Goal: Task Accomplishment & Management: Manage account settings

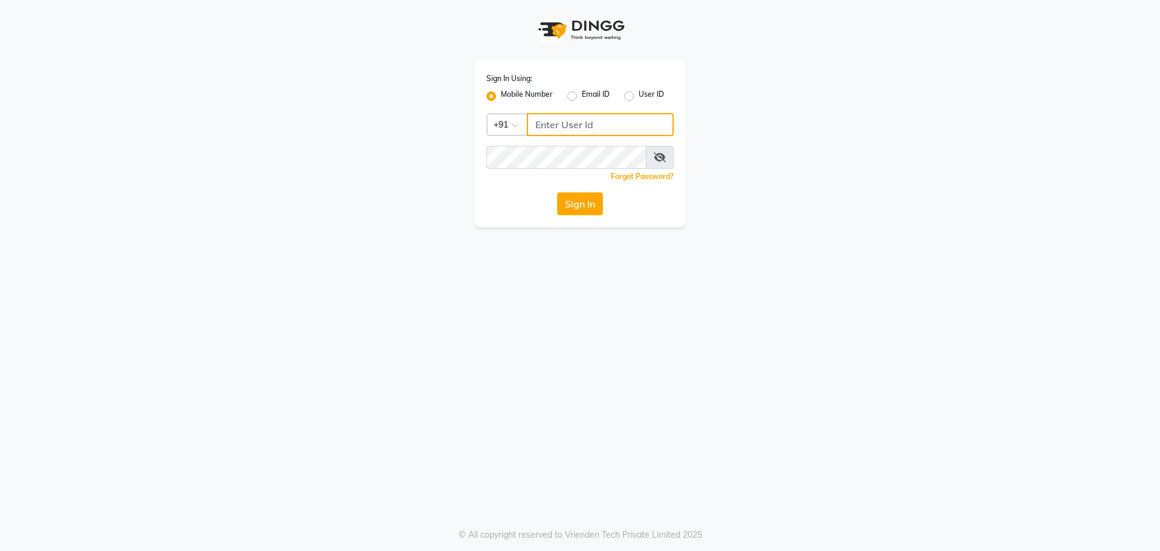
type input "9872635260"
click at [604, 199] on div "Sign In" at bounding box center [579, 203] width 187 height 23
click at [575, 205] on button "Sign In" at bounding box center [580, 203] width 46 height 23
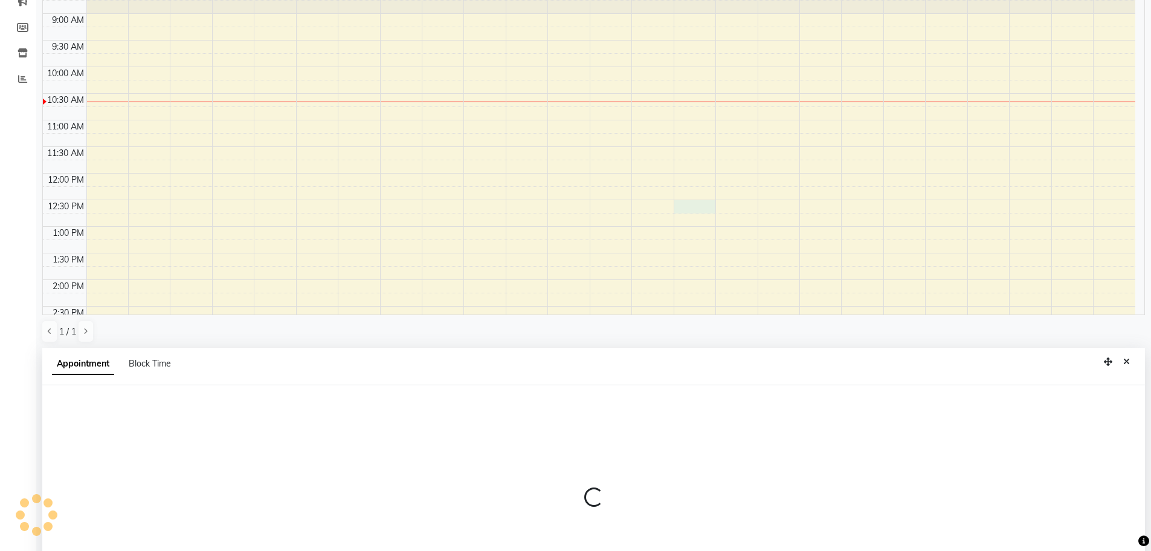
scroll to position [235, 0]
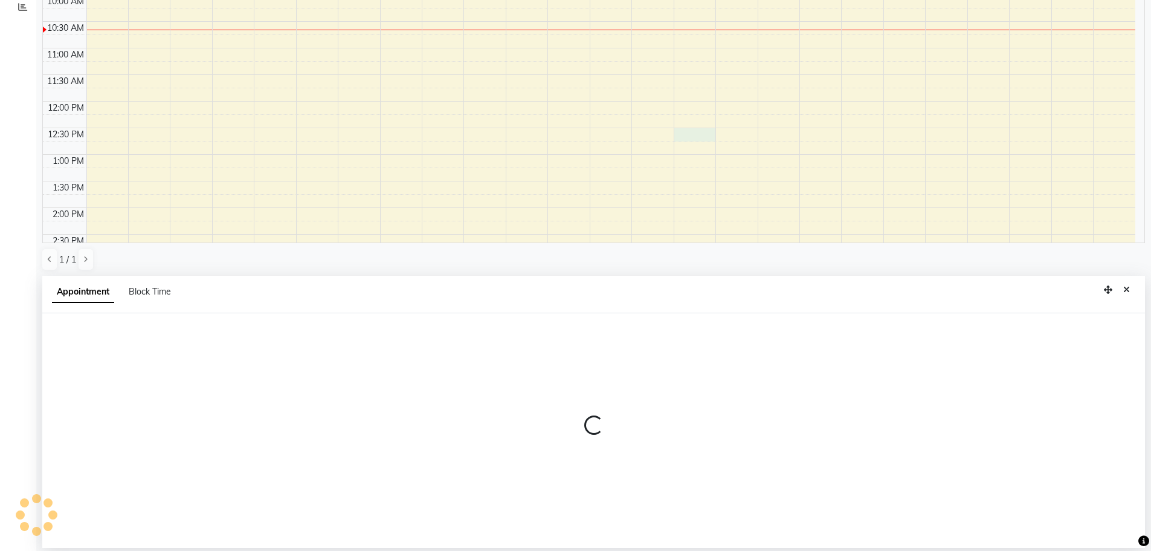
select select "60673"
select select "tentative"
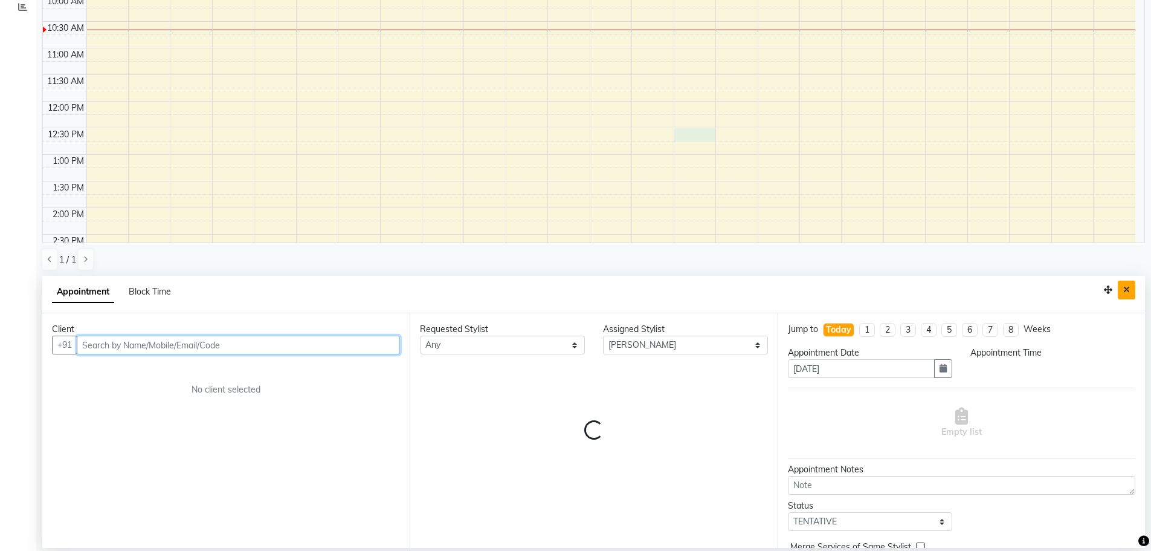
select select "750"
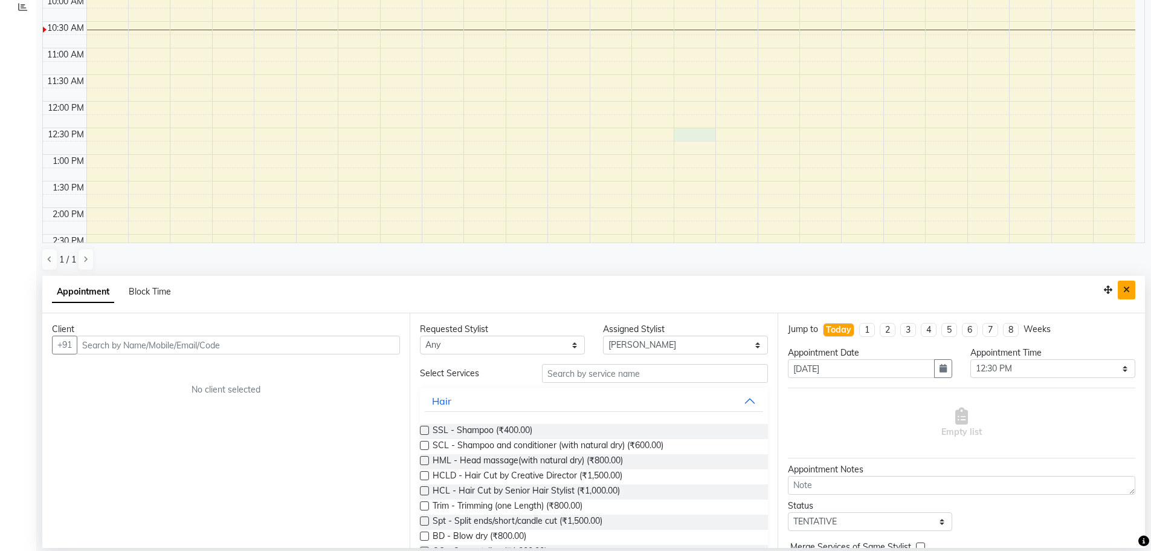
click at [1128, 283] on button "Close" at bounding box center [1127, 289] width 18 height 19
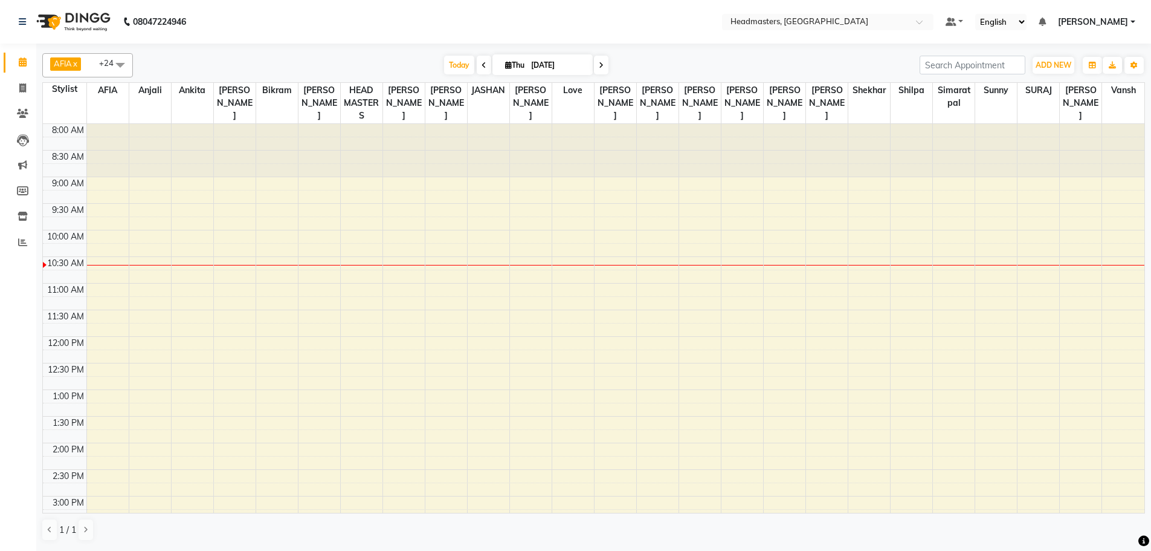
scroll to position [0, 0]
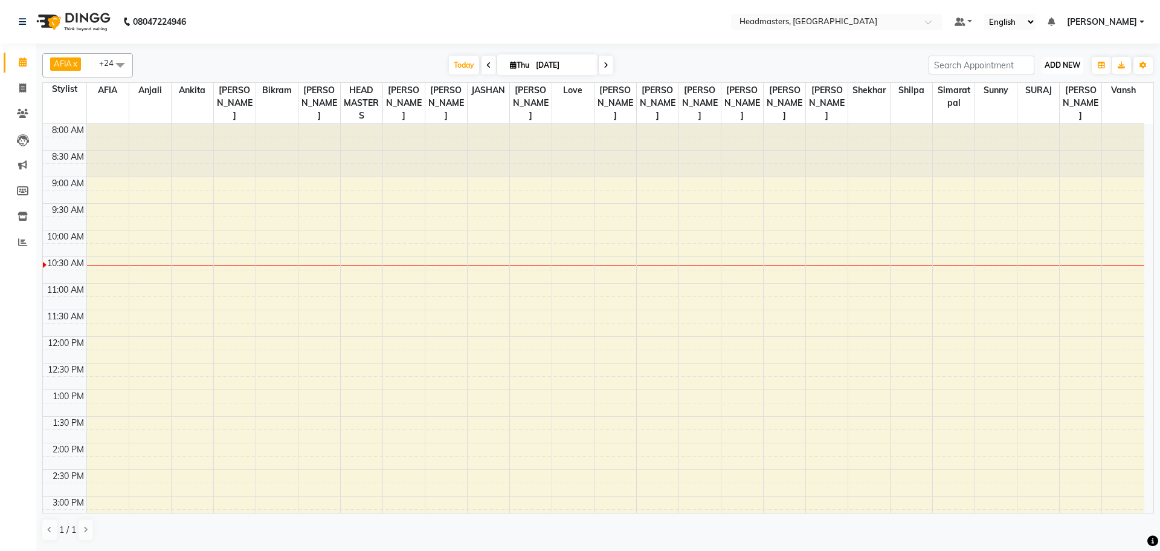
click at [1045, 64] on span "ADD NEW" at bounding box center [1063, 64] width 36 height 9
click at [1040, 92] on button "Add Appointment" at bounding box center [1034, 88] width 95 height 16
select select "tentative"
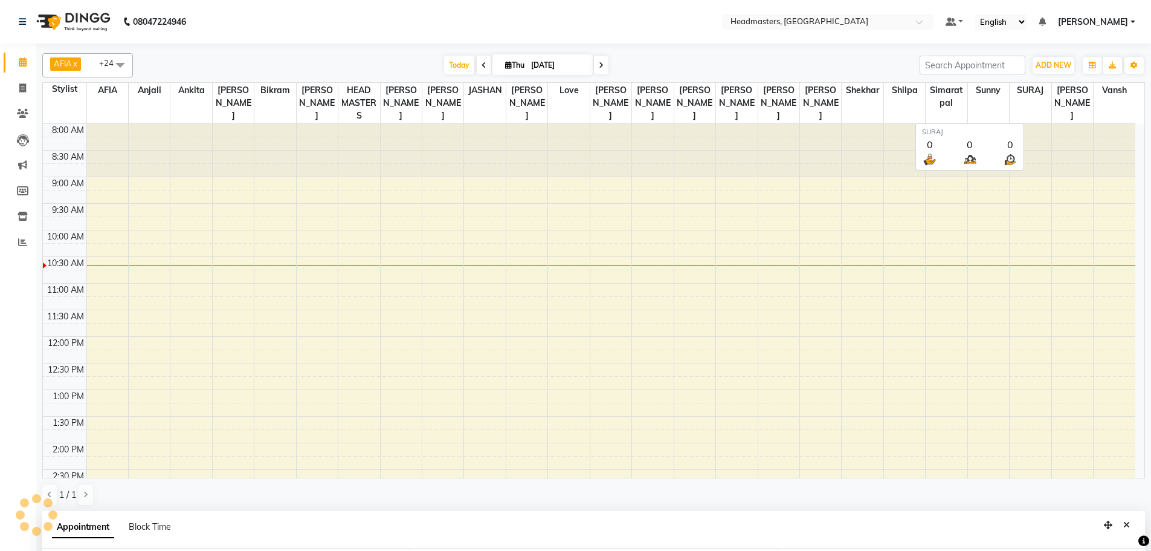
select select "540"
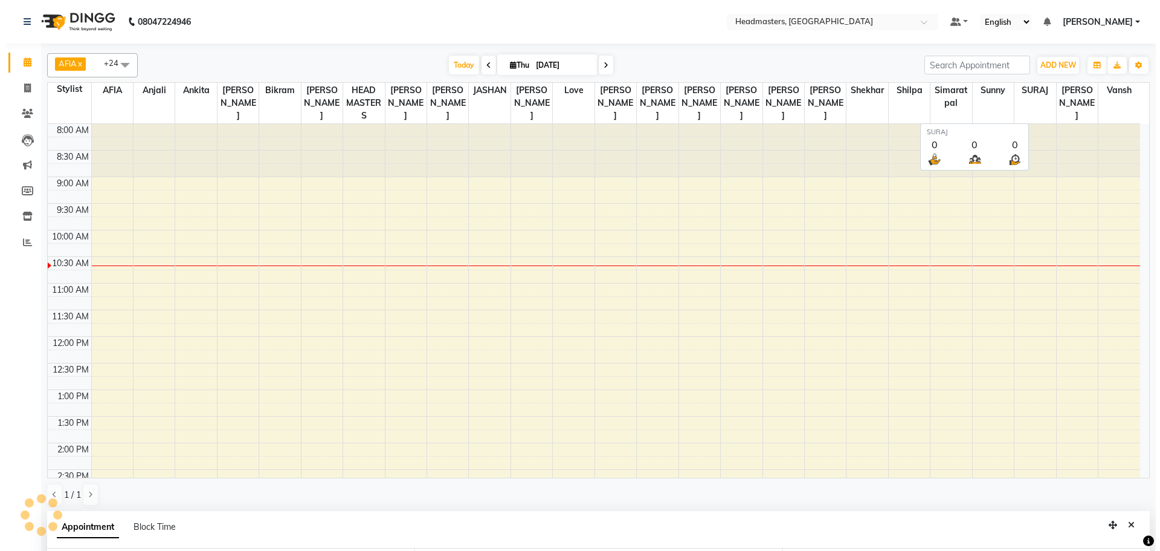
scroll to position [235, 0]
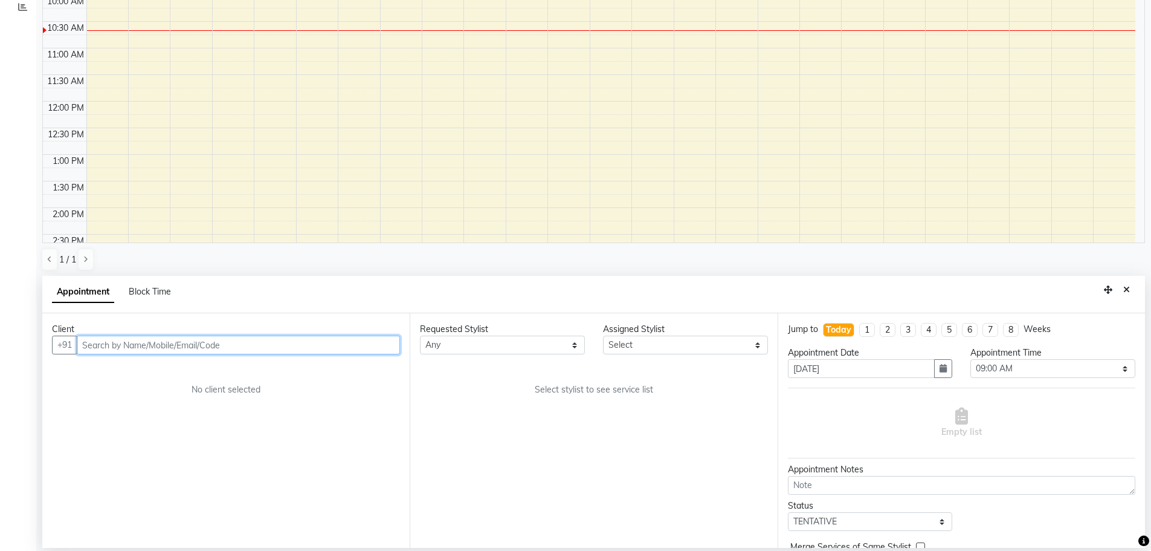
click at [271, 338] on input "text" at bounding box center [238, 344] width 323 height 19
click at [101, 343] on input "7696948121" at bounding box center [213, 344] width 273 height 19
click at [114, 344] on input "7696948121" at bounding box center [213, 344] width 273 height 19
type input "7696948121"
click at [375, 343] on span "Add Client" at bounding box center [375, 344] width 40 height 11
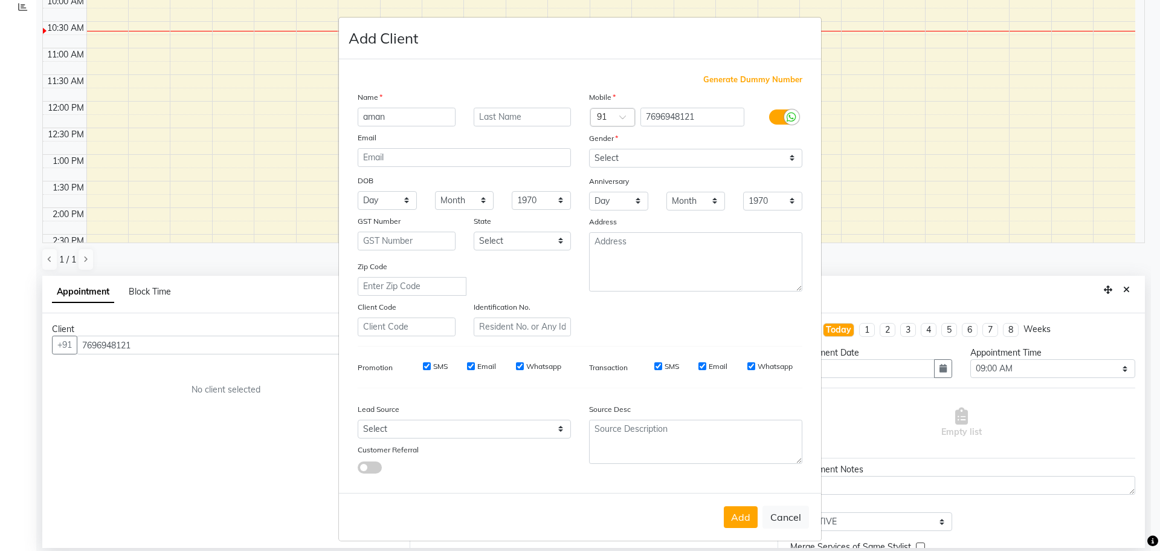
type input "aman"
click at [624, 165] on select "Select [DEMOGRAPHIC_DATA] [DEMOGRAPHIC_DATA] Other Prefer Not To Say" at bounding box center [695, 158] width 213 height 19
select select "[DEMOGRAPHIC_DATA]"
click at [589, 149] on select "Select [DEMOGRAPHIC_DATA] [DEMOGRAPHIC_DATA] Other Prefer Not To Say" at bounding box center [695, 158] width 213 height 19
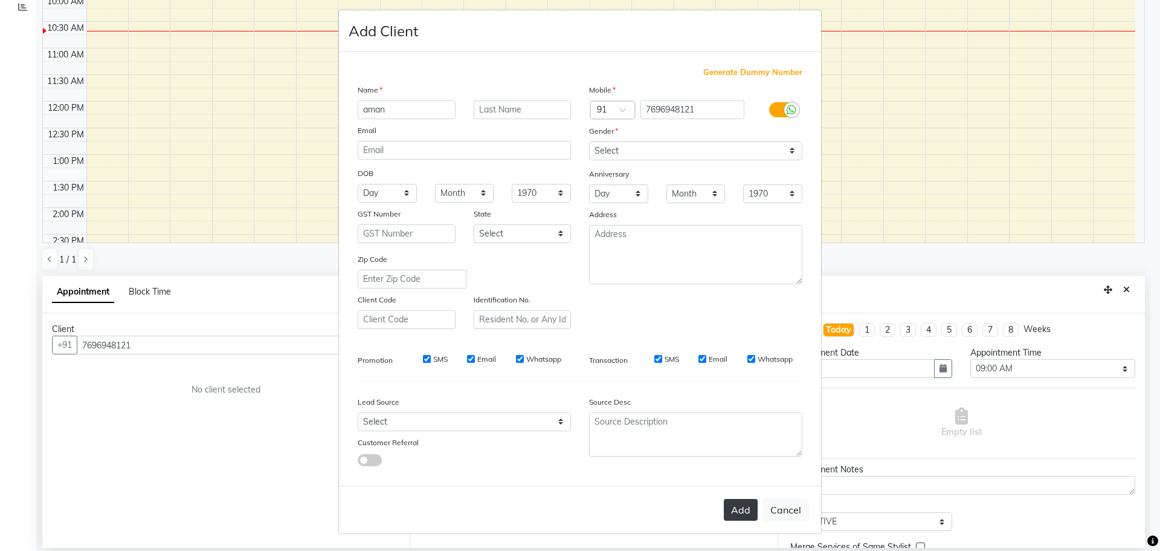
click at [747, 508] on button "Add" at bounding box center [741, 510] width 34 height 22
select select
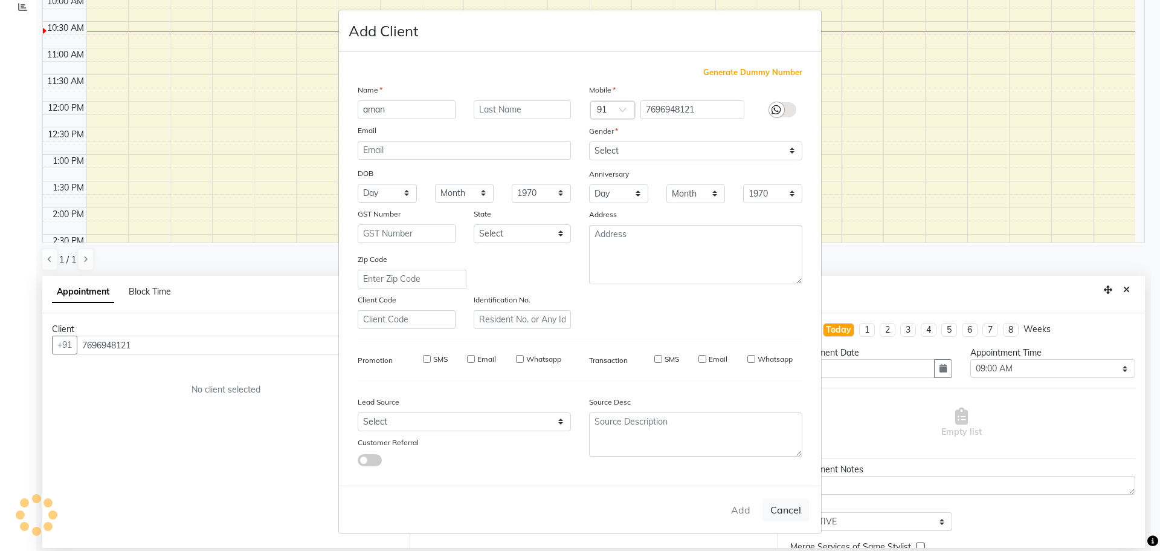
select select
checkbox input "false"
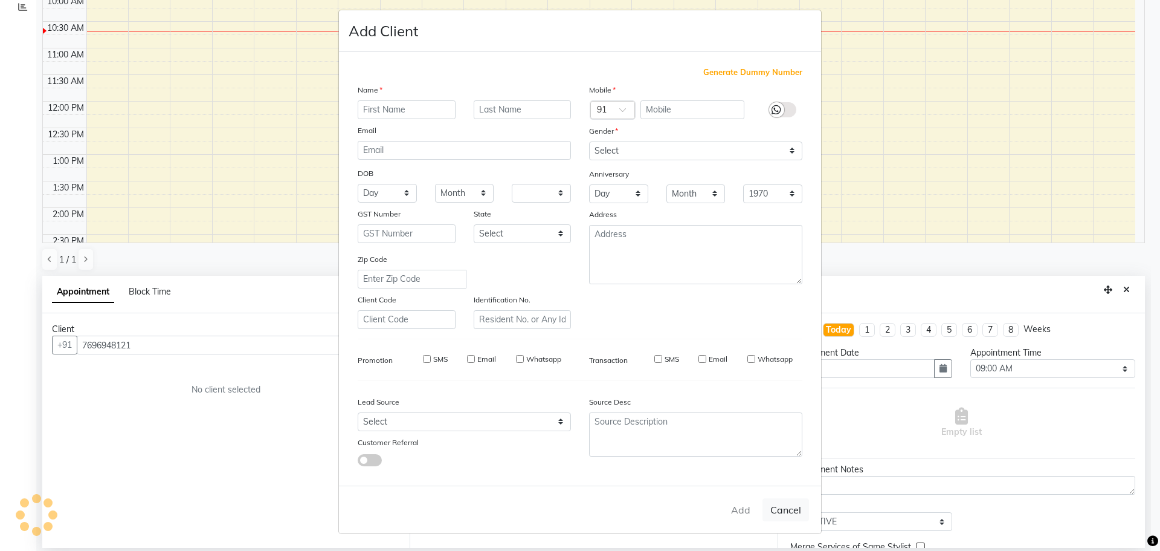
checkbox input "false"
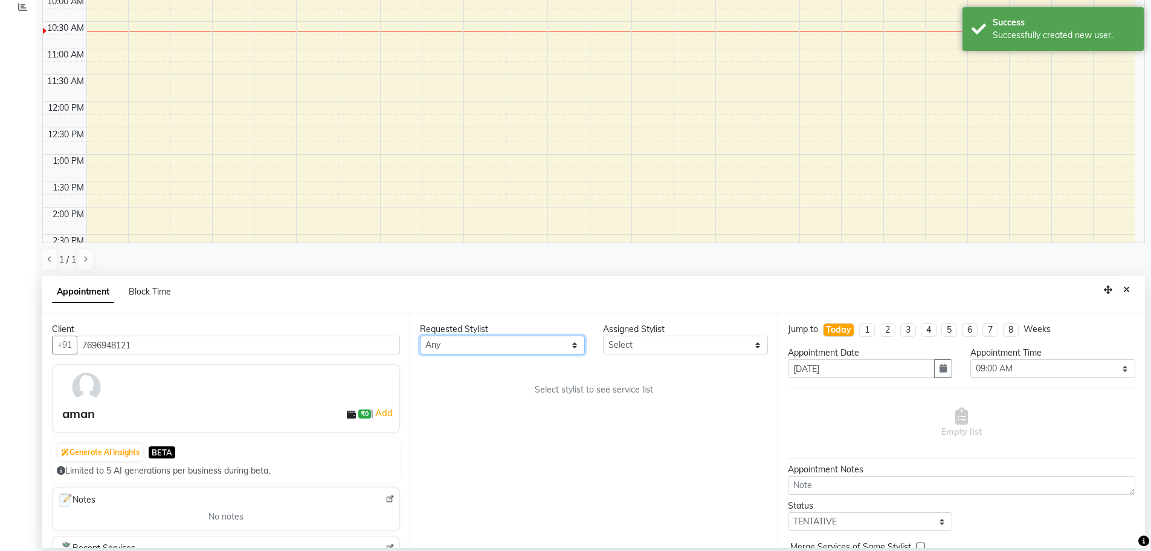
click at [486, 340] on select "Any AFIA Anjali [PERSON_NAME] [PERSON_NAME] [PERSON_NAME] HEAD [PERSON_NAME] [P…" at bounding box center [502, 344] width 165 height 19
select select "60665"
click at [483, 382] on div "Requested Stylist Any AFIA Anjali [PERSON_NAME] [PERSON_NAME] [PERSON_NAME] HEA…" at bounding box center [593, 430] width 367 height 234
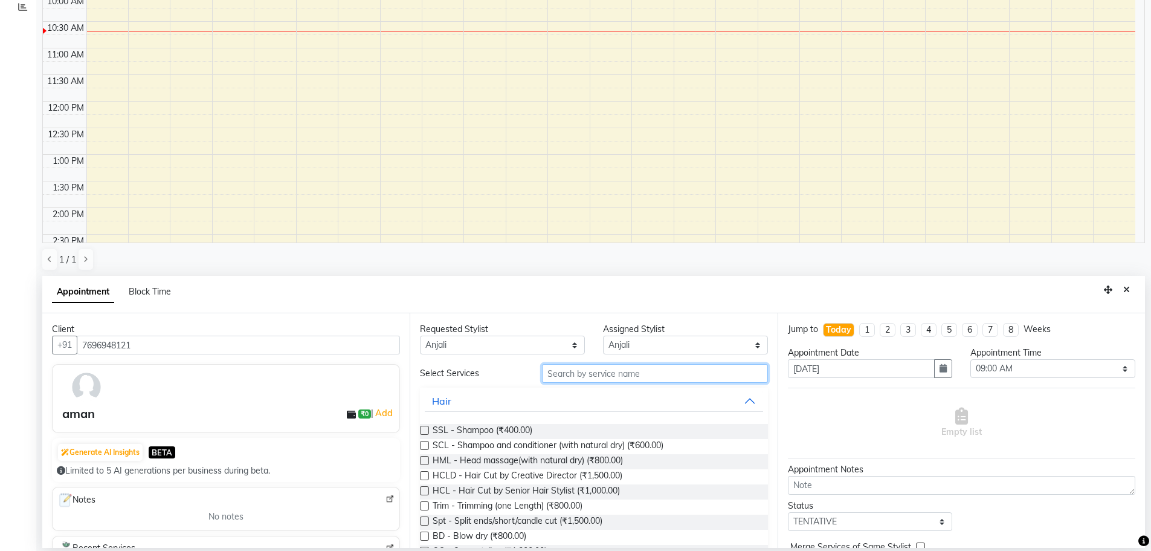
click at [609, 373] on input "text" at bounding box center [655, 373] width 226 height 19
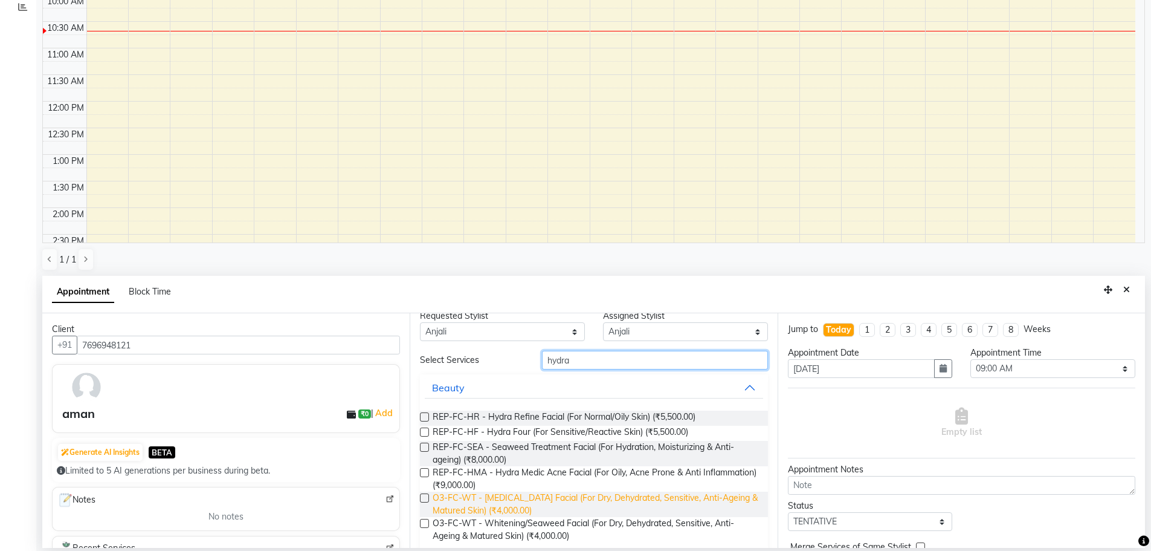
scroll to position [54, 0]
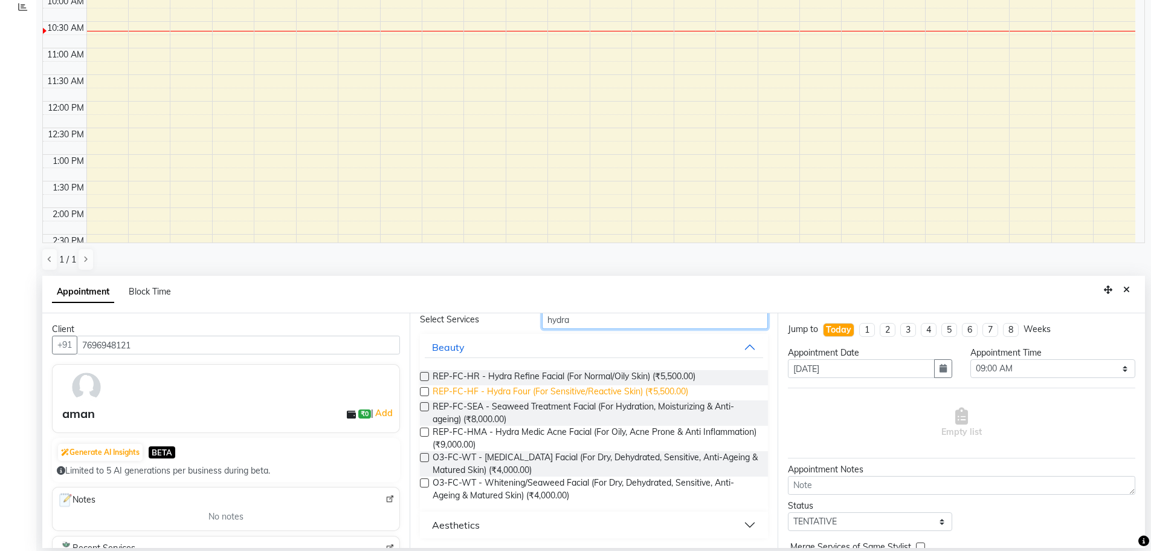
type input "hydra"
click at [623, 392] on span "REP-FC-HF - Hydra Four (For Sensitive/Reactive Skin) (₹5,500.00)" at bounding box center [561, 392] width 256 height 15
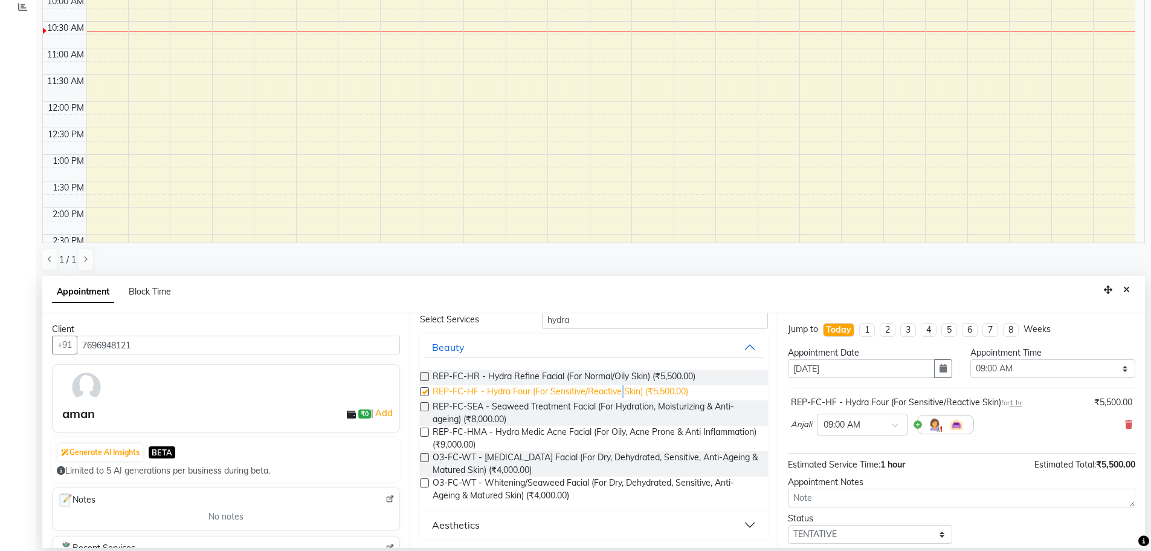
checkbox input "false"
click at [988, 364] on select "Select 09:00 AM 09:15 AM 09:30 AM 09:45 AM 10:00 AM 10:15 AM 10:30 AM 10:45 AM …" at bounding box center [1052, 368] width 165 height 19
select select "645"
click at [970, 359] on select "Select 09:00 AM 09:15 AM 09:30 AM 09:45 AM 10:00 AM 10:15 AM 10:30 AM 10:45 AM …" at bounding box center [1052, 368] width 165 height 19
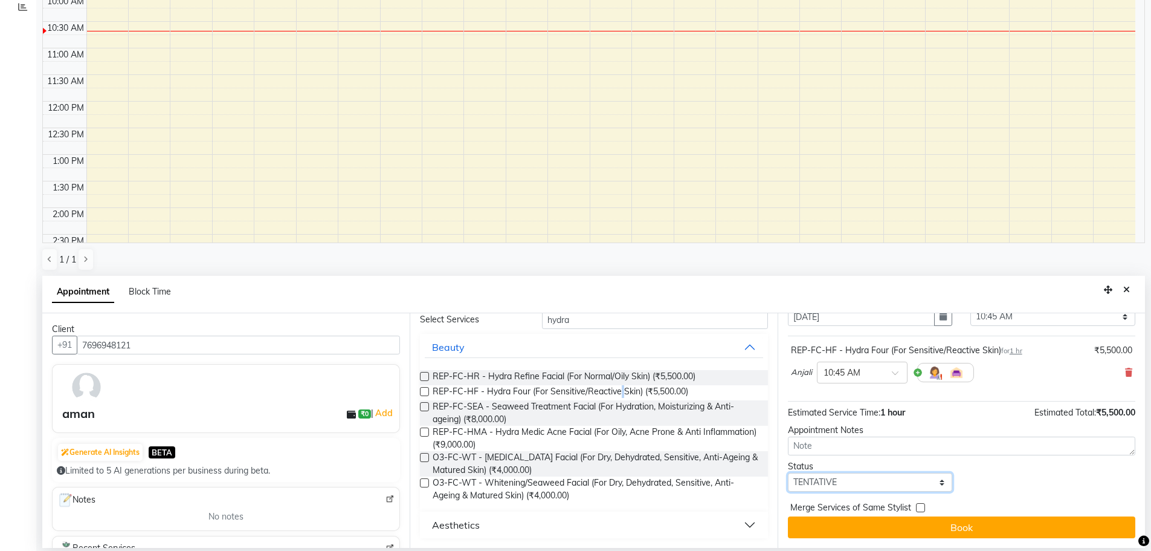
drag, startPoint x: 871, startPoint y: 482, endPoint x: 870, endPoint y: 476, distance: 6.2
click at [871, 482] on select "Select TENTATIVE CONFIRM CHECK-IN UPCOMING" at bounding box center [870, 482] width 165 height 19
select select "confirm booking"
click at [788, 473] on select "Select TENTATIVE CONFIRM CHECK-IN UPCOMING" at bounding box center [870, 482] width 165 height 19
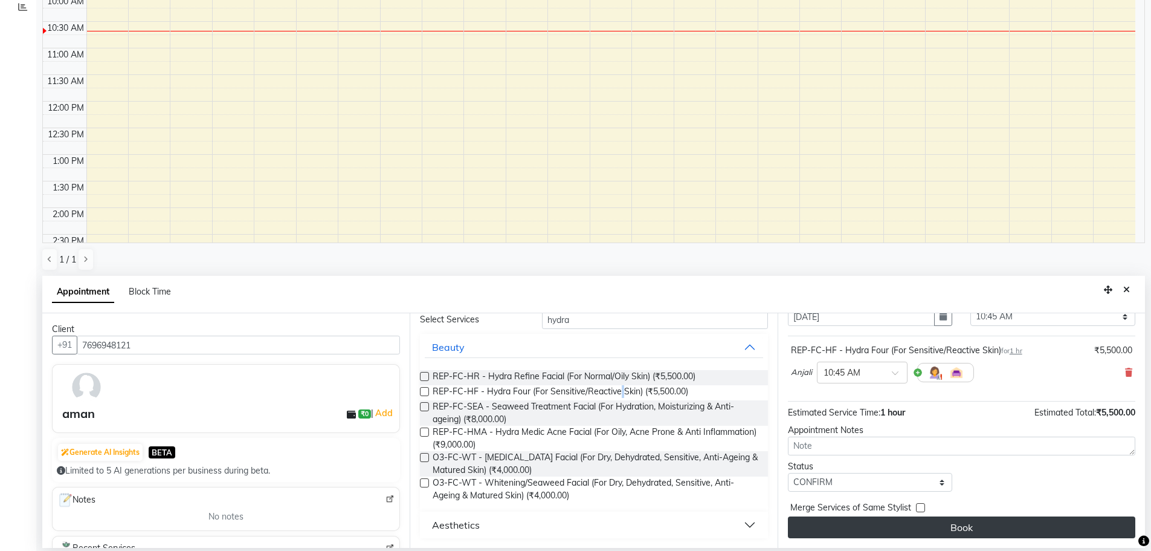
click at [948, 534] on button "Book" at bounding box center [961, 527] width 347 height 22
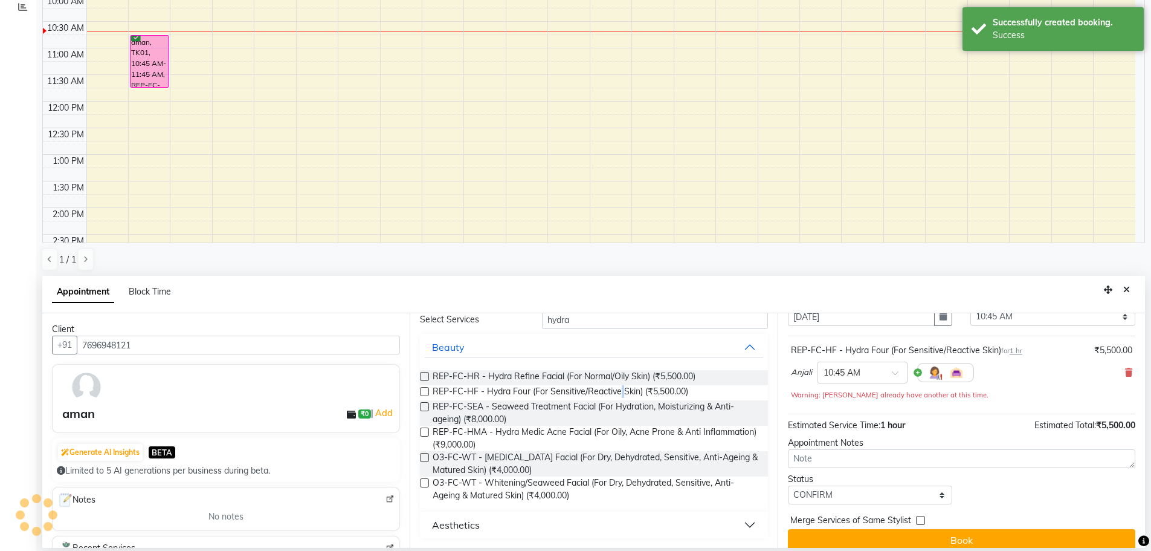
scroll to position [0, 0]
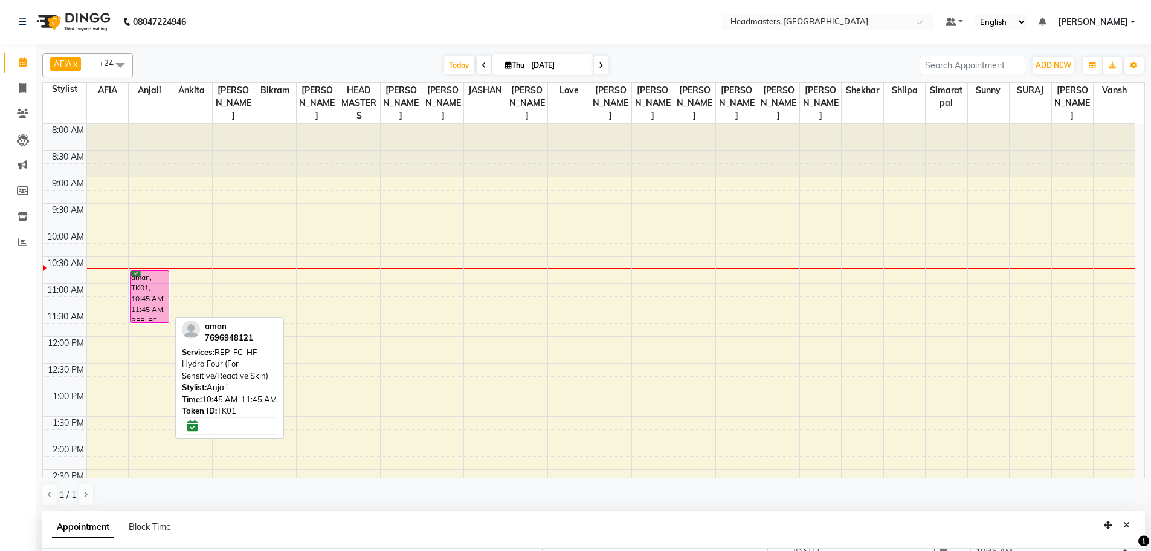
click at [156, 279] on div "aman, TK01, 10:45 AM-11:45 AM, REP-FC-HF - Hydra Four (For Sensitive/Reactive S…" at bounding box center [150, 296] width 38 height 51
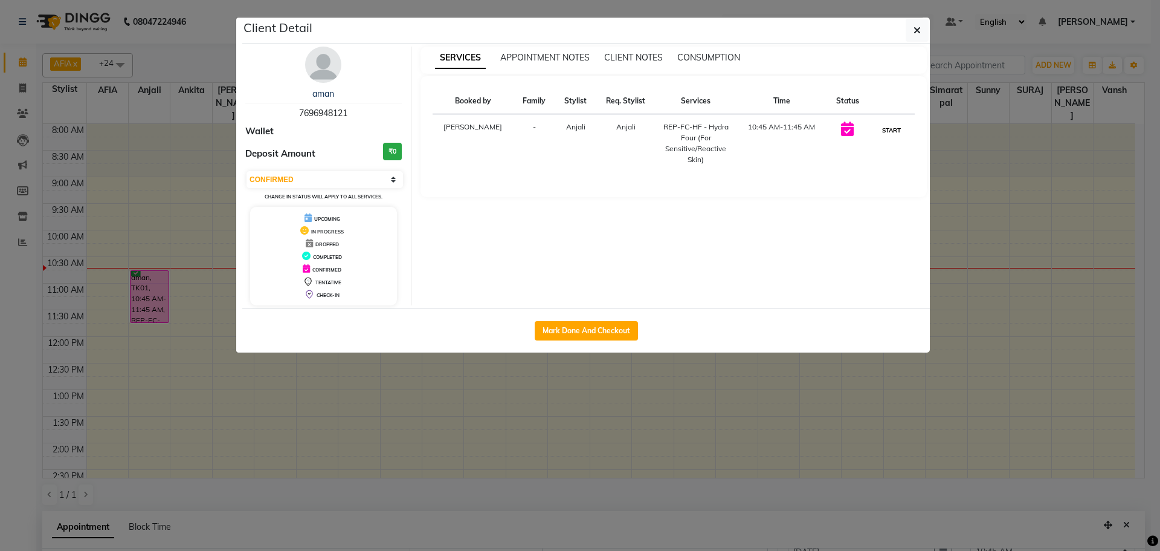
click at [893, 128] on button "START" at bounding box center [891, 130] width 25 height 15
select select "1"
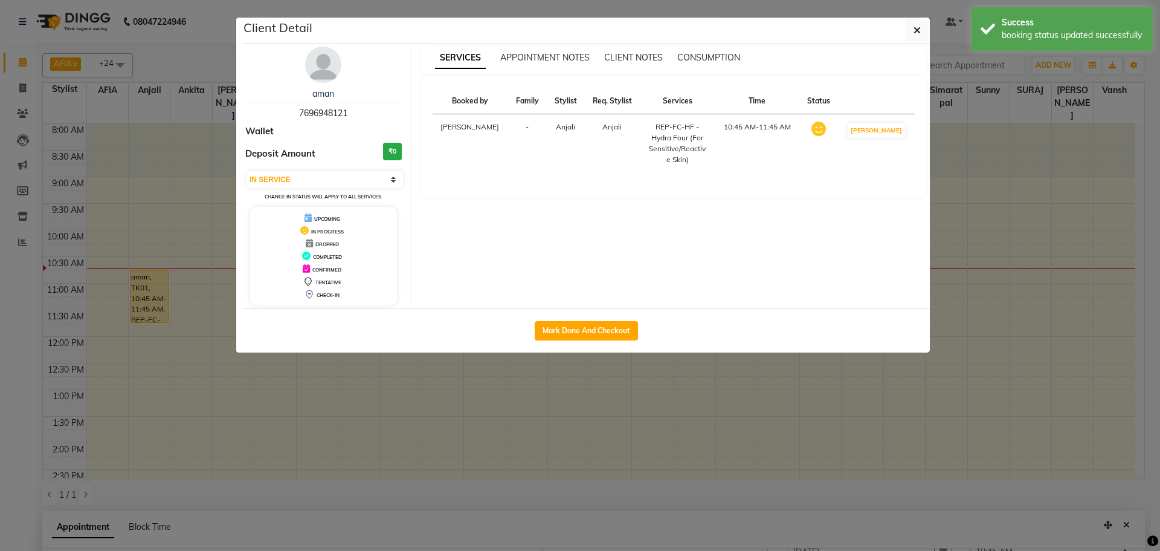
click at [1001, 58] on ngb-modal-window "Client Detail aman 7696948121 Wallet Deposit Amount ₹0 Select IN SERVICE CONFIR…" at bounding box center [580, 275] width 1160 height 551
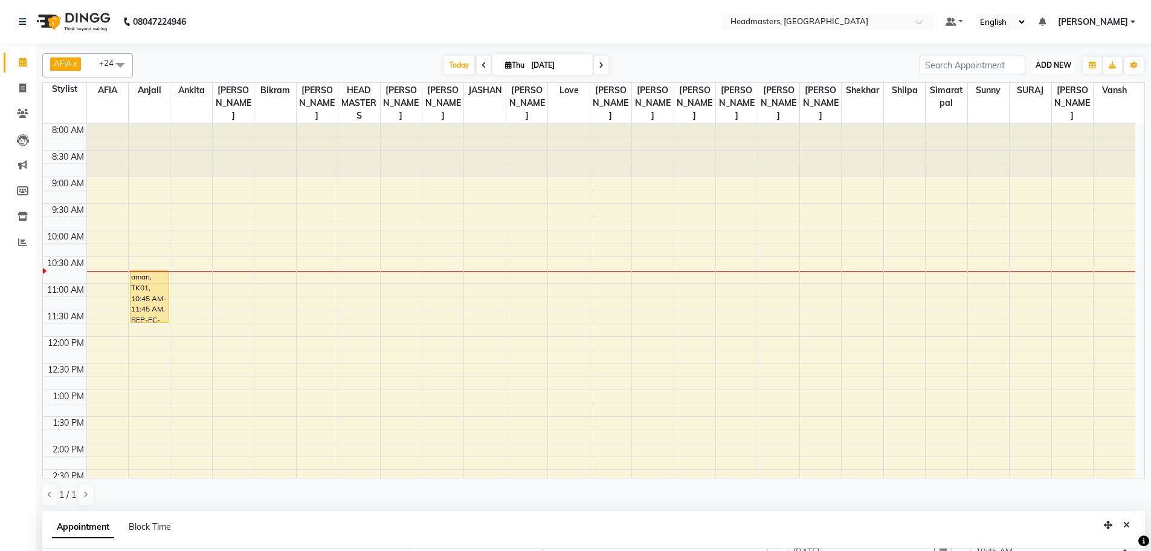
click at [1046, 62] on span "ADD NEW" at bounding box center [1054, 64] width 36 height 9
click at [1038, 88] on button "Add Appointment" at bounding box center [1025, 88] width 95 height 16
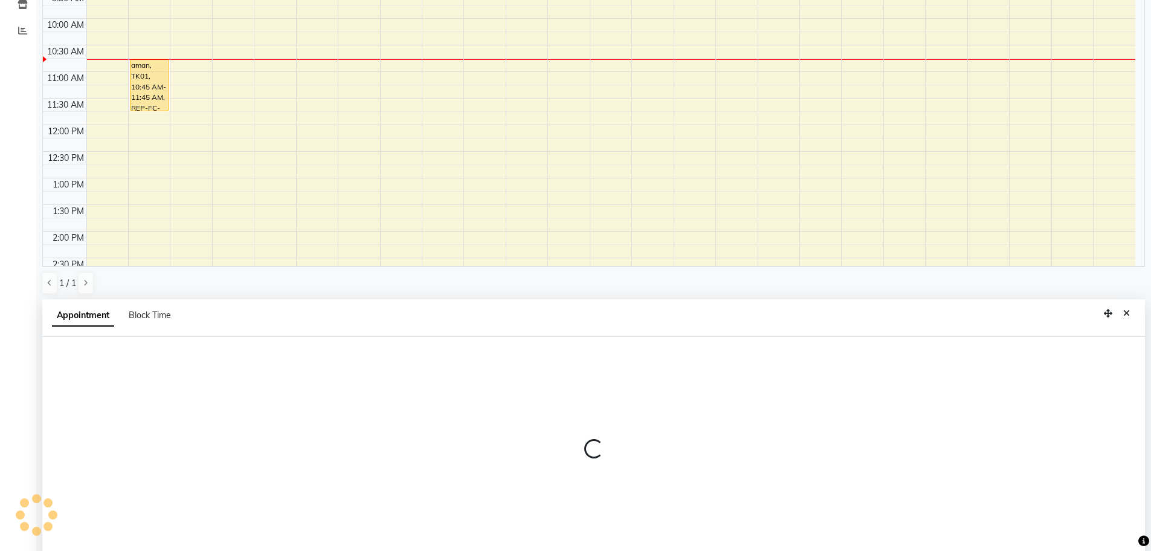
scroll to position [235, 0]
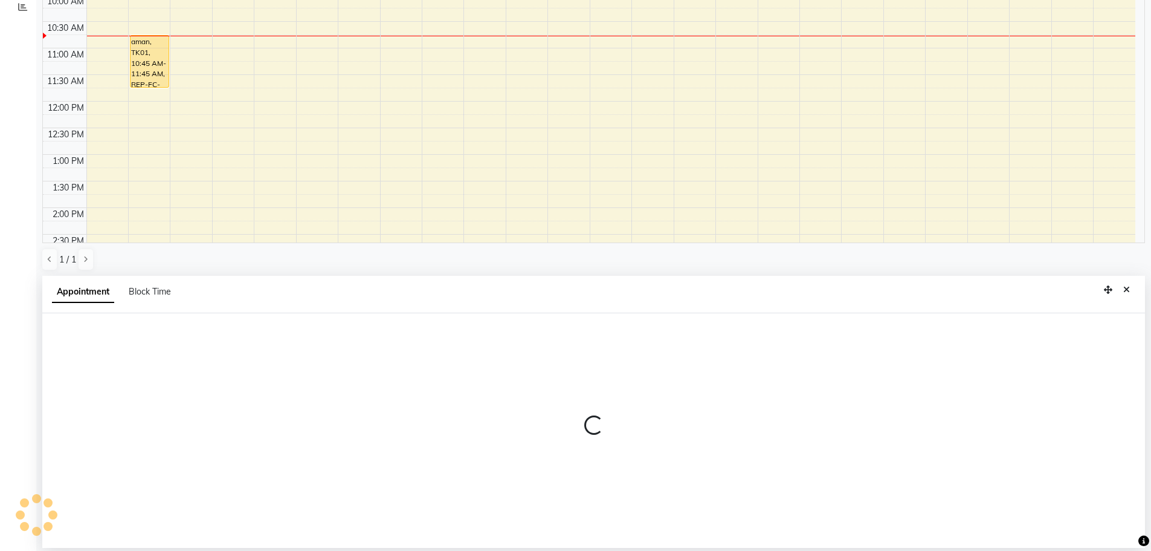
select select "tentative"
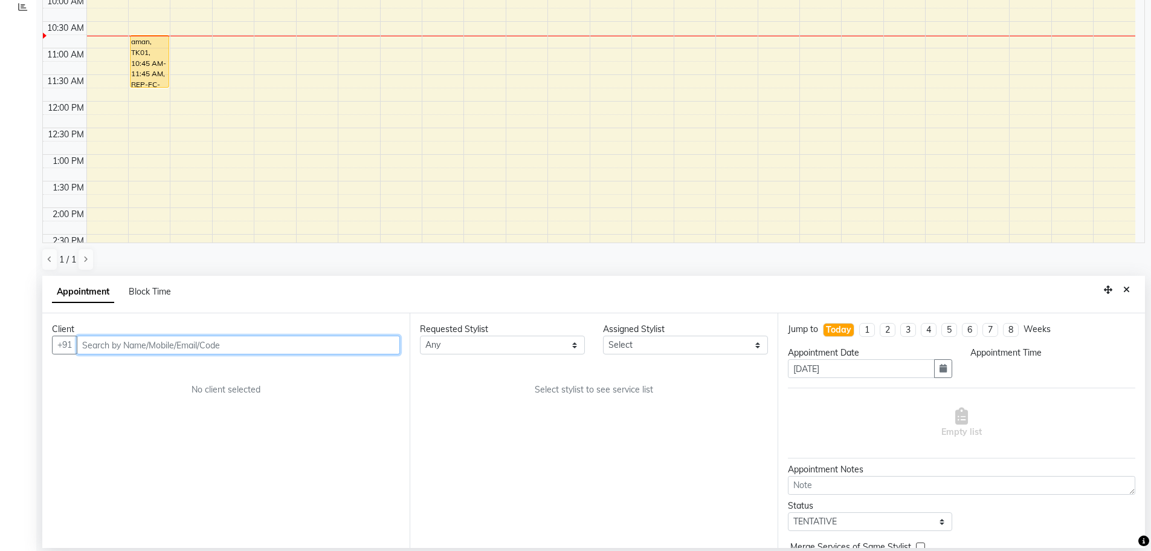
select select "540"
click at [254, 348] on input "text" at bounding box center [238, 344] width 323 height 19
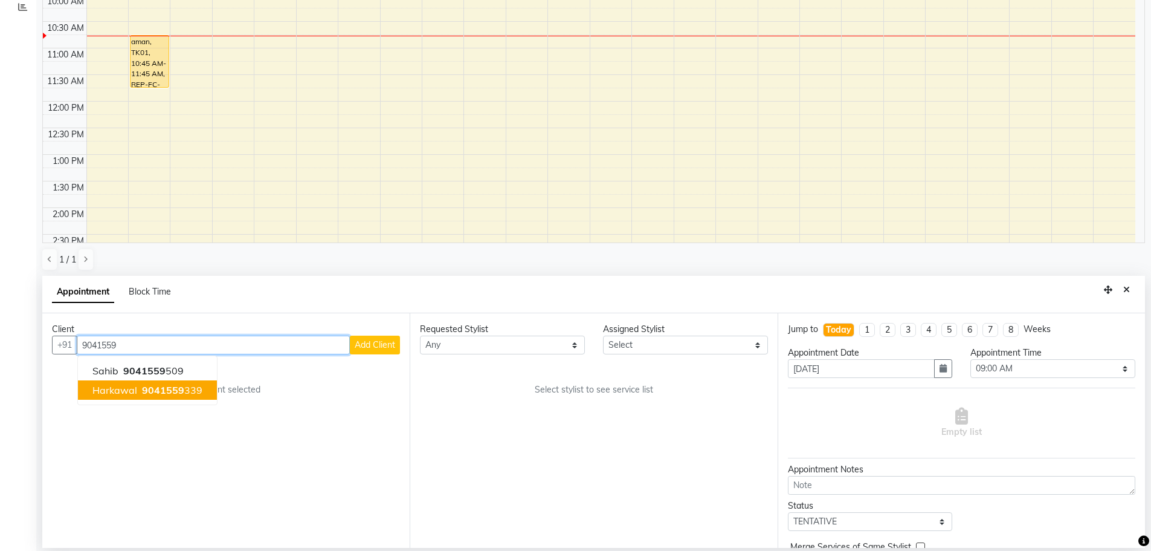
click at [148, 385] on span "9041559" at bounding box center [163, 390] width 42 height 12
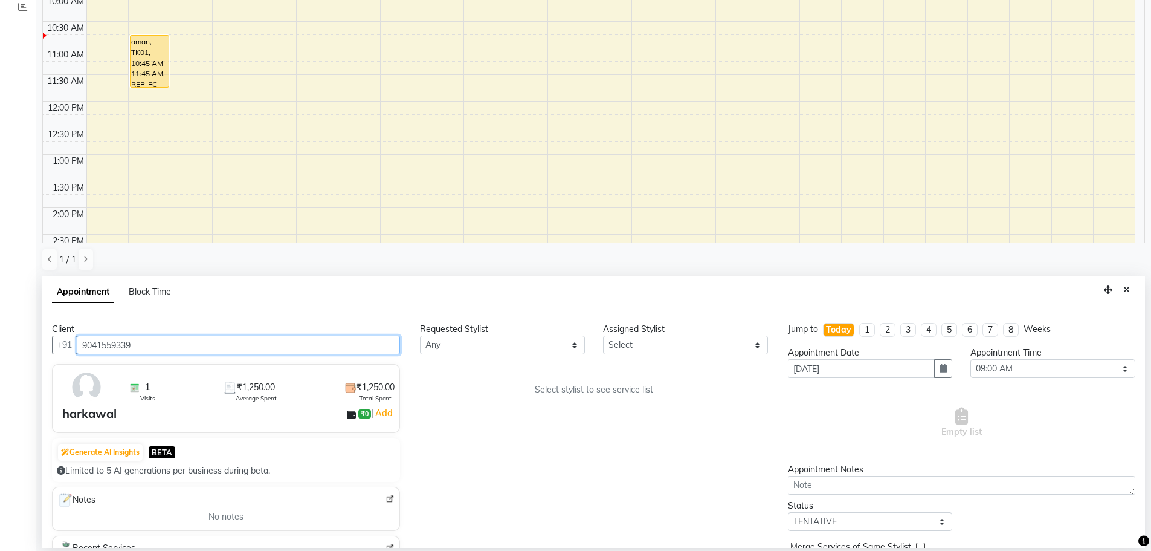
type input "9041559339"
click at [455, 354] on div "Requested Stylist Any AFIA Anjali [PERSON_NAME] [PERSON_NAME] [PERSON_NAME] HEA…" at bounding box center [593, 430] width 367 height 234
click at [455, 352] on select "Any AFIA Anjali [PERSON_NAME] [PERSON_NAME] [PERSON_NAME] HEAD [PERSON_NAME] [P…" at bounding box center [502, 344] width 165 height 19
select select "60668"
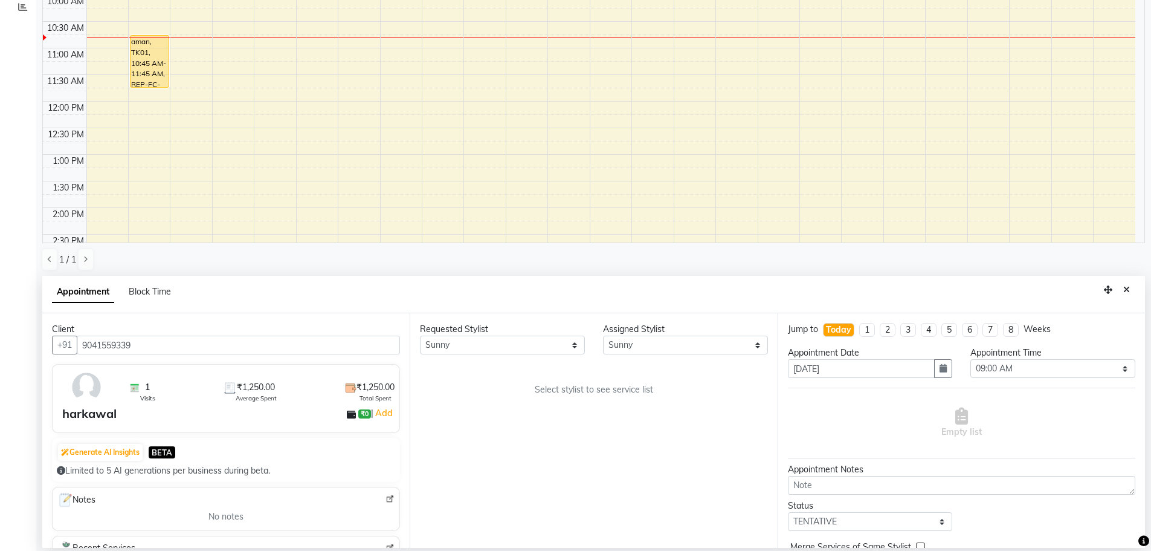
click at [457, 378] on div "Requested Stylist Any AFIA Anjali [PERSON_NAME] [PERSON_NAME] [PERSON_NAME] HEA…" at bounding box center [593, 430] width 367 height 234
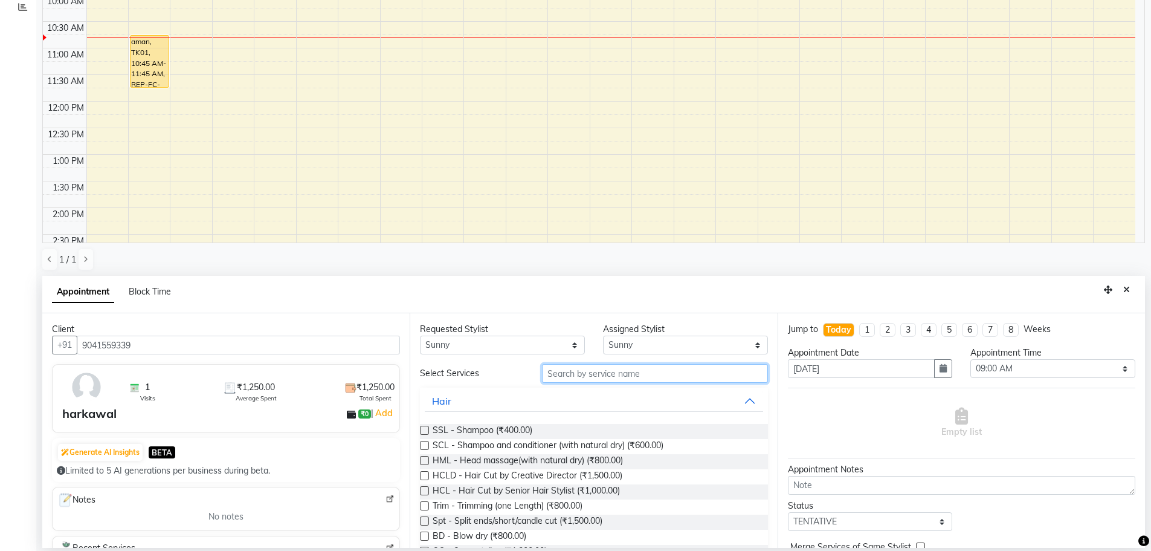
click at [598, 371] on input "text" at bounding box center [655, 373] width 226 height 19
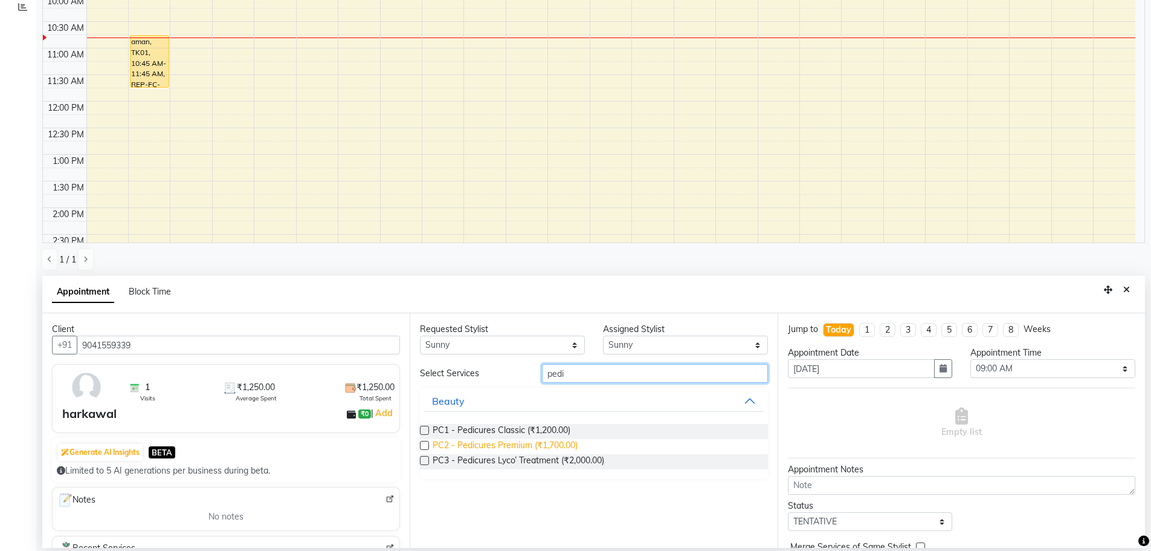
type input "pedi"
click at [504, 444] on span "PC2 - Pedicures Premium (₹1,700.00)" at bounding box center [505, 446] width 145 height 15
checkbox input "false"
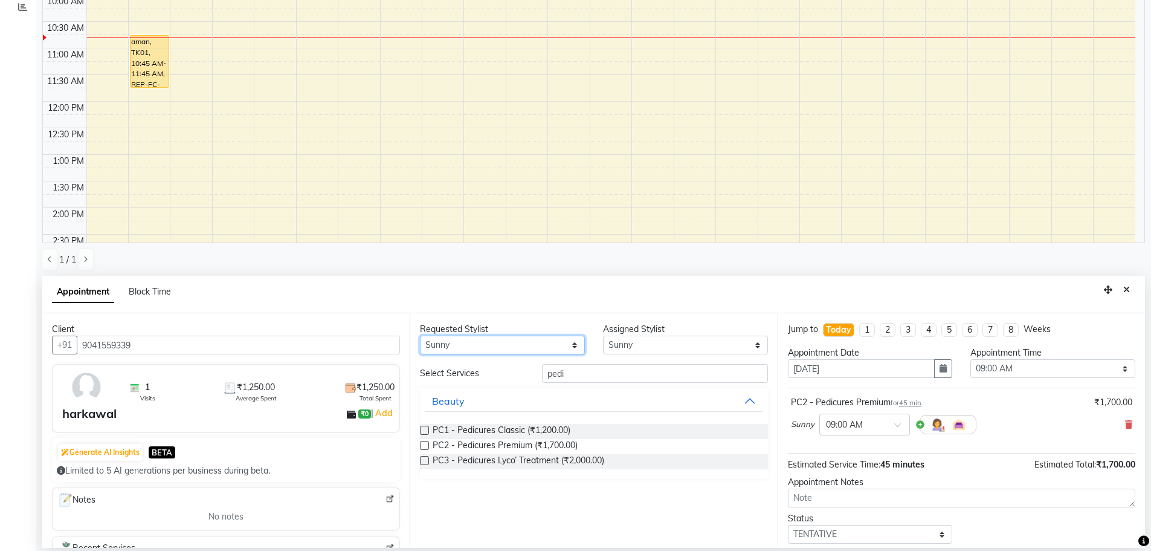
click at [459, 351] on select "Any AFIA Anjali [PERSON_NAME] [PERSON_NAME] [PERSON_NAME] HEAD [PERSON_NAME] [P…" at bounding box center [502, 344] width 165 height 19
select select "63060"
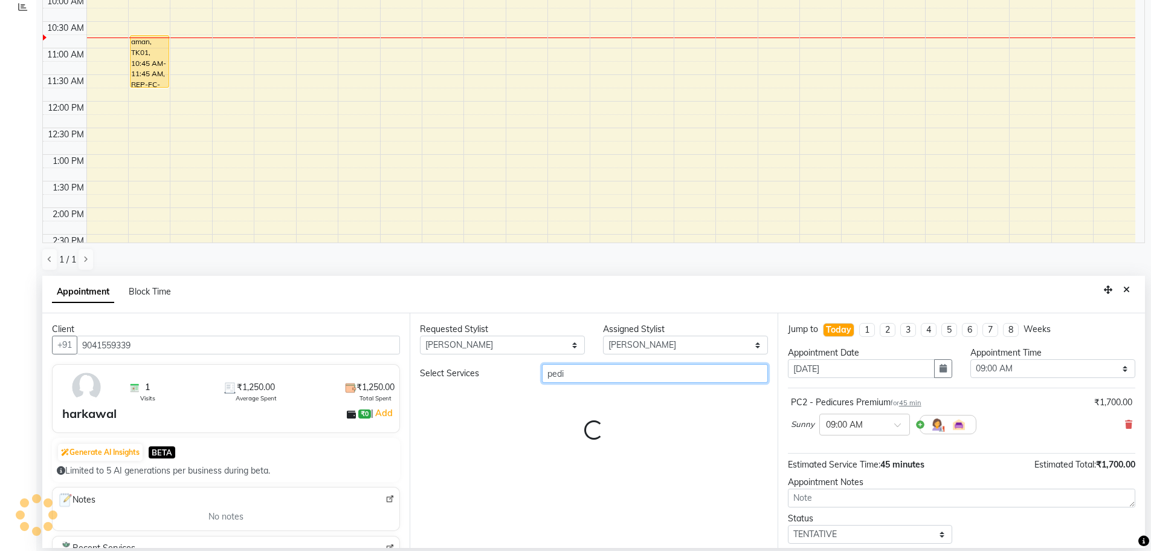
click at [575, 367] on input "pedi" at bounding box center [655, 373] width 226 height 19
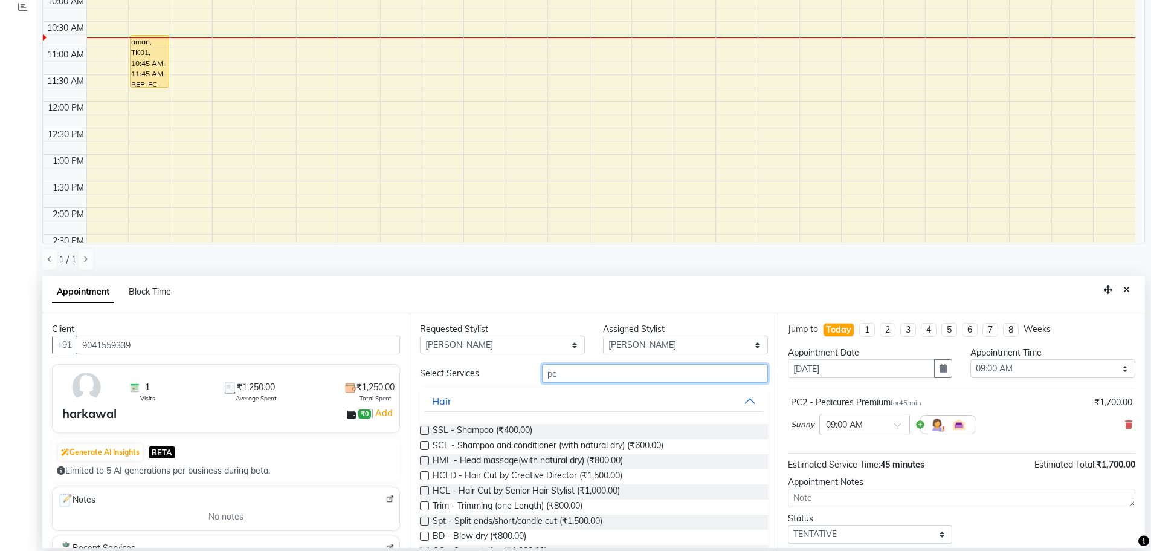
type input "p"
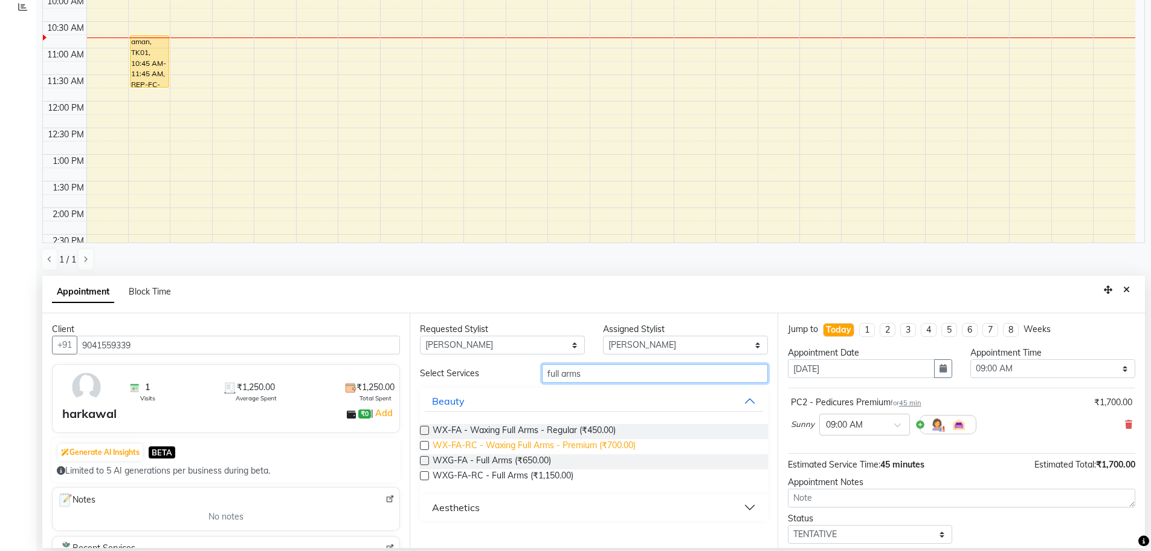
type input "full arms"
click at [500, 444] on span "WX-FA-RC - Waxing Full Arms - Premium (₹700.00)" at bounding box center [534, 446] width 203 height 15
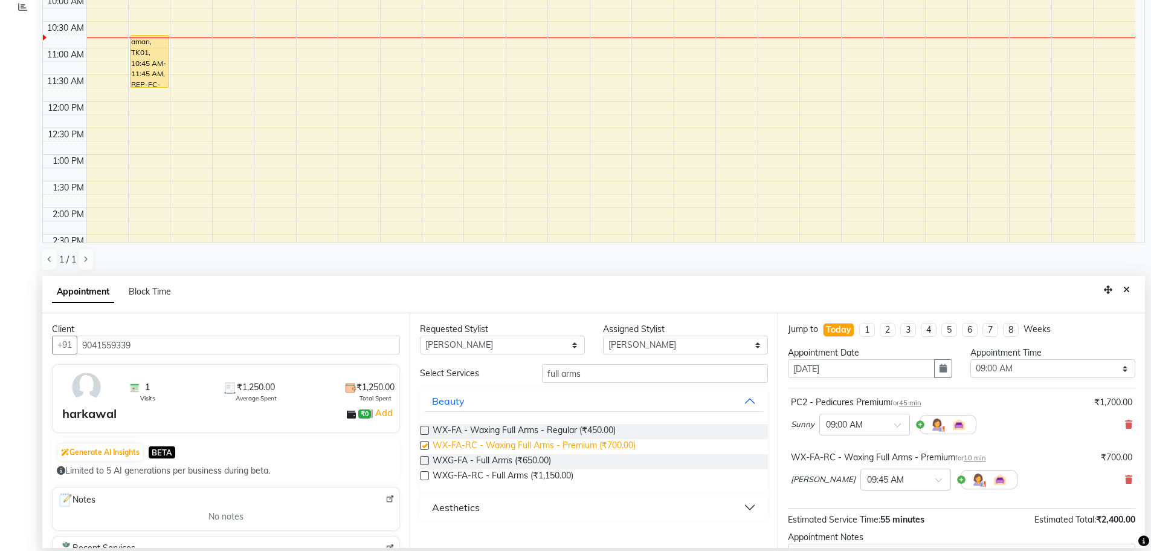
checkbox input "false"
click at [609, 367] on input "full arms" at bounding box center [655, 373] width 226 height 19
type input "f"
type input "under"
click at [569, 441] on span "WX-UA-RC - Waxing Under Arms - Premium (₹350.00)" at bounding box center [540, 446] width 215 height 15
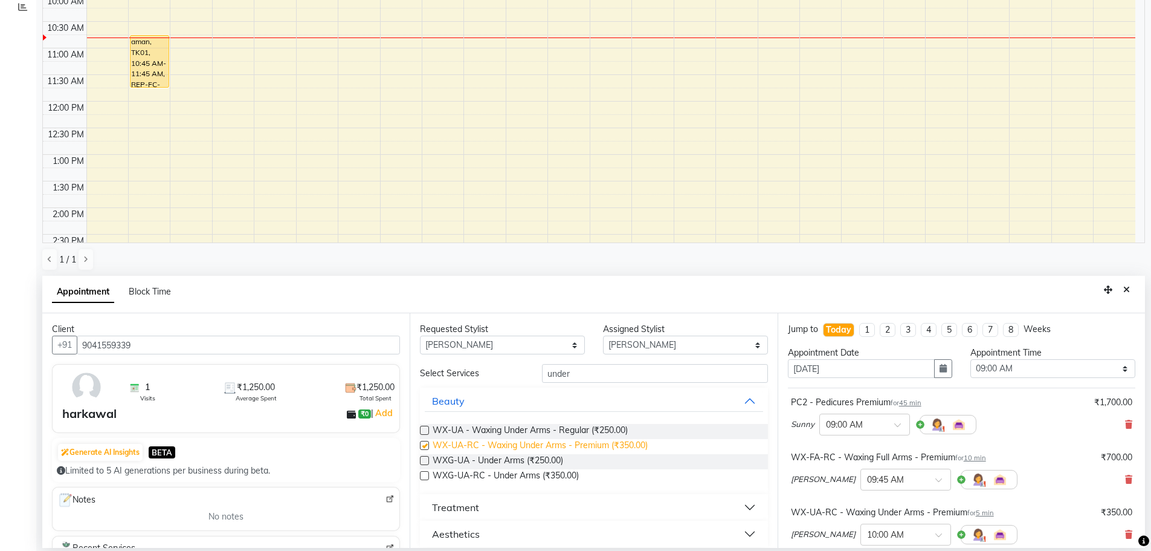
checkbox input "false"
click at [574, 374] on input "under" at bounding box center [655, 373] width 226 height 19
type input "u"
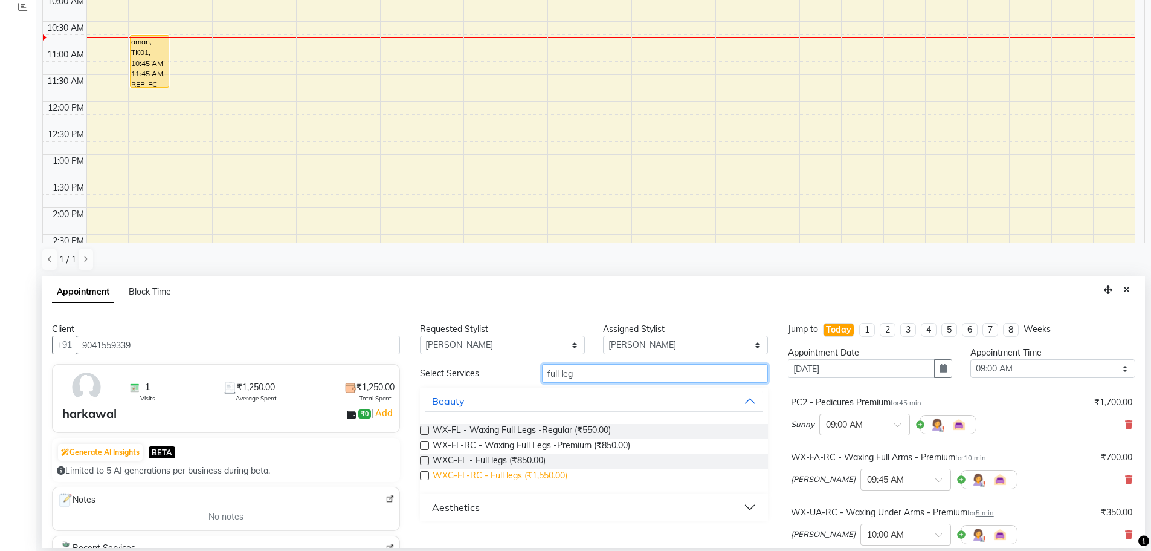
type input "full leg"
click at [502, 473] on span "WXG-FL-RC - Full legs (₹1,550.00)" at bounding box center [500, 476] width 135 height 15
checkbox input "false"
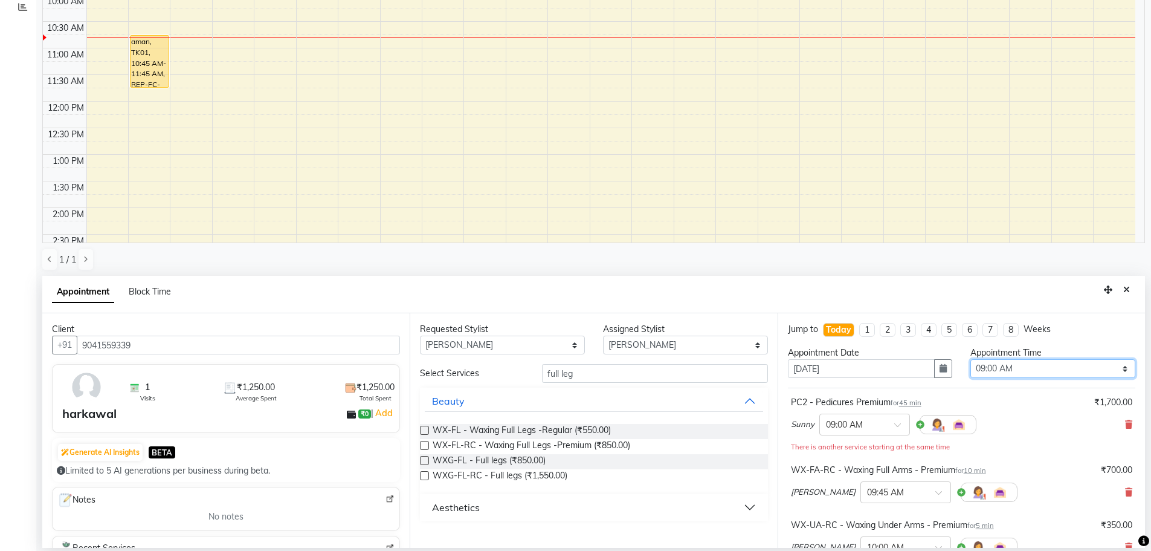
click at [1005, 369] on select "Select 09:00 AM 09:15 AM 09:30 AM 09:45 AM 10:00 AM 10:15 AM 10:30 AM 10:45 AM …" at bounding box center [1052, 368] width 165 height 19
select select "705"
click at [970, 359] on select "Select 09:00 AM 09:15 AM 09:30 AM 09:45 AM 10:00 AM 10:15 AM 10:30 AM 10:45 AM …" at bounding box center [1052, 368] width 165 height 19
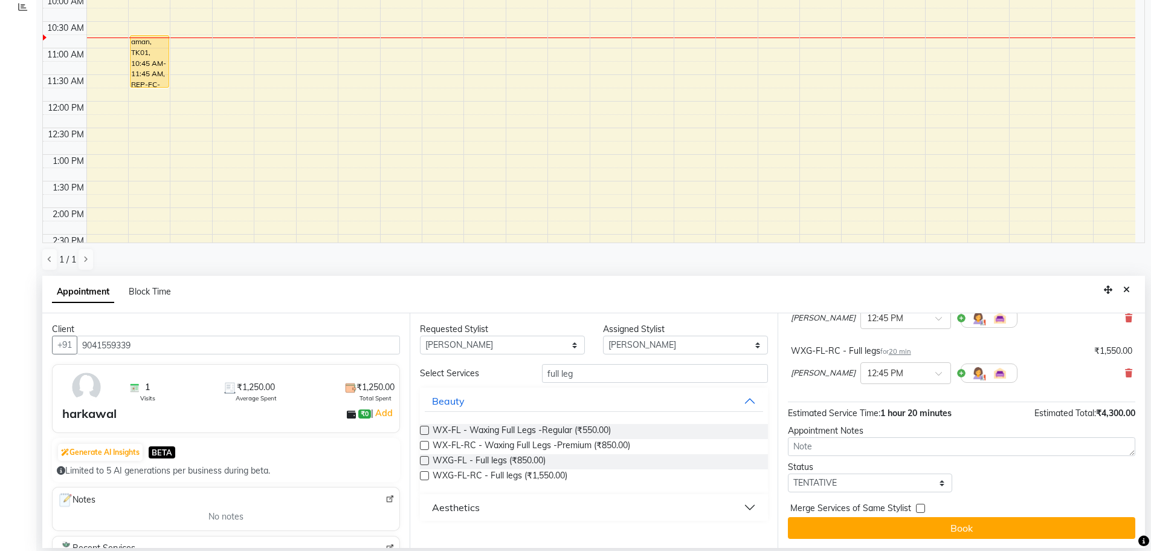
scroll to position [230, 0]
click at [844, 480] on select "Select TENTATIVE CONFIRM CHECK-IN UPCOMING" at bounding box center [870, 482] width 165 height 19
select select "confirm booking"
click at [788, 473] on select "Select TENTATIVE CONFIRM CHECK-IN UPCOMING" at bounding box center [870, 482] width 165 height 19
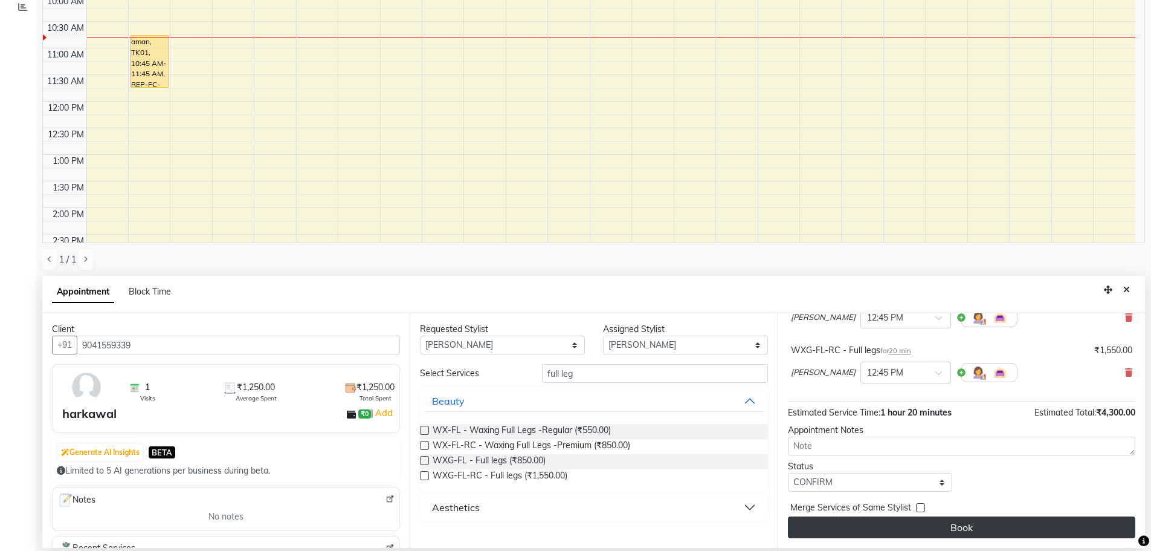
click at [935, 522] on button "Book" at bounding box center [961, 527] width 347 height 22
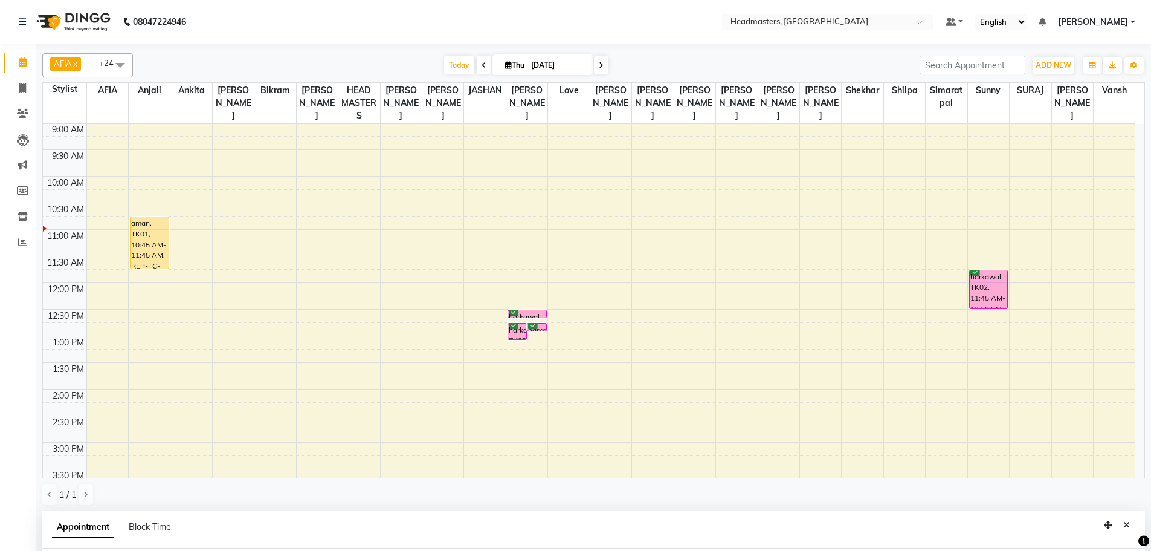
scroll to position [20, 0]
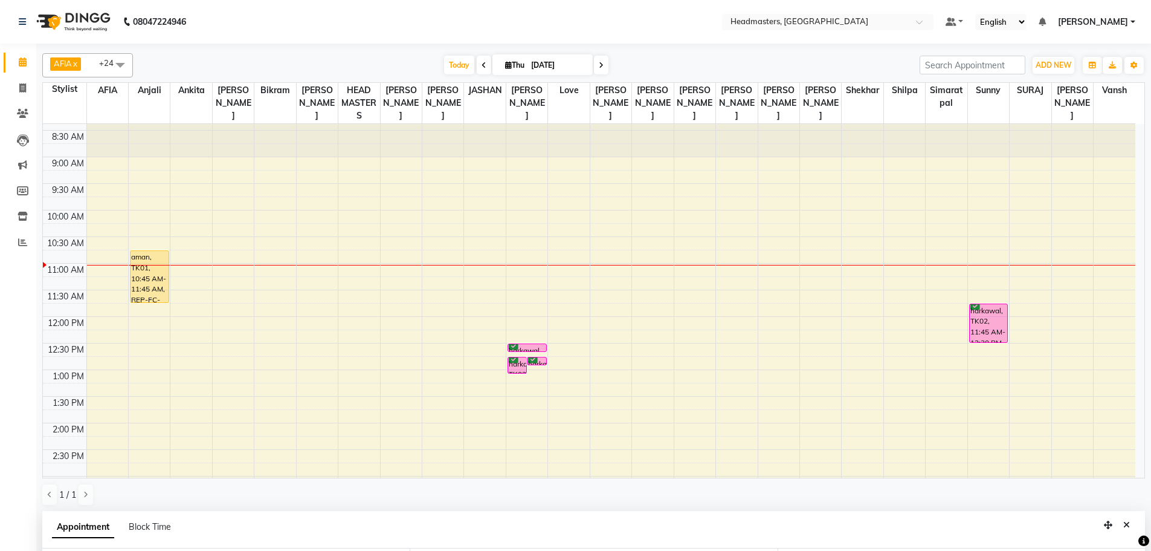
click at [680, 157] on div "8:00 AM 8:30 AM 9:00 AM 9:30 AM 10:00 AM 10:30 AM 11:00 AM 11:30 AM 12:00 PM 12…" at bounding box center [589, 449] width 1093 height 691
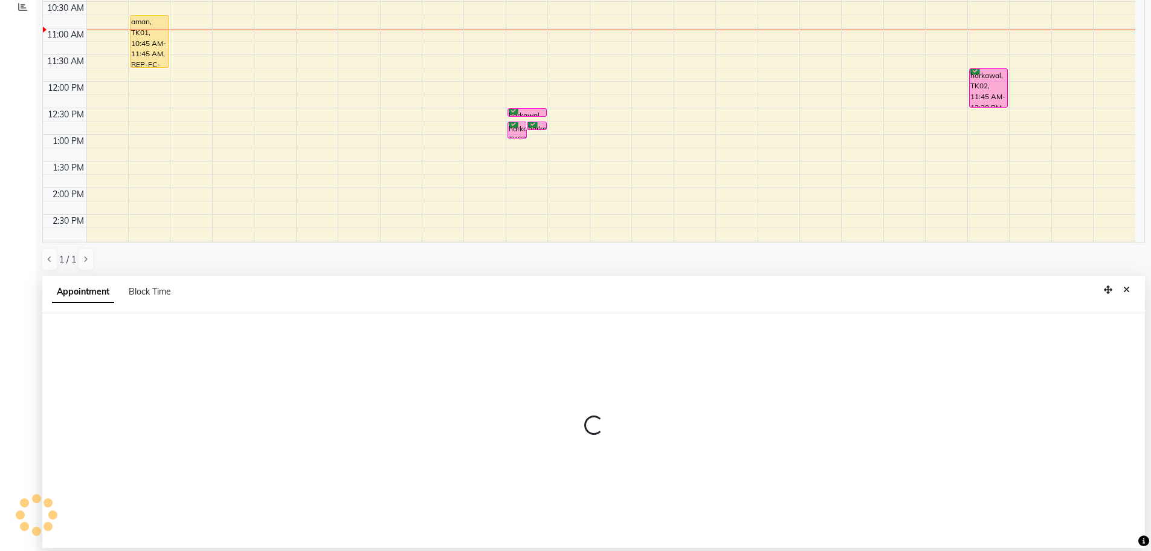
select select "60673"
select select "tentative"
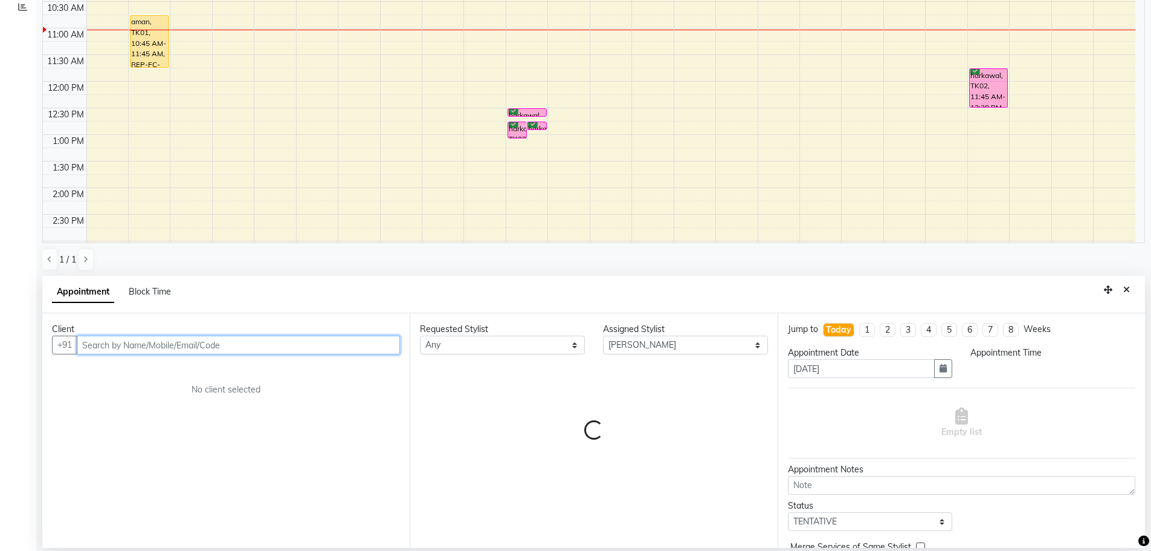
select select "540"
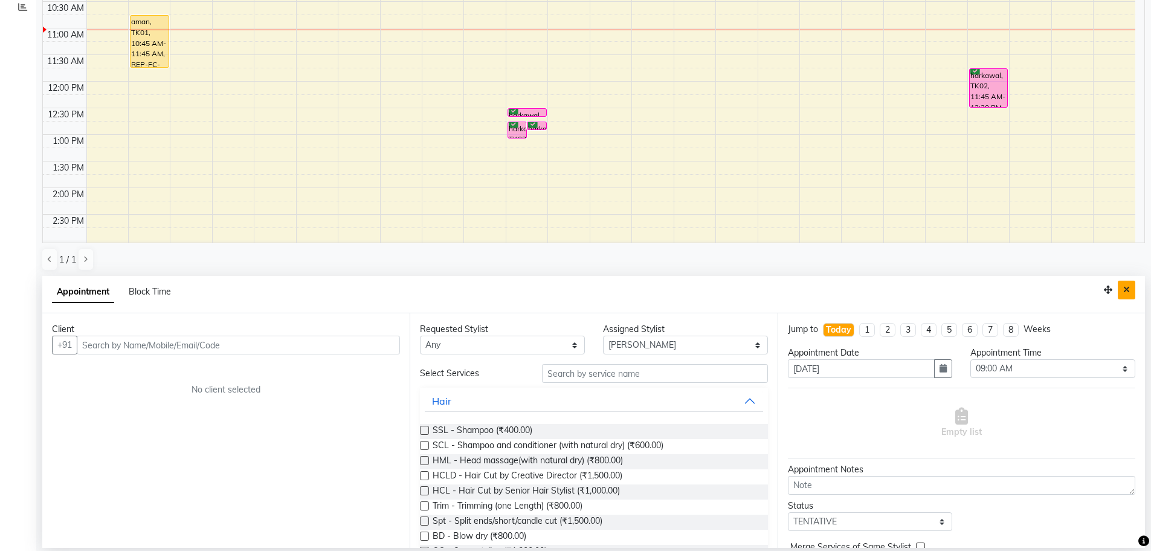
click at [1126, 288] on icon "Close" at bounding box center [1126, 289] width 7 height 8
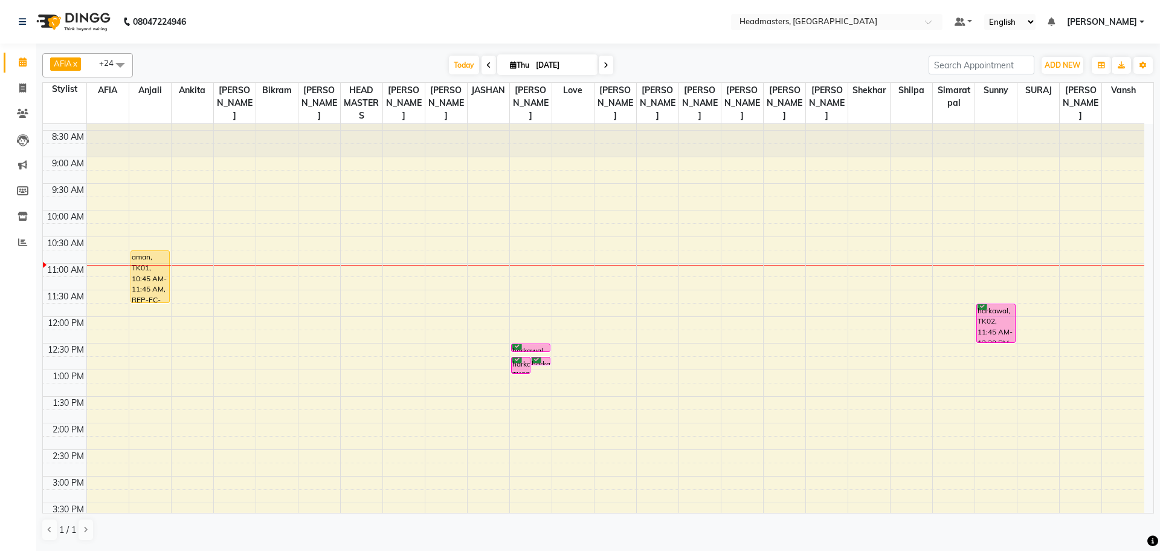
scroll to position [0, 0]
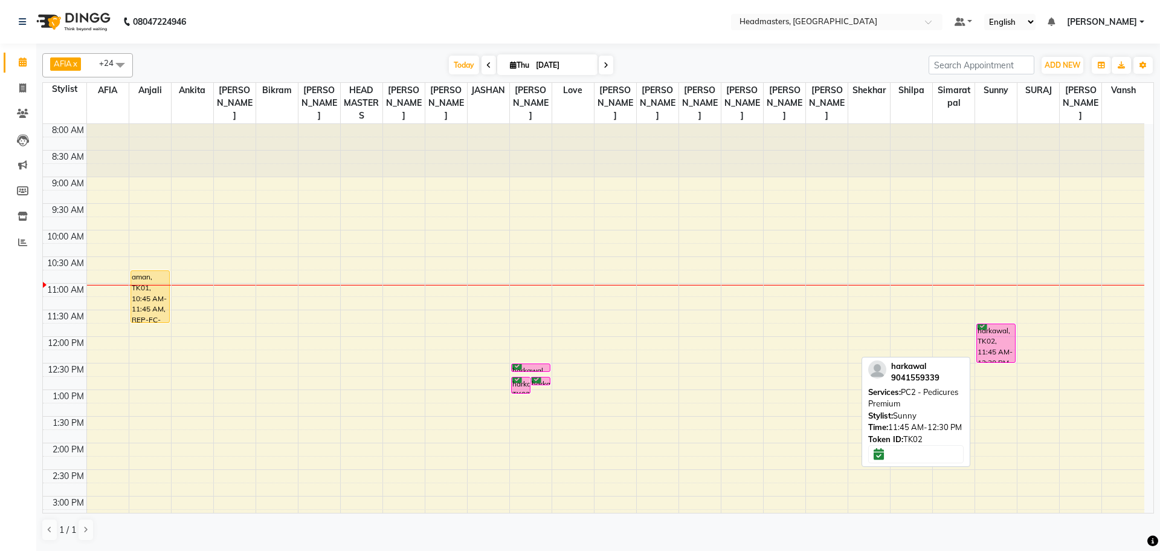
click at [990, 338] on div "harkawal, TK02, 11:45 AM-12:30 PM, PC2 - Pedicures Premium" at bounding box center [996, 343] width 38 height 38
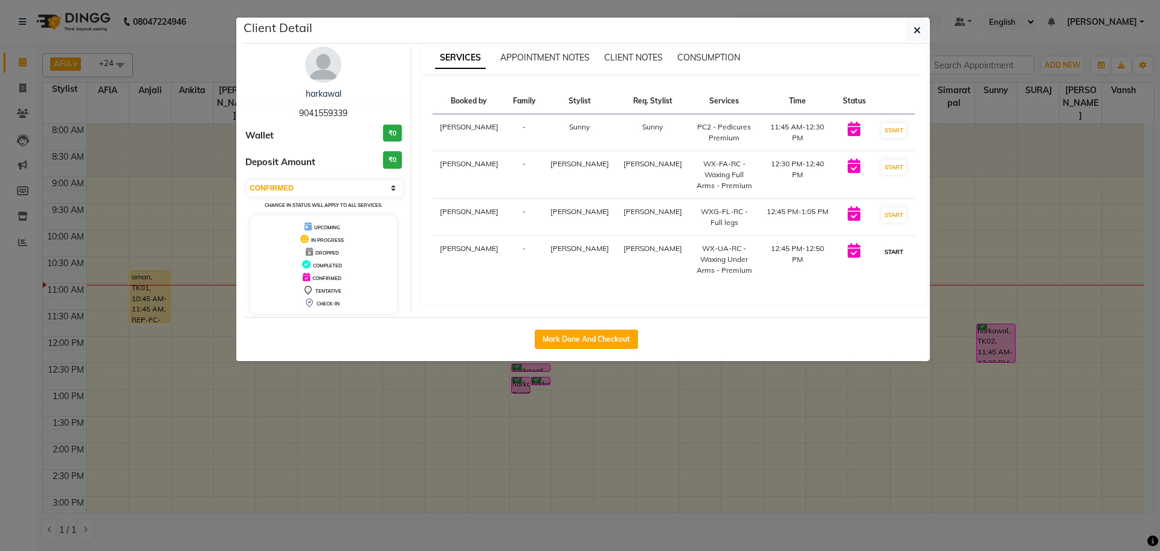
click at [895, 247] on button "START" at bounding box center [894, 251] width 25 height 15
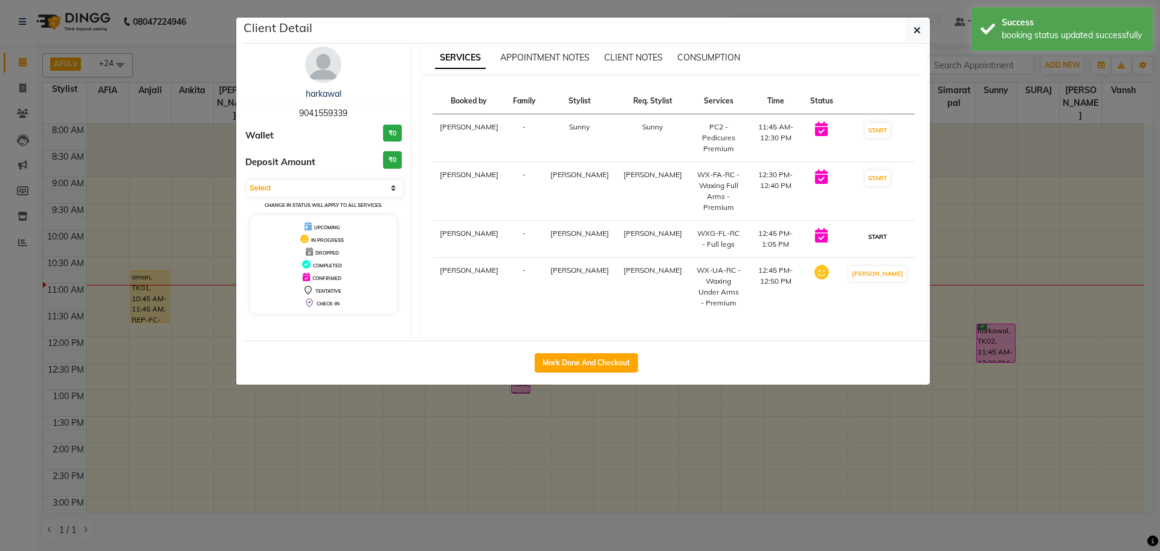
click at [884, 229] on button "START" at bounding box center [877, 236] width 25 height 15
click at [880, 162] on td "START" at bounding box center [878, 191] width 74 height 59
click at [871, 131] on button "START" at bounding box center [877, 130] width 25 height 15
click at [873, 170] on button "START" at bounding box center [877, 177] width 25 height 15
select select "1"
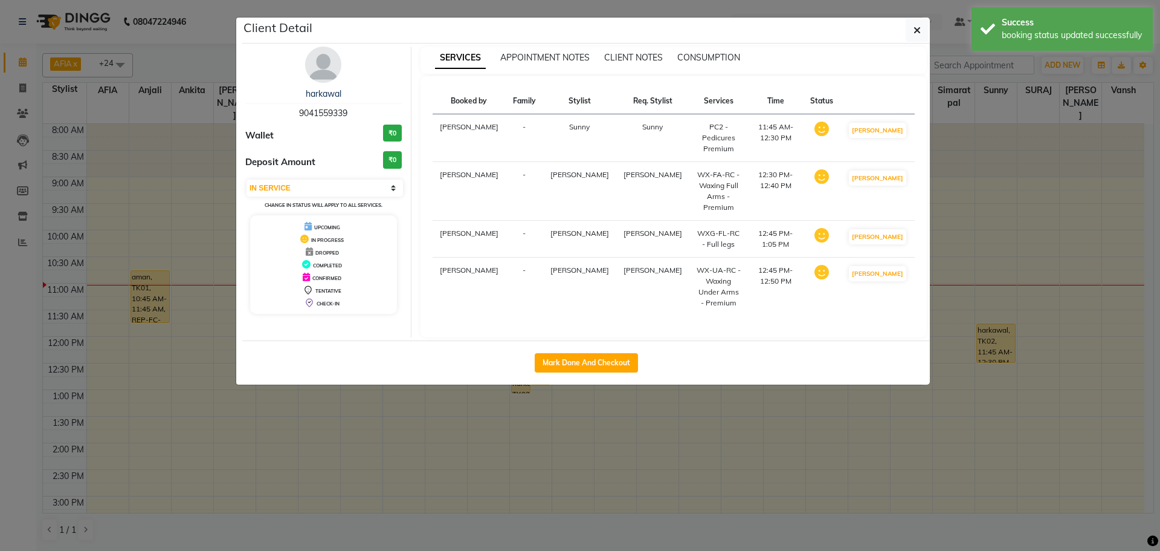
click at [981, 120] on ngb-modal-window "Client Detail harkawal 9041559339 Wallet ₹0 Deposit Amount ₹0 Select IN SERVICE…" at bounding box center [580, 275] width 1160 height 551
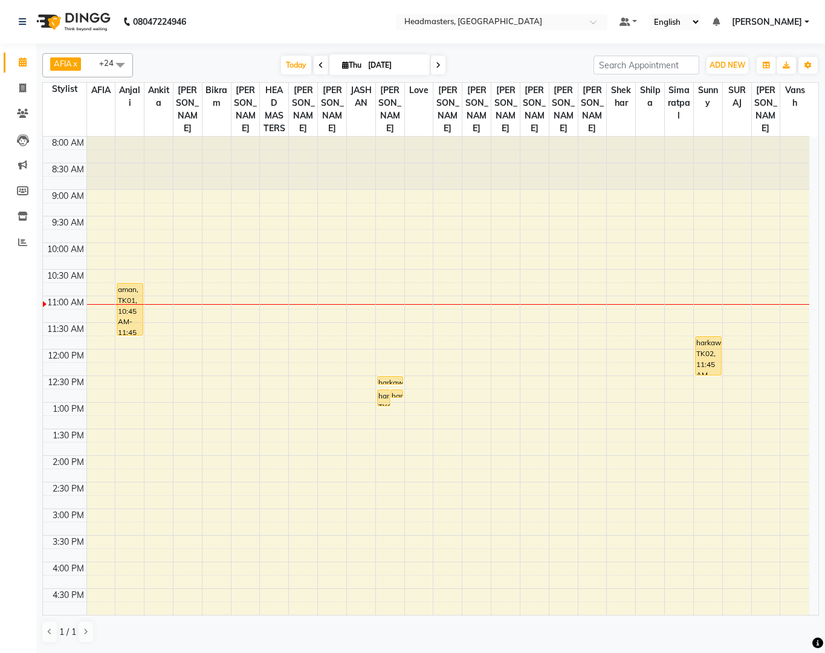
click at [491, 56] on div "[DATE] [DATE]" at bounding box center [363, 65] width 448 height 18
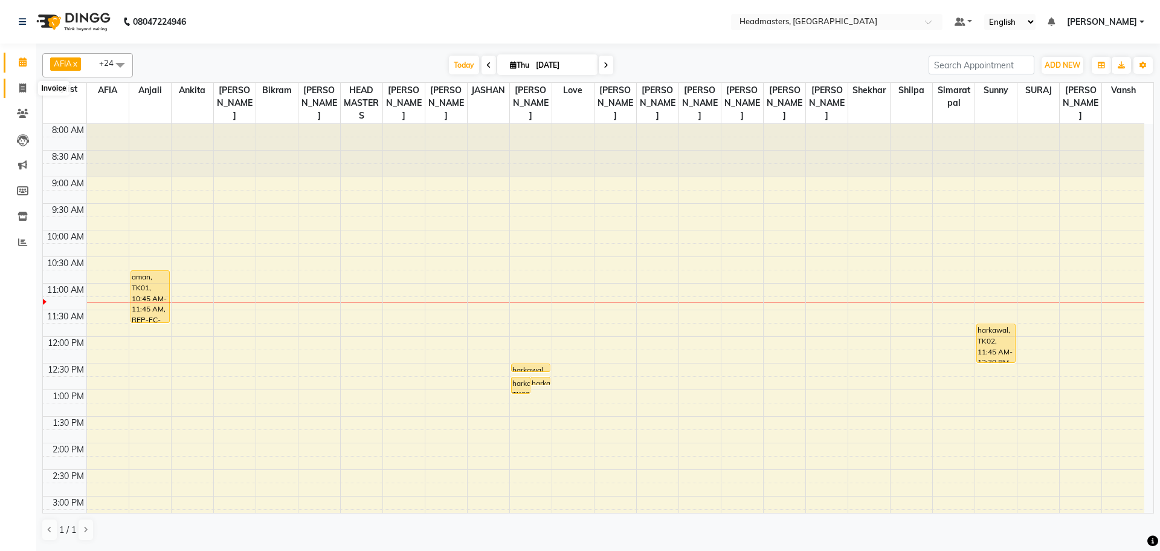
click at [18, 92] on span at bounding box center [22, 89] width 21 height 14
select select "service"
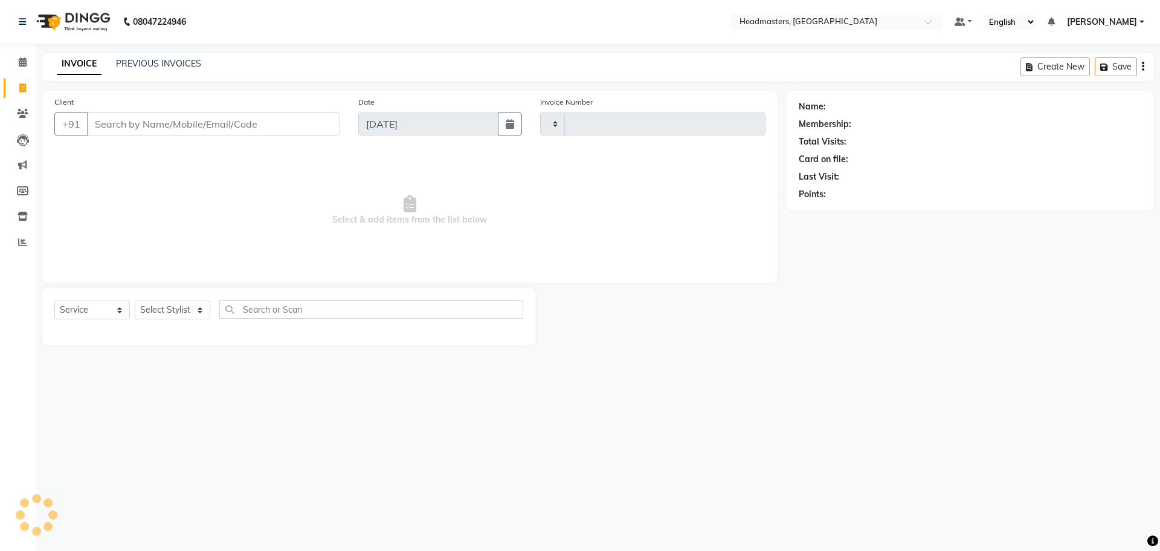
type input "3299"
select select "7136"
click at [166, 119] on input "Client" at bounding box center [213, 123] width 253 height 23
click at [22, 106] on link "Clients" at bounding box center [18, 114] width 29 height 20
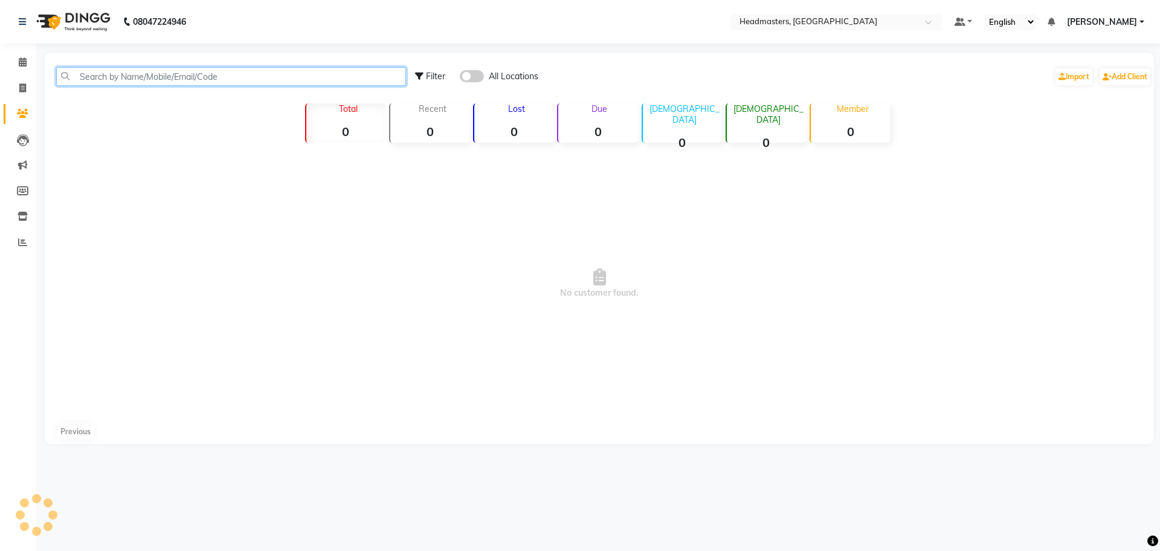
click at [132, 85] on input "text" at bounding box center [231, 76] width 350 height 19
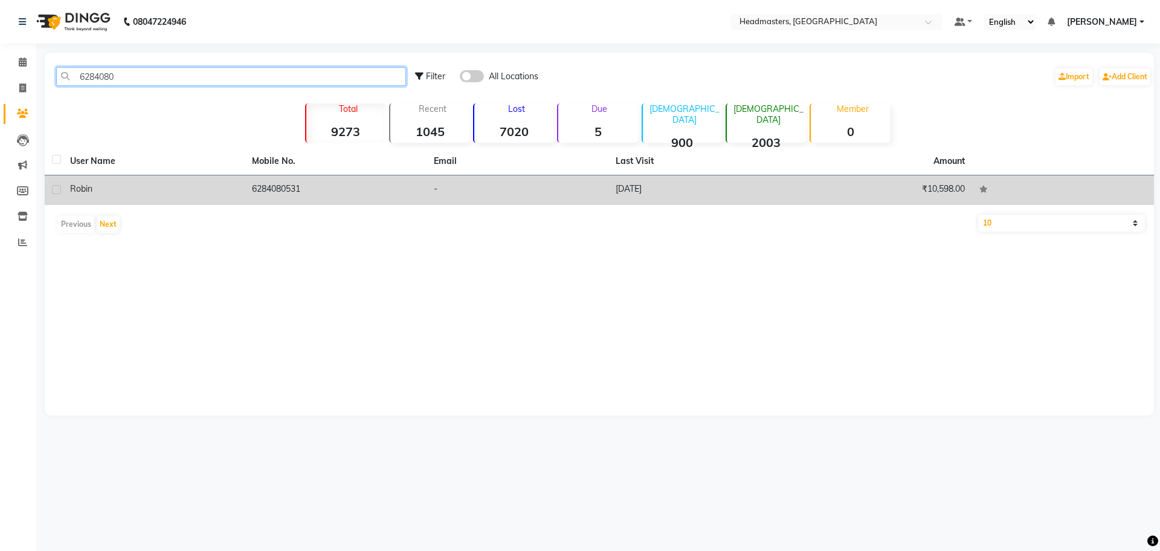
type input "6284080"
click at [285, 190] on td "6284080531" at bounding box center [336, 190] width 182 height 30
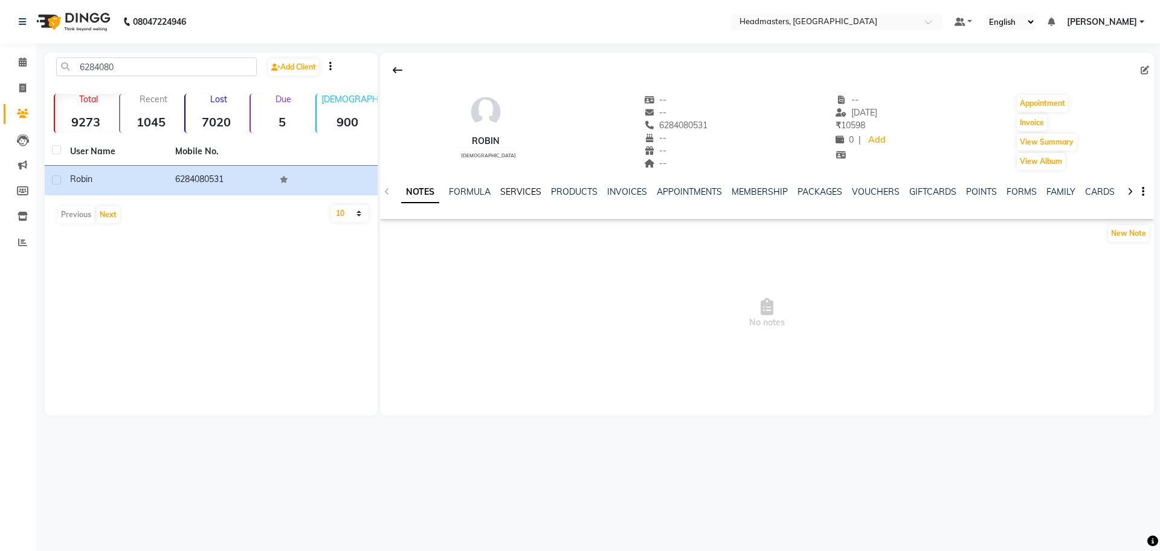
click at [509, 196] on link "SERVICES" at bounding box center [520, 191] width 41 height 11
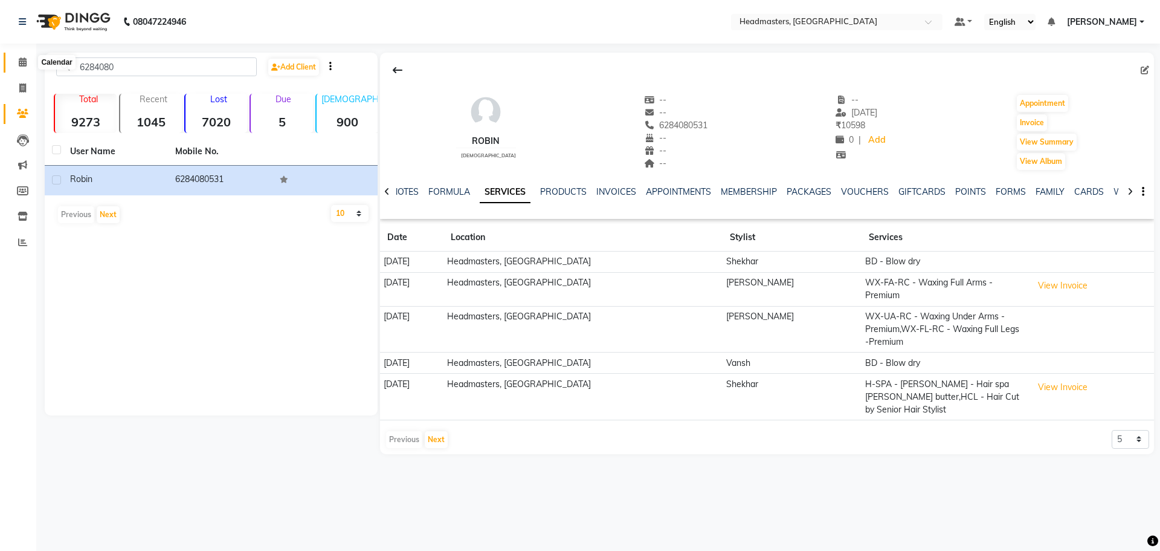
click at [27, 59] on span at bounding box center [22, 63] width 21 height 14
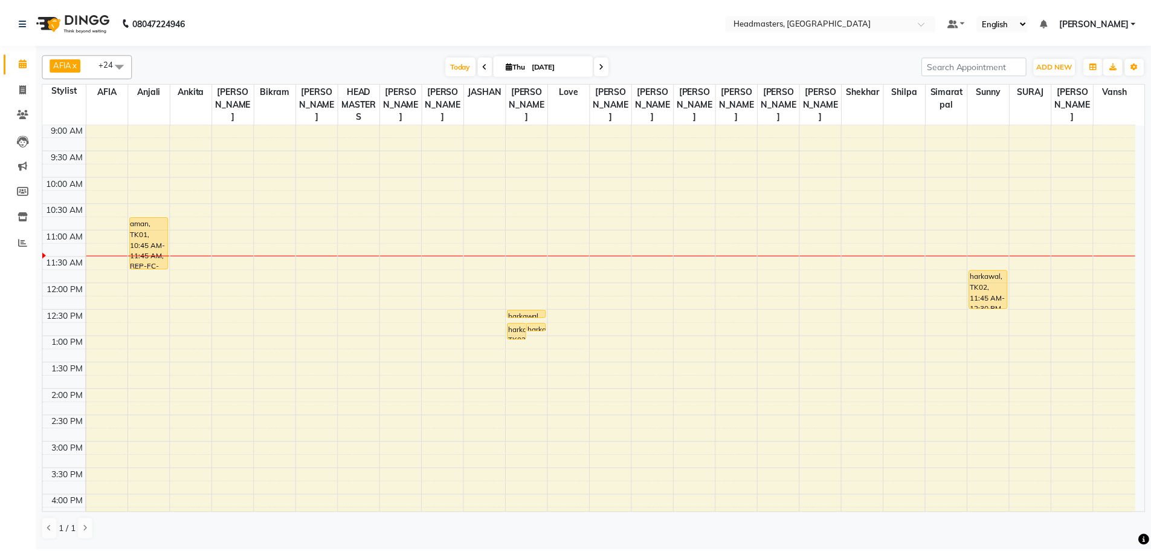
scroll to position [40, 0]
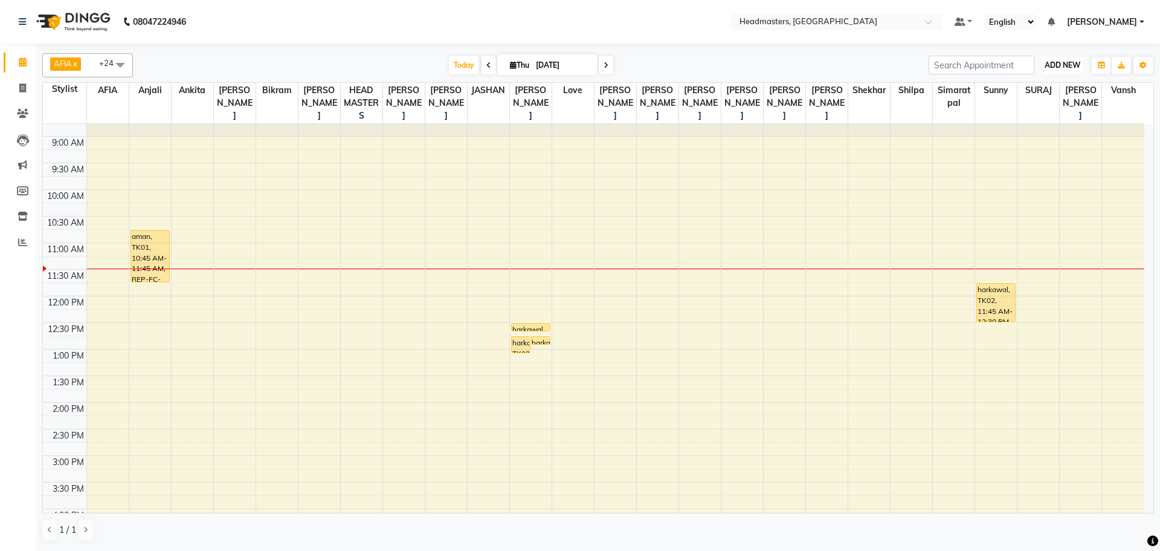
click at [1069, 65] on span "ADD NEW" at bounding box center [1063, 64] width 36 height 9
click at [1039, 92] on button "Add Appointment" at bounding box center [1034, 88] width 95 height 16
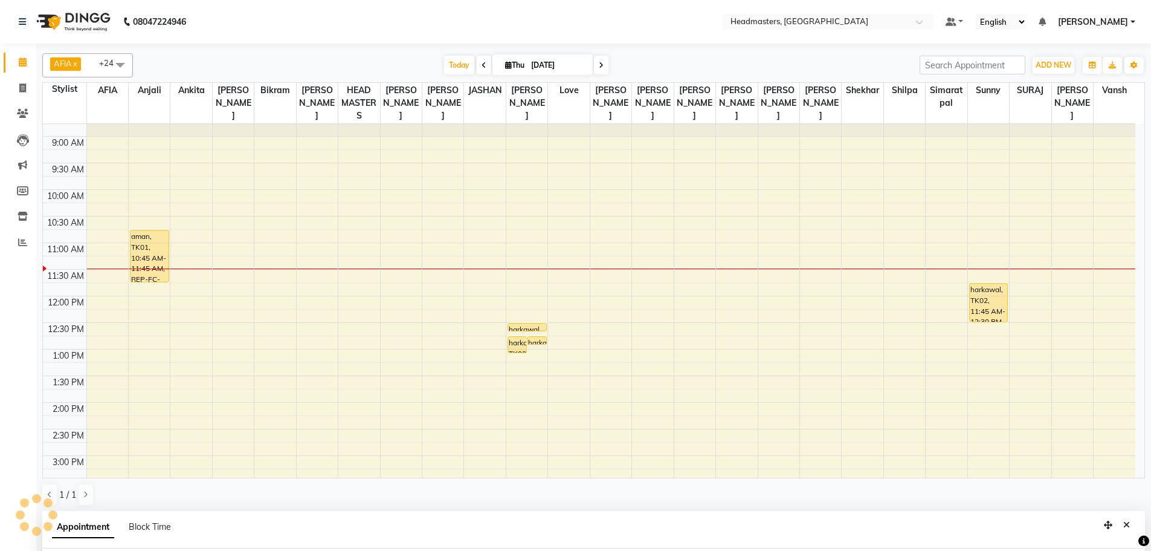
scroll to position [235, 0]
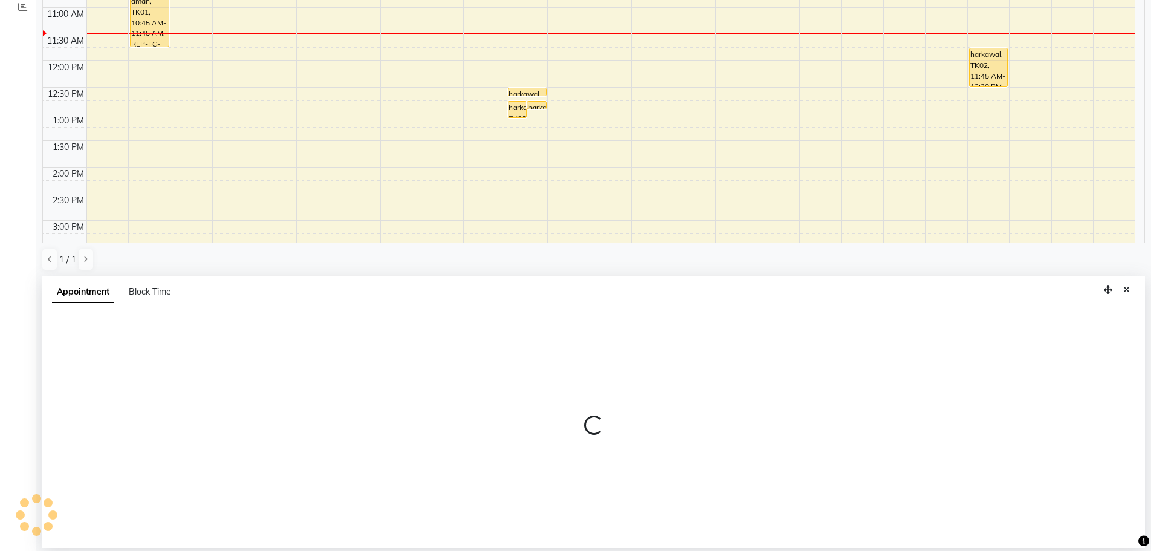
select select "tentative"
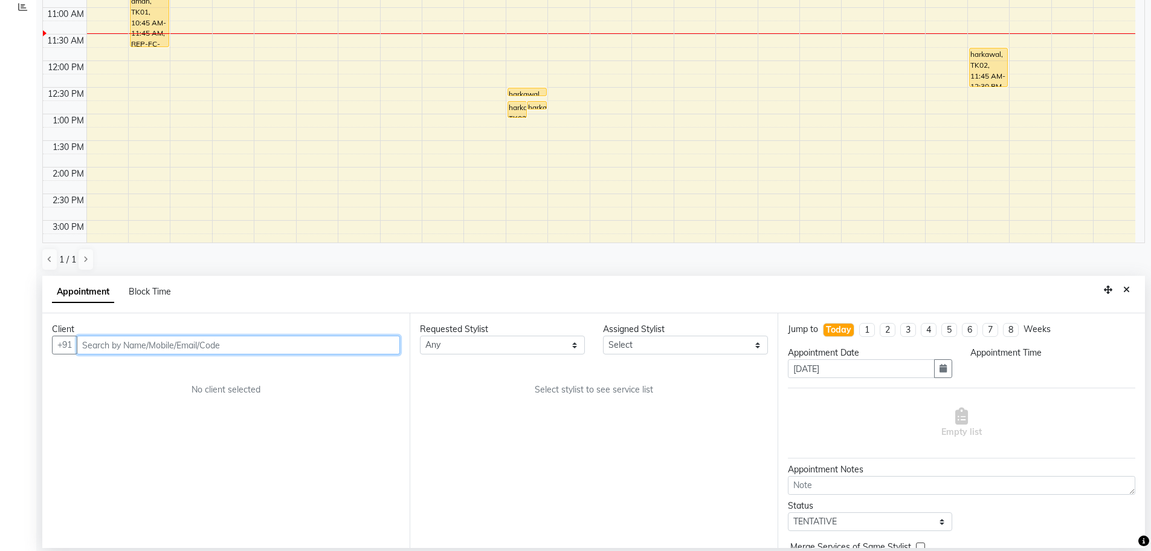
select select "540"
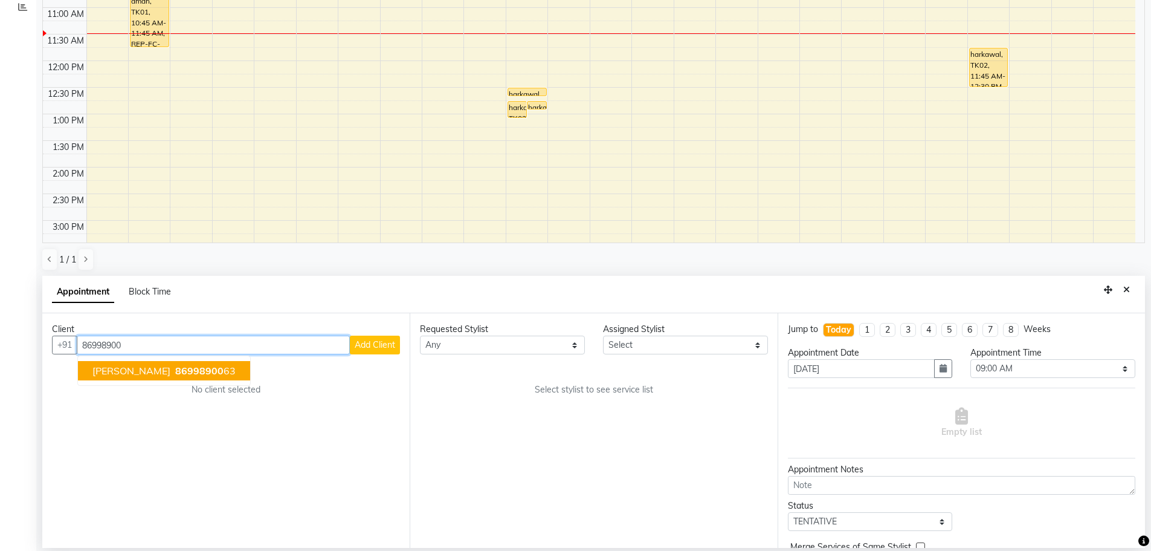
drag, startPoint x: 147, startPoint y: 375, endPoint x: 134, endPoint y: 375, distance: 12.7
click at [175, 375] on span "86998900" at bounding box center [199, 370] width 48 height 12
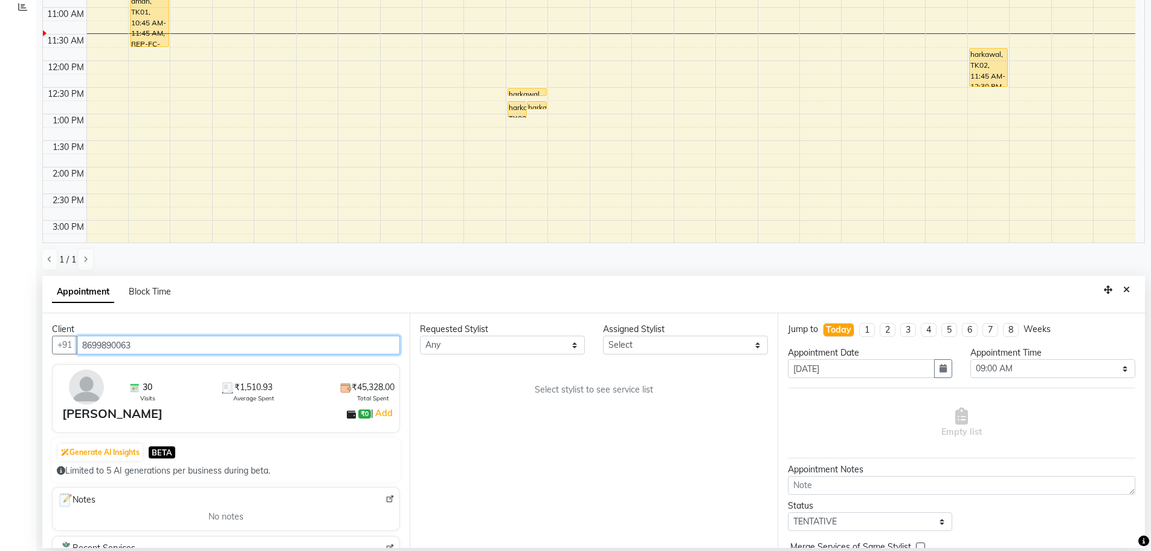
type input "8699890063"
click at [464, 346] on select "Any AFIA Anjali [PERSON_NAME] [PERSON_NAME] [PERSON_NAME] HEAD [PERSON_NAME] [P…" at bounding box center [502, 344] width 165 height 19
select select "60662"
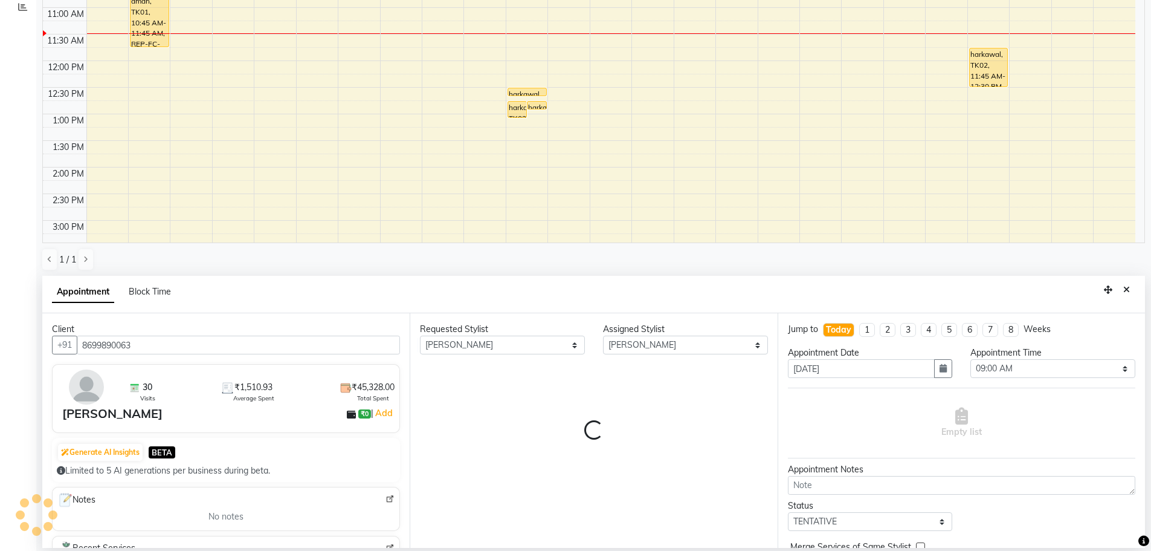
drag, startPoint x: 467, startPoint y: 389, endPoint x: 550, endPoint y: 384, distance: 83.5
click at [495, 389] on div "Requested Stylist Any AFIA Anjali [PERSON_NAME] [PERSON_NAME] [PERSON_NAME] HEA…" at bounding box center [593, 430] width 367 height 234
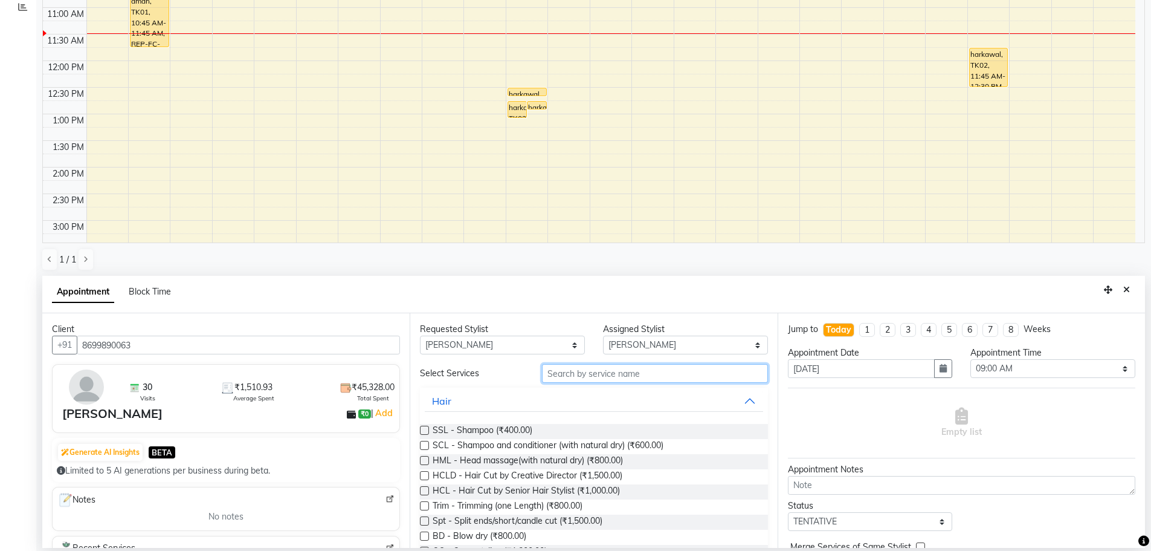
click at [593, 377] on input "text" at bounding box center [655, 373] width 226 height 19
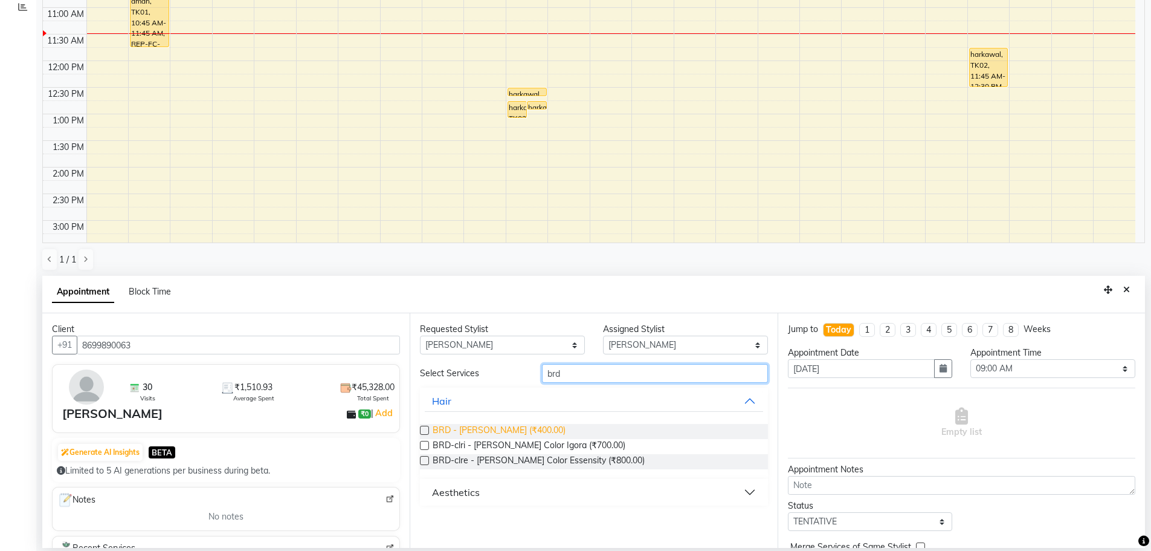
type input "brd"
click at [479, 427] on span "BRD - [PERSON_NAME] (₹400.00)" at bounding box center [499, 431] width 133 height 15
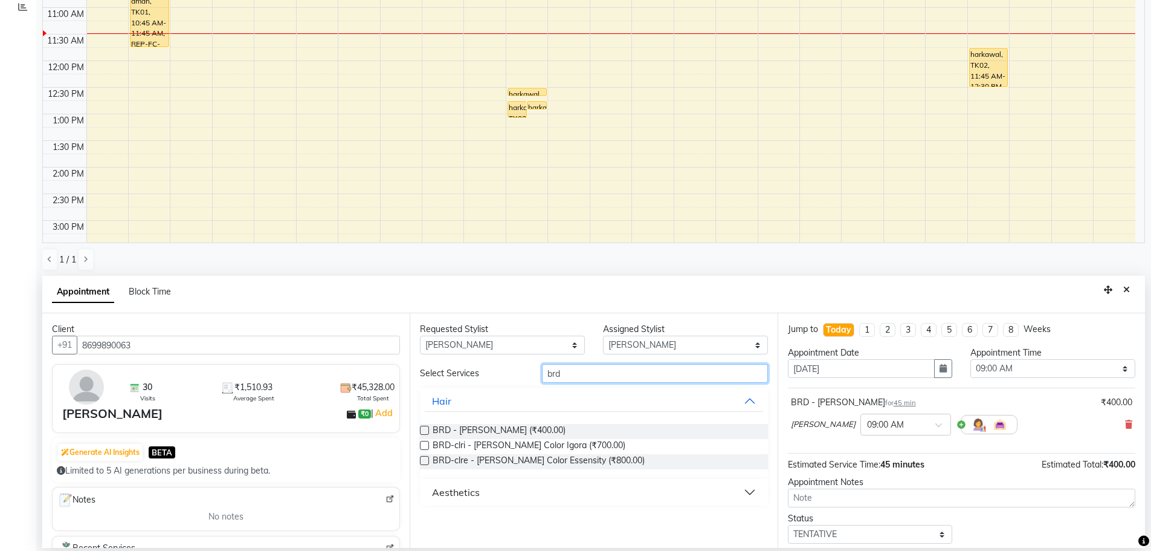
click at [597, 375] on input "brd" at bounding box center [655, 373] width 226 height 19
click at [456, 428] on span "BRD - [PERSON_NAME] (₹400.00)" at bounding box center [499, 431] width 133 height 15
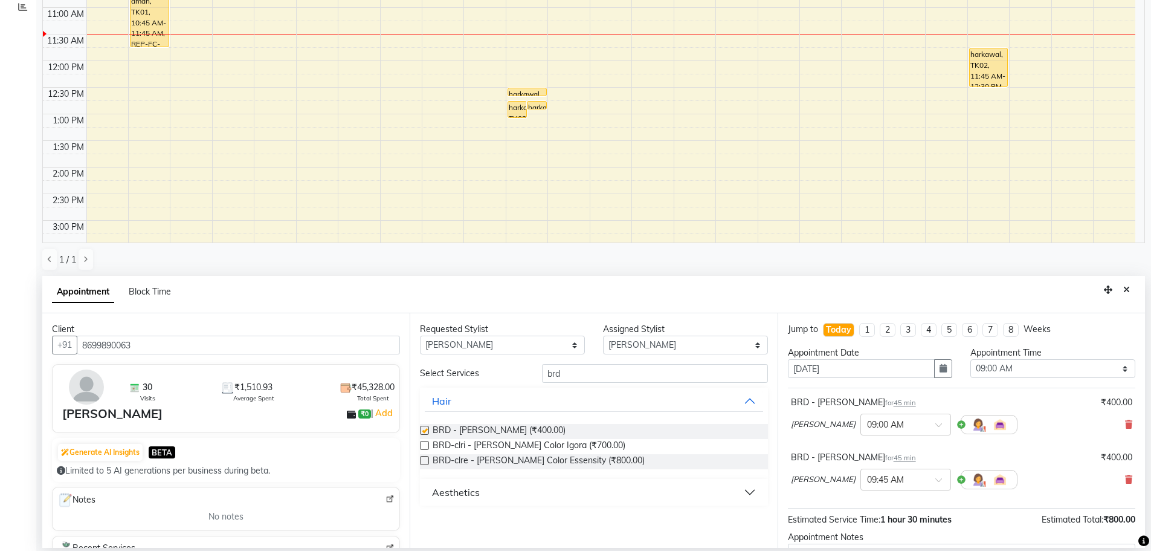
checkbox input "false"
click at [578, 372] on input "brd" at bounding box center [655, 373] width 226 height 19
type input "b"
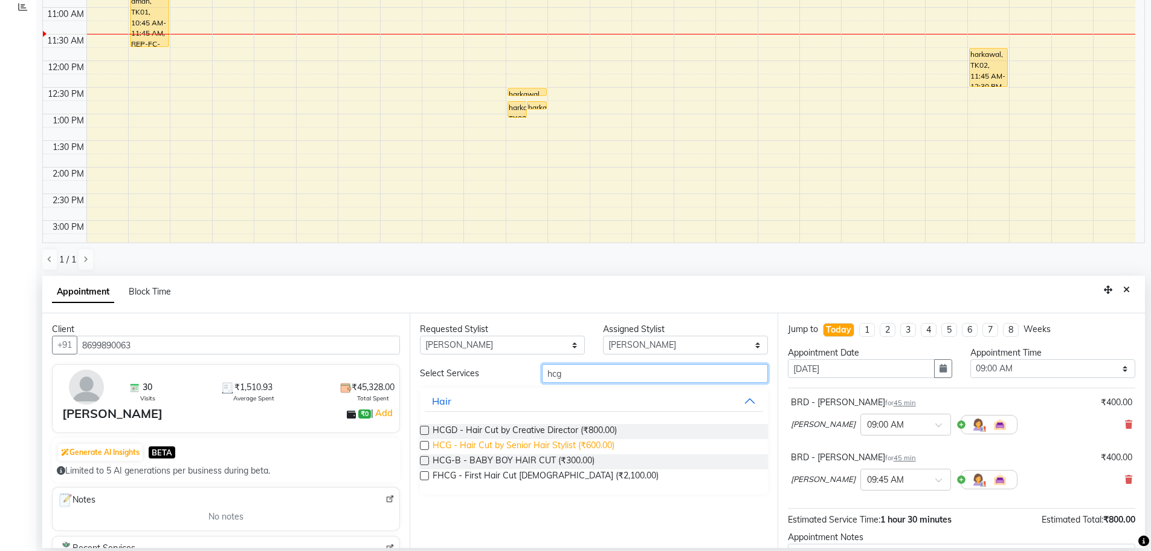
type input "hcg"
click at [580, 440] on span "HCG - Hair Cut by Senior Hair Stylist (₹600.00)" at bounding box center [524, 446] width 182 height 15
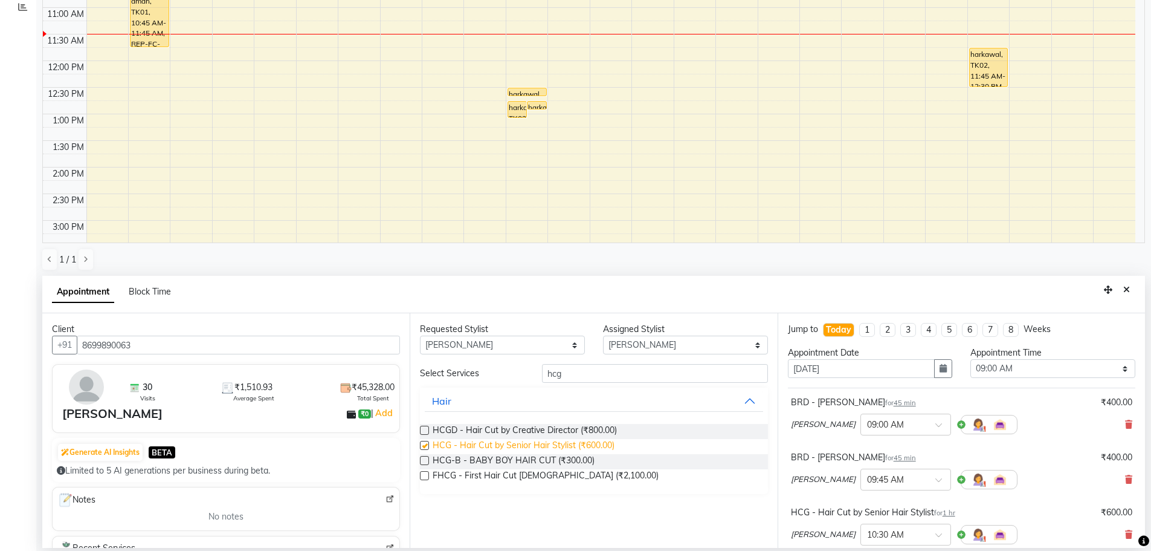
checkbox input "false"
click at [1032, 361] on select "Select 09:00 AM 09:15 AM 09:30 AM 09:45 AM 10:00 AM 10:15 AM 10:30 AM 10:45 AM …" at bounding box center [1052, 368] width 165 height 19
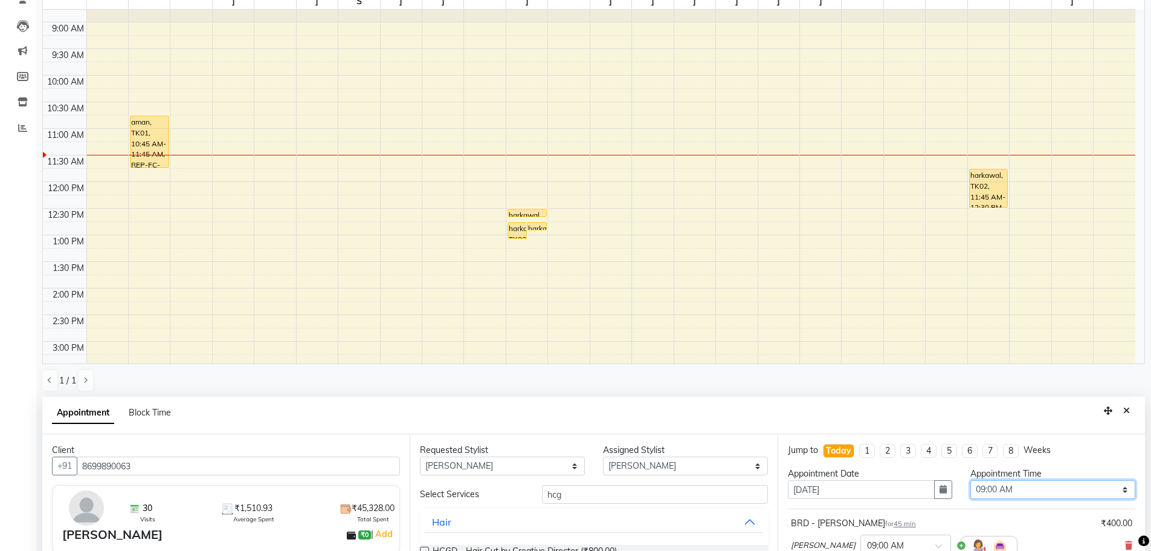
click at [996, 496] on select "Select 09:00 AM 09:15 AM 09:30 AM 09:45 AM 10:00 AM 10:15 AM 10:30 AM 10:45 AM …" at bounding box center [1052, 489] width 165 height 19
select select "720"
click at [970, 480] on select "Select 09:00 AM 09:15 AM 09:30 AM 09:45 AM 10:00 AM 10:15 AM 10:30 AM 10:45 AM …" at bounding box center [1052, 489] width 165 height 19
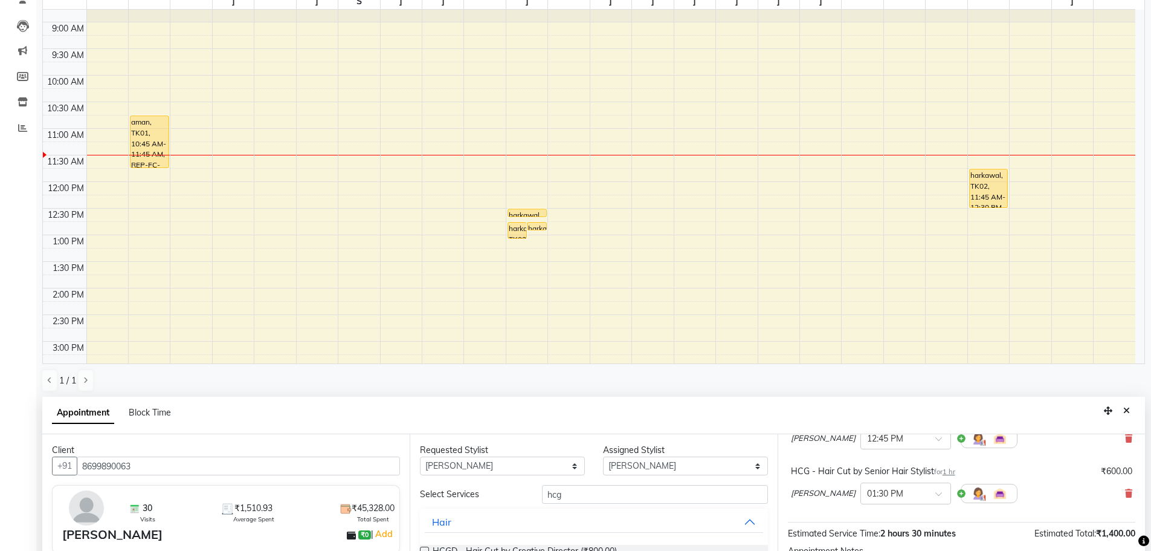
scroll to position [235, 0]
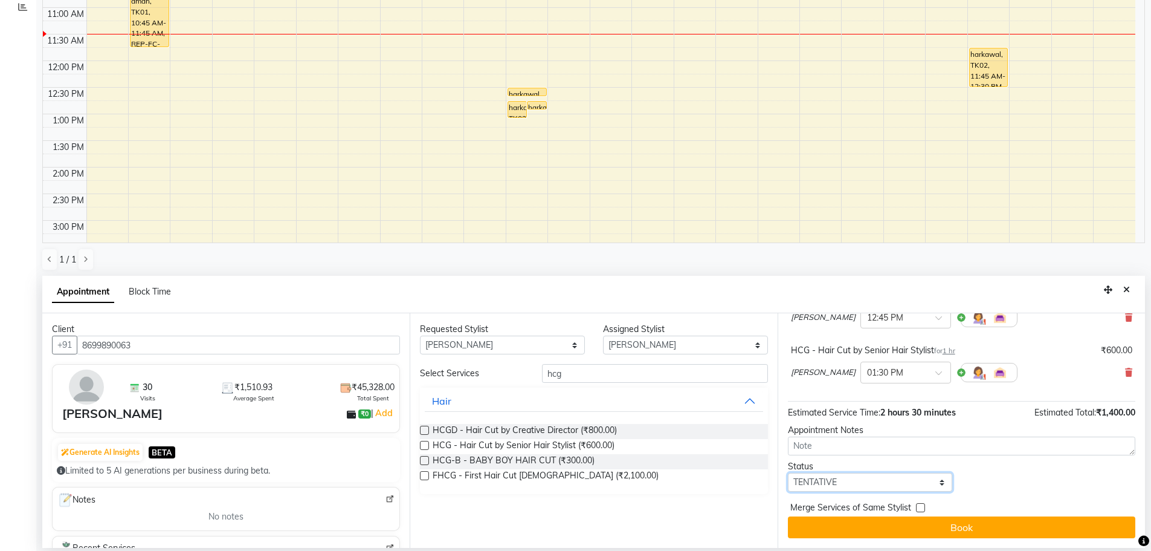
click at [829, 487] on select "Select TENTATIVE CONFIRM CHECK-IN UPCOMING" at bounding box center [870, 482] width 165 height 19
select select "confirm booking"
click at [788, 473] on select "Select TENTATIVE CONFIRM CHECK-IN UPCOMING" at bounding box center [870, 482] width 165 height 19
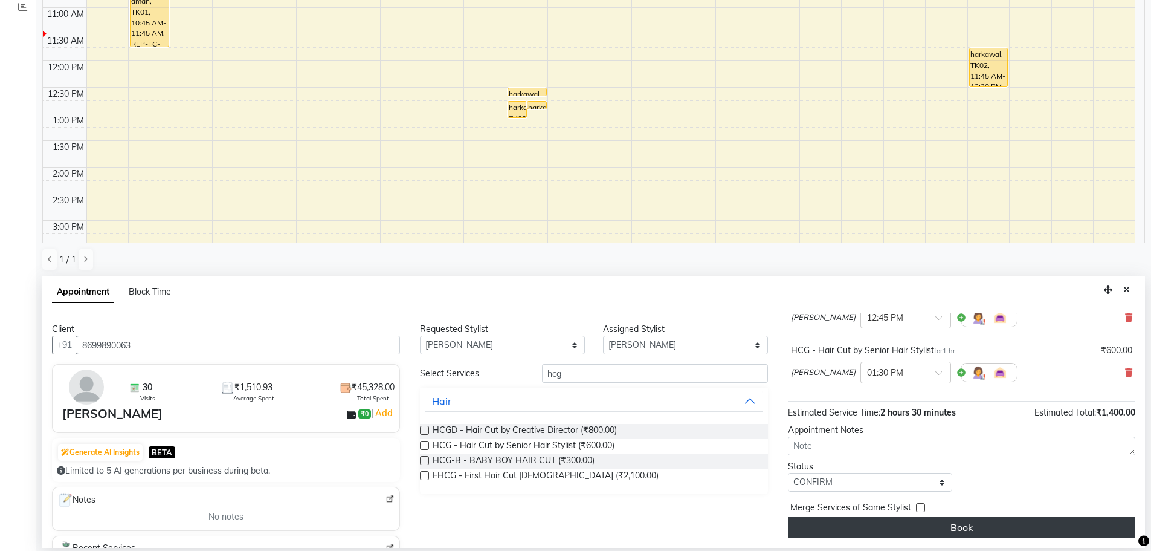
click at [924, 528] on button "Book" at bounding box center [961, 527] width 347 height 22
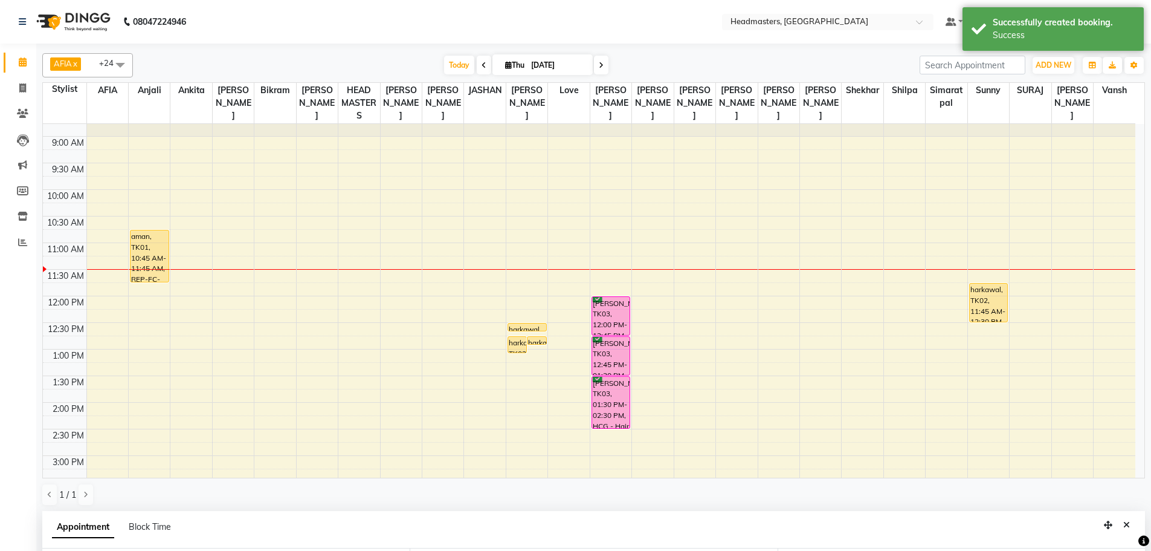
scroll to position [175, 0]
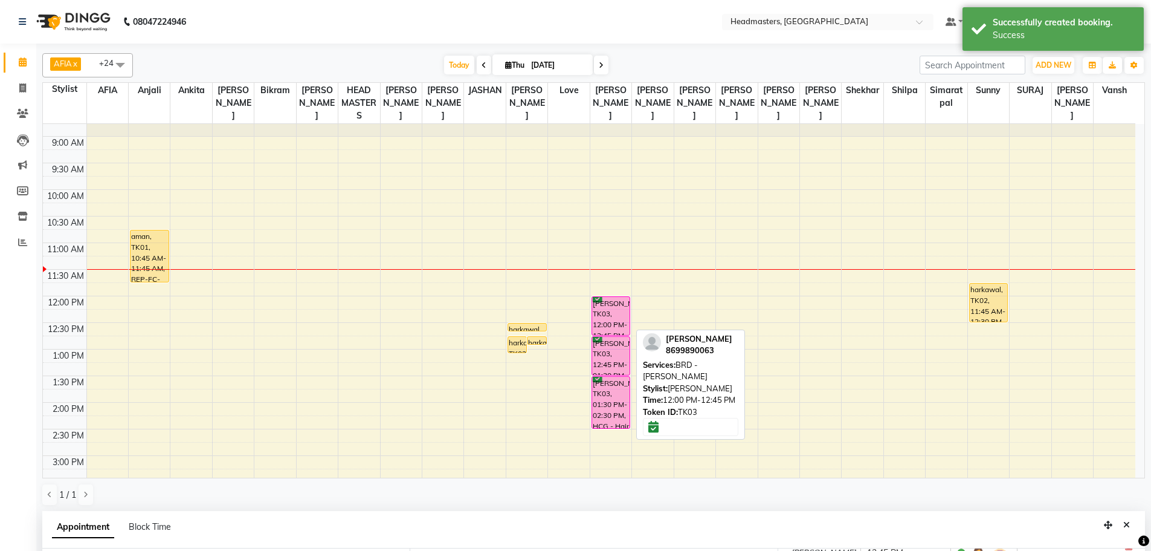
click at [606, 310] on div "[PERSON_NAME], TK03, 12:00 PM-12:45 PM, BRD - [PERSON_NAME]" at bounding box center [611, 316] width 38 height 38
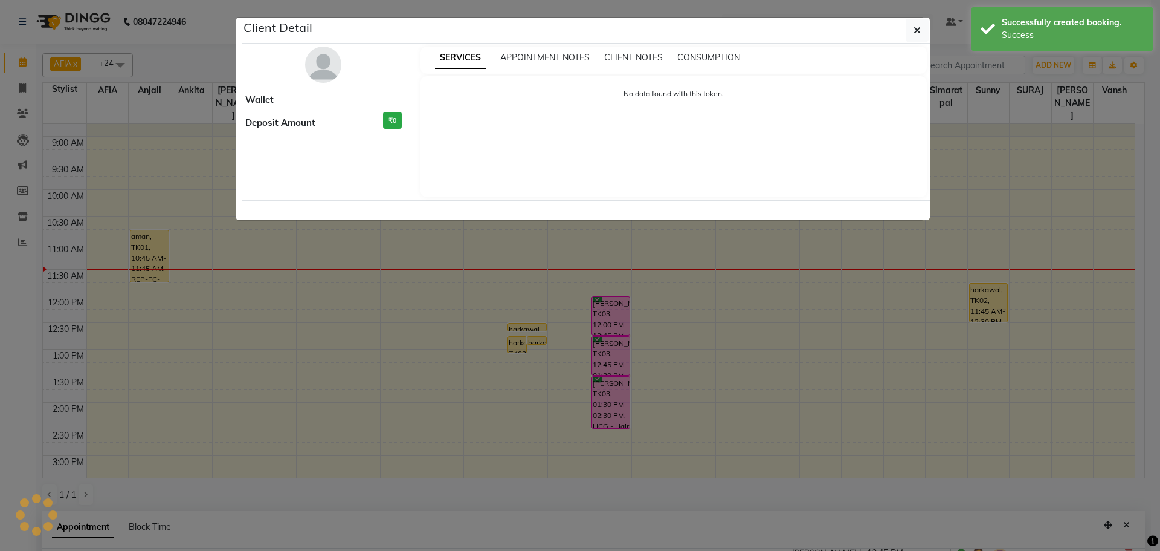
select select "6"
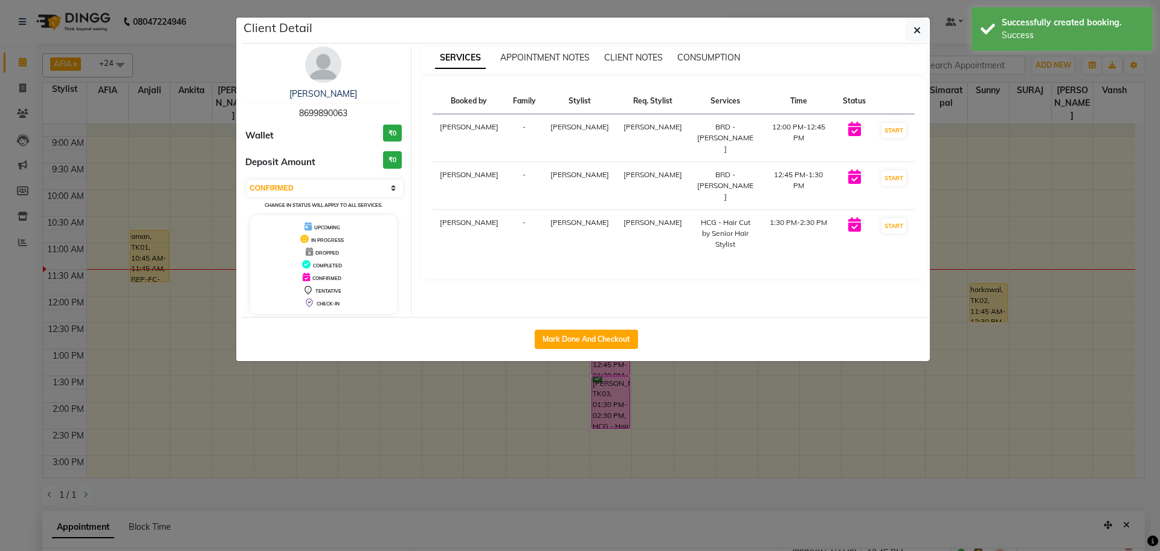
click at [1138, 440] on ngb-modal-window "Client Detail [PERSON_NAME] 8699890063 Wallet ₹0 Deposit Amount ₹0 Select IN SE…" at bounding box center [580, 275] width 1160 height 551
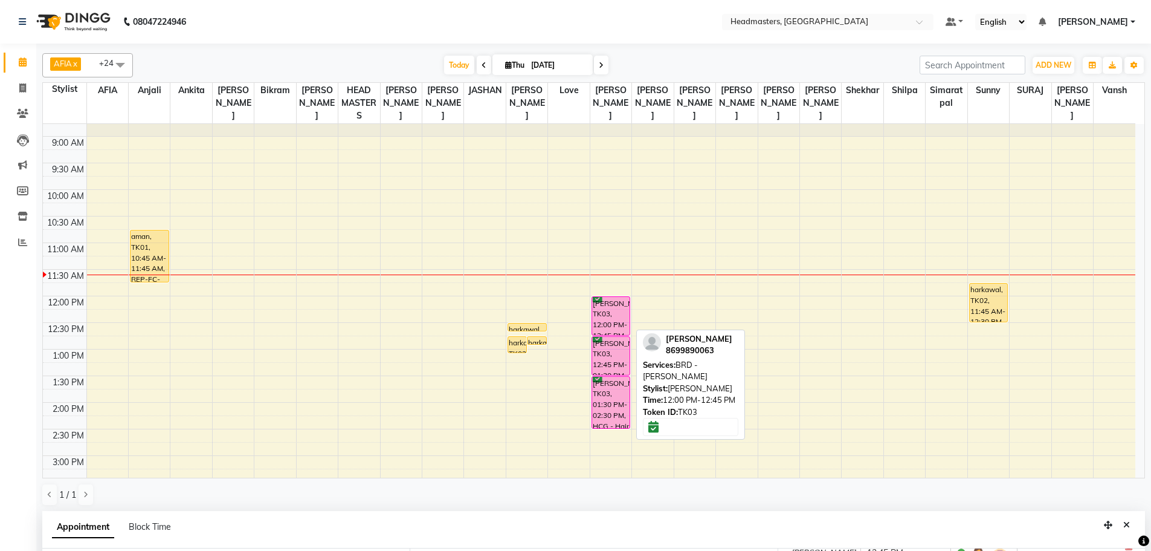
click at [599, 309] on div "[PERSON_NAME], TK03, 12:00 PM-12:45 PM, BRD - [PERSON_NAME]" at bounding box center [611, 316] width 38 height 38
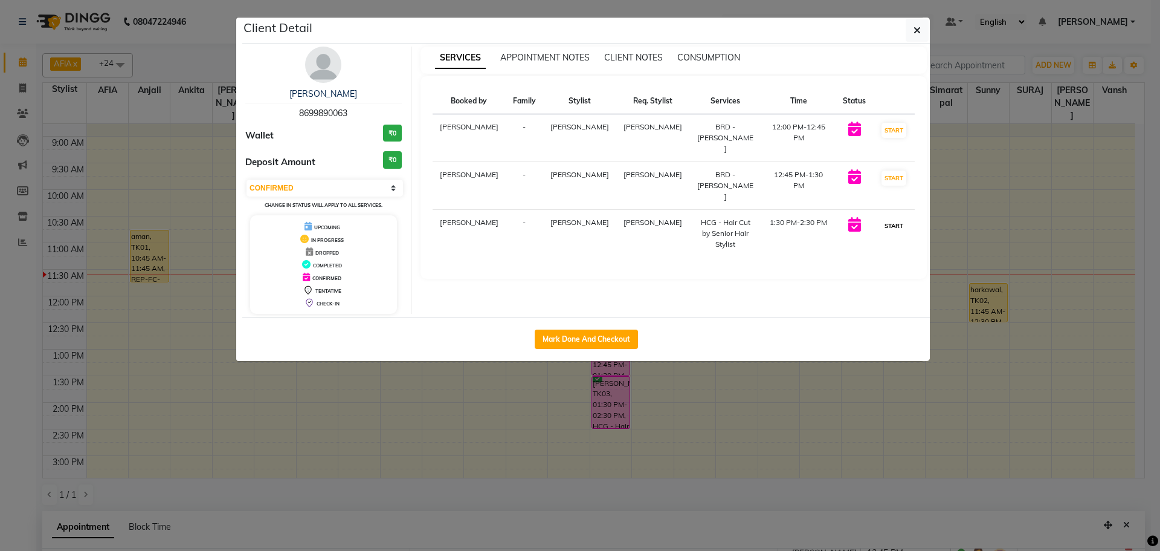
click at [891, 218] on button "START" at bounding box center [894, 225] width 25 height 15
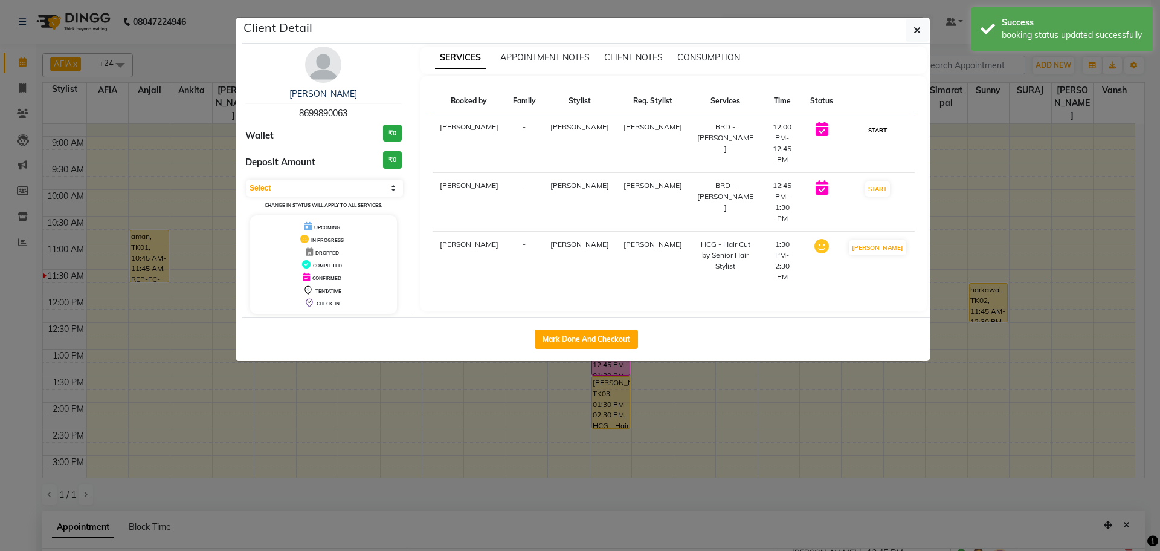
click at [888, 131] on button "START" at bounding box center [877, 130] width 25 height 15
click at [890, 181] on button "START" at bounding box center [877, 188] width 25 height 15
select select "1"
click at [980, 120] on ngb-modal-window "Client Detail [PERSON_NAME] 8699890063 Wallet ₹0 Deposit Amount ₹0 Select IN SE…" at bounding box center [580, 275] width 1160 height 551
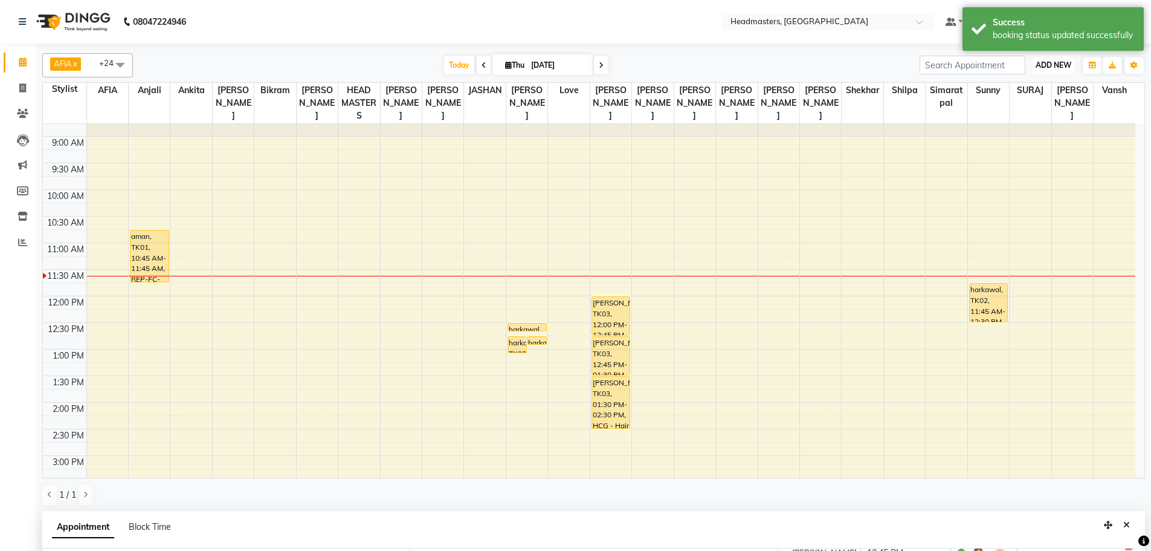
click at [1052, 66] on span "ADD NEW" at bounding box center [1054, 64] width 36 height 9
click at [1040, 84] on button "Add Appointment" at bounding box center [1025, 88] width 95 height 16
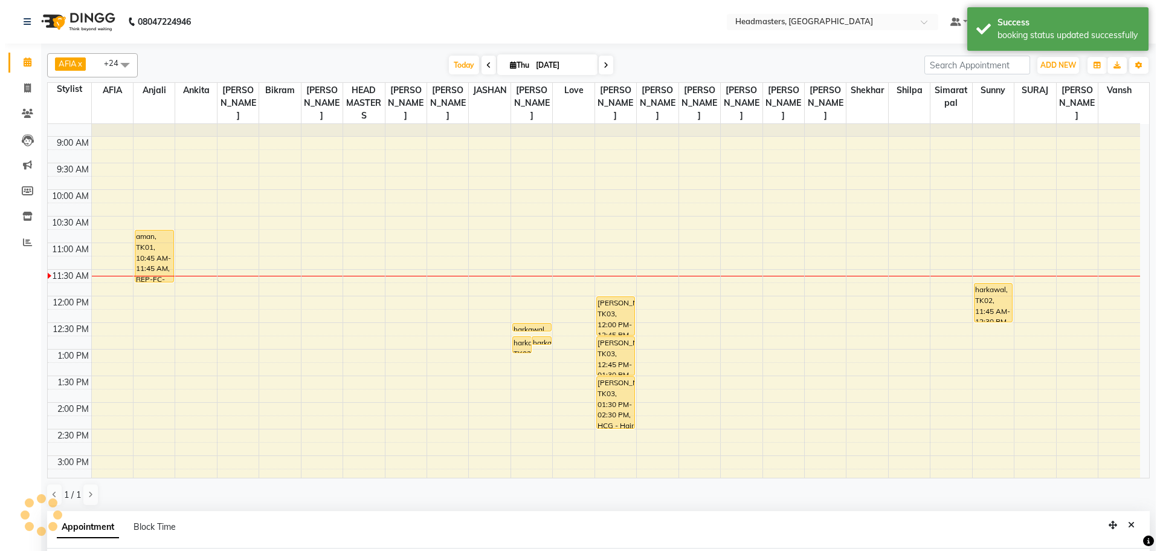
scroll to position [235, 0]
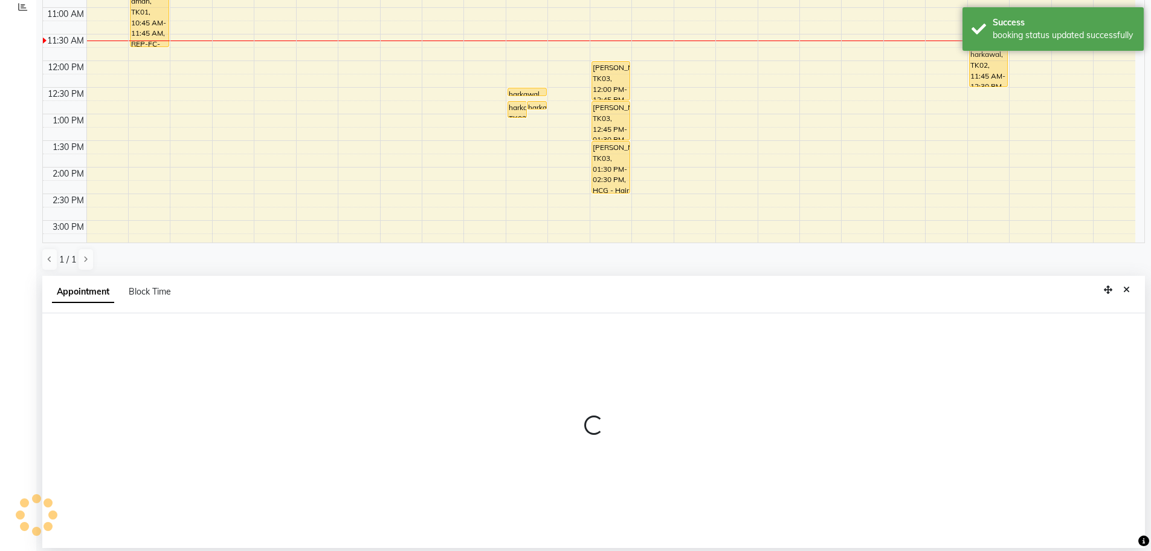
select select "tentative"
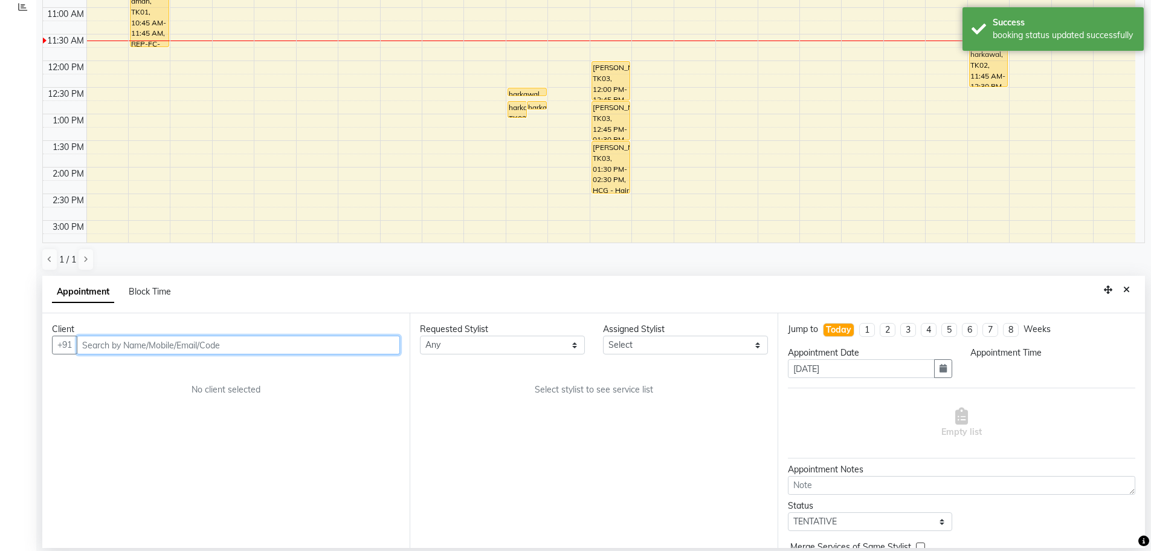
select select "540"
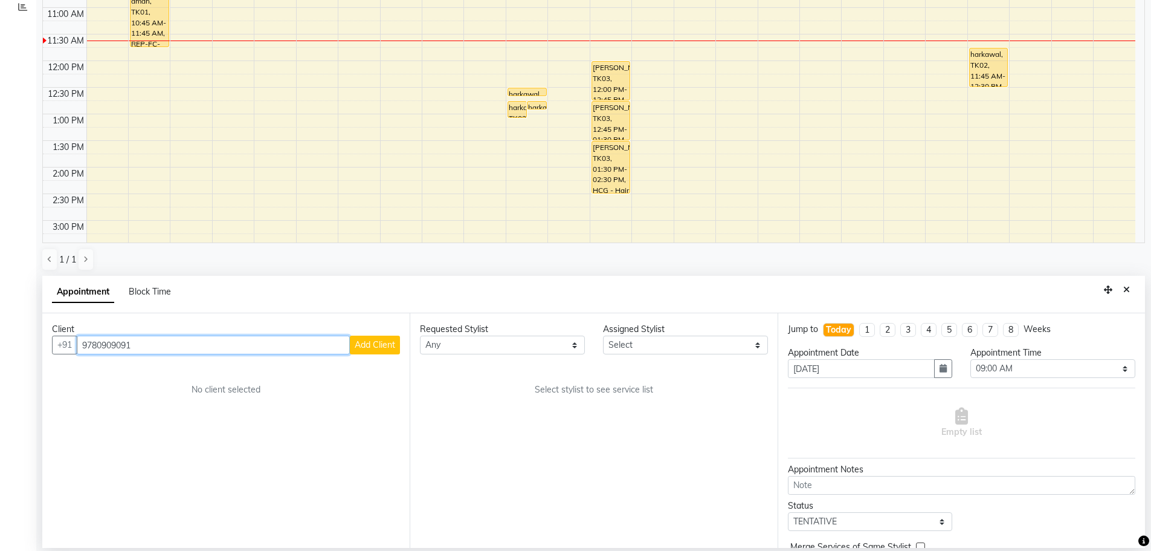
click at [104, 343] on input "9780909091" at bounding box center [213, 344] width 273 height 19
click at [112, 347] on input "9780909091" at bounding box center [213, 344] width 273 height 19
type input "9780909091"
click at [370, 343] on span "Add Client" at bounding box center [375, 344] width 40 height 11
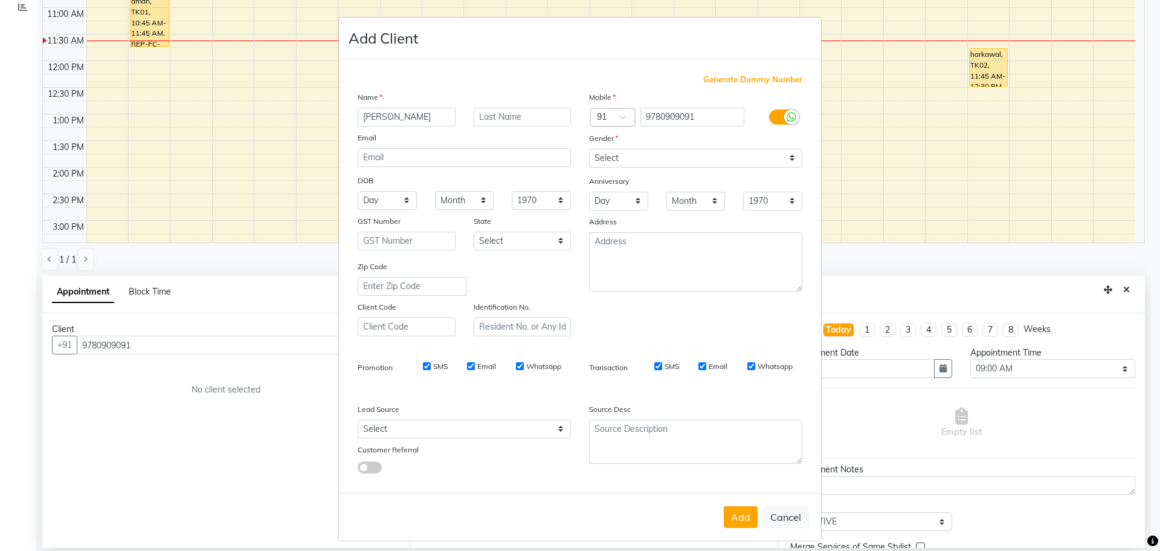
type input "[PERSON_NAME]"
click at [638, 154] on select "Select [DEMOGRAPHIC_DATA] [DEMOGRAPHIC_DATA] Other Prefer Not To Say" at bounding box center [695, 158] width 213 height 19
select select "[DEMOGRAPHIC_DATA]"
click at [589, 149] on select "Select [DEMOGRAPHIC_DATA] [DEMOGRAPHIC_DATA] Other Prefer Not To Say" at bounding box center [695, 158] width 213 height 19
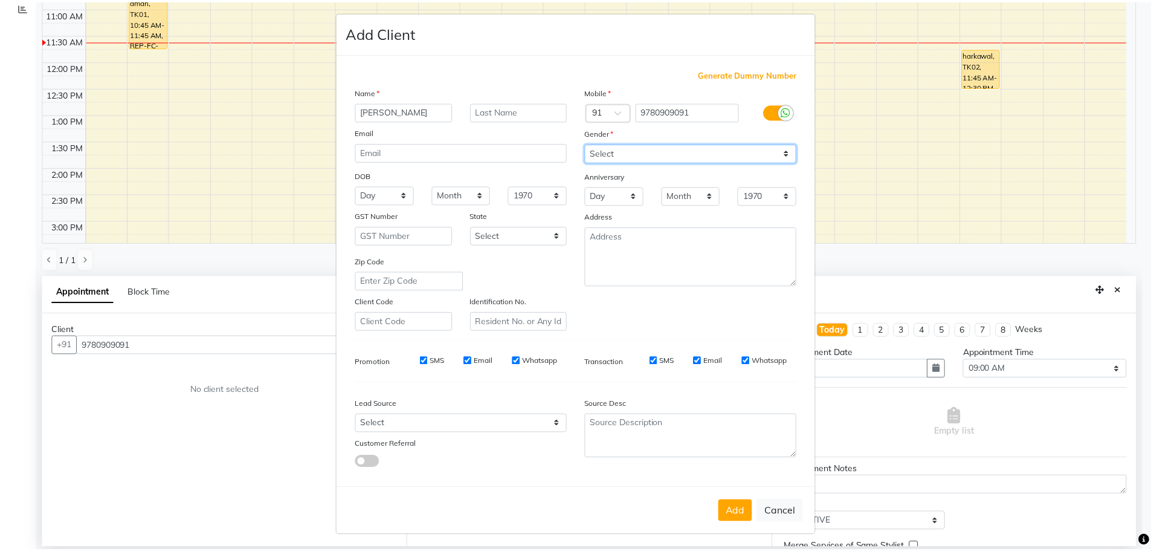
scroll to position [7, 0]
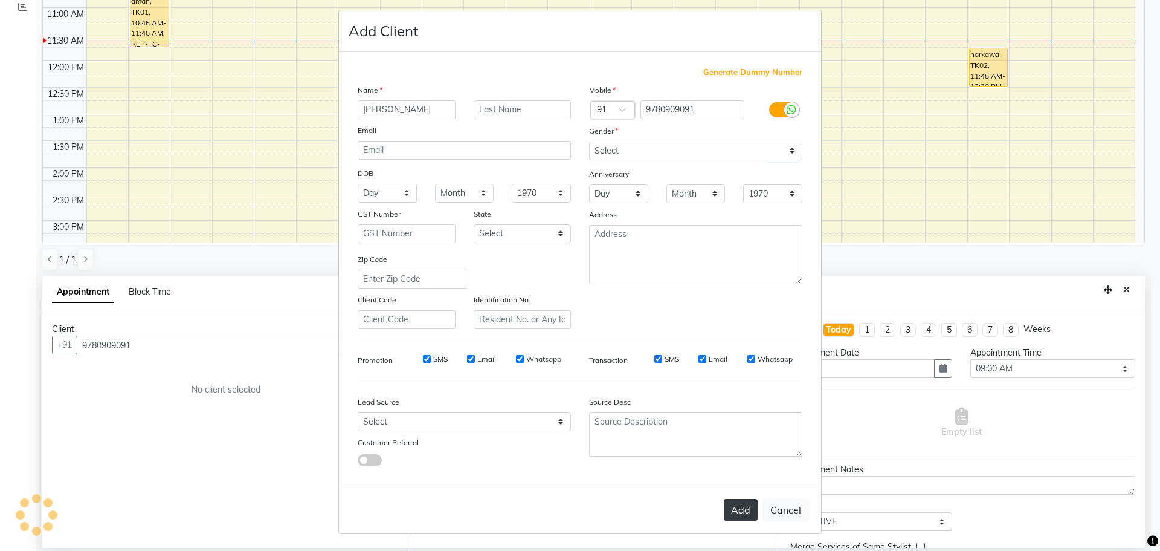
click at [737, 507] on button "Add" at bounding box center [741, 510] width 34 height 22
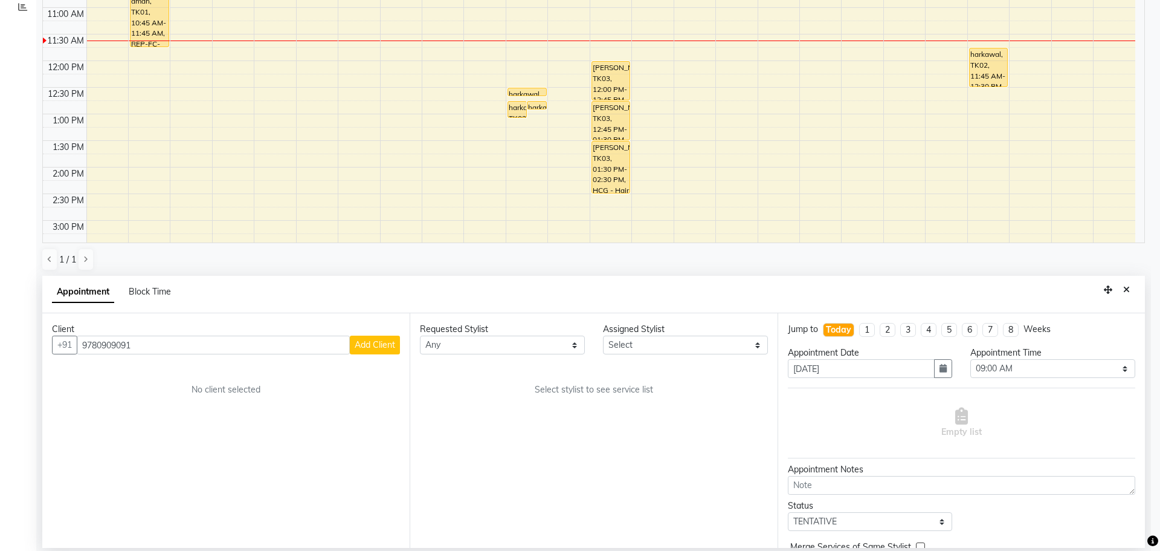
select select
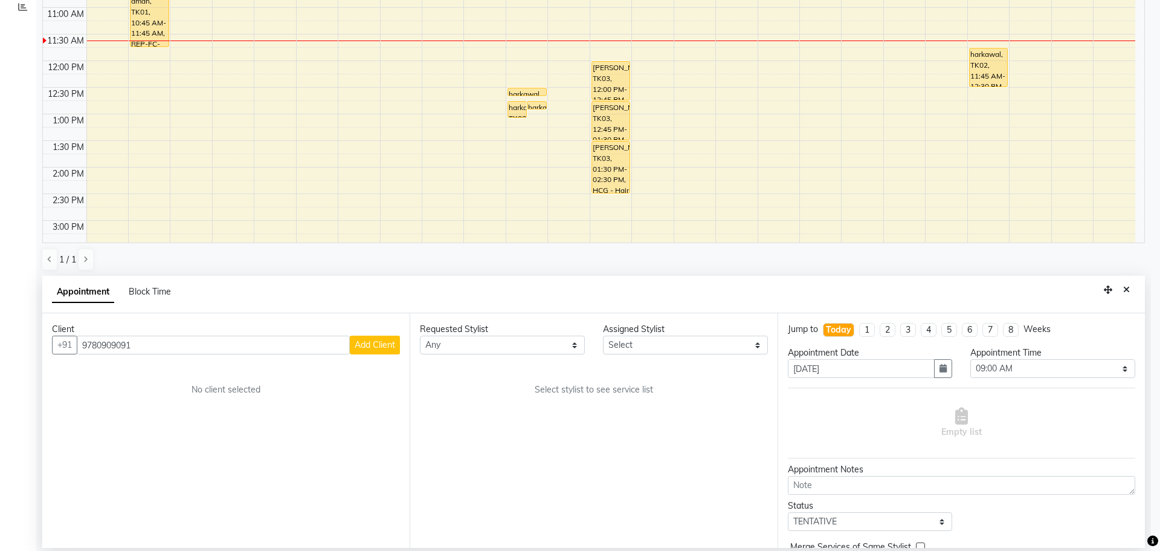
select select
checkbox input "false"
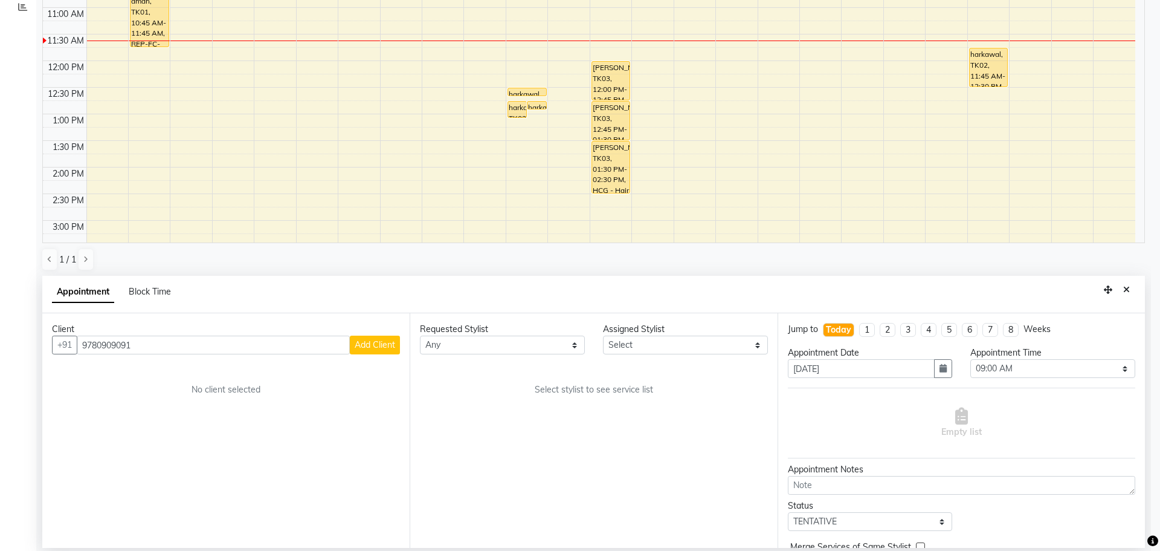
checkbox input "false"
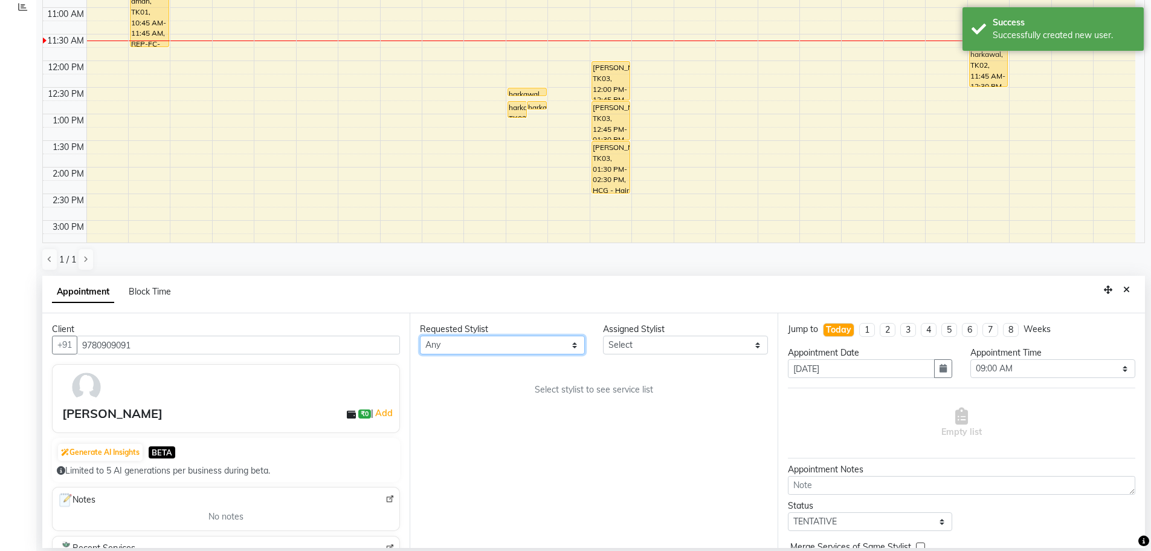
click at [468, 345] on select "Any AFIA Anjali [PERSON_NAME] [PERSON_NAME] [PERSON_NAME] HEAD [PERSON_NAME] [P…" at bounding box center [502, 344] width 165 height 19
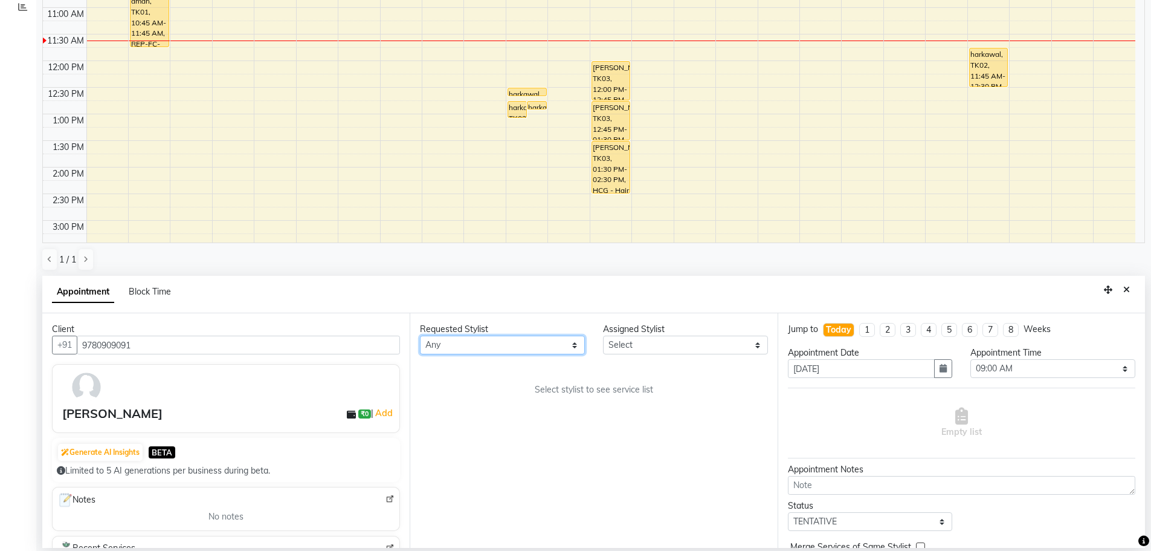
select select "60660"
drag, startPoint x: 465, startPoint y: 367, endPoint x: 473, endPoint y: 373, distance: 10.4
click at [468, 367] on div "Requested Stylist Any AFIA Anjali [PERSON_NAME] [PERSON_NAME] [PERSON_NAME] HEA…" at bounding box center [593, 430] width 367 height 234
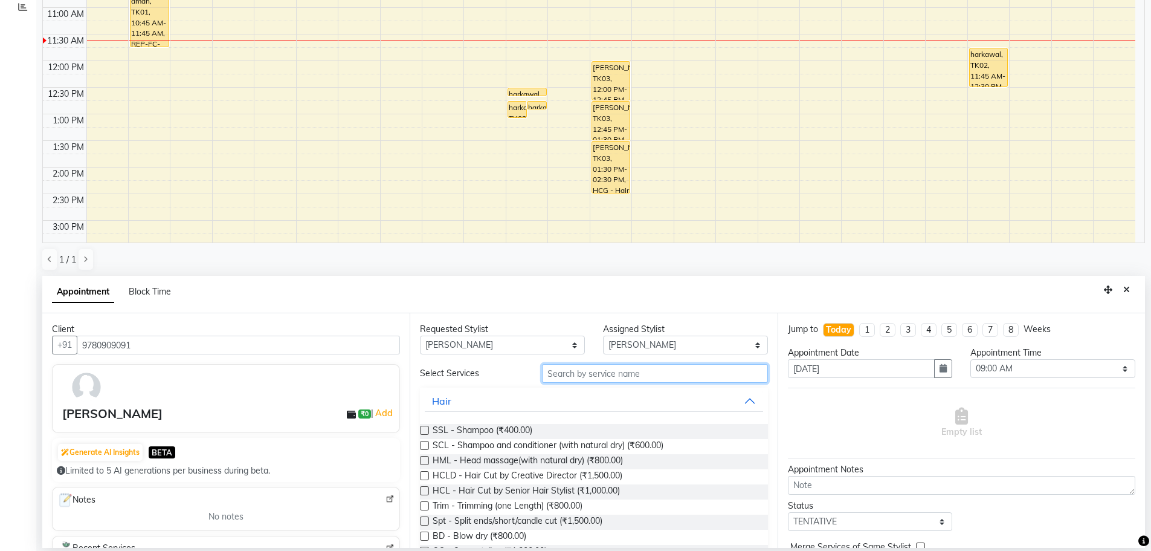
click at [590, 376] on input "text" at bounding box center [655, 373] width 226 height 19
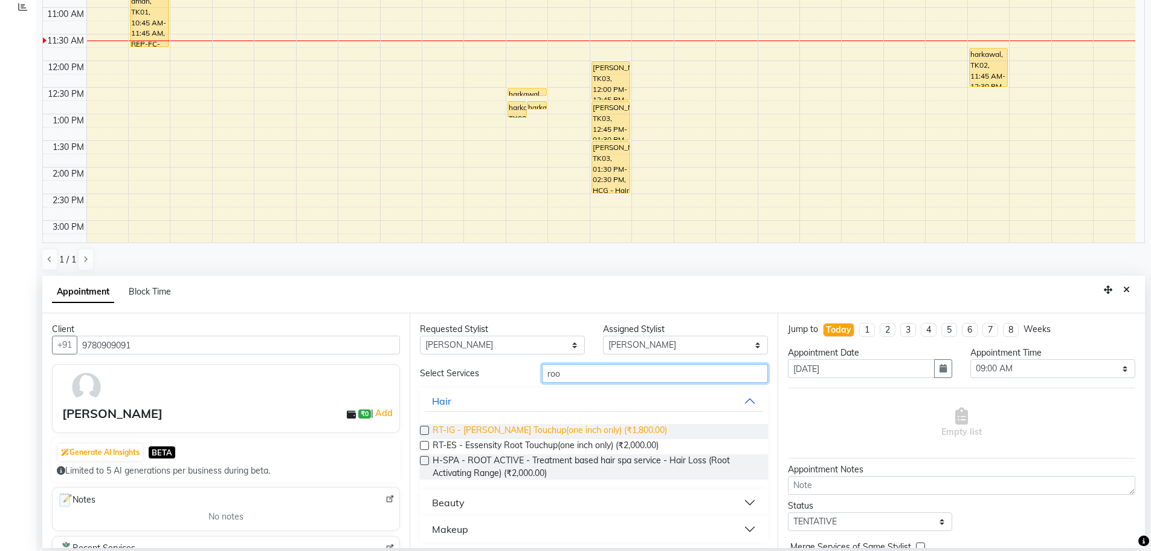
type input "roo"
click at [610, 430] on span "RT-IG - [PERSON_NAME] Touchup(one inch only) (₹1,800.00)" at bounding box center [550, 431] width 234 height 15
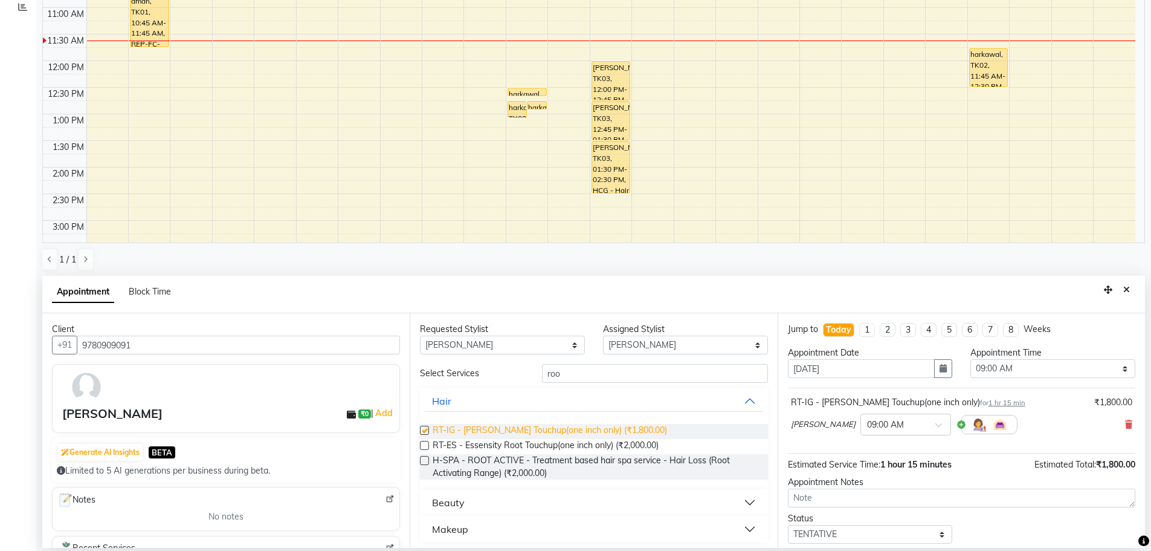
checkbox input "false"
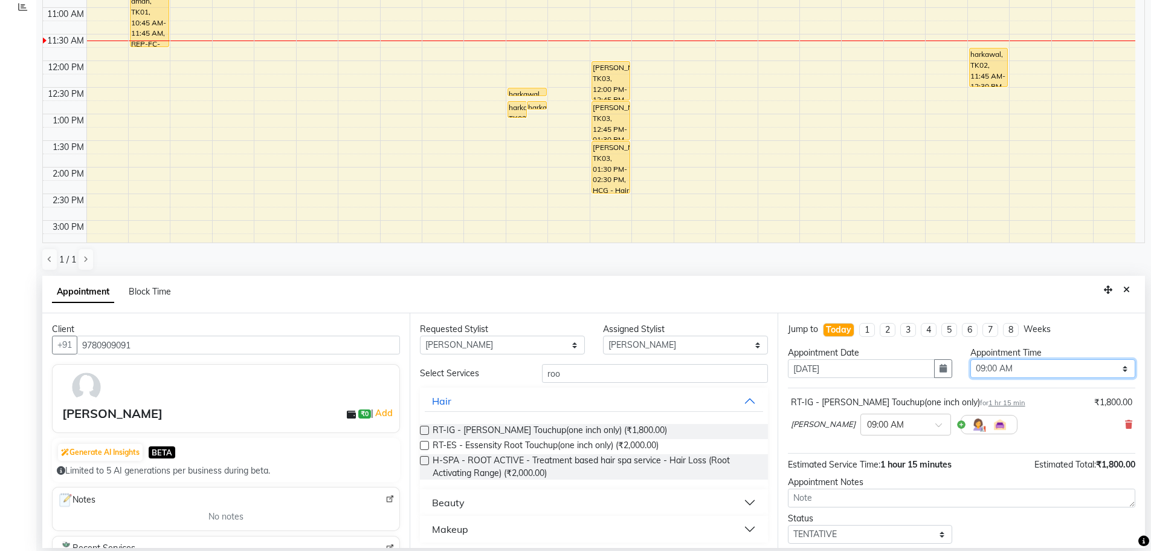
click at [1027, 370] on select "Select 09:00 AM 09:15 AM 09:30 AM 09:45 AM 10:00 AM 10:15 AM 10:30 AM 10:45 AM …" at bounding box center [1052, 368] width 165 height 19
select select "720"
click at [970, 359] on select "Select 09:00 AM 09:15 AM 09:30 AM 09:45 AM 10:00 AM 10:15 AM 10:30 AM 10:45 AM …" at bounding box center [1052, 368] width 165 height 19
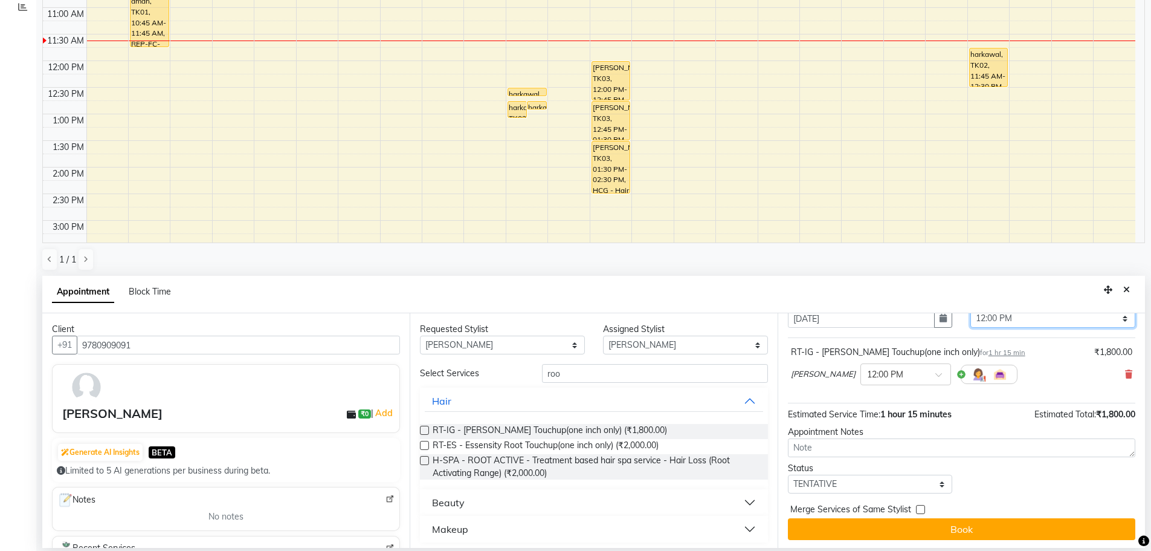
scroll to position [52, 0]
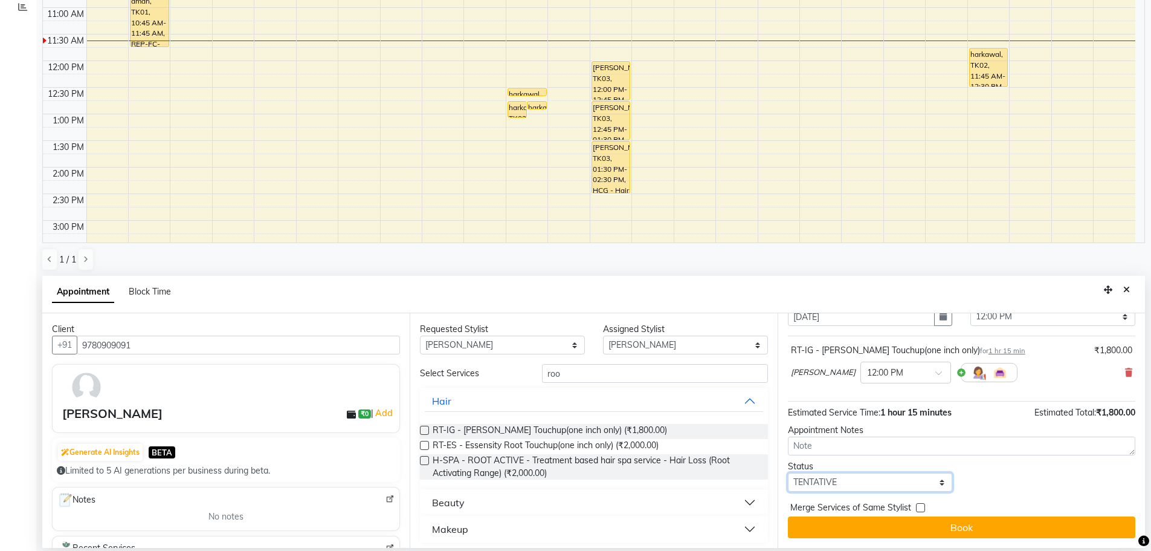
click at [848, 480] on select "Select TENTATIVE CONFIRM CHECK-IN UPCOMING" at bounding box center [870, 482] width 165 height 19
select select "confirm booking"
click at [788, 473] on select "Select TENTATIVE CONFIRM CHECK-IN UPCOMING" at bounding box center [870, 482] width 165 height 19
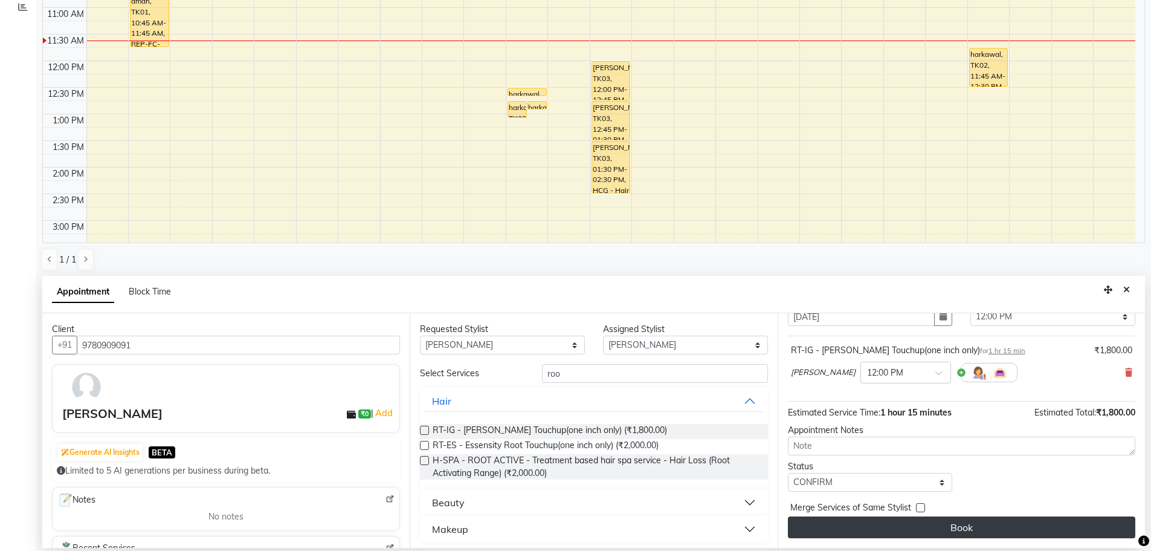
click at [934, 534] on button "Book" at bounding box center [961, 527] width 347 height 22
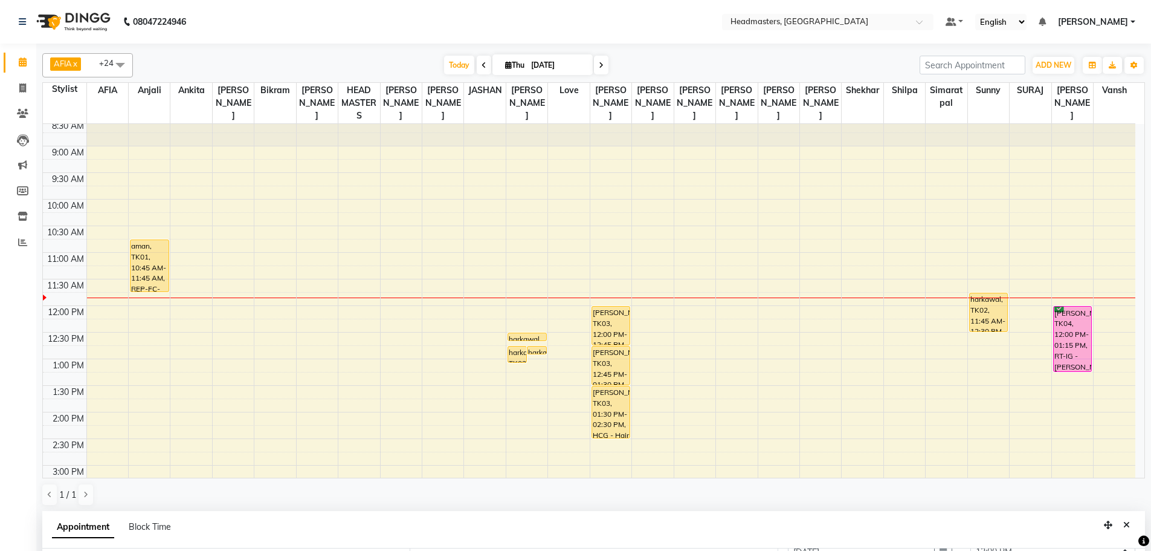
scroll to position [20, 0]
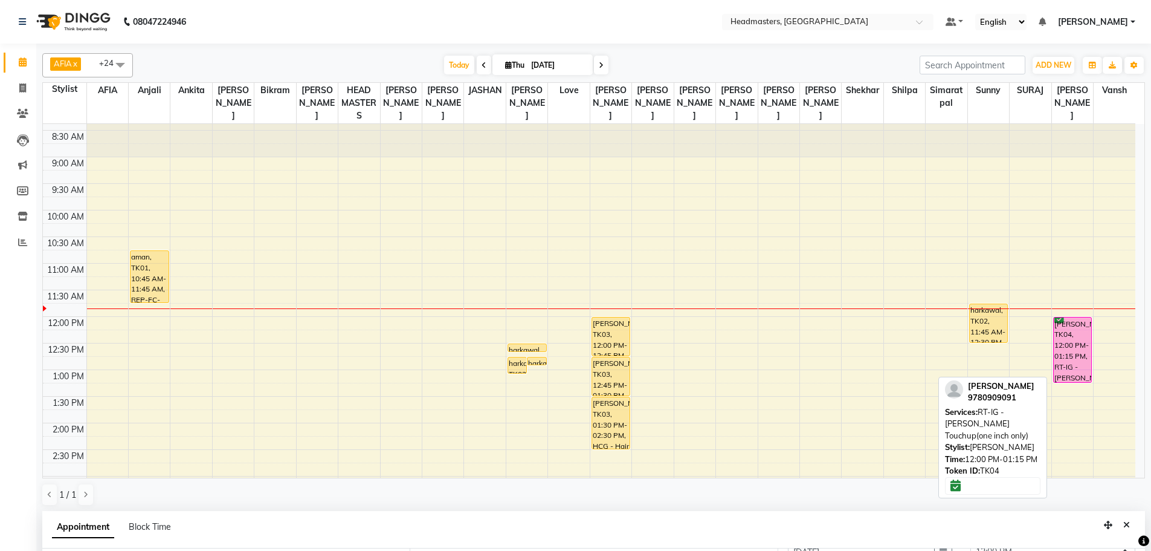
click at [1080, 328] on div "[PERSON_NAME], TK04, 12:00 PM-01:15 PM, RT-IG - [PERSON_NAME] Touchup(one inch …" at bounding box center [1073, 349] width 38 height 65
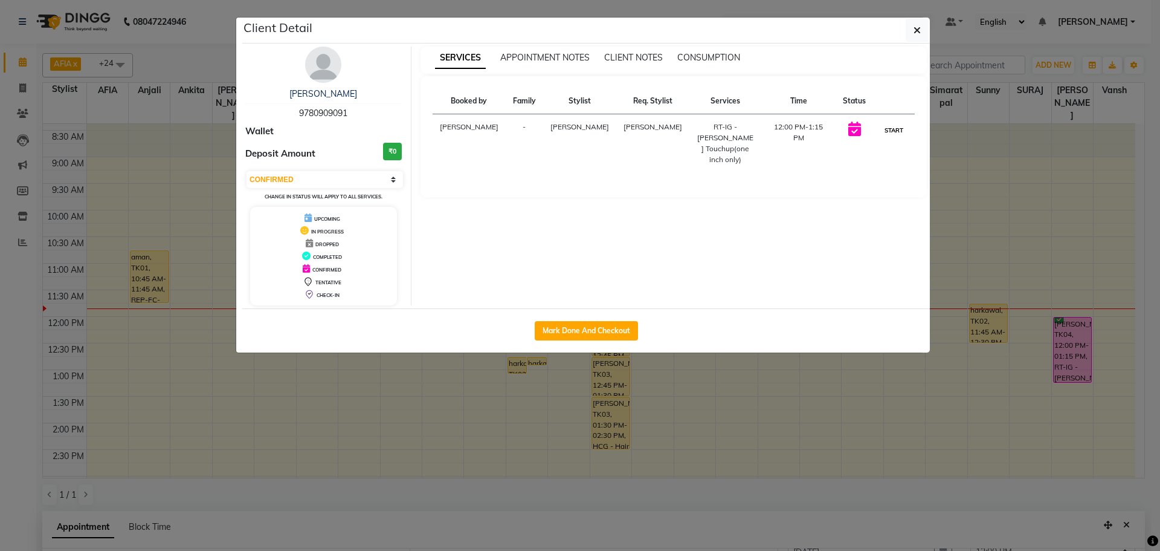
click at [884, 127] on button "START" at bounding box center [894, 130] width 25 height 15
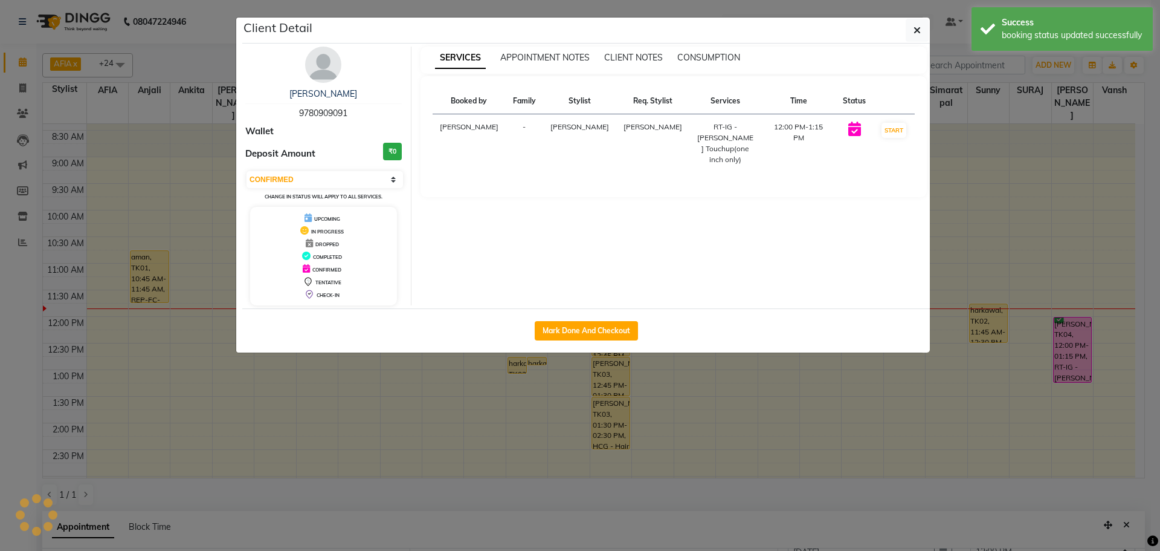
select select "1"
click at [1152, 177] on ngb-modal-window "Client Detail [PERSON_NAME] 9780909091 Wallet Deposit Amount ₹0 Select IN SERVI…" at bounding box center [580, 275] width 1160 height 551
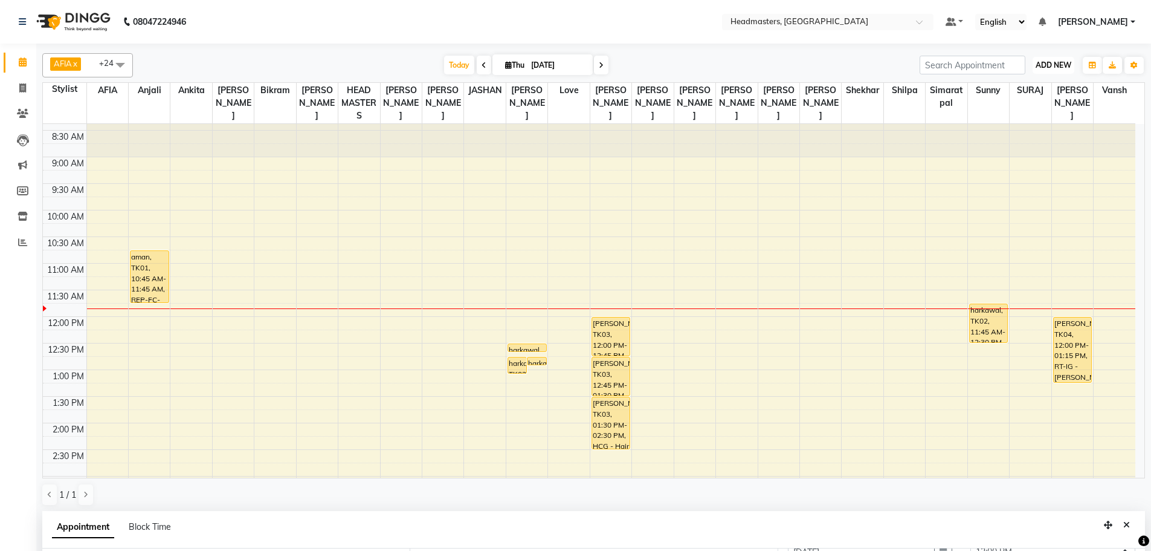
drag, startPoint x: 1062, startPoint y: 60, endPoint x: 1048, endPoint y: 71, distance: 17.3
click at [1062, 60] on span "ADD NEW" at bounding box center [1054, 64] width 36 height 9
click at [1022, 91] on button "Add Appointment" at bounding box center [1025, 88] width 95 height 16
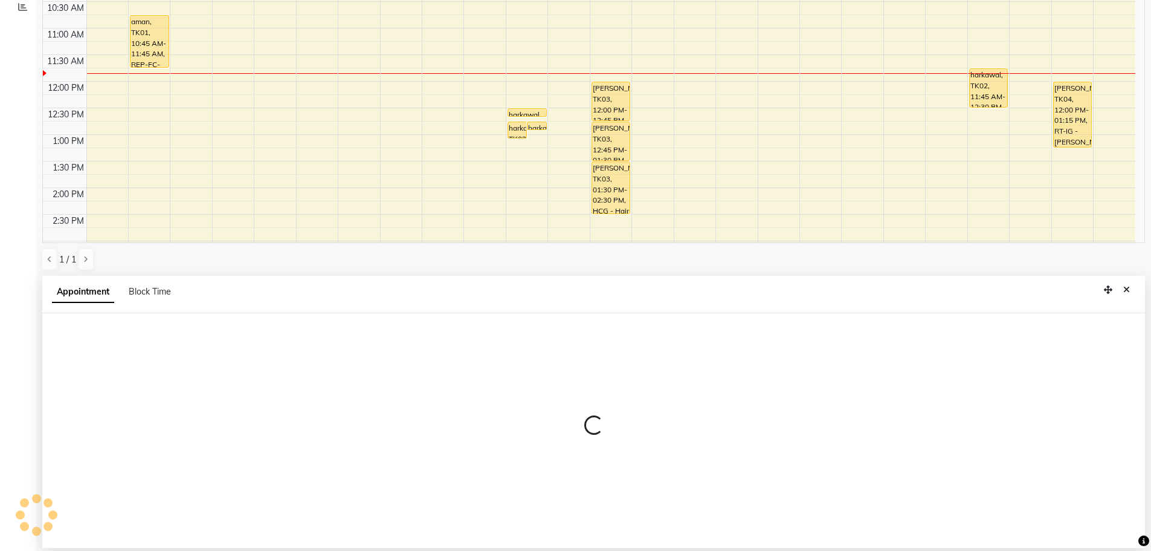
select select "tentative"
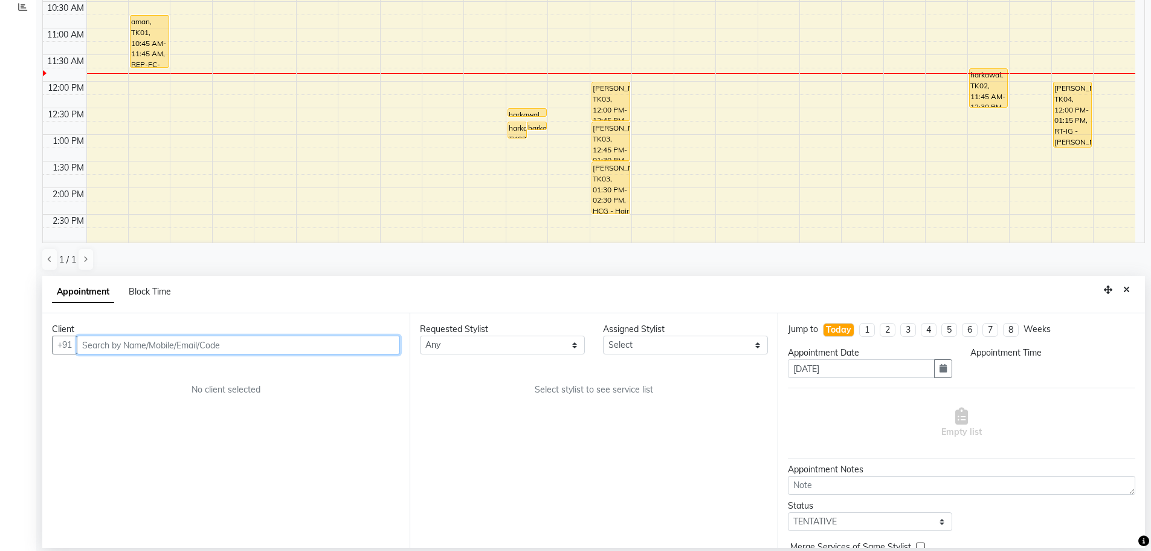
select select "540"
drag, startPoint x: 211, startPoint y: 340, endPoint x: 209, endPoint y: 352, distance: 11.6
click at [209, 351] on input "text" at bounding box center [238, 344] width 323 height 19
click at [208, 352] on input "text" at bounding box center [238, 344] width 323 height 19
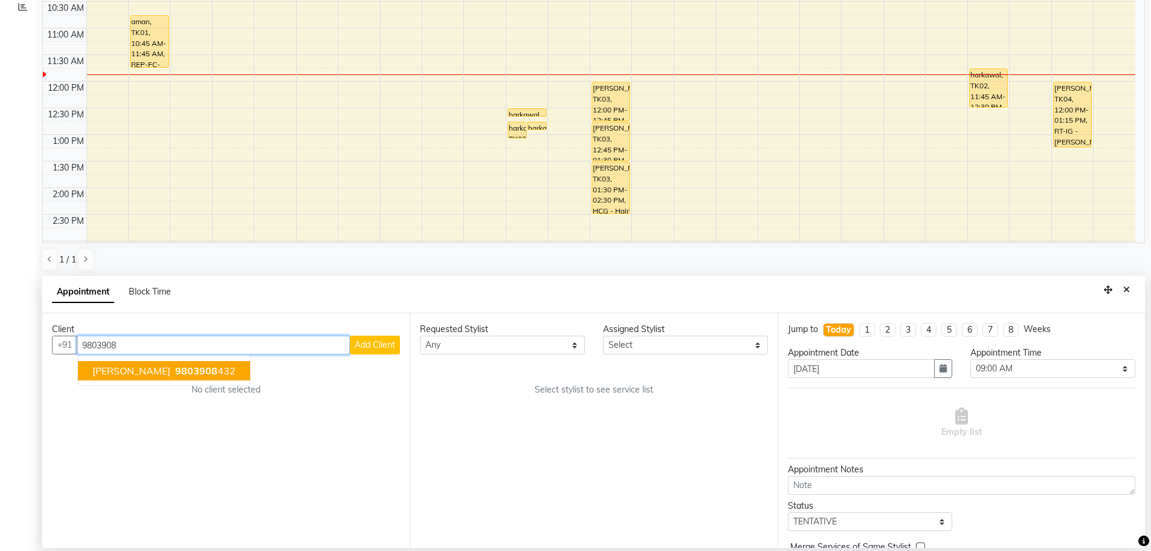
click at [175, 366] on span "9803908" at bounding box center [196, 370] width 42 height 12
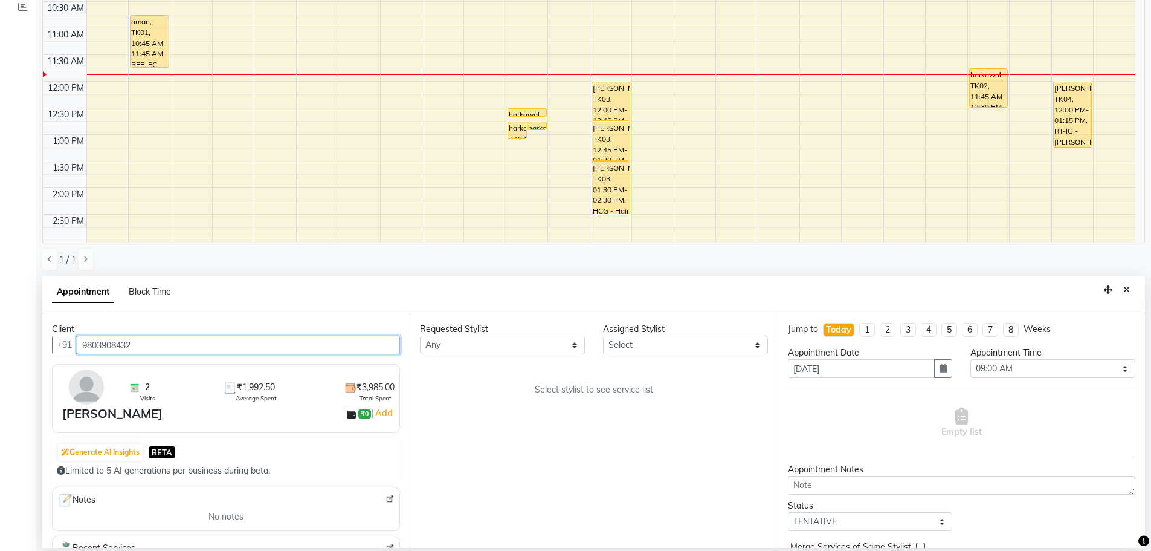
type input "9803908432"
click at [475, 341] on select "Any AFIA Anjali [PERSON_NAME] [PERSON_NAME] [PERSON_NAME] HEAD [PERSON_NAME] [P…" at bounding box center [502, 344] width 165 height 19
select select "60659"
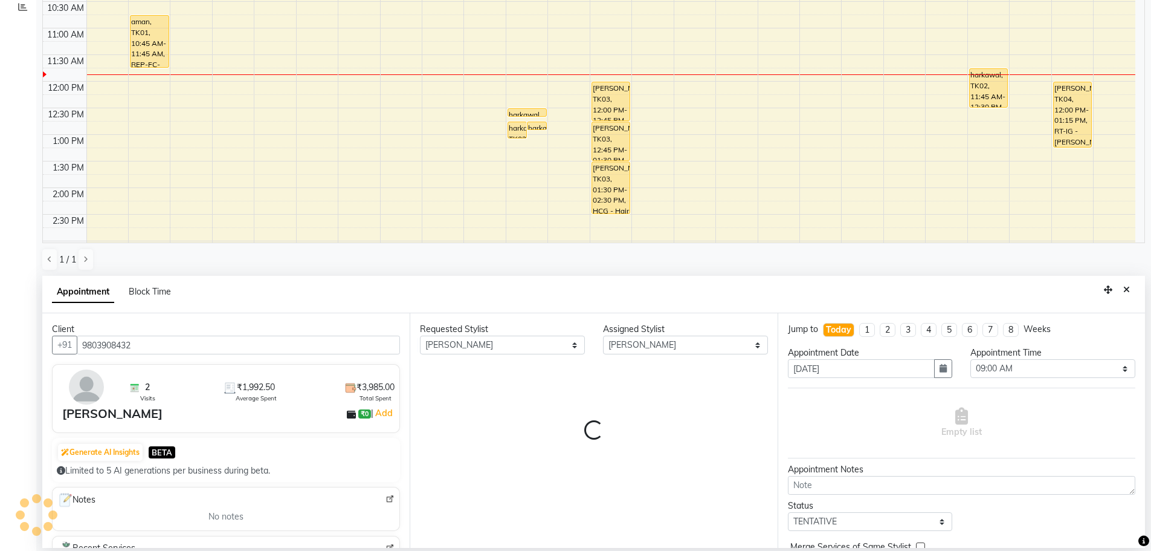
drag, startPoint x: 455, startPoint y: 405, endPoint x: 525, endPoint y: 397, distance: 70.6
click at [460, 409] on div "Requested Stylist Any AFIA Anjali [PERSON_NAME] [PERSON_NAME] [PERSON_NAME] HEA…" at bounding box center [593, 430] width 367 height 234
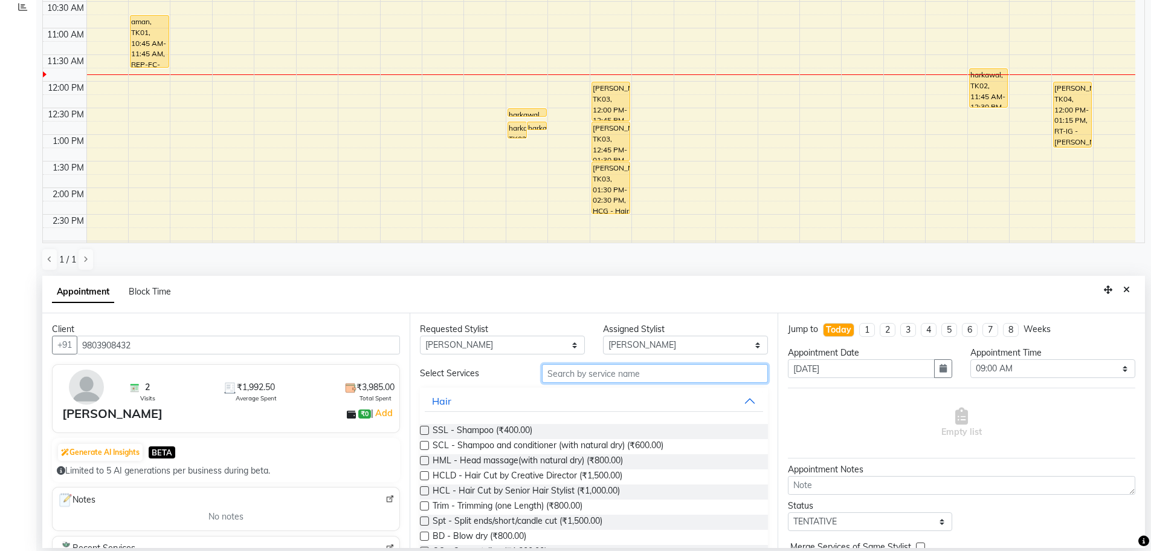
click at [576, 379] on input "text" at bounding box center [655, 373] width 226 height 19
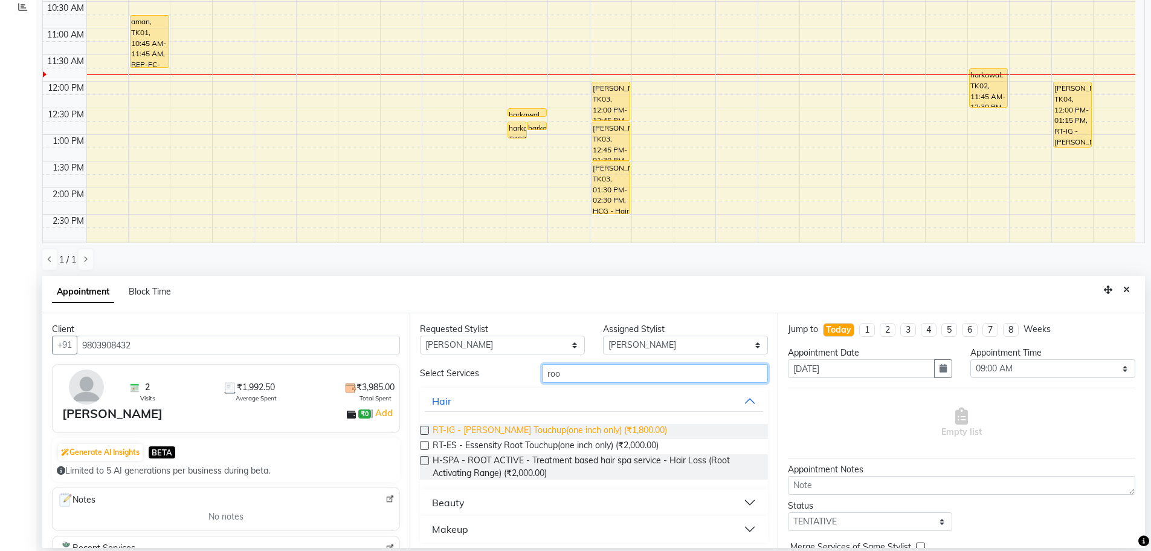
type input "roo"
click at [559, 427] on span "RT-IG - [PERSON_NAME] Touchup(one inch only) (₹1,800.00)" at bounding box center [550, 431] width 234 height 15
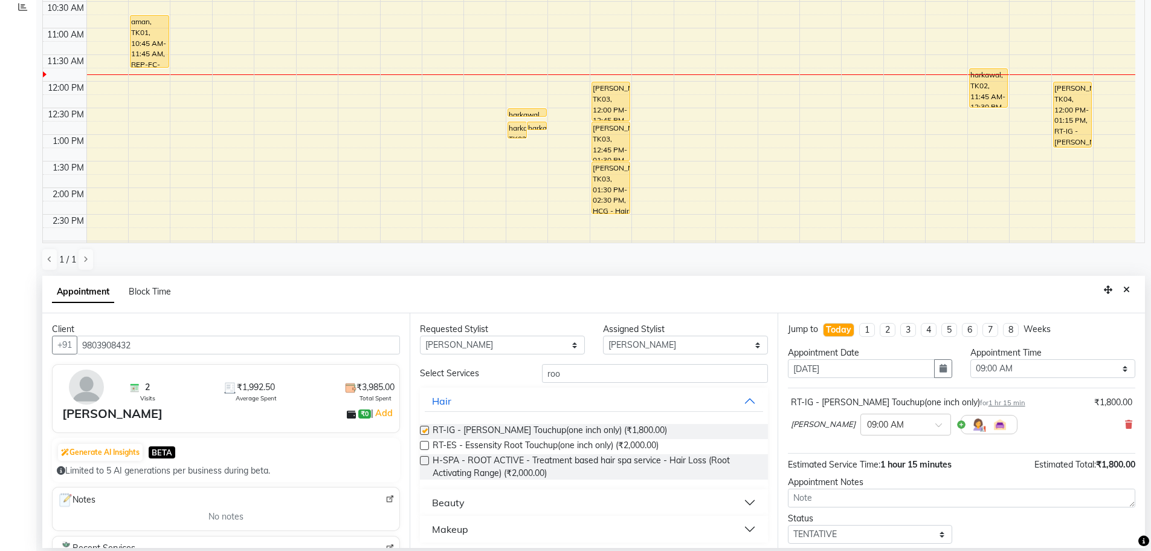
checkbox input "false"
click at [469, 331] on div "Requested Stylist" at bounding box center [502, 329] width 165 height 13
click at [468, 342] on select "Any AFIA Anjali [PERSON_NAME] [PERSON_NAME] [PERSON_NAME] HEAD [PERSON_NAME] [P…" at bounding box center [502, 344] width 165 height 19
select select "60671"
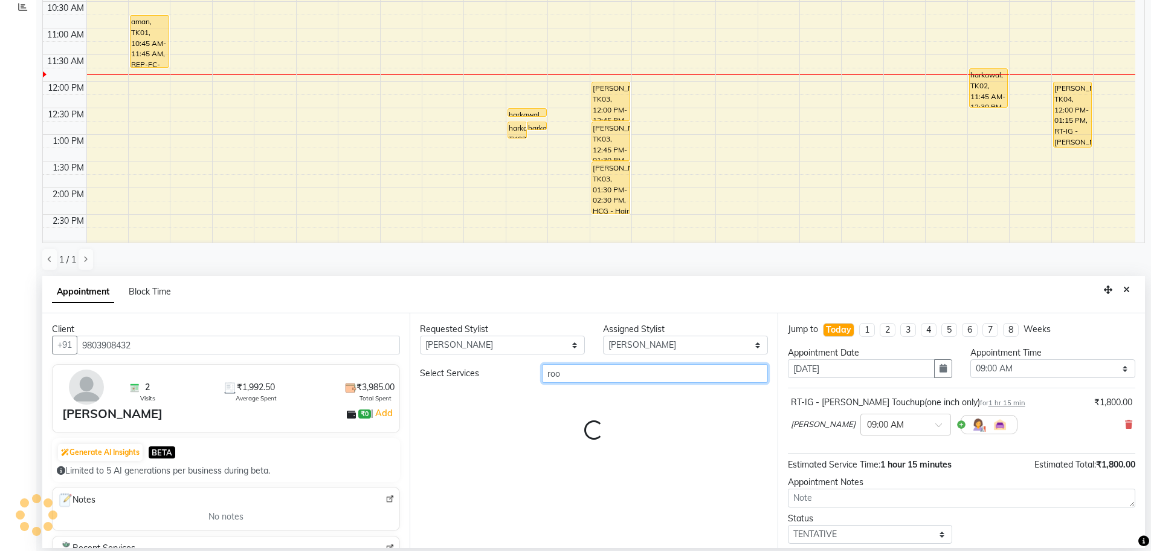
click at [570, 370] on input "roo" at bounding box center [655, 373] width 226 height 19
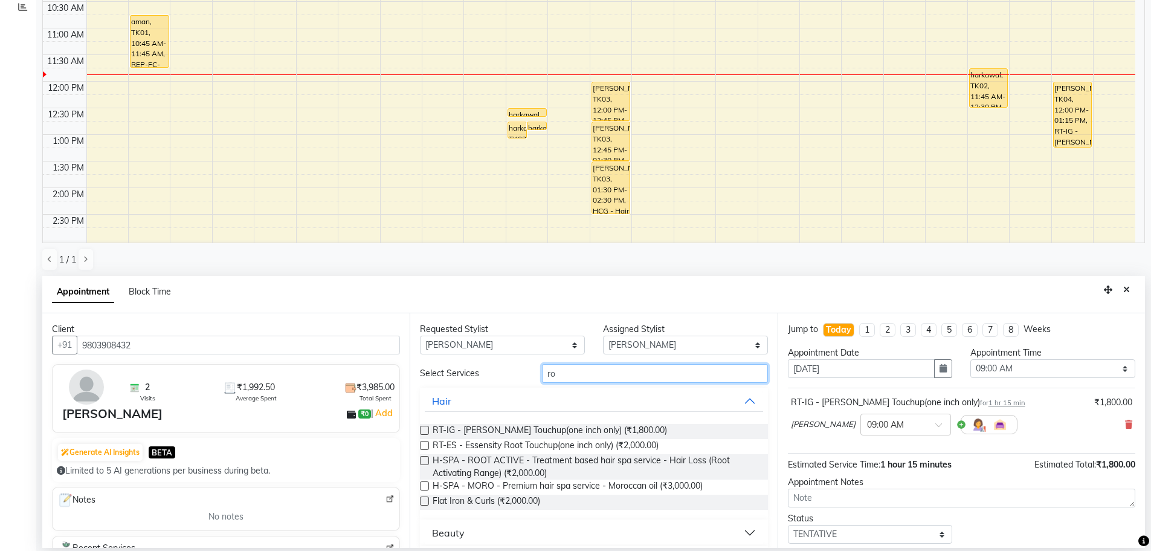
type input "r"
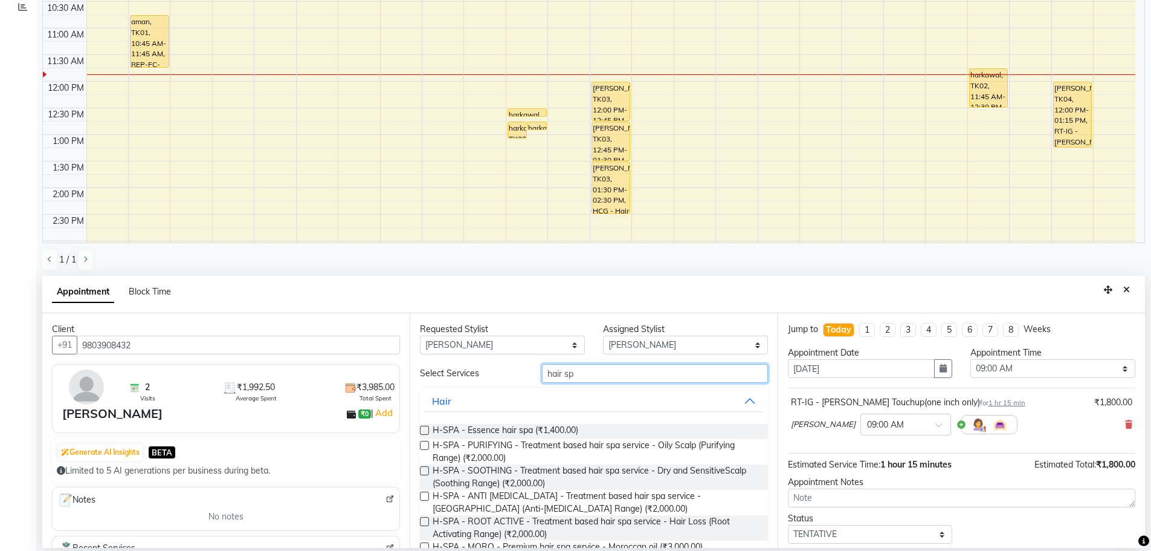
scroll to position [215, 0]
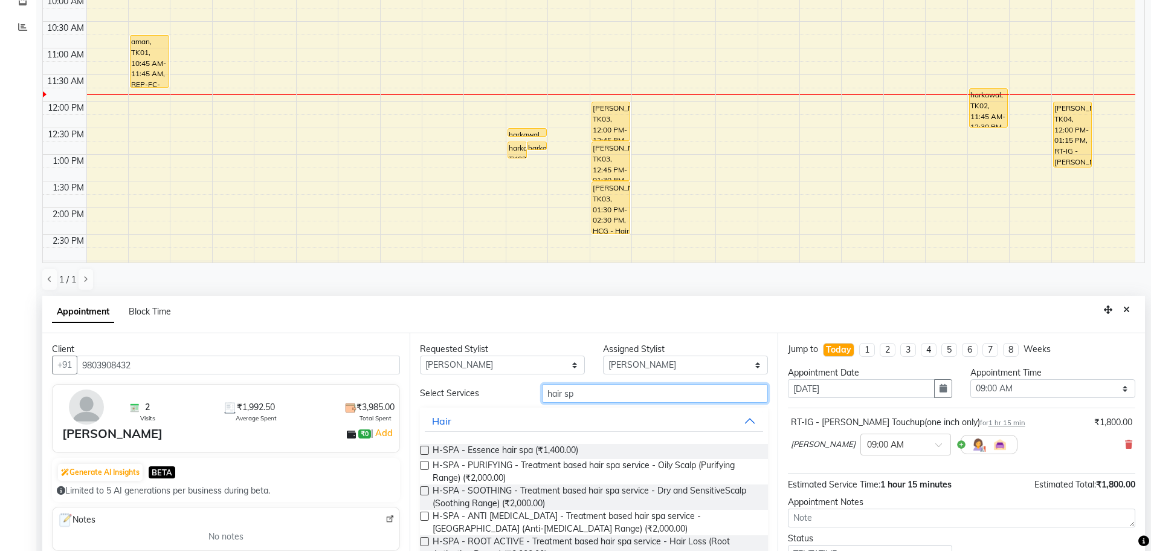
type input "hair sp"
click at [1029, 387] on select "Select 09:00 AM 09:15 AM 09:30 AM 09:45 AM 10:00 AM 10:15 AM 10:30 AM 10:45 AM …" at bounding box center [1052, 388] width 165 height 19
select select "690"
click at [970, 379] on select "Select 09:00 AM 09:15 AM 09:30 AM 09:45 AM 10:00 AM 10:15 AM 10:30 AM 10:45 AM …" at bounding box center [1052, 388] width 165 height 19
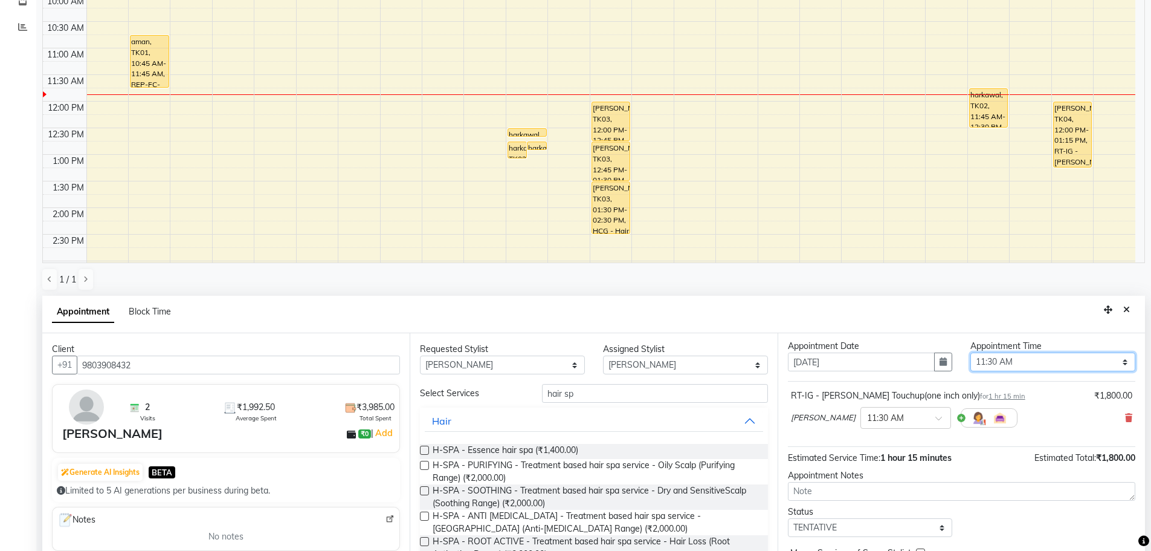
scroll to position [52, 0]
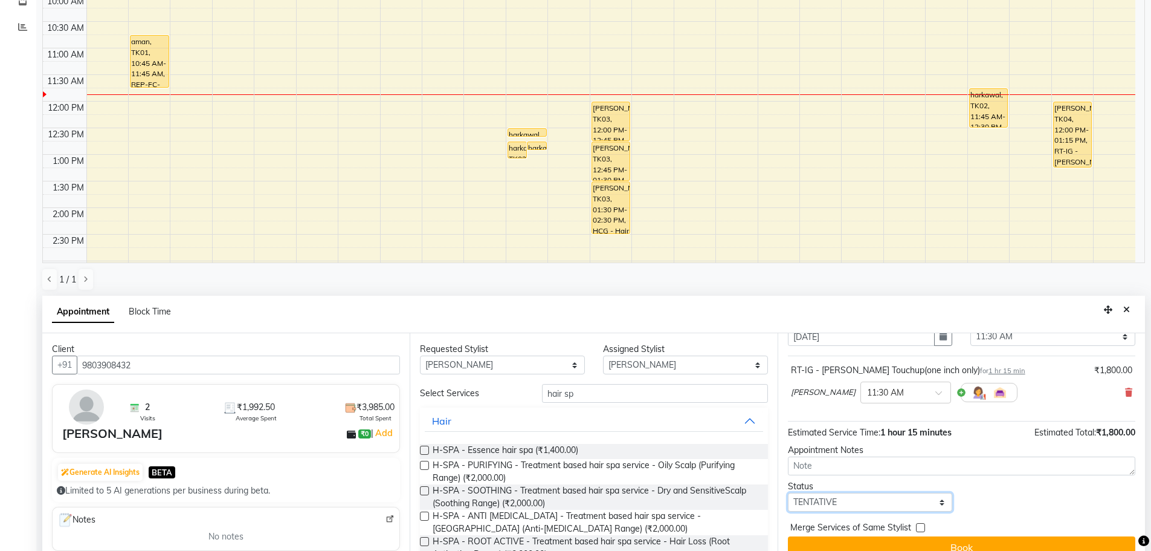
drag, startPoint x: 854, startPoint y: 500, endPoint x: 853, endPoint y: 493, distance: 6.8
click at [854, 500] on select "Select TENTATIVE CONFIRM CHECK-IN UPCOMING" at bounding box center [870, 501] width 165 height 19
click at [788, 492] on select "Select TENTATIVE CONFIRM CHECK-IN UPCOMING" at bounding box center [870, 501] width 165 height 19
drag, startPoint x: 836, startPoint y: 503, endPoint x: 838, endPoint y: 494, distance: 9.2
click at [838, 496] on select "Select TENTATIVE CONFIRM CHECK-IN UPCOMING" at bounding box center [870, 501] width 165 height 19
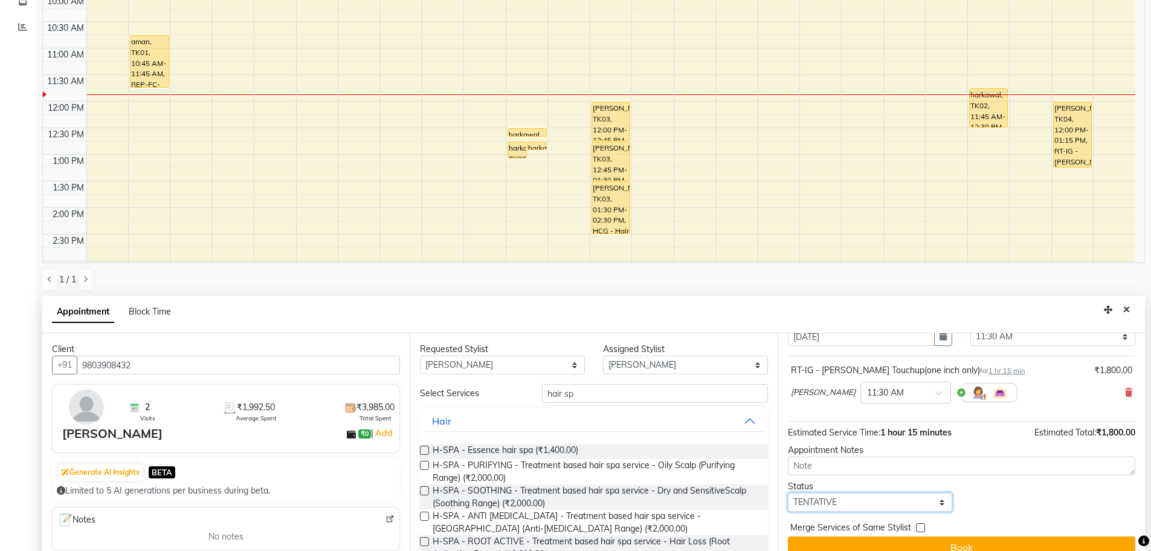
select select "confirm booking"
click at [788, 492] on select "Select TENTATIVE CONFIRM CHECK-IN UPCOMING" at bounding box center [870, 501] width 165 height 19
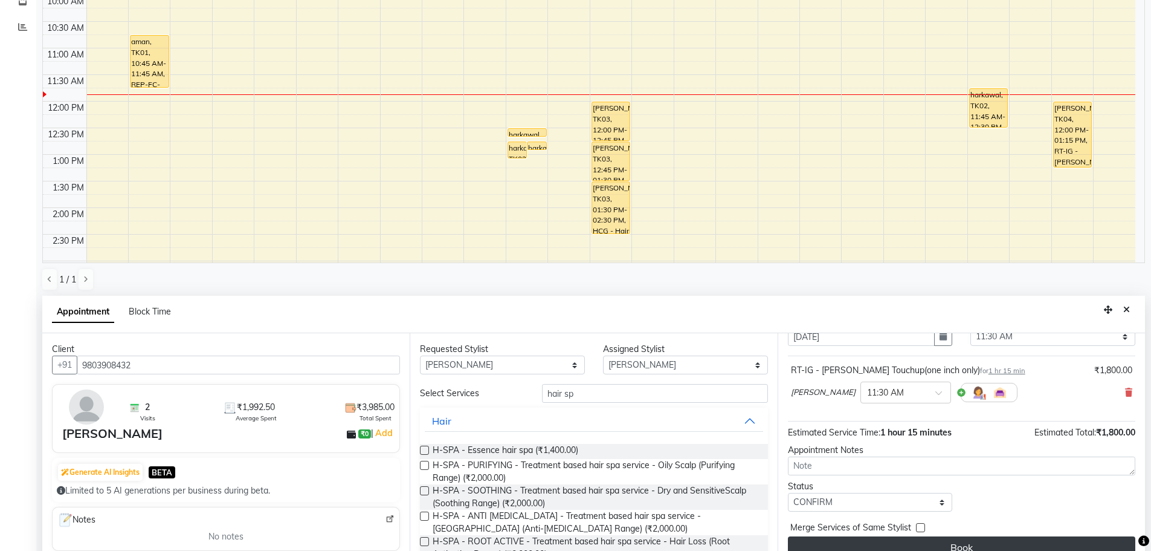
click at [862, 550] on button "Book" at bounding box center [961, 547] width 347 height 22
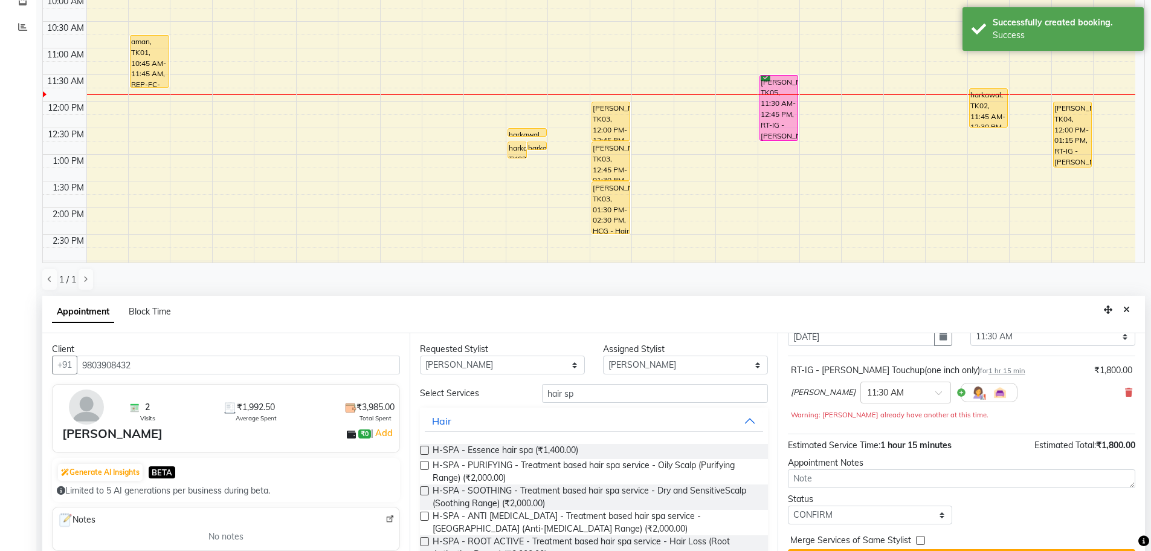
scroll to position [0, 0]
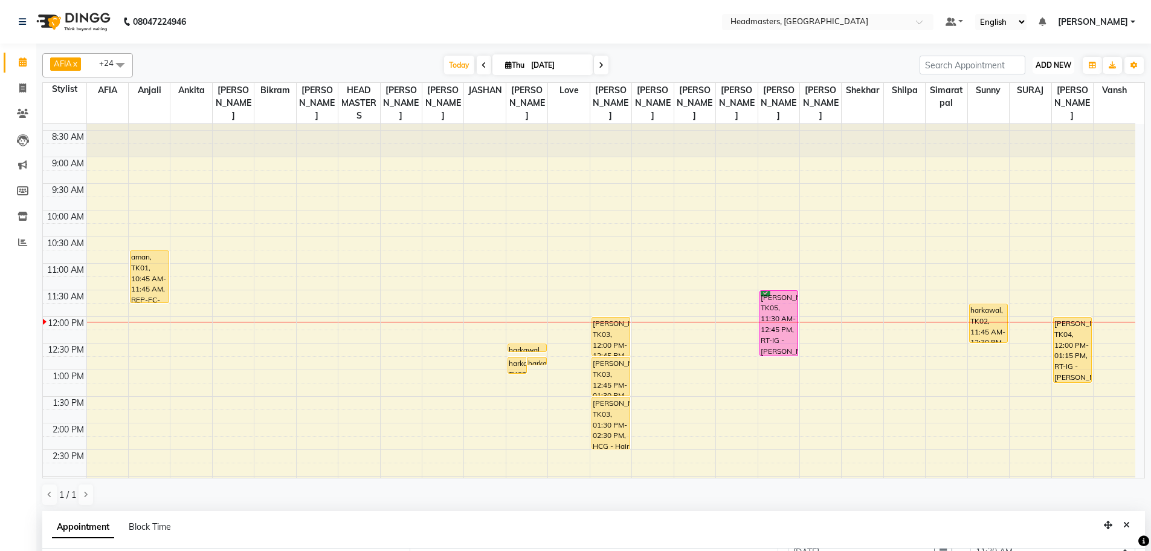
click at [1054, 58] on button "ADD NEW Toggle Dropdown" at bounding box center [1054, 65] width 42 height 17
click at [1007, 85] on button "Add Appointment" at bounding box center [1025, 88] width 95 height 16
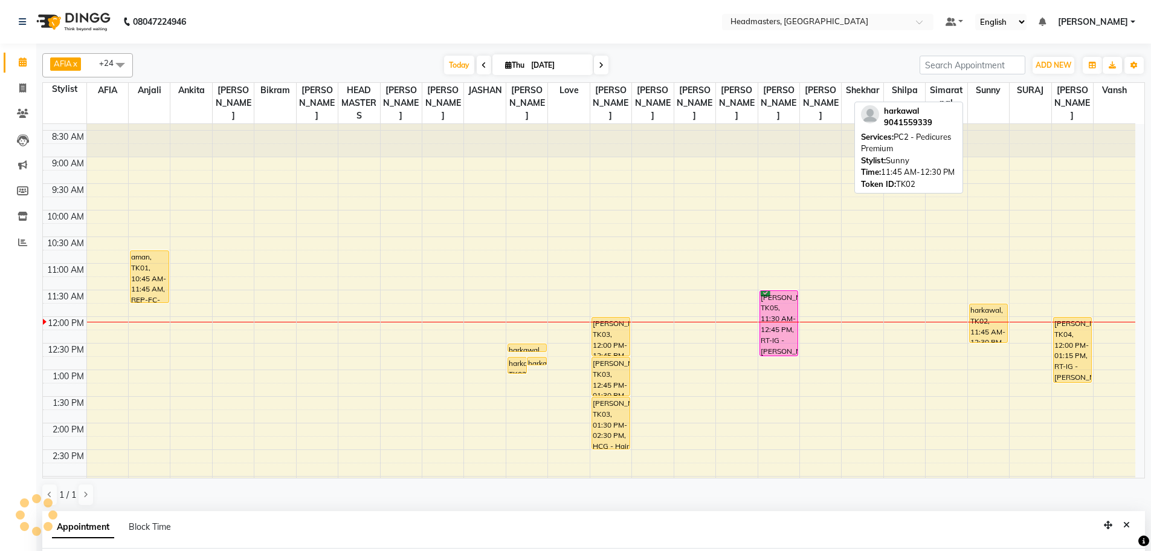
scroll to position [235, 0]
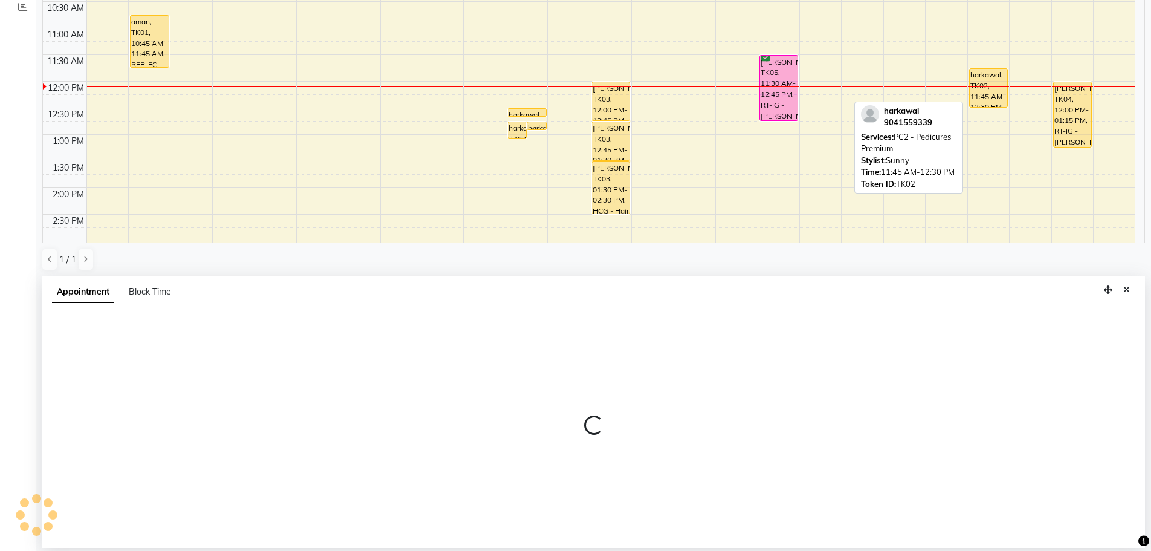
select select "tentative"
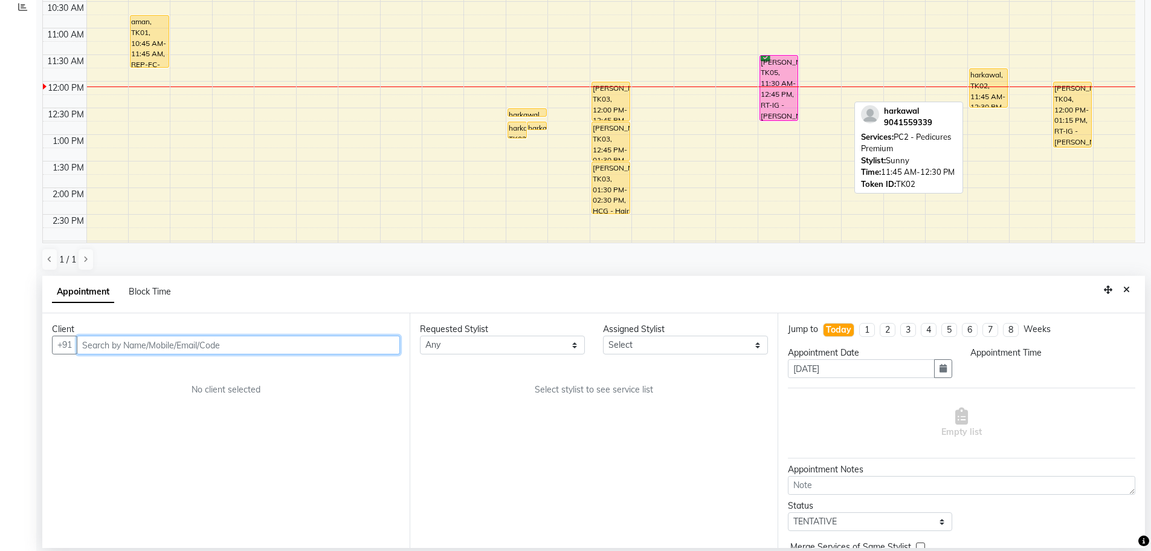
select select "540"
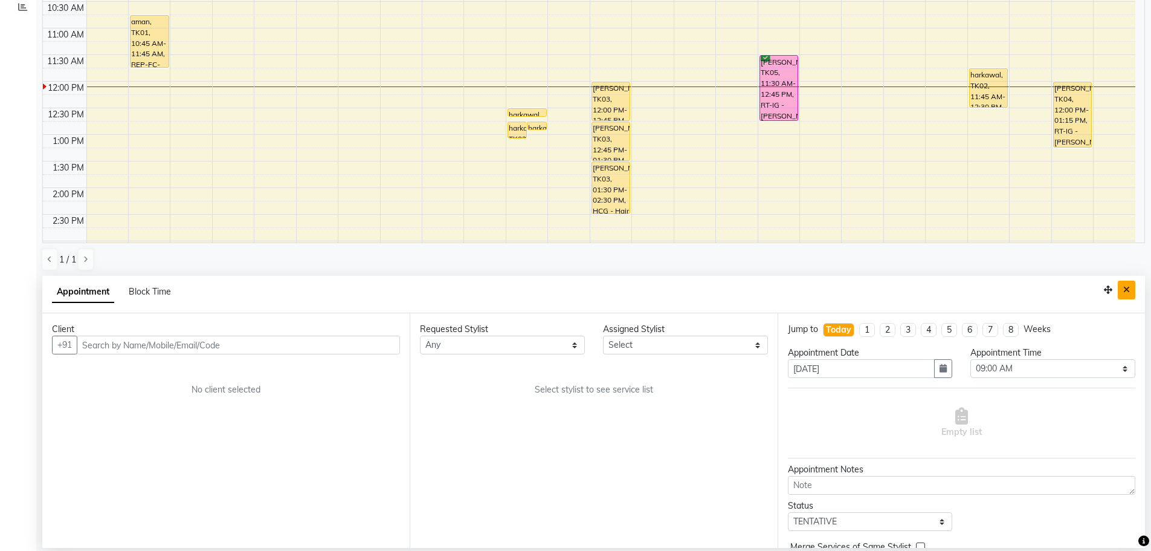
click at [1120, 290] on button "Close" at bounding box center [1127, 289] width 18 height 19
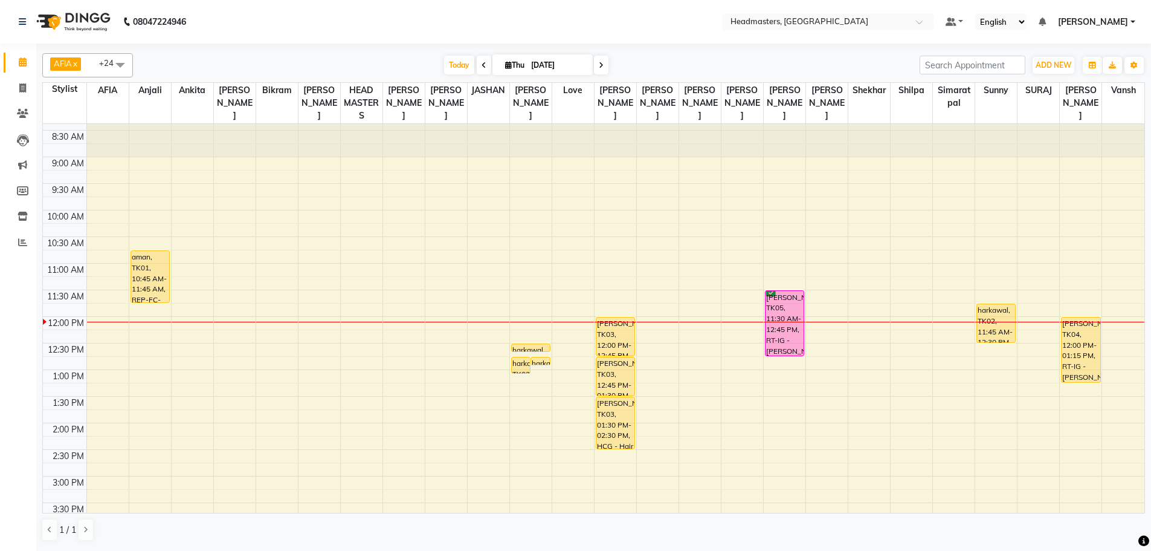
scroll to position [0, 0]
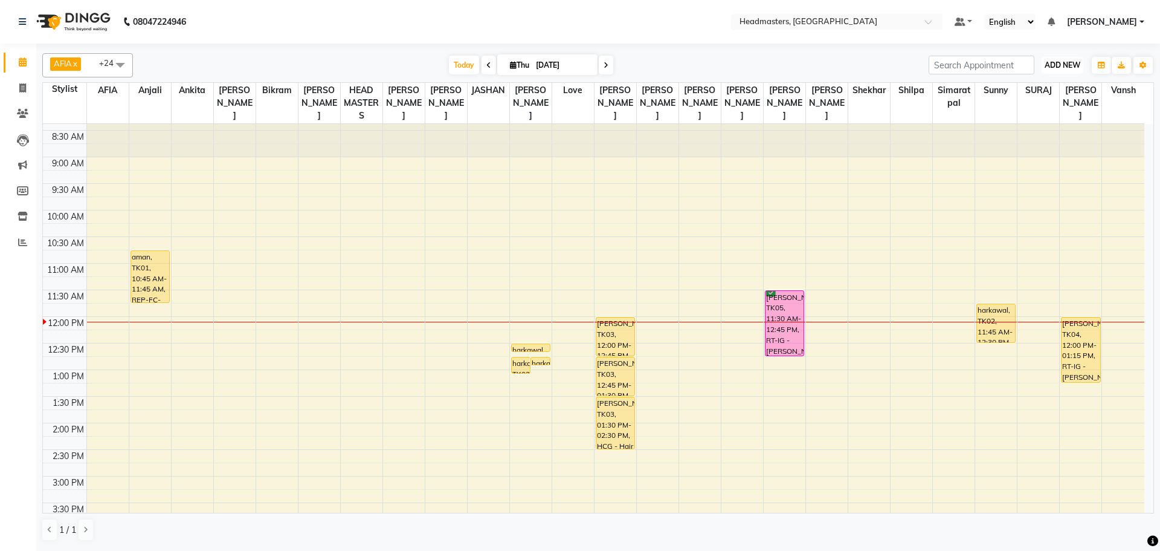
click at [1059, 62] on span "ADD NEW" at bounding box center [1063, 64] width 36 height 9
click at [1042, 87] on button "Add Appointment" at bounding box center [1034, 88] width 95 height 16
select select "tentative"
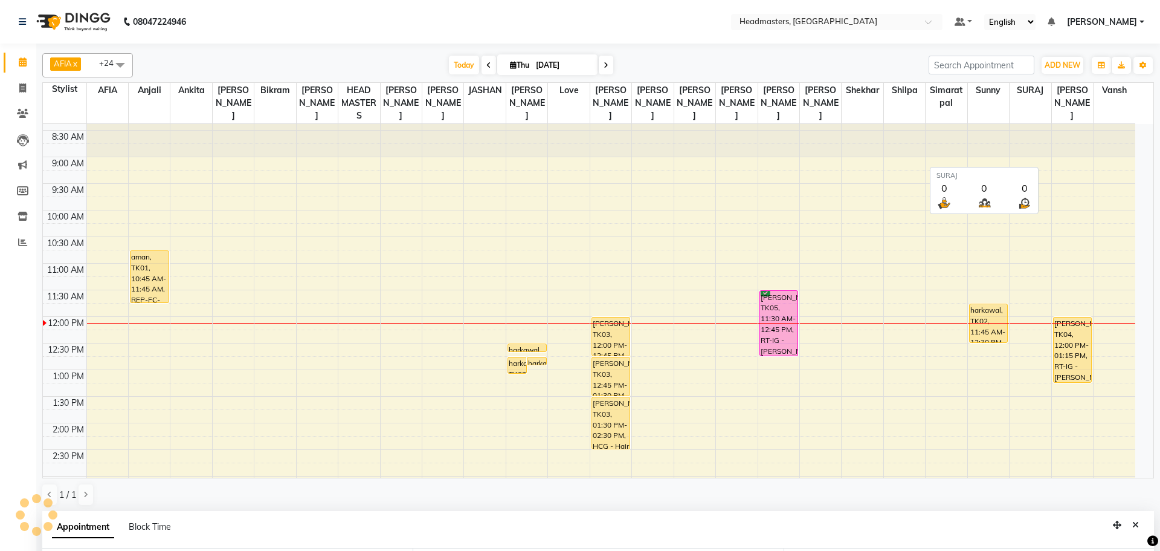
select select "540"
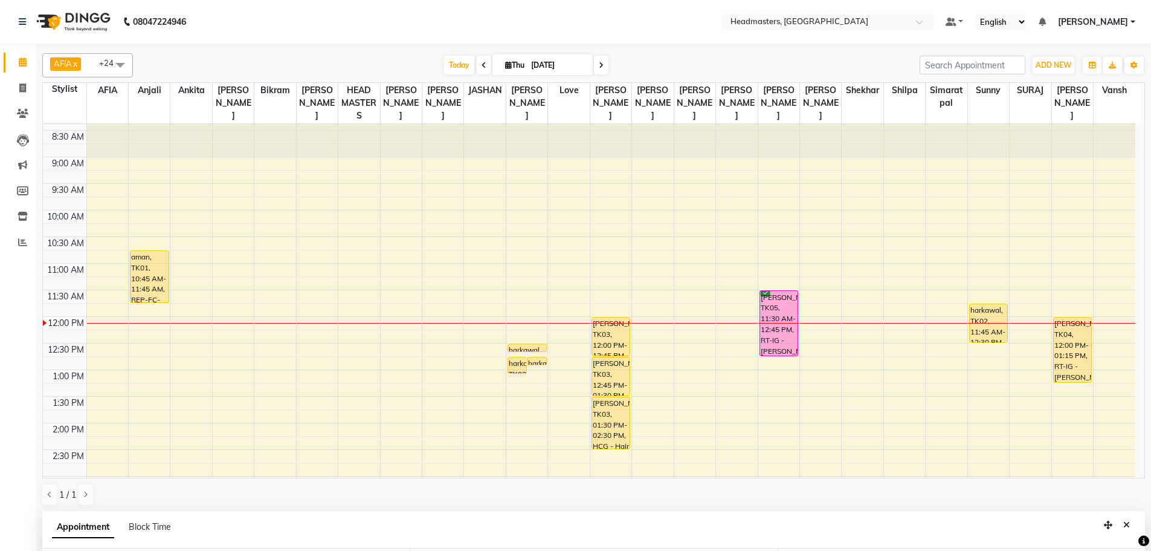
scroll to position [235, 0]
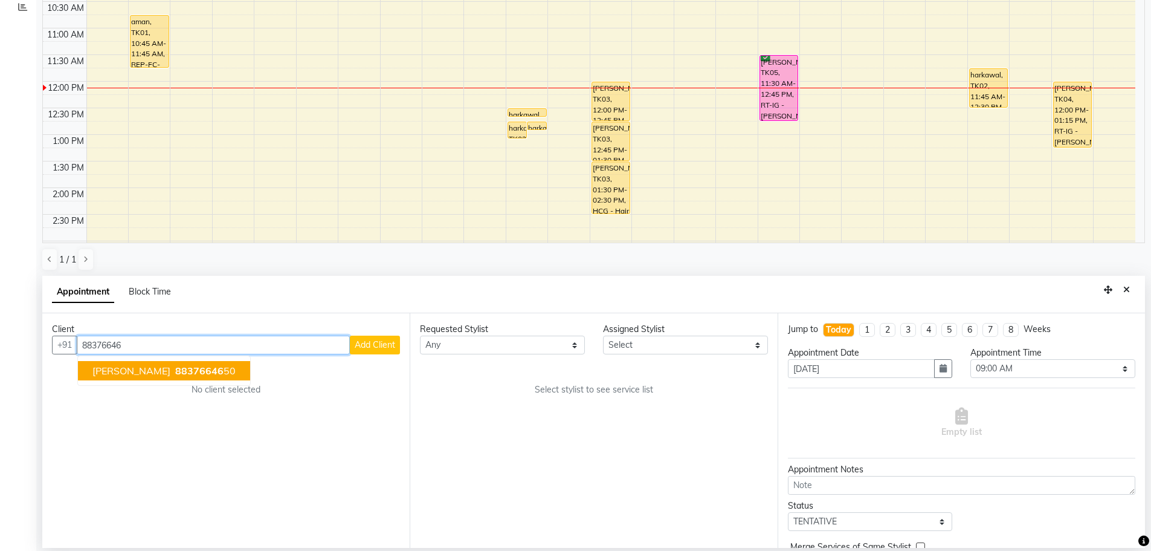
click at [175, 369] on span "88376646" at bounding box center [199, 370] width 48 height 12
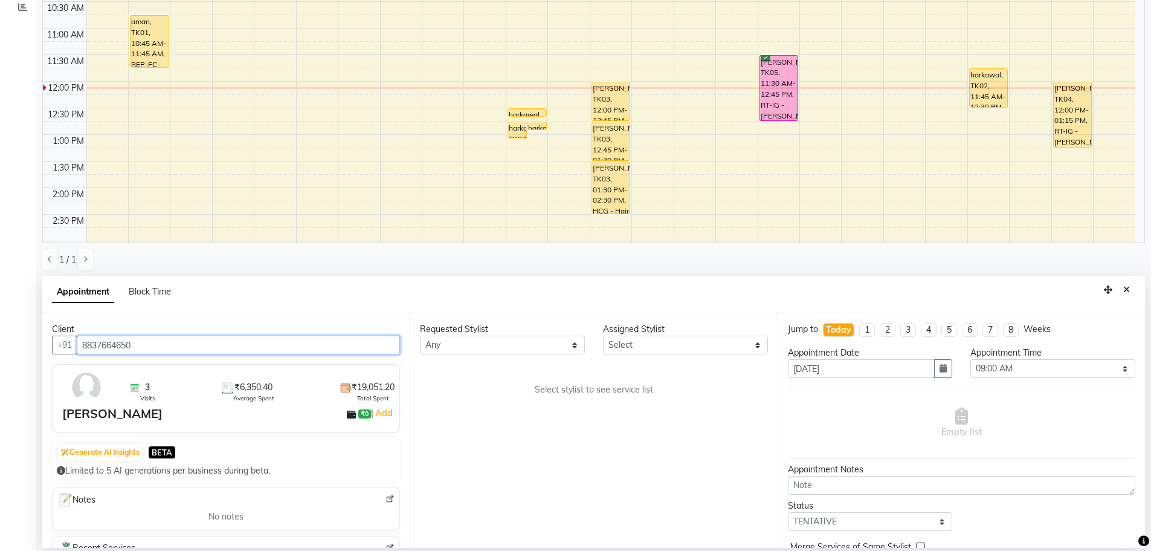
type input "8837664650"
click at [444, 342] on select "Any AFIA Anjali [PERSON_NAME] [PERSON_NAME] [PERSON_NAME] HEAD [PERSON_NAME] [P…" at bounding box center [502, 344] width 165 height 19
select select "68491"
drag, startPoint x: 449, startPoint y: 395, endPoint x: 485, endPoint y: 390, distance: 35.9
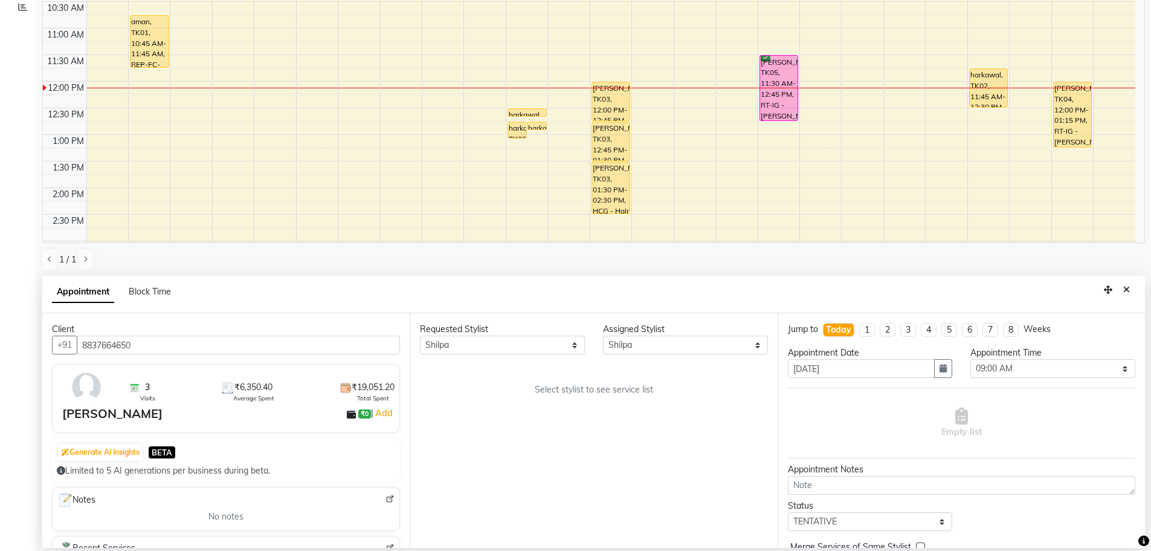
click at [449, 395] on div "Requested Stylist Any AFIA Anjali [PERSON_NAME] [PERSON_NAME] [PERSON_NAME] HEA…" at bounding box center [593, 430] width 367 height 234
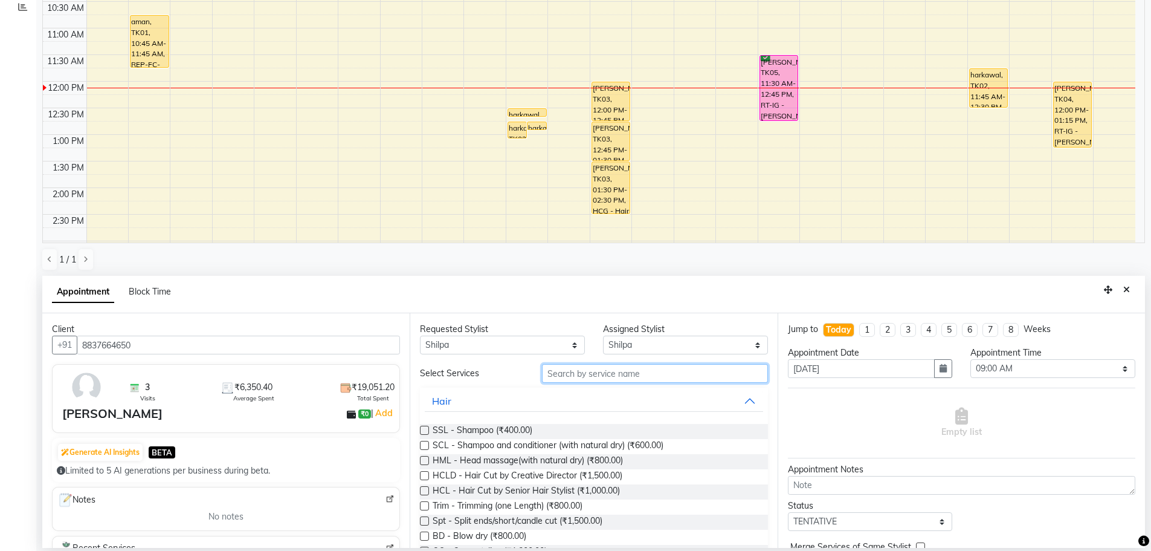
click at [560, 370] on input "text" at bounding box center [655, 373] width 226 height 19
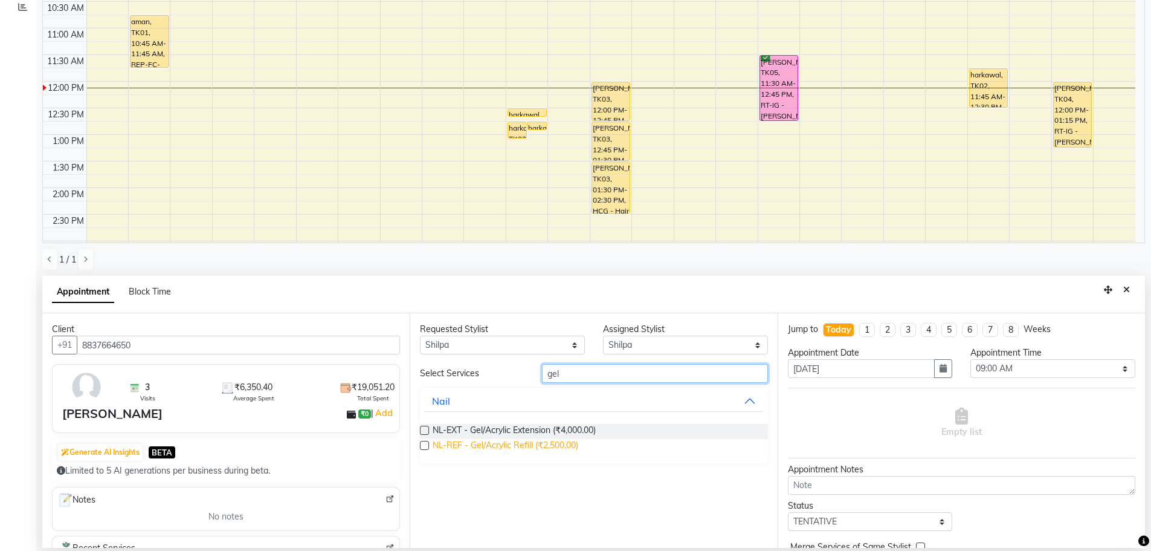
type input "gel"
click at [541, 444] on span "NL-REF - Gel/Acrylic Refill (₹2,500.00)" at bounding box center [506, 446] width 146 height 15
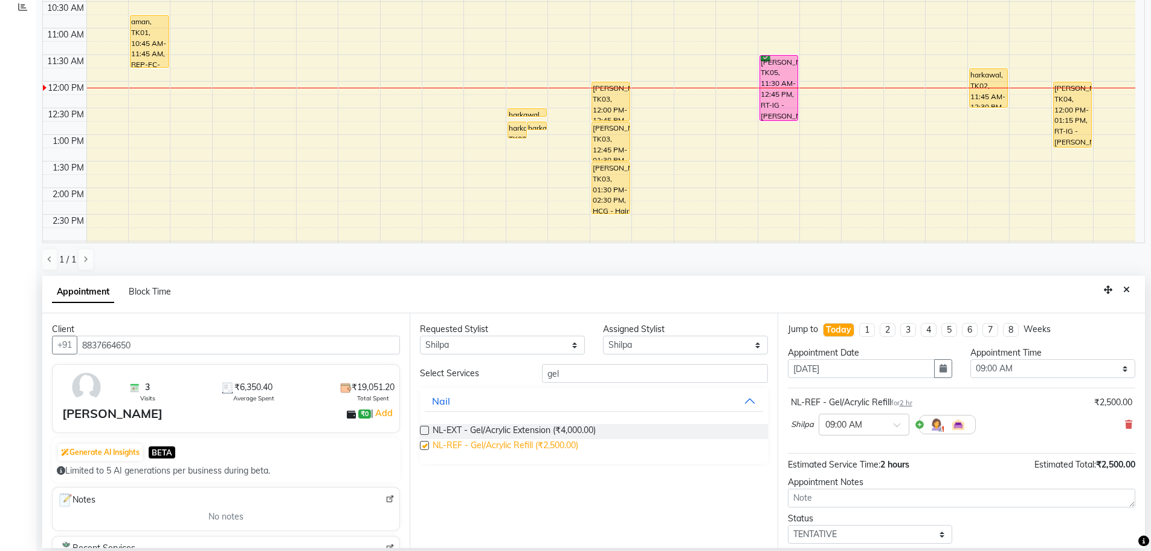
checkbox input "false"
click at [983, 368] on select "Select 09:00 AM 09:15 AM 09:30 AM 09:45 AM 10:00 AM 10:15 AM 10:30 AM 10:45 AM …" at bounding box center [1052, 368] width 165 height 19
select select "720"
click at [970, 359] on select "Select 09:00 AM 09:15 AM 09:30 AM 09:45 AM 10:00 AM 10:15 AM 10:30 AM 10:45 AM …" at bounding box center [1052, 368] width 165 height 19
click at [529, 346] on select "Any AFIA Anjali [PERSON_NAME] [PERSON_NAME] [PERSON_NAME] HEAD [PERSON_NAME] [P…" at bounding box center [502, 344] width 165 height 19
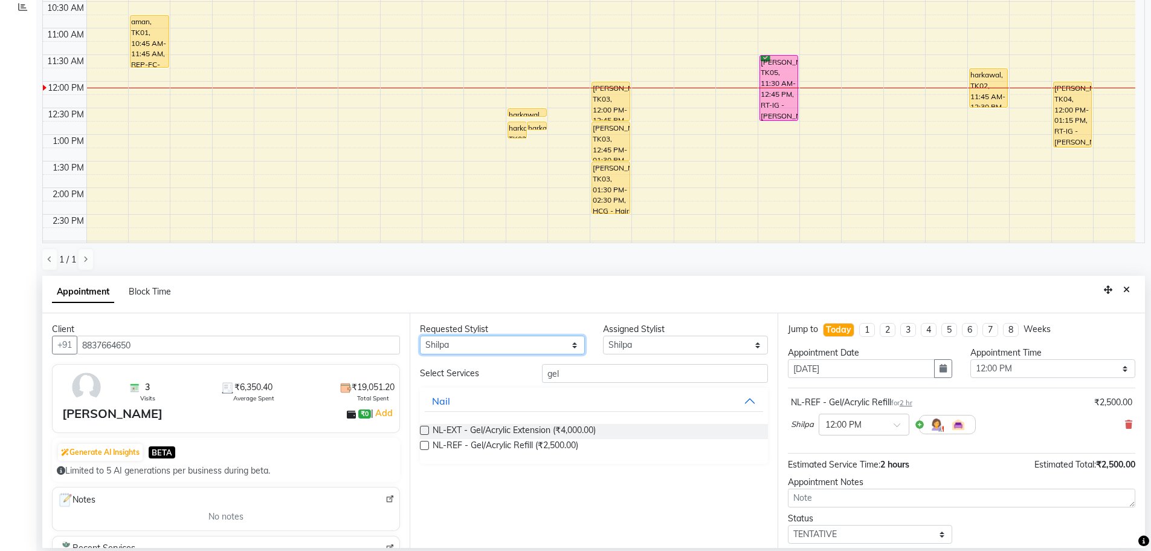
select select "63060"
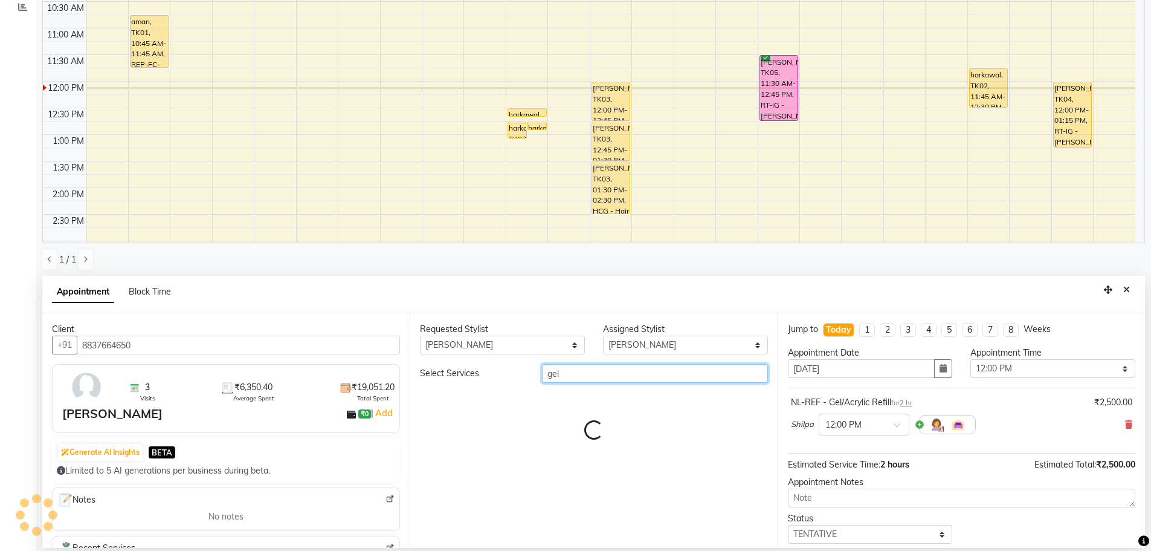
click at [573, 380] on input "gel" at bounding box center [655, 373] width 226 height 19
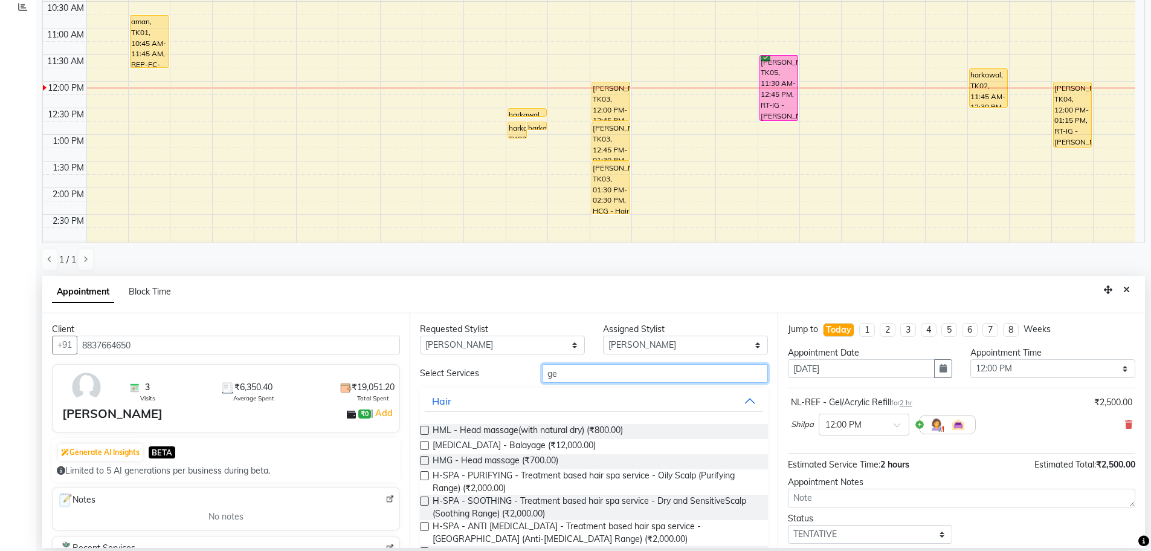
type input "g"
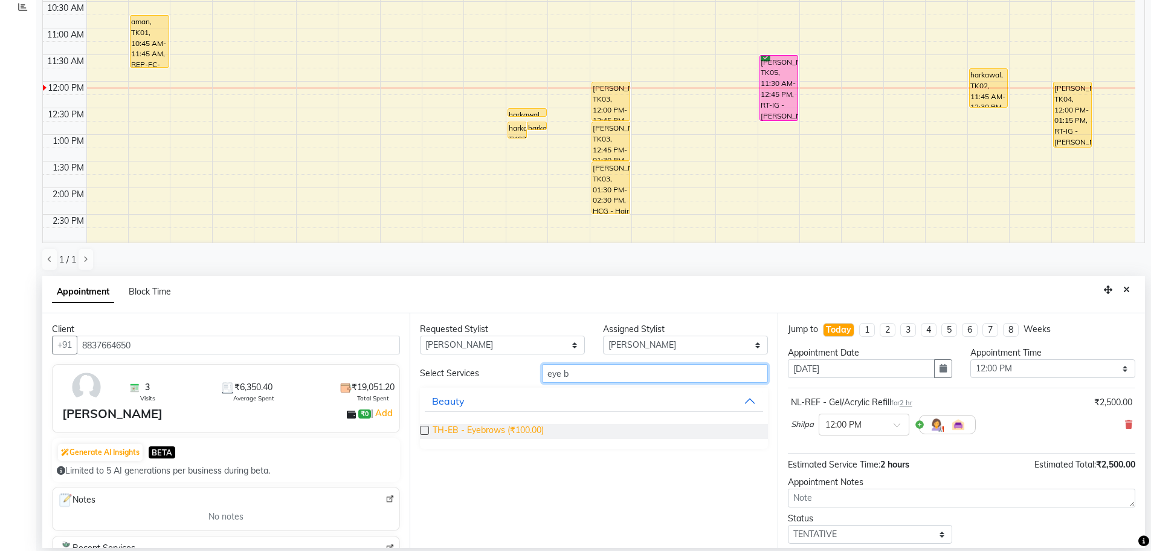
type input "eye b"
click at [472, 428] on span "TH-EB - Eyebrows (₹100.00)" at bounding box center [488, 431] width 111 height 15
checkbox input "false"
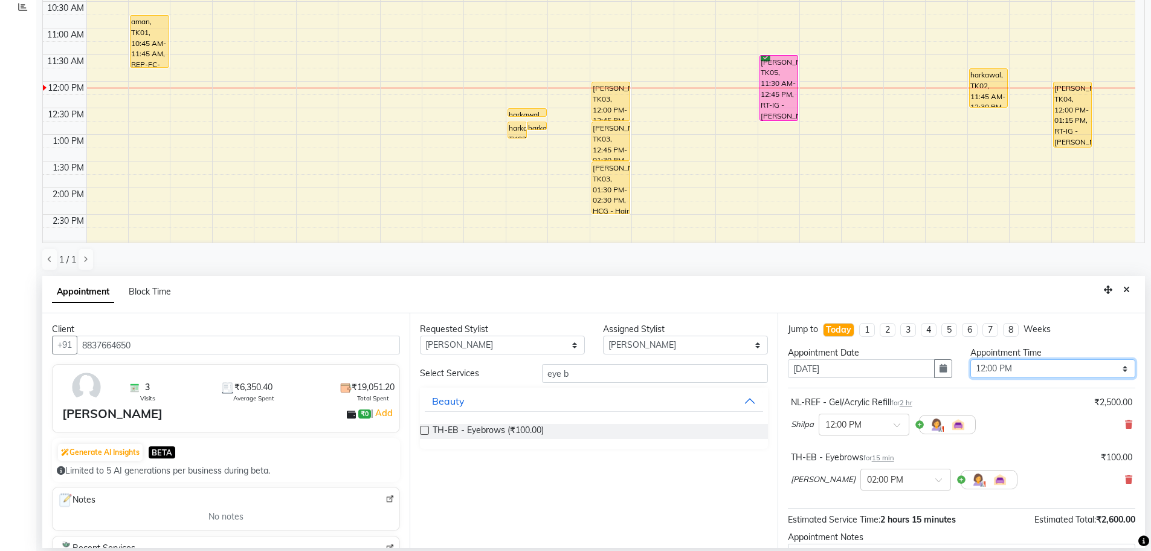
drag, startPoint x: 1043, startPoint y: 374, endPoint x: 1044, endPoint y: 361, distance: 13.3
click at [1043, 374] on select "Select 09:00 AM 09:15 AM 09:30 AM 09:45 AM 10:00 AM 10:15 AM 10:30 AM 10:45 AM …" at bounding box center [1052, 368] width 165 height 19
click at [970, 359] on select "Select 09:00 AM 09:15 AM 09:30 AM 09:45 AM 10:00 AM 10:15 AM 10:30 AM 10:45 AM …" at bounding box center [1052, 368] width 165 height 19
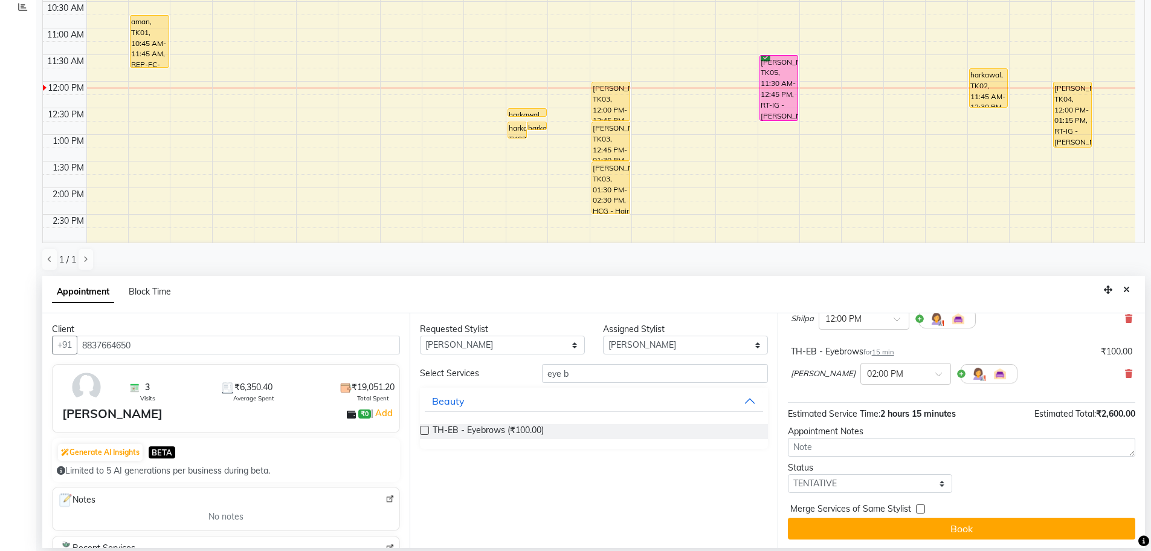
scroll to position [107, 0]
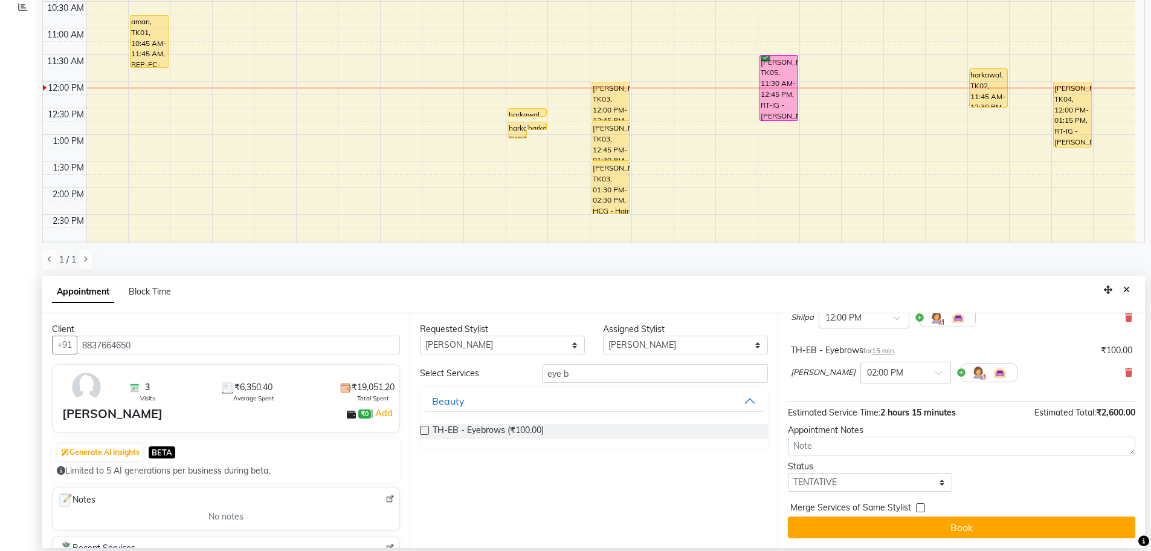
click at [855, 494] on div "Jump to [DATE] 1 2 3 4 5 6 7 8 Weeks Appointment Date [DATE] Appointment Time S…" at bounding box center [961, 430] width 367 height 234
drag, startPoint x: 843, startPoint y: 485, endPoint x: 845, endPoint y: 473, distance: 11.6
click at [843, 485] on select "Select TENTATIVE CONFIRM CHECK-IN UPCOMING" at bounding box center [870, 482] width 165 height 19
select select "confirm booking"
click at [788, 473] on select "Select TENTATIVE CONFIRM CHECK-IN UPCOMING" at bounding box center [870, 482] width 165 height 19
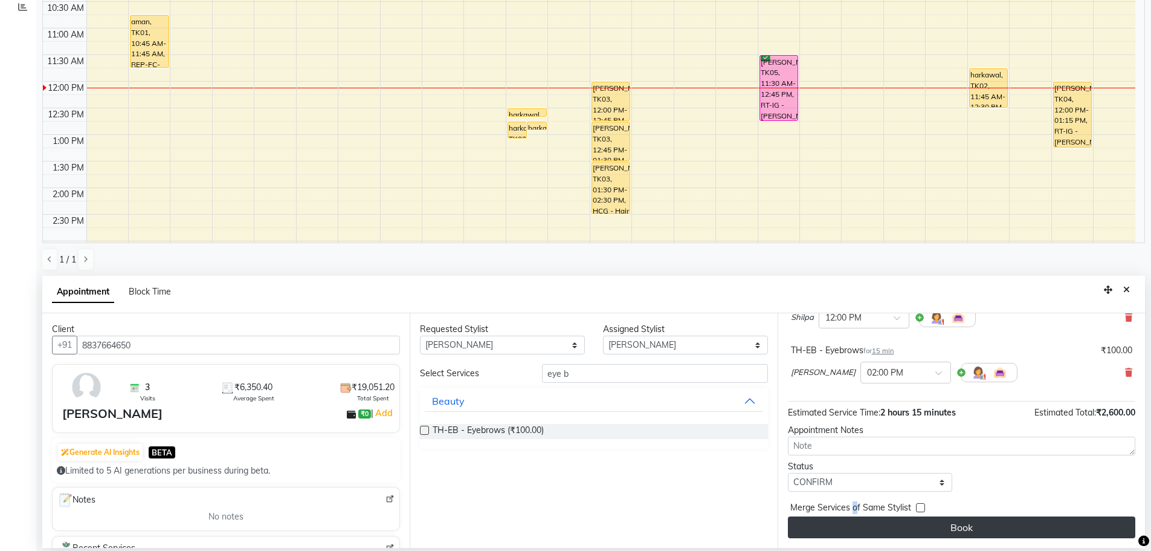
click at [976, 529] on button "Book" at bounding box center [961, 527] width 347 height 22
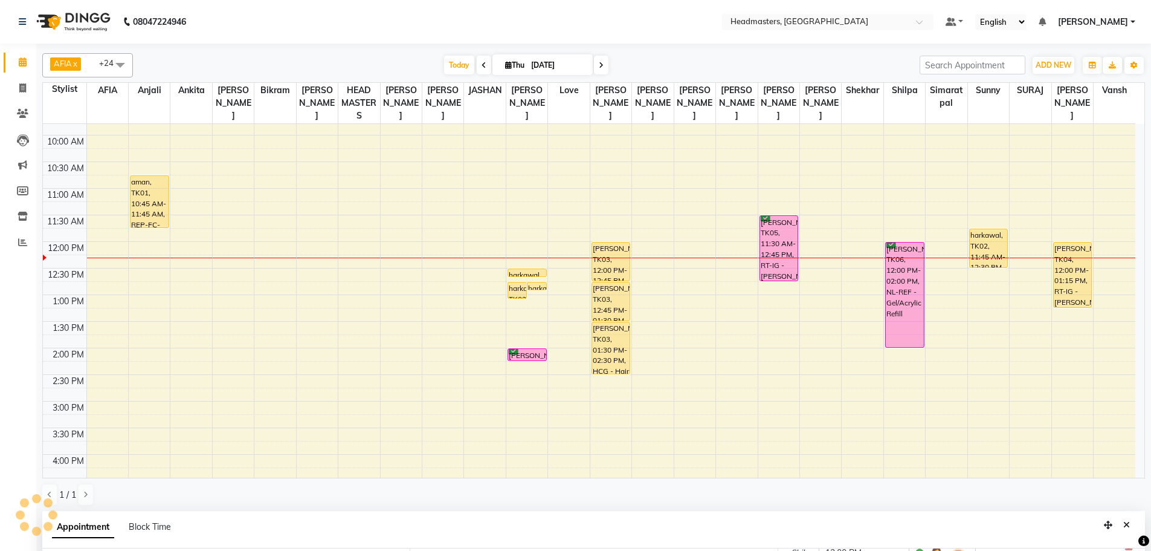
scroll to position [20, 0]
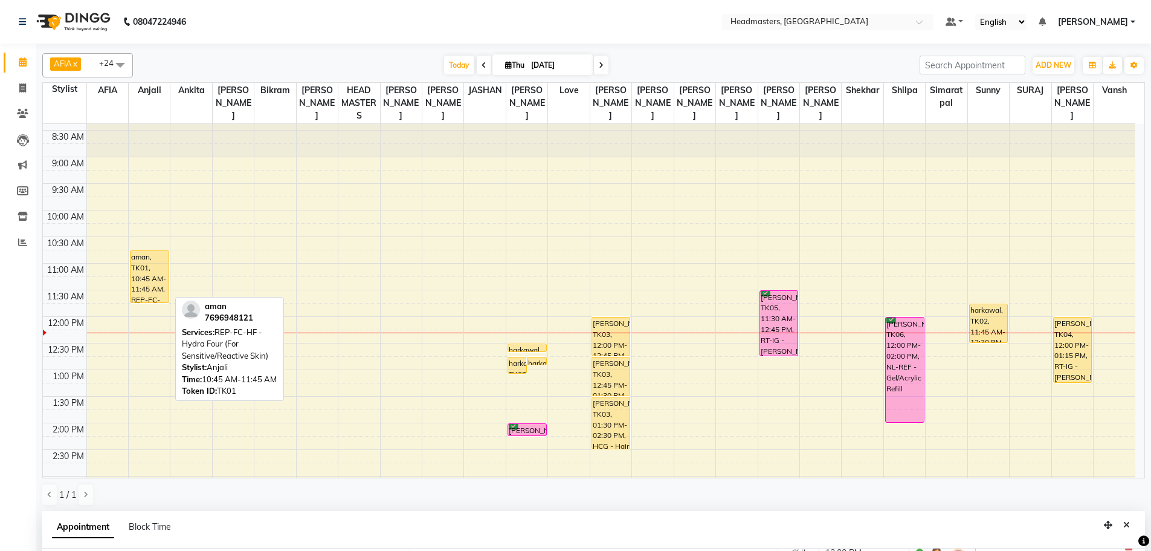
click at [145, 270] on div "aman, TK01, 10:45 AM-11:45 AM, REP-FC-HF - Hydra Four (For Sensitive/Reactive S…" at bounding box center [150, 276] width 38 height 51
select select "1"
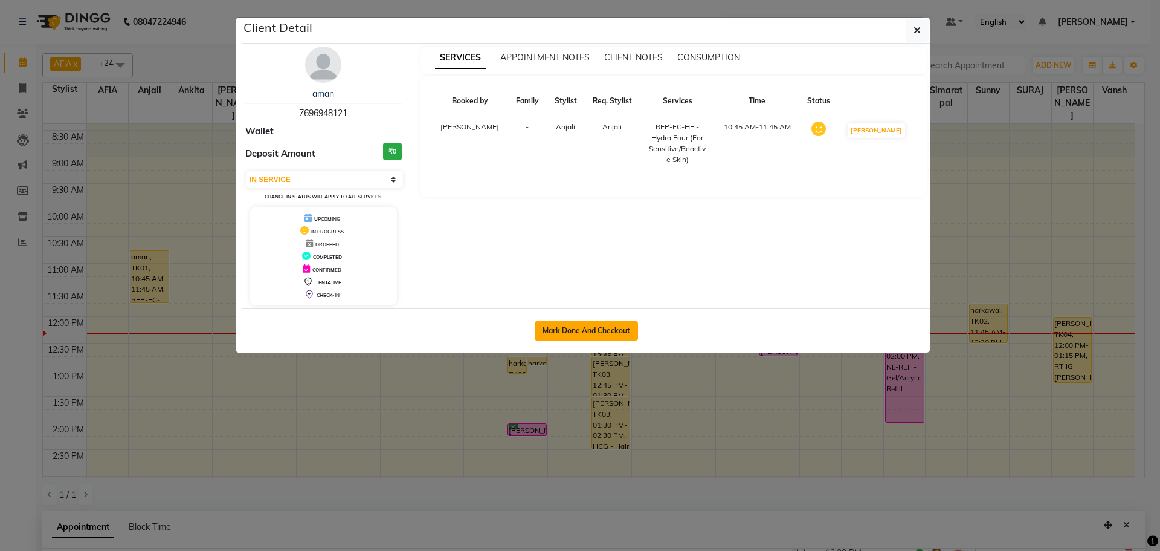
click at [546, 329] on button "Mark Done And Checkout" at bounding box center [586, 330] width 103 height 19
select select "service"
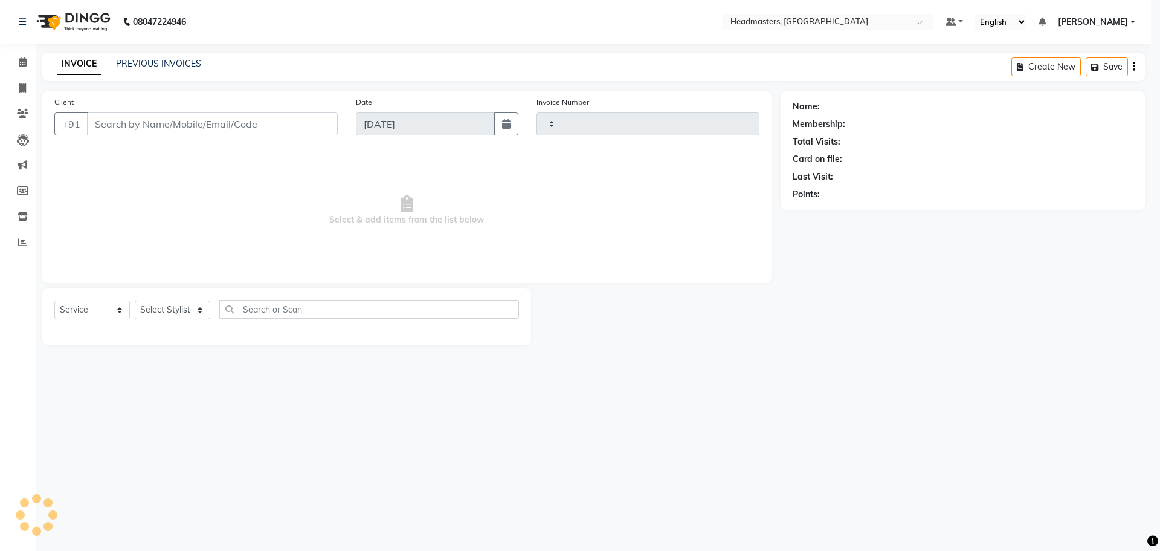
type input "3299"
select select "7136"
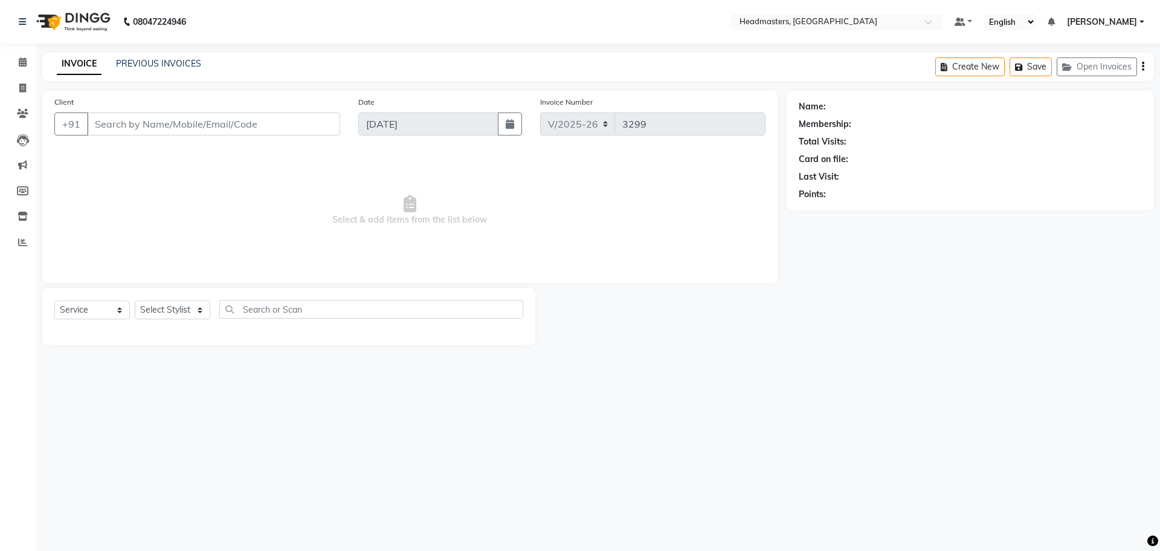
type input "7696948121"
select select "60665"
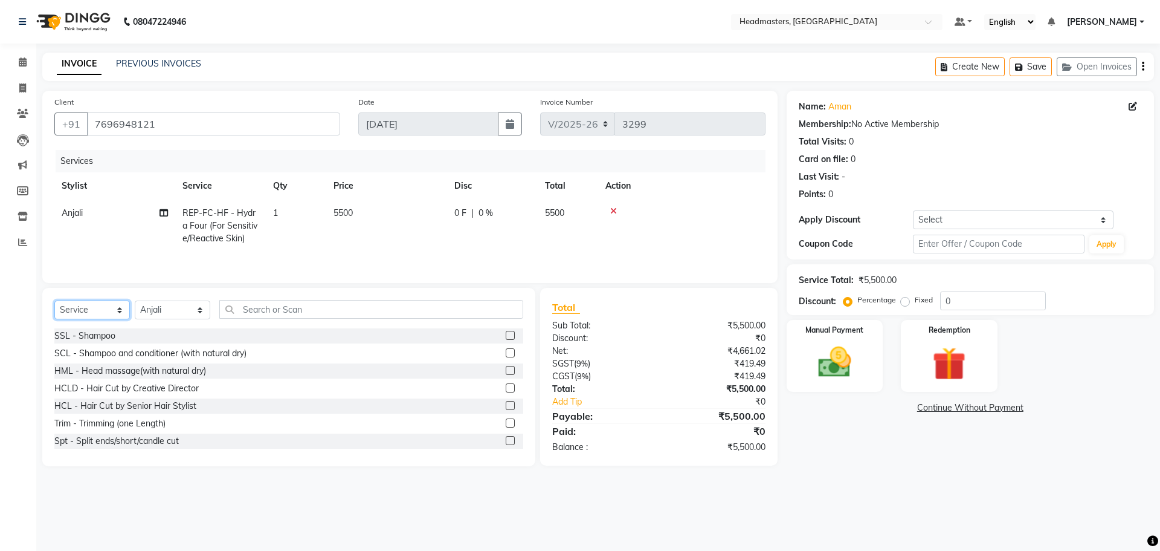
click at [80, 304] on select "Select Service Product Membership Package Voucher Prepaid Gift Card" at bounding box center [92, 309] width 76 height 19
select select "product"
click at [54, 300] on select "Select Service Product Membership Package Voucher Prepaid Gift Card" at bounding box center [92, 309] width 76 height 19
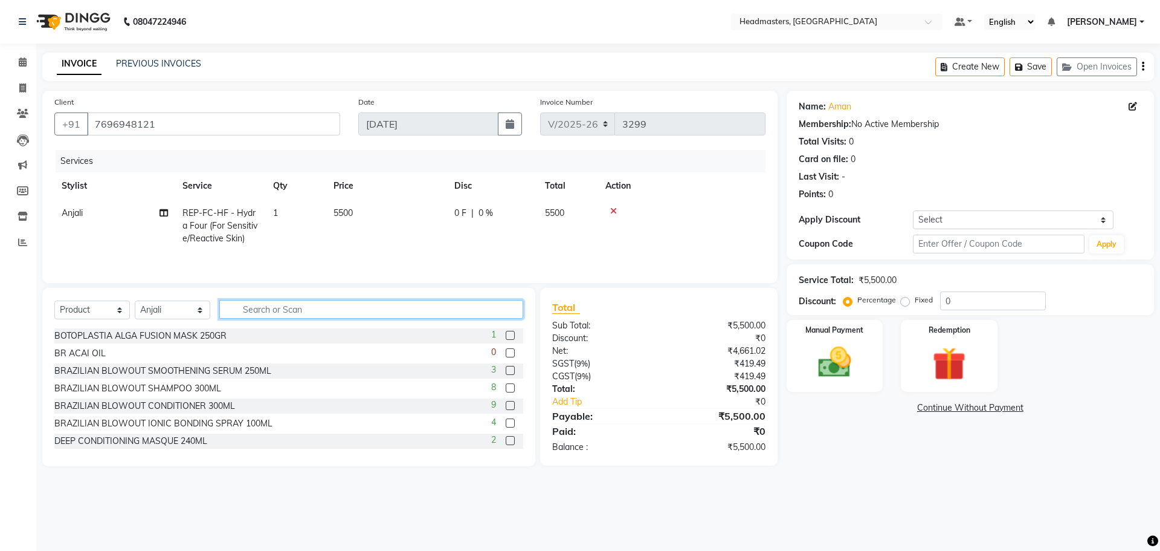
click at [256, 308] on input "text" at bounding box center [371, 309] width 304 height 19
type input "age l"
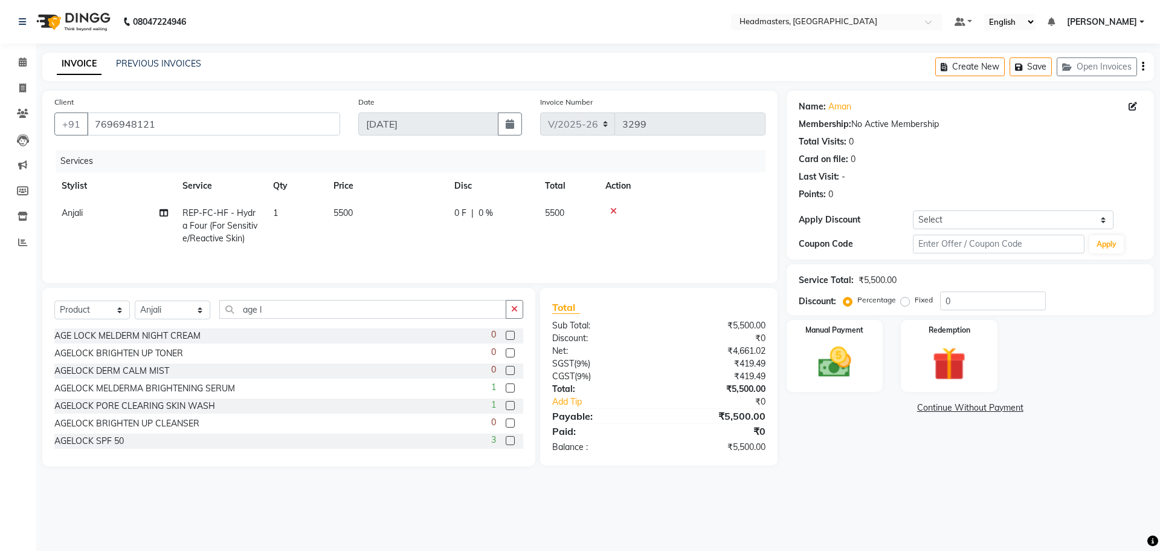
click at [506, 351] on label at bounding box center [510, 352] width 9 height 9
click at [506, 351] on input "checkbox" at bounding box center [510, 353] width 8 height 8
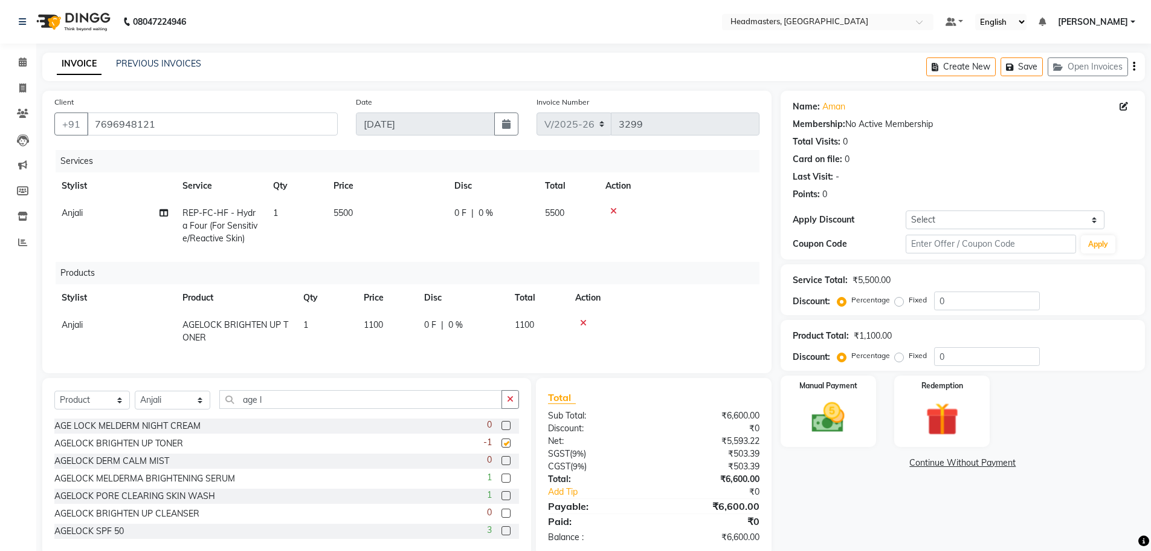
checkbox input "false"
click at [584, 324] on icon at bounding box center [583, 322] width 7 height 8
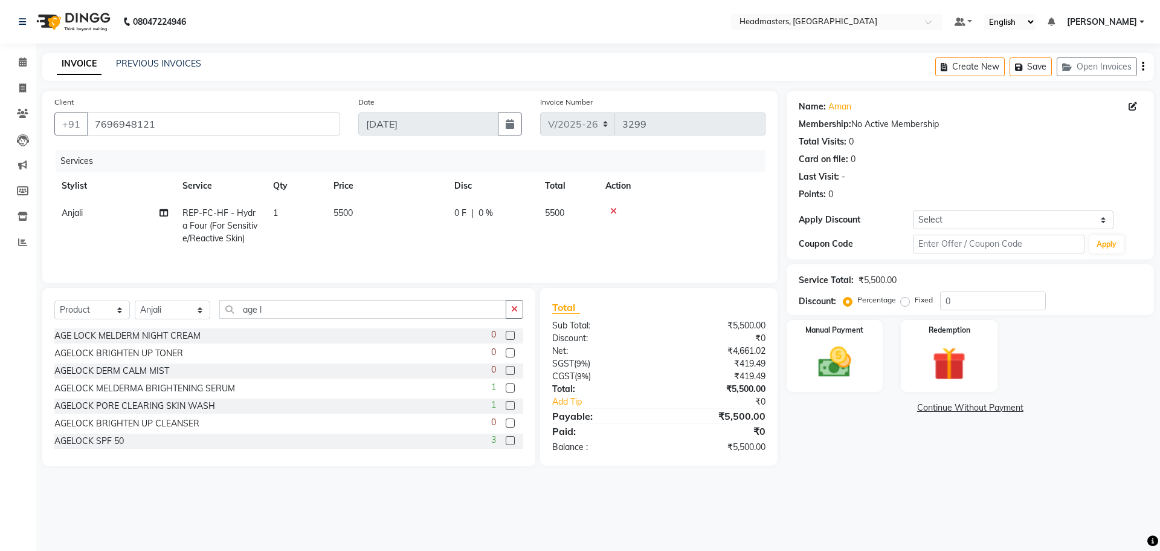
click at [506, 383] on label at bounding box center [510, 387] width 9 height 9
click at [506, 384] on input "checkbox" at bounding box center [510, 388] width 8 height 8
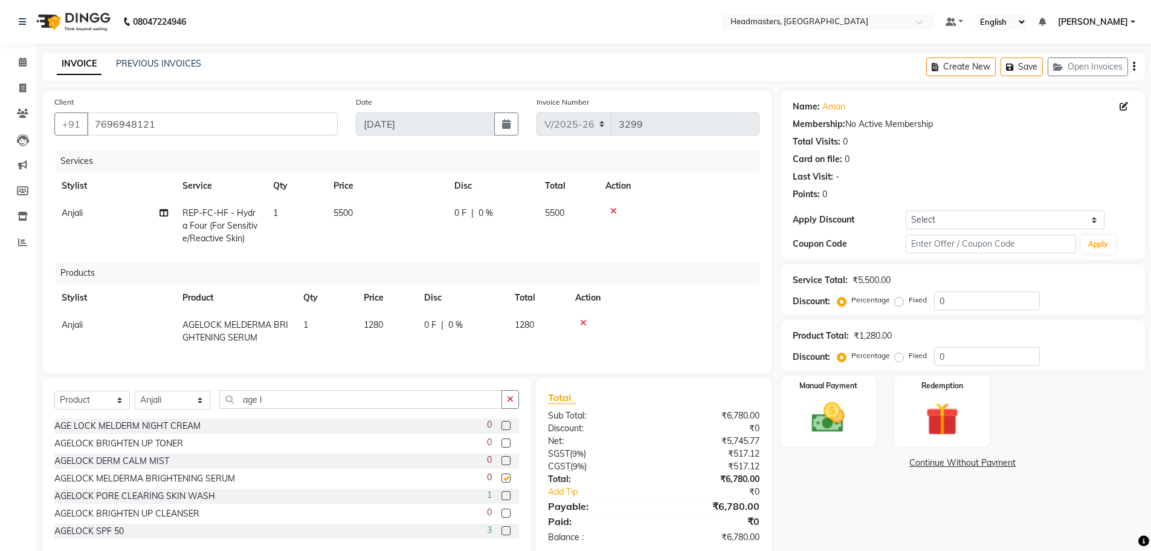
checkbox input "false"
click at [271, 405] on input "age l" at bounding box center [360, 399] width 283 height 19
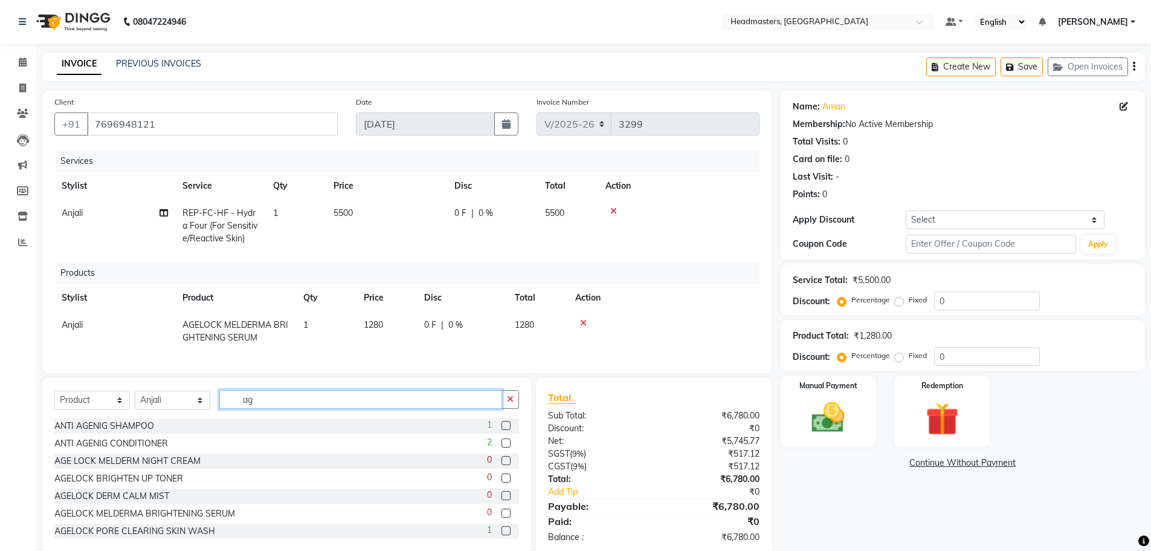
type input "a"
type input "i"
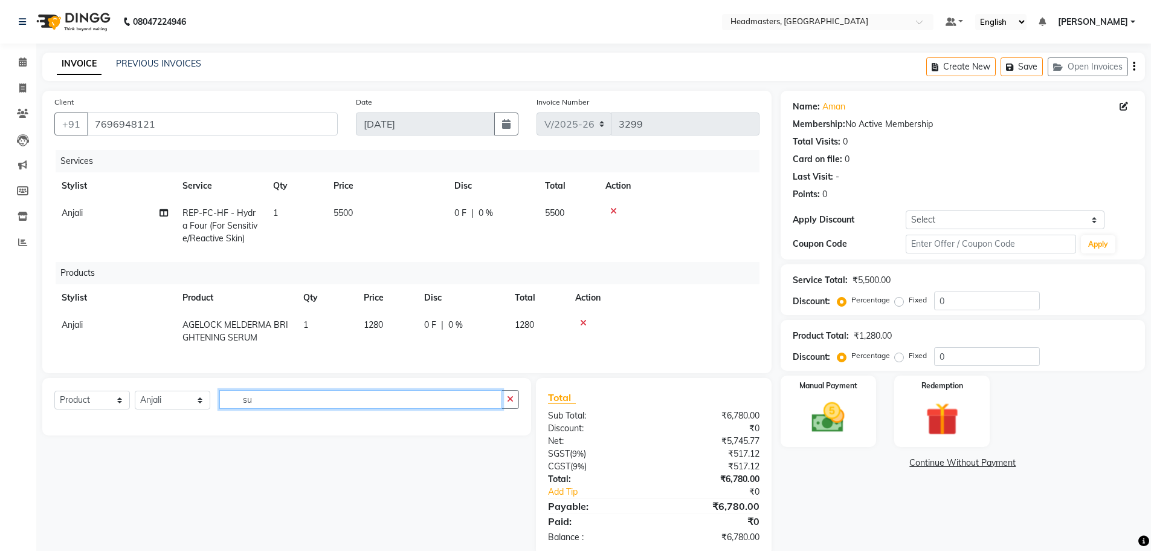
type input "s"
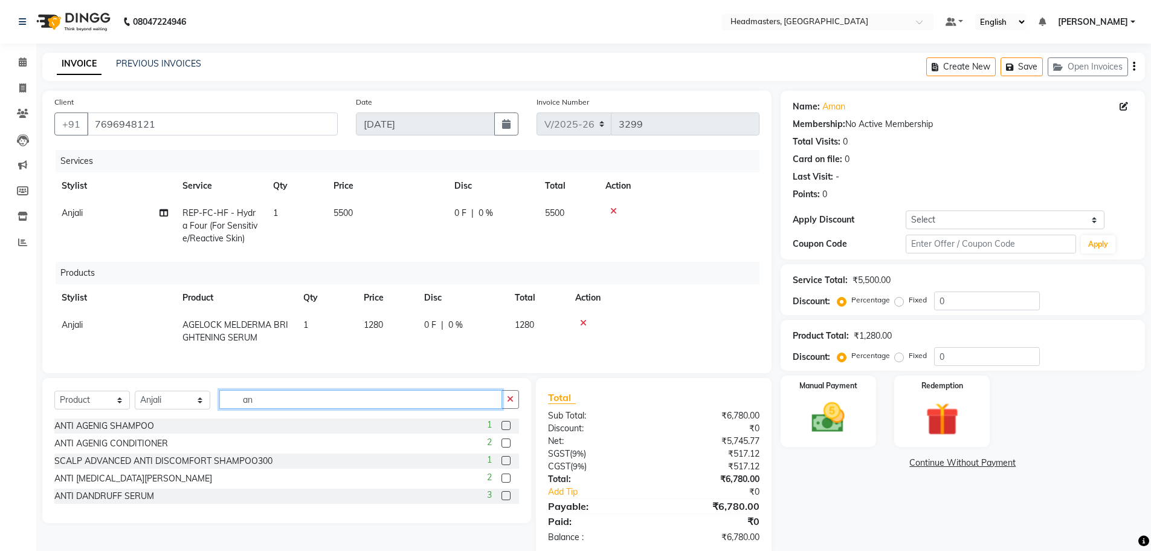
type input "a"
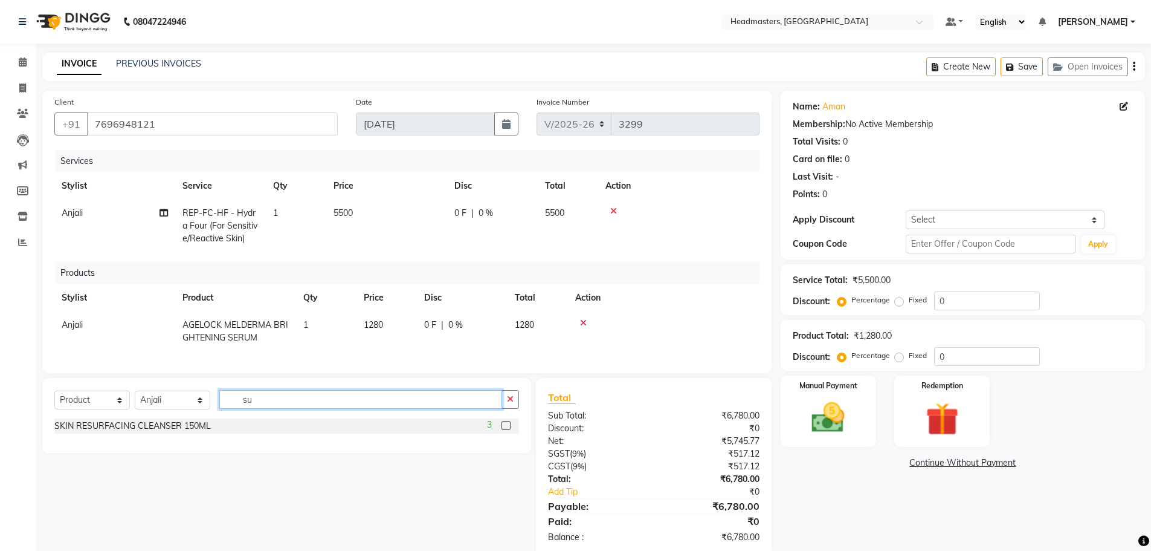
type input "s"
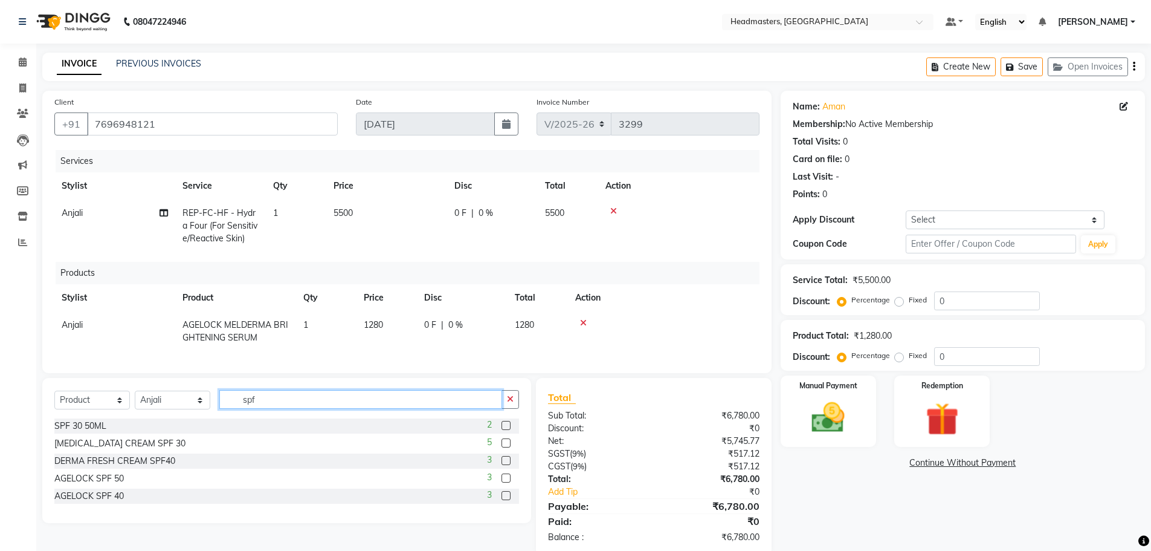
type input "spf"
click at [506, 482] on label at bounding box center [506, 477] width 9 height 9
click at [506, 482] on input "checkbox" at bounding box center [506, 478] width 8 height 8
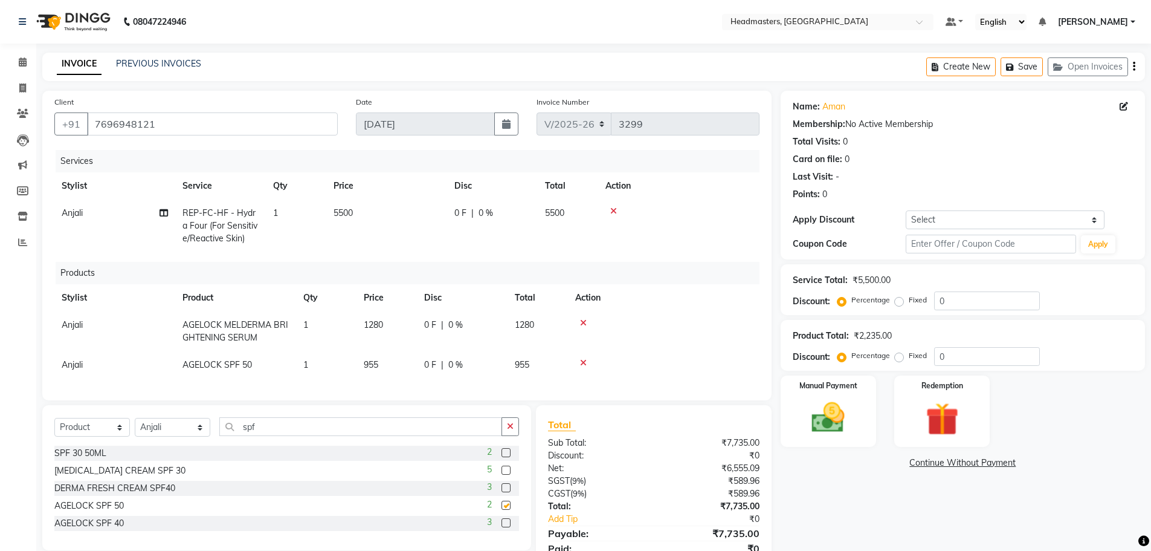
checkbox input "false"
click at [582, 362] on icon at bounding box center [583, 362] width 7 height 8
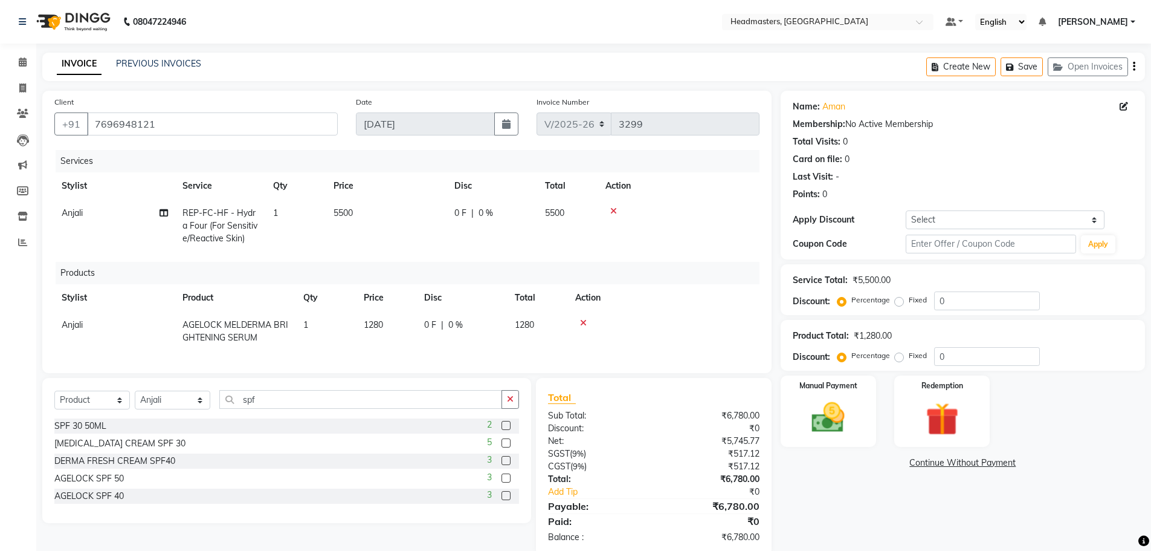
click at [506, 500] on label at bounding box center [506, 495] width 9 height 9
click at [506, 500] on input "checkbox" at bounding box center [506, 496] width 8 height 8
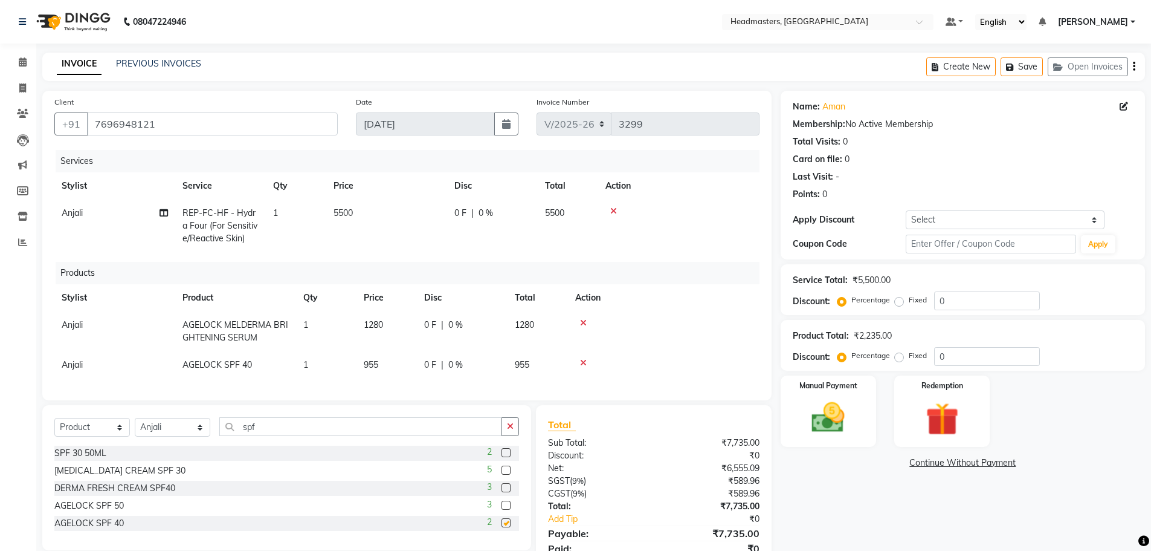
checkbox input "false"
click at [583, 358] on icon at bounding box center [583, 362] width 7 height 8
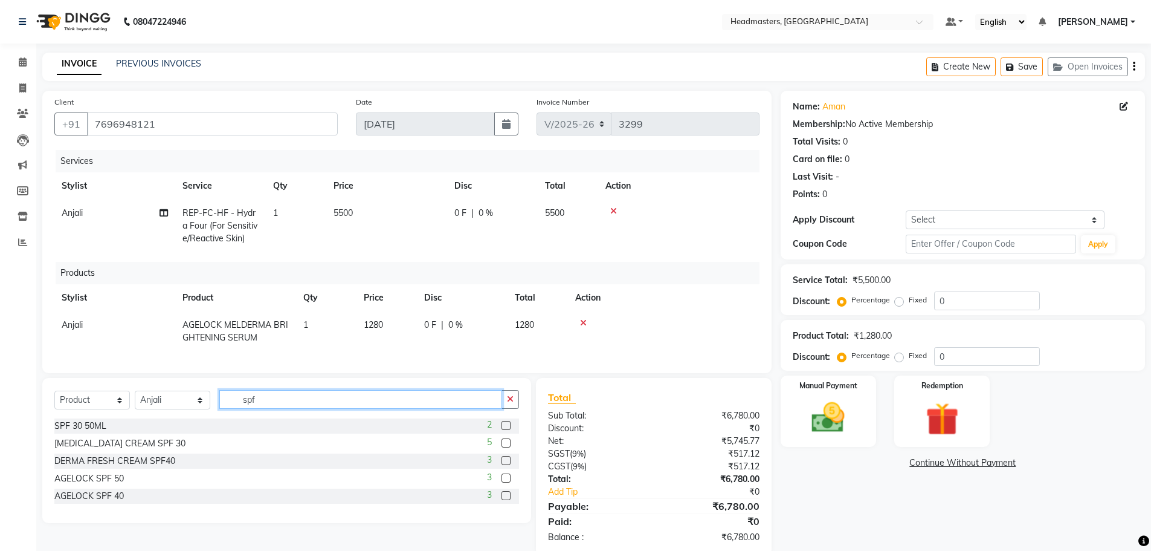
click at [317, 409] on input "spf" at bounding box center [360, 399] width 283 height 19
type input "s"
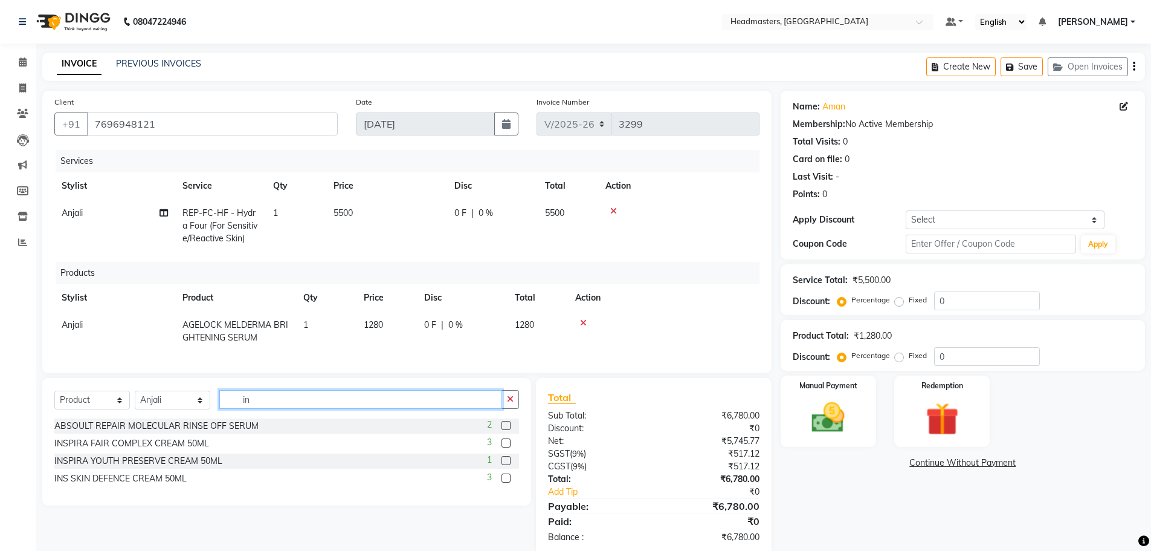
type input "i"
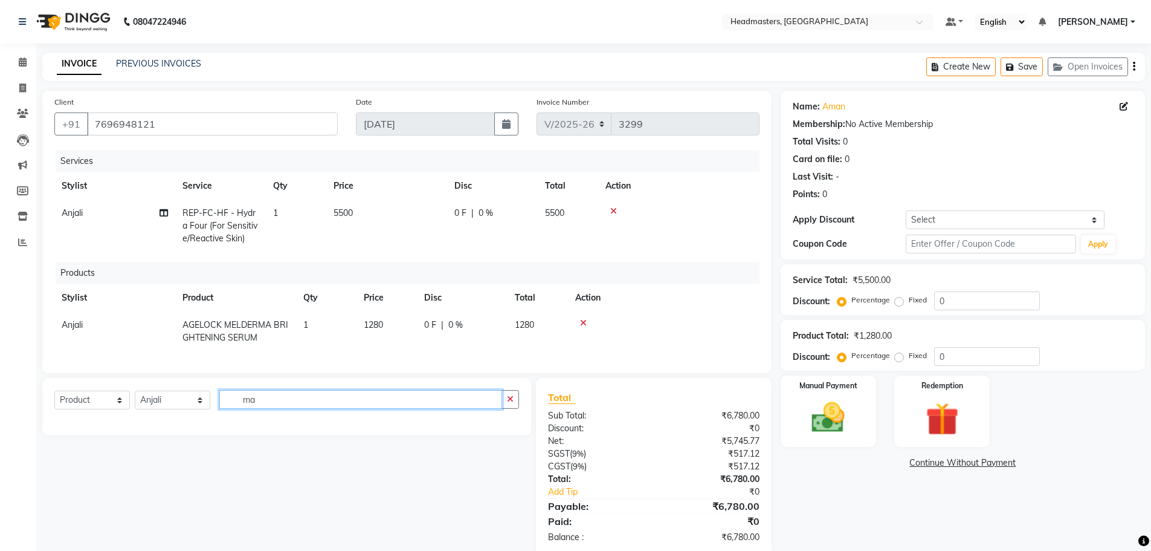
type input "m"
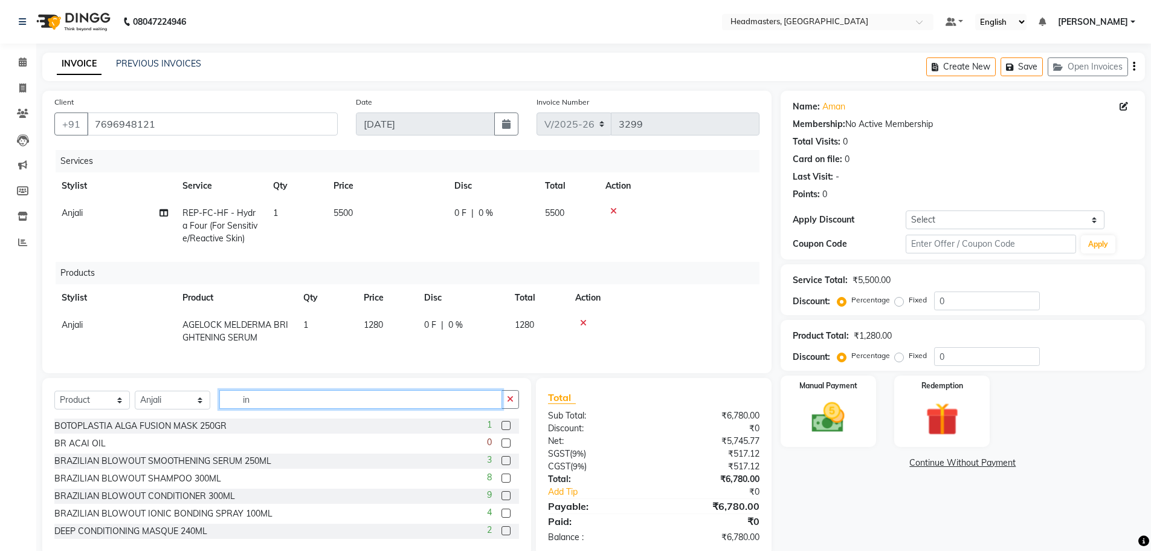
type input "i"
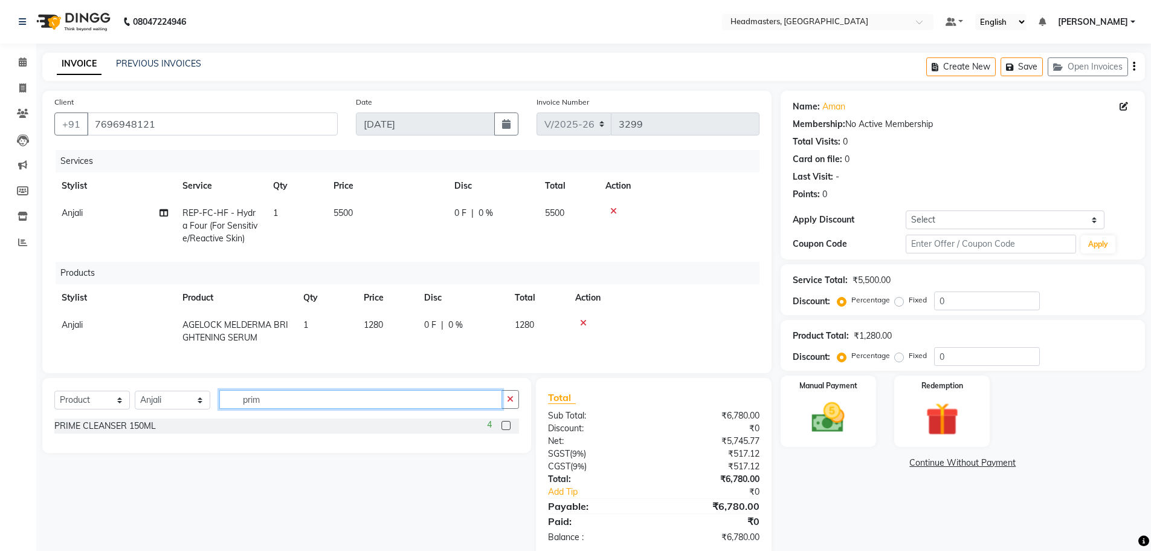
type input "prim"
click at [507, 430] on label at bounding box center [506, 425] width 9 height 9
click at [507, 430] on input "checkbox" at bounding box center [506, 426] width 8 height 8
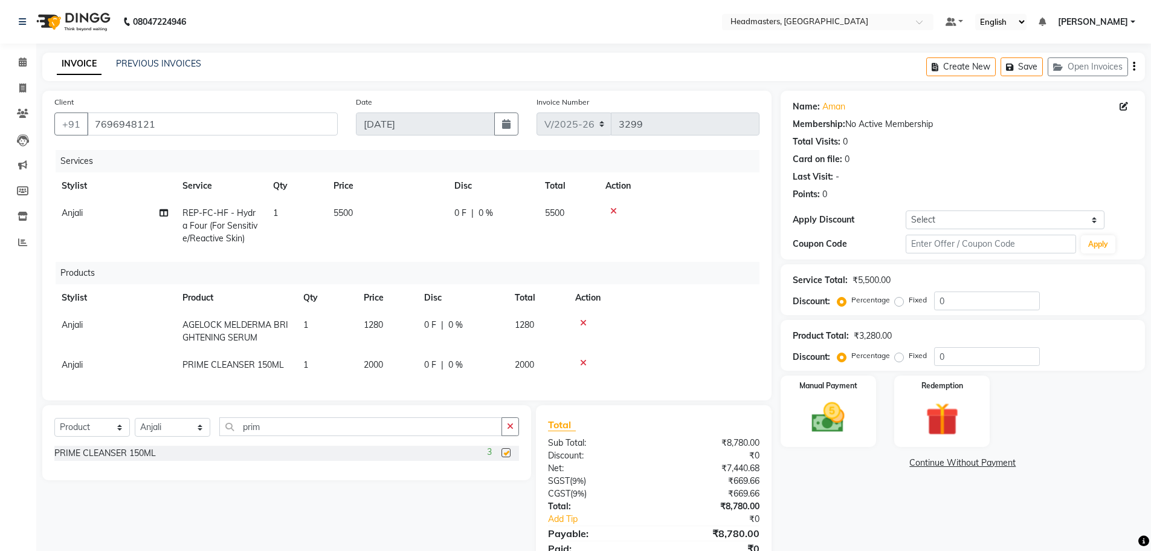
checkbox input "false"
click at [308, 436] on input "prim" at bounding box center [360, 426] width 283 height 19
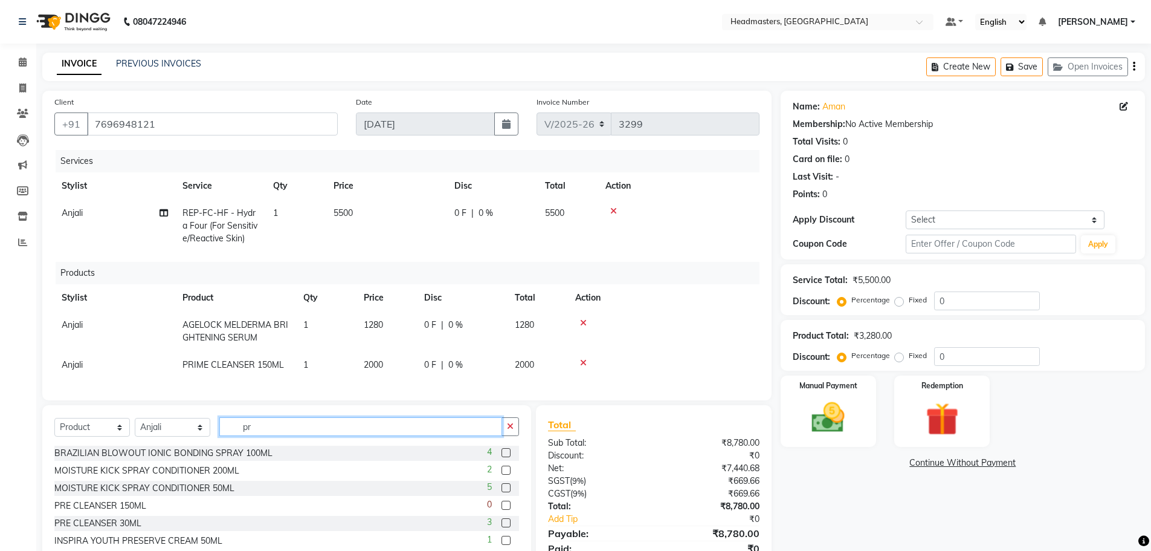
type input "p"
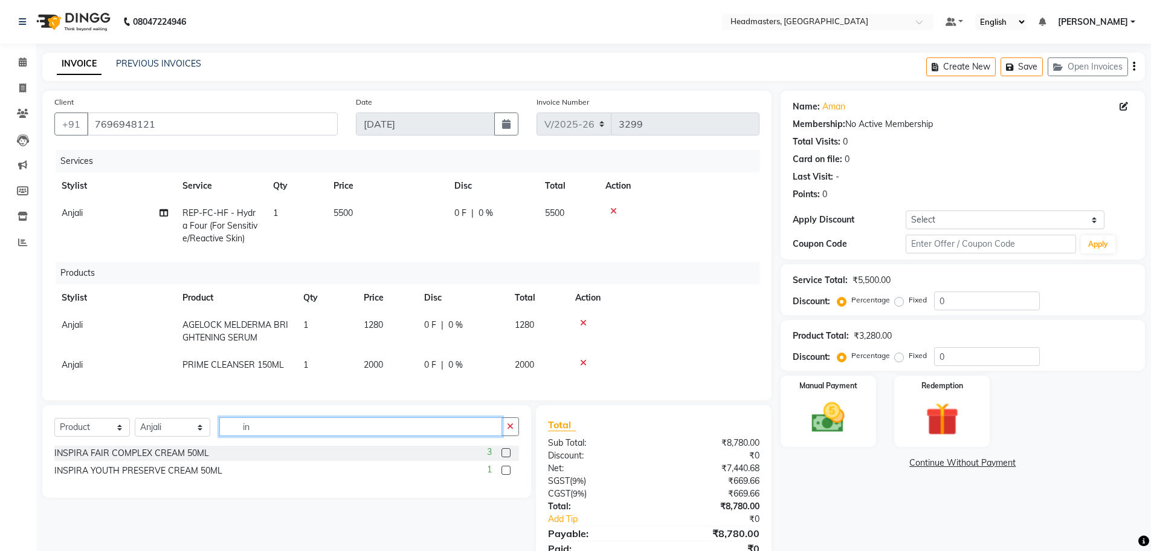
type input "i"
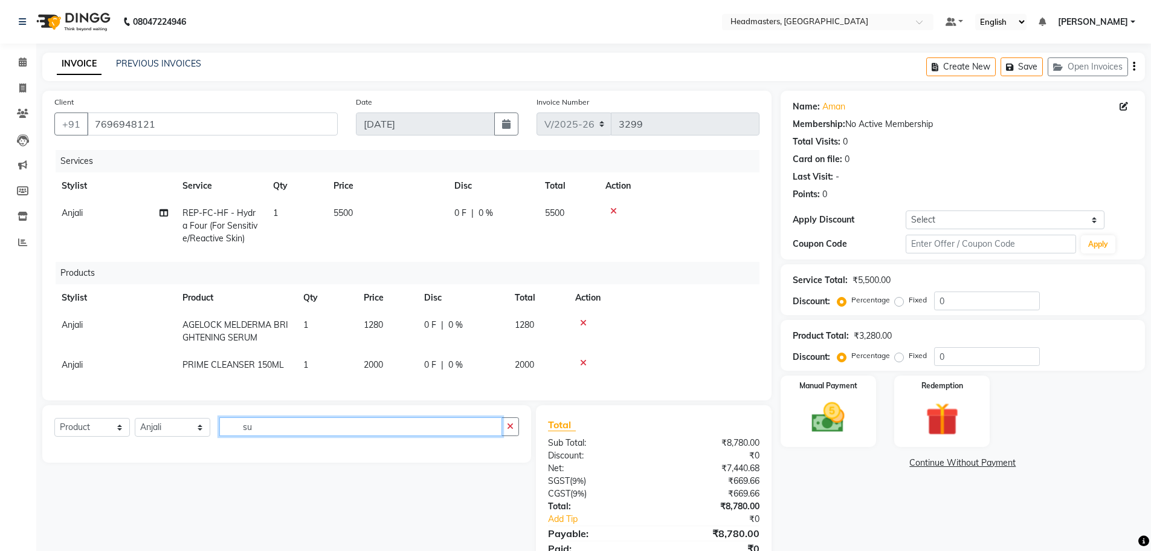
type input "s"
type input "m"
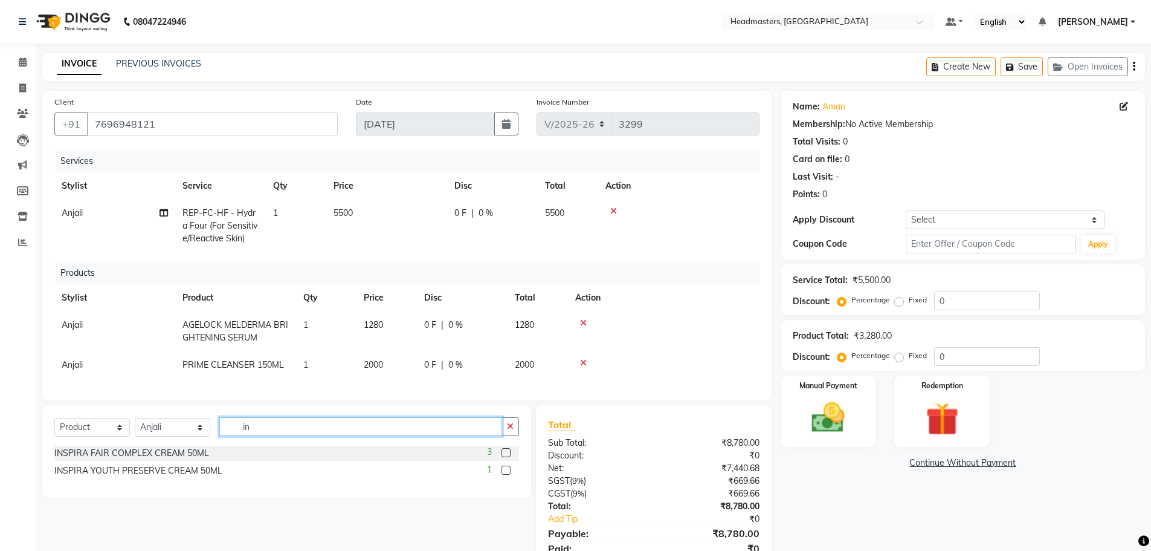
type input "i"
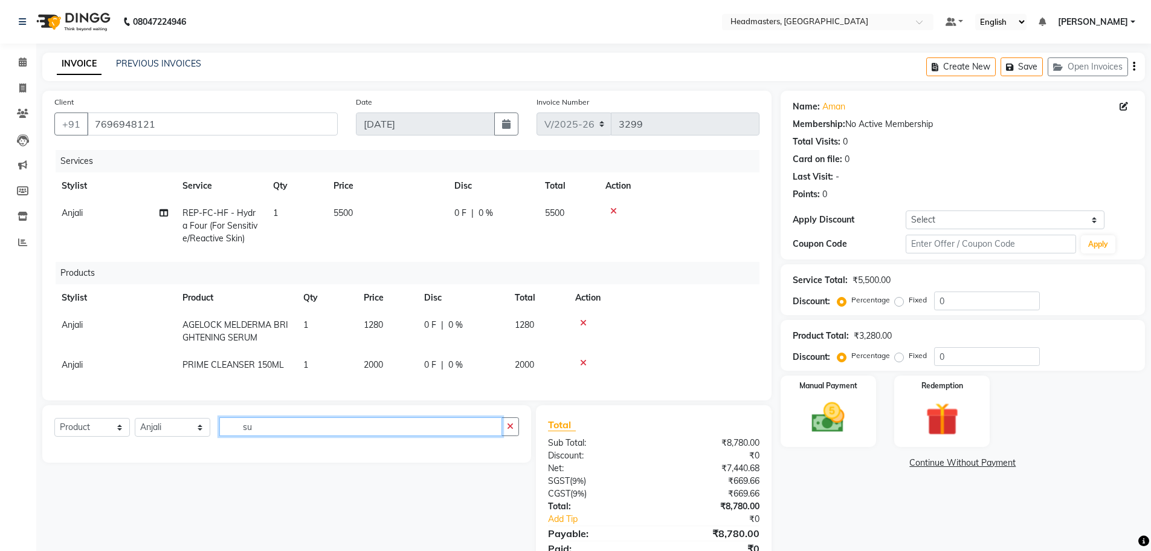
type input "s"
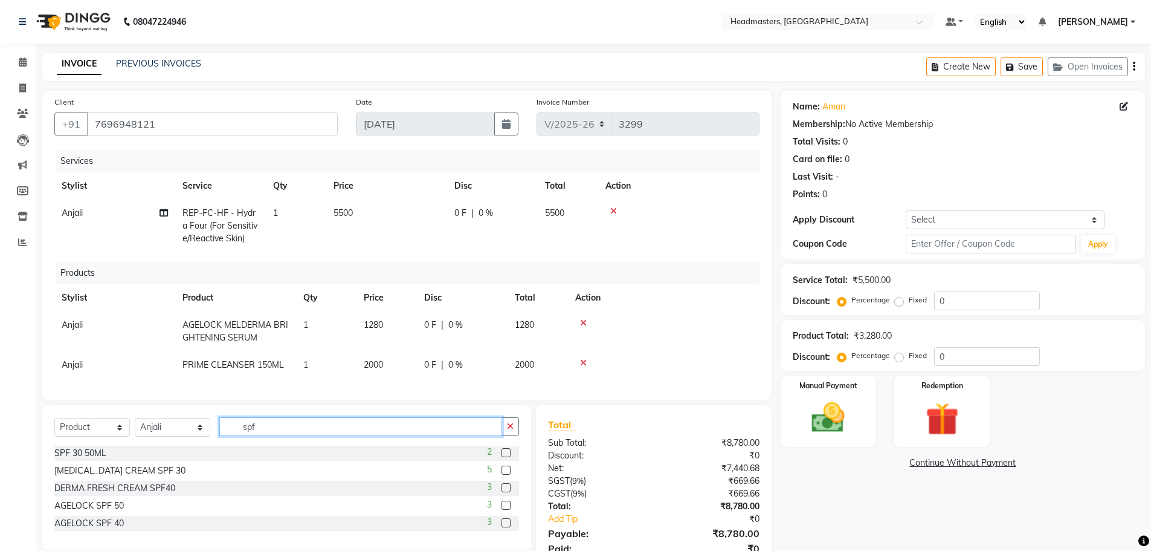
type input "spf"
click at [505, 527] on label at bounding box center [506, 522] width 9 height 9
click at [505, 527] on input "checkbox" at bounding box center [506, 523] width 8 height 8
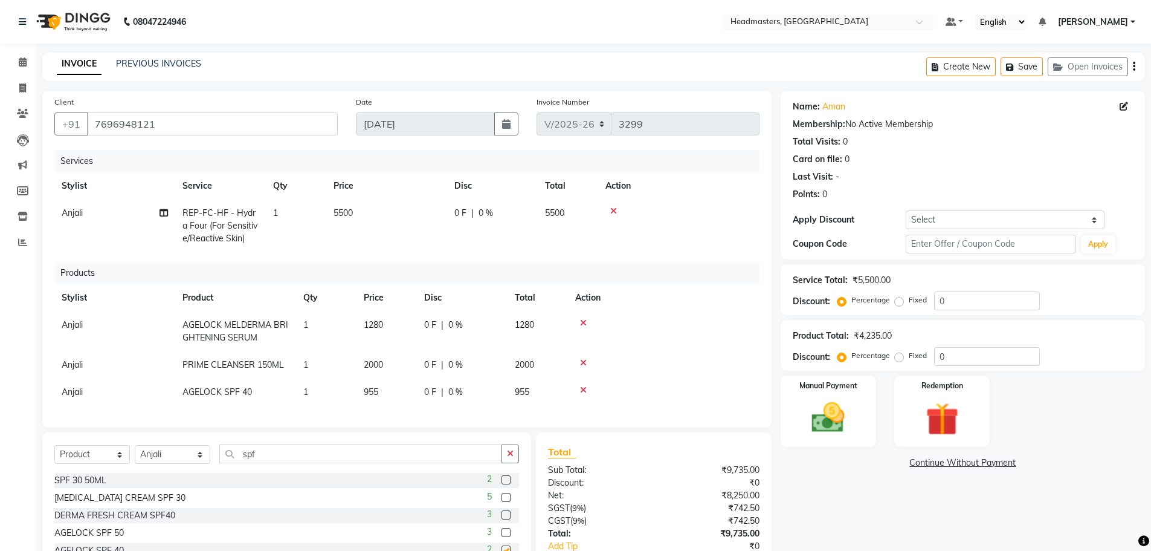
checkbox input "false"
click at [583, 390] on icon at bounding box center [583, 390] width 7 height 8
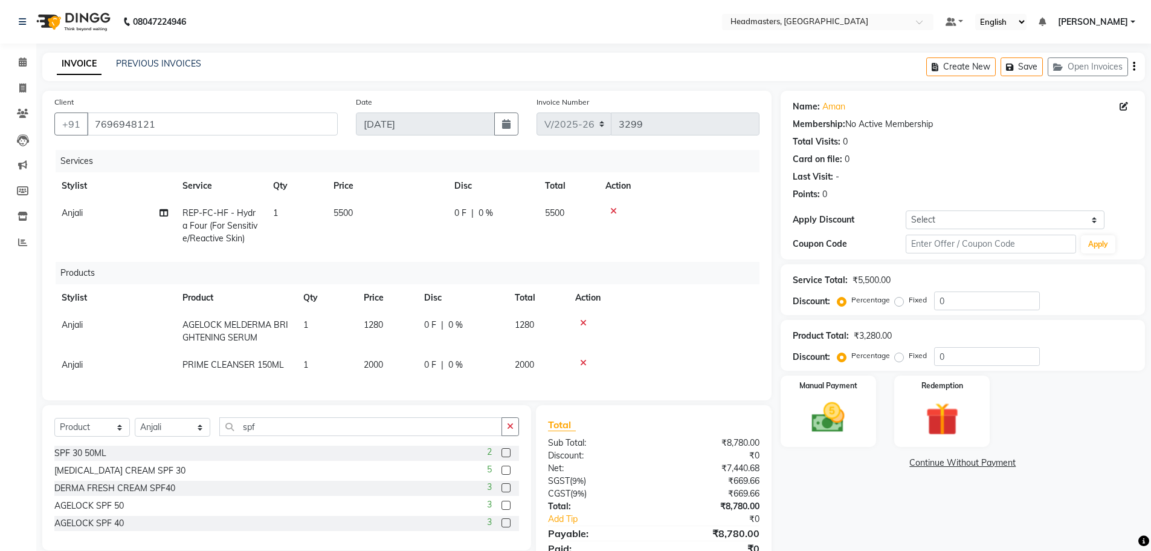
click at [508, 457] on label at bounding box center [506, 452] width 9 height 9
click at [508, 457] on input "checkbox" at bounding box center [506, 453] width 8 height 8
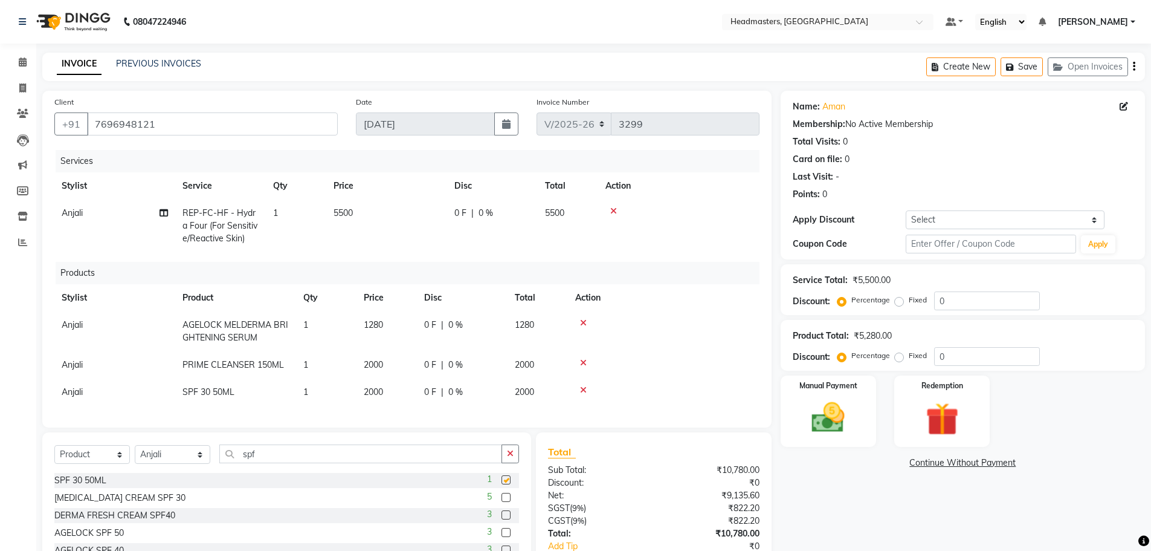
checkbox input "false"
click at [584, 389] on icon at bounding box center [583, 390] width 7 height 8
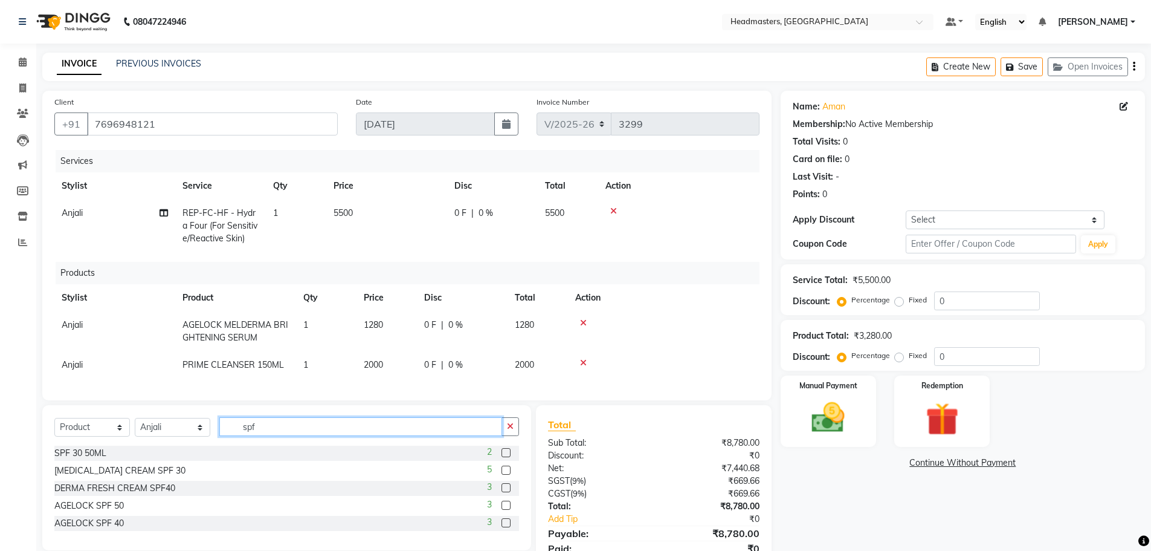
click at [270, 434] on input "spf" at bounding box center [360, 426] width 283 height 19
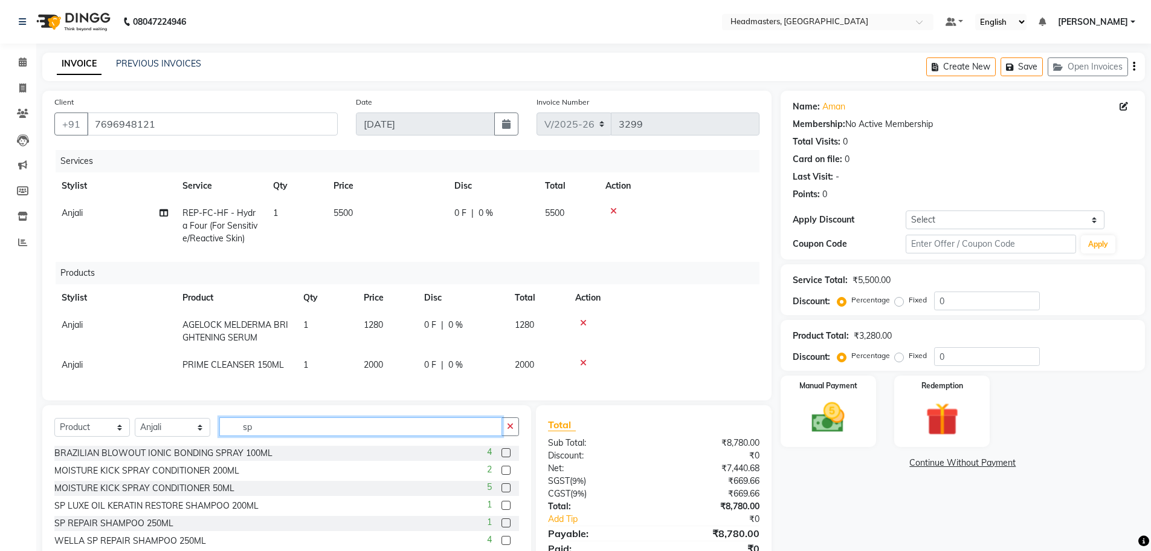
type input "s"
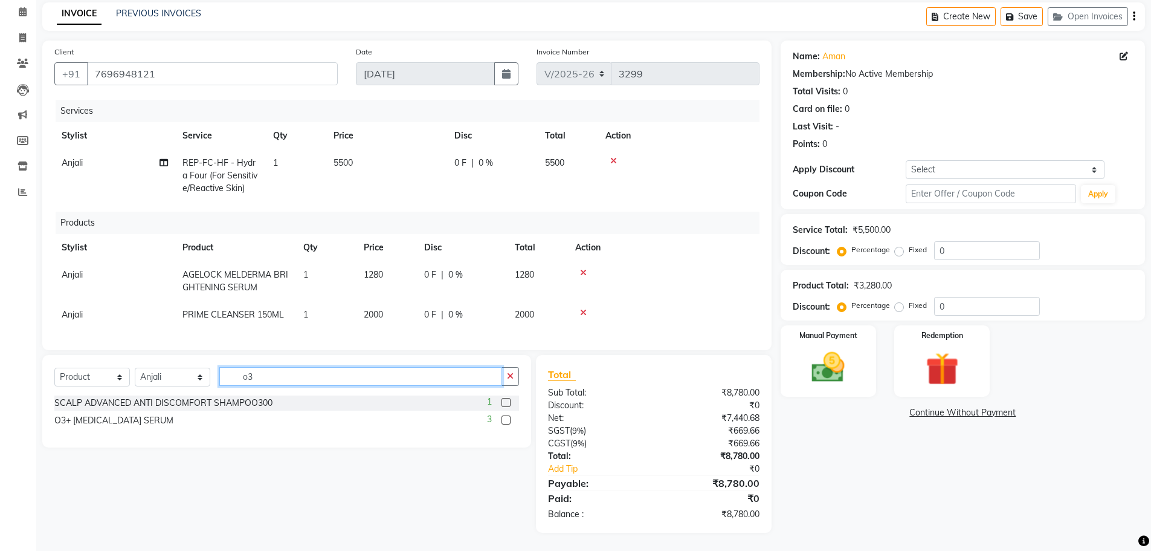
scroll to position [59, 0]
type input "o3"
click at [506, 417] on label at bounding box center [506, 419] width 9 height 9
click at [506, 417] on input "checkbox" at bounding box center [506, 420] width 8 height 8
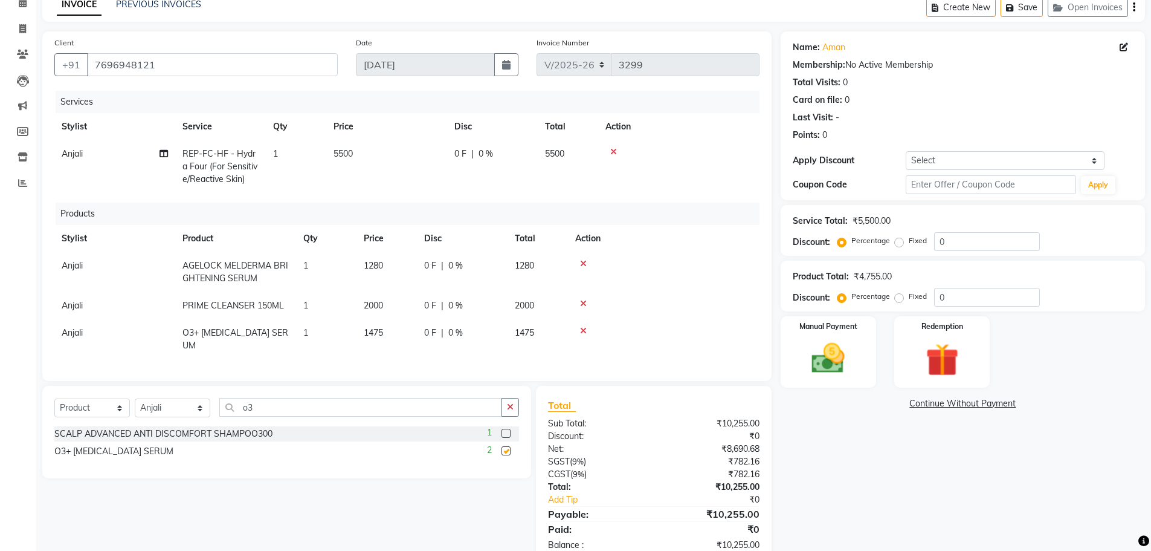
checkbox input "false"
click at [584, 332] on icon at bounding box center [583, 330] width 7 height 8
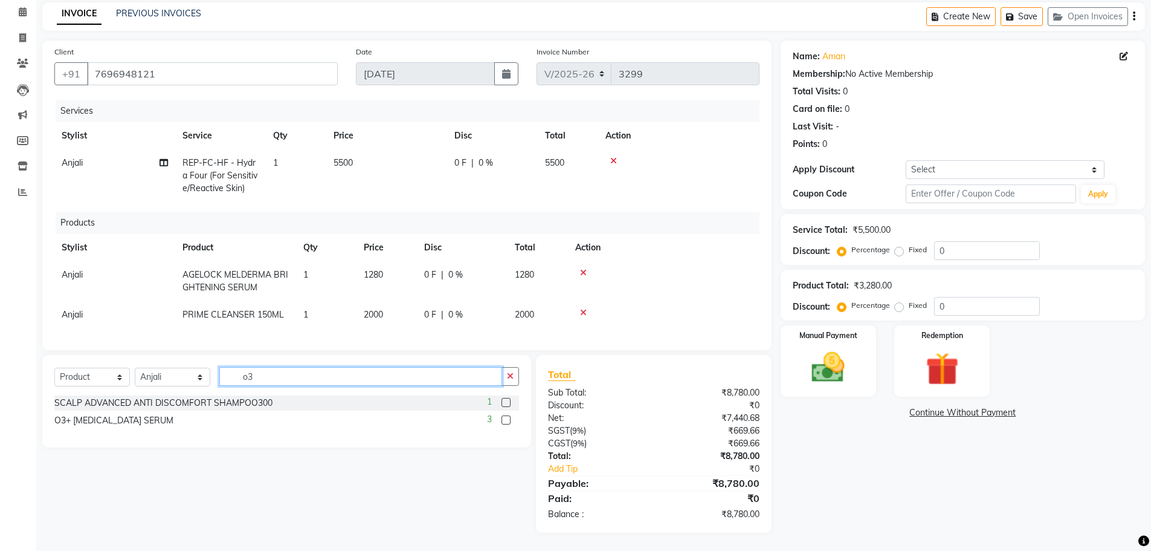
click at [262, 379] on input "o3" at bounding box center [360, 376] width 283 height 19
type input "o"
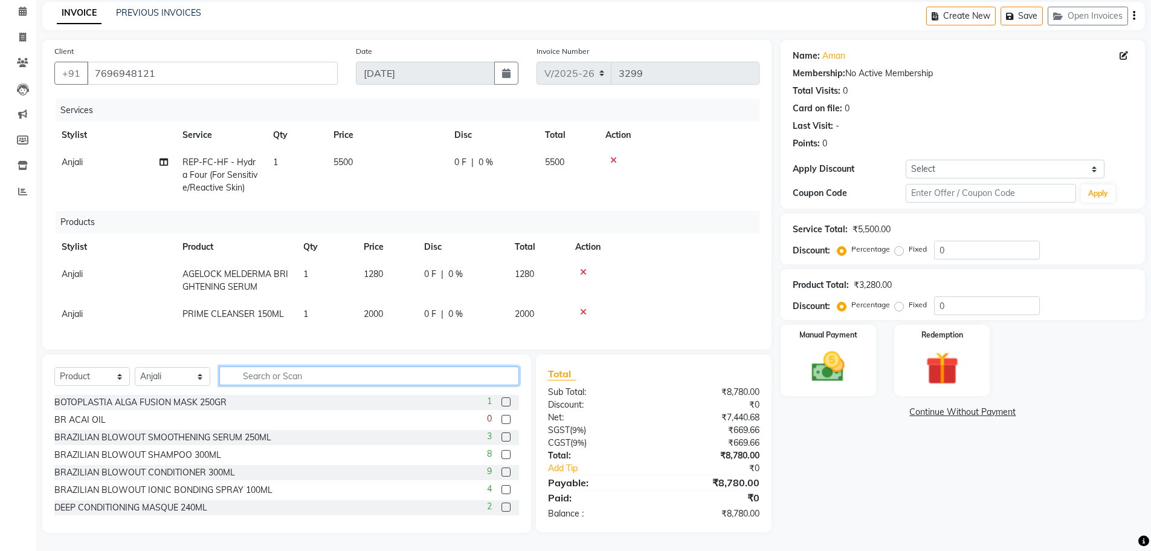
type input "s"
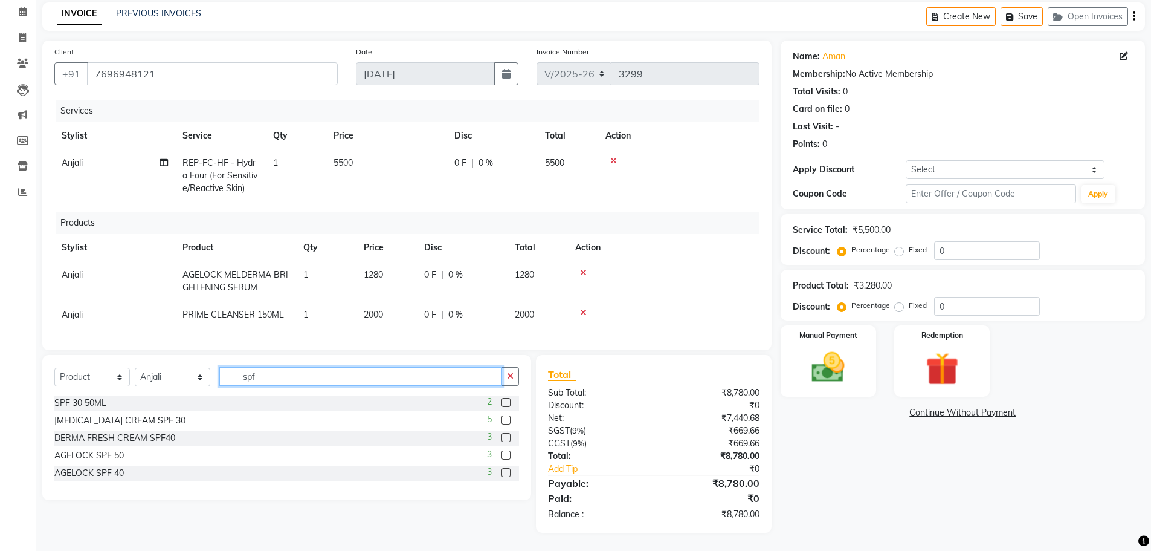
type input "spf"
click at [506, 400] on label at bounding box center [506, 402] width 9 height 9
click at [506, 400] on input "checkbox" at bounding box center [506, 403] width 8 height 8
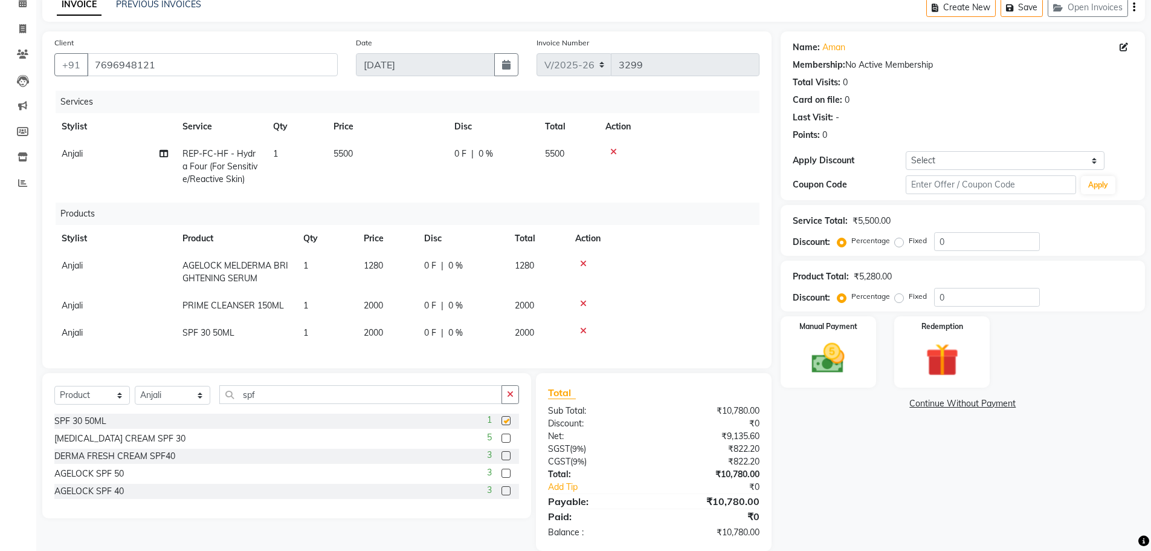
checkbox input "false"
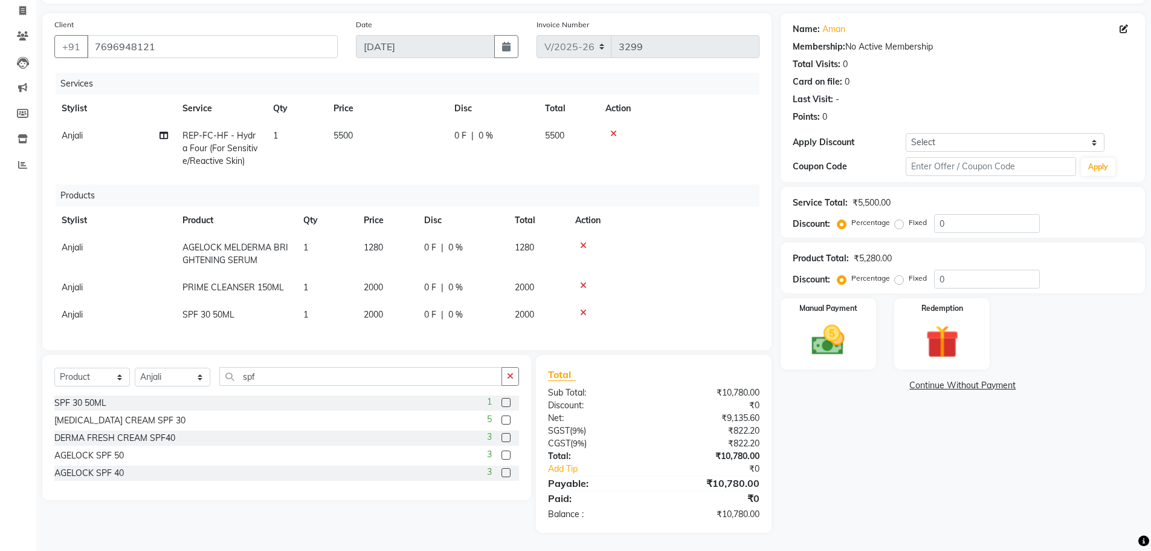
click at [437, 301] on td "0 F | 0 %" at bounding box center [462, 314] width 91 height 27
select select "60665"
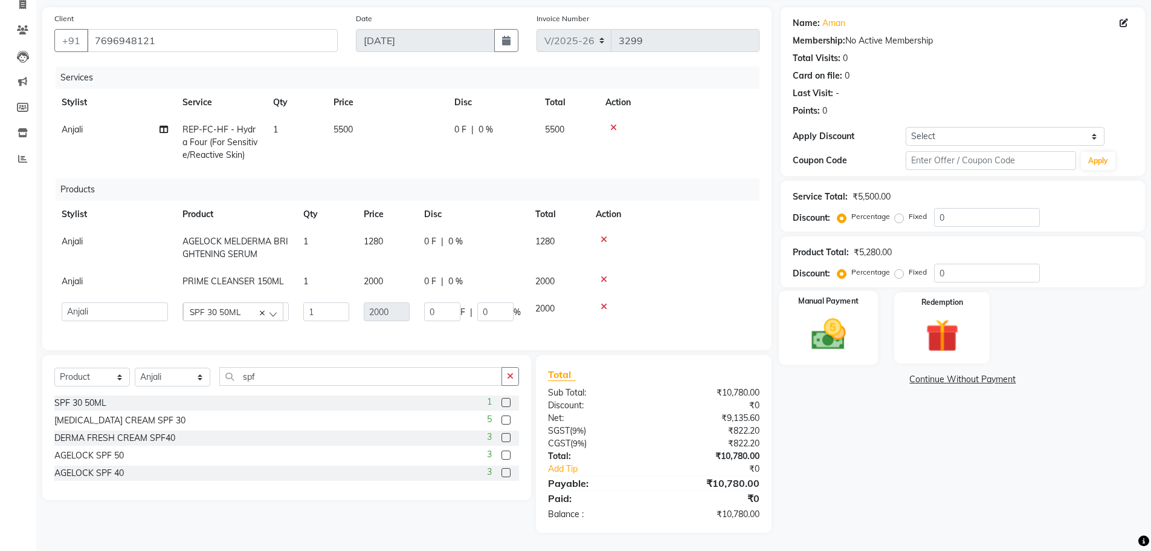
click at [840, 332] on img at bounding box center [829, 333] width 56 height 39
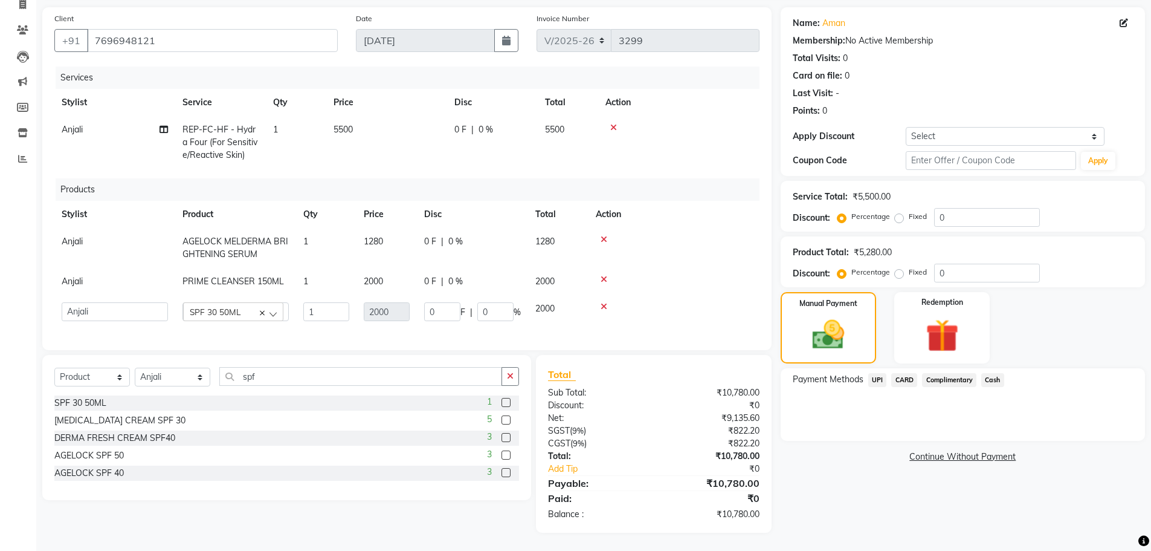
click at [880, 380] on span "UPI" at bounding box center [877, 380] width 19 height 14
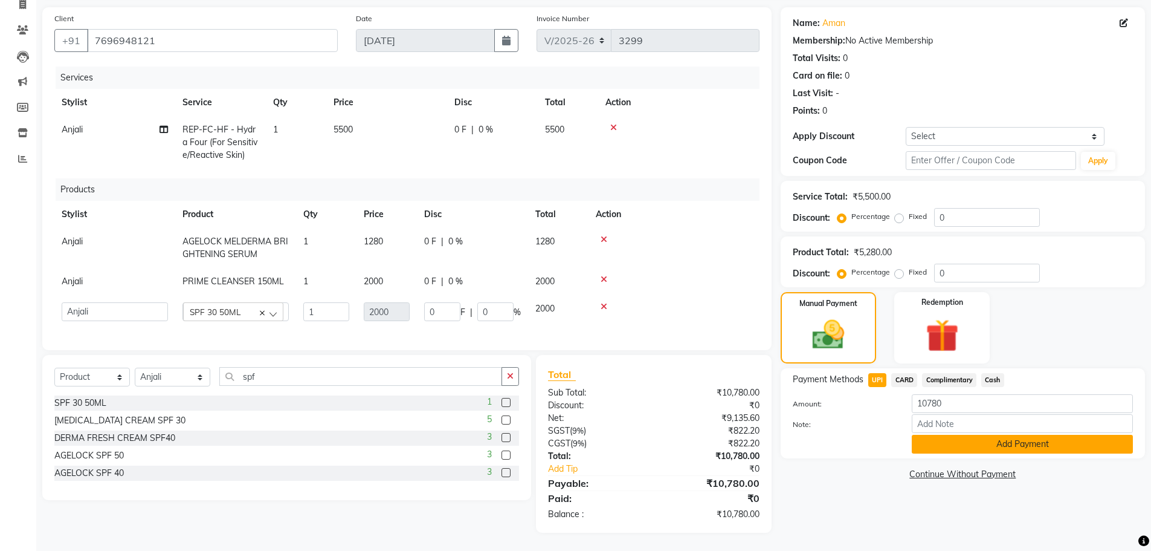
click at [953, 442] on button "Add Payment" at bounding box center [1022, 443] width 221 height 19
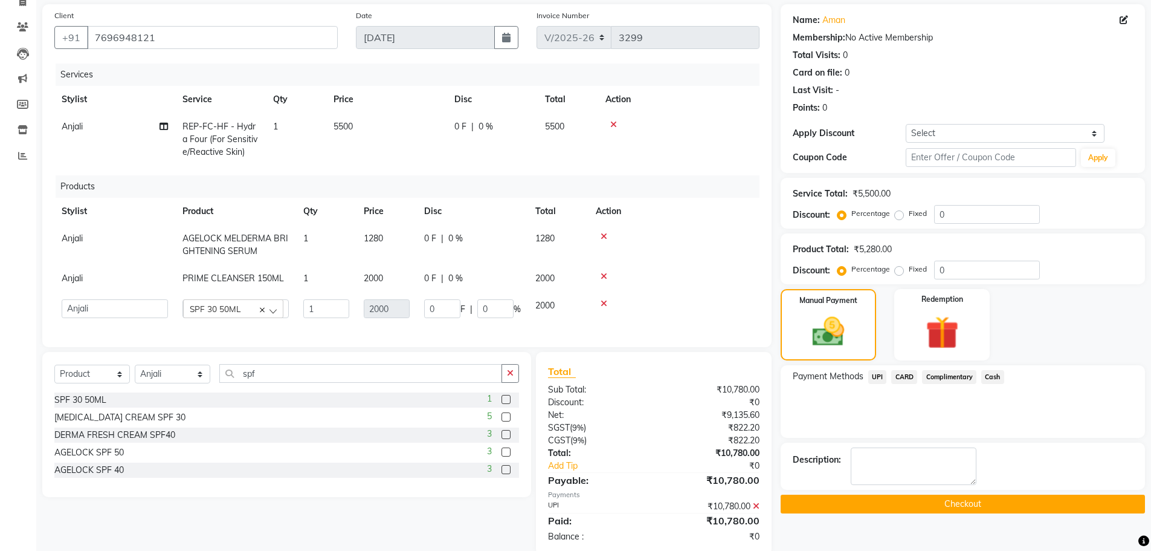
click at [903, 501] on button "Checkout" at bounding box center [963, 503] width 364 height 19
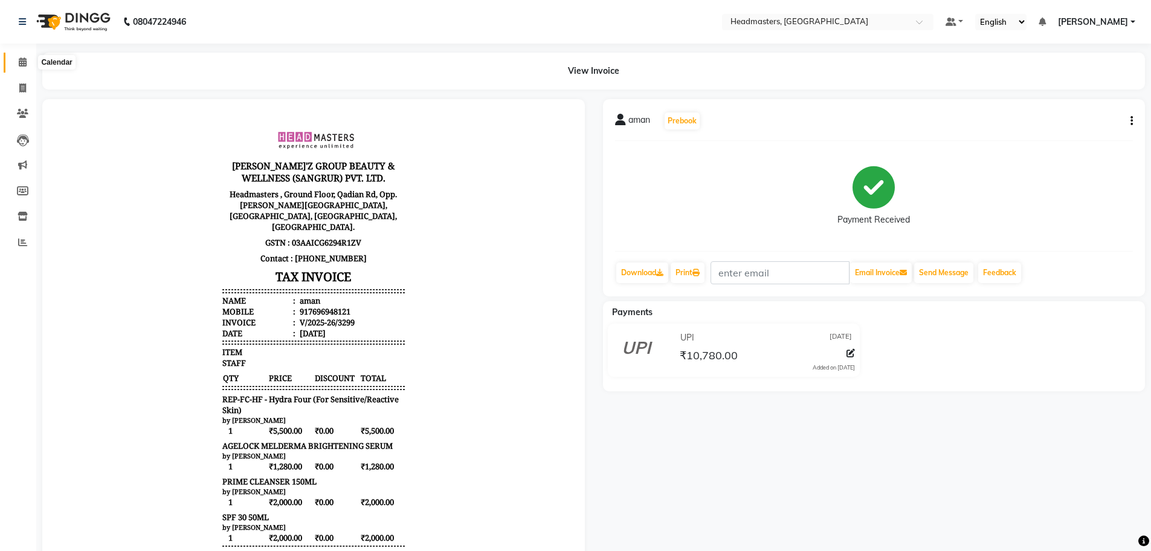
click at [22, 62] on icon at bounding box center [23, 61] width 8 height 9
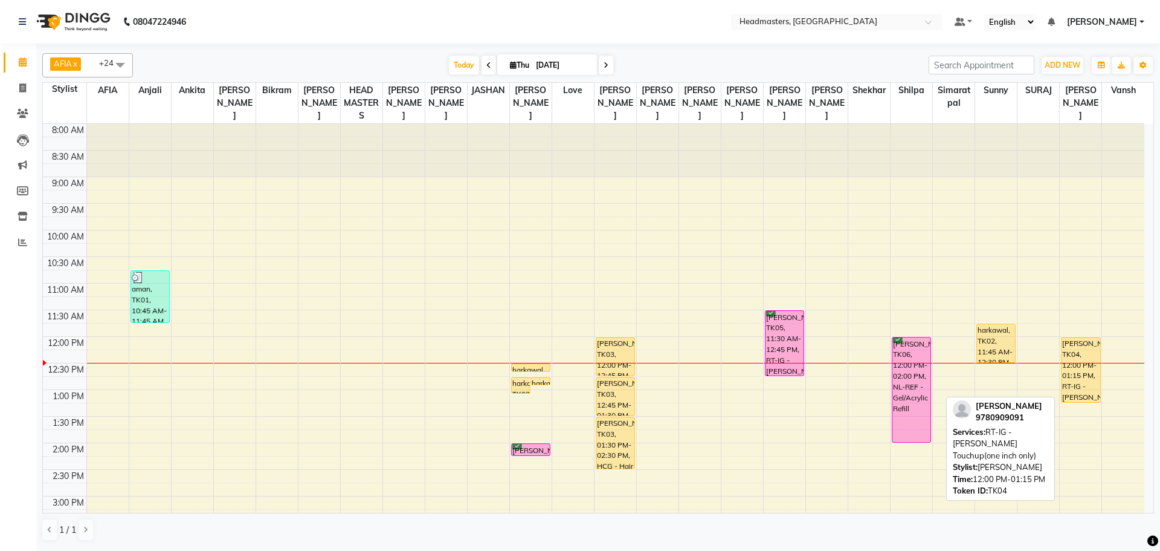
click at [1080, 376] on div "[PERSON_NAME], TK04, 12:00 PM-01:15 PM, RT-IG - [PERSON_NAME] Touchup(one inch …" at bounding box center [1081, 369] width 38 height 65
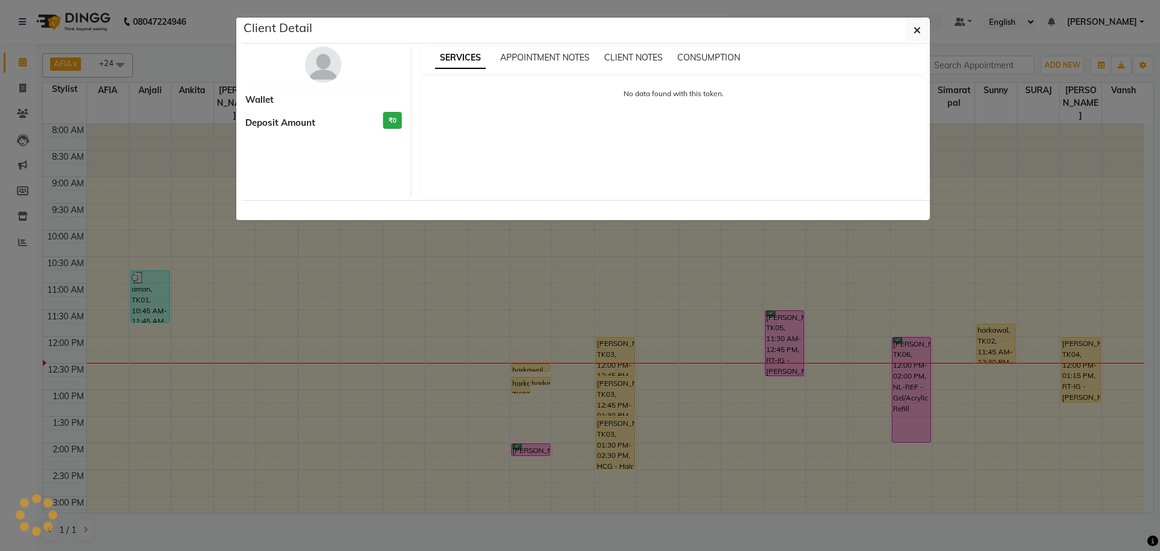
select select "1"
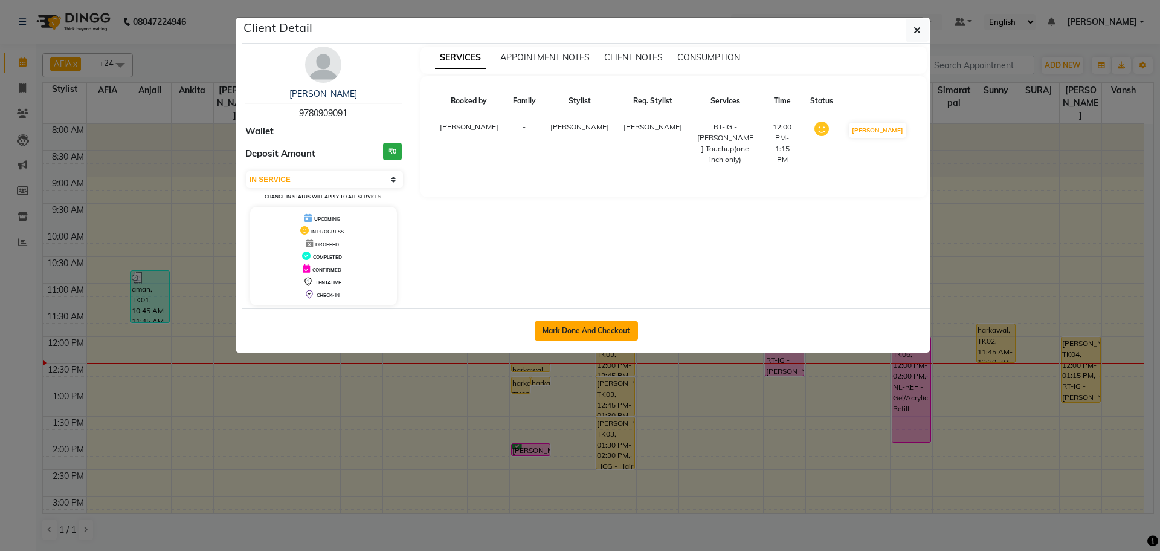
click at [622, 331] on button "Mark Done And Checkout" at bounding box center [586, 330] width 103 height 19
select select "service"
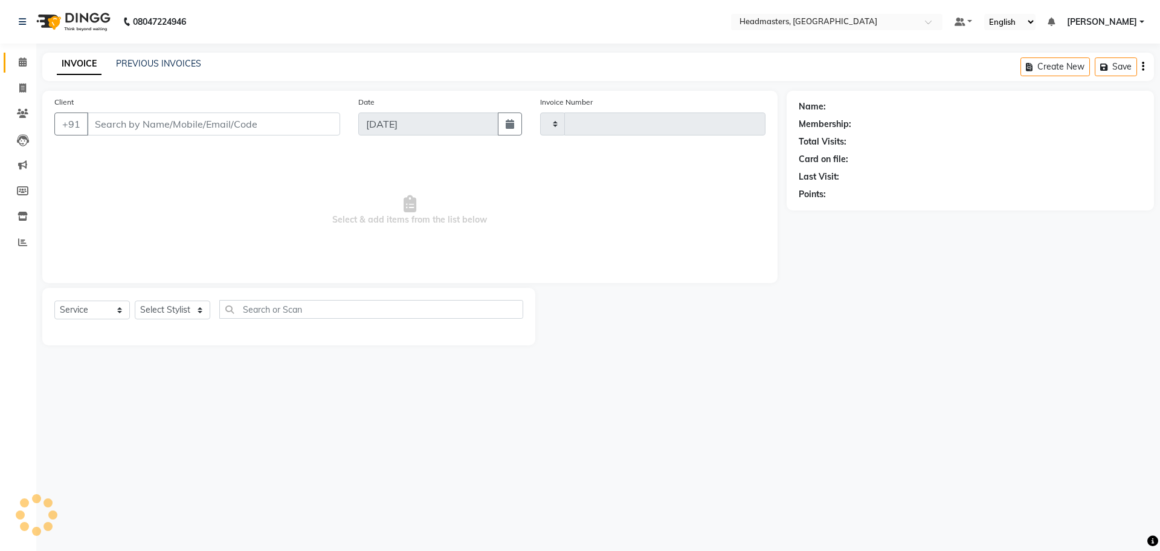
type input "3300"
select select "7136"
type input "9780909091"
select select "60660"
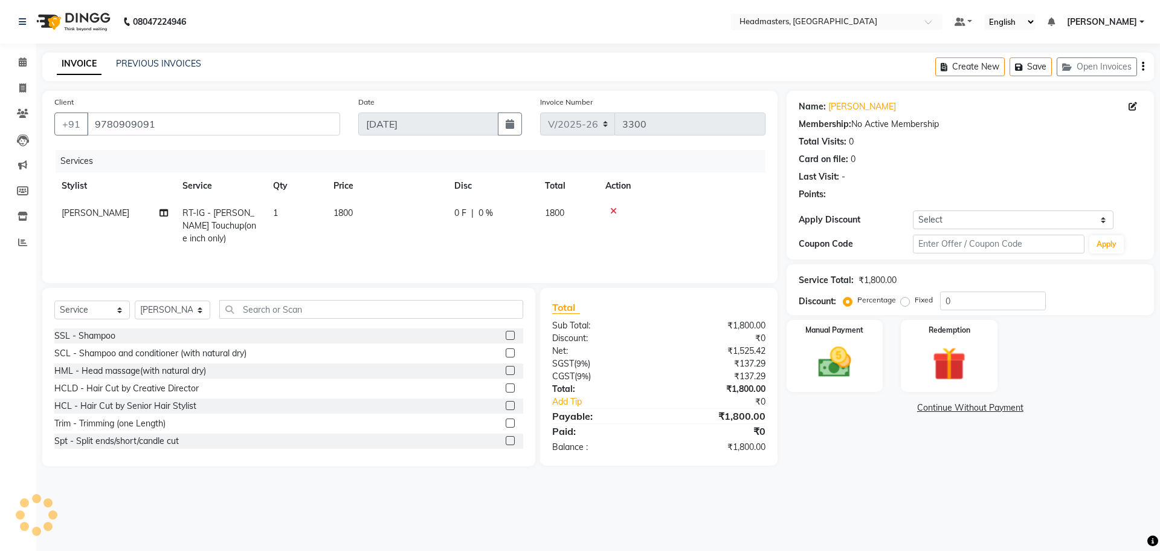
click at [477, 213] on div "0 F | 0 %" at bounding box center [492, 213] width 76 height 13
select select "60660"
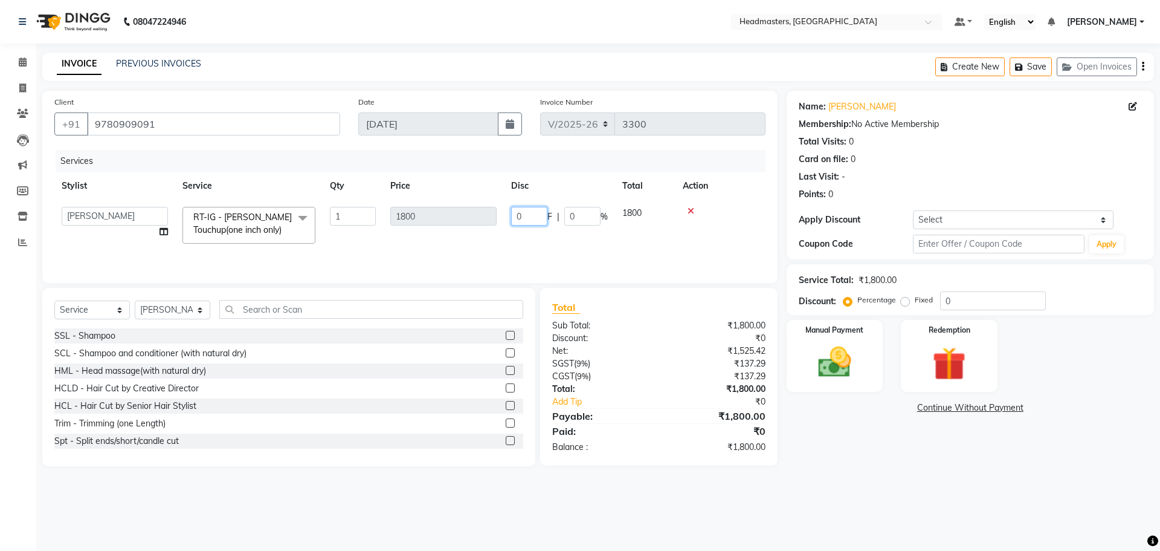
click at [523, 216] on input "0" at bounding box center [529, 216] width 36 height 19
type input "0600"
click at [1111, 435] on div "Name: [PERSON_NAME] Membership: No Active Membership Total Visits: 0 Card on fi…" at bounding box center [975, 278] width 376 height 375
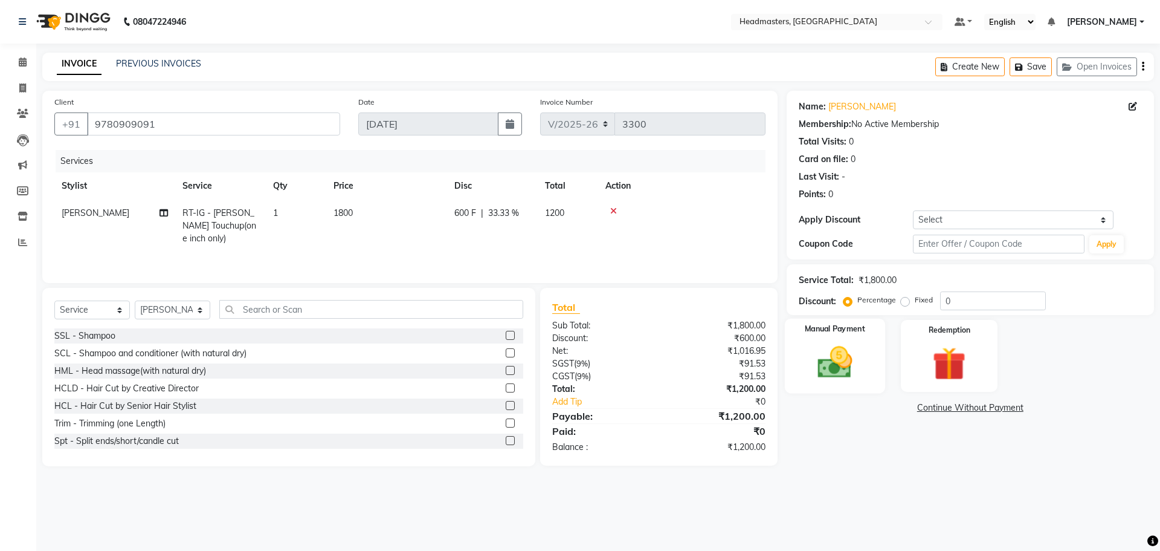
click at [838, 352] on img at bounding box center [835, 362] width 56 height 40
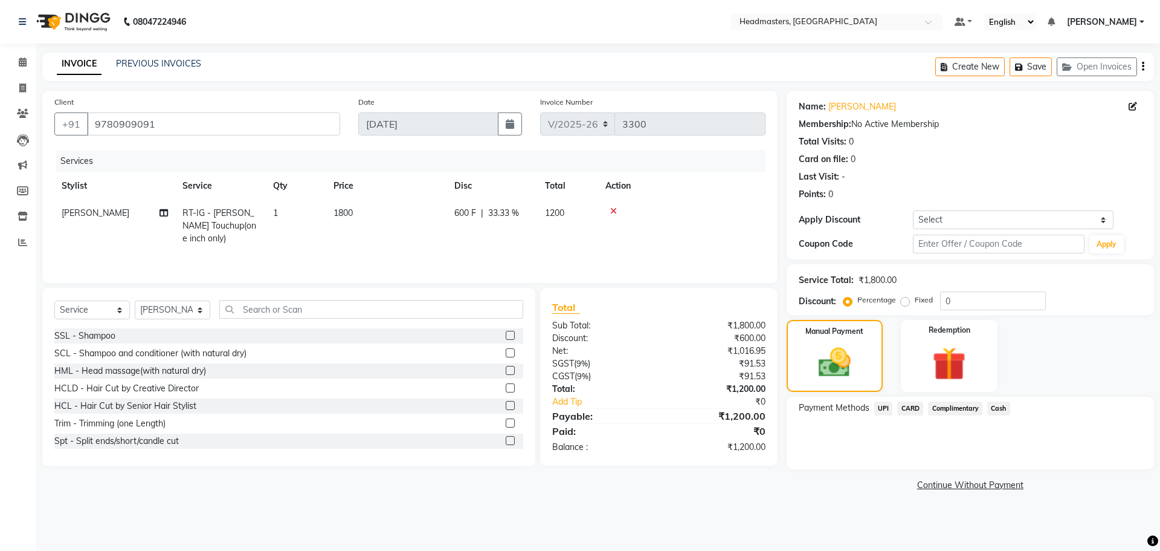
click at [888, 403] on span "UPI" at bounding box center [883, 408] width 19 height 14
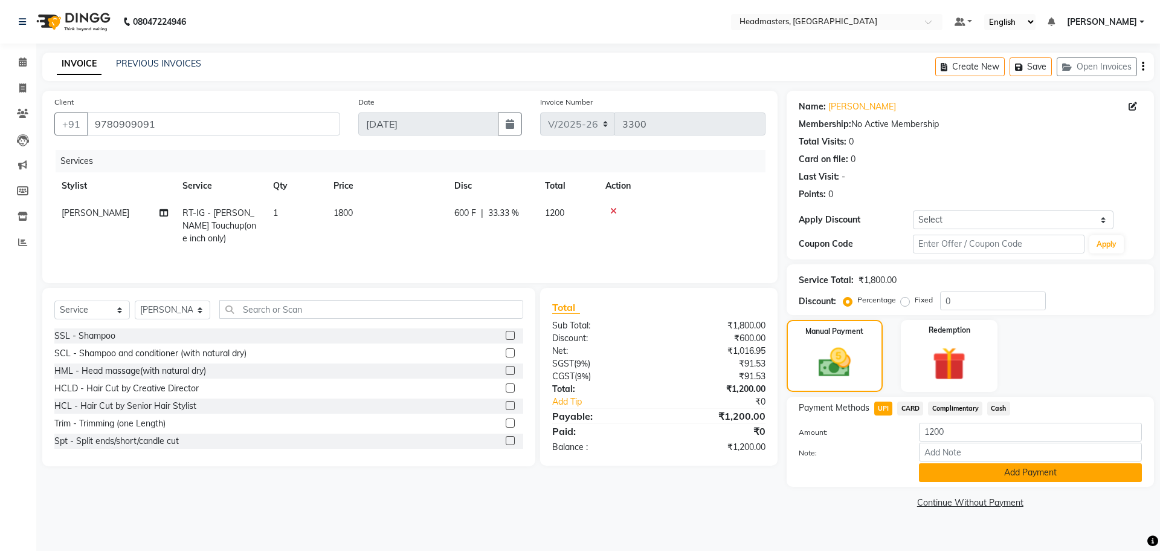
click at [1057, 478] on button "Add Payment" at bounding box center [1030, 472] width 223 height 19
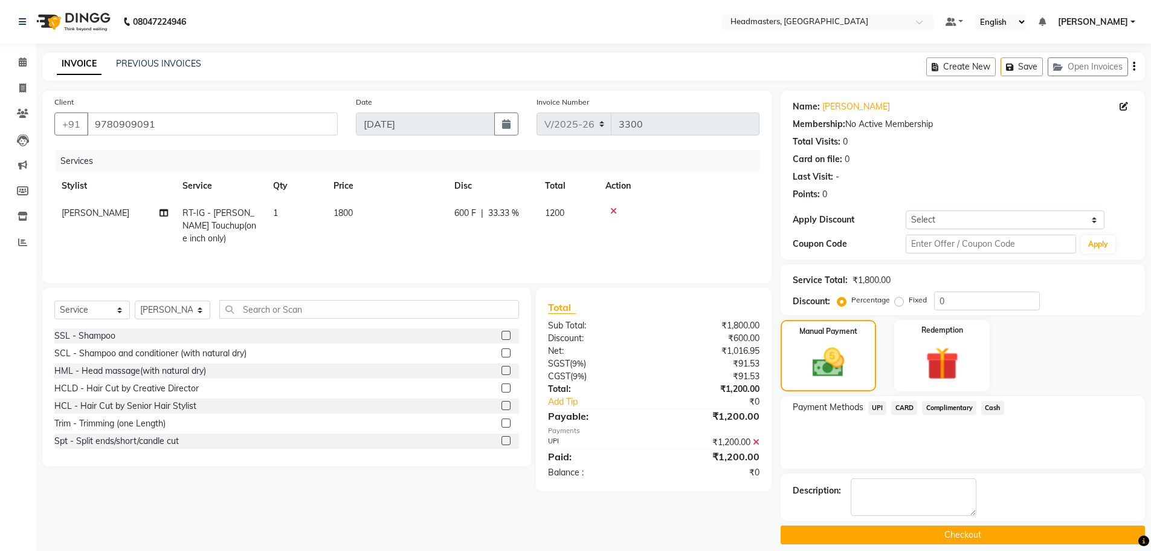
click at [943, 532] on button "Checkout" at bounding box center [963, 534] width 364 height 19
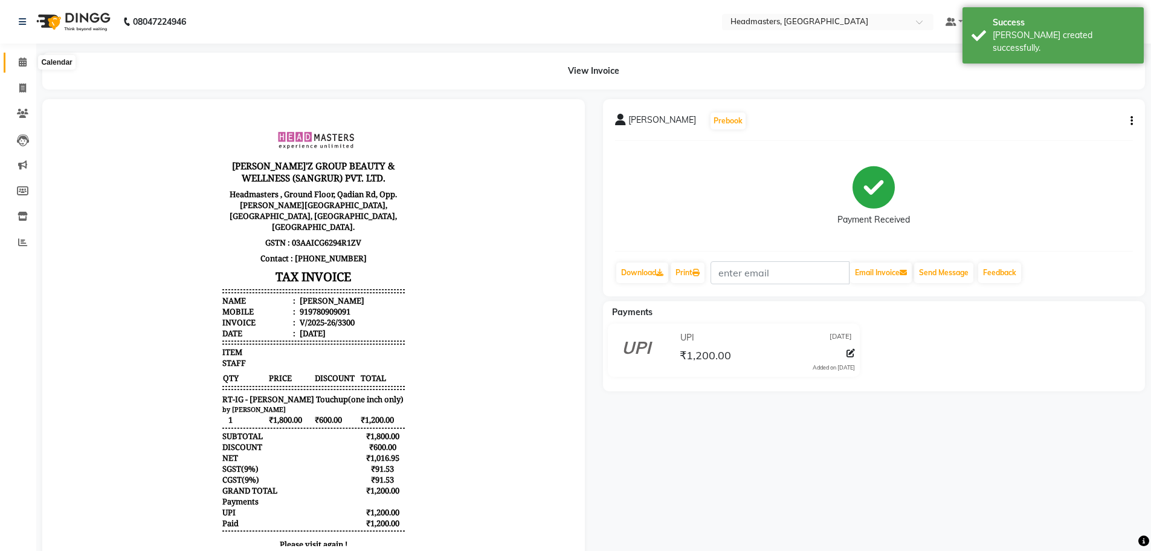
click at [18, 69] on span at bounding box center [22, 63] width 21 height 14
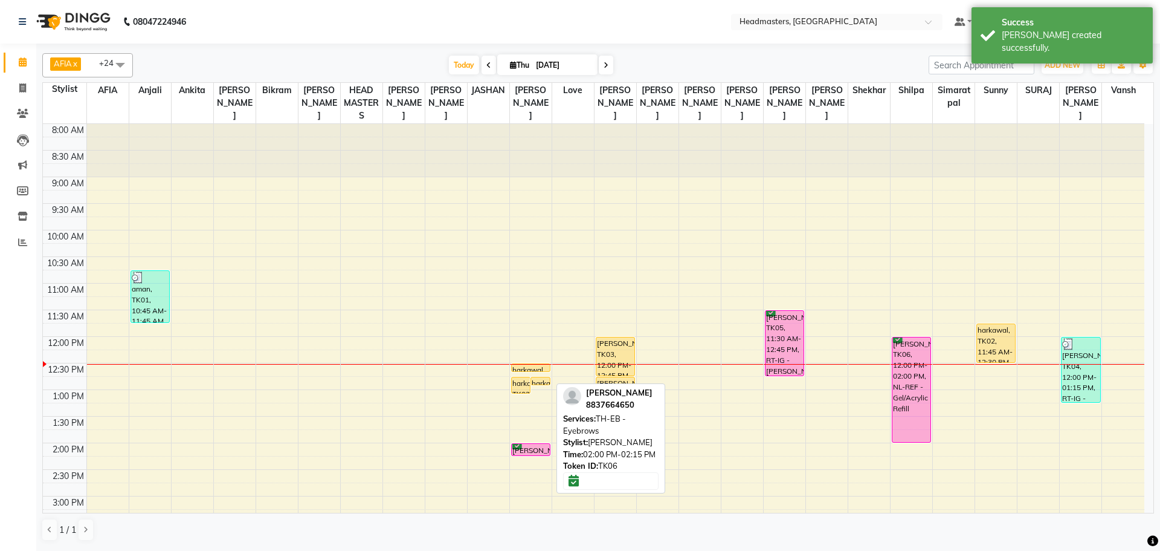
click at [532, 450] on div "[PERSON_NAME], TK06, 02:00 PM-02:15 PM, TH-EB - Eyebrows" at bounding box center [531, 449] width 38 height 11
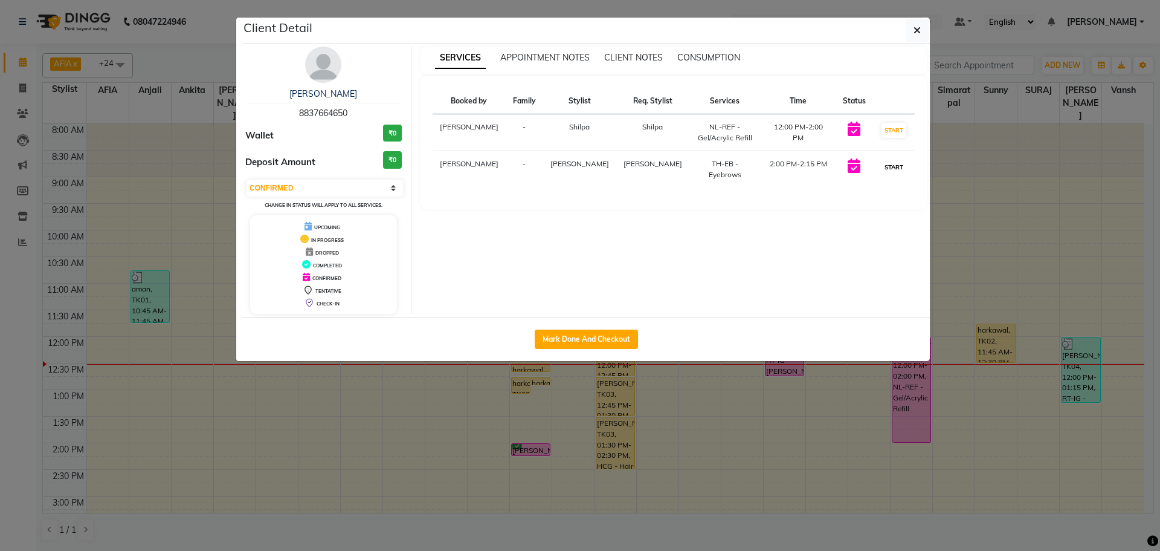
click at [891, 161] on button "START" at bounding box center [894, 167] width 25 height 15
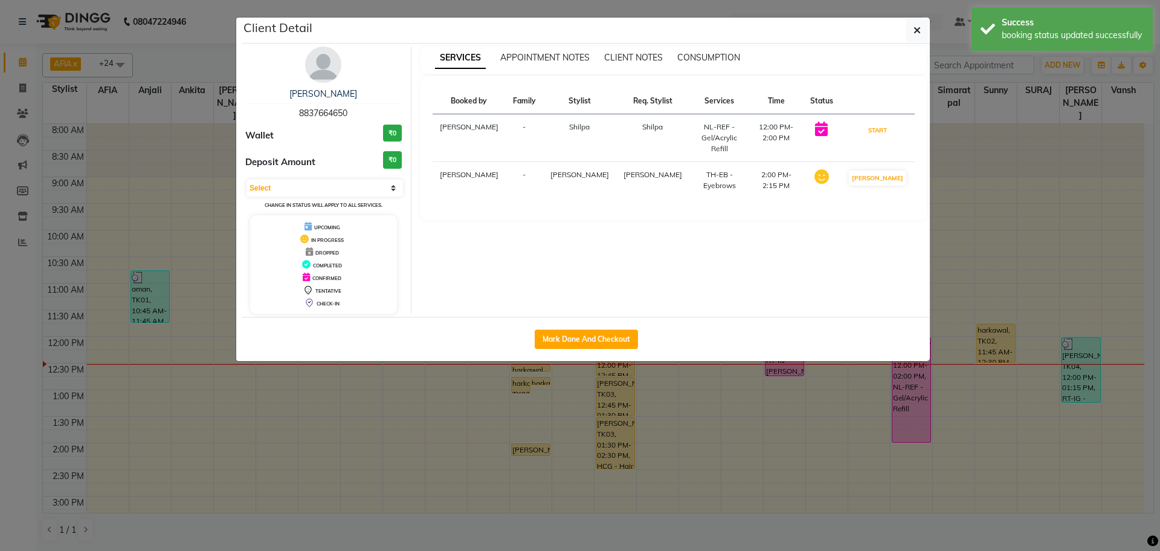
drag, startPoint x: 873, startPoint y: 131, endPoint x: 919, endPoint y: 128, distance: 45.4
click at [876, 131] on button "START" at bounding box center [877, 130] width 25 height 15
select select "1"
click at [1007, 112] on ngb-modal-window "Client Detail [PERSON_NAME] 8837664650 Wallet ₹0 Deposit Amount ₹0 Select IN SE…" at bounding box center [580, 275] width 1160 height 551
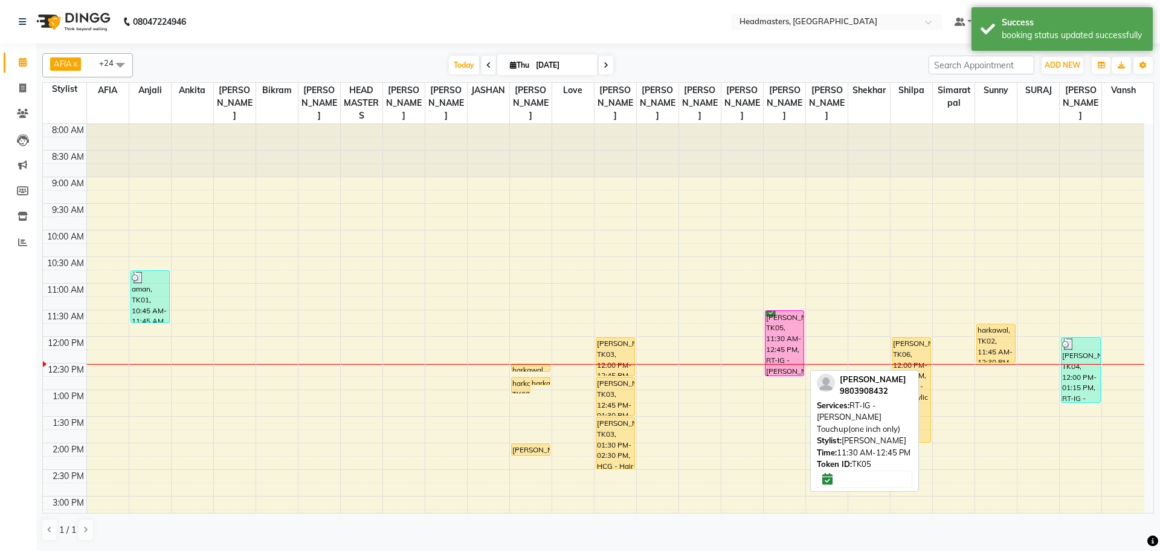
click at [772, 336] on div "[PERSON_NAME], TK05, 11:30 AM-12:45 PM, RT-IG - [PERSON_NAME] Touchup(one inch …" at bounding box center [785, 343] width 38 height 65
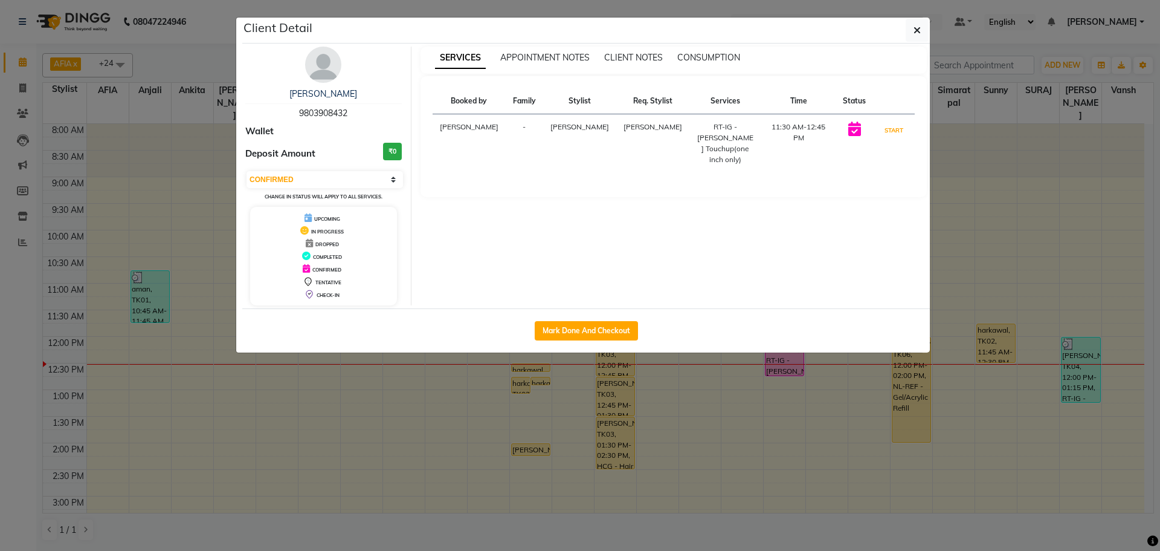
drag, startPoint x: 895, startPoint y: 126, endPoint x: 973, endPoint y: 134, distance: 78.3
click at [894, 127] on button "START" at bounding box center [894, 130] width 25 height 15
select select "1"
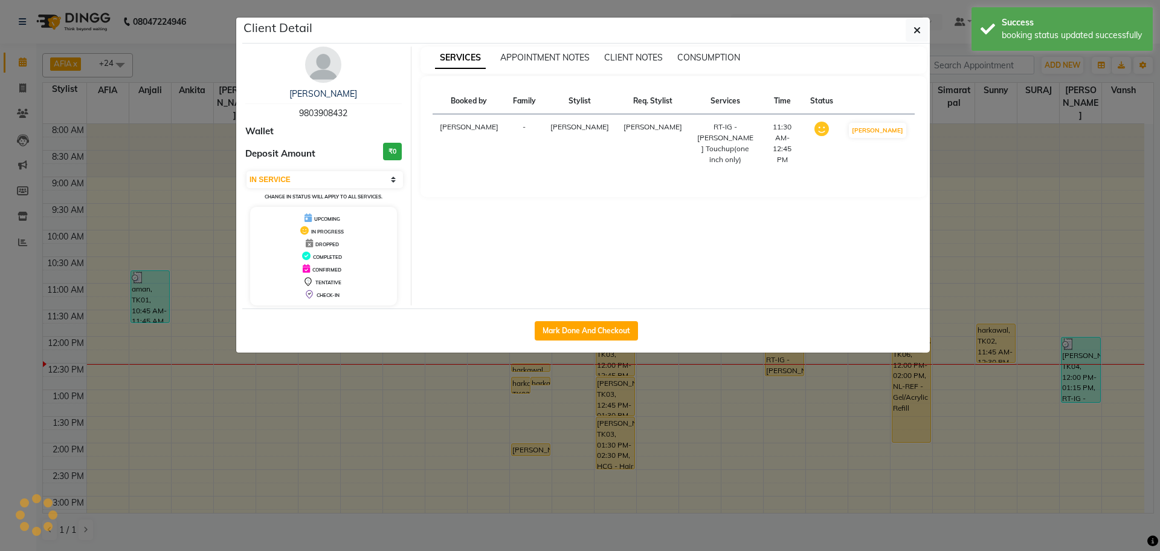
click at [1076, 144] on ngb-modal-window "Client Detail [PERSON_NAME] 9803908432 Wallet Deposit Amount ₹0 Select IN SERVI…" at bounding box center [580, 275] width 1160 height 551
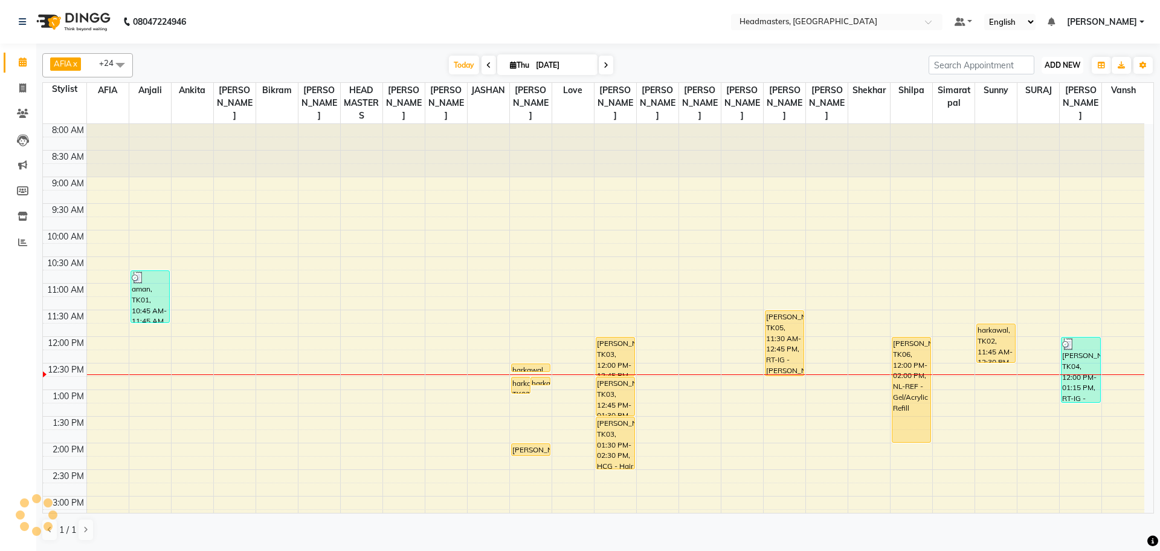
click at [1046, 66] on span "ADD NEW" at bounding box center [1063, 64] width 36 height 9
click at [1044, 86] on button "Add Appointment" at bounding box center [1034, 88] width 95 height 16
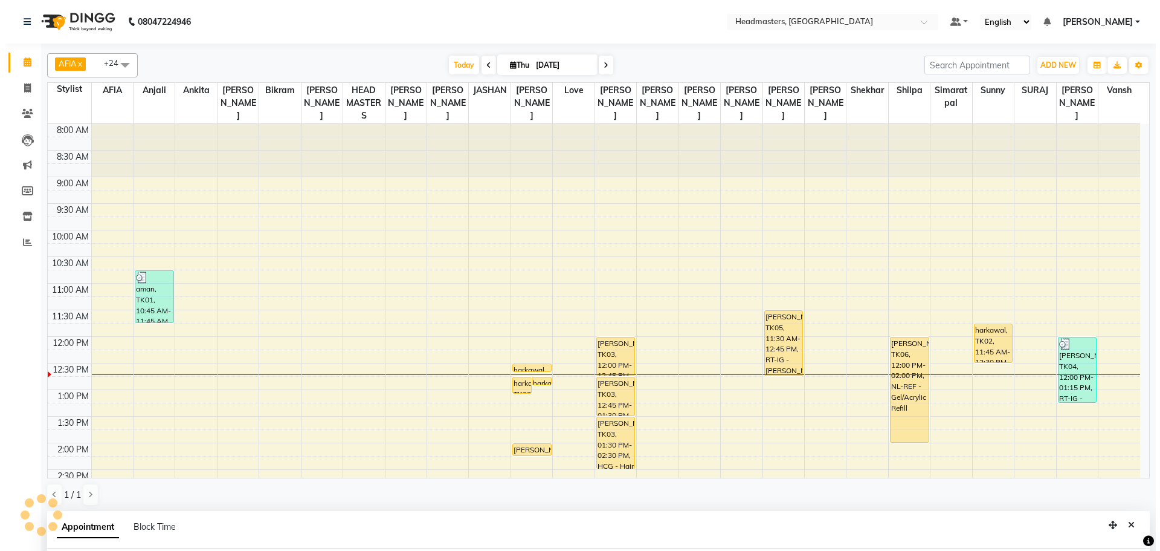
scroll to position [235, 0]
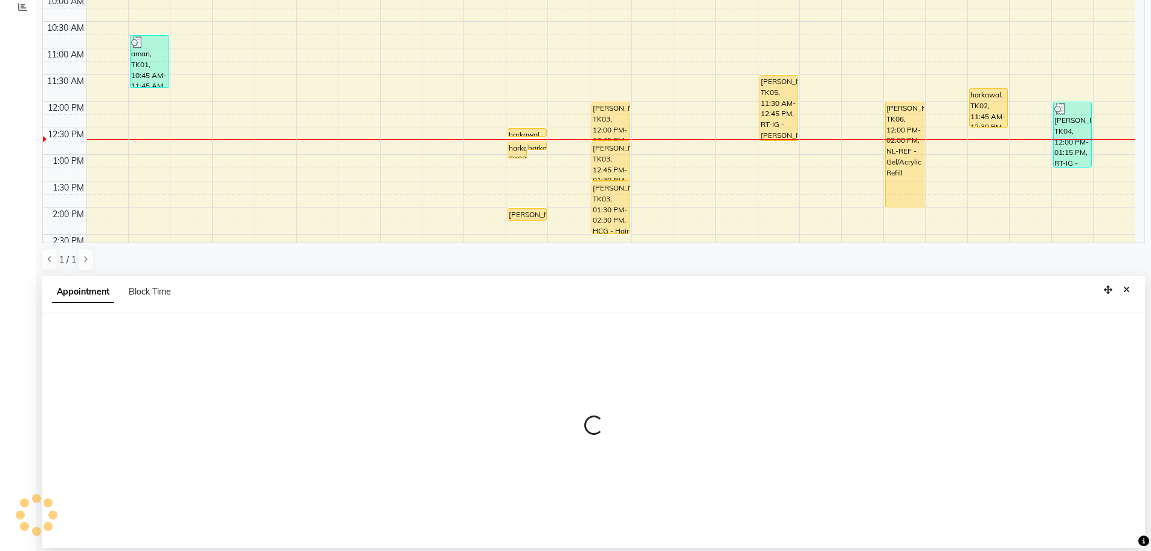
select select "tentative"
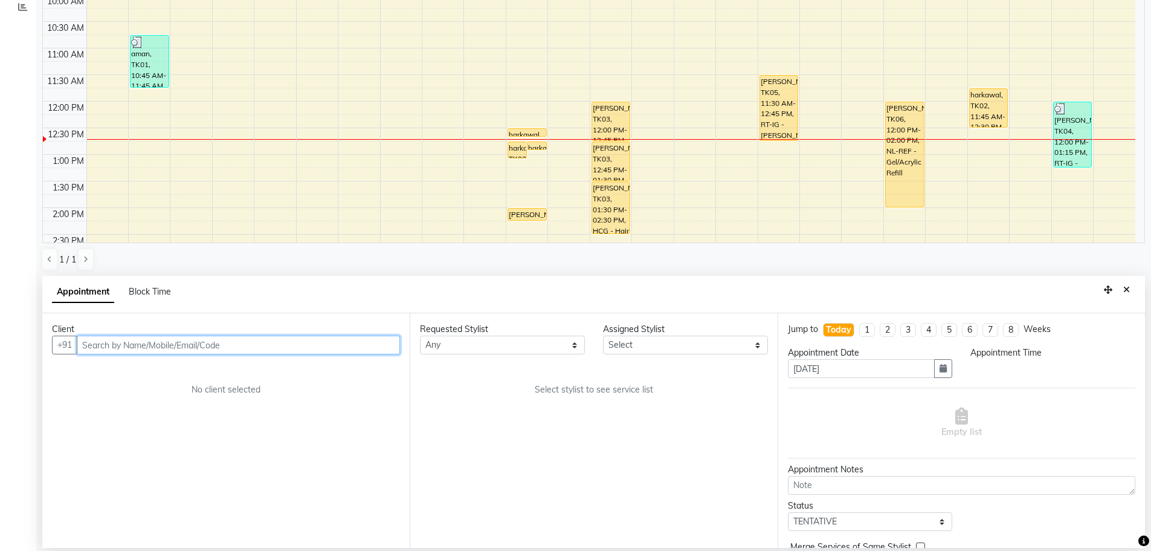
select select "540"
click at [276, 340] on input "text" at bounding box center [238, 344] width 323 height 19
type input "7888879996"
click at [378, 344] on span "Add Client" at bounding box center [375, 344] width 40 height 11
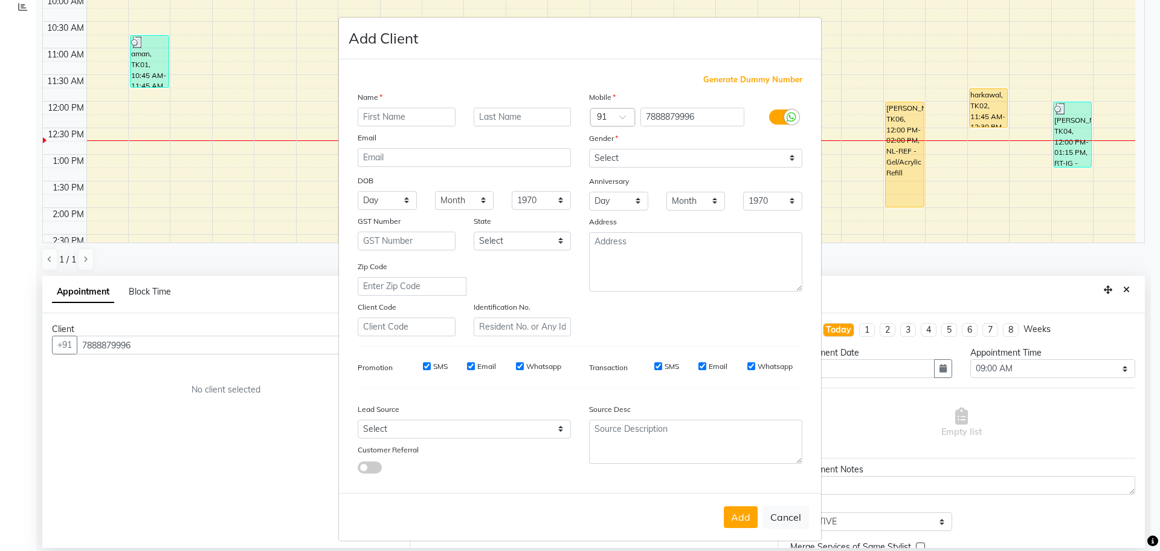
click at [404, 123] on input "text" at bounding box center [407, 117] width 98 height 19
type input "sunny"
click at [636, 164] on select "Select [DEMOGRAPHIC_DATA] [DEMOGRAPHIC_DATA] Other Prefer Not To Say" at bounding box center [695, 158] width 213 height 19
click at [589, 149] on select "Select [DEMOGRAPHIC_DATA] [DEMOGRAPHIC_DATA] Other Prefer Not To Say" at bounding box center [695, 158] width 213 height 19
drag, startPoint x: 632, startPoint y: 149, endPoint x: 628, endPoint y: 166, distance: 17.3
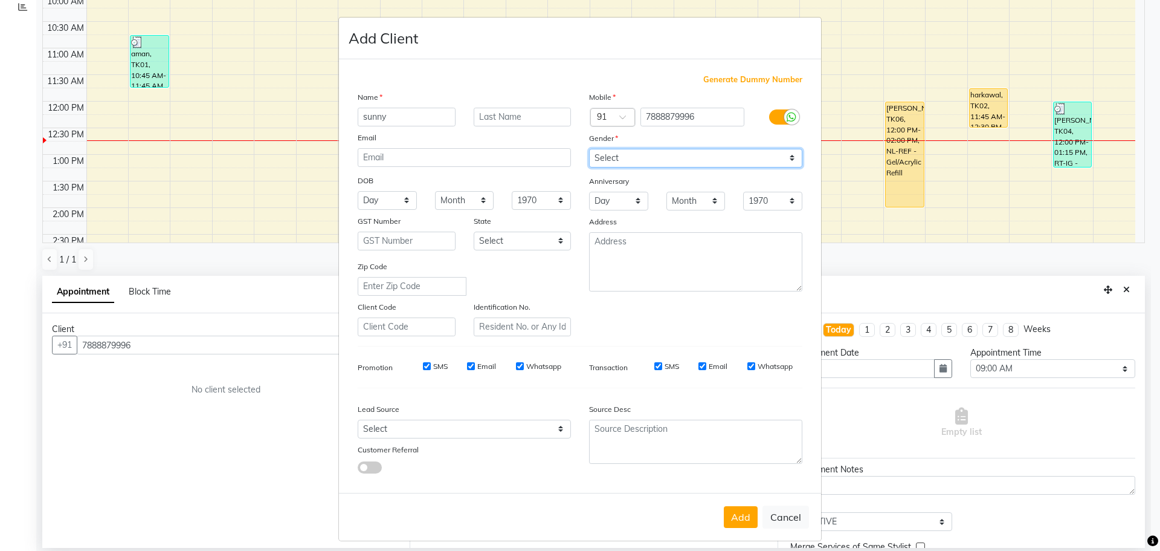
click at [632, 153] on select "Select [DEMOGRAPHIC_DATA] [DEMOGRAPHIC_DATA] Other Prefer Not To Say" at bounding box center [695, 158] width 213 height 19
select select "[DEMOGRAPHIC_DATA]"
click at [589, 149] on select "Select [DEMOGRAPHIC_DATA] [DEMOGRAPHIC_DATA] Other Prefer Not To Say" at bounding box center [695, 158] width 213 height 19
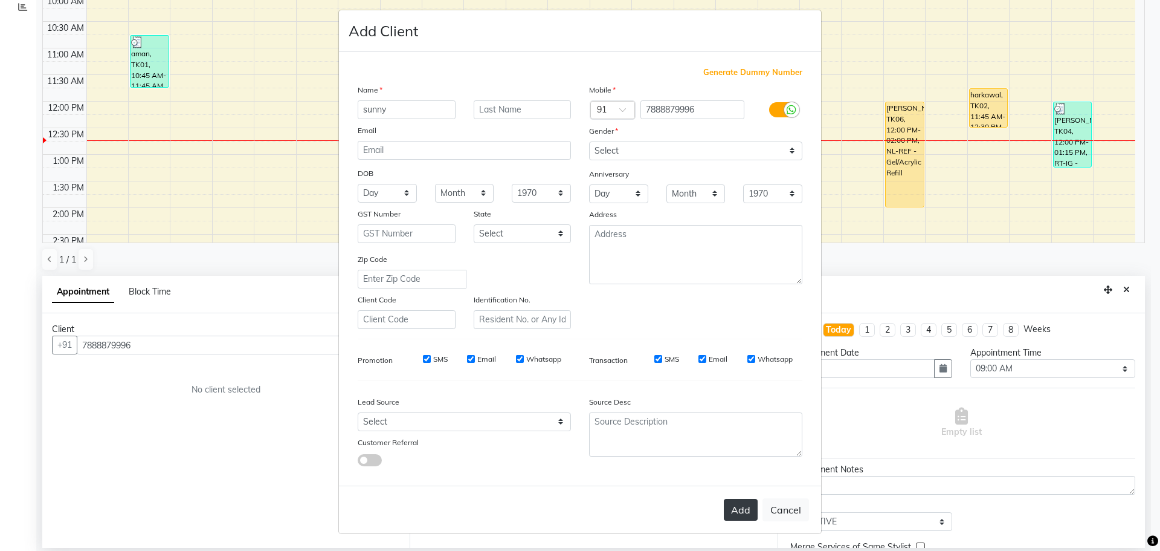
click at [731, 508] on button "Add" at bounding box center [741, 510] width 34 height 22
select select
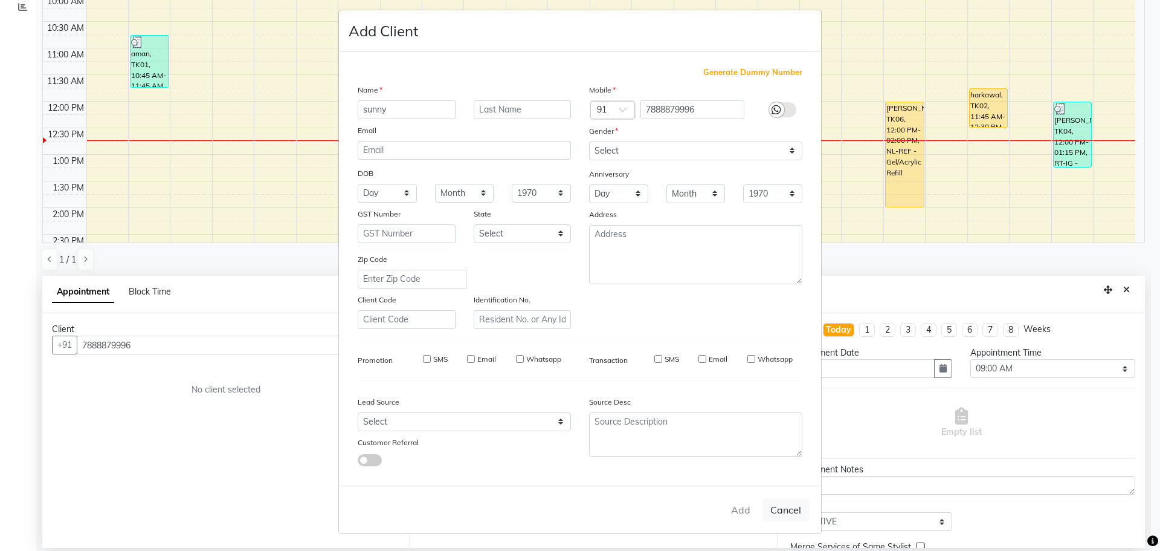
select select
checkbox input "false"
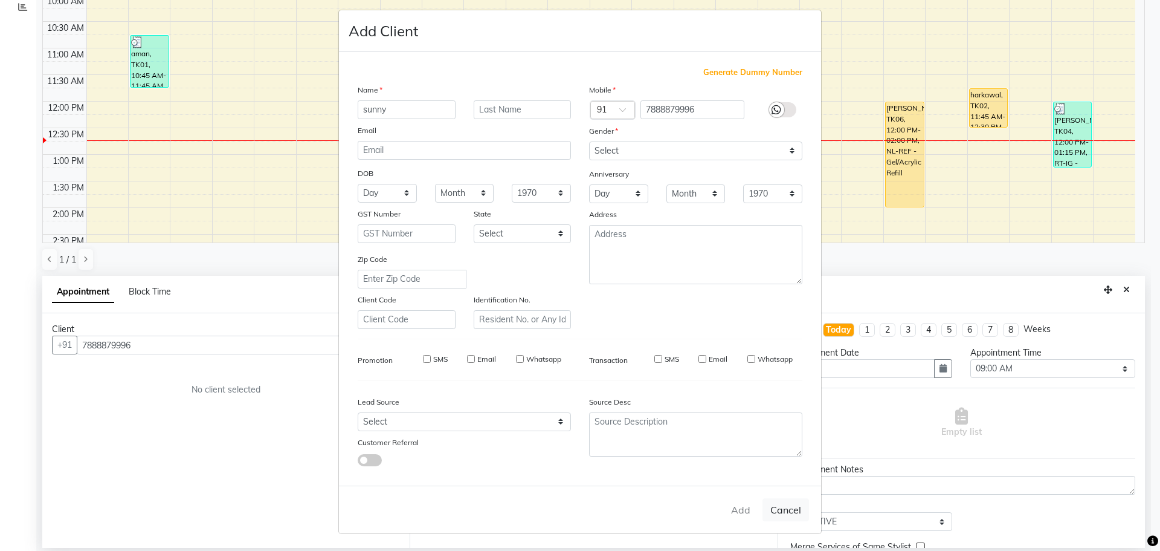
checkbox input "false"
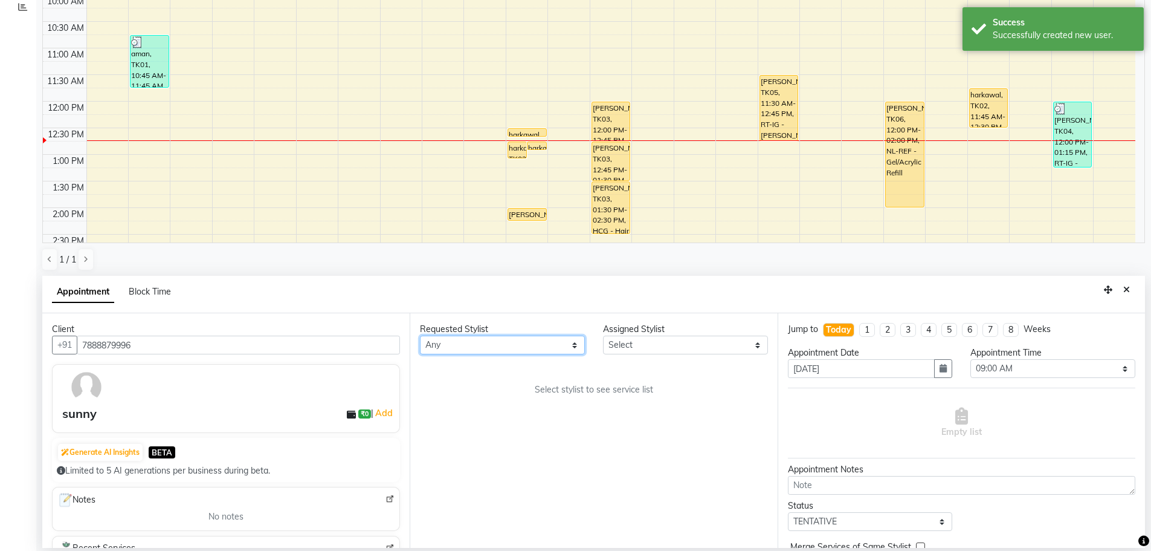
click at [494, 351] on select "Any AFIA Anjali [PERSON_NAME] [PERSON_NAME] [PERSON_NAME] HEAD [PERSON_NAME] [P…" at bounding box center [502, 344] width 165 height 19
select select "60663"
click at [494, 351] on select "Any AFIA Anjali [PERSON_NAME] [PERSON_NAME] [PERSON_NAME] HEAD [PERSON_NAME] [P…" at bounding box center [502, 344] width 165 height 19
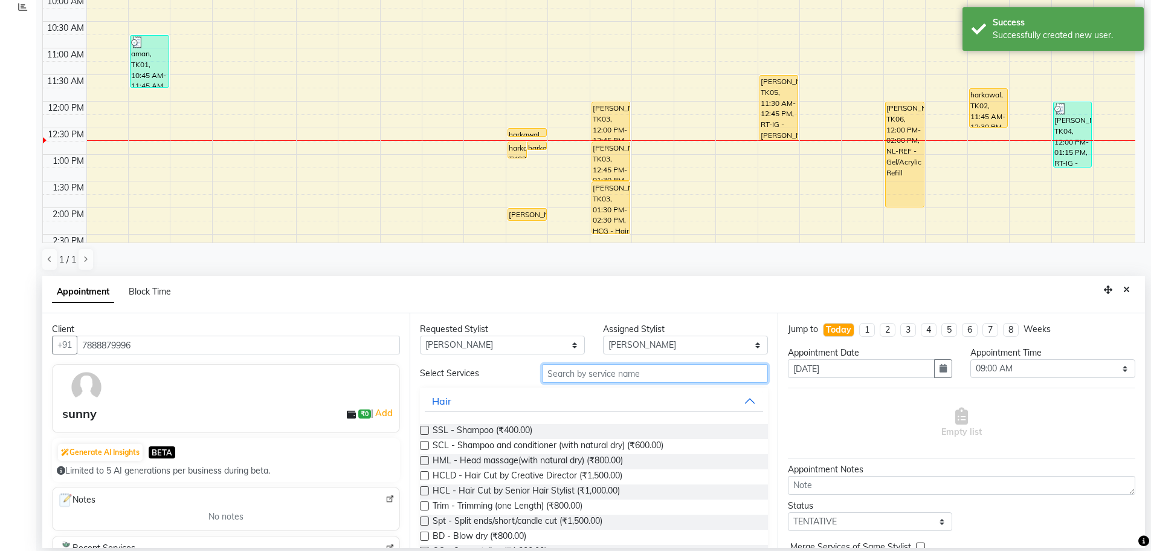
click at [621, 381] on input "text" at bounding box center [655, 373] width 226 height 19
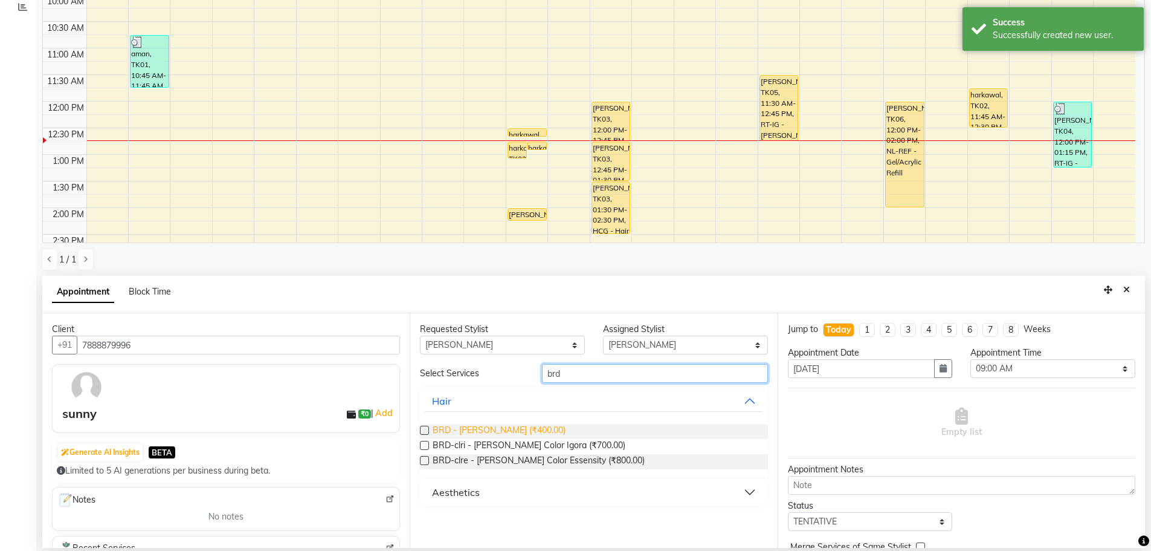
type input "brd"
click at [469, 427] on span "BRD - [PERSON_NAME] (₹400.00)" at bounding box center [499, 431] width 133 height 15
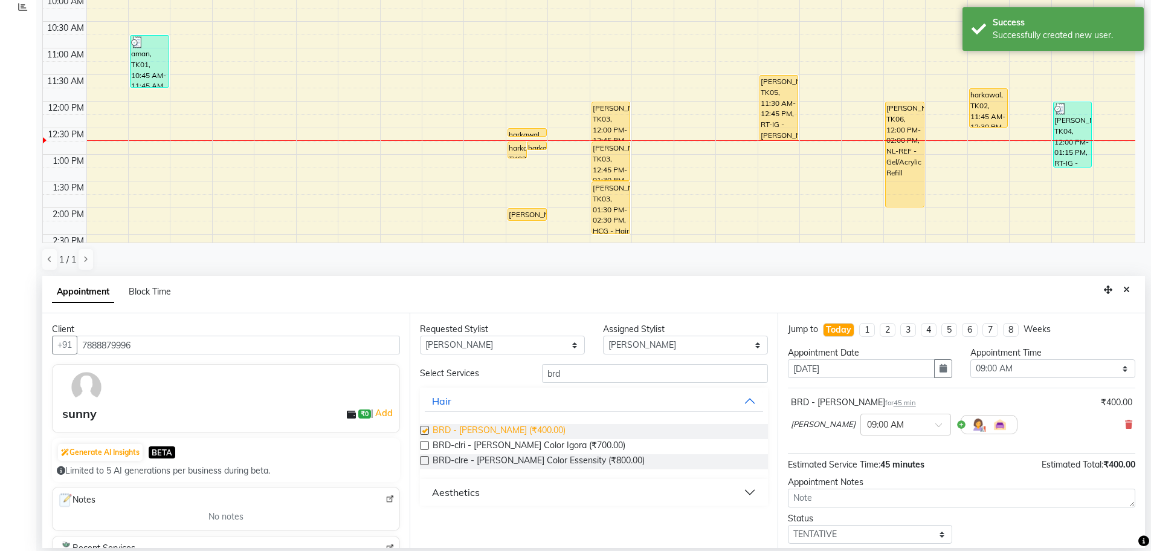
checkbox input "false"
click at [1002, 361] on select "Select 09:00 AM 09:15 AM 09:30 AM 09:45 AM 10:00 AM 10:15 AM 10:30 AM 10:45 AM …" at bounding box center [1052, 368] width 165 height 19
select select "780"
click at [970, 359] on select "Select 09:00 AM 09:15 AM 09:30 AM 09:45 AM 10:00 AM 10:15 AM 10:30 AM 10:45 AM …" at bounding box center [1052, 368] width 165 height 19
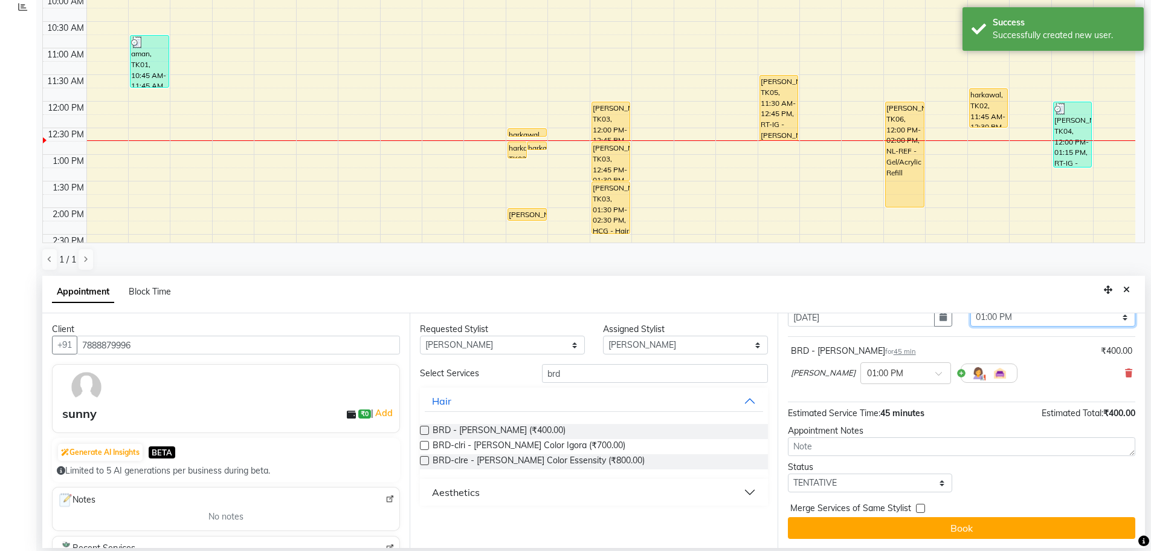
scroll to position [52, 0]
click at [836, 477] on select "Select TENTATIVE CONFIRM CHECK-IN UPCOMING" at bounding box center [870, 482] width 165 height 19
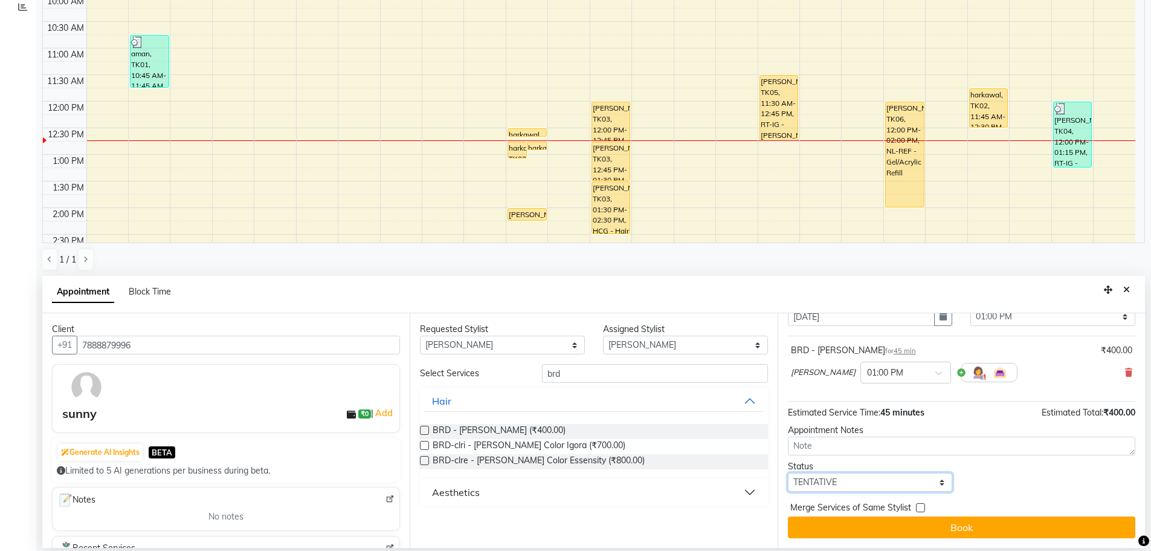
select select "confirm booking"
click at [788, 473] on select "Select TENTATIVE CONFIRM CHECK-IN UPCOMING" at bounding box center [870, 482] width 165 height 19
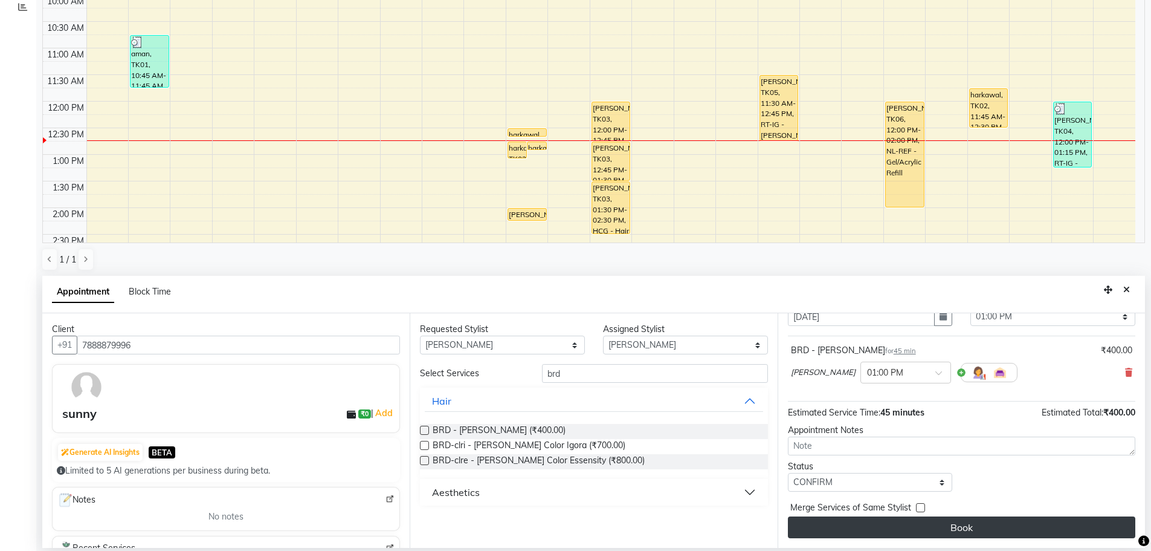
click at [885, 533] on button "Book" at bounding box center [961, 527] width 347 height 22
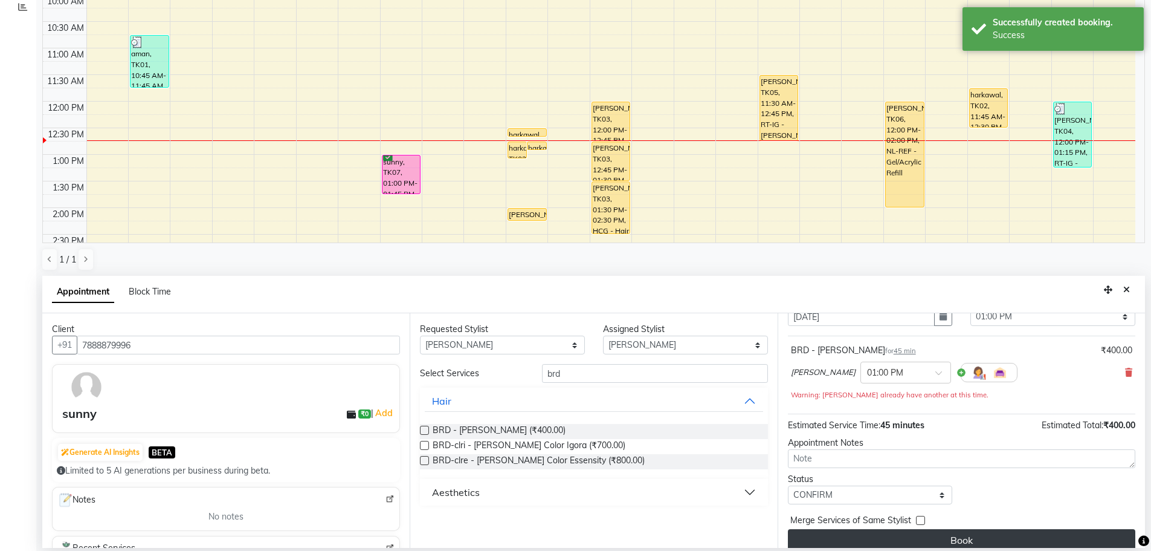
scroll to position [0, 0]
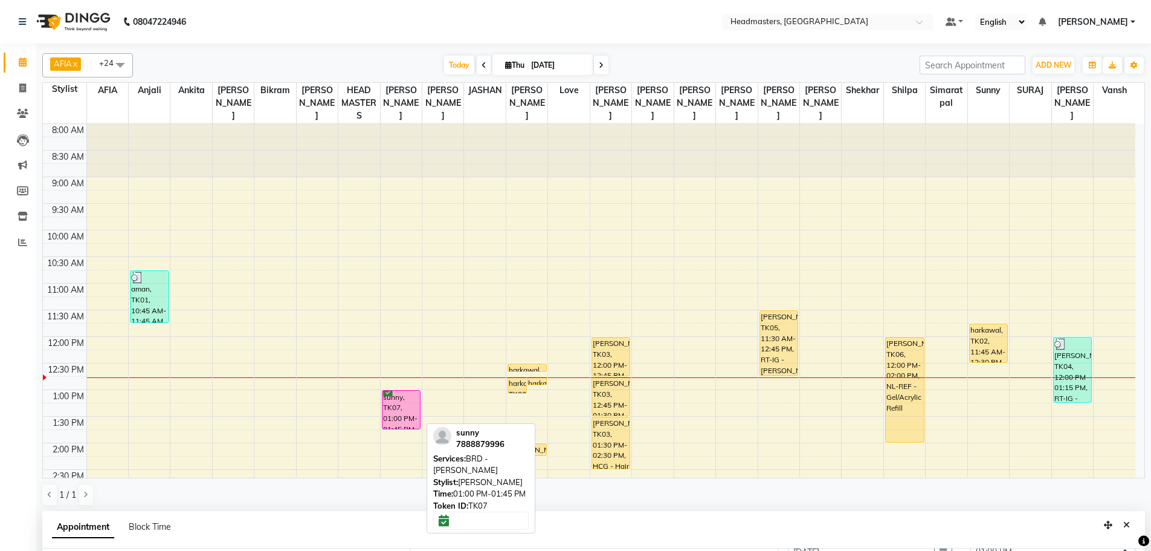
click at [392, 401] on div "sunny, TK07, 01:00 PM-01:45 PM, BRD - [PERSON_NAME]" at bounding box center [402, 409] width 38 height 38
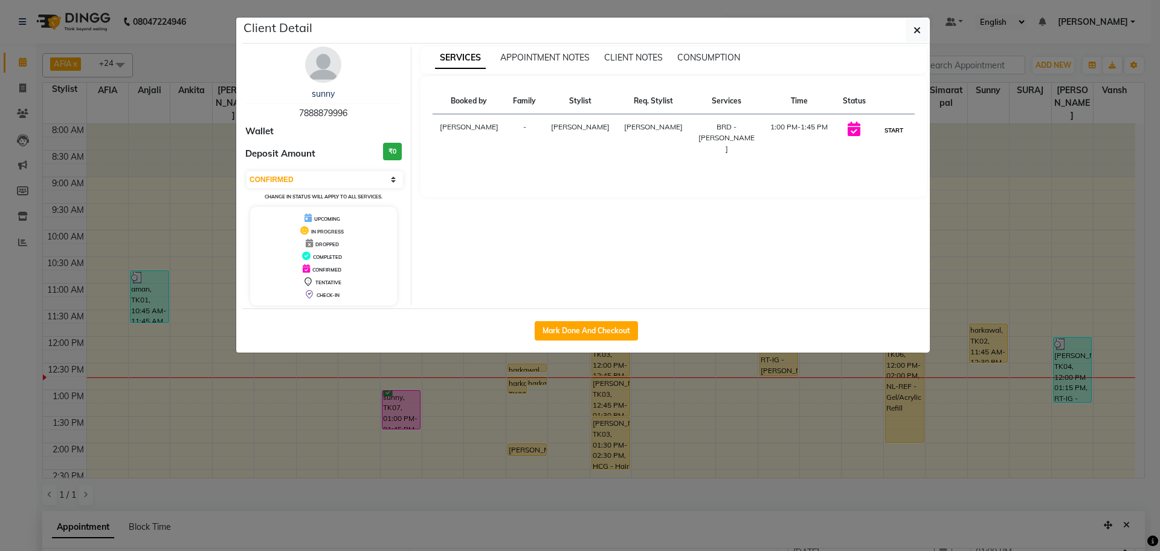
click at [890, 126] on button "START" at bounding box center [894, 130] width 25 height 15
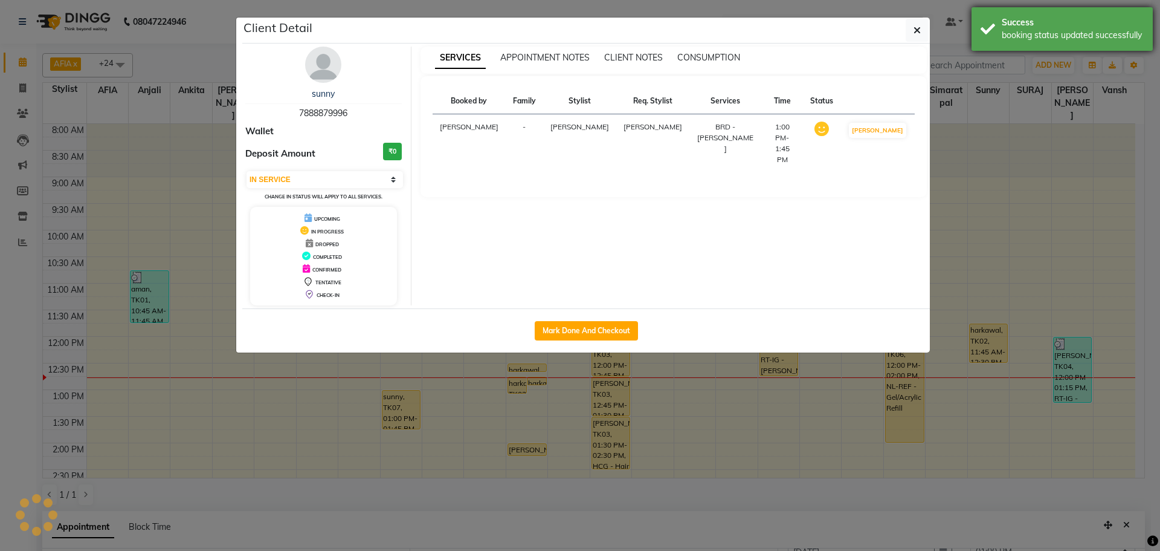
click at [986, 50] on div "Success booking status updated successfully" at bounding box center [1062, 29] width 181 height 44
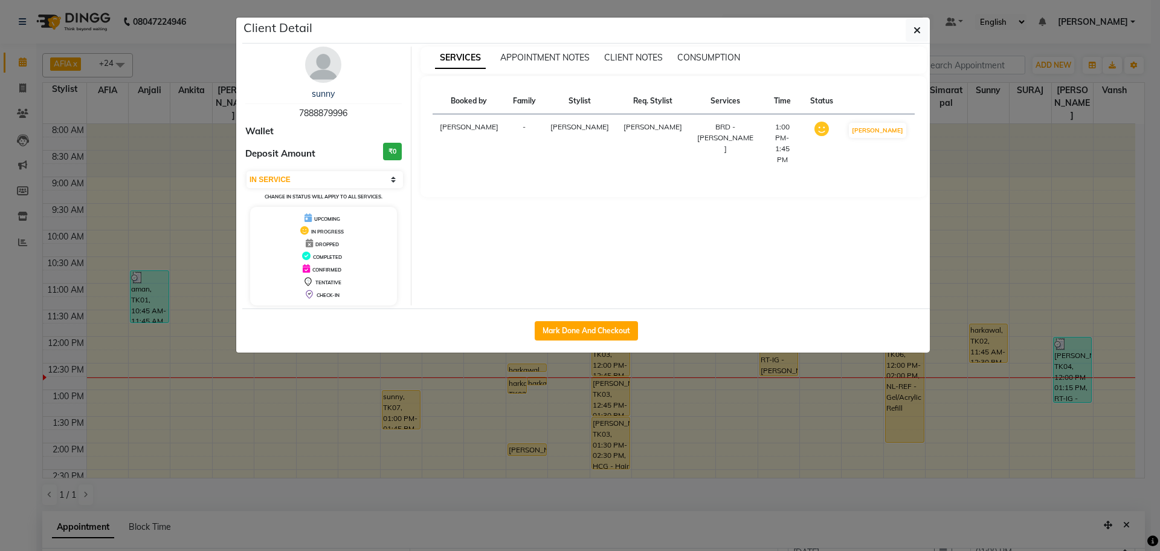
click at [949, 50] on ngb-modal-window "Client Detail sunny 7888879996 Wallet Deposit Amount ₹0 Select IN SERVICE CONFI…" at bounding box center [580, 275] width 1160 height 551
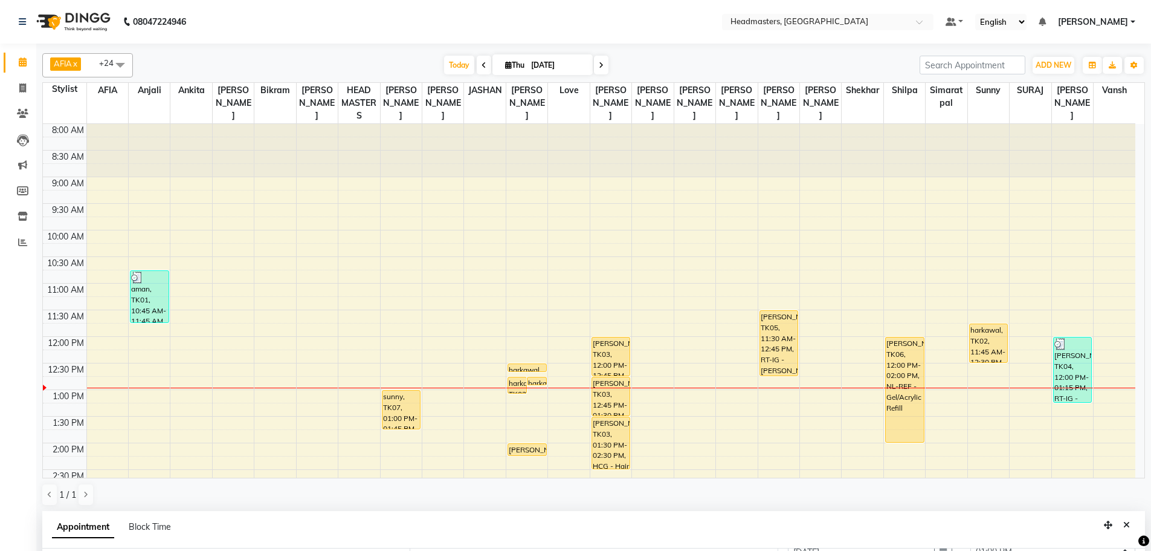
click at [310, 457] on div "8:00 AM 8:30 AM 9:00 AM 9:30 AM 10:00 AM 10:30 AM 11:00 AM 11:30 AM 12:00 PM 12…" at bounding box center [589, 469] width 1093 height 691
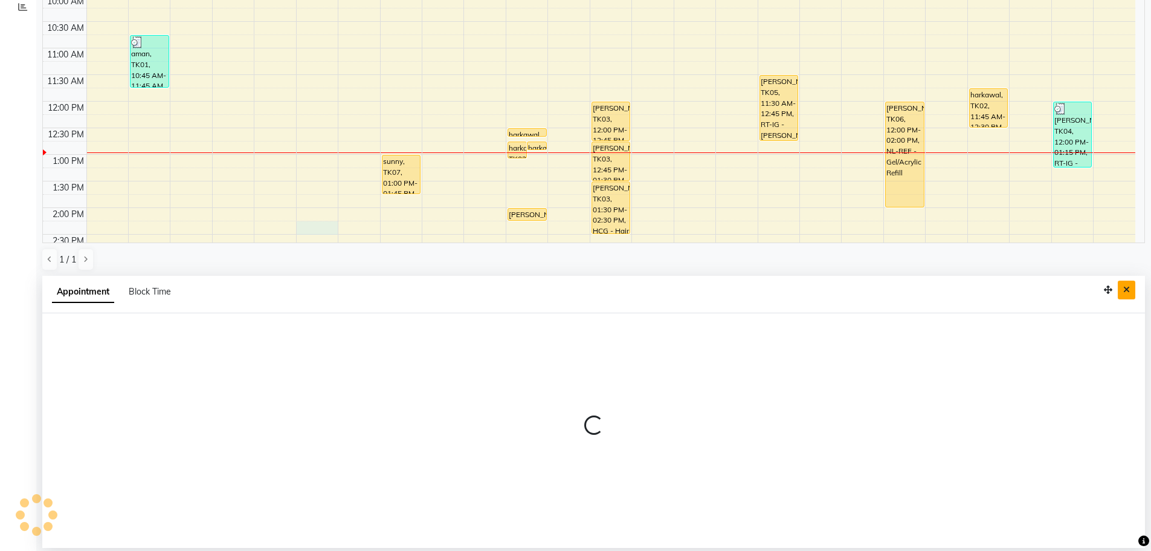
click at [1123, 294] on button "Close" at bounding box center [1127, 289] width 18 height 19
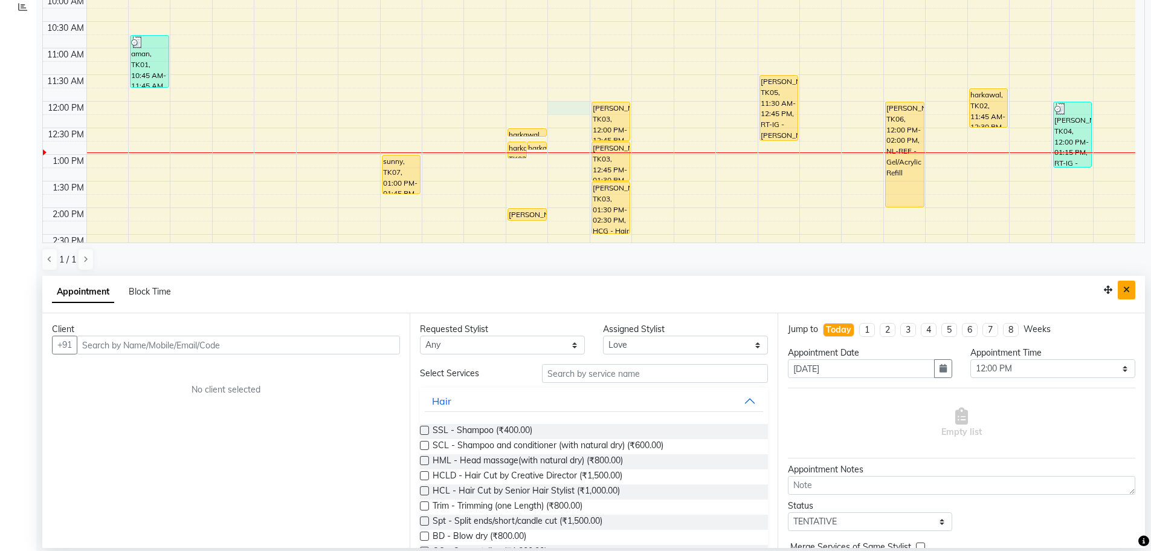
click at [1126, 288] on icon "Close" at bounding box center [1126, 289] width 7 height 8
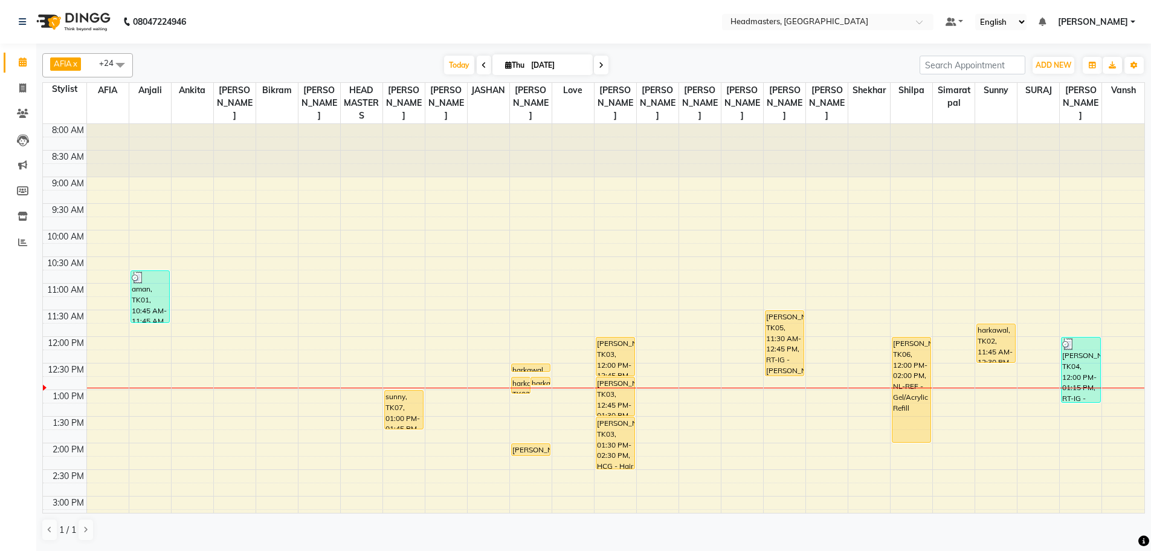
scroll to position [0, 0]
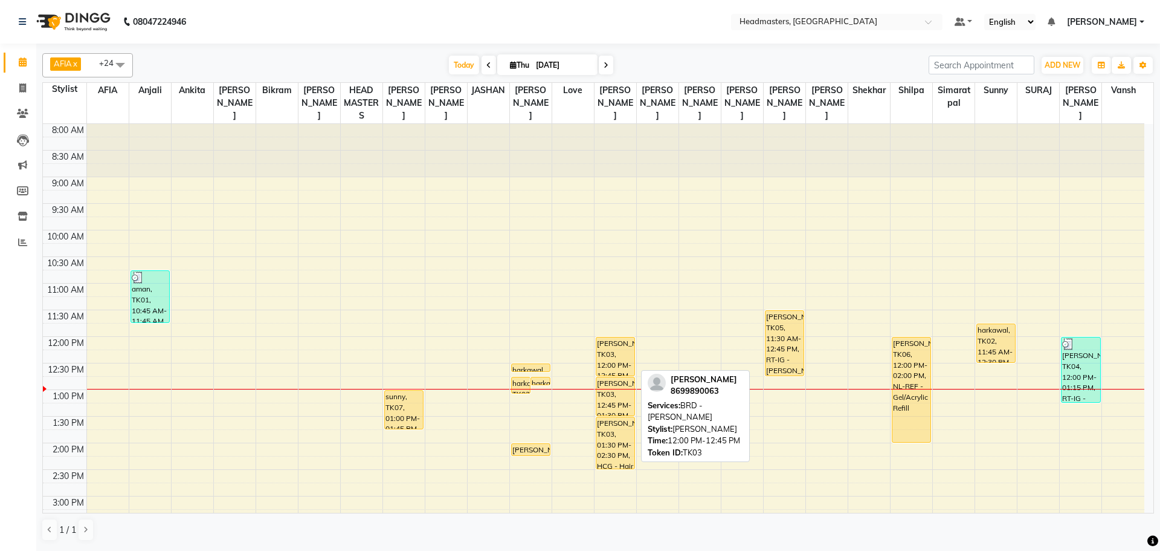
click at [623, 348] on div "[PERSON_NAME], TK03, 12:00 PM-12:45 PM, BRD - [PERSON_NAME]" at bounding box center [615, 356] width 38 height 38
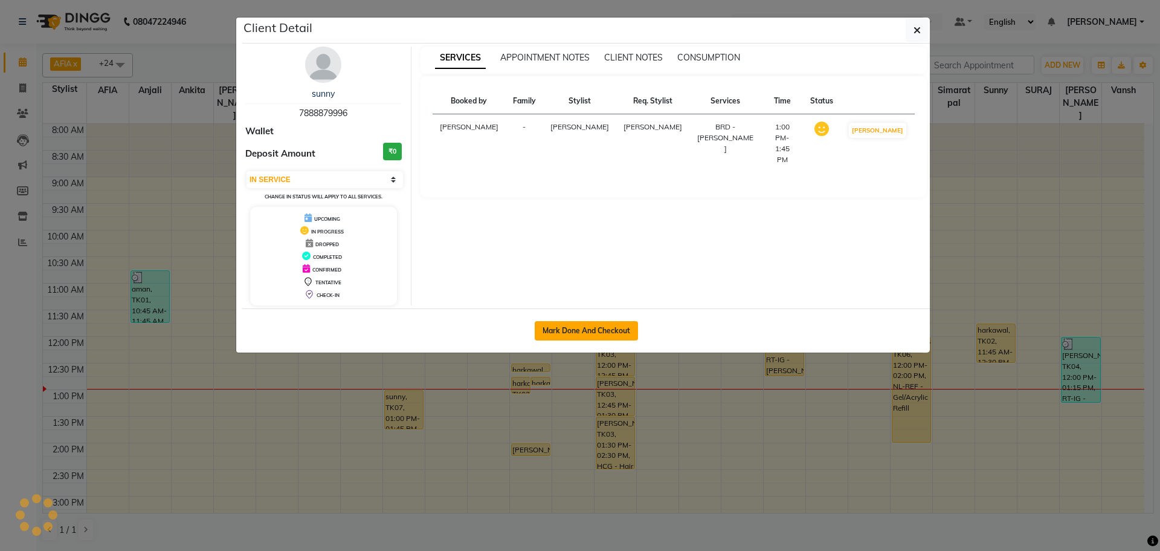
click at [574, 329] on button "Mark Done And Checkout" at bounding box center [586, 330] width 103 height 19
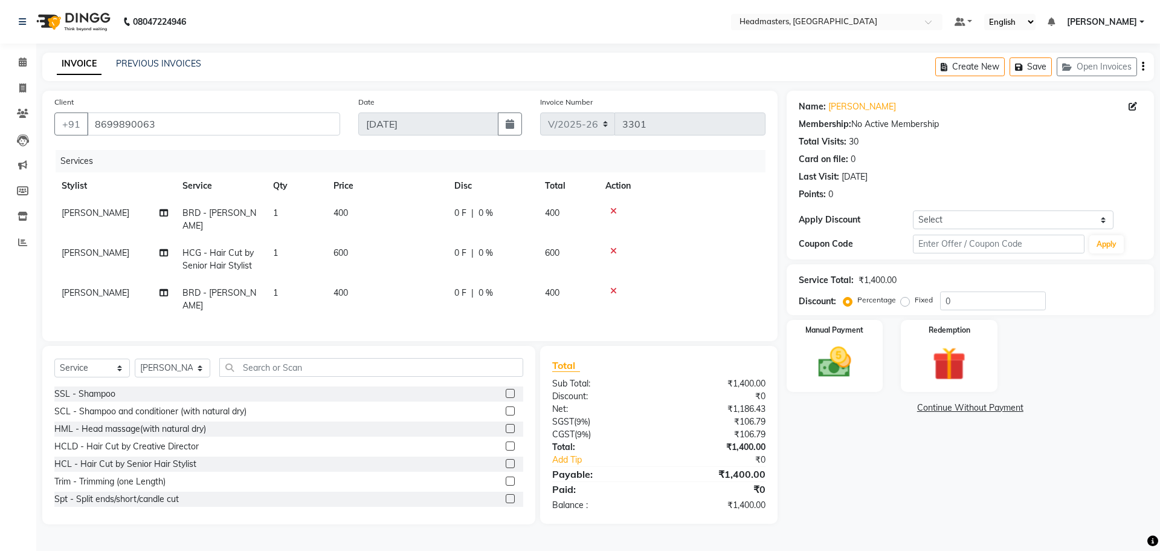
click at [613, 211] on icon at bounding box center [613, 211] width 7 height 8
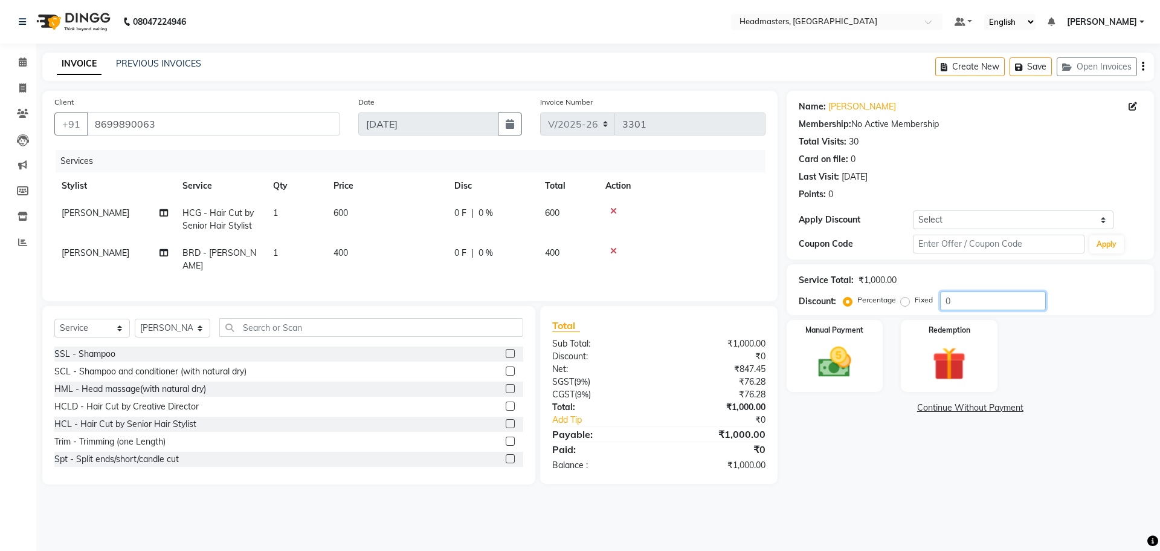
click at [979, 300] on input "0" at bounding box center [993, 300] width 106 height 19
click at [751, 380] on div "₹53.39" at bounding box center [716, 381] width 115 height 13
click at [829, 366] on img at bounding box center [835, 362] width 56 height 40
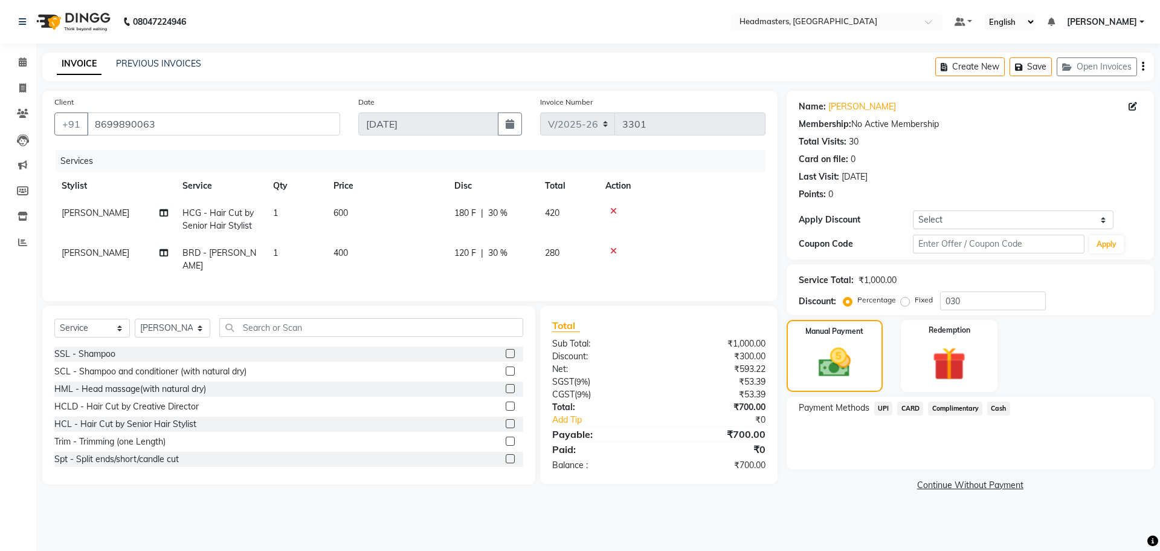
click at [1002, 403] on span "Cash" at bounding box center [998, 408] width 23 height 14
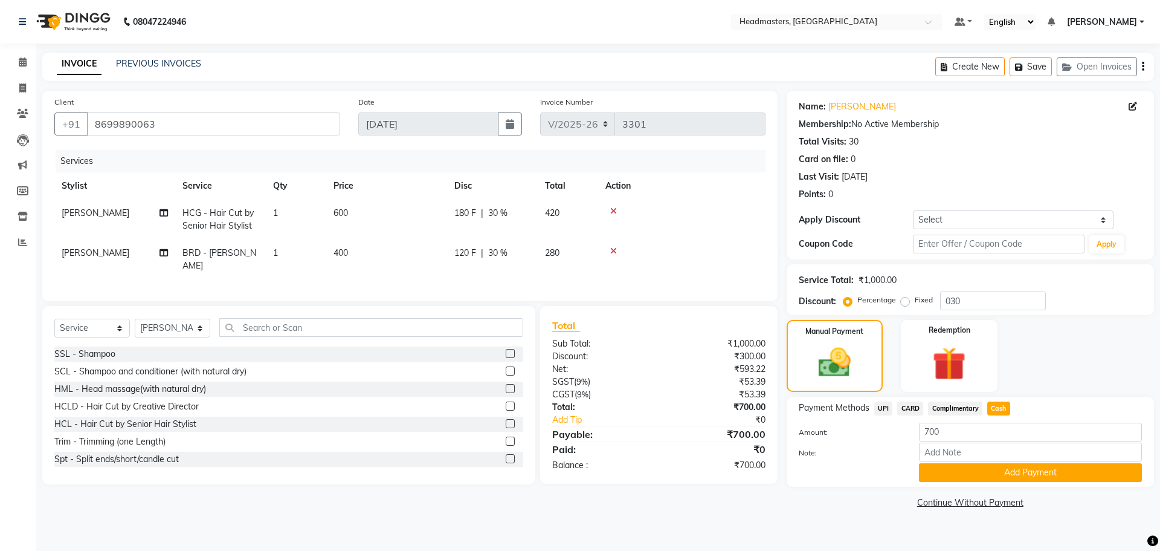
click at [977, 477] on button "Add Payment" at bounding box center [1030, 472] width 223 height 19
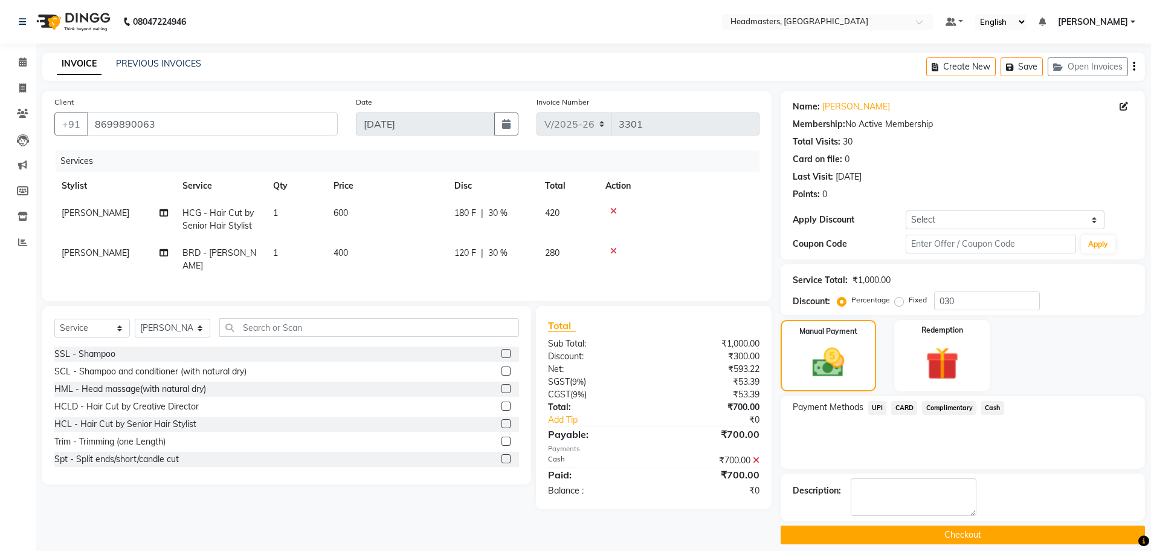
click at [954, 538] on button "Checkout" at bounding box center [963, 534] width 364 height 19
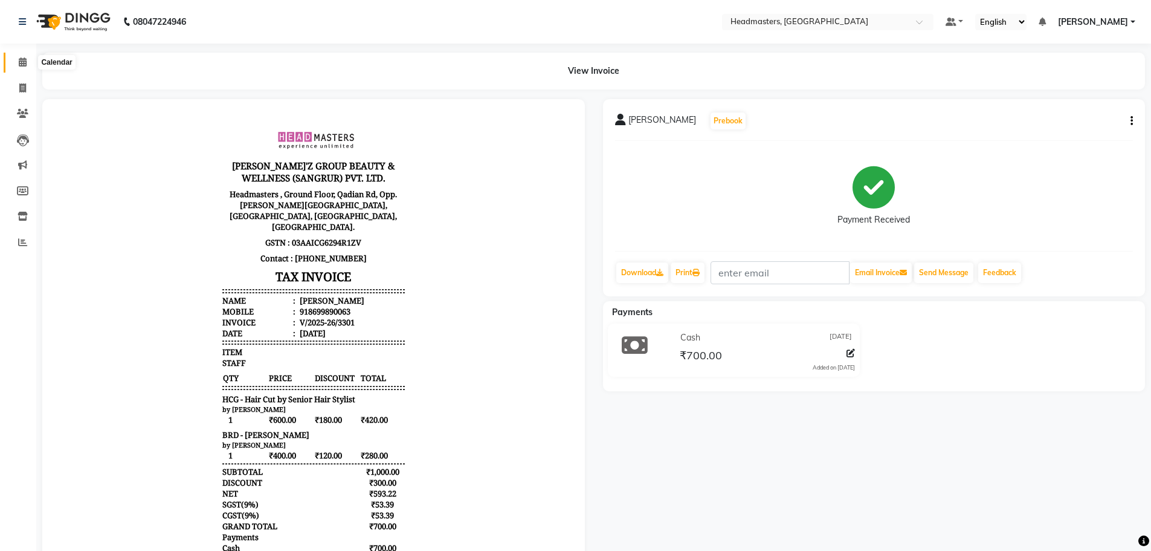
click at [19, 63] on icon at bounding box center [23, 61] width 8 height 9
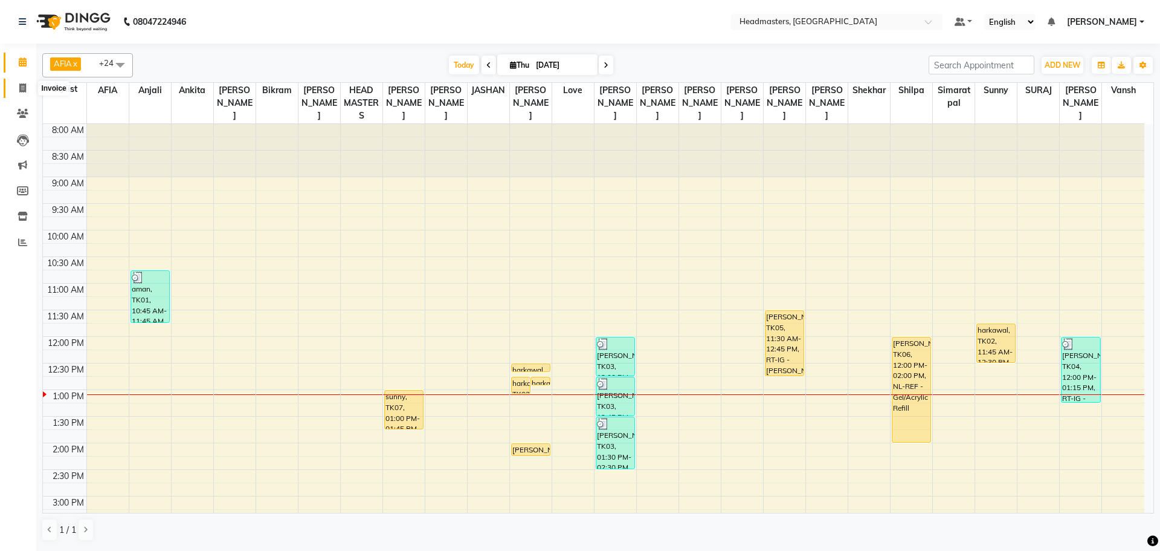
click at [23, 88] on icon at bounding box center [22, 87] width 7 height 9
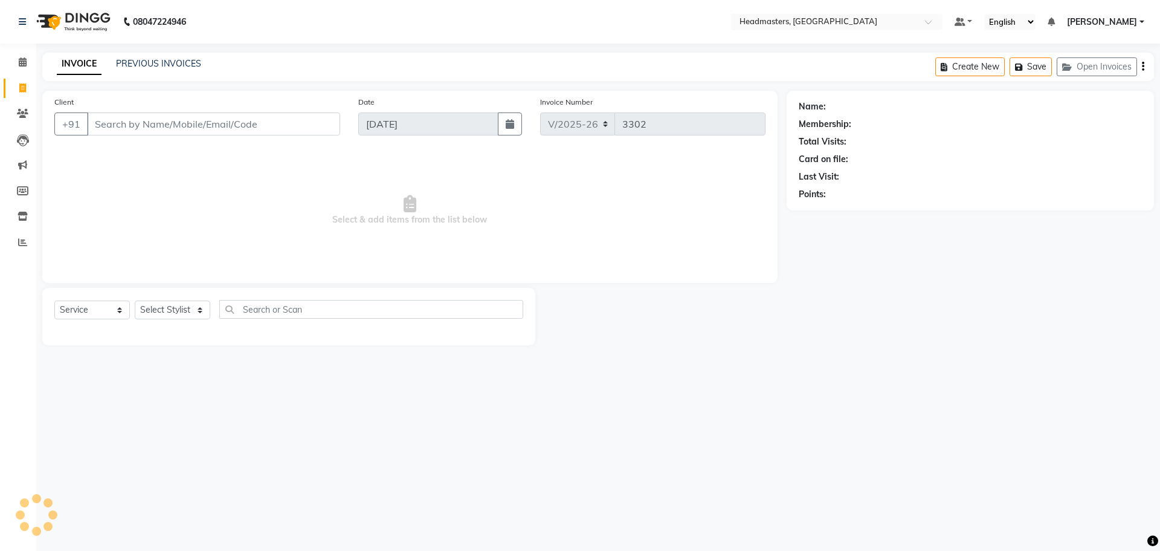
click at [104, 123] on input "Client" at bounding box center [213, 123] width 253 height 23
click at [313, 127] on span "Add Client" at bounding box center [309, 124] width 48 height 12
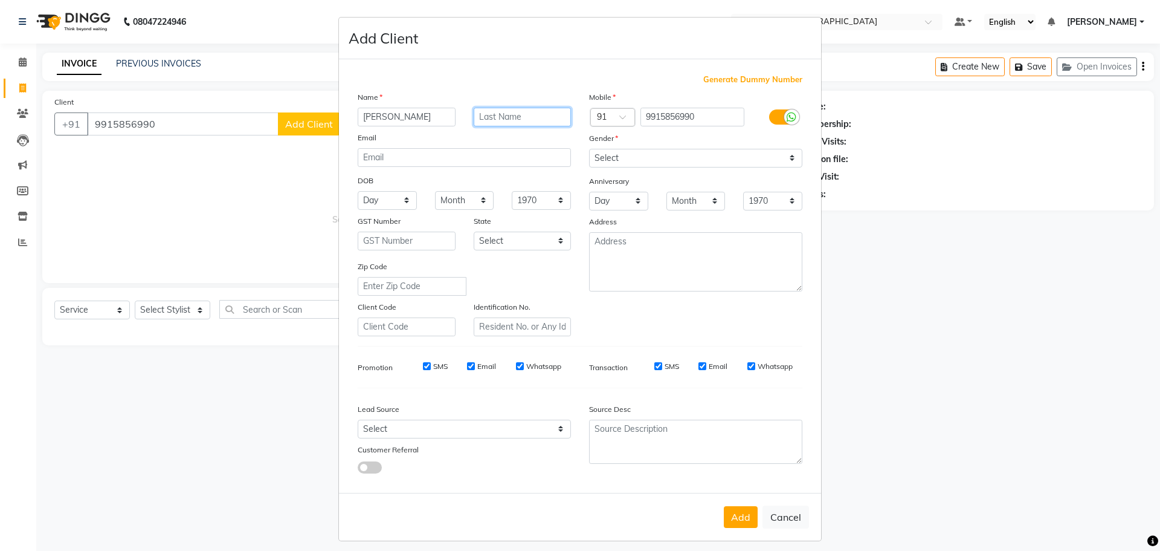
click at [491, 109] on input "text" at bounding box center [523, 117] width 98 height 19
click at [635, 157] on select "Select [DEMOGRAPHIC_DATA] [DEMOGRAPHIC_DATA] Other Prefer Not To Say" at bounding box center [695, 158] width 213 height 19
click at [589, 149] on select "Select [DEMOGRAPHIC_DATA] [DEMOGRAPHIC_DATA] Other Prefer Not To Say" at bounding box center [695, 158] width 213 height 19
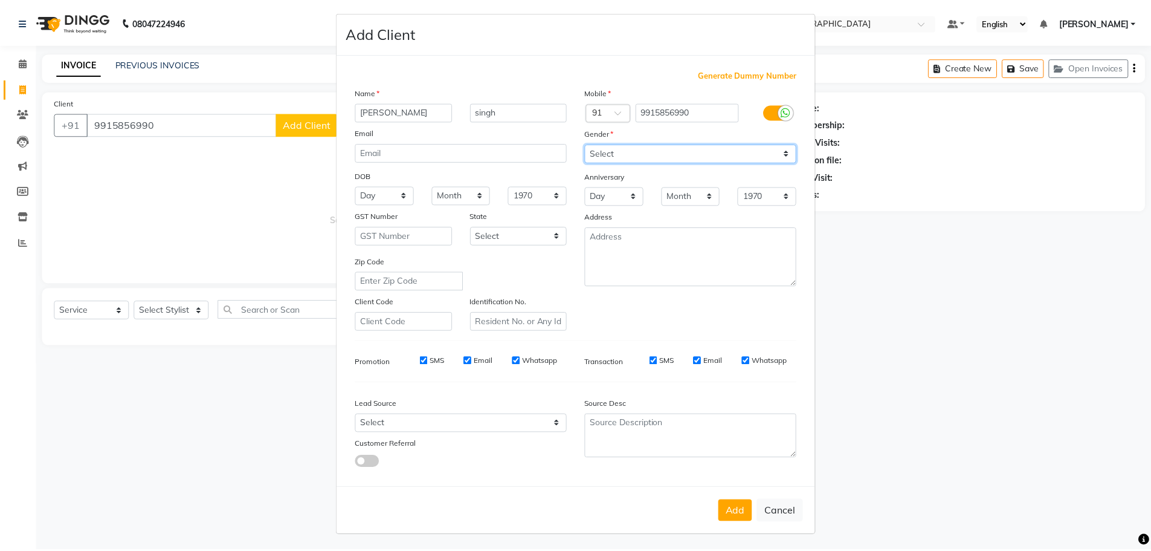
scroll to position [7, 0]
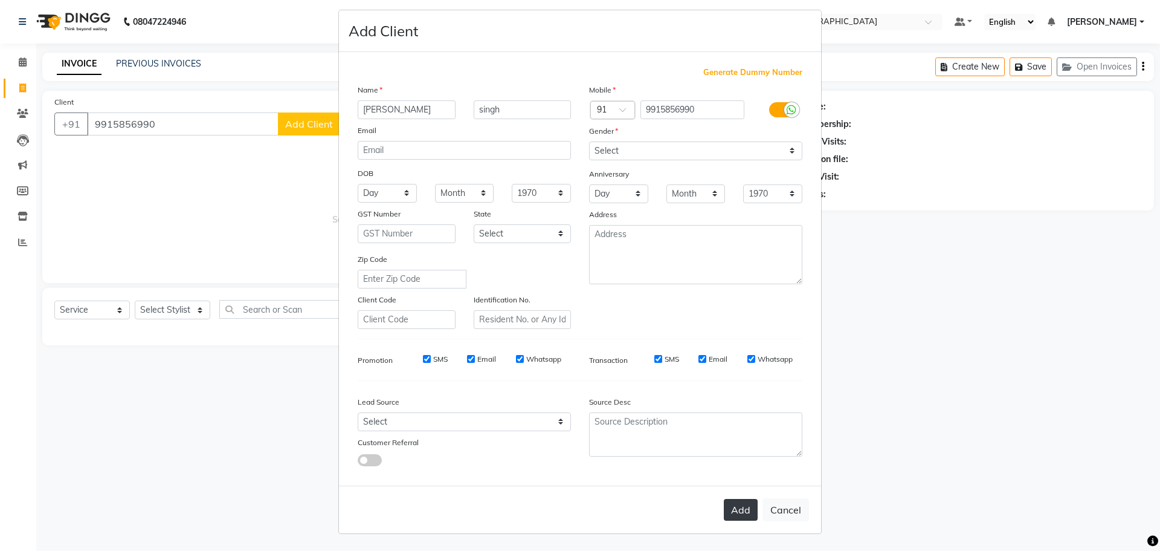
click at [731, 507] on button "Add" at bounding box center [741, 510] width 34 height 22
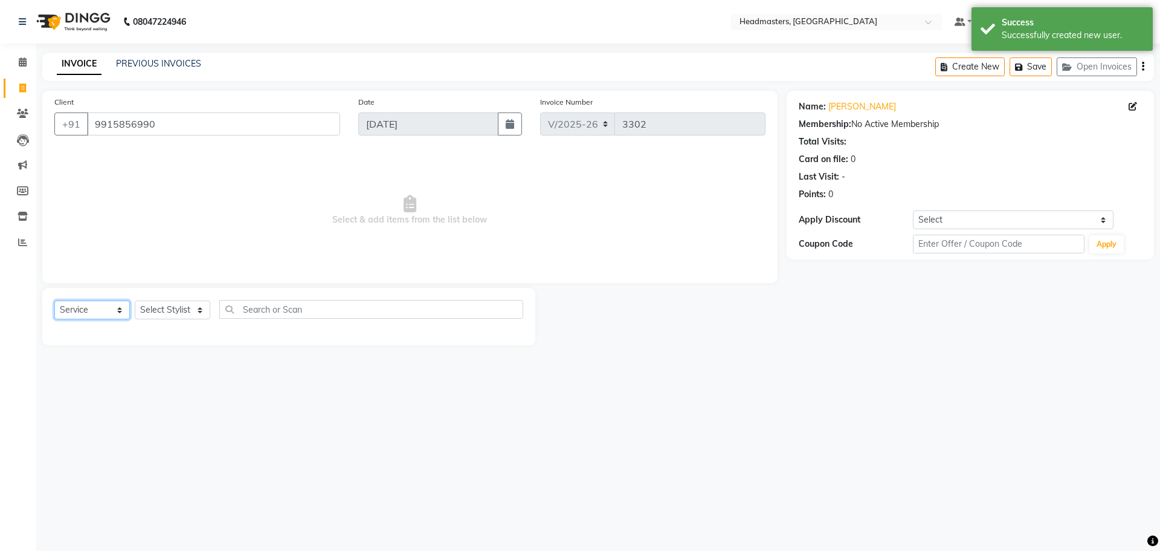
drag, startPoint x: 118, startPoint y: 303, endPoint x: 113, endPoint y: 310, distance: 8.6
click at [118, 303] on select "Select Service Product Membership Package Voucher Prepaid Gift Card" at bounding box center [92, 309] width 76 height 19
click at [54, 300] on select "Select Service Product Membership Package Voucher Prepaid Gift Card" at bounding box center [92, 309] width 76 height 19
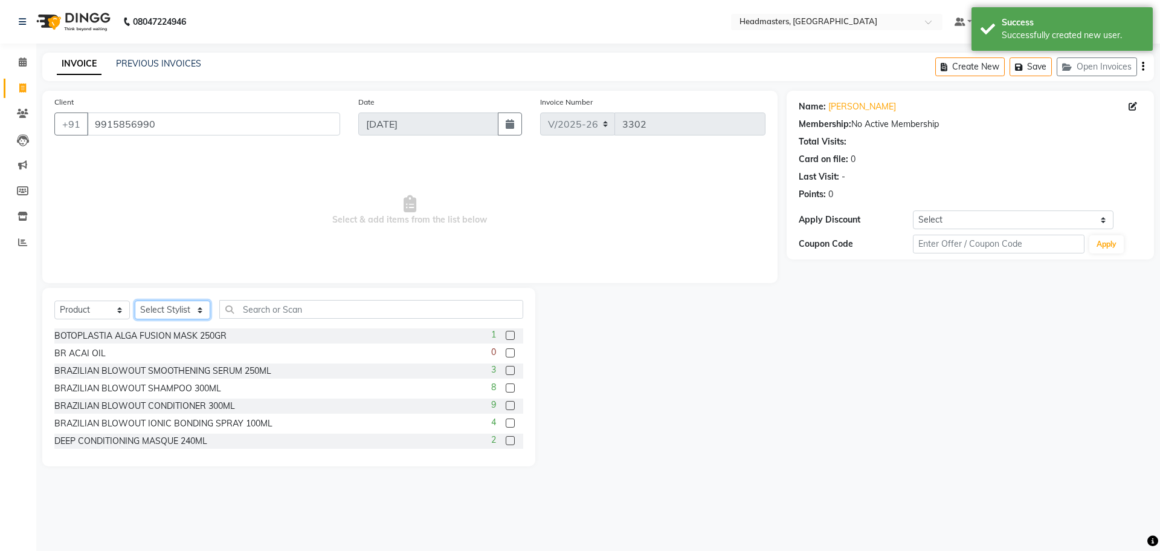
click at [166, 314] on select "Select Stylist AFIA Anjali [PERSON_NAME] [PERSON_NAME] [PERSON_NAME] HEAD [PERS…" at bounding box center [173, 309] width 76 height 19
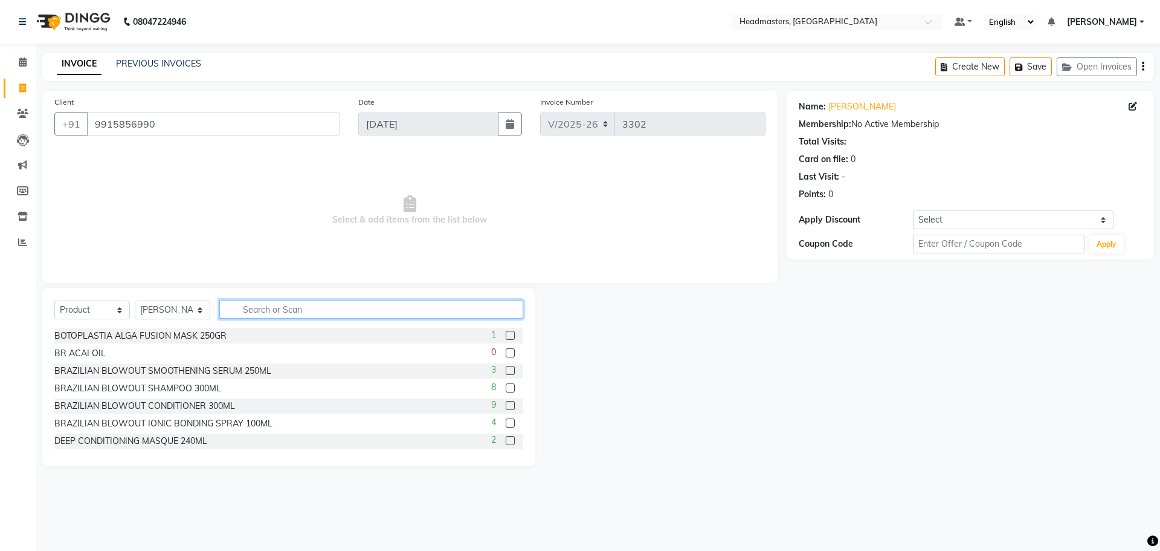
click at [306, 303] on input "text" at bounding box center [371, 309] width 304 height 19
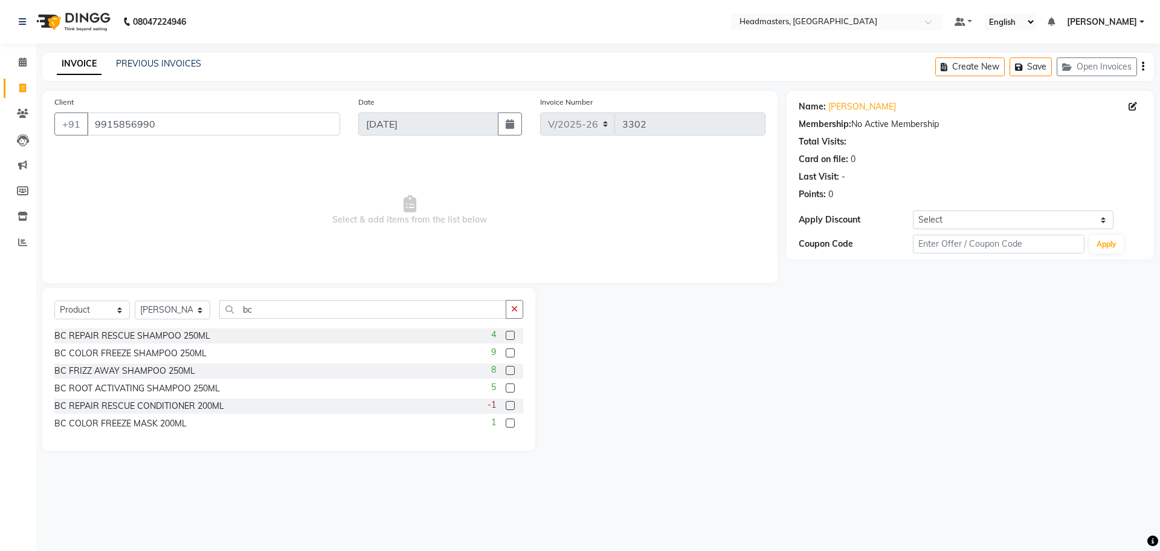
click at [512, 354] on label at bounding box center [510, 352] width 9 height 9
click at [512, 354] on input "checkbox" at bounding box center [510, 353] width 8 height 8
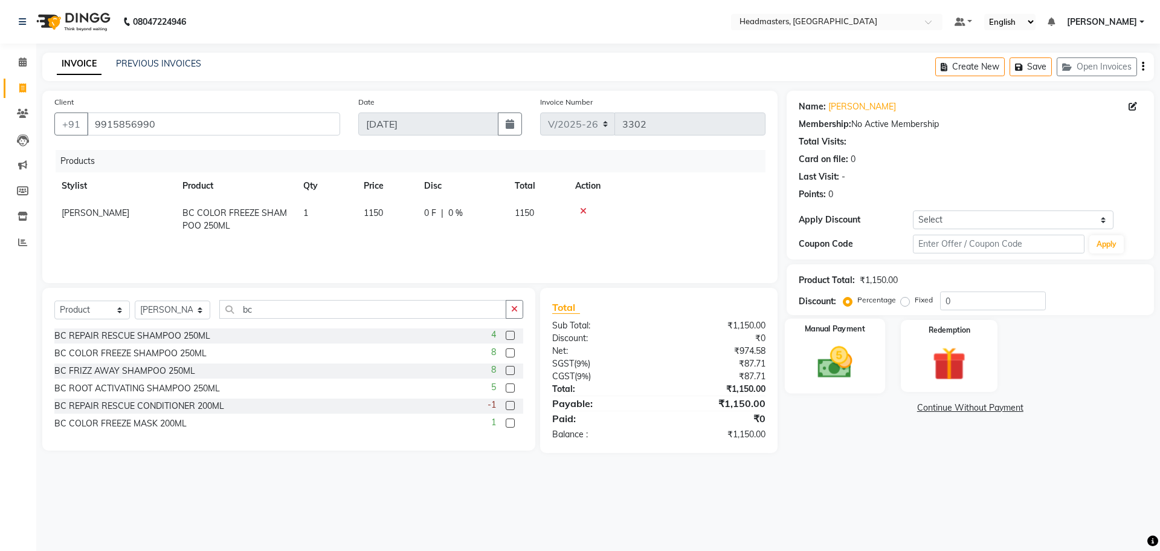
click at [837, 367] on img at bounding box center [835, 362] width 56 height 40
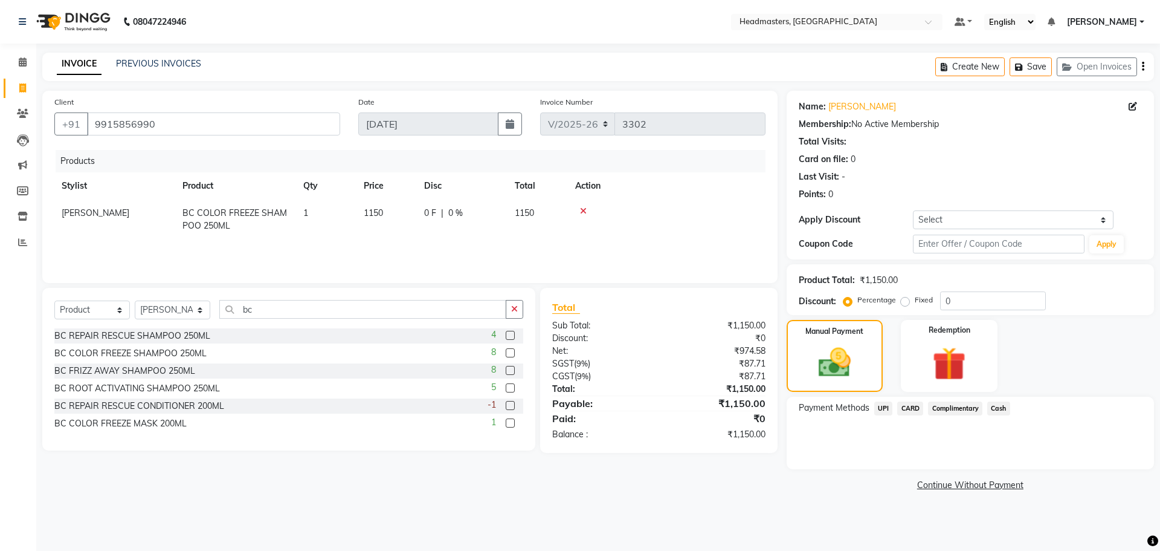
click at [877, 407] on span "UPI" at bounding box center [883, 408] width 19 height 14
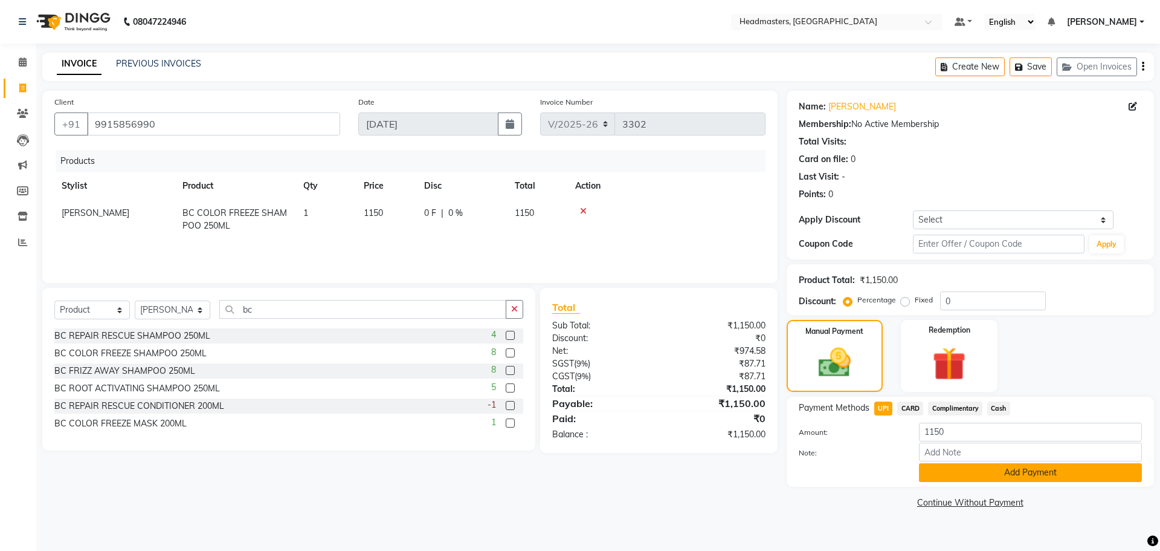
click at [977, 475] on button "Add Payment" at bounding box center [1030, 472] width 223 height 19
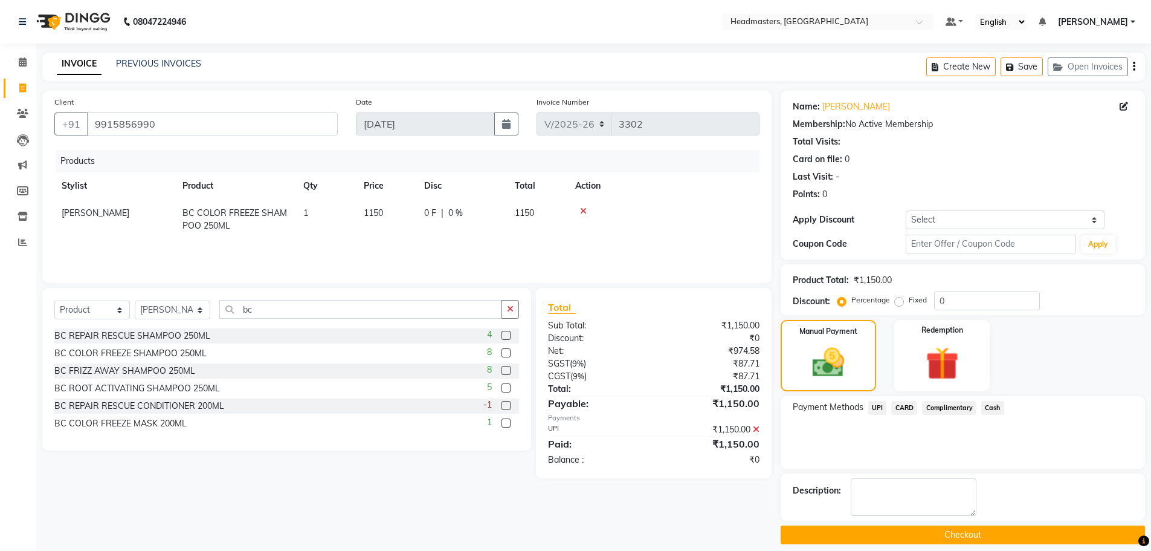
click at [956, 530] on button "Checkout" at bounding box center [963, 534] width 364 height 19
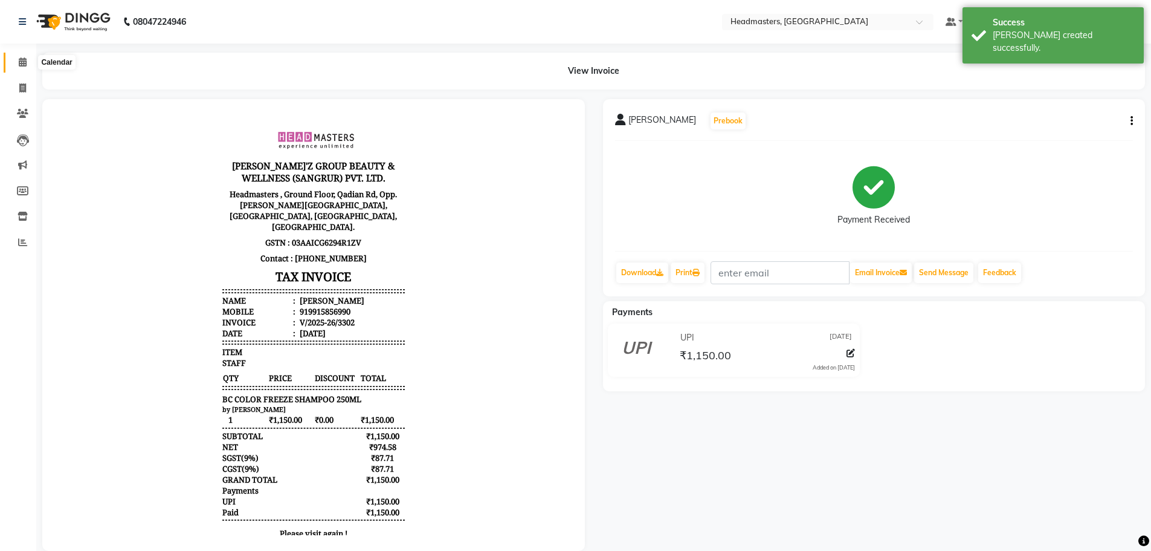
click at [23, 58] on icon at bounding box center [23, 61] width 8 height 9
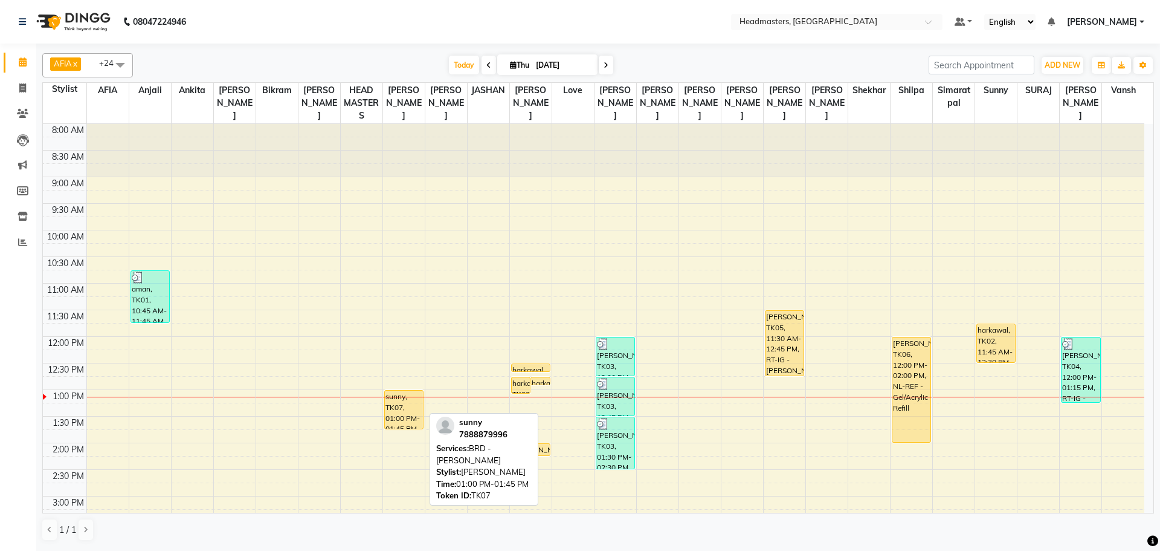
click at [405, 402] on div "sunny, TK07, 01:00 PM-01:45 PM, BRD - [PERSON_NAME]" at bounding box center [404, 409] width 38 height 38
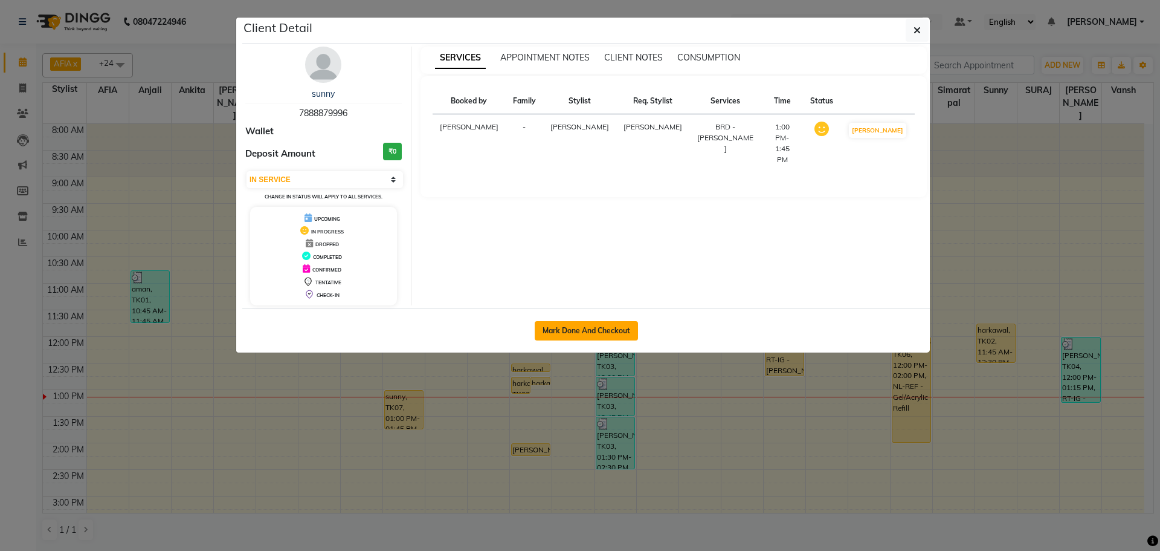
click at [587, 325] on button "Mark Done And Checkout" at bounding box center [586, 330] width 103 height 19
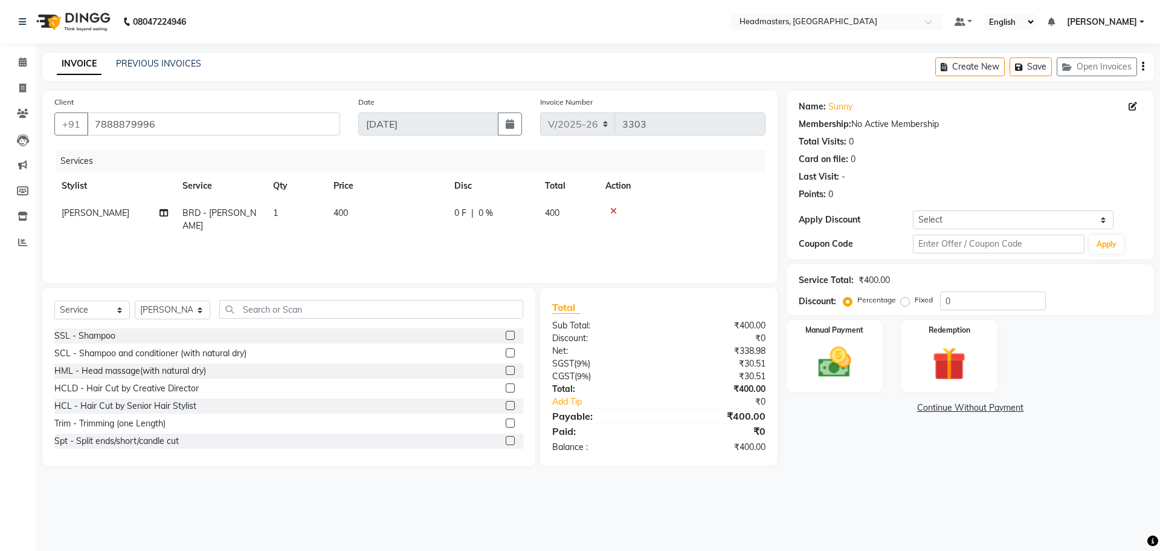
click at [470, 223] on td "0 F | 0 %" at bounding box center [492, 219] width 91 height 40
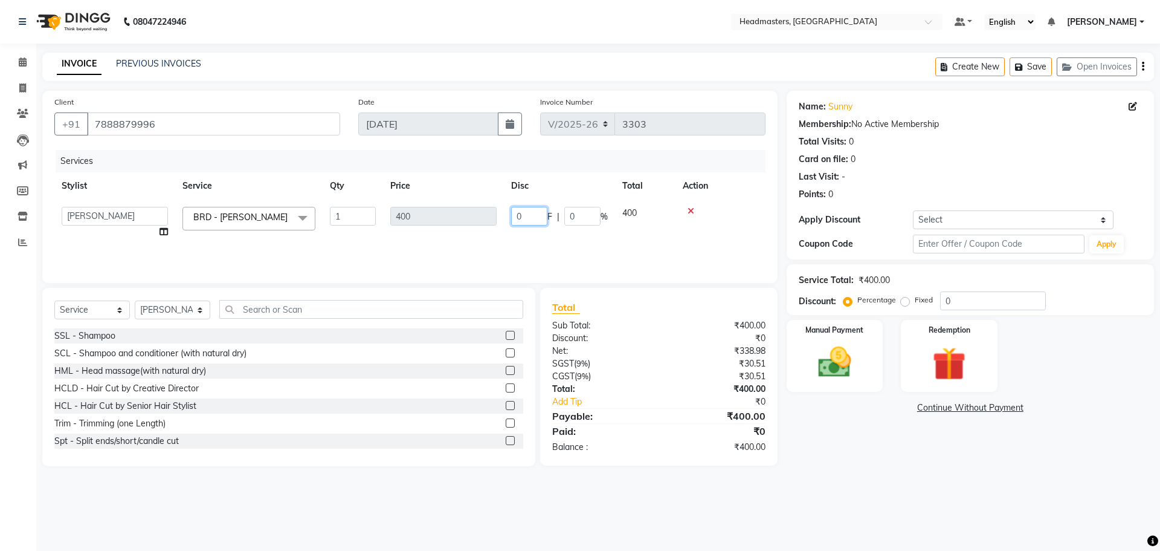
click at [523, 213] on input "0" at bounding box center [529, 216] width 36 height 19
click at [558, 239] on div "Services Stylist Service Qty Price Disc Total Action AFIA Anjali [PERSON_NAME] …" at bounding box center [409, 210] width 711 height 121
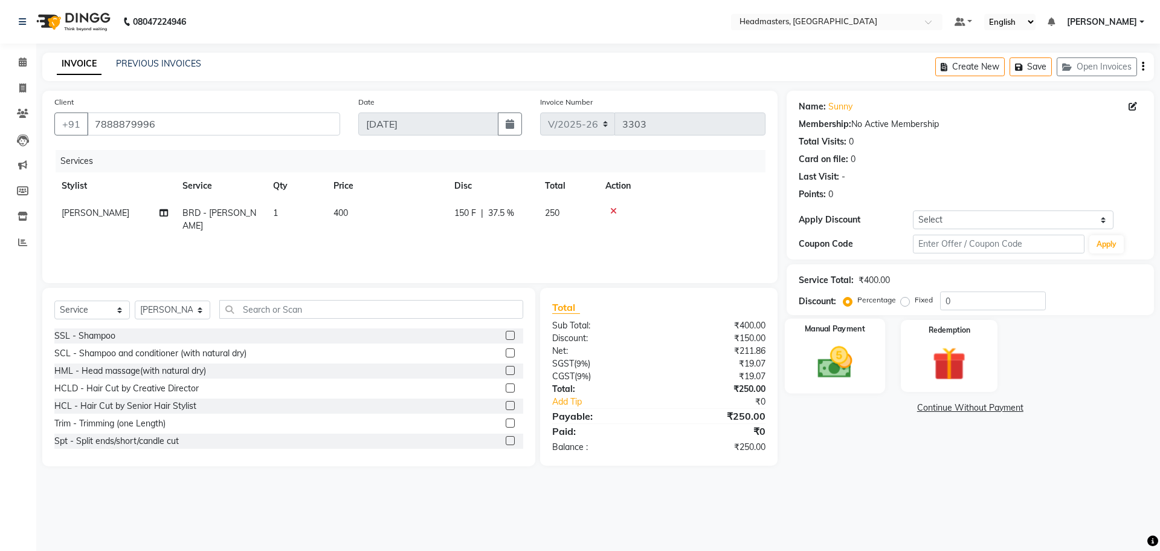
click at [813, 354] on img at bounding box center [835, 362] width 56 height 40
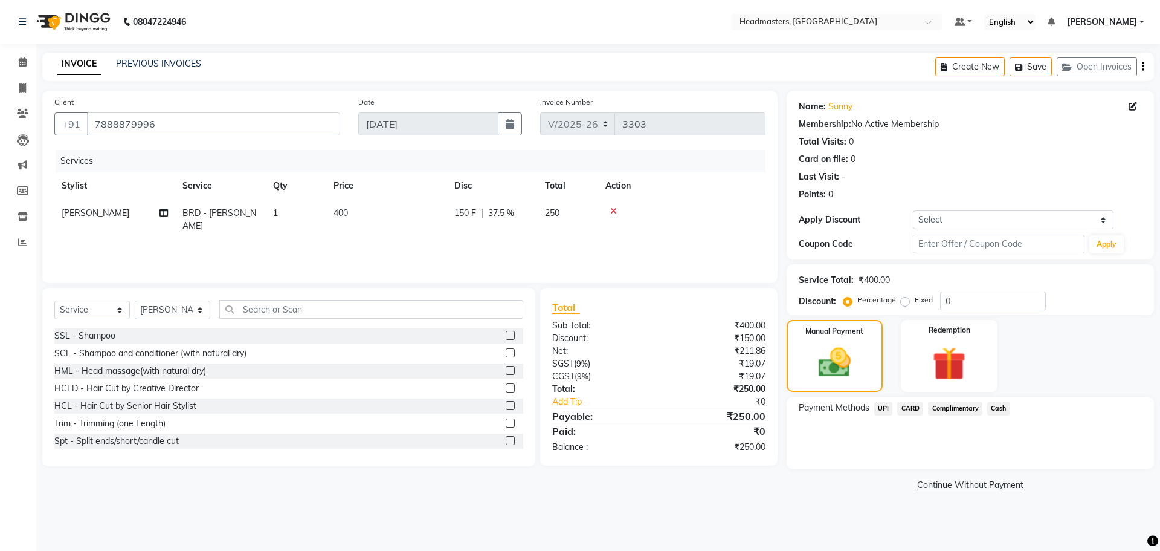
click at [998, 412] on span "Cash" at bounding box center [998, 408] width 23 height 14
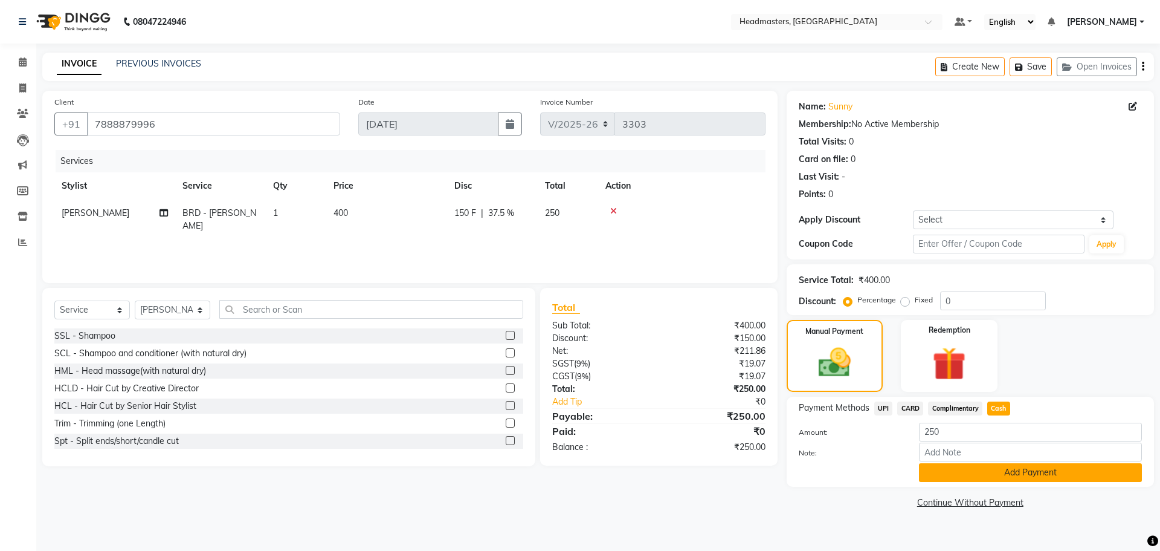
click at [993, 472] on button "Add Payment" at bounding box center [1030, 472] width 223 height 19
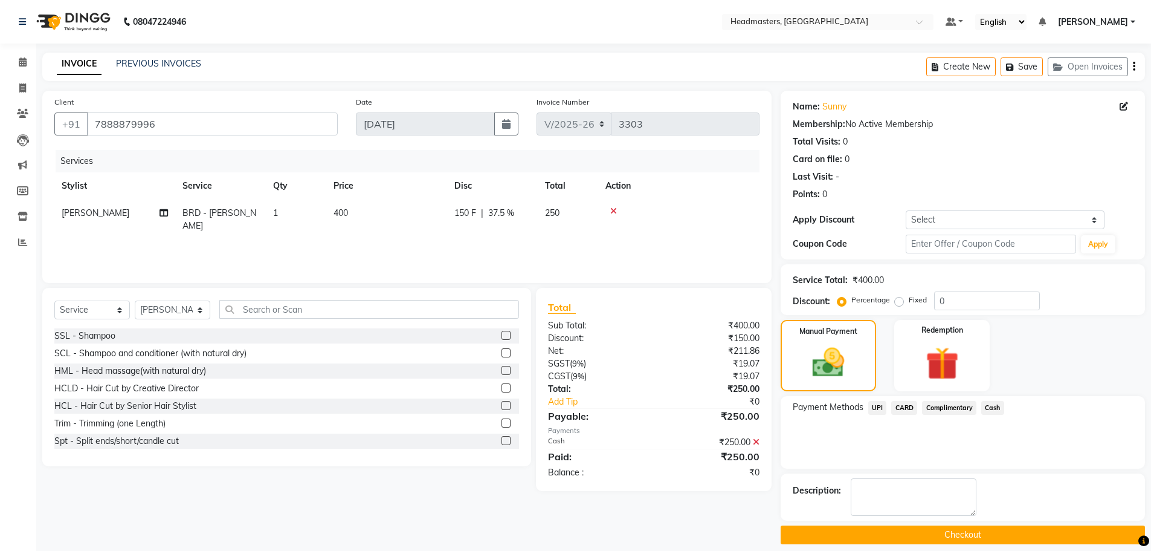
click at [938, 532] on button "Checkout" at bounding box center [963, 534] width 364 height 19
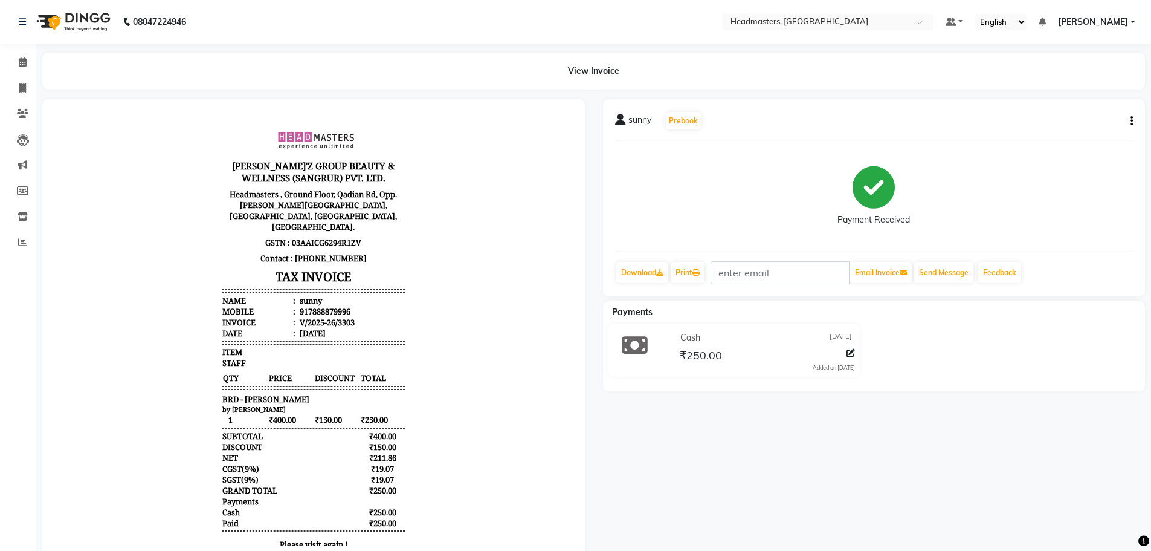
scroll to position [20, 0]
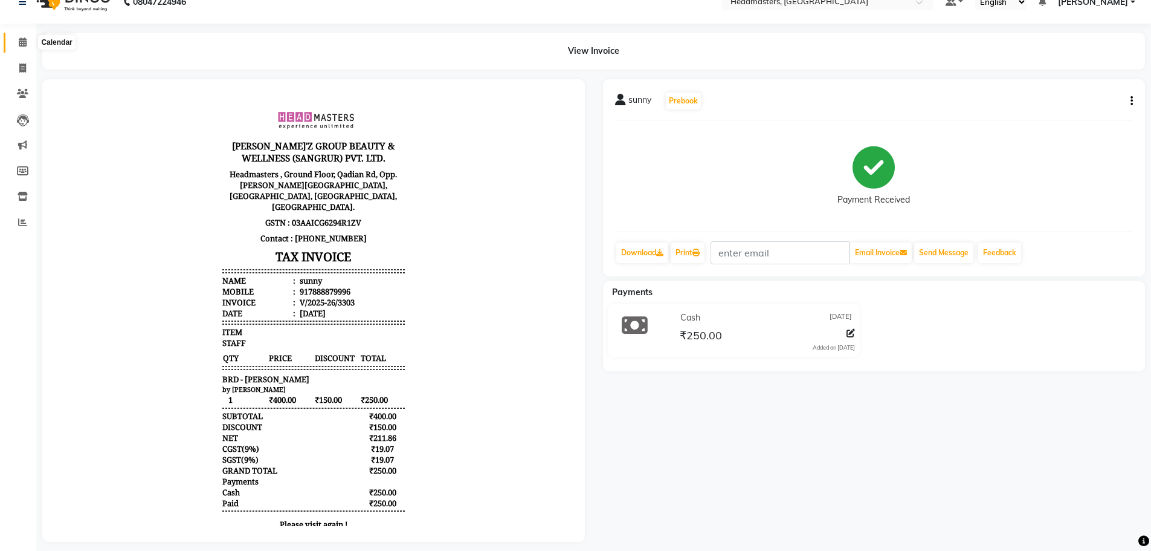
click at [24, 43] on icon at bounding box center [23, 41] width 8 height 9
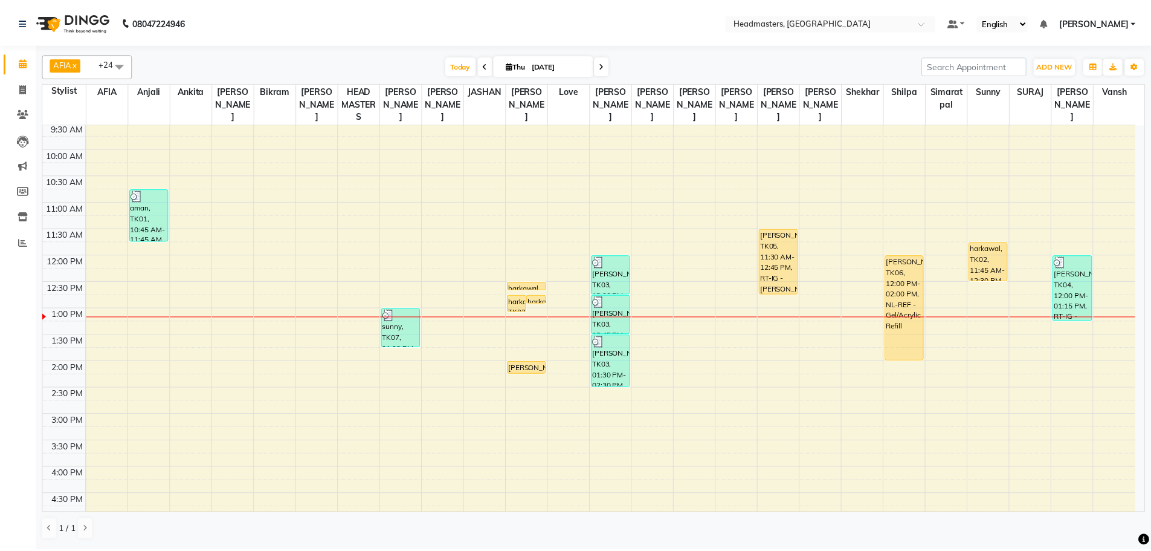
scroll to position [80, 0]
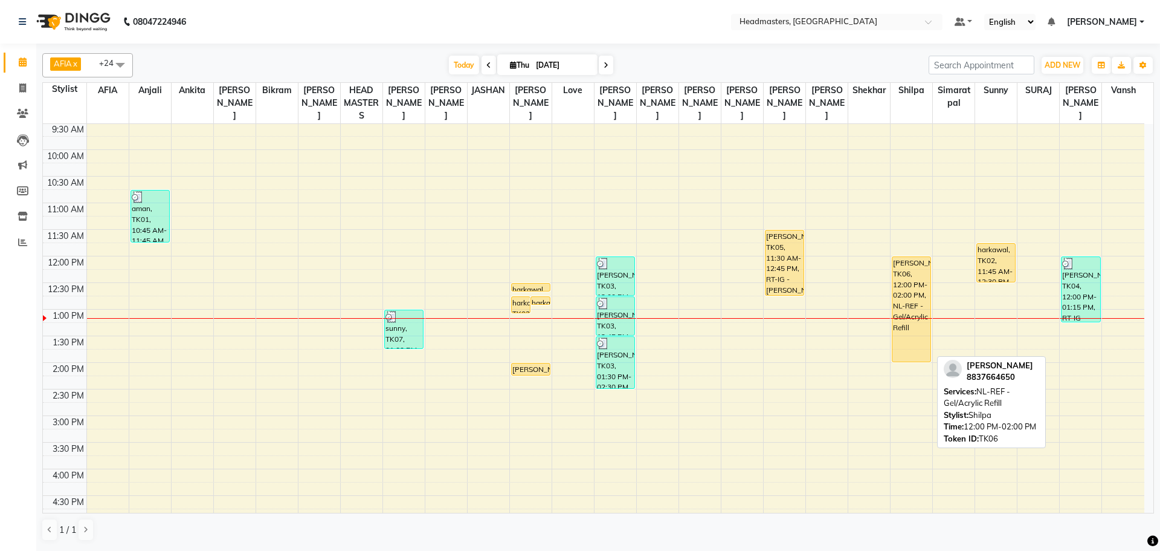
click at [916, 266] on div "[PERSON_NAME], TK06, 12:00 PM-02:00 PM, NL-REF - Gel/Acrylic Refill" at bounding box center [912, 309] width 38 height 105
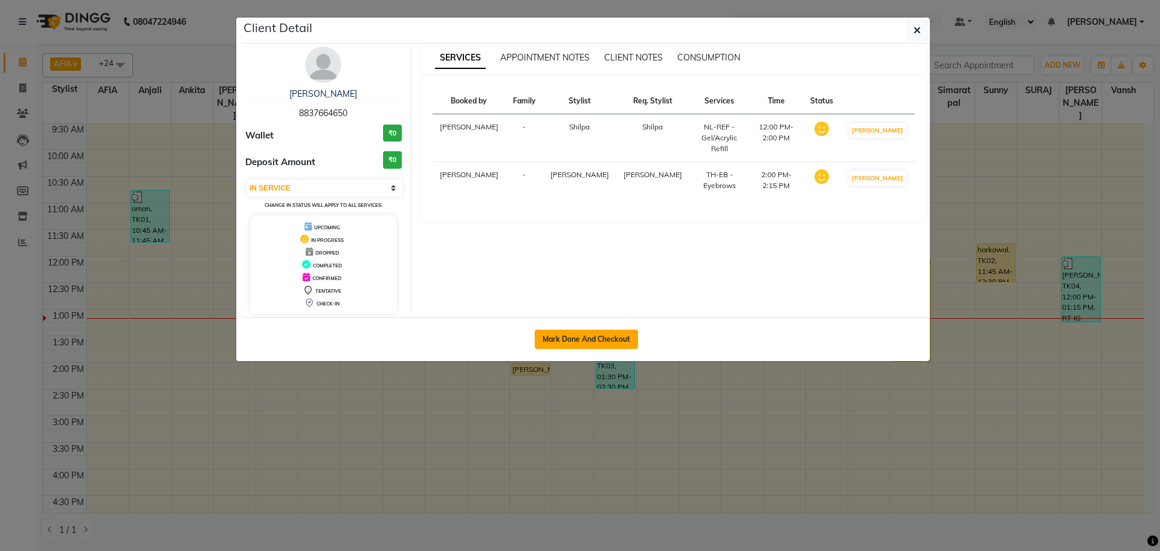
click at [574, 334] on button "Mark Done And Checkout" at bounding box center [586, 338] width 103 height 19
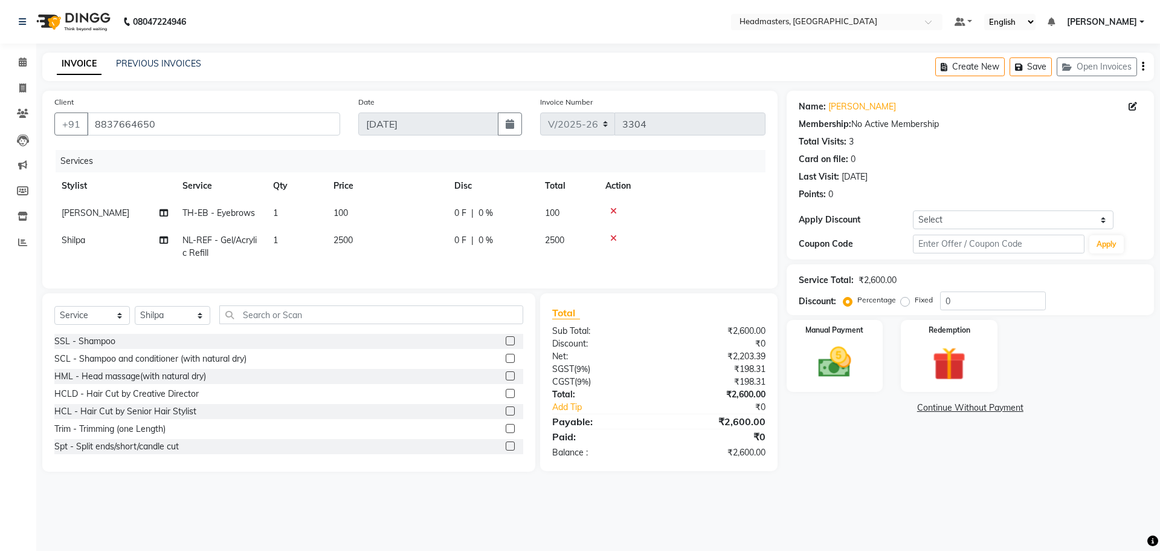
click at [454, 220] on td "0 F | 0 %" at bounding box center [492, 212] width 91 height 27
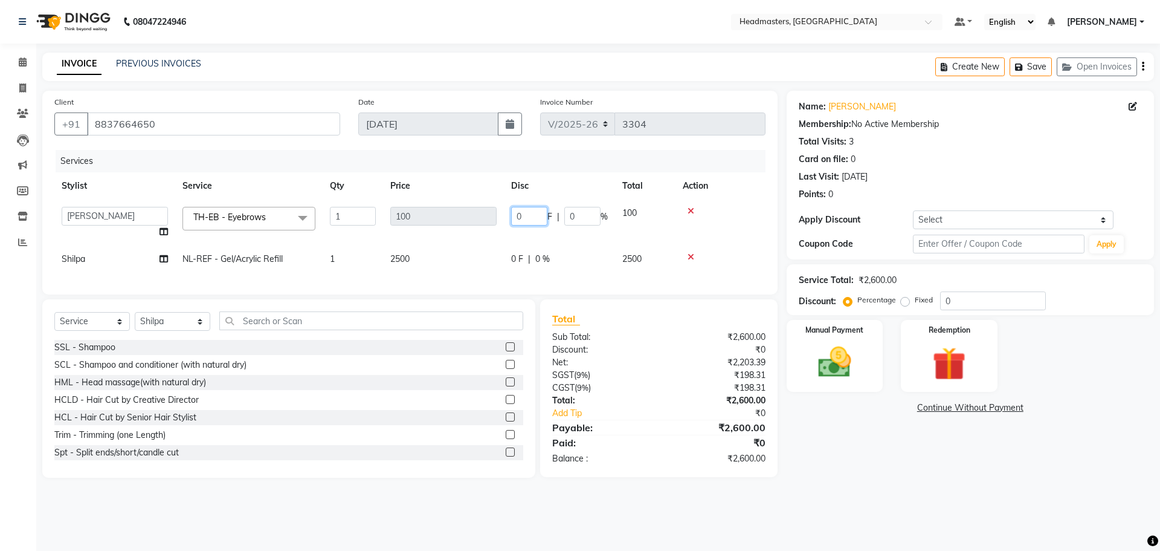
click at [524, 208] on input "0" at bounding box center [529, 216] width 36 height 19
drag, startPoint x: 505, startPoint y: 243, endPoint x: 559, endPoint y: 258, distance: 56.4
click at [511, 247] on tbody "AFIA Anjali [PERSON_NAME] [PERSON_NAME] [PERSON_NAME] HEAD [PERSON_NAME] [PERSO…" at bounding box center [409, 235] width 711 height 73
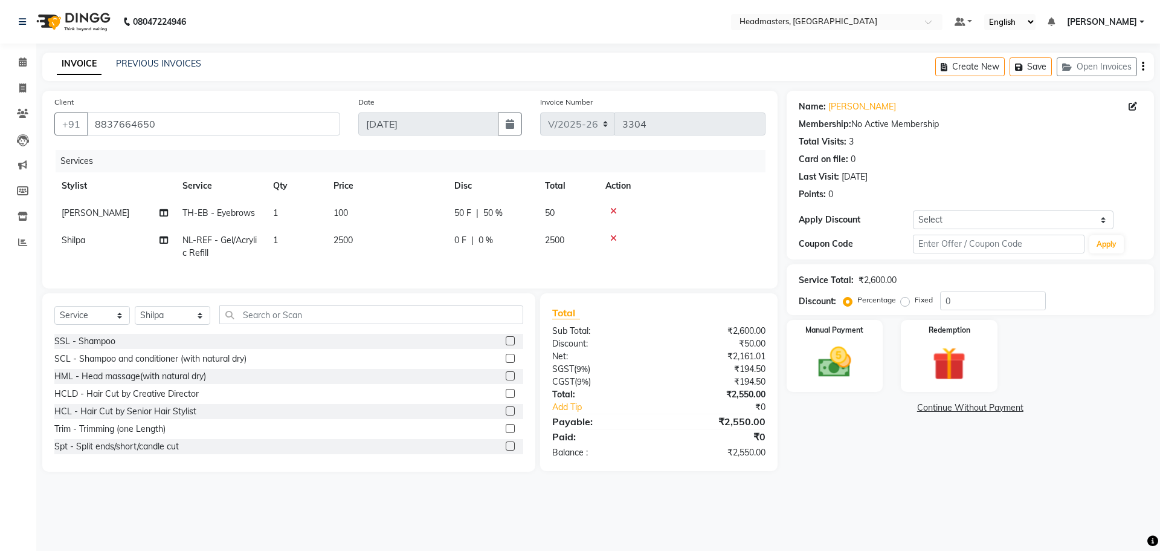
click at [500, 232] on td "0 F | 0 %" at bounding box center [492, 247] width 91 height 40
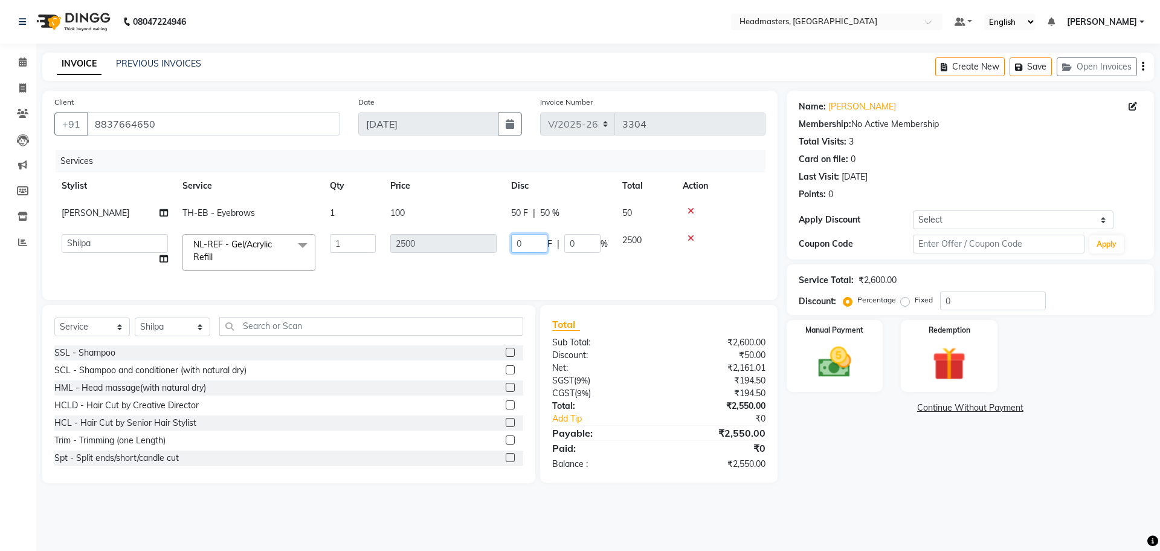
click at [526, 242] on input "0" at bounding box center [529, 243] width 36 height 19
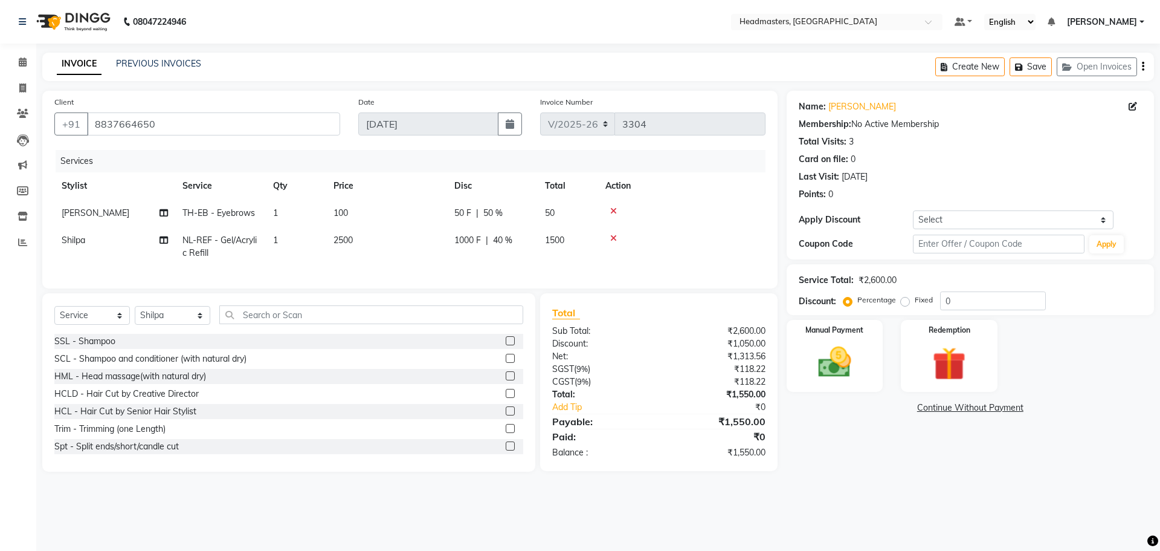
click at [578, 272] on div "Services Stylist Service Qty Price Disc Total Action [PERSON_NAME] TH-EB - Eyeb…" at bounding box center [409, 213] width 711 height 126
click at [162, 323] on select "Select Stylist AFIA Anjali [PERSON_NAME] [PERSON_NAME] [PERSON_NAME] HEAD [PERS…" at bounding box center [173, 315] width 76 height 19
drag, startPoint x: 253, startPoint y: 321, endPoint x: 264, endPoint y: 316, distance: 11.9
click at [254, 321] on input "text" at bounding box center [371, 314] width 304 height 19
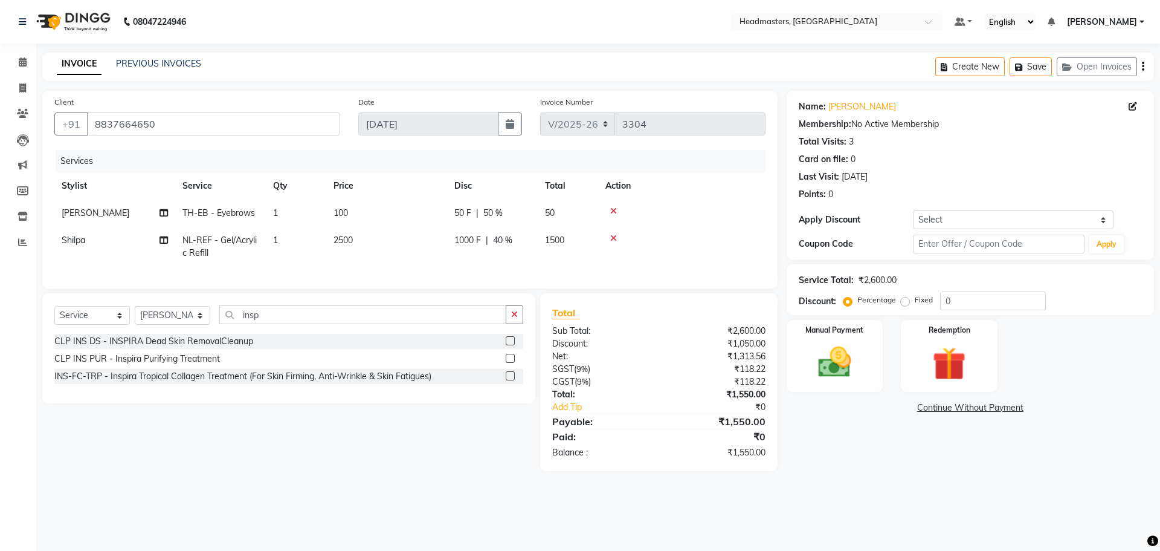
click at [509, 345] on label at bounding box center [510, 340] width 9 height 9
click at [509, 345] on input "checkbox" at bounding box center [510, 341] width 8 height 8
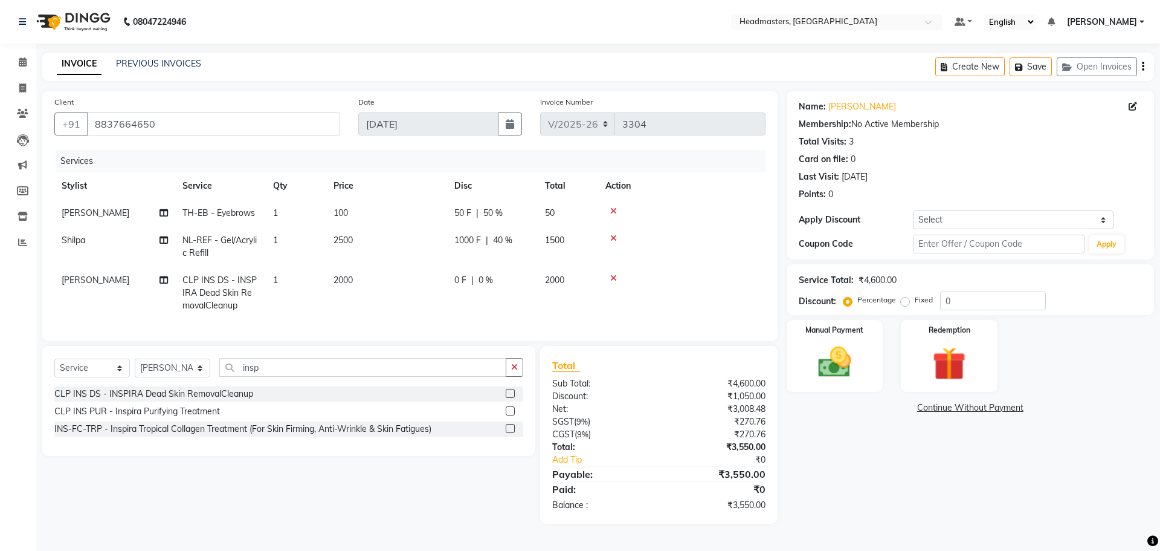
click at [489, 279] on span "0 %" at bounding box center [486, 280] width 15 height 13
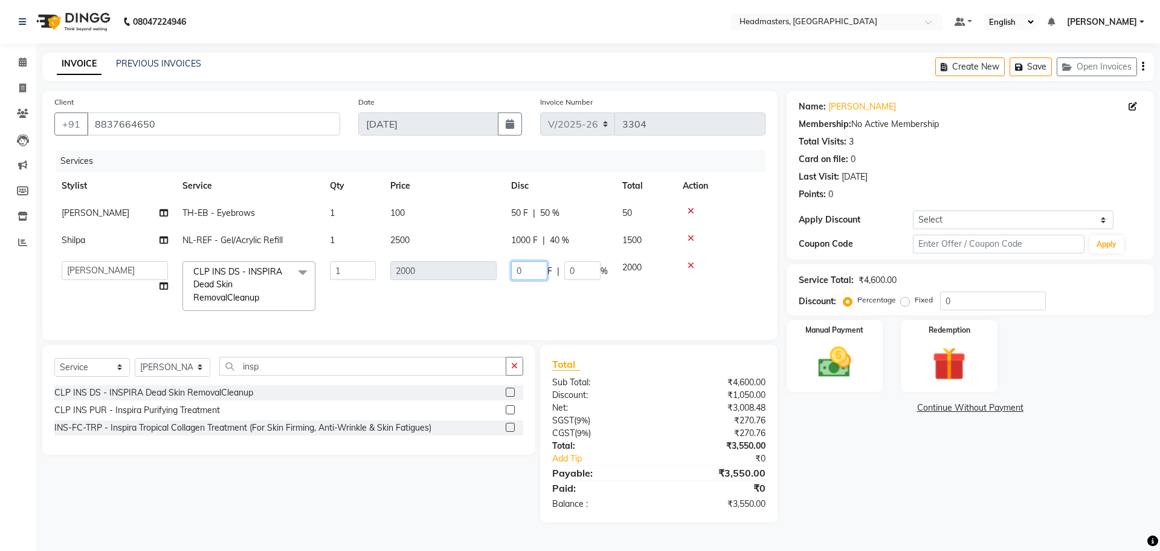
click at [526, 268] on input "0" at bounding box center [529, 270] width 36 height 19
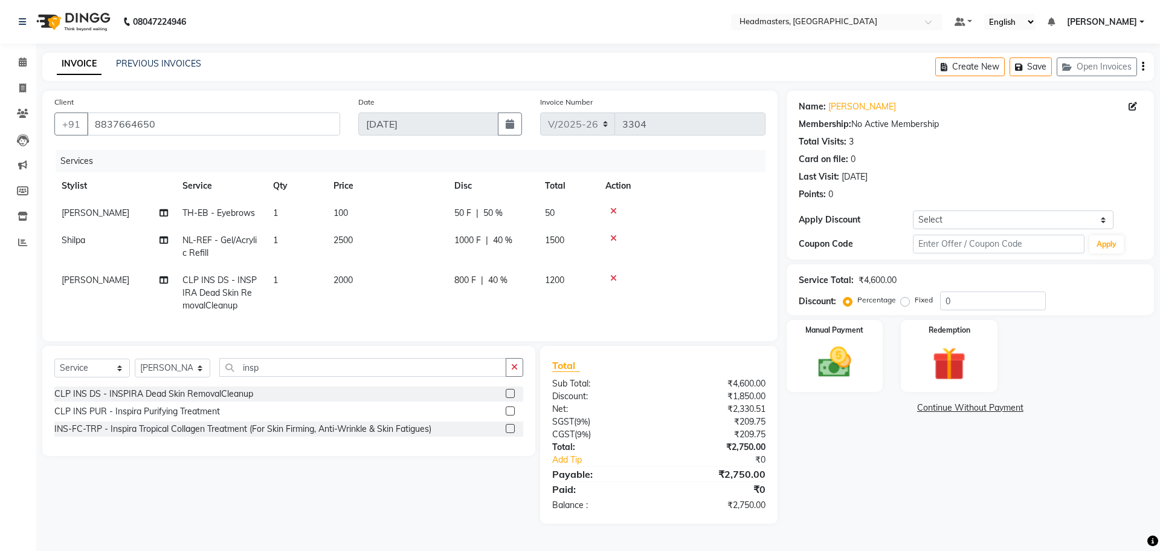
click at [529, 299] on td "800 F | 40 %" at bounding box center [492, 292] width 91 height 53
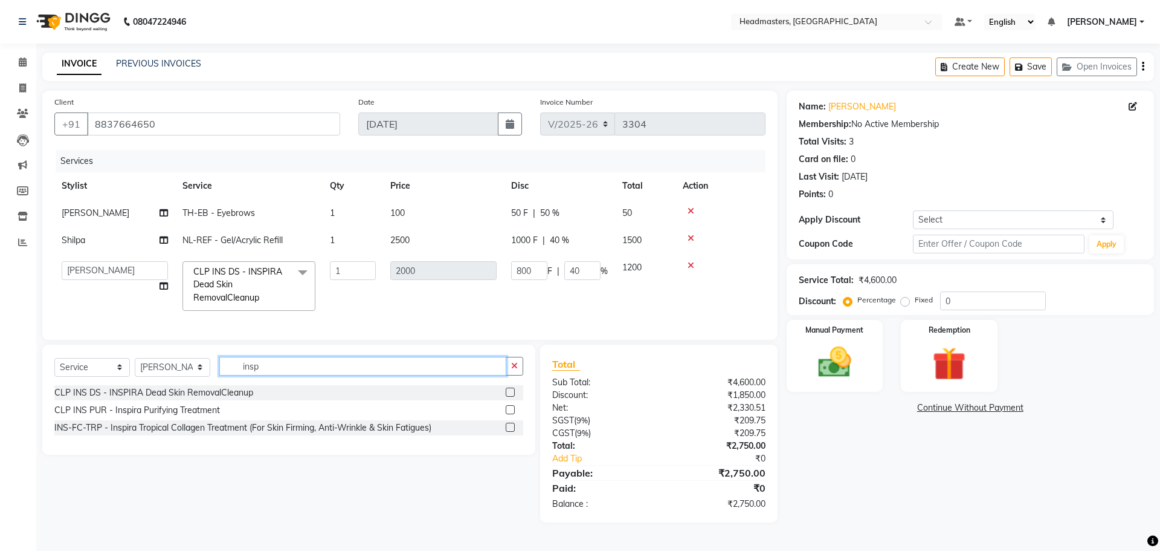
click at [288, 371] on input "insp" at bounding box center [362, 366] width 287 height 19
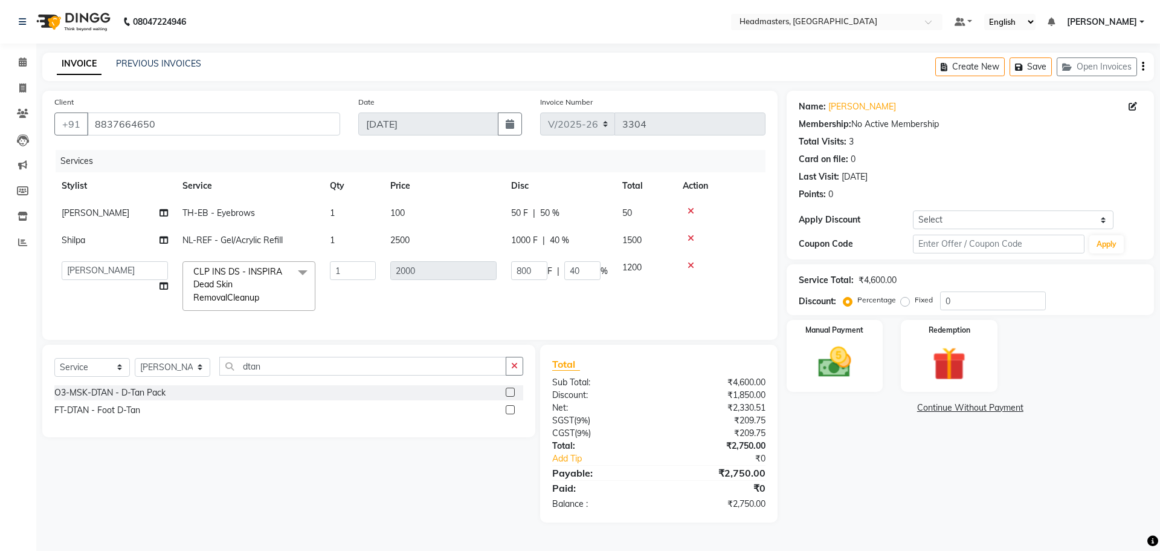
click at [508, 396] on label at bounding box center [510, 391] width 9 height 9
click at [508, 396] on input "checkbox" at bounding box center [510, 393] width 8 height 8
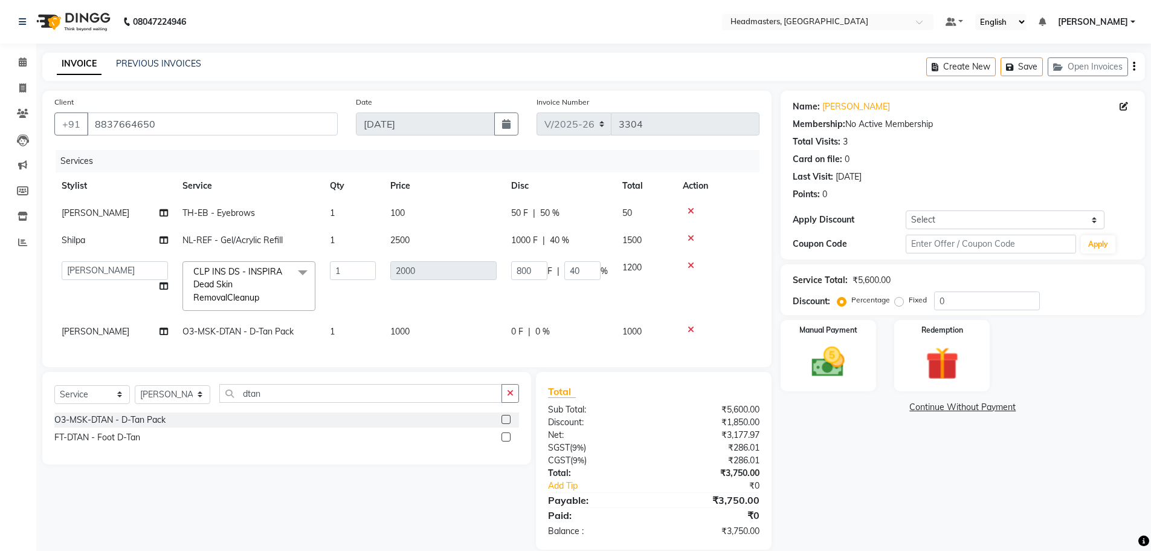
click at [534, 332] on div "0 F | 0 %" at bounding box center [559, 331] width 97 height 13
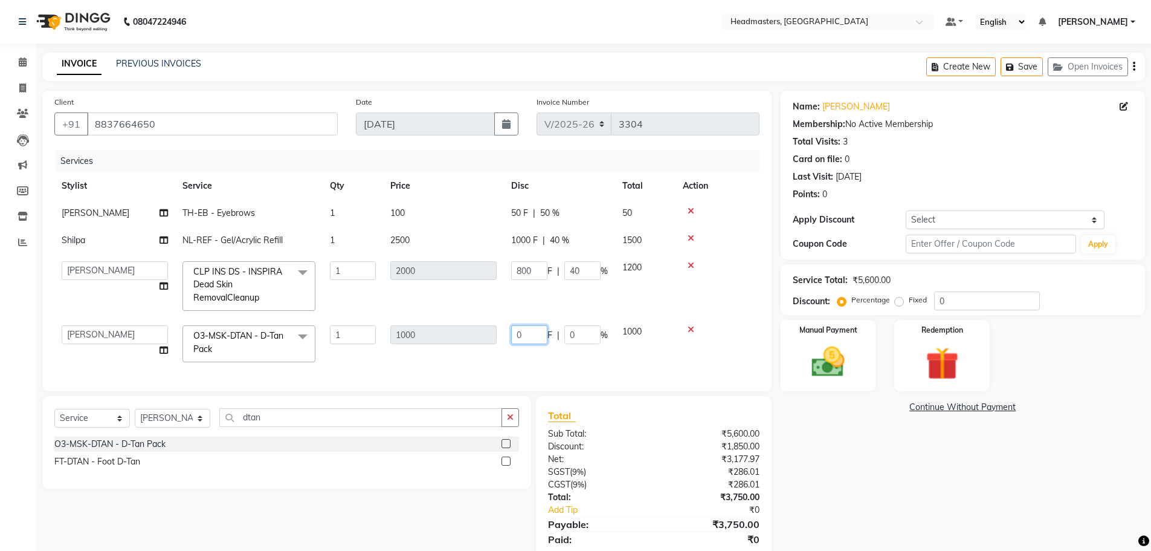
click at [537, 329] on input "0" at bounding box center [529, 334] width 36 height 19
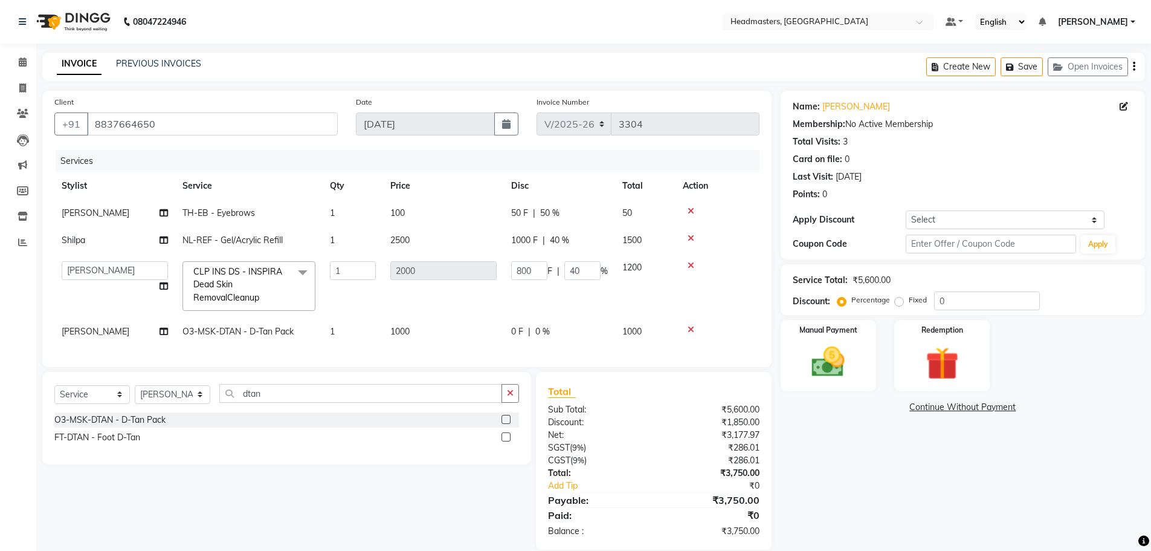
click at [918, 470] on div "Name: [PERSON_NAME] Membership: No Active Membership Total Visits: 3 Card on fi…" at bounding box center [967, 320] width 373 height 459
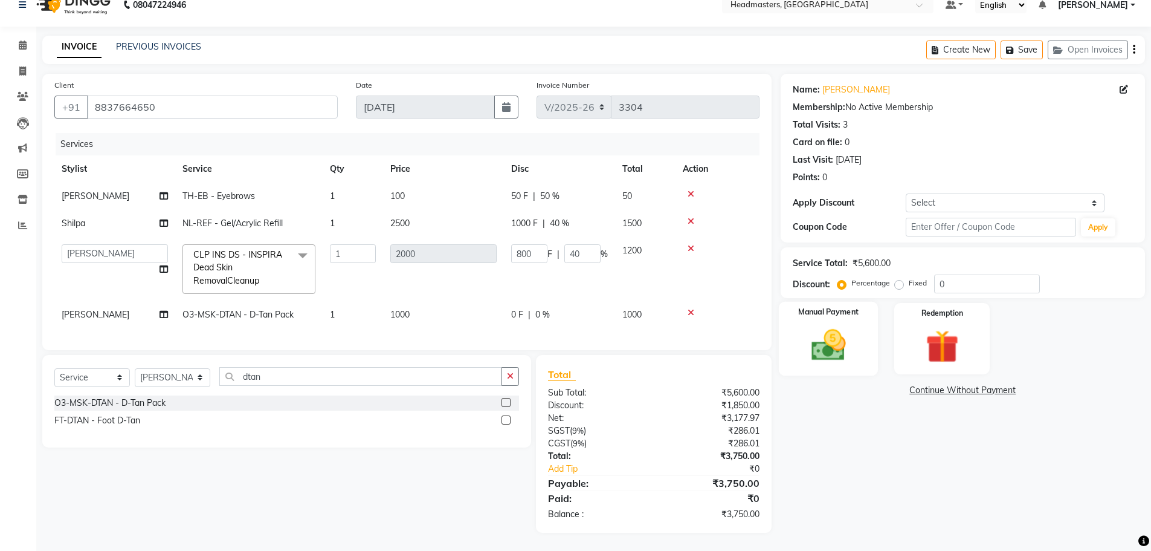
click at [847, 344] on img at bounding box center [829, 344] width 56 height 39
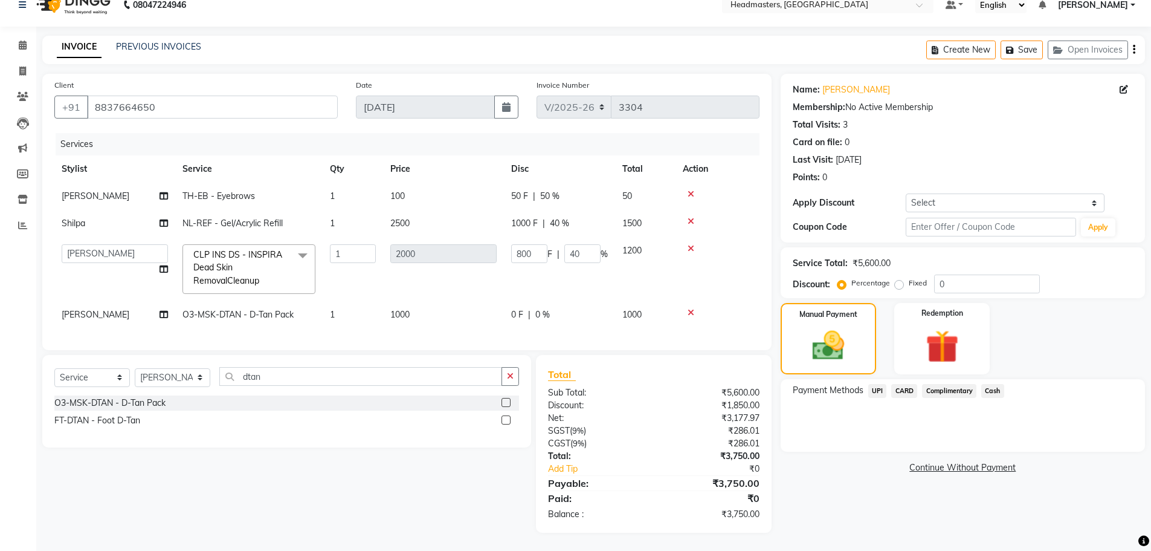
click at [877, 384] on span "UPI" at bounding box center [877, 391] width 19 height 14
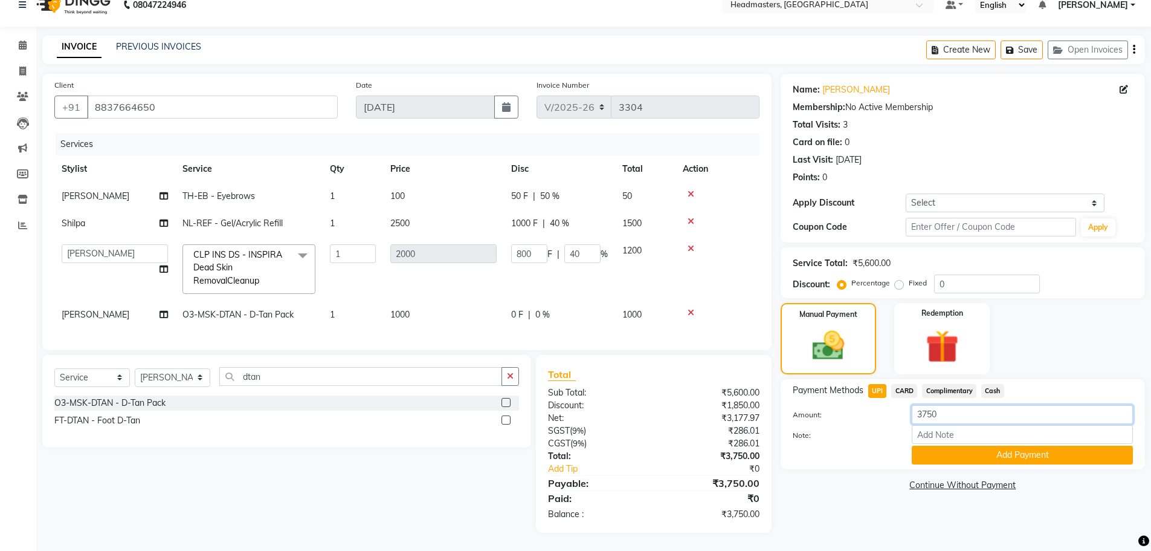
click at [945, 407] on input "3750" at bounding box center [1022, 414] width 221 height 19
click at [966, 445] on button "Add Payment" at bounding box center [1022, 454] width 221 height 19
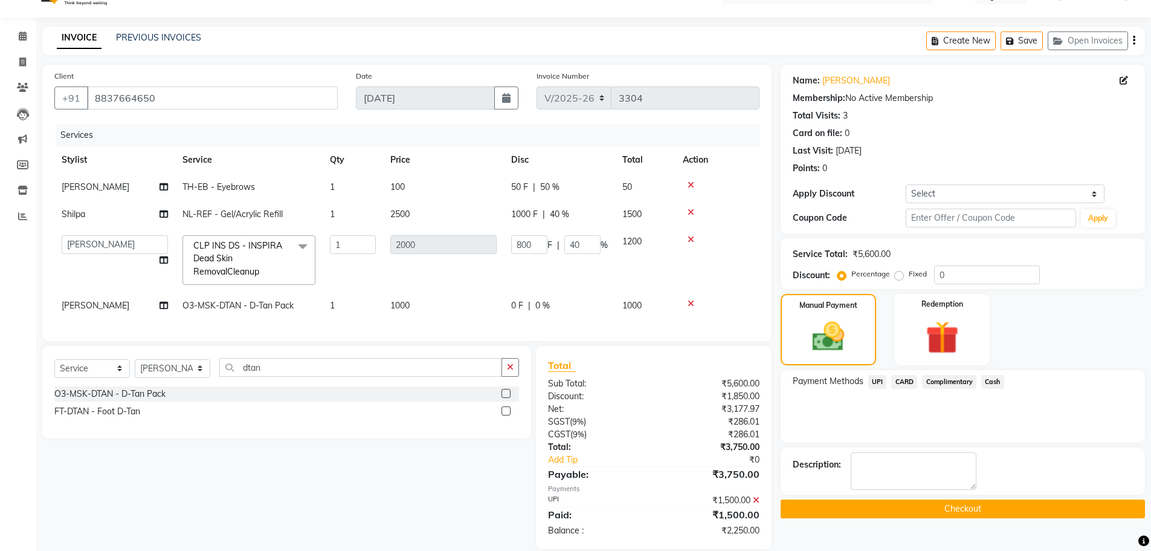
click at [990, 379] on span "Cash" at bounding box center [992, 382] width 23 height 14
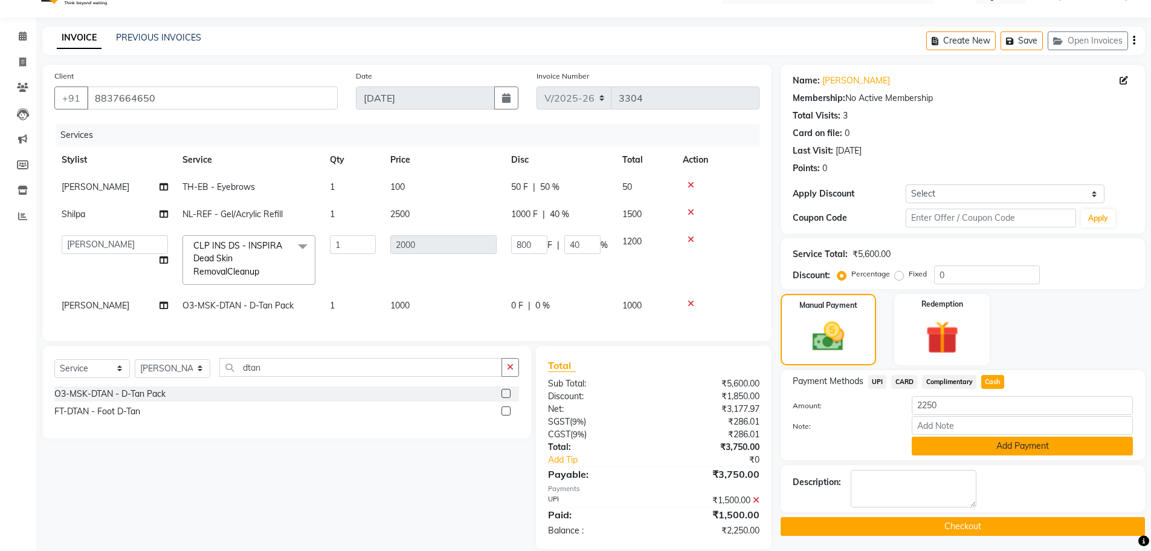
click at [1022, 449] on button "Add Payment" at bounding box center [1022, 445] width 221 height 19
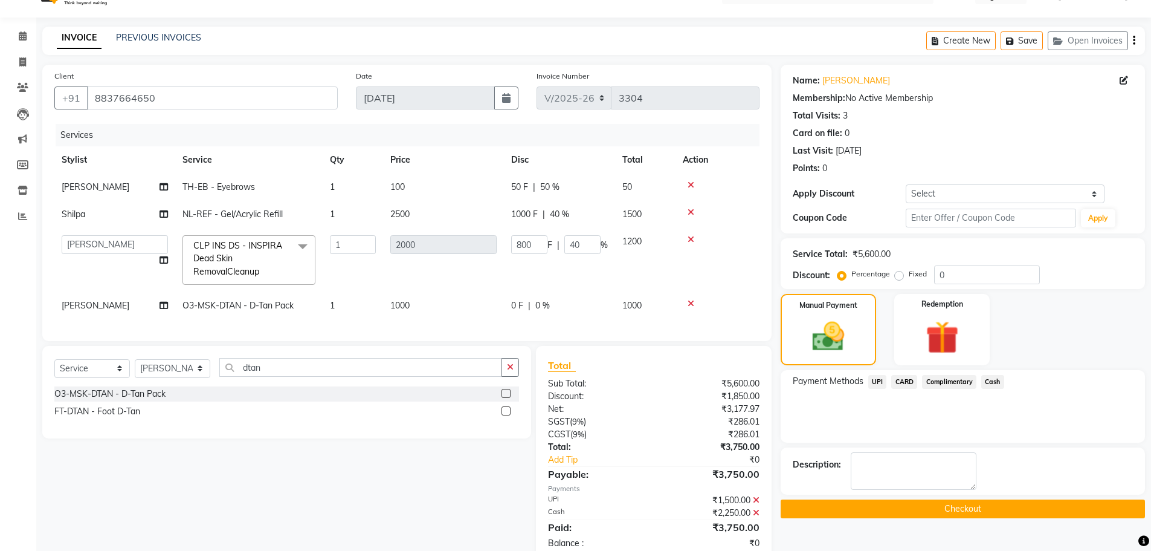
click at [991, 508] on button "Checkout" at bounding box center [963, 508] width 364 height 19
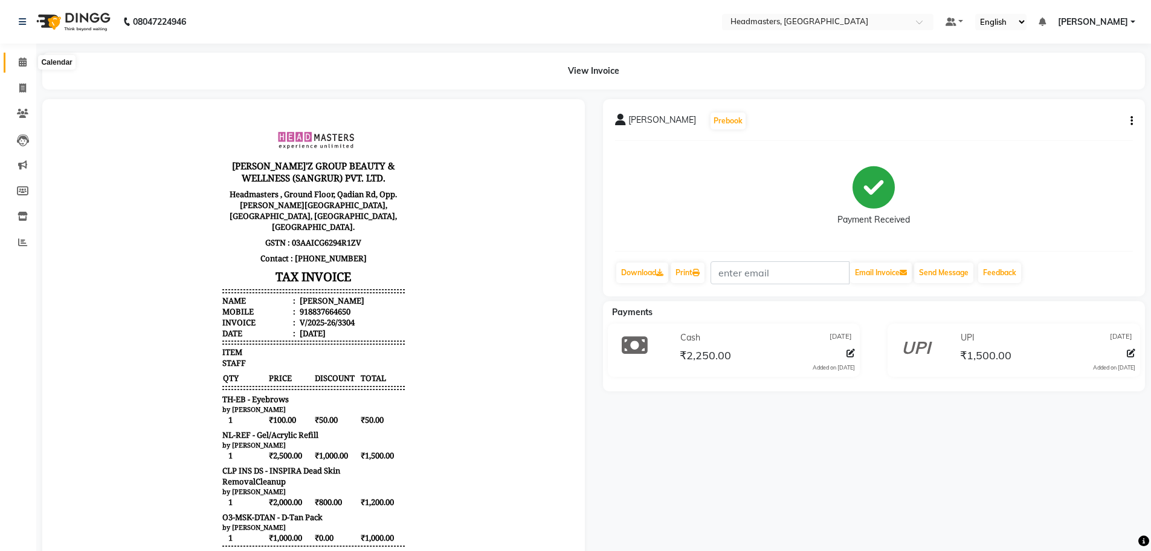
click at [19, 60] on icon at bounding box center [23, 61] width 8 height 9
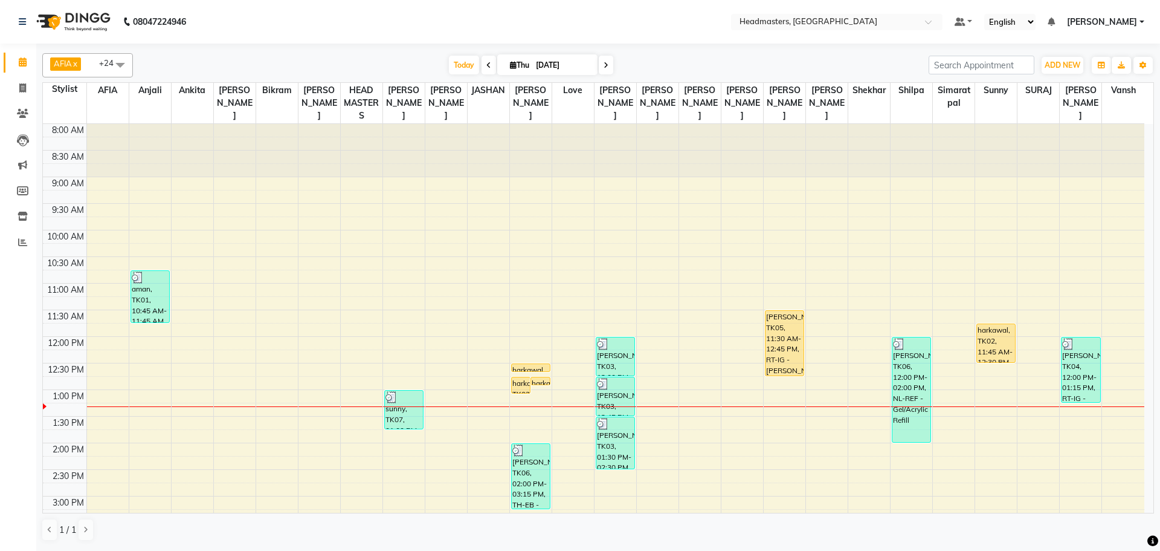
drag, startPoint x: 409, startPoint y: 524, endPoint x: 466, endPoint y: 549, distance: 62.5
click at [466, 549] on div "08047224946 Select Location × Headmasters, Batala Default Panel My Panel Englis…" at bounding box center [580, 275] width 1160 height 551
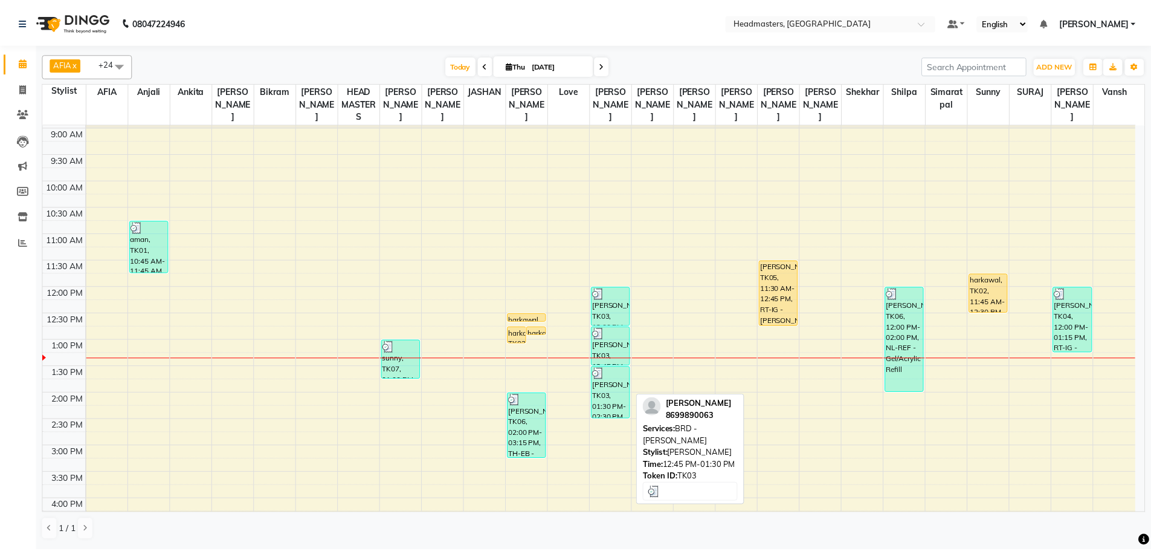
scroll to position [60, 0]
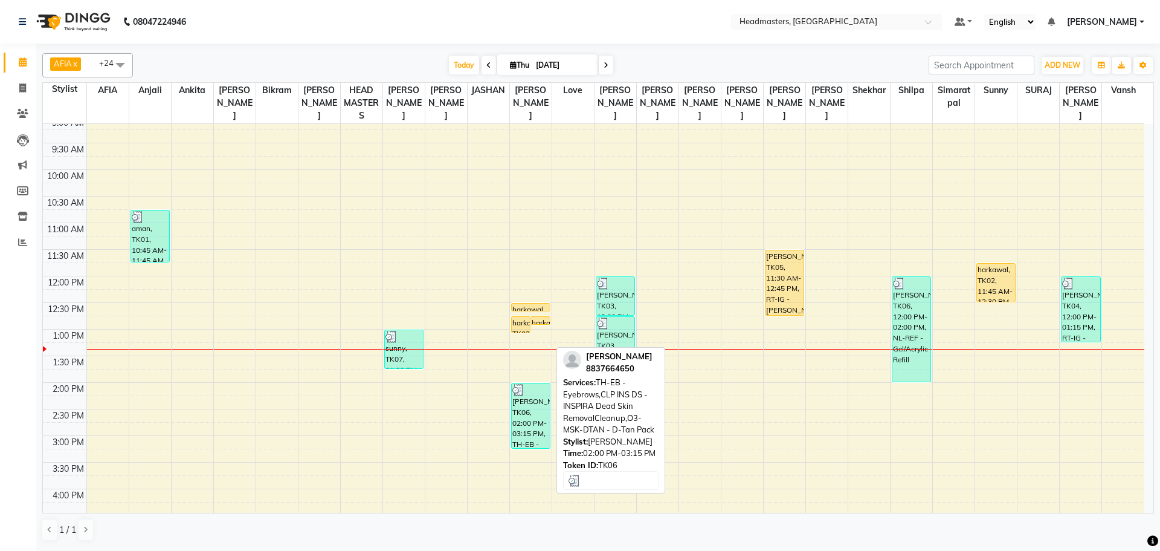
click at [525, 405] on div "[PERSON_NAME], TK06, 02:00 PM-03:15 PM, TH-EB - Eyebrows,CLP INS DS - INSPIRA D…" at bounding box center [531, 415] width 38 height 65
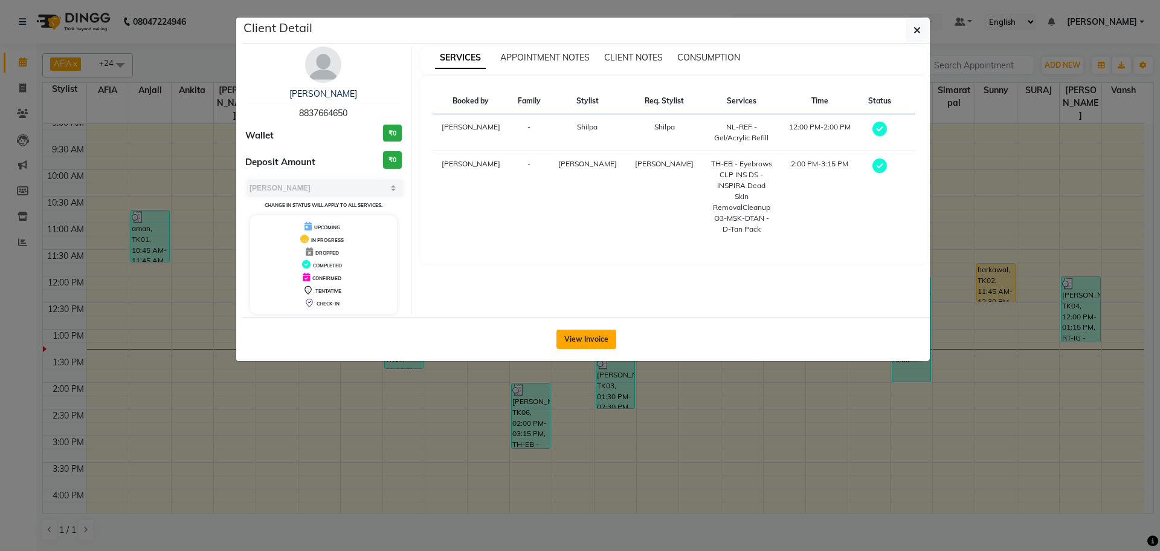
click at [577, 338] on button "View Invoice" at bounding box center [587, 338] width 60 height 19
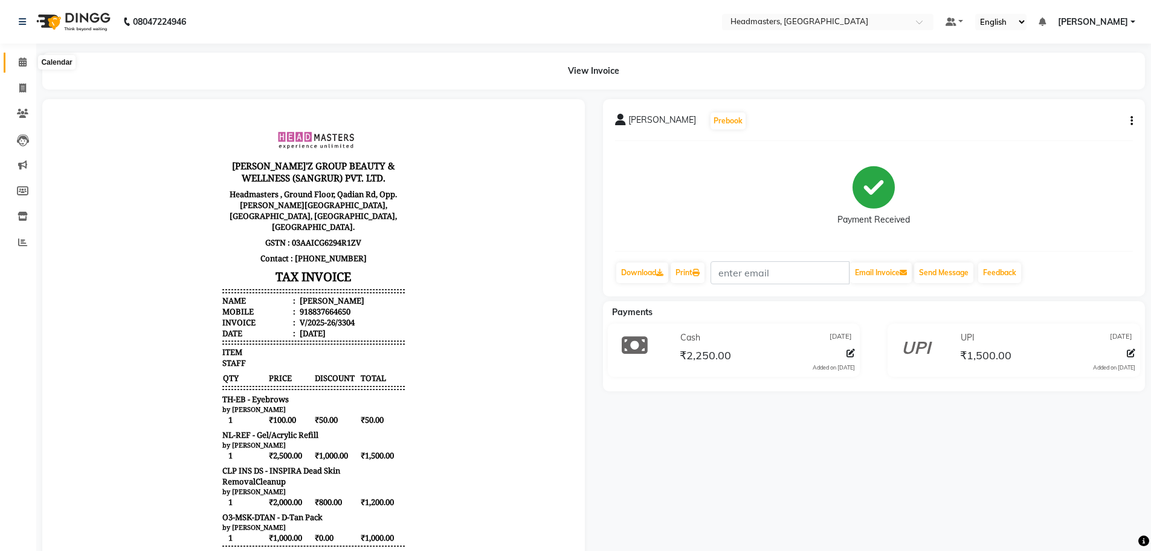
drag, startPoint x: 23, startPoint y: 61, endPoint x: 13, endPoint y: 62, distance: 9.7
click at [22, 61] on icon at bounding box center [23, 61] width 8 height 9
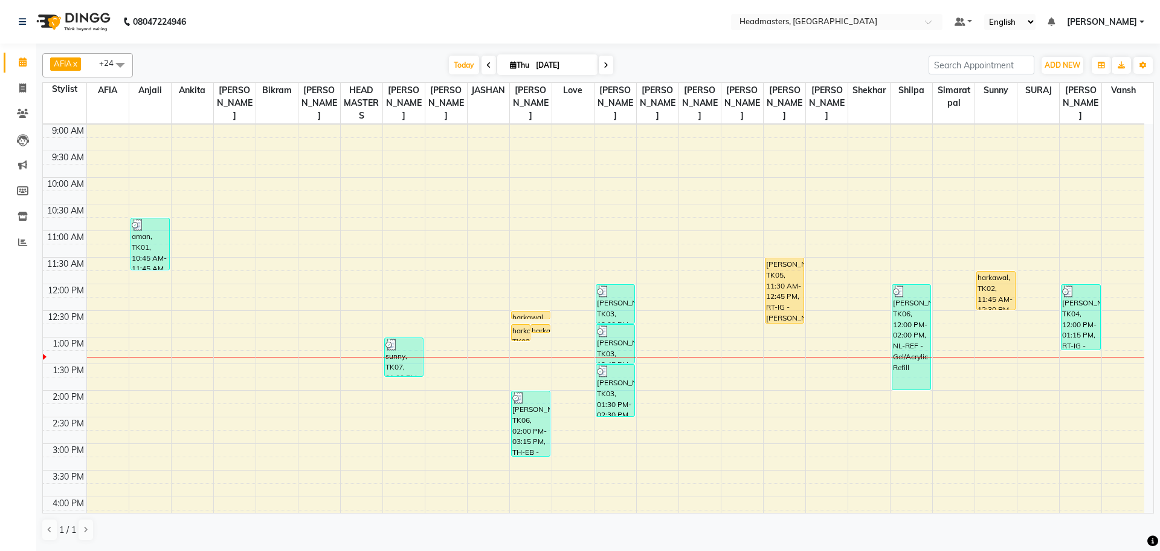
scroll to position [60, 0]
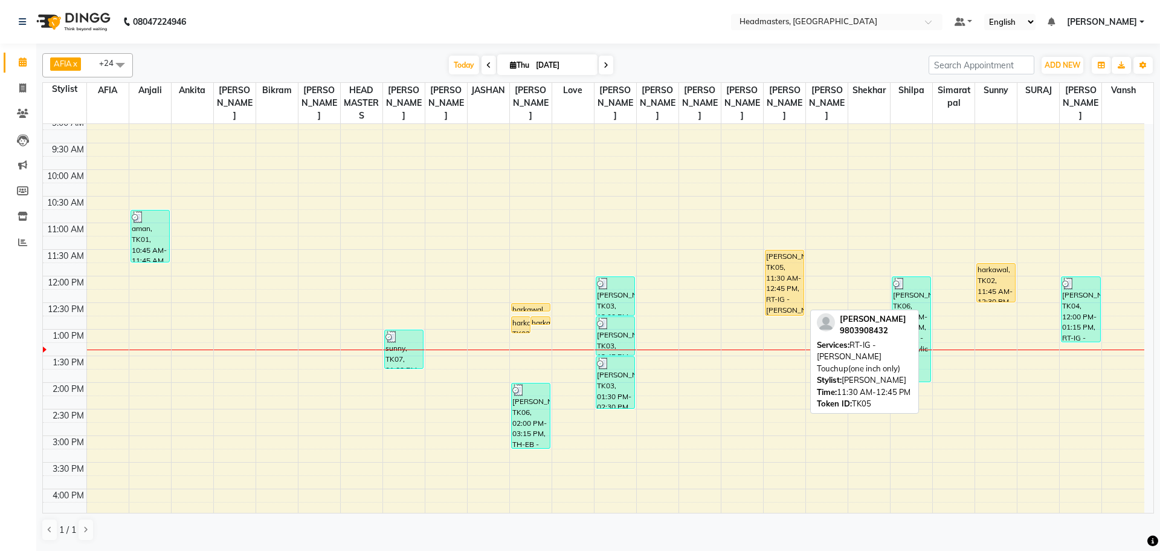
click at [783, 270] on div "[PERSON_NAME], TK05, 11:30 AM-12:45 PM, RT-IG - [PERSON_NAME] Touchup(one inch …" at bounding box center [785, 282] width 38 height 65
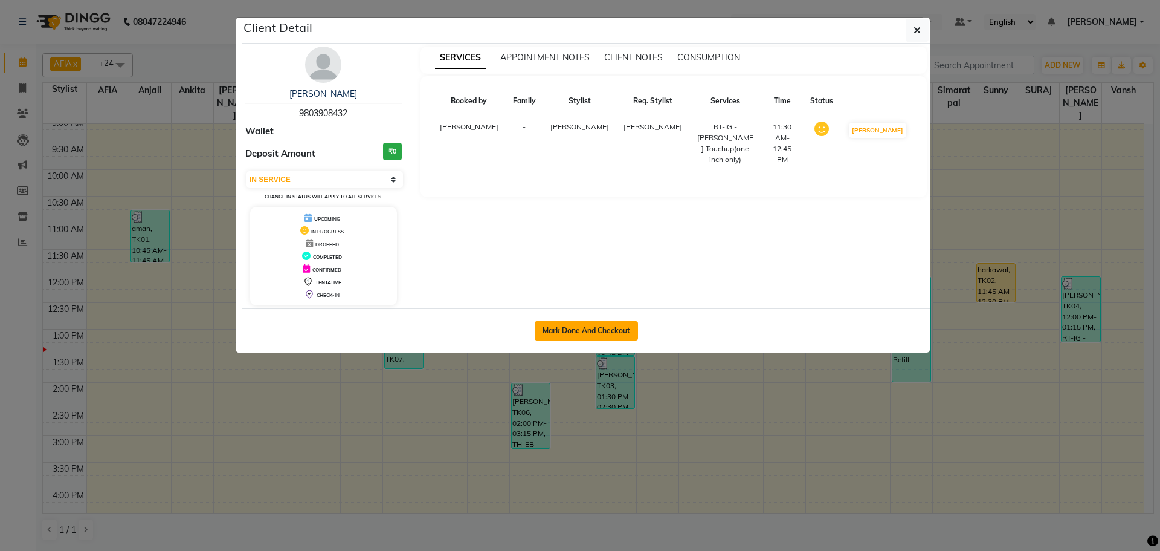
click at [604, 328] on button "Mark Done And Checkout" at bounding box center [586, 330] width 103 height 19
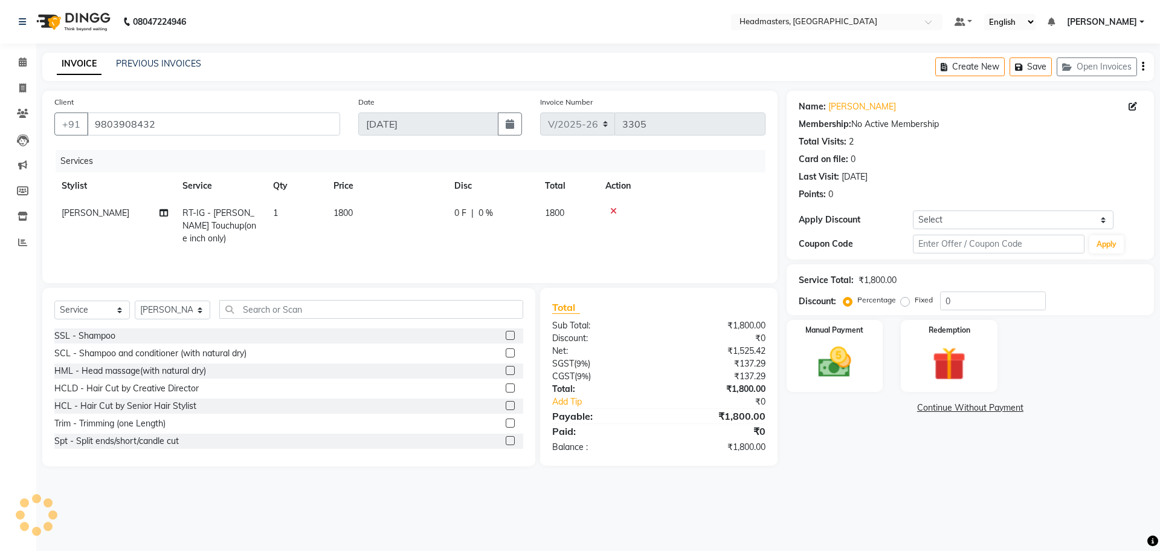
click at [449, 225] on tr "[PERSON_NAME] RT-IG - [PERSON_NAME] Touchup(one inch only) 1 1800 0 F | 0 % 1800" at bounding box center [409, 225] width 711 height 53
click at [481, 216] on span "0 %" at bounding box center [486, 213] width 15 height 13
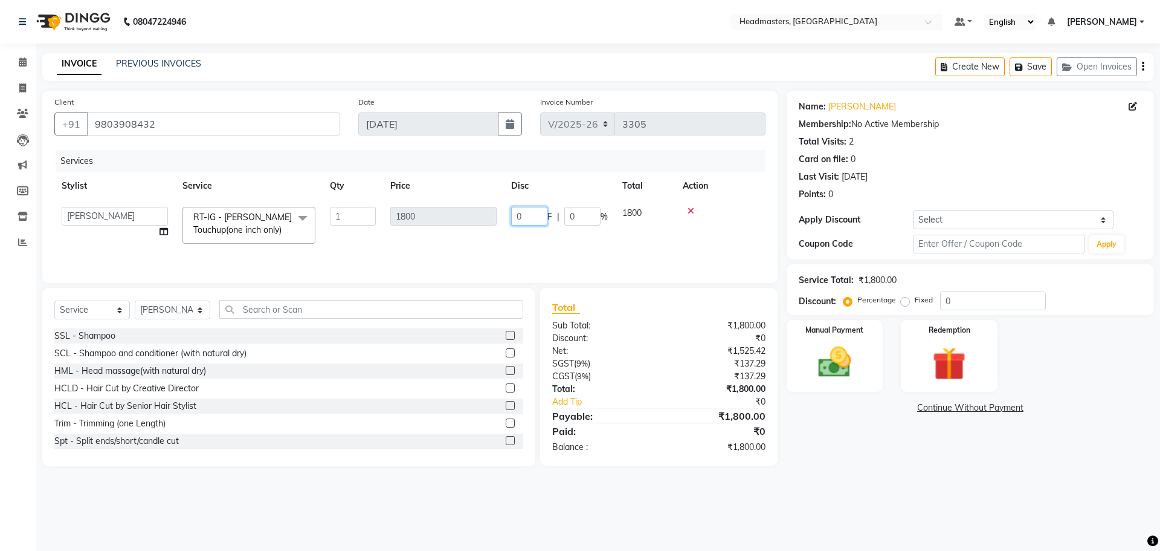
click at [542, 211] on input "0" at bounding box center [529, 216] width 36 height 19
drag, startPoint x: 491, startPoint y: 236, endPoint x: 482, endPoint y: 245, distance: 12.0
click at [492, 236] on tr "AFIA Anjali [PERSON_NAME] [PERSON_NAME] [PERSON_NAME] HEAD [PERSON_NAME] [PERSO…" at bounding box center [409, 224] width 711 height 51
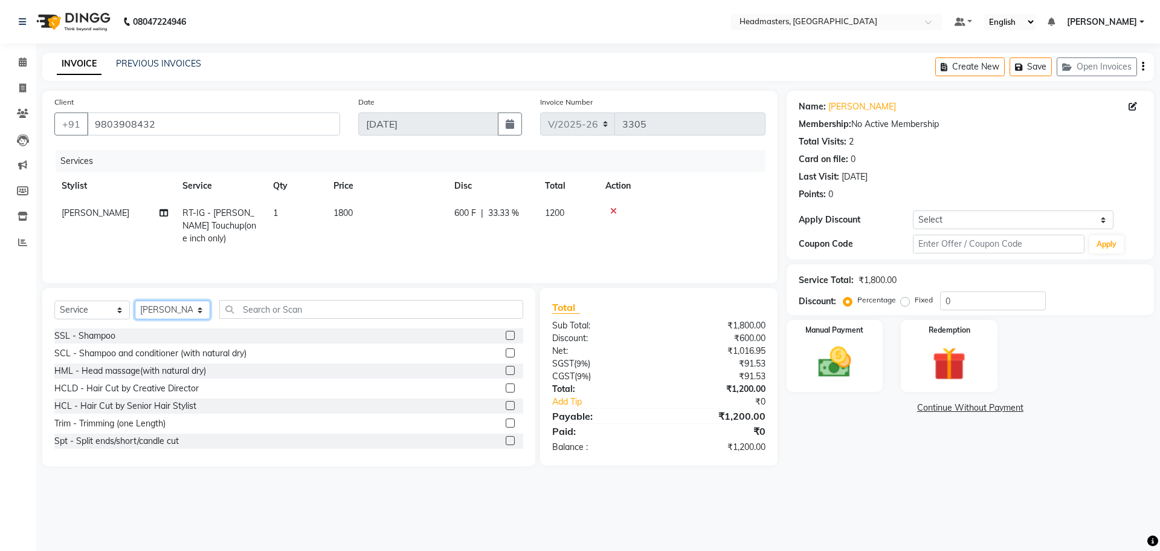
click at [189, 308] on select "Select Stylist AFIA Anjali [PERSON_NAME] [PERSON_NAME] [PERSON_NAME] HEAD [PERS…" at bounding box center [173, 309] width 76 height 19
click at [251, 303] on input "text" at bounding box center [371, 309] width 304 height 19
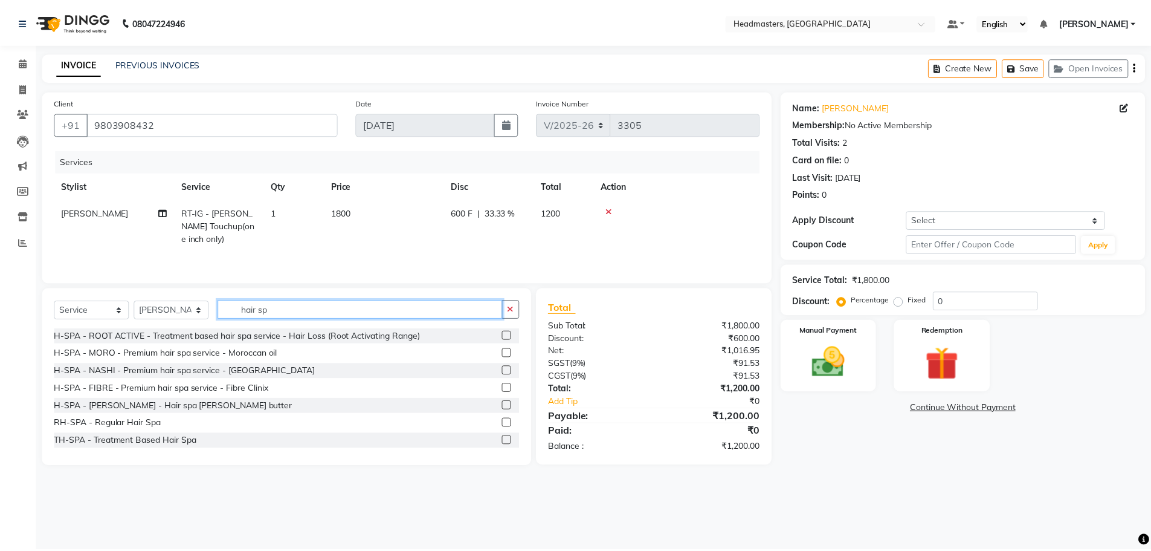
scroll to position [89, 0]
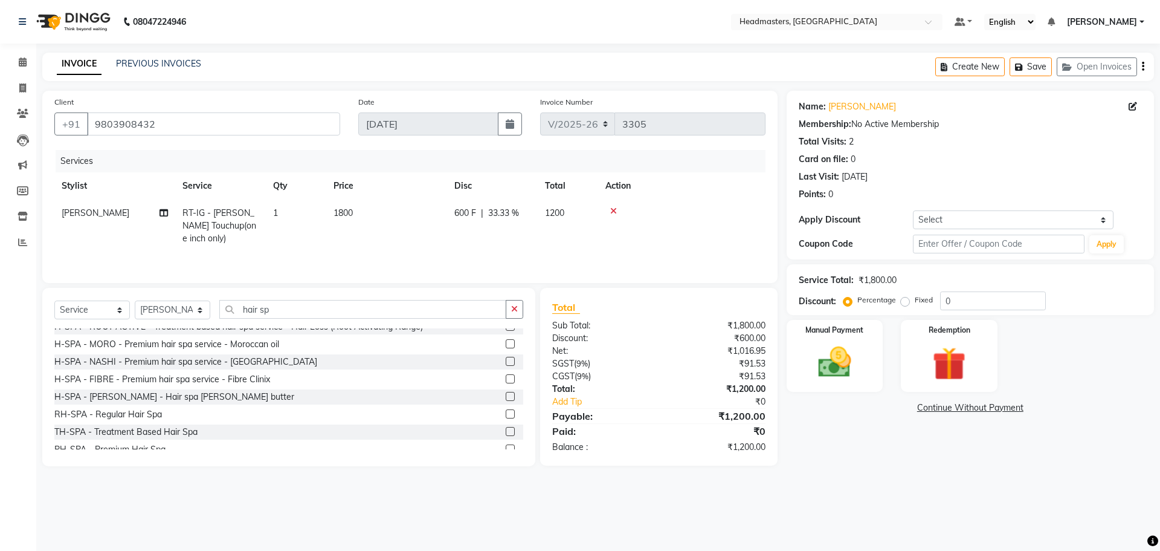
click at [506, 444] on label at bounding box center [510, 448] width 9 height 9
click at [506, 445] on input "checkbox" at bounding box center [510, 449] width 8 height 8
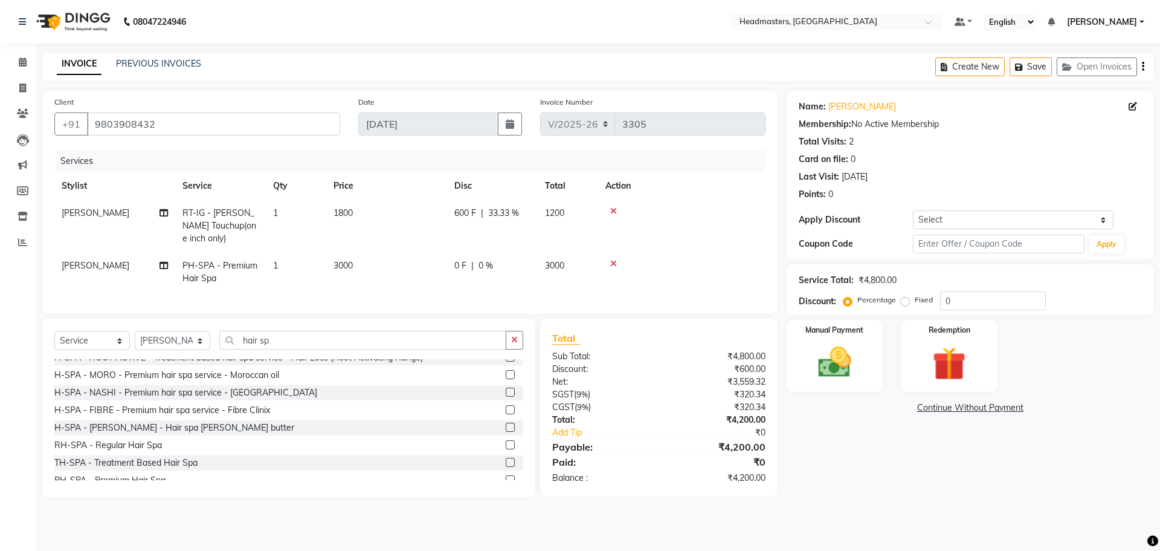
click at [468, 258] on td "0 F | 0 %" at bounding box center [492, 272] width 91 height 40
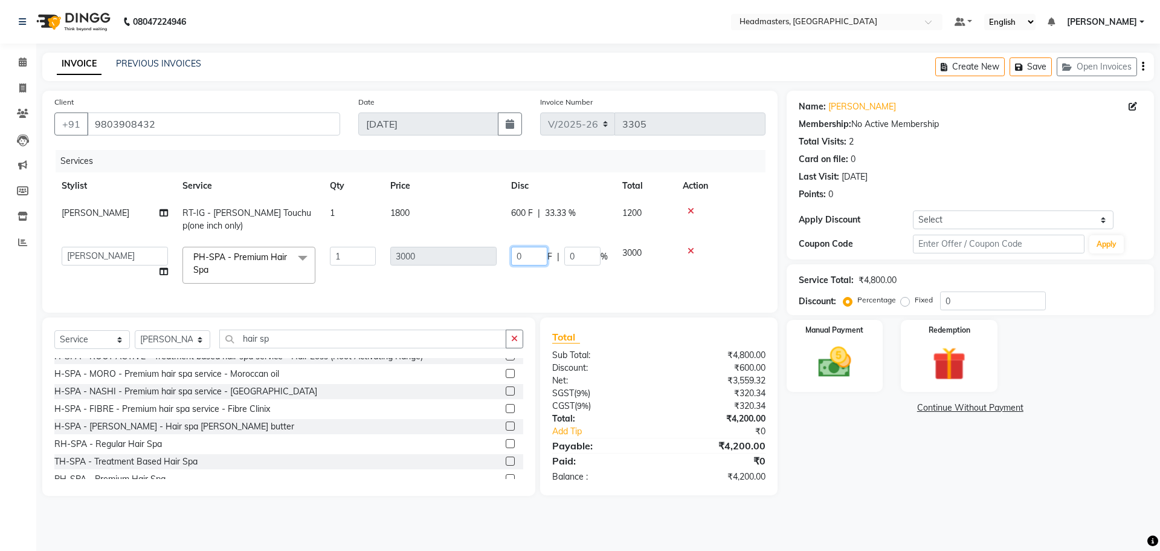
click at [521, 257] on input "0" at bounding box center [529, 256] width 36 height 19
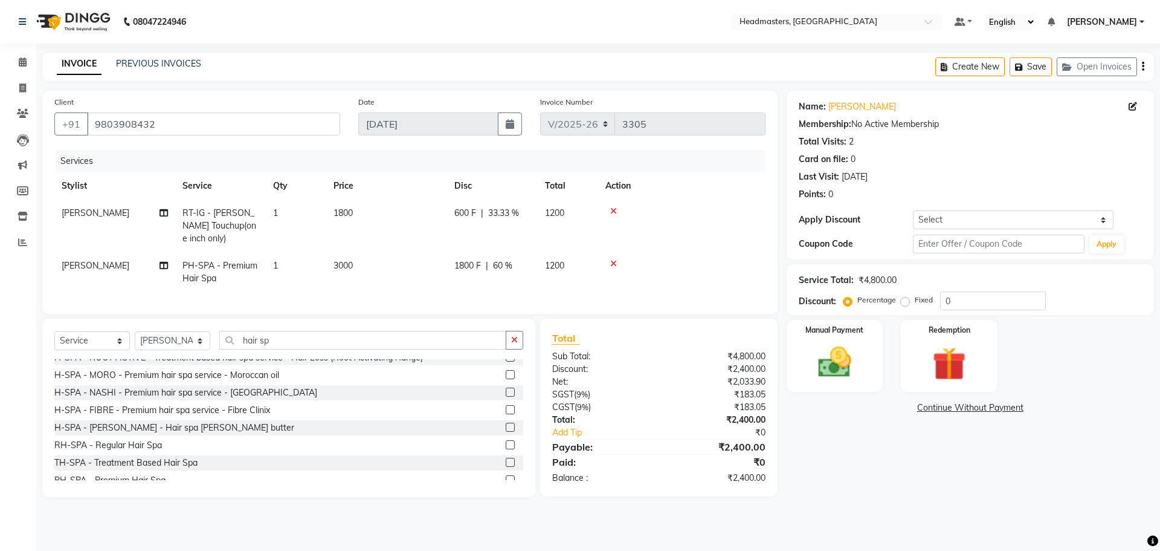
click at [517, 266] on td "1800 F | 60 %" at bounding box center [492, 272] width 91 height 40
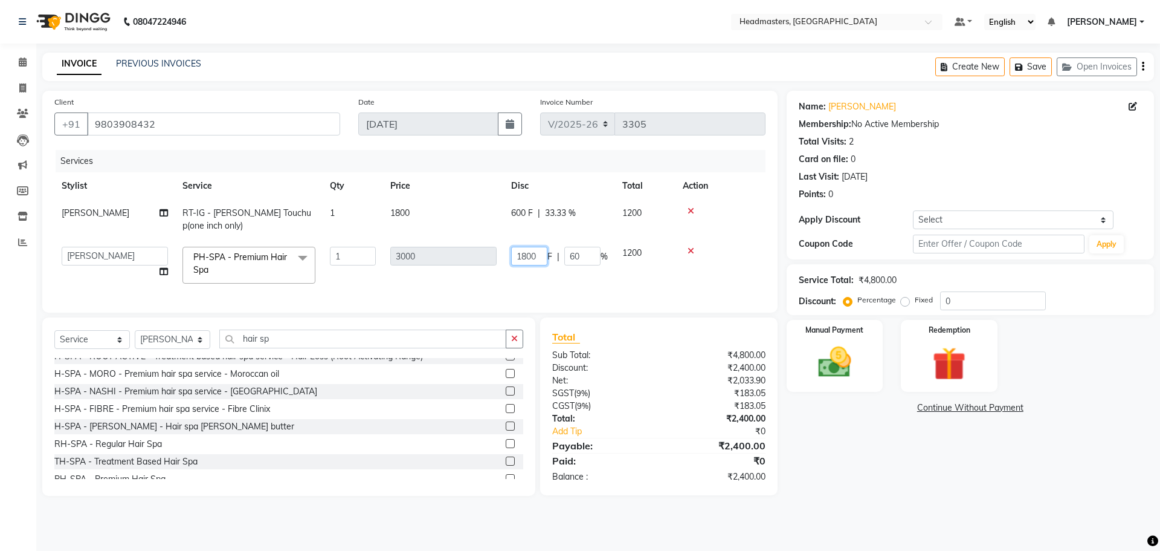
click at [543, 257] on input "1800" at bounding box center [529, 256] width 36 height 19
drag, startPoint x: 567, startPoint y: 276, endPoint x: 659, endPoint y: 323, distance: 104.1
click at [568, 276] on tr "AFIA Anjali [PERSON_NAME] [PERSON_NAME] [PERSON_NAME] HEAD [PERSON_NAME] [PERSO…" at bounding box center [409, 264] width 711 height 51
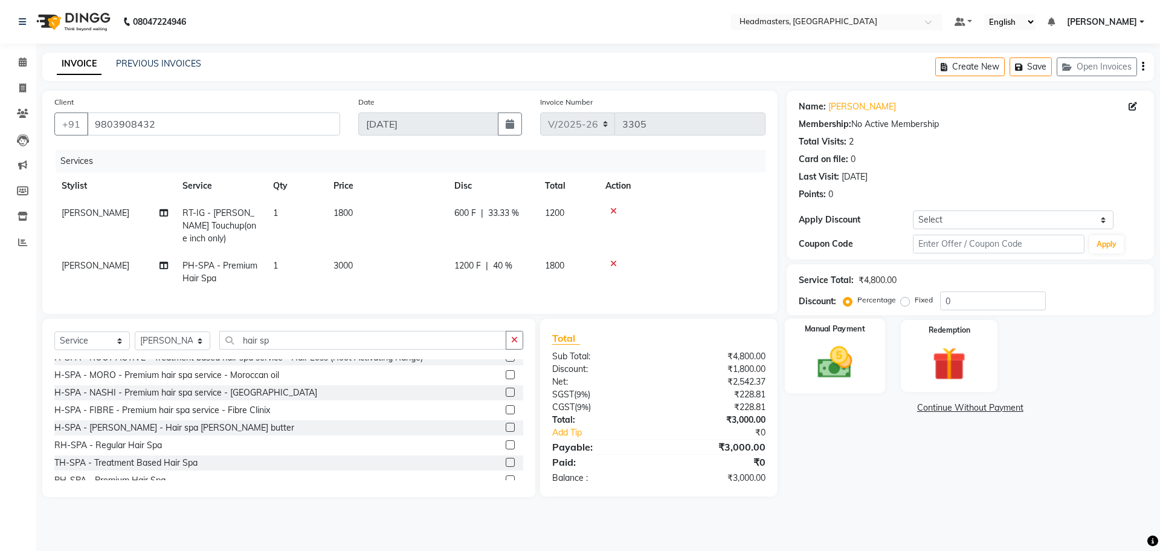
click at [845, 359] on img at bounding box center [835, 362] width 56 height 40
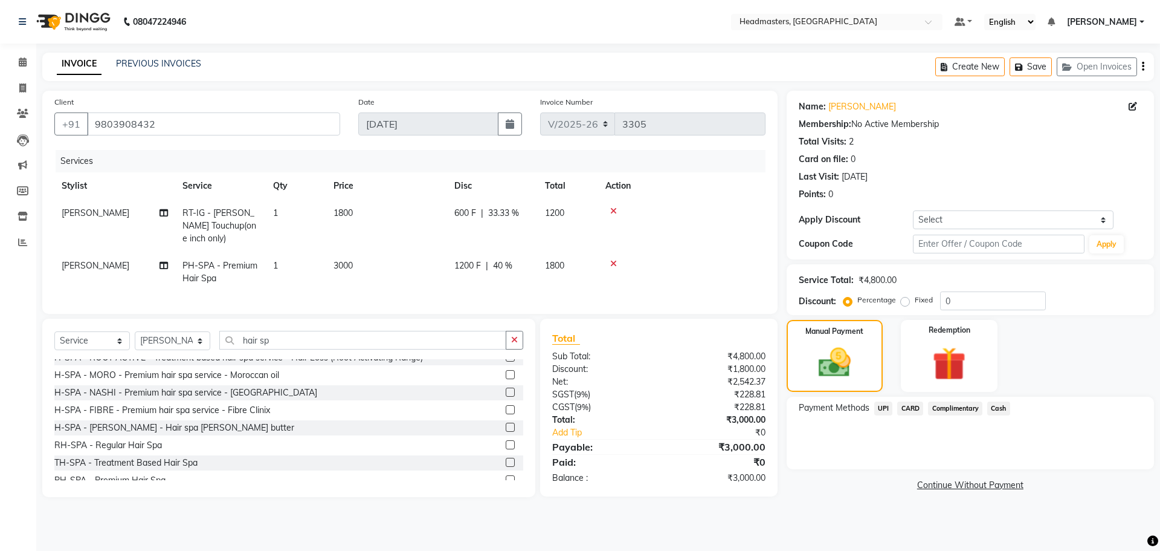
click at [996, 411] on span "Cash" at bounding box center [998, 408] width 23 height 14
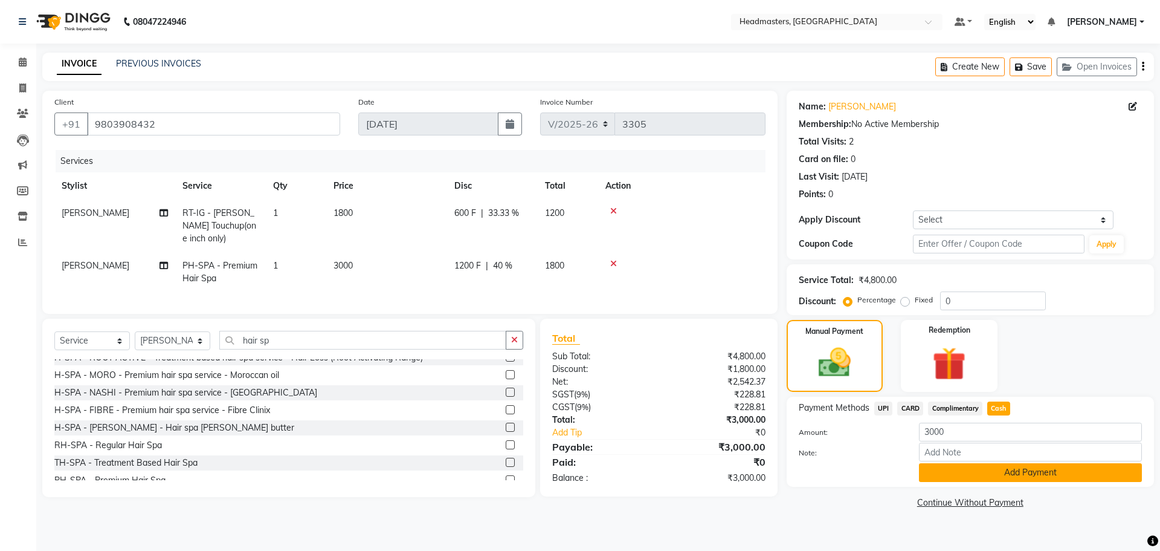
click at [995, 478] on button "Add Payment" at bounding box center [1030, 472] width 223 height 19
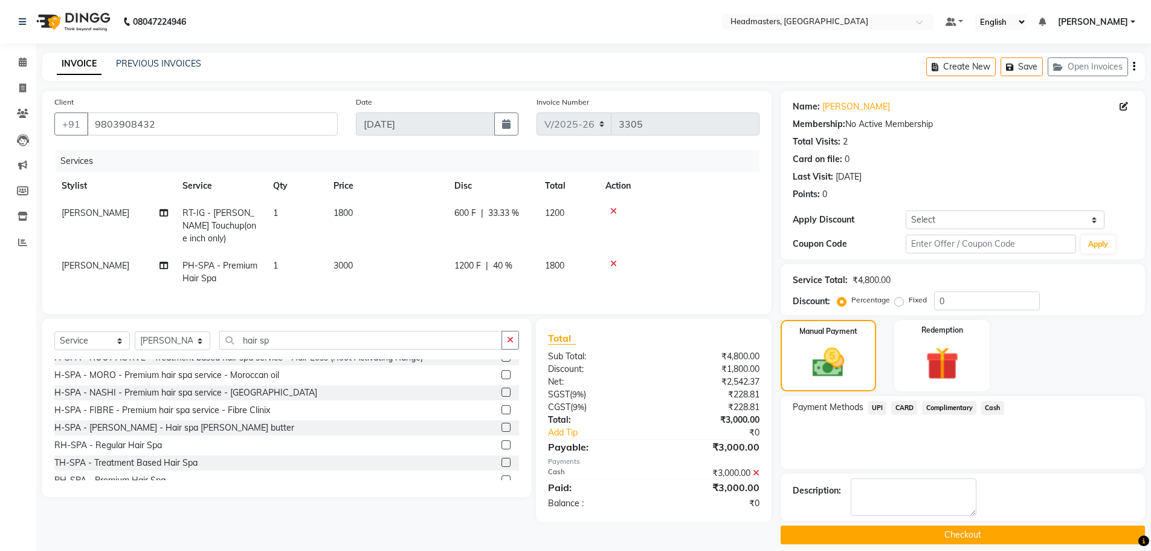
click at [948, 540] on button "Checkout" at bounding box center [963, 534] width 364 height 19
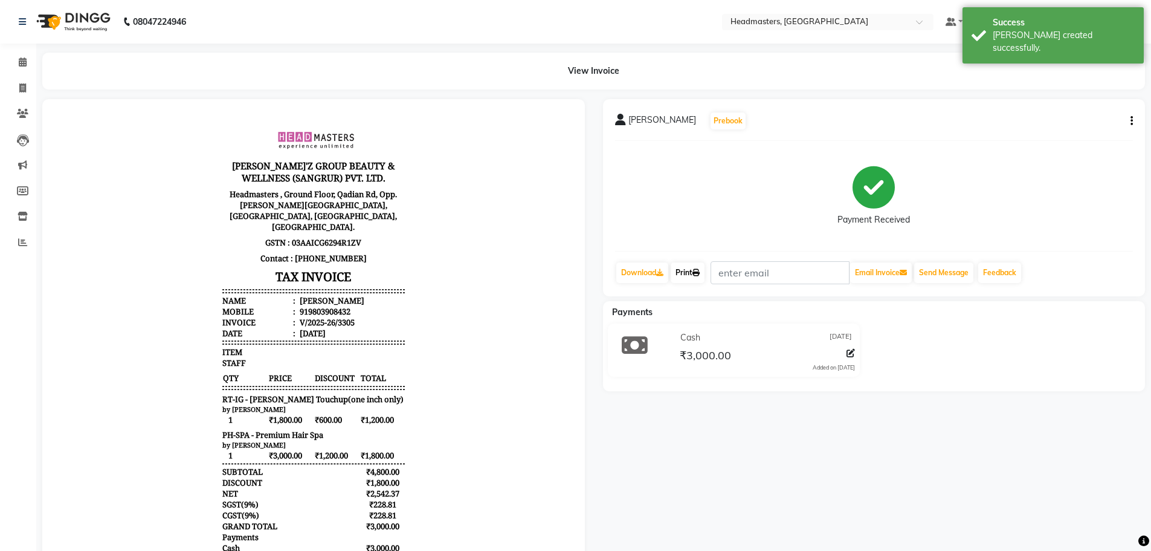
click at [700, 265] on link "Print" at bounding box center [688, 272] width 34 height 21
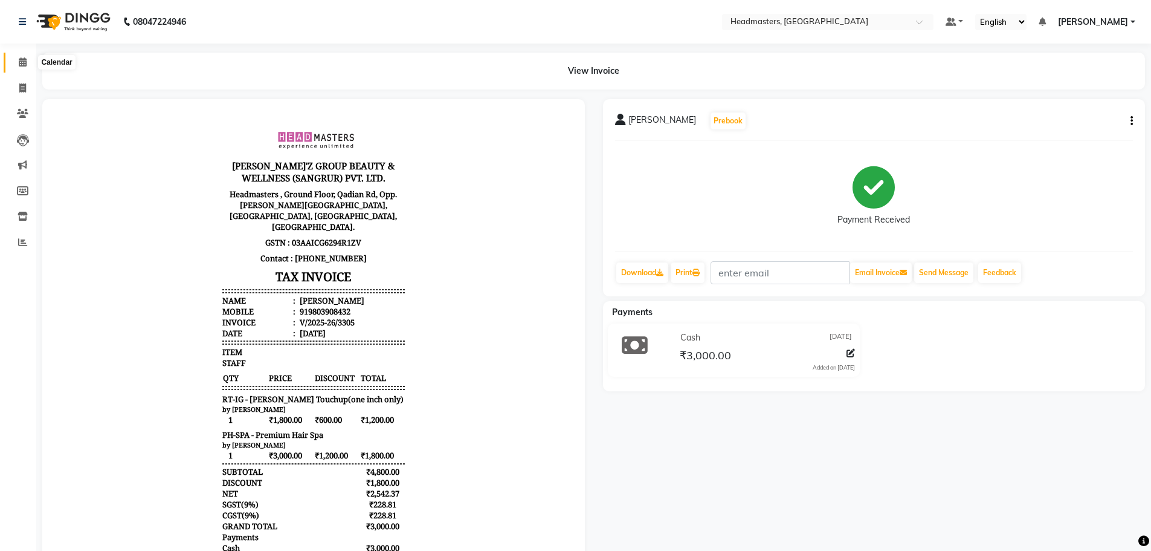
drag, startPoint x: 24, startPoint y: 57, endPoint x: 355, endPoint y: 32, distance: 331.5
click at [22, 57] on span at bounding box center [22, 63] width 21 height 14
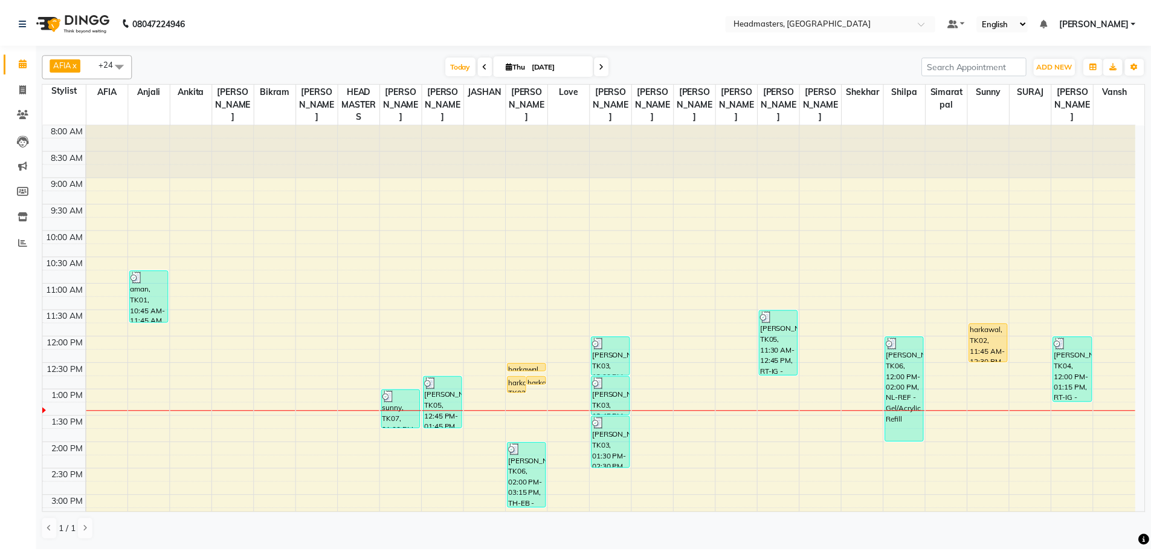
scroll to position [80, 0]
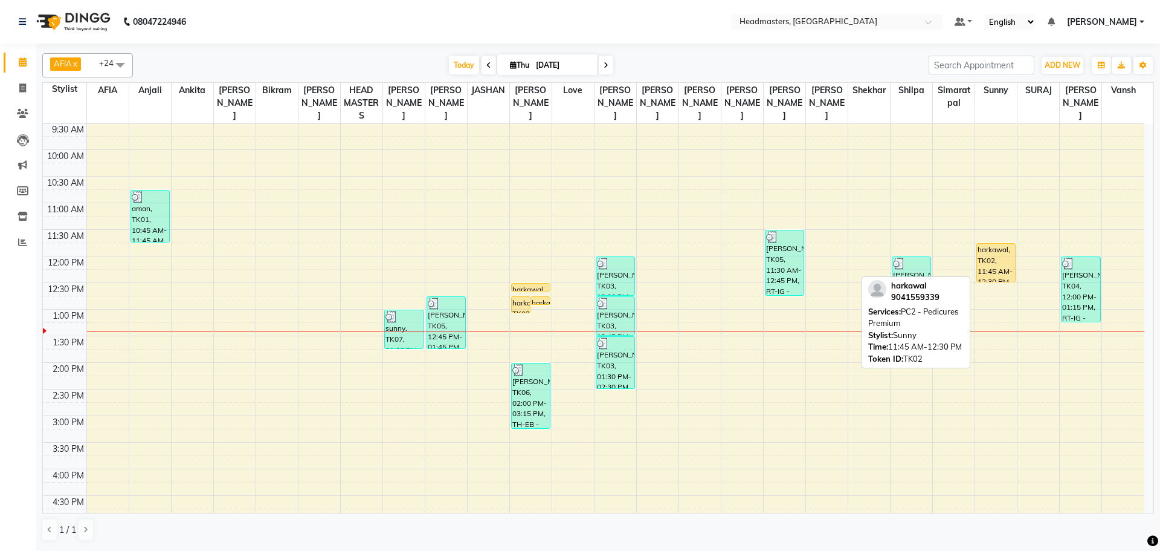
click at [996, 262] on div "harkawal, TK02, 11:45 AM-12:30 PM, PC2 - Pedicures Premium" at bounding box center [996, 263] width 38 height 38
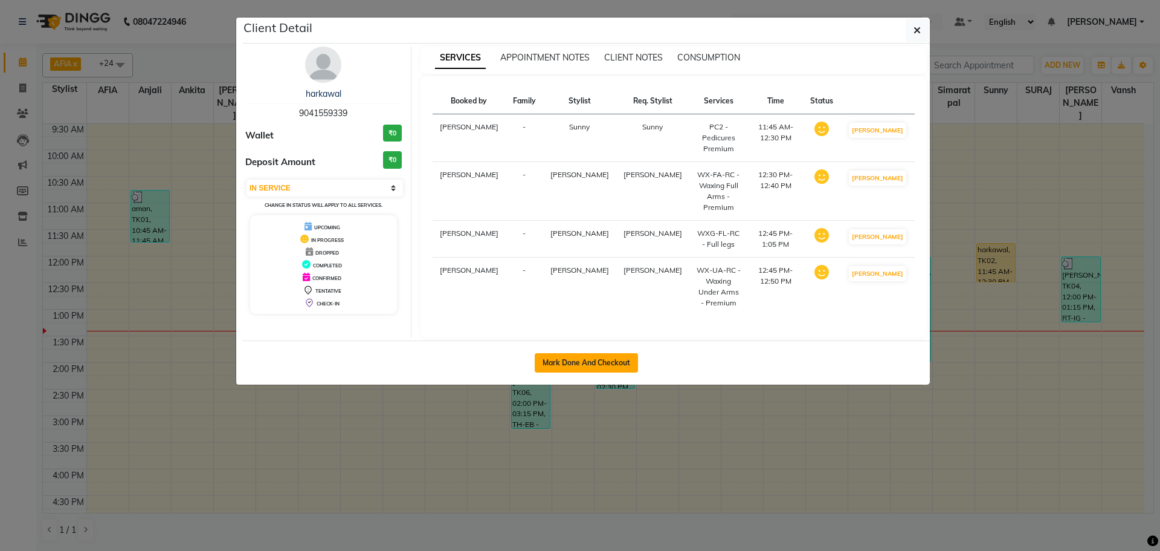
click at [606, 353] on button "Mark Done And Checkout" at bounding box center [586, 362] width 103 height 19
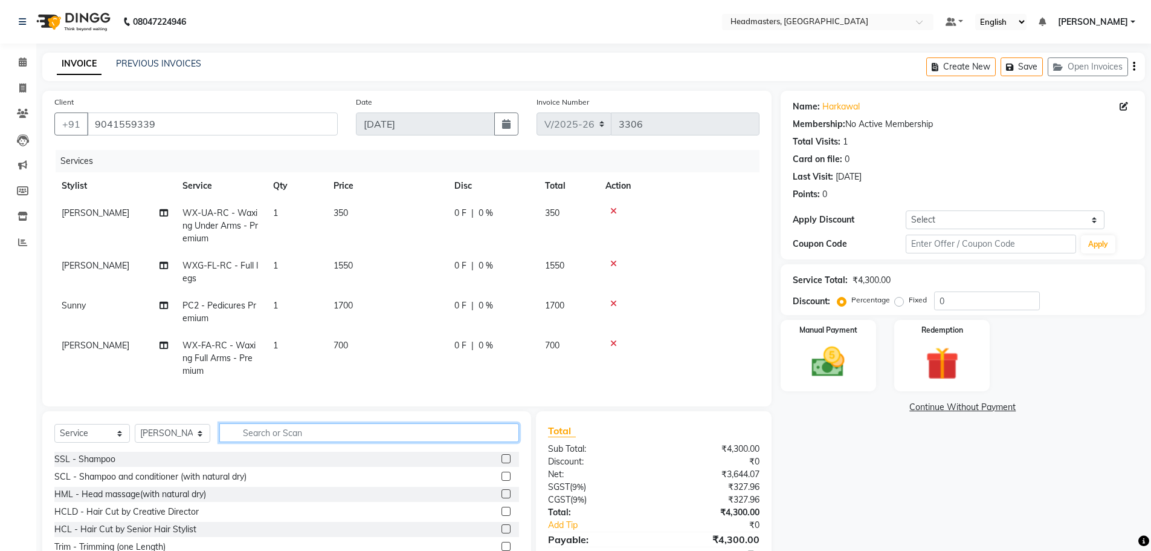
scroll to position [66, 0]
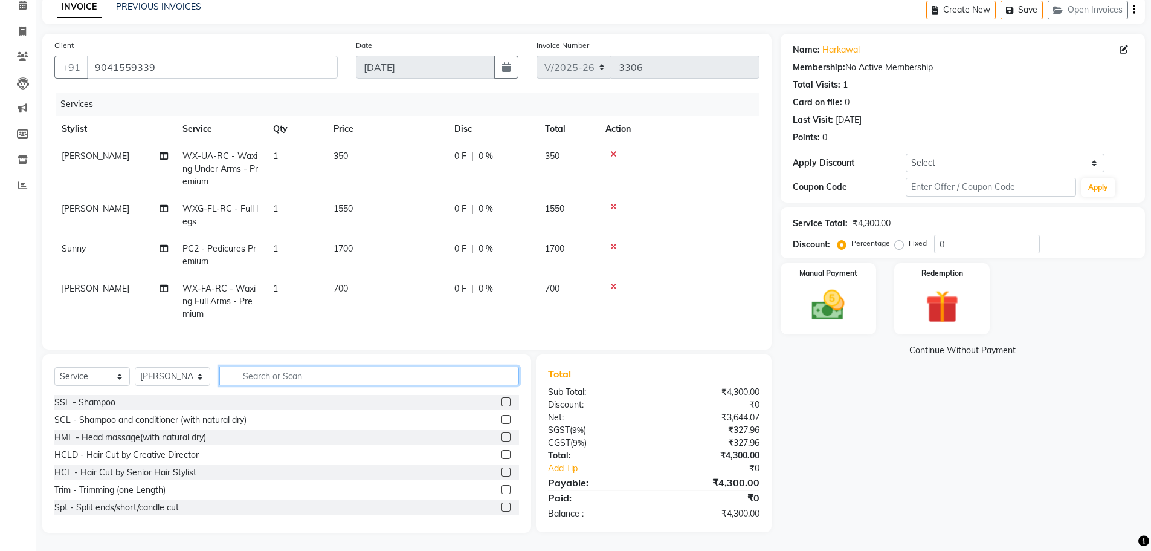
click at [254, 383] on input "text" at bounding box center [369, 375] width 300 height 19
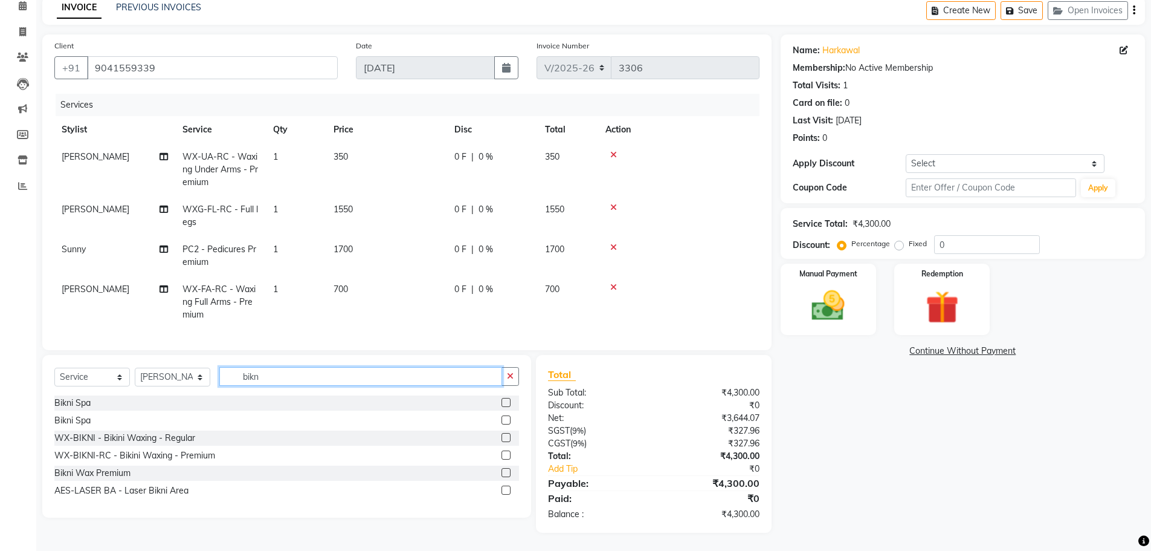
scroll to position [65, 0]
click at [504, 453] on label at bounding box center [506, 454] width 9 height 9
click at [504, 453] on input "checkbox" at bounding box center [506, 455] width 8 height 8
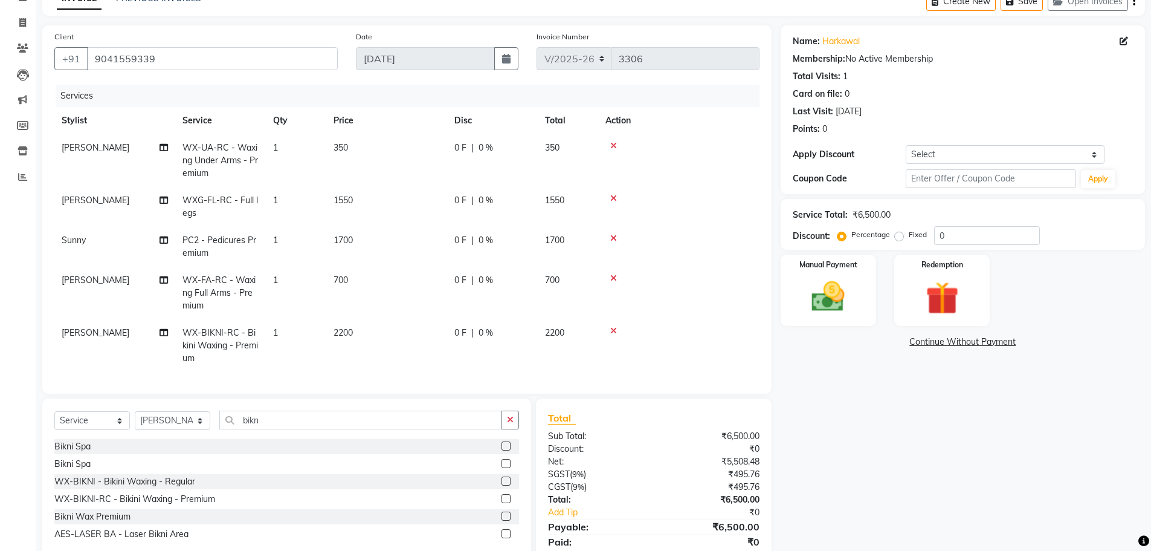
drag, startPoint x: 453, startPoint y: 328, endPoint x: 489, endPoint y: 334, distance: 36.3
click at [459, 335] on td "0 F | 0 %" at bounding box center [492, 345] width 91 height 53
click at [488, 334] on div "Services Stylist Service Qty Price Disc Total Action [PERSON_NAME] WX-UA-RC - W…" at bounding box center [406, 233] width 705 height 297
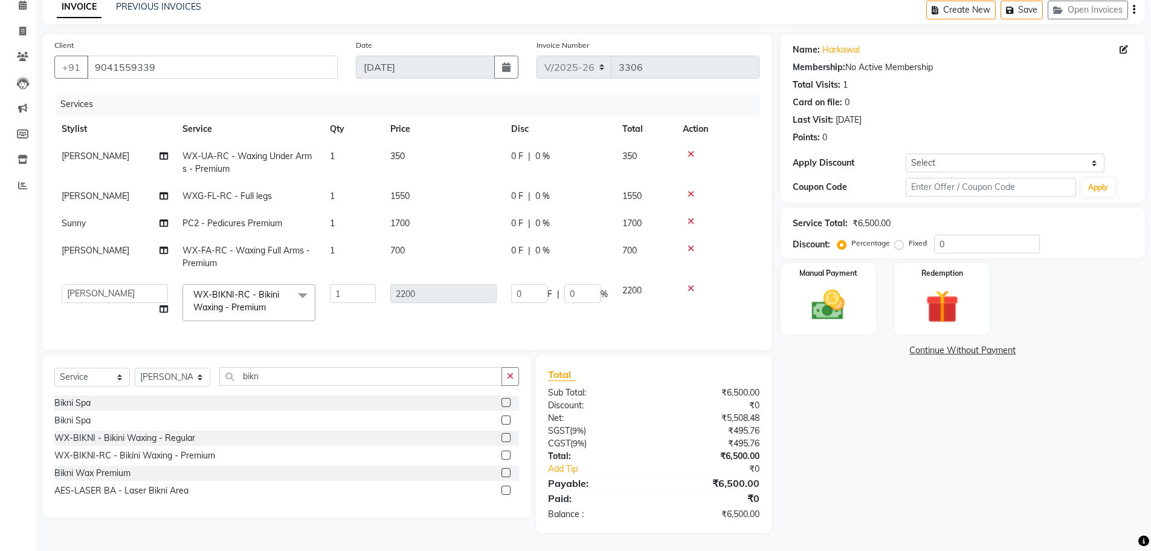
click at [534, 297] on td "0 F | 0 %" at bounding box center [559, 302] width 111 height 51
click at [534, 289] on input "0" at bounding box center [529, 293] width 36 height 19
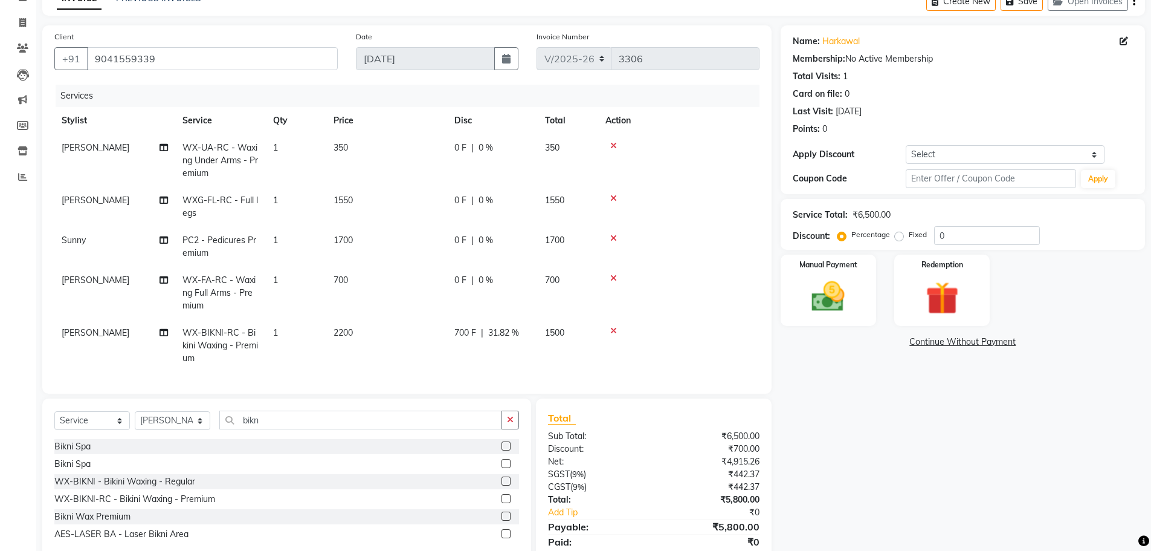
click at [546, 310] on tbody "[PERSON_NAME] WX-UA-RC - Waxing Under Arms - Premium 1 350 0 F | 0 % 350 [PERSO…" at bounding box center [406, 252] width 705 height 237
click at [491, 236] on span "0 %" at bounding box center [486, 240] width 15 height 13
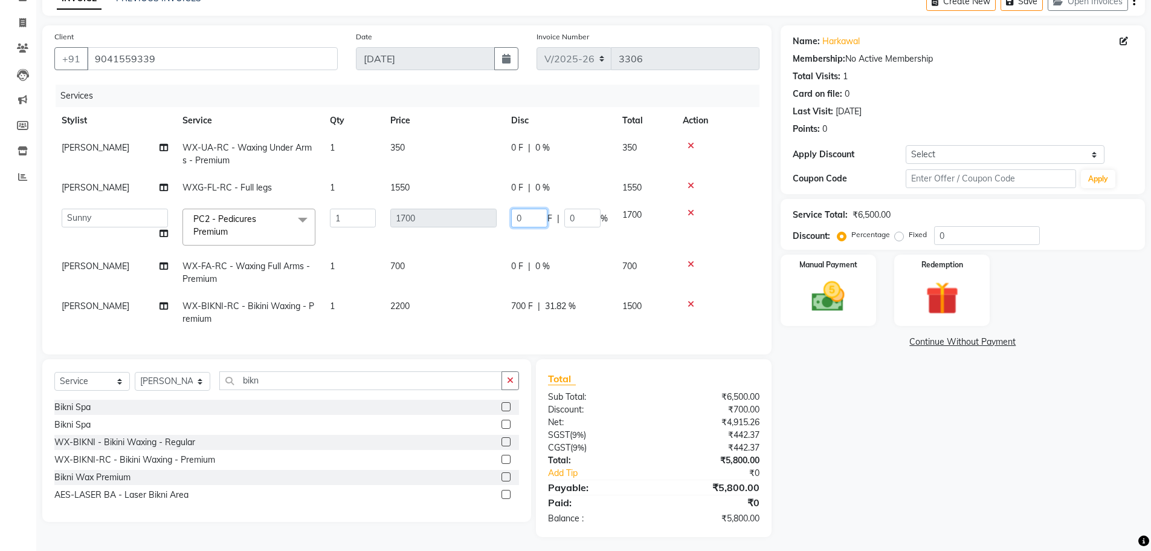
click at [544, 216] on input "0" at bounding box center [529, 217] width 36 height 19
click at [521, 183] on tbody "[PERSON_NAME] WX-UA-RC - Waxing Under Arms - Premium 1 350 0 F | 0 % 350 [PERSO…" at bounding box center [406, 233] width 705 height 198
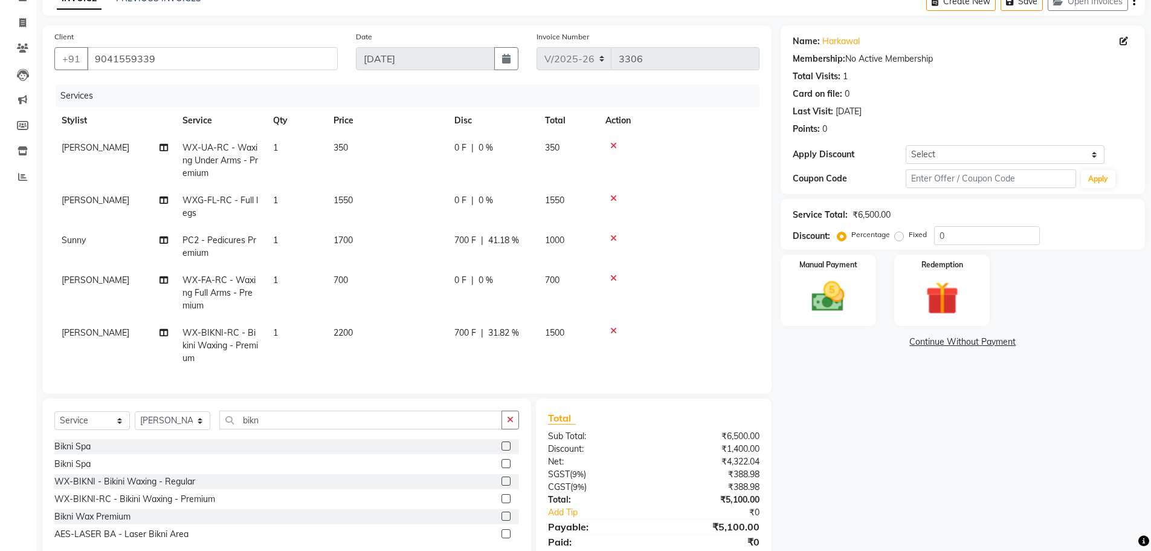
drag, startPoint x: 442, startPoint y: 144, endPoint x: 461, endPoint y: 153, distance: 20.8
click at [448, 149] on tr "[PERSON_NAME] WX-UA-RC - Waxing Under Arms - Premium 1 350 0 F | 0 % 350" at bounding box center [406, 160] width 705 height 53
click at [476, 145] on div "0 F | 0 %" at bounding box center [492, 147] width 76 height 13
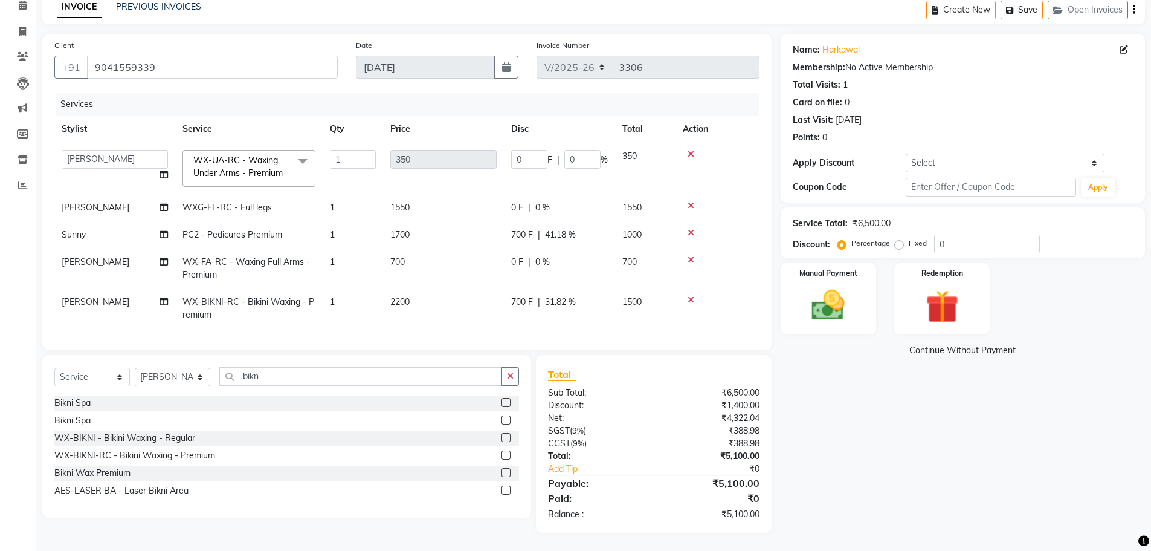
click at [496, 143] on td "350" at bounding box center [443, 168] width 121 height 51
click at [523, 160] on td "0 F | 0 %" at bounding box center [559, 168] width 111 height 51
click at [523, 153] on input "0" at bounding box center [529, 159] width 36 height 19
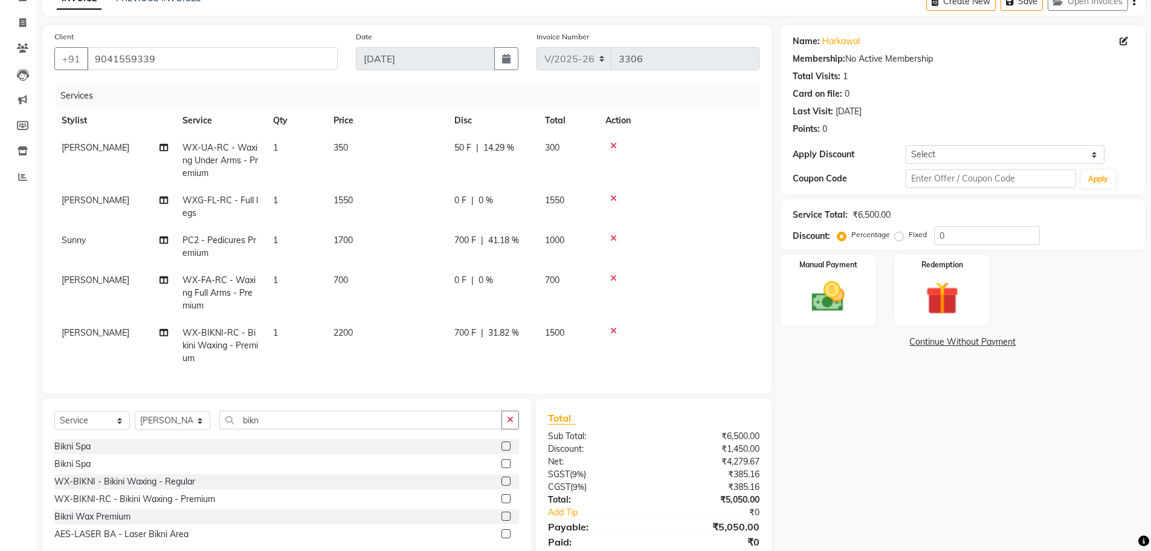
click at [516, 186] on td "50 F | 14.29 %" at bounding box center [492, 160] width 91 height 53
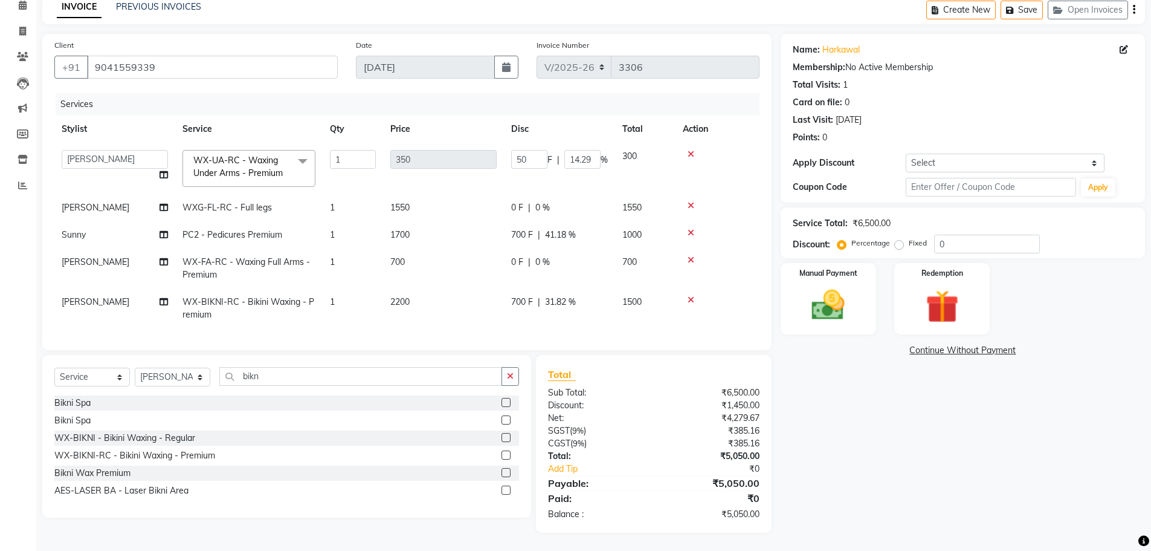
scroll to position [57, 0]
click at [518, 262] on span "0 F" at bounding box center [517, 262] width 12 height 13
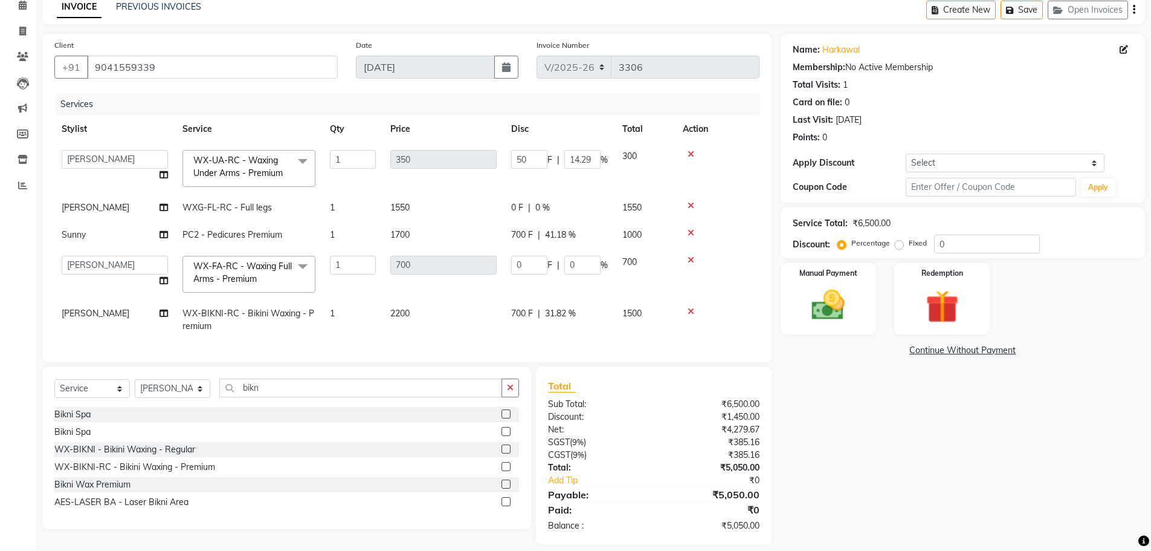
scroll to position [65, 0]
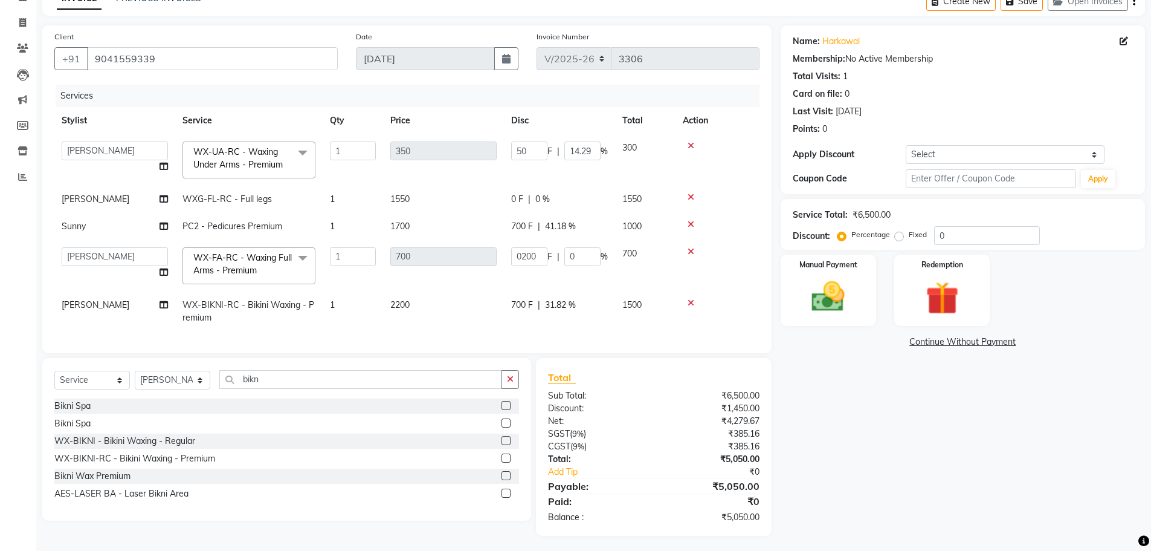
click at [538, 282] on tbody "AFIA Anjali [PERSON_NAME] [PERSON_NAME] [PERSON_NAME] HEAD [PERSON_NAME] [PERSO…" at bounding box center [406, 232] width 705 height 197
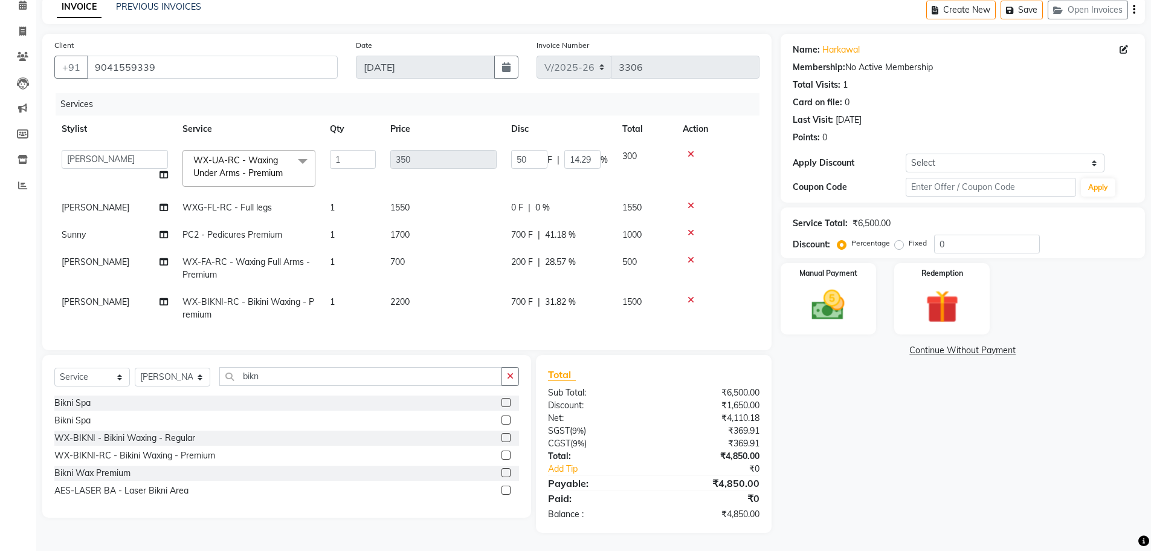
click at [525, 210] on td "0 F | 0 %" at bounding box center [559, 207] width 111 height 27
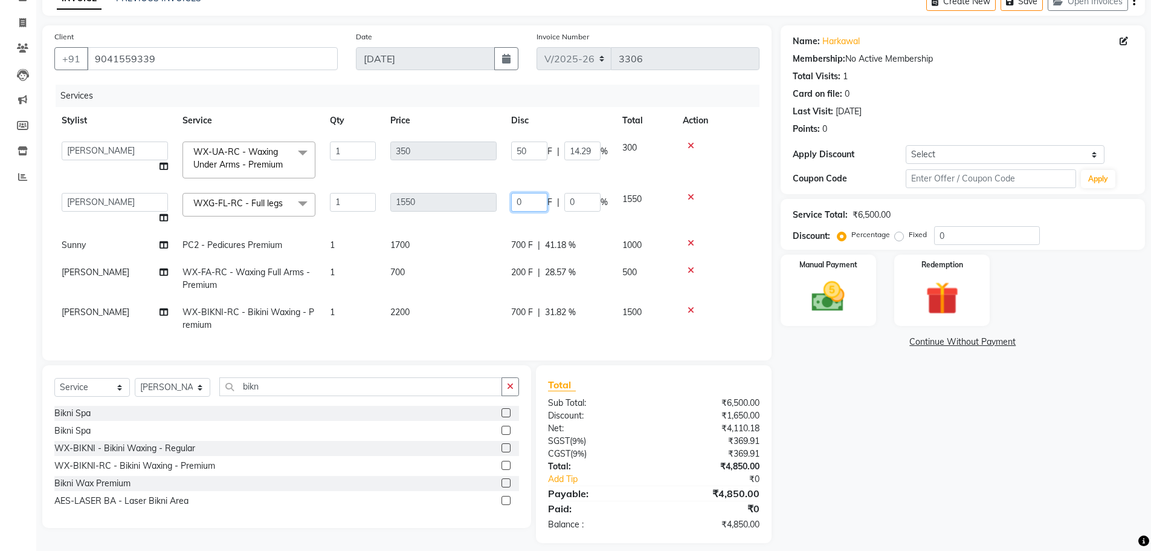
click at [535, 205] on input "0" at bounding box center [529, 202] width 36 height 19
click at [595, 230] on tbody "AFIA Anjali [PERSON_NAME] [PERSON_NAME] [PERSON_NAME] HEAD [PERSON_NAME] [PERSO…" at bounding box center [406, 236] width 705 height 204
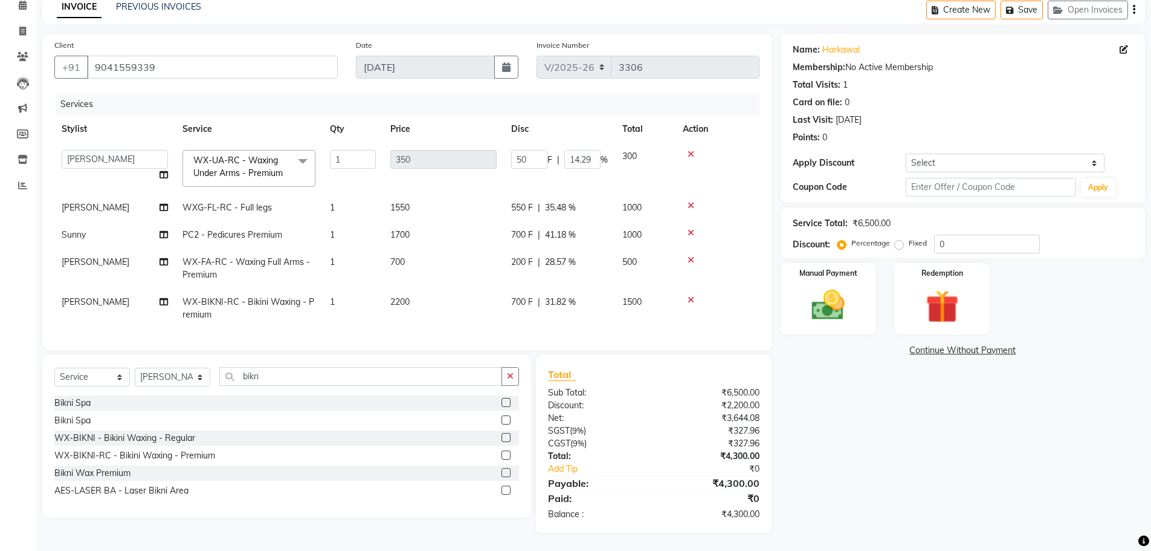
click at [530, 256] on span "200 F" at bounding box center [522, 262] width 22 height 13
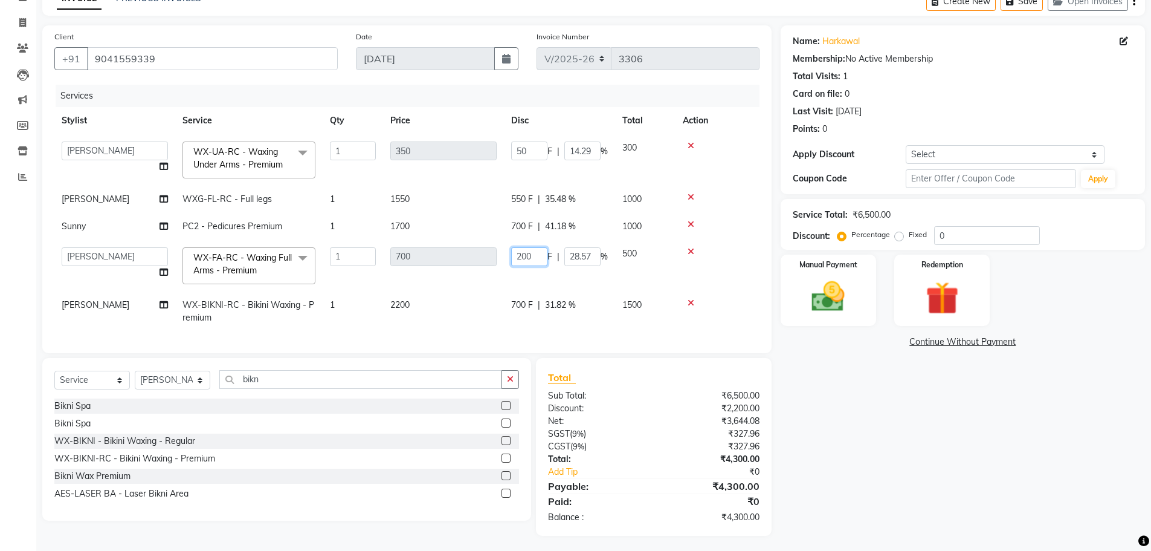
click at [540, 254] on input "200" at bounding box center [529, 256] width 36 height 19
click at [526, 285] on tbody "AFIA Anjali [PERSON_NAME] [PERSON_NAME] [PERSON_NAME] HEAD [PERSON_NAME] [PERSO…" at bounding box center [406, 232] width 705 height 197
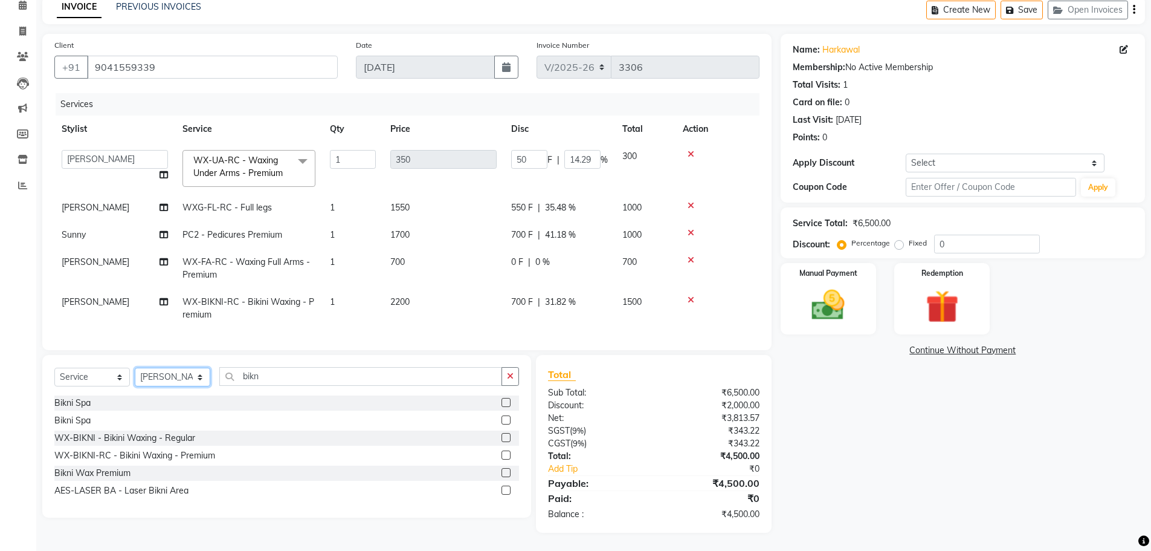
click at [195, 384] on select "Select Stylist AFIA Anjali [PERSON_NAME] [PERSON_NAME] [PERSON_NAME] HEAD [PERS…" at bounding box center [173, 376] width 76 height 19
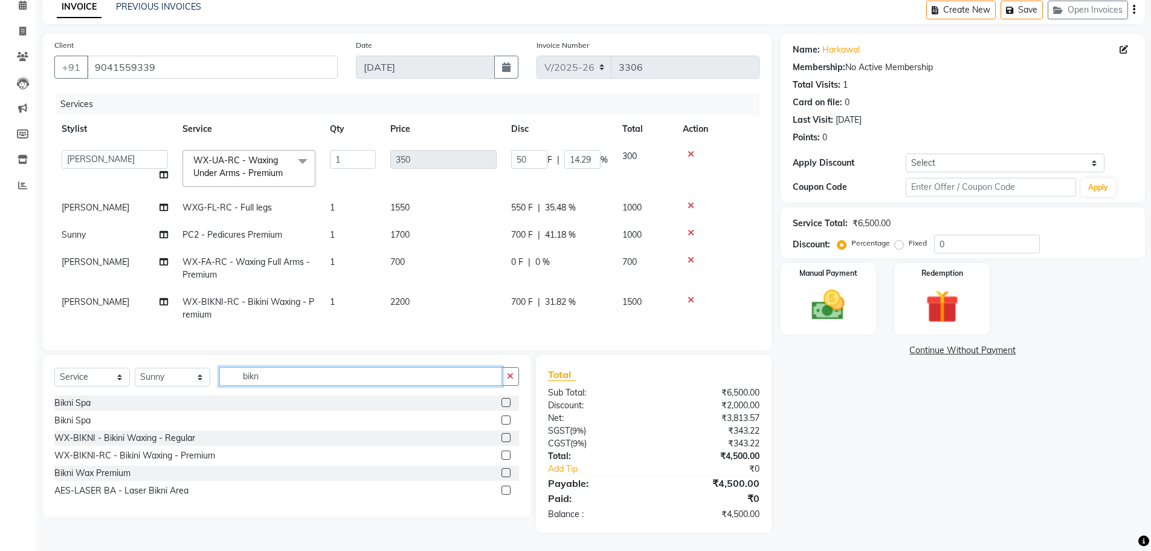
click at [289, 375] on input "bikn" at bounding box center [360, 376] width 283 height 19
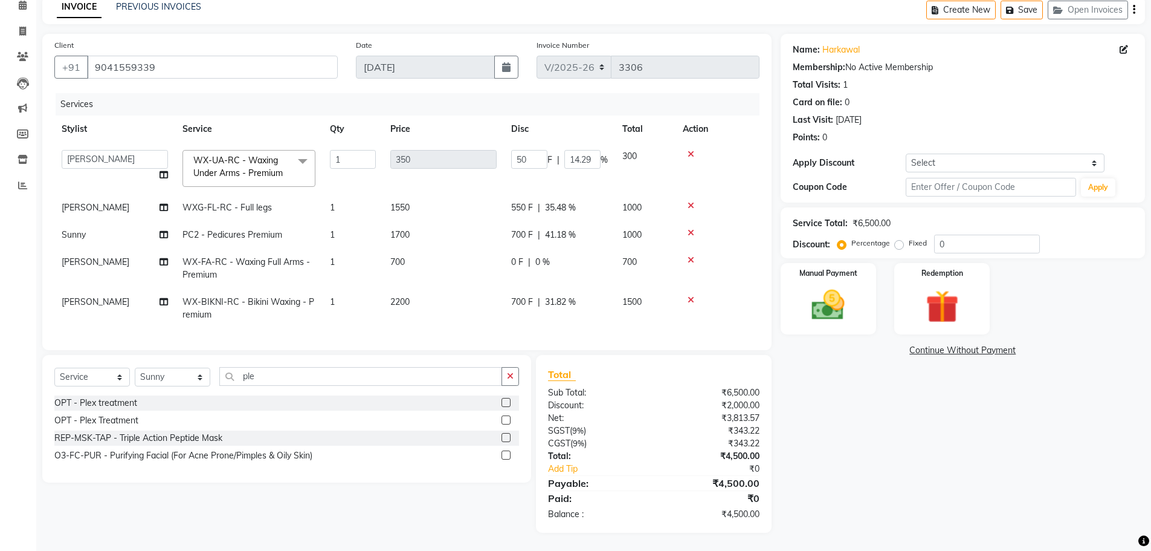
click at [507, 402] on label at bounding box center [506, 402] width 9 height 9
click at [507, 402] on input "checkbox" at bounding box center [506, 403] width 8 height 8
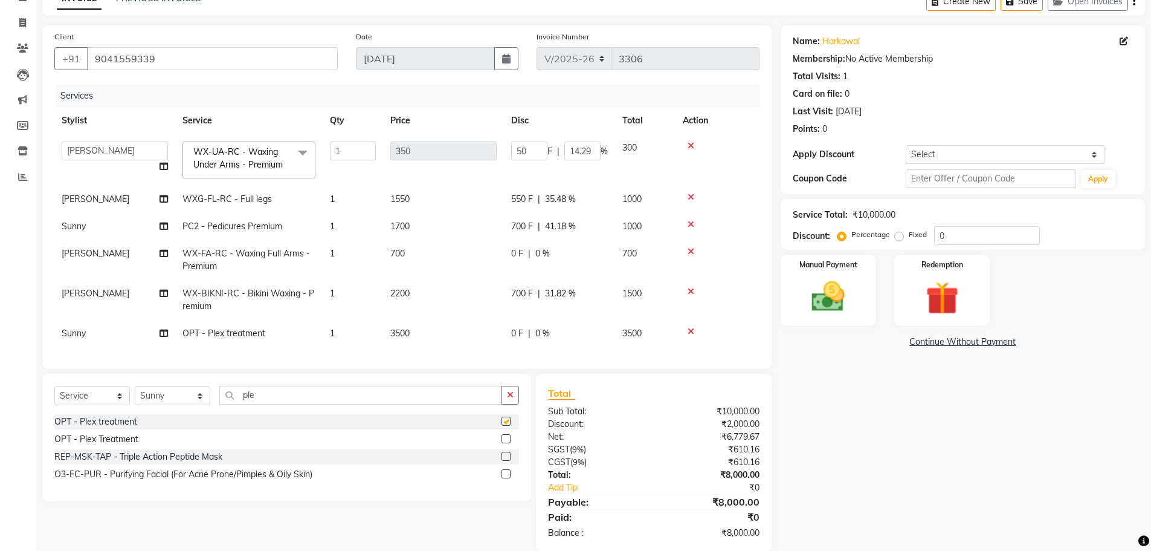
click at [529, 301] on tbody "AFIA Anjali [PERSON_NAME] [PERSON_NAME] [PERSON_NAME] HEAD [PERSON_NAME] [PERSO…" at bounding box center [406, 240] width 705 height 213
click at [545, 327] on span "0 %" at bounding box center [542, 333] width 15 height 13
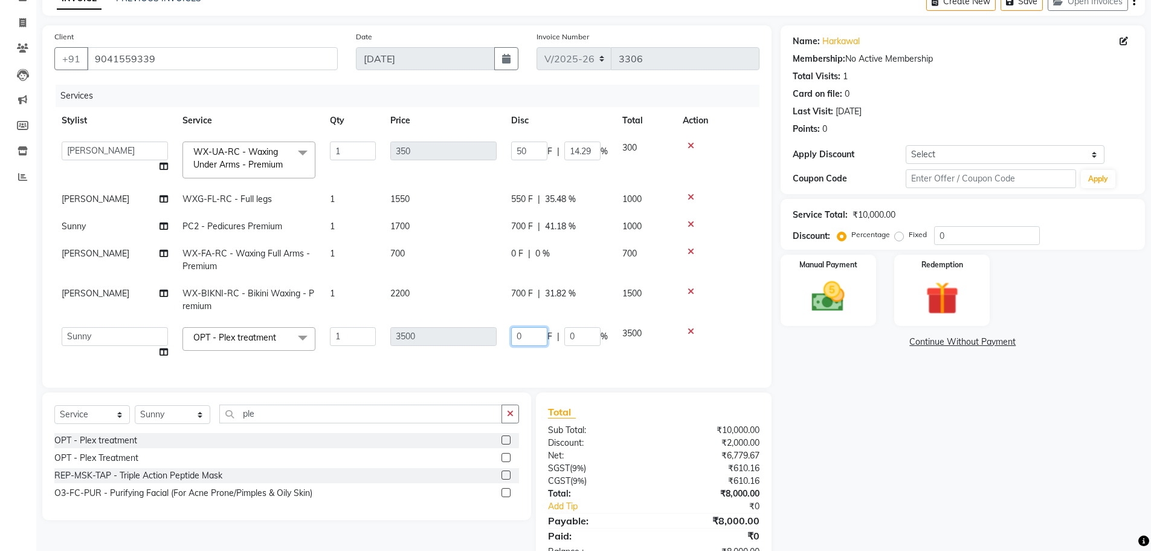
scroll to position [93, 0]
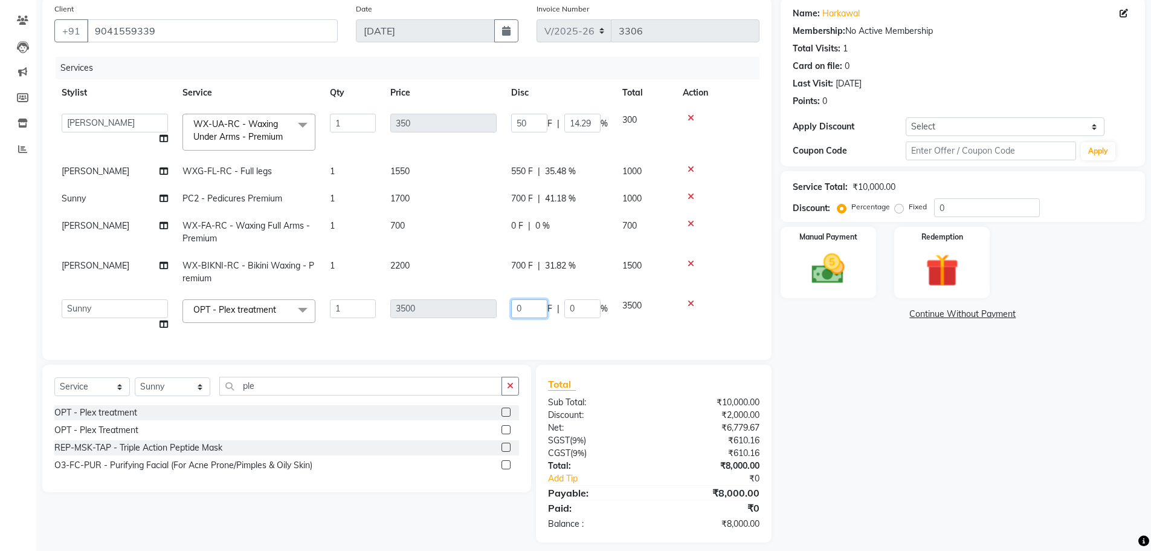
click at [544, 311] on input "0" at bounding box center [529, 308] width 36 height 19
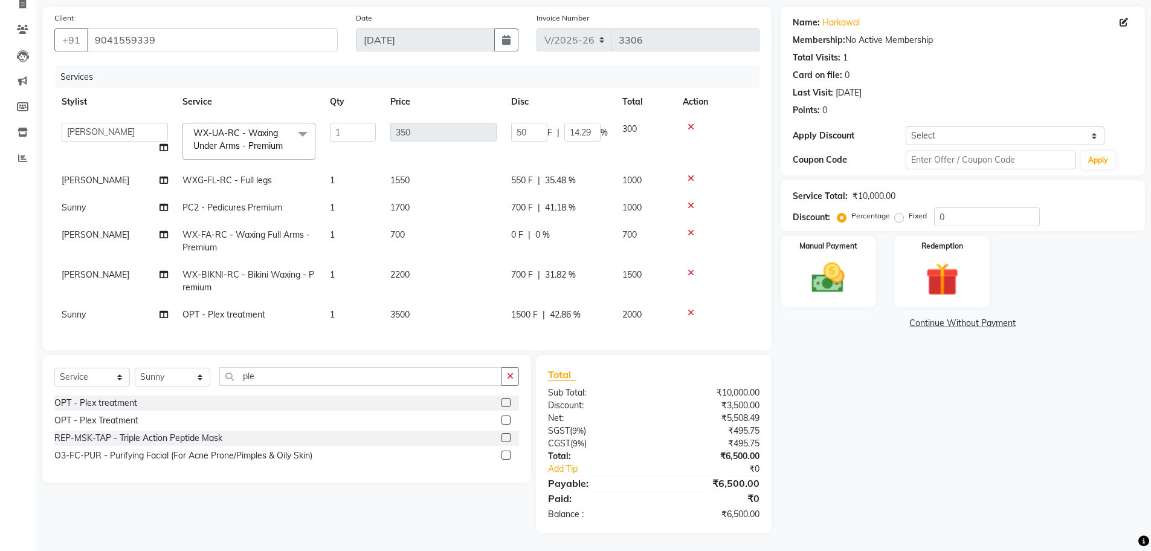
click at [866, 393] on div "Name: Harkawal Membership: No Active Membership Total Visits: 1 Card on file: 0…" at bounding box center [967, 270] width 373 height 526
click at [183, 379] on select "Select Stylist AFIA Anjali [PERSON_NAME] [PERSON_NAME] [PERSON_NAME] HEAD [PERS…" at bounding box center [173, 376] width 76 height 19
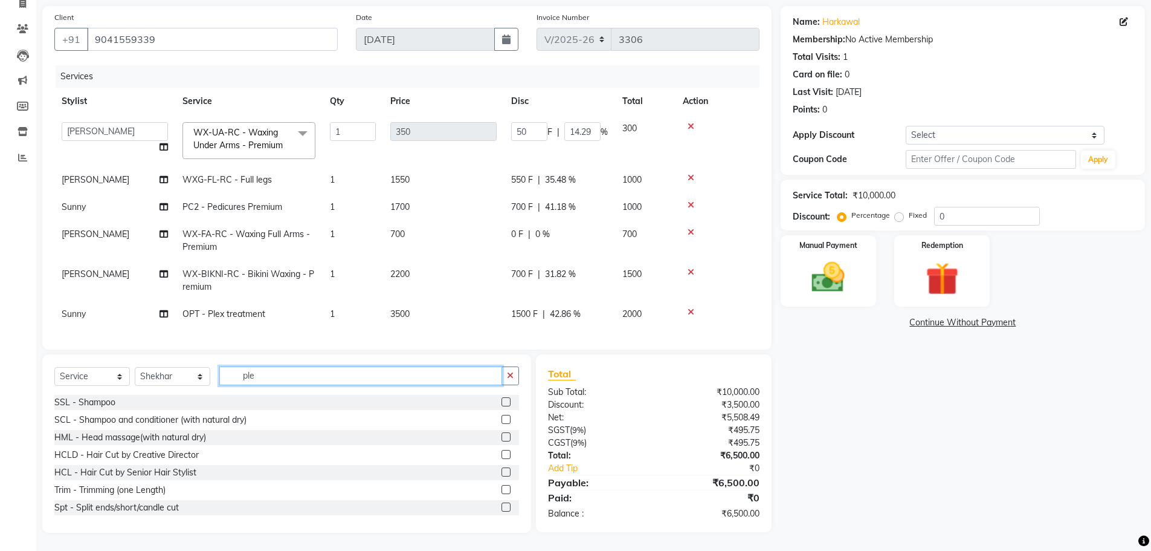
click at [271, 376] on input "ple" at bounding box center [360, 375] width 283 height 19
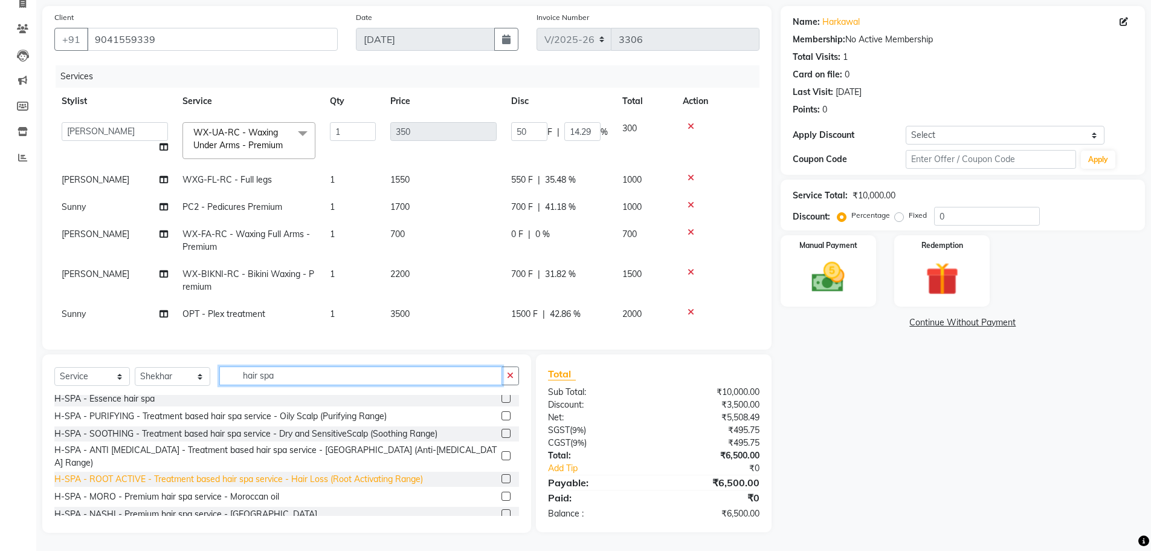
scroll to position [0, 0]
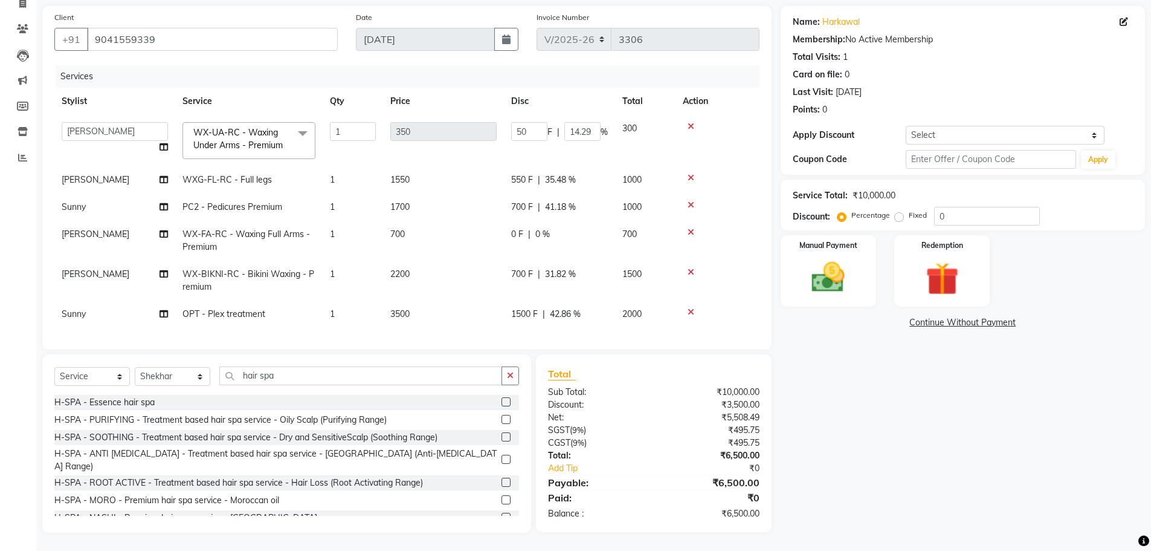
click at [502, 416] on label at bounding box center [506, 419] width 9 height 9
click at [502, 416] on input "checkbox" at bounding box center [506, 420] width 8 height 8
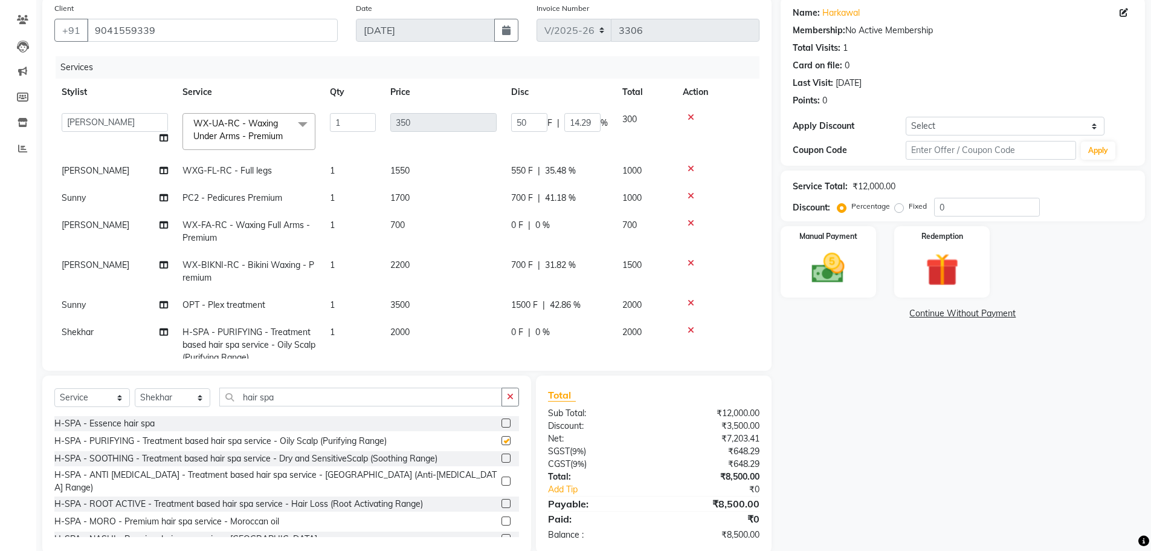
scroll to position [31, 0]
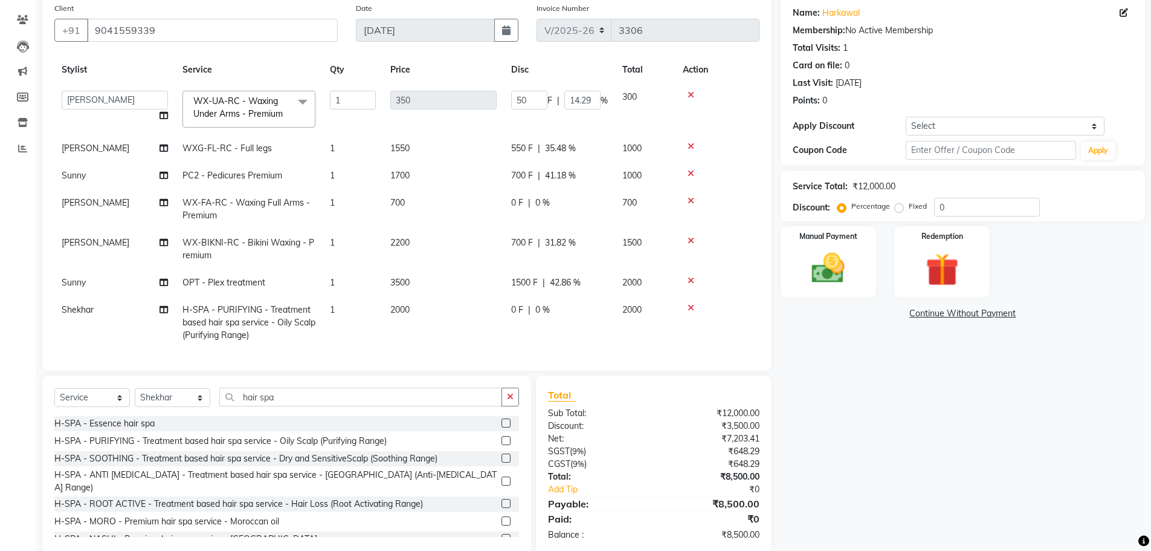
click at [512, 303] on span "0 F" at bounding box center [517, 309] width 12 height 13
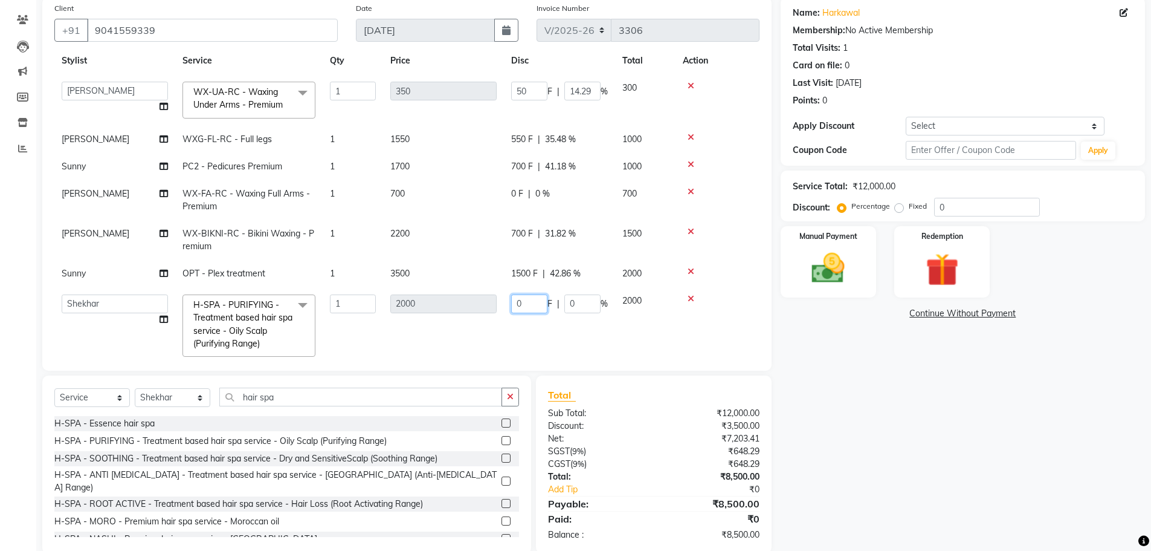
click at [521, 300] on input "0" at bounding box center [529, 303] width 36 height 19
click at [545, 328] on td "0500 F | 0 %" at bounding box center [559, 325] width 111 height 77
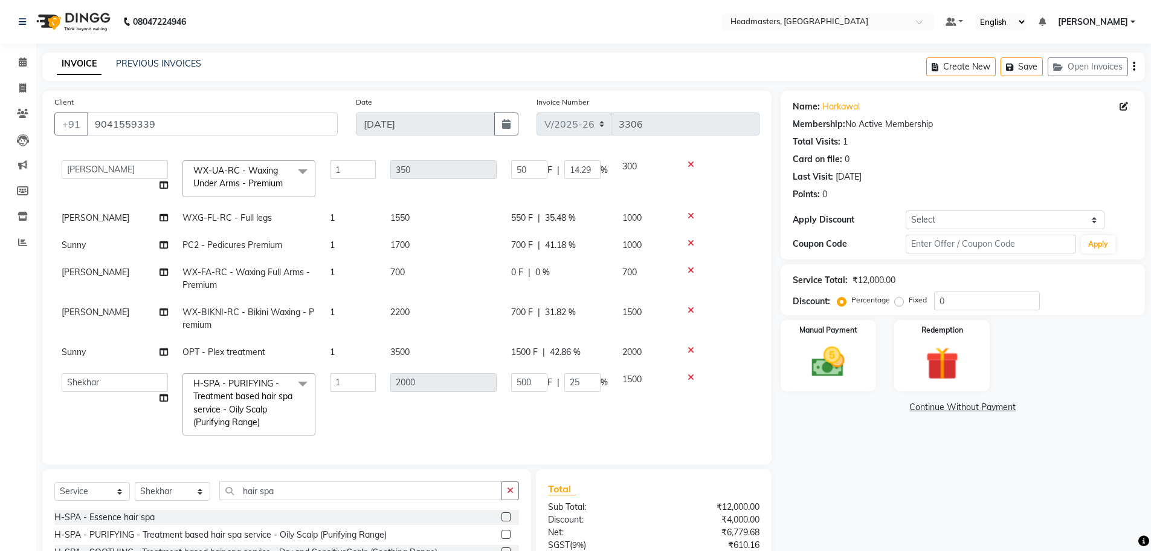
scroll to position [115, 0]
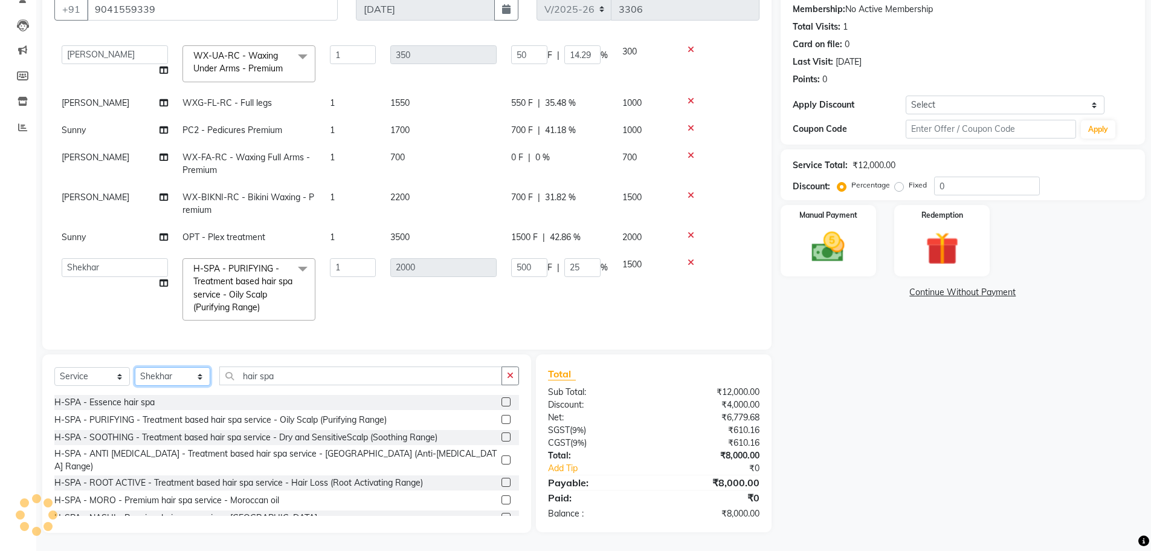
click at [175, 377] on select "Select Stylist AFIA Anjali [PERSON_NAME] [PERSON_NAME] [PERSON_NAME] HEAD [PERS…" at bounding box center [173, 376] width 76 height 19
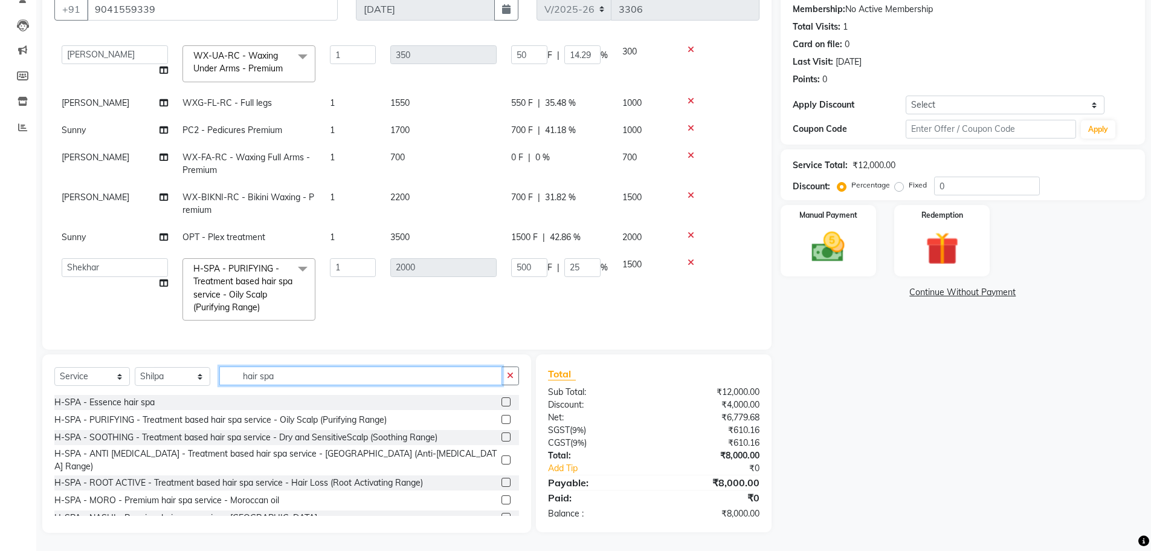
click at [302, 375] on input "hair spa" at bounding box center [360, 375] width 283 height 19
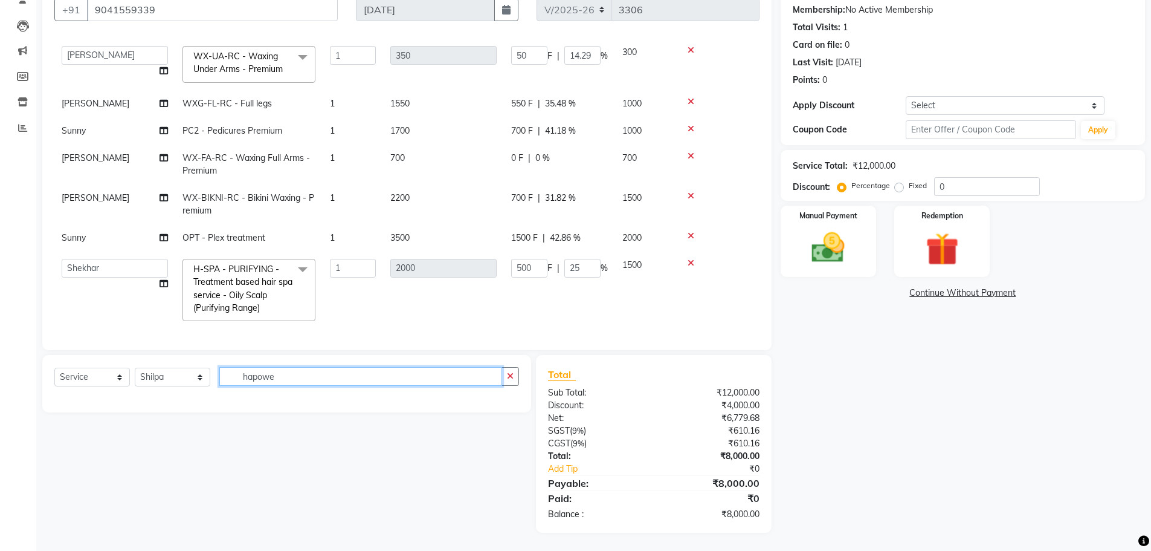
scroll to position [114, 0]
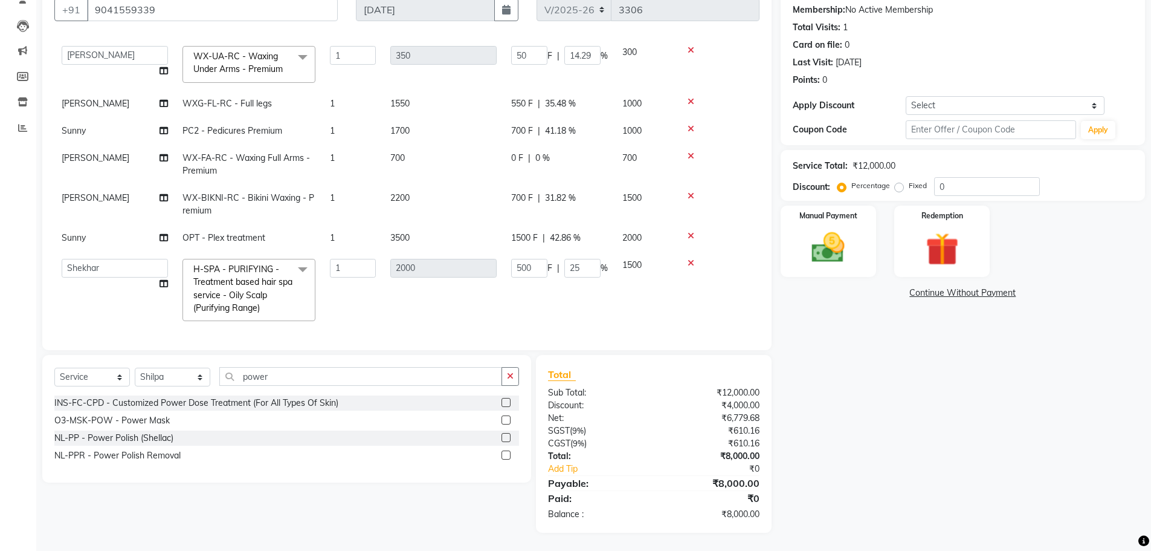
click at [508, 436] on label at bounding box center [506, 437] width 9 height 9
click at [508, 436] on input "checkbox" at bounding box center [506, 438] width 8 height 8
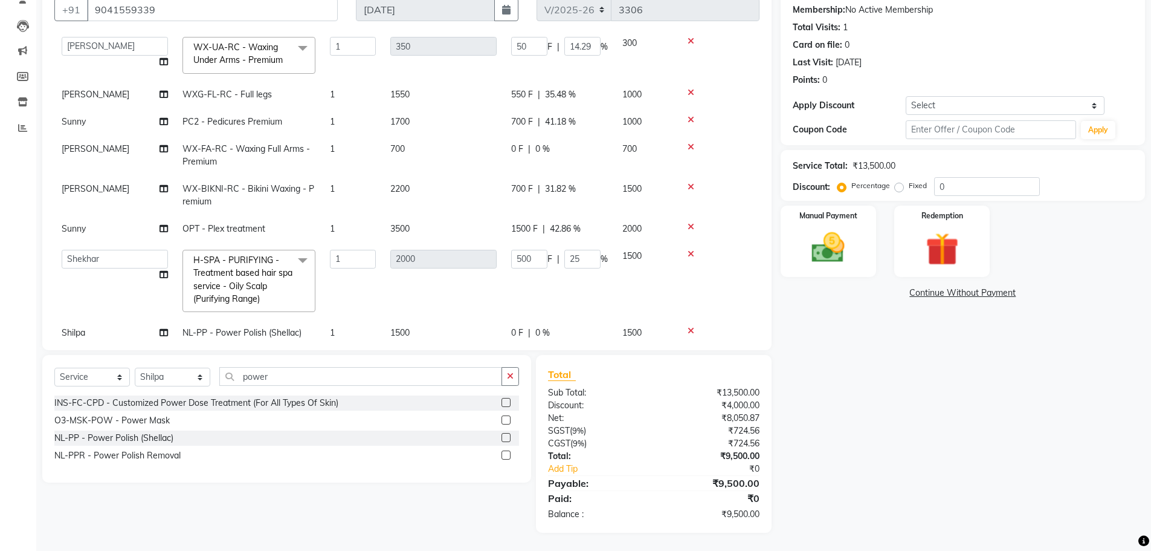
scroll to position [83, 0]
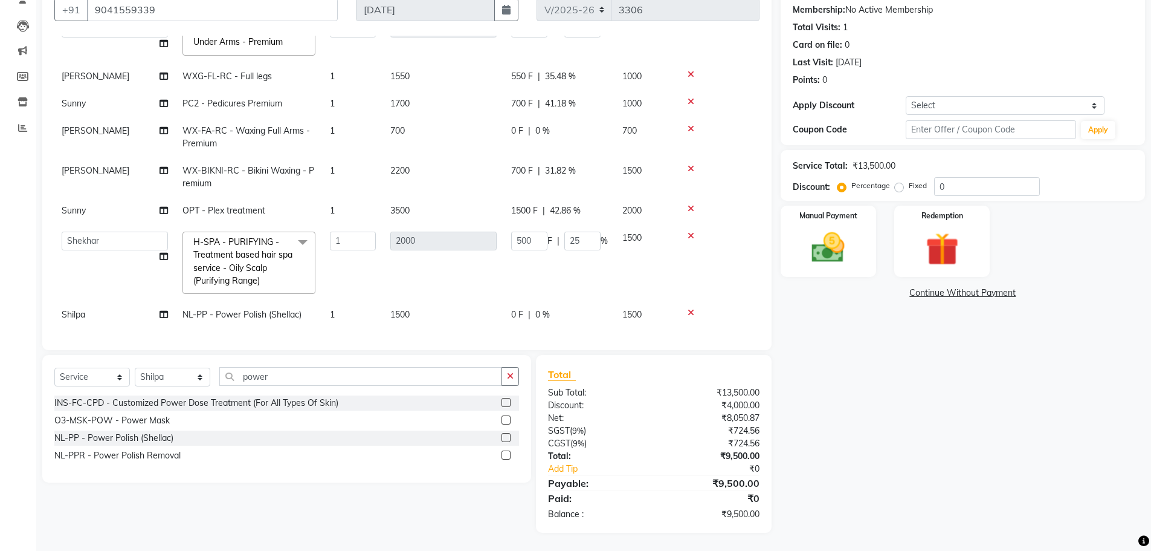
click at [511, 301] on td "0 F | 0 %" at bounding box center [559, 314] width 111 height 27
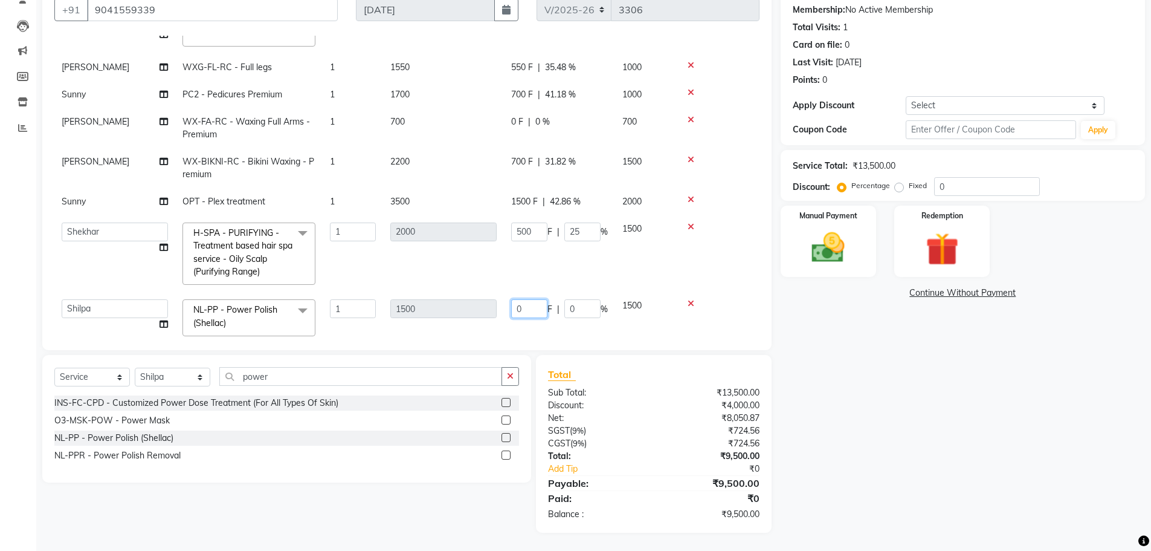
click at [539, 308] on input "0" at bounding box center [529, 308] width 36 height 19
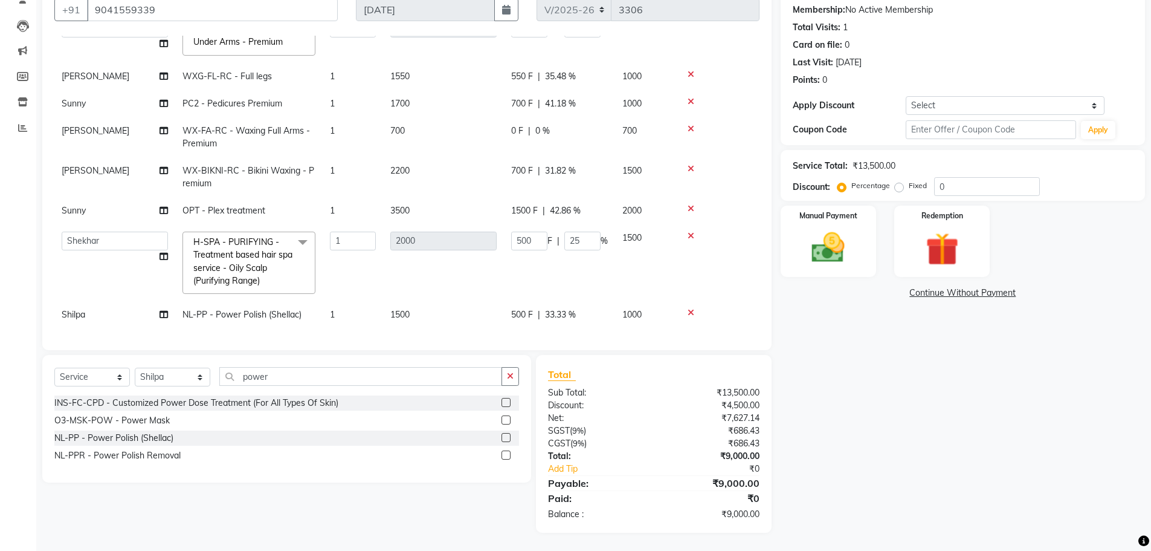
click at [845, 389] on div "Name: Harkawal Membership: No Active Membership Total Visits: 1 Card on file: 0…" at bounding box center [967, 254] width 373 height 556
click at [181, 372] on select "Select Stylist AFIA Anjali [PERSON_NAME] [PERSON_NAME] [PERSON_NAME] HEAD [PERS…" at bounding box center [173, 376] width 76 height 19
click at [135, 367] on select "Select Stylist AFIA Anjali [PERSON_NAME] [PERSON_NAME] [PERSON_NAME] HEAD [PERS…" at bounding box center [173, 376] width 76 height 19
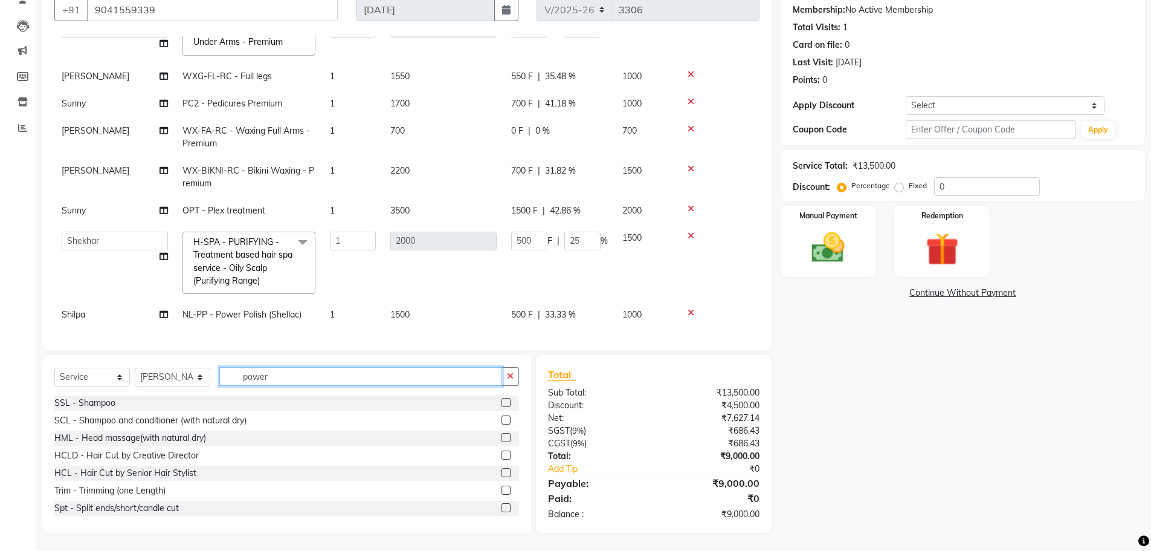
click at [282, 373] on input "power" at bounding box center [360, 376] width 283 height 19
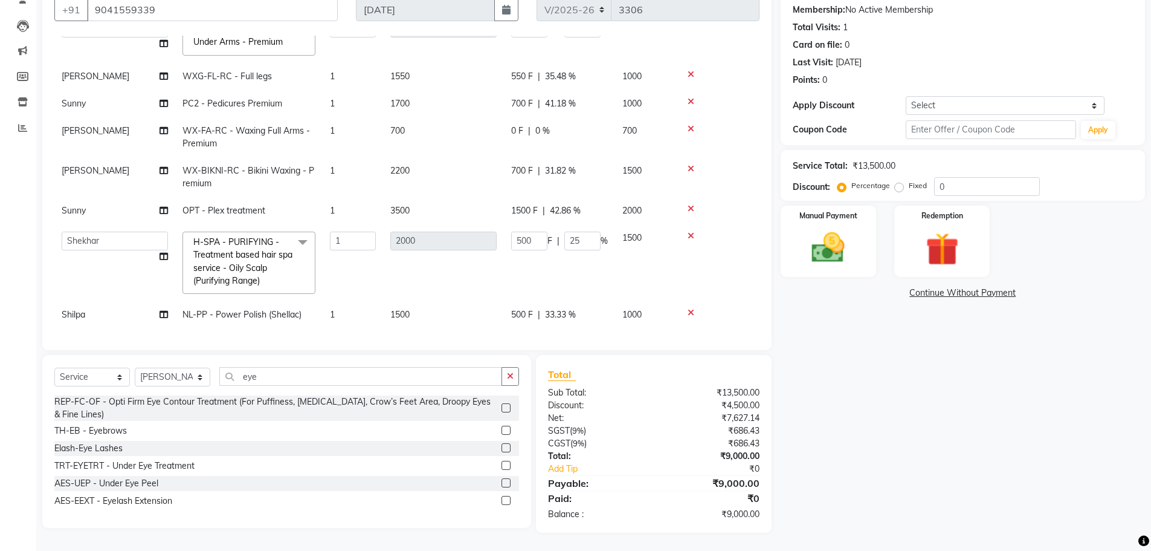
click at [509, 434] on div at bounding box center [506, 431] width 8 height 13
click at [506, 430] on label at bounding box center [506, 429] width 9 height 9
click at [506, 430] on input "checkbox" at bounding box center [506, 431] width 8 height 8
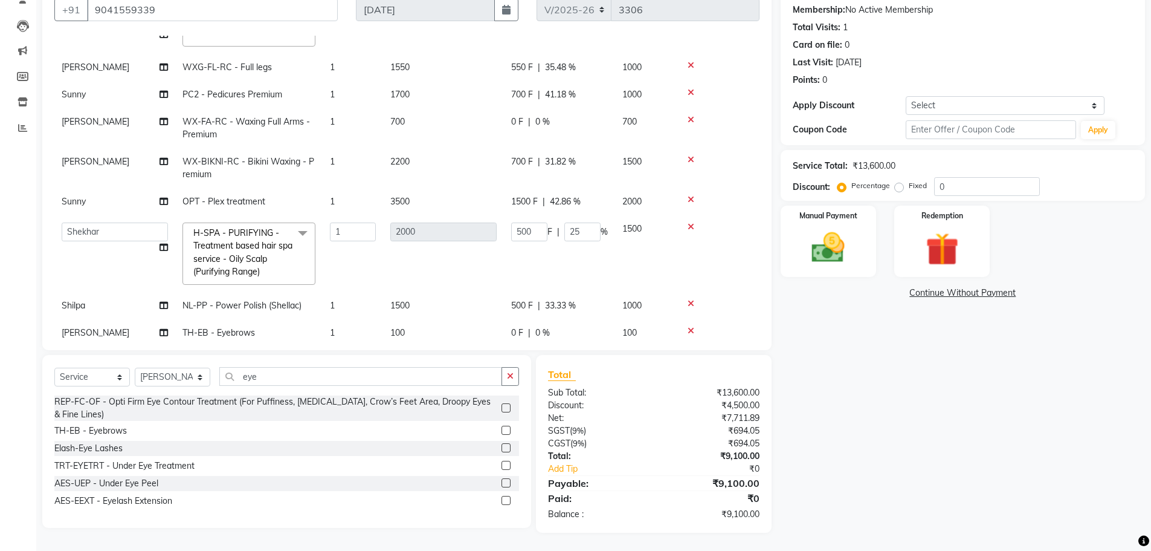
scroll to position [110, 0]
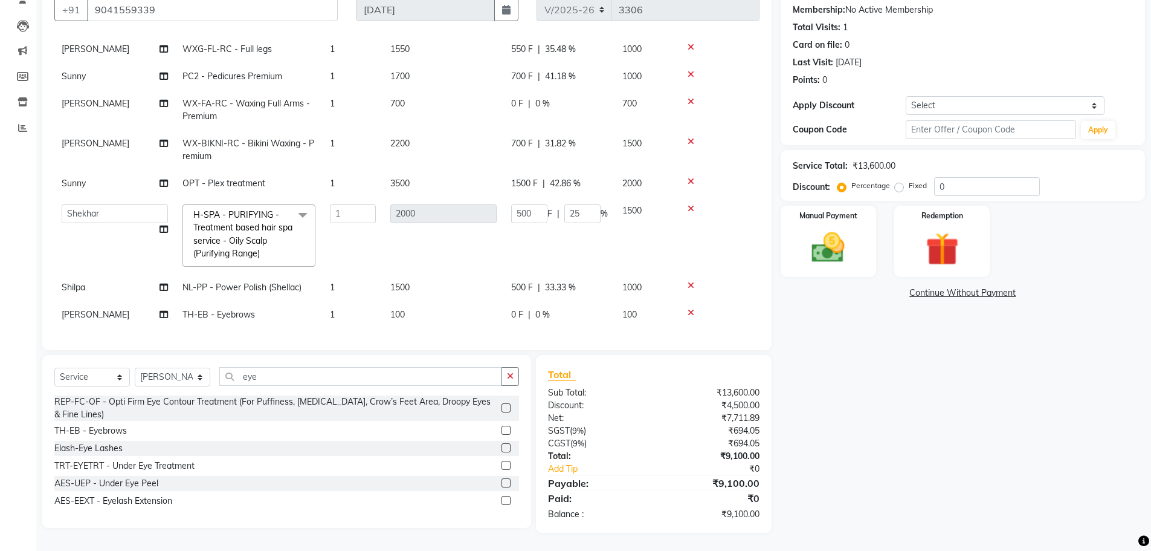
click at [512, 306] on td "0 F | 0 %" at bounding box center [559, 314] width 111 height 27
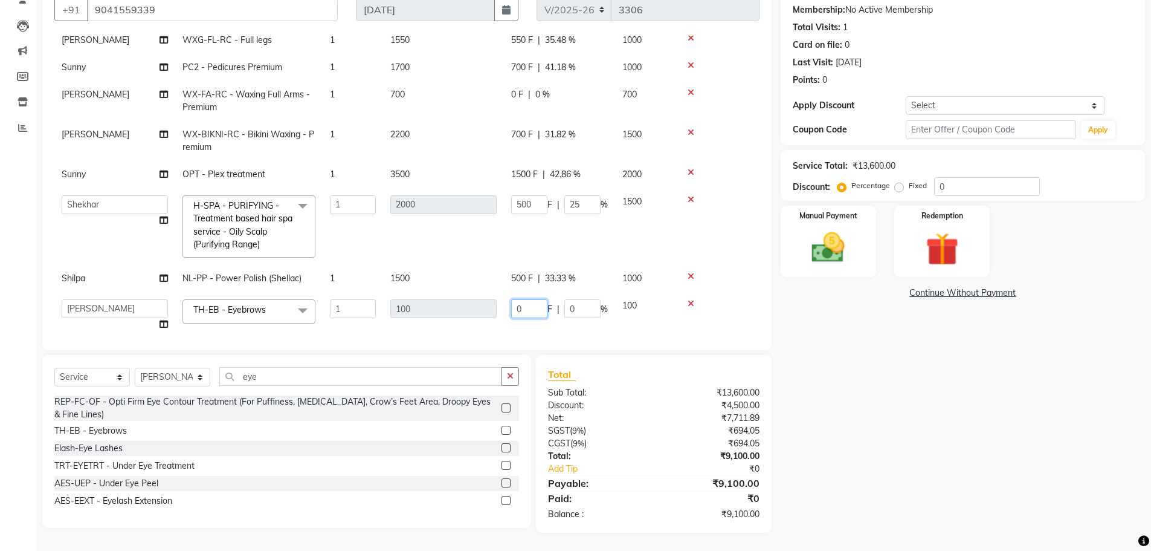
click at [517, 304] on input "0" at bounding box center [529, 308] width 36 height 19
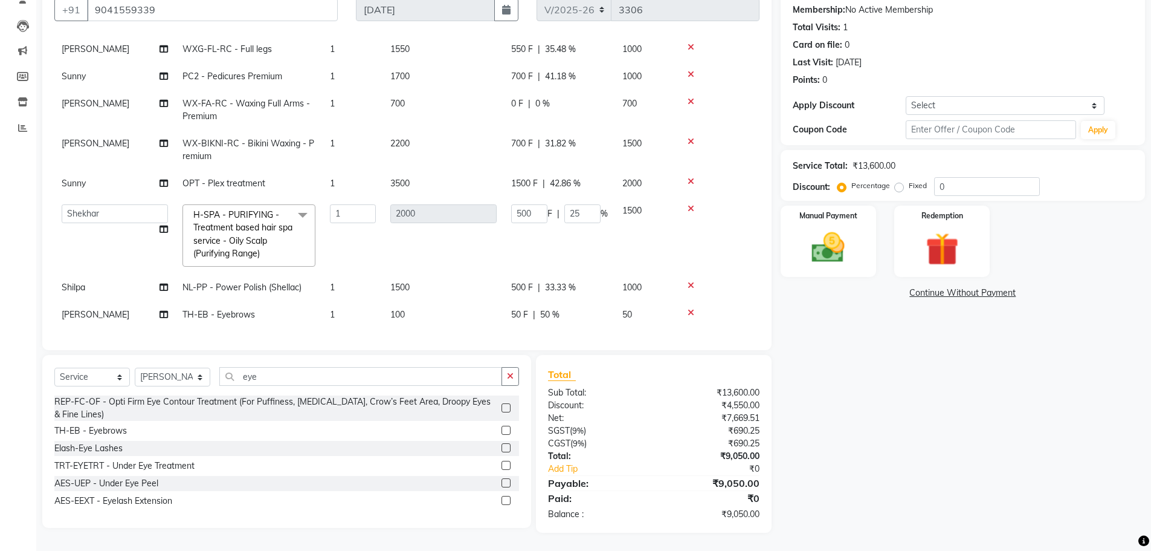
click at [858, 393] on div "Name: Harkawal Membership: No Active Membership Total Visits: 1 Card on file: 0…" at bounding box center [967, 254] width 373 height 556
click at [843, 246] on img at bounding box center [829, 247] width 56 height 39
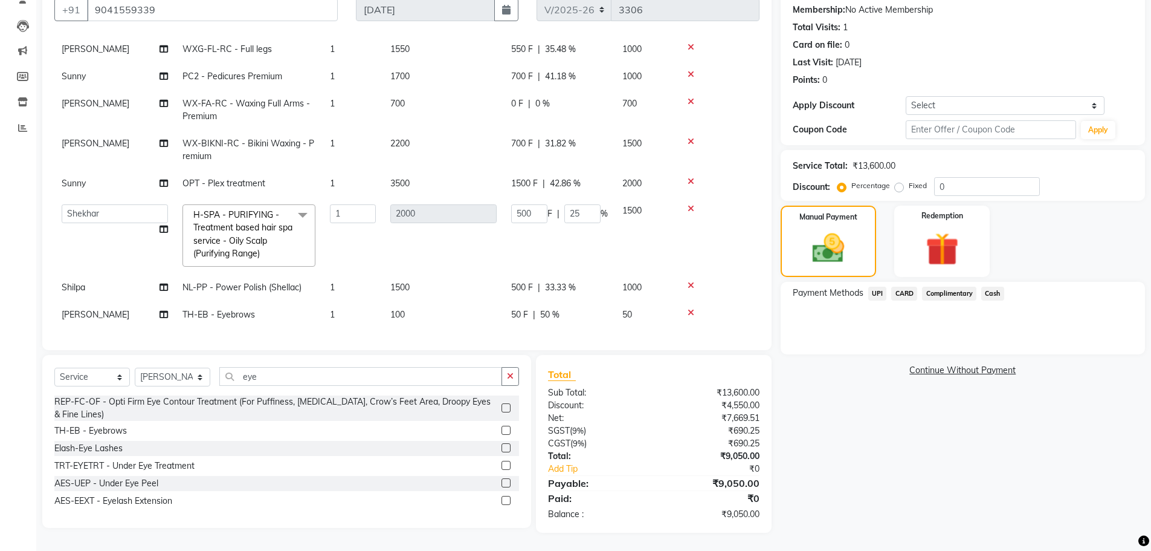
click at [879, 291] on span "UPI" at bounding box center [877, 293] width 19 height 14
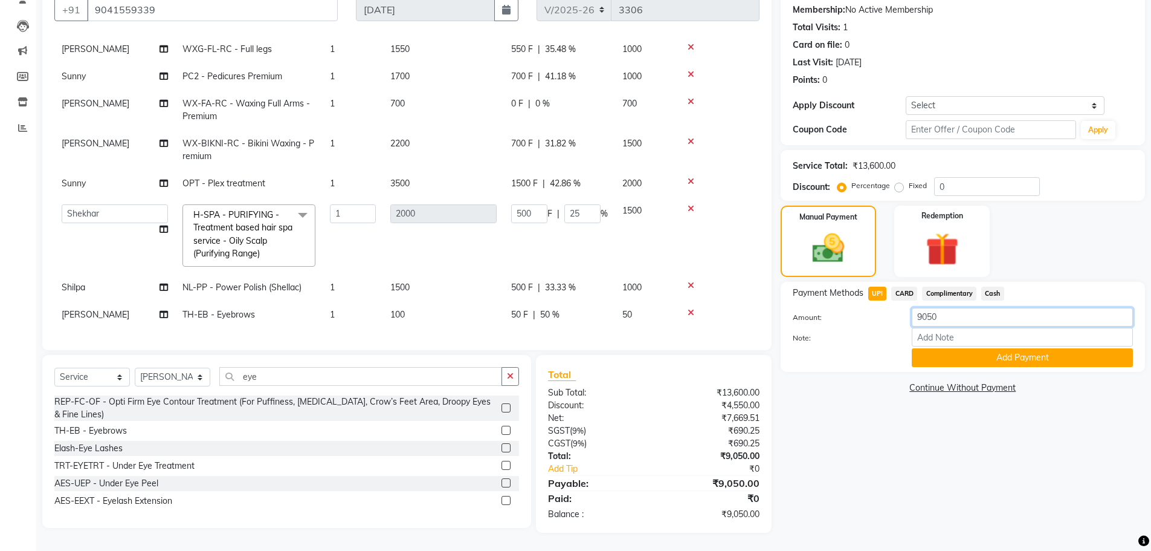
click at [923, 315] on input "9050" at bounding box center [1022, 317] width 221 height 19
click at [986, 361] on button "Add Payment" at bounding box center [1022, 357] width 221 height 19
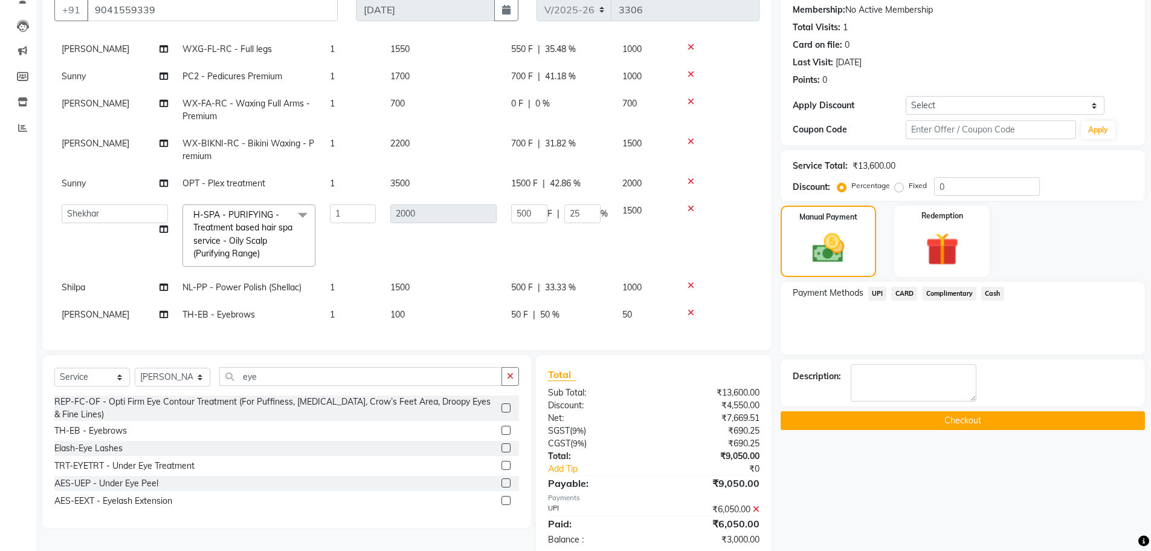
click at [995, 291] on span "Cash" at bounding box center [992, 293] width 23 height 14
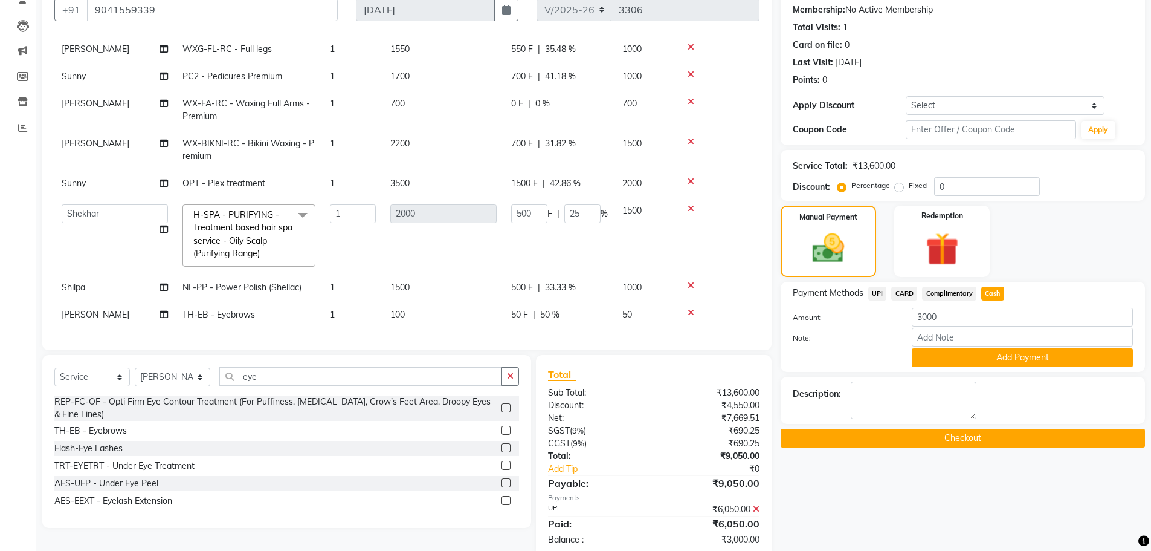
click at [978, 349] on button "Add Payment" at bounding box center [1022, 357] width 221 height 19
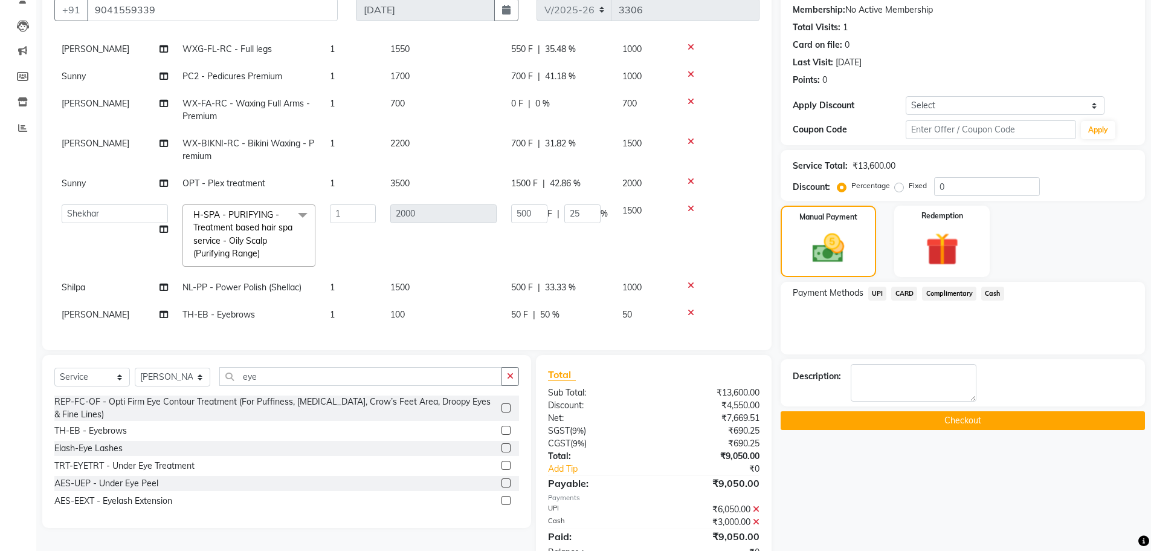
click at [752, 522] on div "₹3,000.00" at bounding box center [711, 521] width 115 height 13
click at [758, 519] on icon at bounding box center [756, 521] width 7 height 8
click at [871, 296] on span "UPI" at bounding box center [877, 293] width 19 height 14
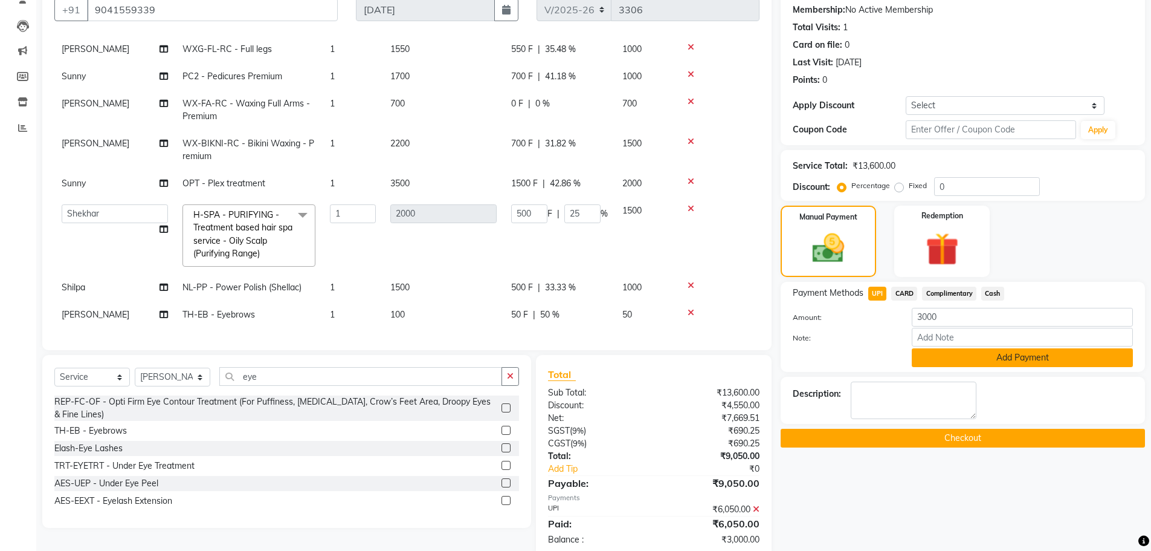
click at [968, 352] on button "Add Payment" at bounding box center [1022, 357] width 221 height 19
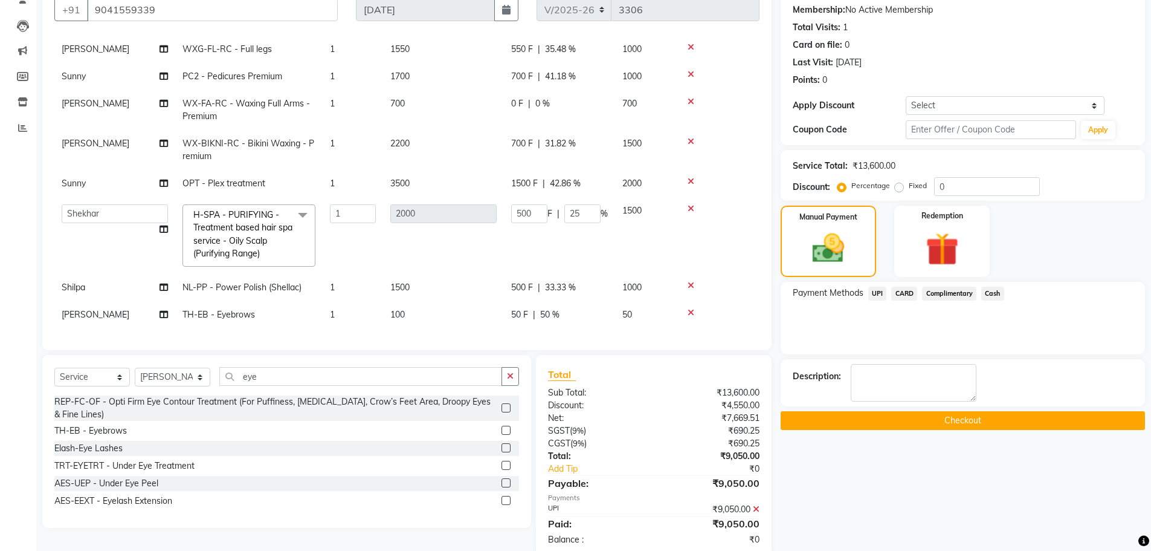
scroll to position [140, 0]
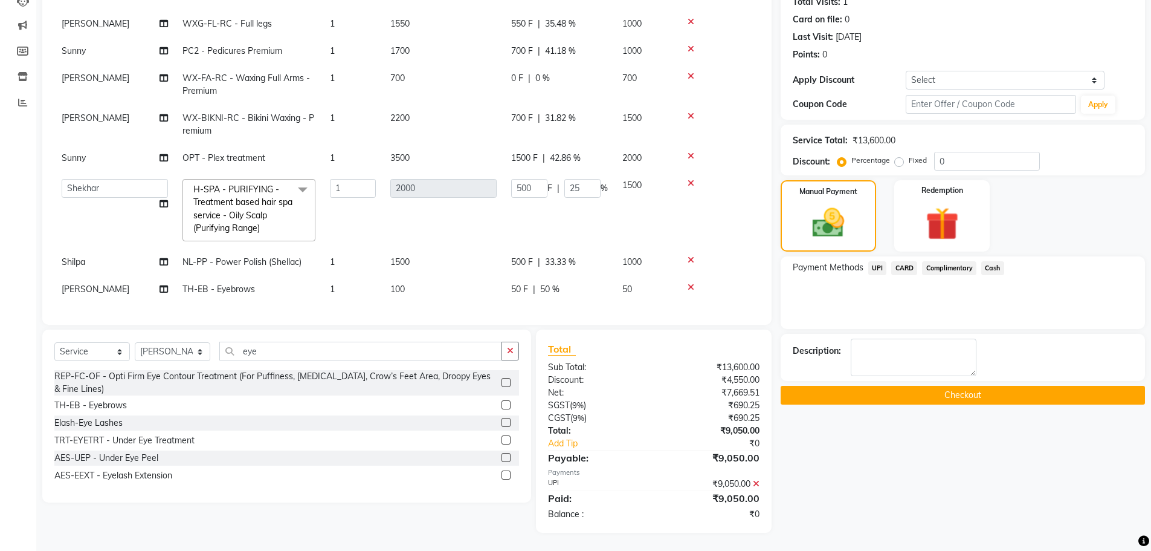
click at [923, 389] on button "Checkout" at bounding box center [963, 395] width 364 height 19
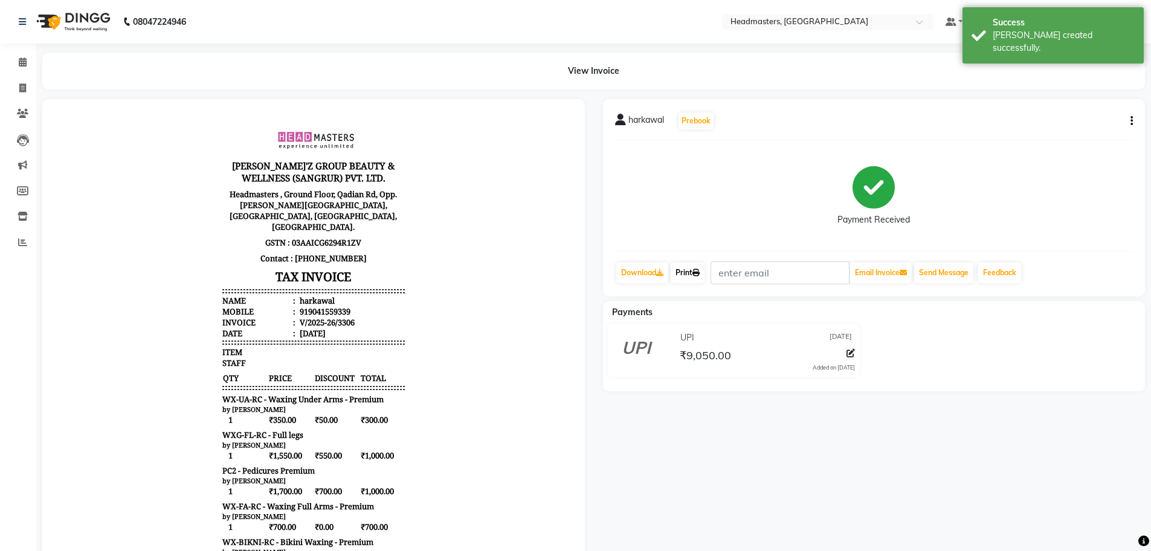
click at [696, 267] on link "Print" at bounding box center [688, 272] width 34 height 21
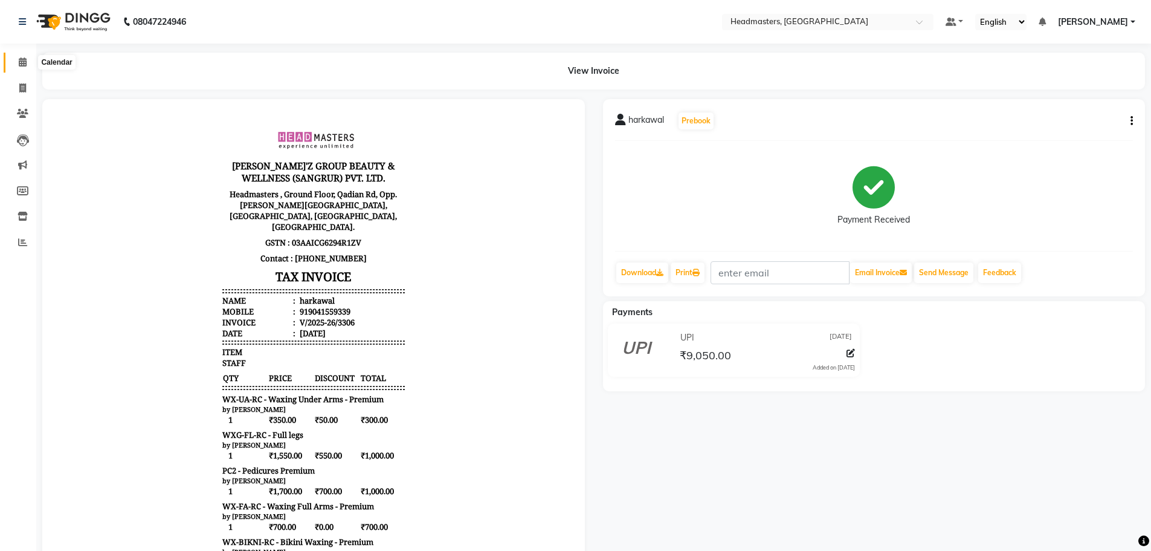
click at [24, 57] on span at bounding box center [22, 63] width 21 height 14
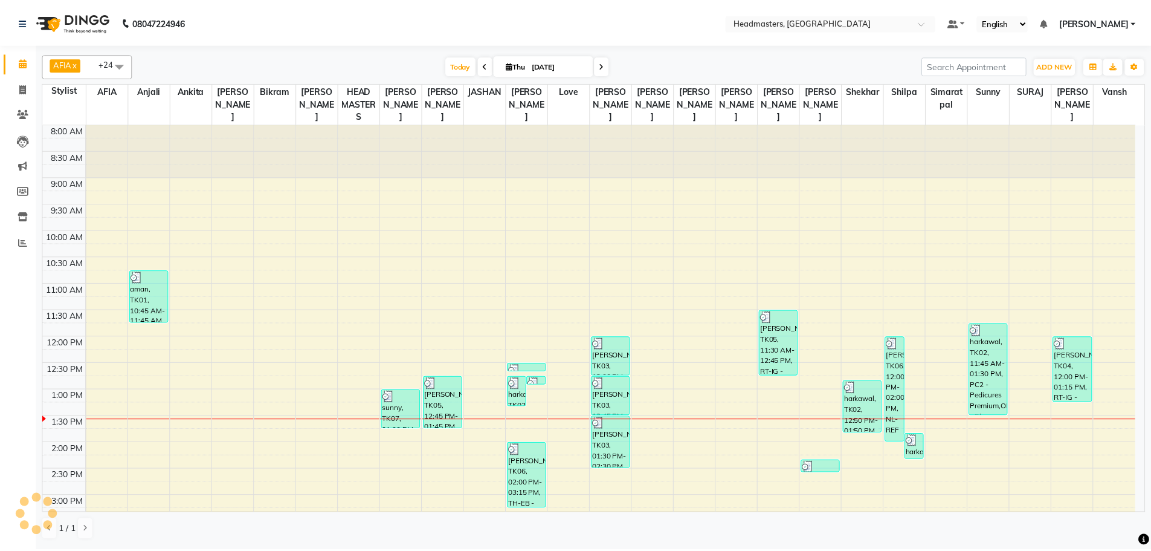
scroll to position [20, 0]
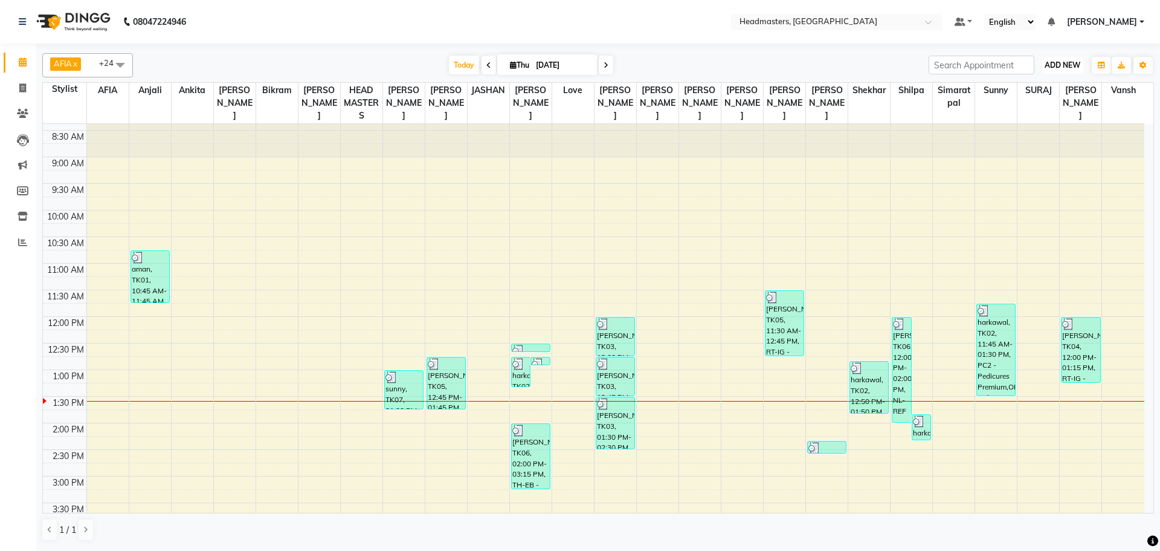
click at [1064, 63] on span "ADD NEW" at bounding box center [1063, 64] width 36 height 9
click at [1058, 88] on button "Add Appointment" at bounding box center [1034, 88] width 95 height 16
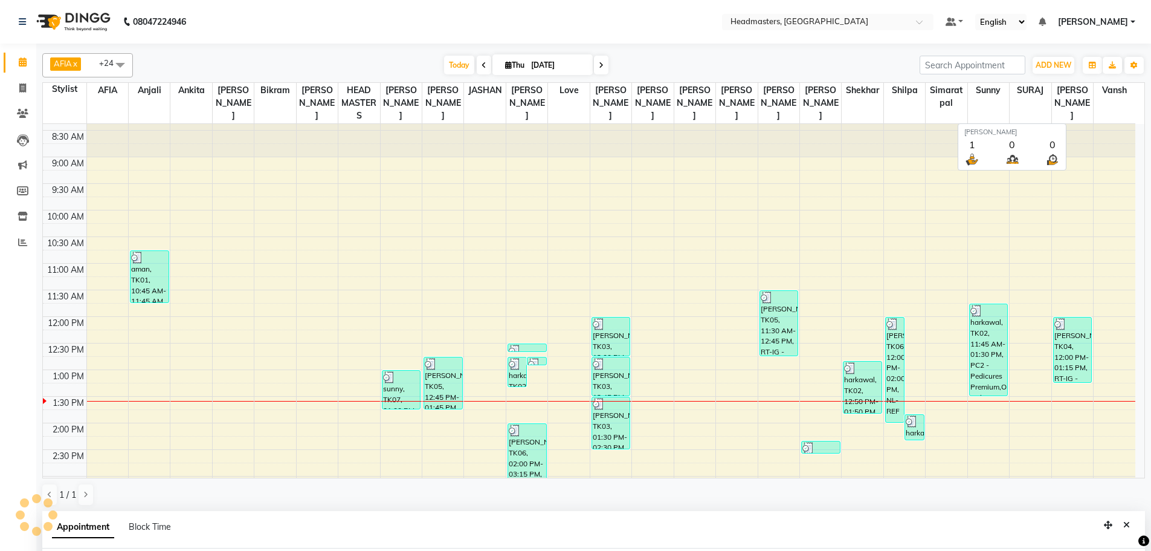
scroll to position [235, 0]
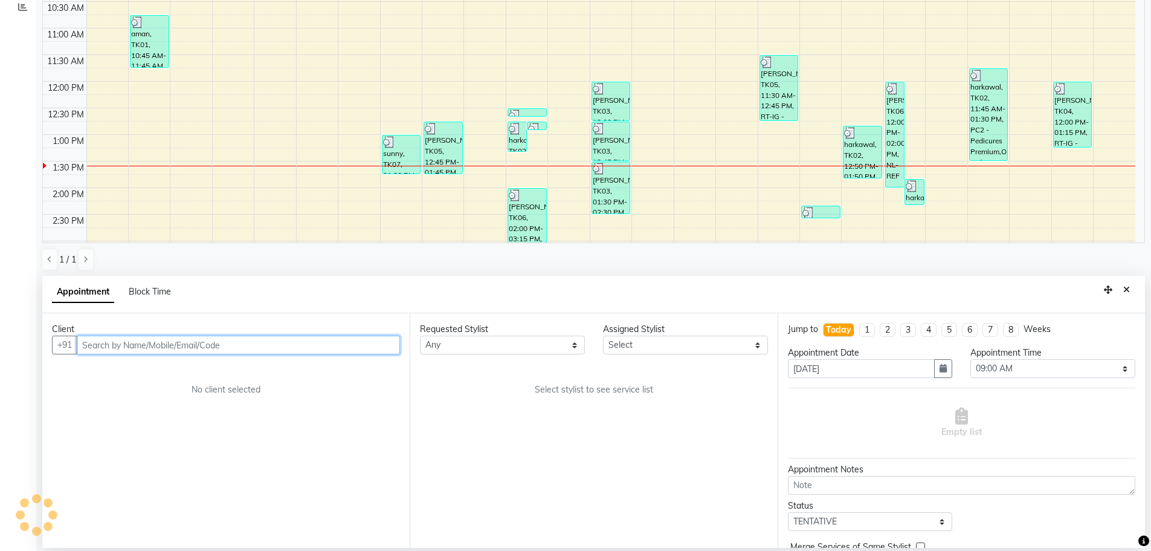
click at [211, 346] on input "text" at bounding box center [238, 344] width 323 height 19
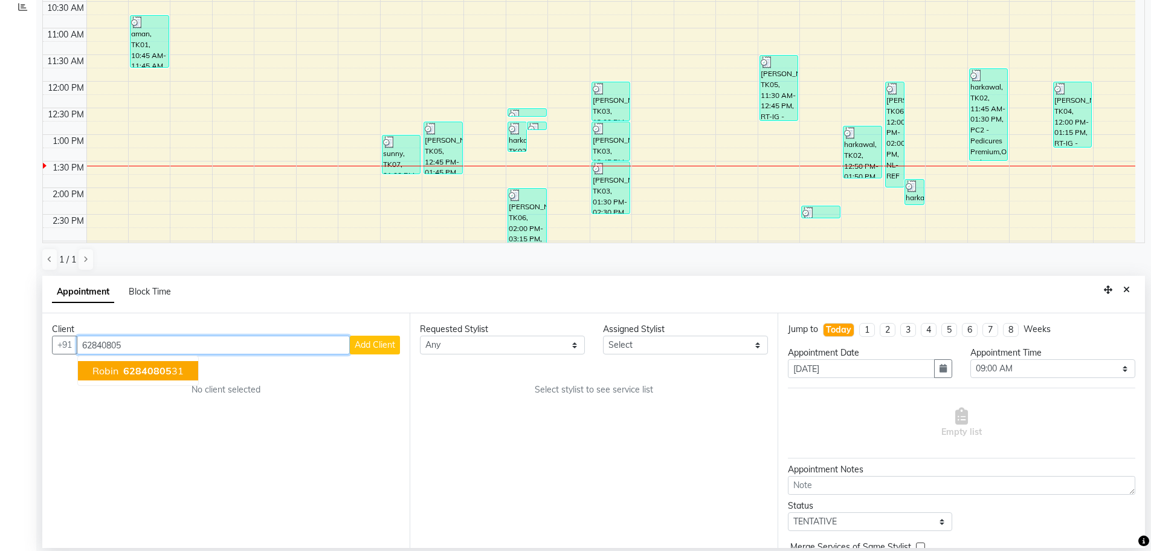
click at [129, 364] on button "[PERSON_NAME] 62840805 31" at bounding box center [138, 370] width 120 height 19
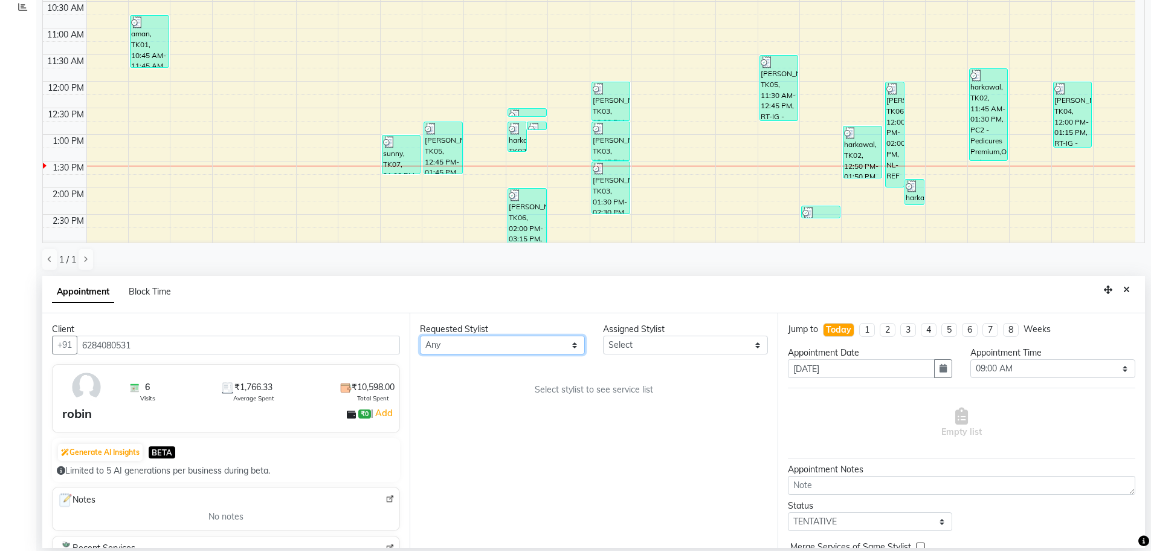
click at [511, 344] on select "Any AFIA Anjali [PERSON_NAME] [PERSON_NAME] [PERSON_NAME] HEAD [PERSON_NAME] [P…" at bounding box center [502, 344] width 165 height 19
click at [502, 376] on div "Requested Stylist Any AFIA Anjali [PERSON_NAME] [PERSON_NAME] [PERSON_NAME] HEA…" at bounding box center [593, 430] width 367 height 234
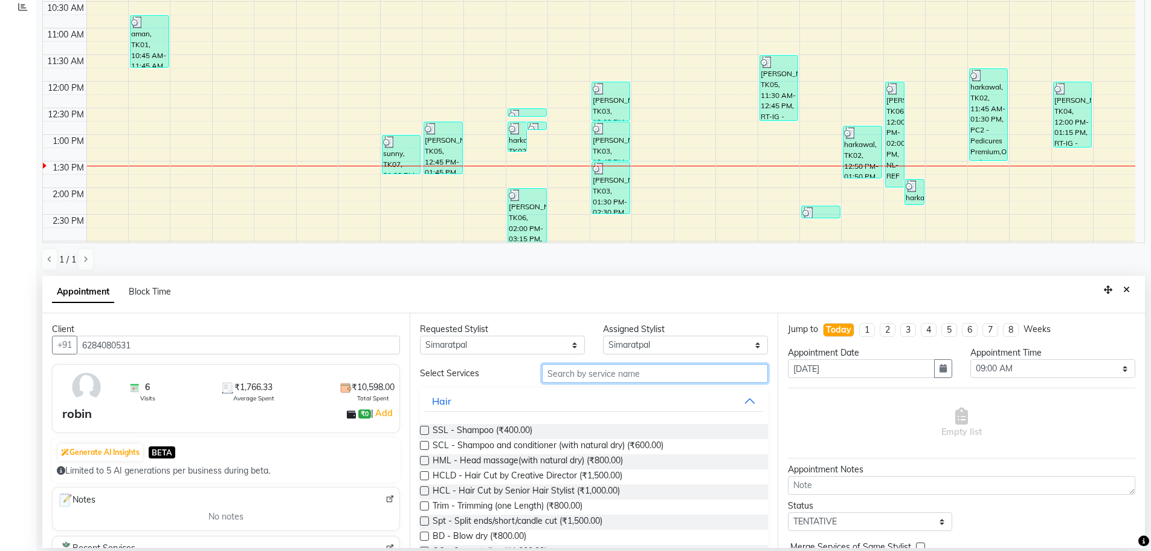
click at [583, 367] on input "text" at bounding box center [655, 373] width 226 height 19
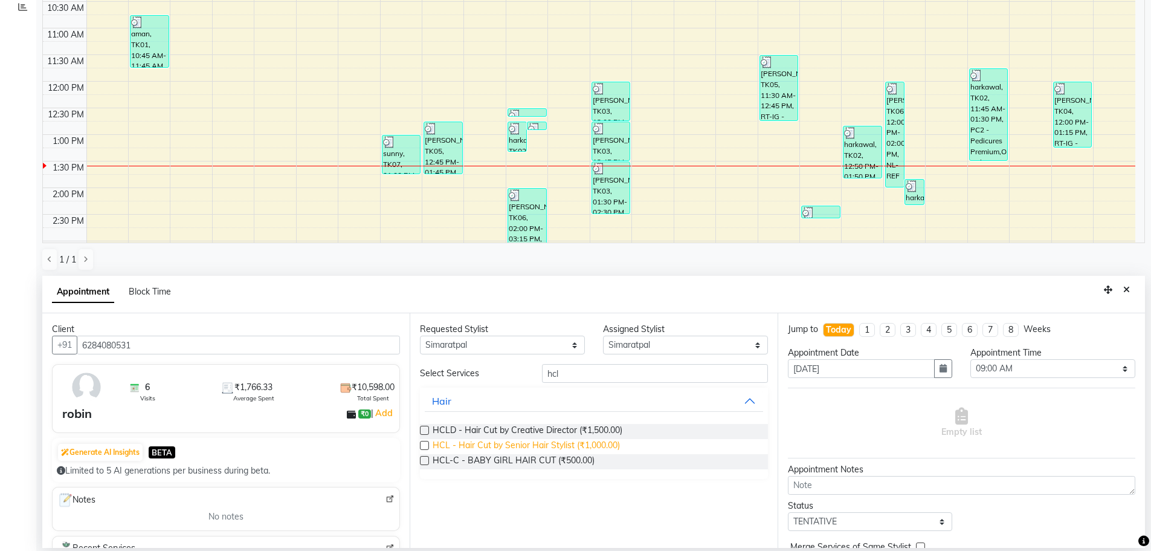
click at [524, 444] on span "HCL - Hair Cut by Senior Hair Stylist (₹1,000.00)" at bounding box center [526, 446] width 187 height 15
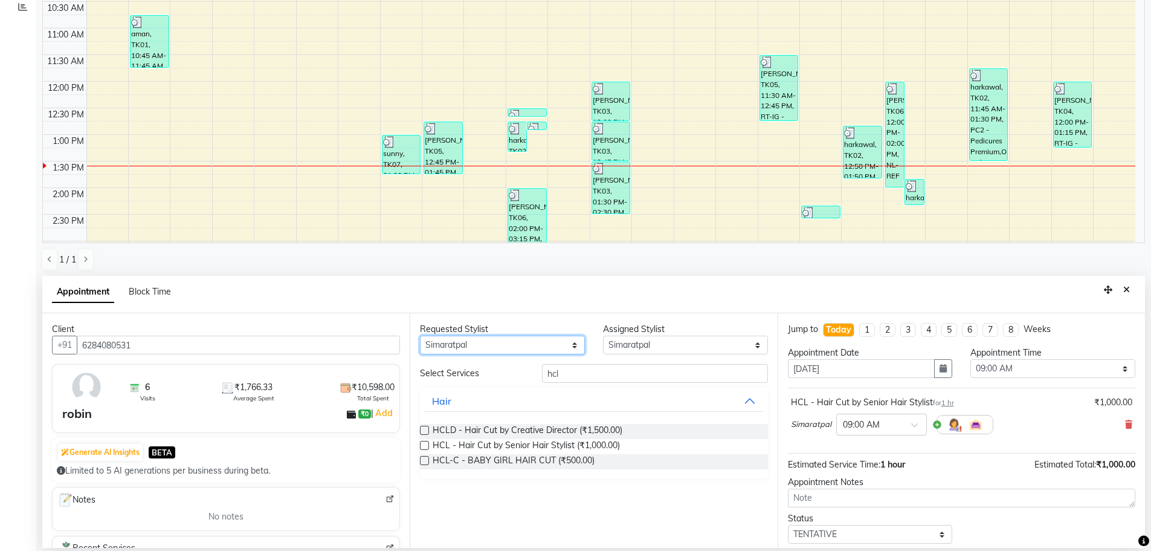
click at [460, 343] on select "Any AFIA Anjali [PERSON_NAME] [PERSON_NAME] [PERSON_NAME] HEAD [PERSON_NAME] [P…" at bounding box center [502, 344] width 165 height 19
click at [420, 335] on select "Any AFIA Anjali [PERSON_NAME] [PERSON_NAME] [PERSON_NAME] HEAD [PERSON_NAME] [P…" at bounding box center [502, 344] width 165 height 19
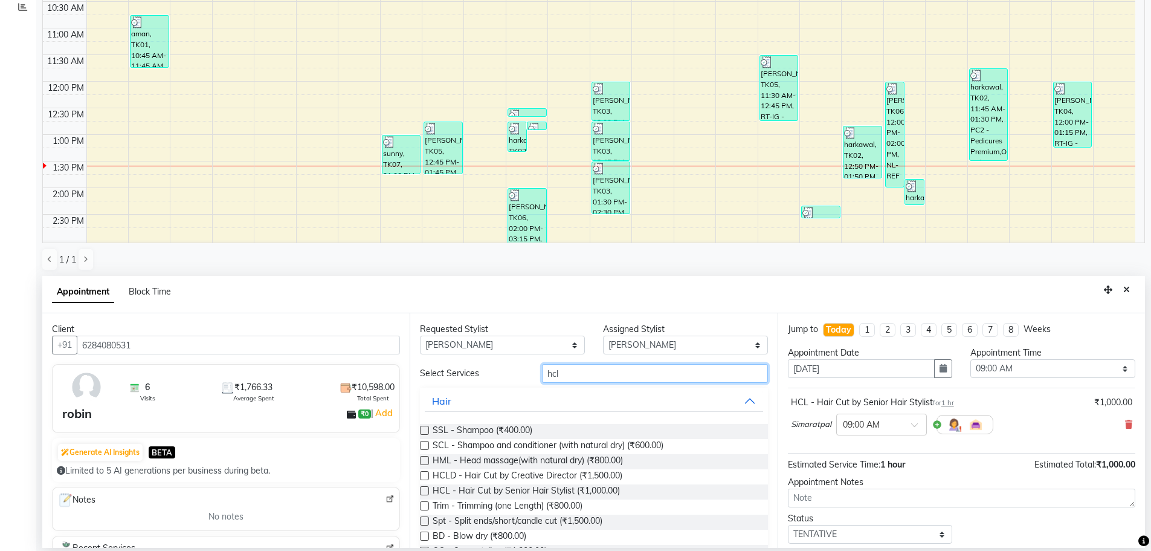
click at [580, 378] on input "hcl" at bounding box center [655, 373] width 226 height 19
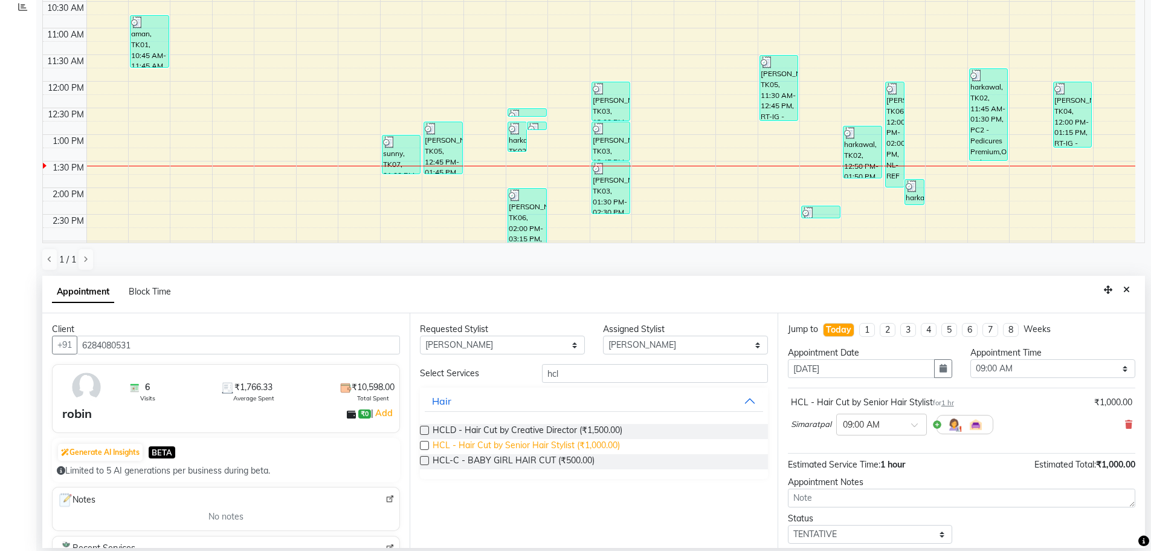
click at [545, 442] on span "HCL - Hair Cut by Senior Hair Stylist (₹1,000.00)" at bounding box center [526, 446] width 187 height 15
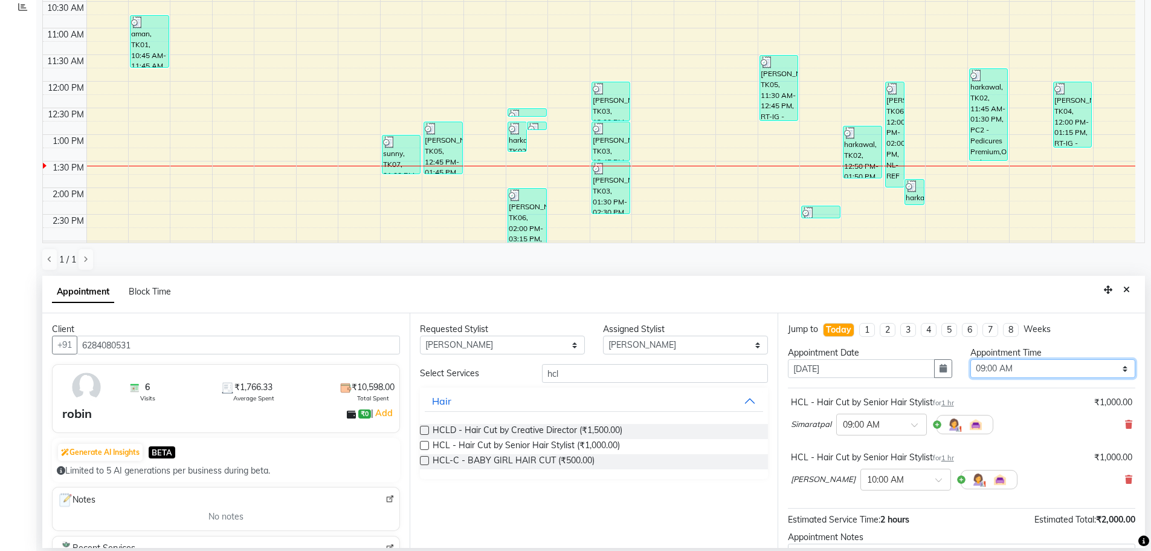
click at [1010, 364] on select "Select 09:00 AM 09:15 AM 09:30 AM 09:45 AM 10:00 AM 10:15 AM 10:30 AM 10:45 AM …" at bounding box center [1052, 368] width 165 height 19
click at [970, 359] on select "Select 09:00 AM 09:15 AM 09:30 AM 09:45 AM 10:00 AM 10:15 AM 10:30 AM 10:45 AM …" at bounding box center [1052, 368] width 165 height 19
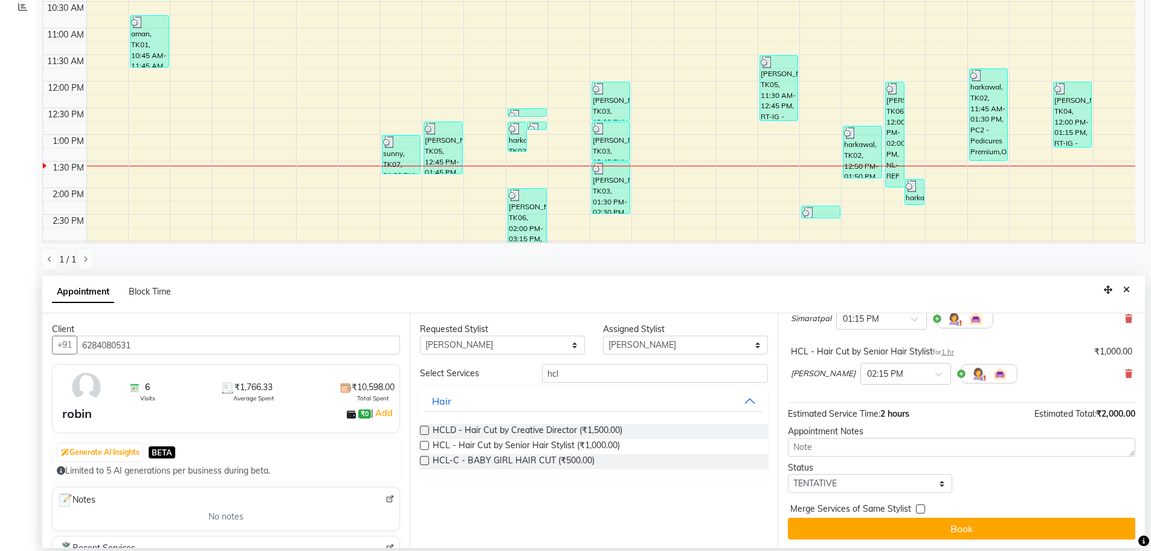
scroll to position [107, 0]
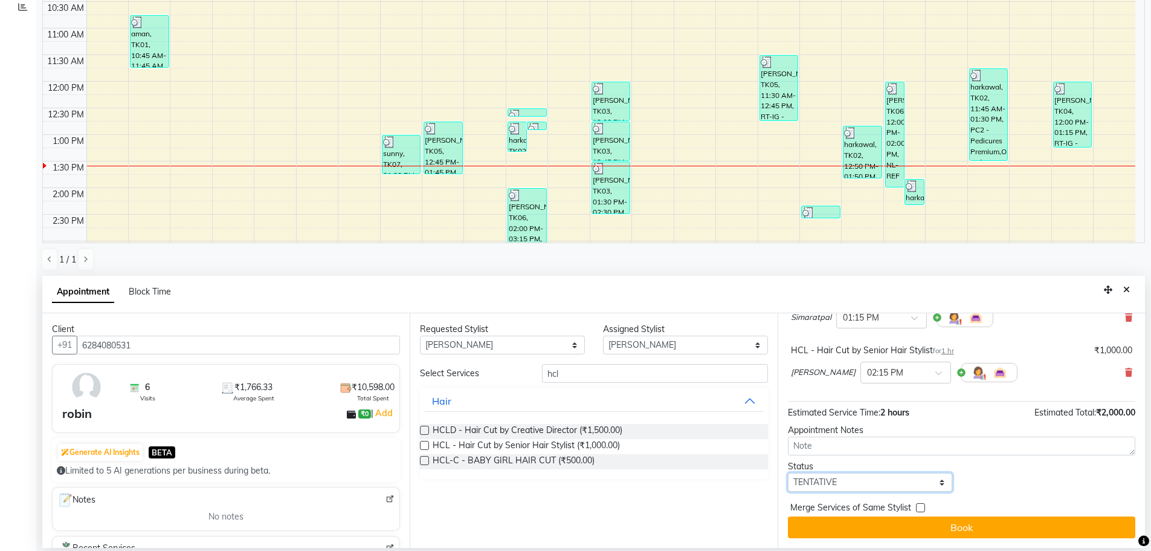
drag, startPoint x: 842, startPoint y: 482, endPoint x: 841, endPoint y: 473, distance: 9.1
click at [842, 482] on select "Select TENTATIVE CONFIRM CHECK-IN UPCOMING" at bounding box center [870, 482] width 165 height 19
click at [788, 473] on select "Select TENTATIVE CONFIRM CHECK-IN UPCOMING" at bounding box center [870, 482] width 165 height 19
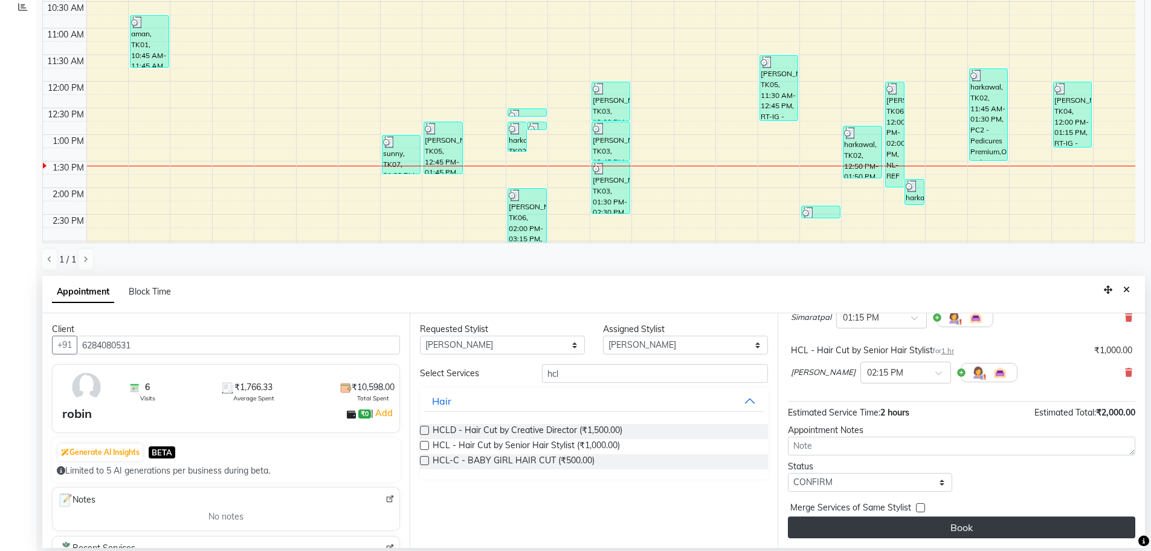
click at [915, 528] on button "Book" at bounding box center [961, 527] width 347 height 22
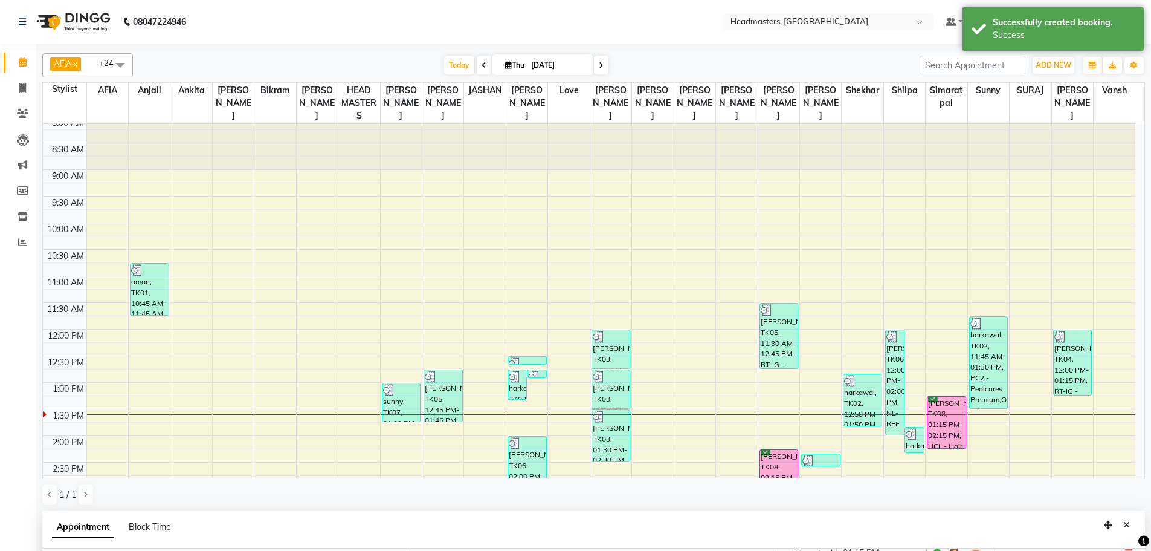
scroll to position [0, 0]
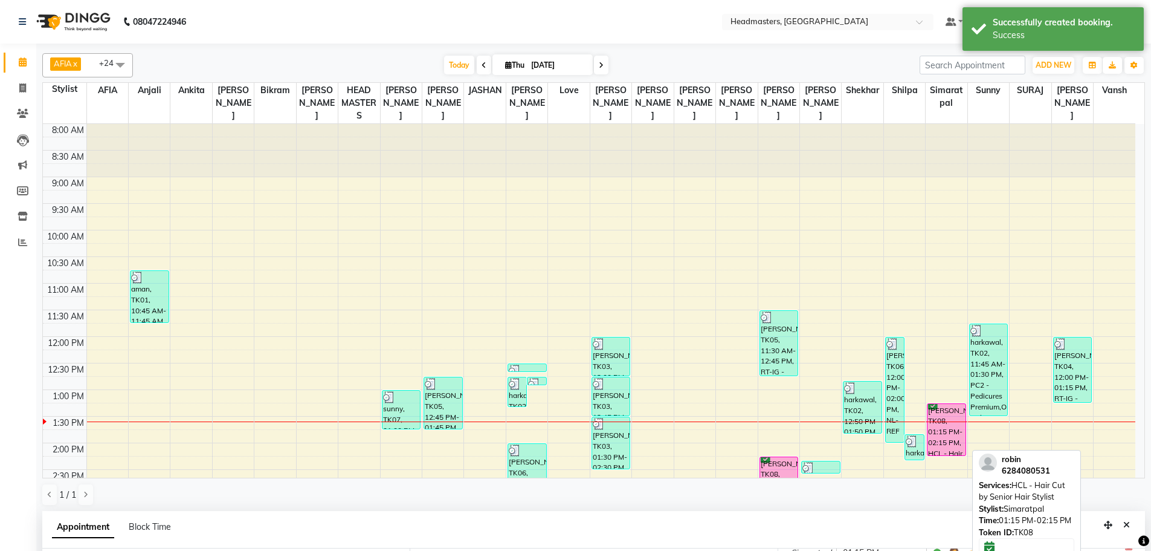
click at [939, 430] on div "[PERSON_NAME], TK08, 01:15 PM-02:15 PM, HCL - Hair Cut by Senior Hair Stylist" at bounding box center [947, 429] width 38 height 51
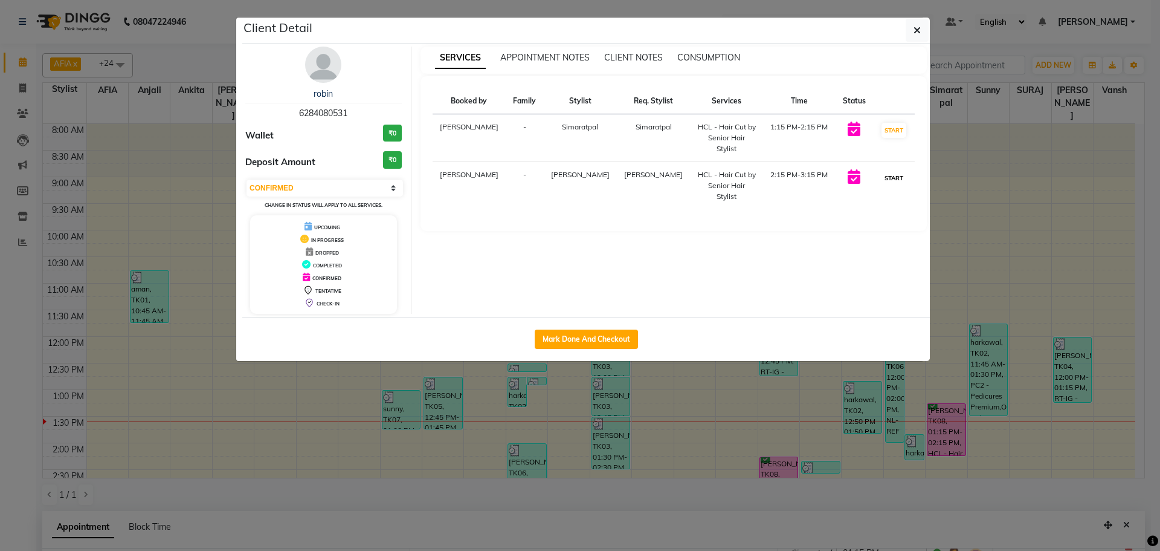
click at [890, 170] on button "START" at bounding box center [894, 177] width 25 height 15
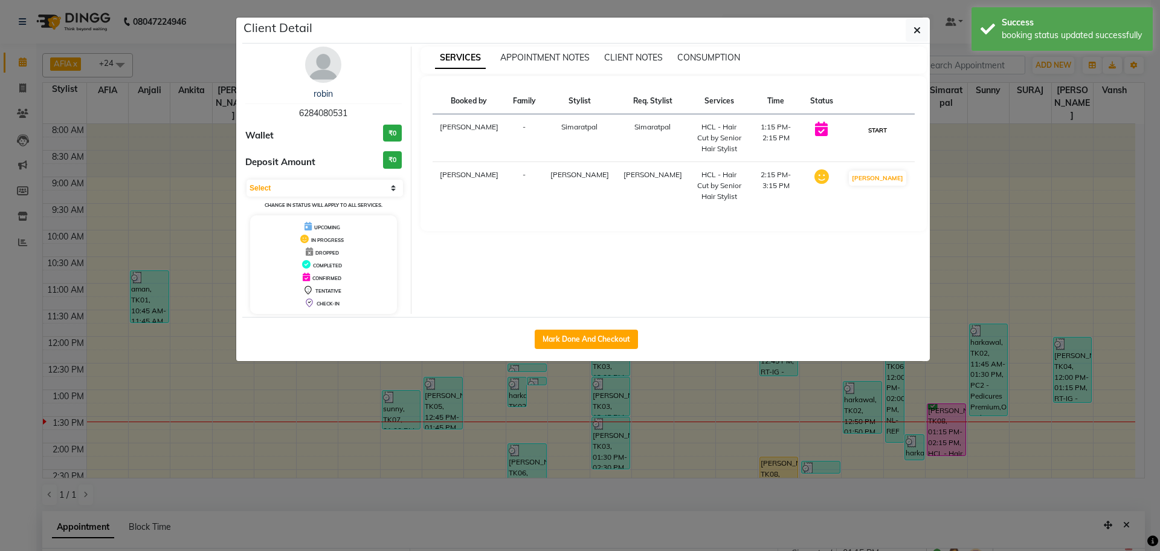
click at [879, 131] on button "START" at bounding box center [877, 130] width 25 height 15
drag, startPoint x: 1045, startPoint y: 124, endPoint x: 1080, endPoint y: 146, distance: 41.3
click at [1045, 123] on ngb-modal-window "Client Detail [PERSON_NAME] 6284080531 Wallet ₹0 Deposit Amount ₹0 Select IN SE…" at bounding box center [580, 275] width 1160 height 551
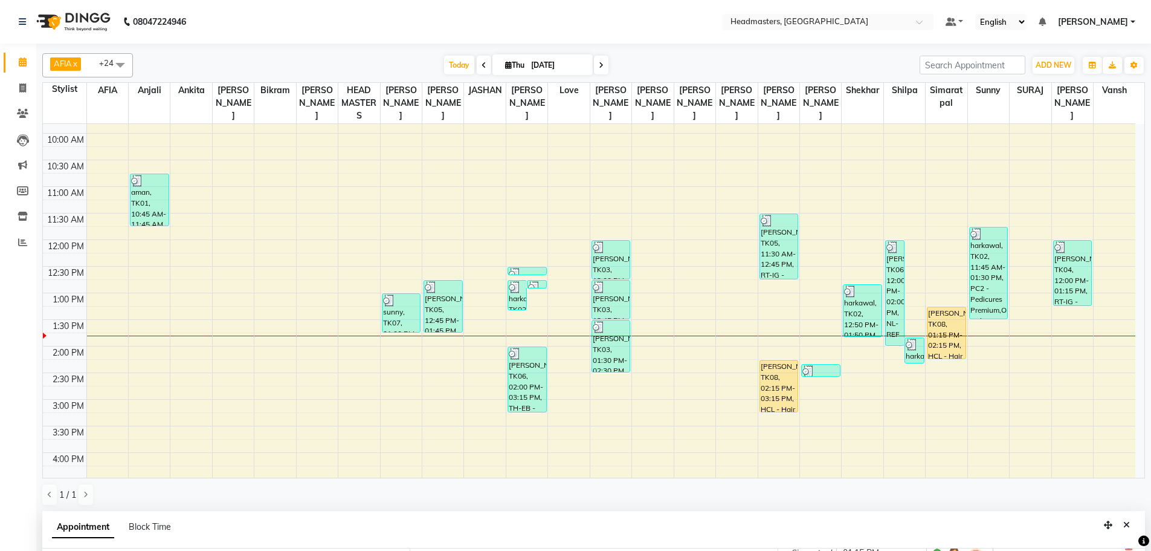
scroll to position [121, 0]
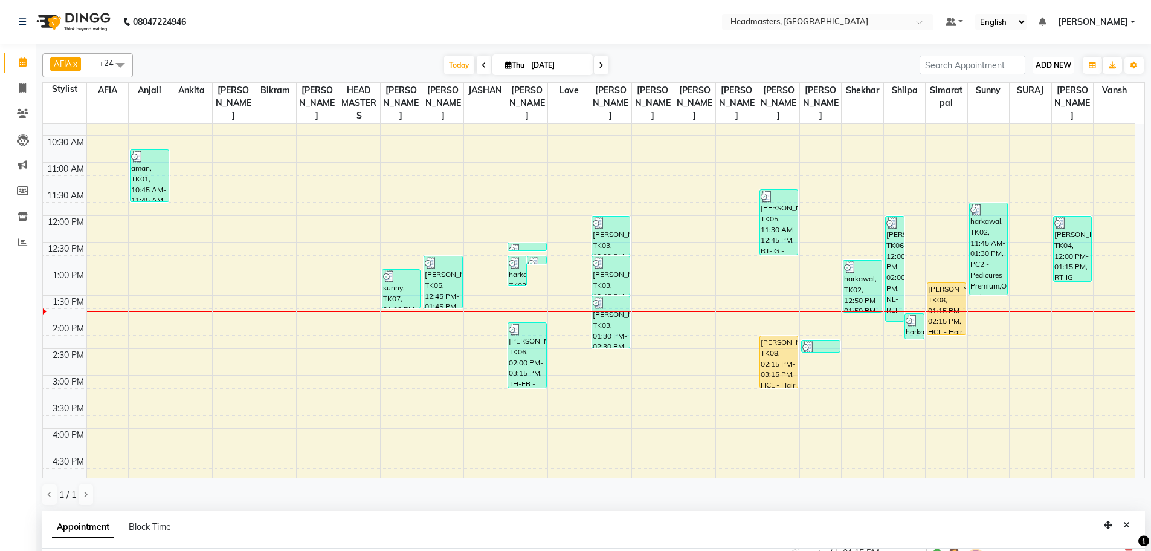
click at [1061, 59] on button "ADD NEW Toggle Dropdown" at bounding box center [1054, 65] width 42 height 17
click at [1045, 88] on button "Add Appointment" at bounding box center [1025, 88] width 95 height 16
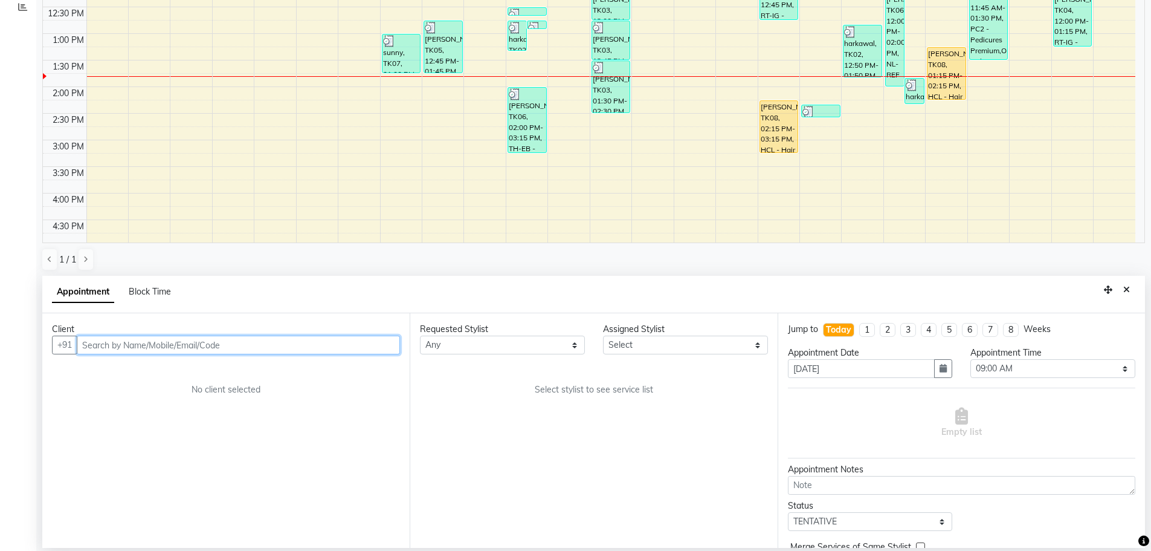
click at [141, 346] on input "text" at bounding box center [238, 344] width 323 height 19
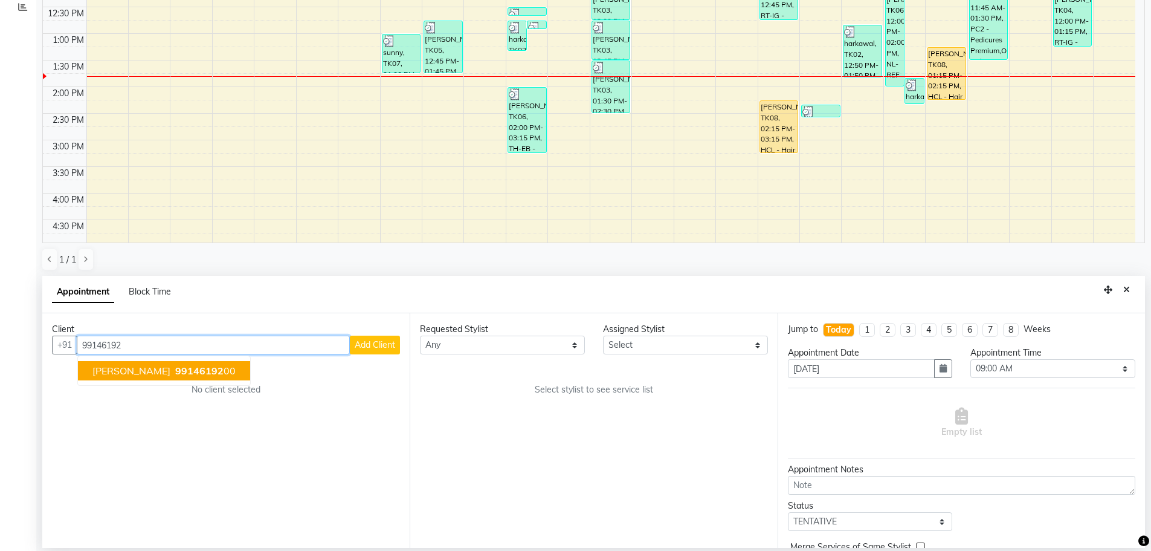
click at [175, 370] on span "99146192" at bounding box center [199, 370] width 48 height 12
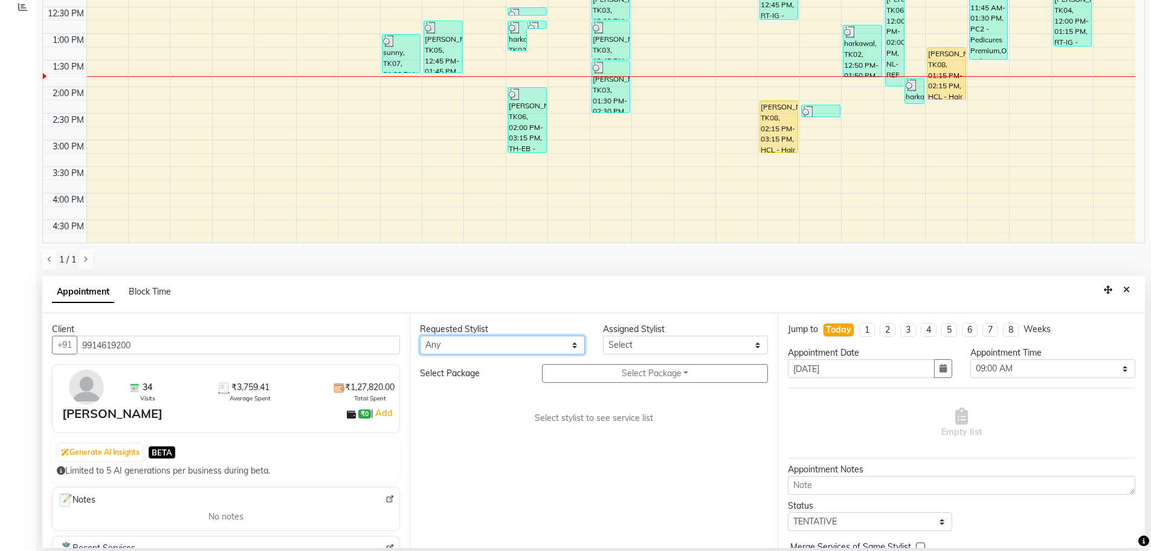
click at [491, 340] on select "Any AFIA Anjali [PERSON_NAME] [PERSON_NAME] [PERSON_NAME] HEAD [PERSON_NAME] [P…" at bounding box center [502, 344] width 165 height 19
click at [549, 398] on div "Requested Stylist Any AFIA Anjali [PERSON_NAME] [PERSON_NAME] [PERSON_NAME] HEA…" at bounding box center [593, 430] width 367 height 234
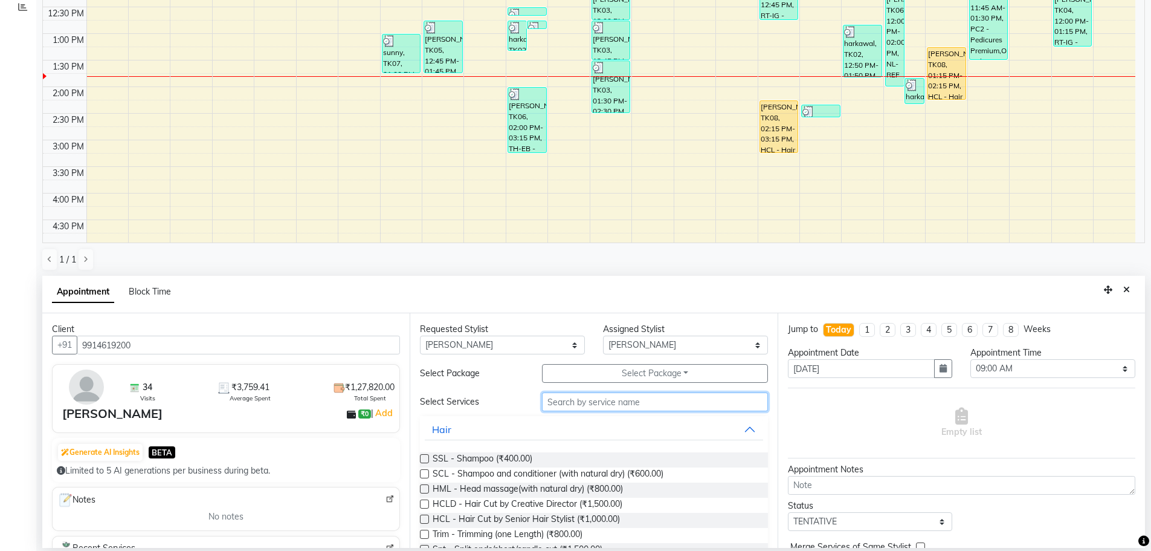
click at [587, 397] on input "text" at bounding box center [655, 401] width 226 height 19
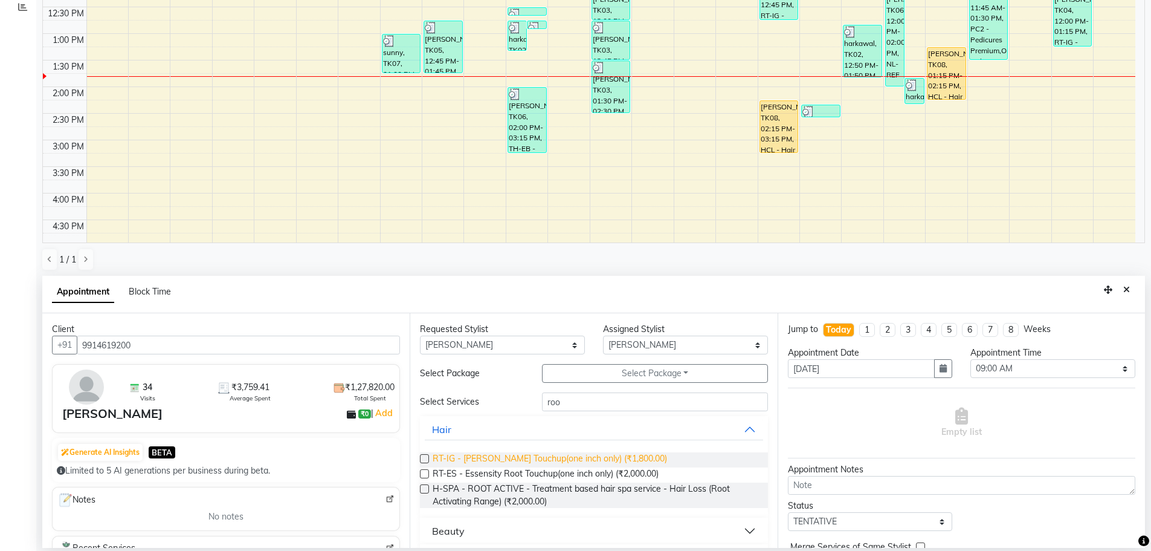
click at [525, 459] on span "RT-IG - [PERSON_NAME] Touchup(one inch only) (₹1,800.00)" at bounding box center [550, 459] width 234 height 15
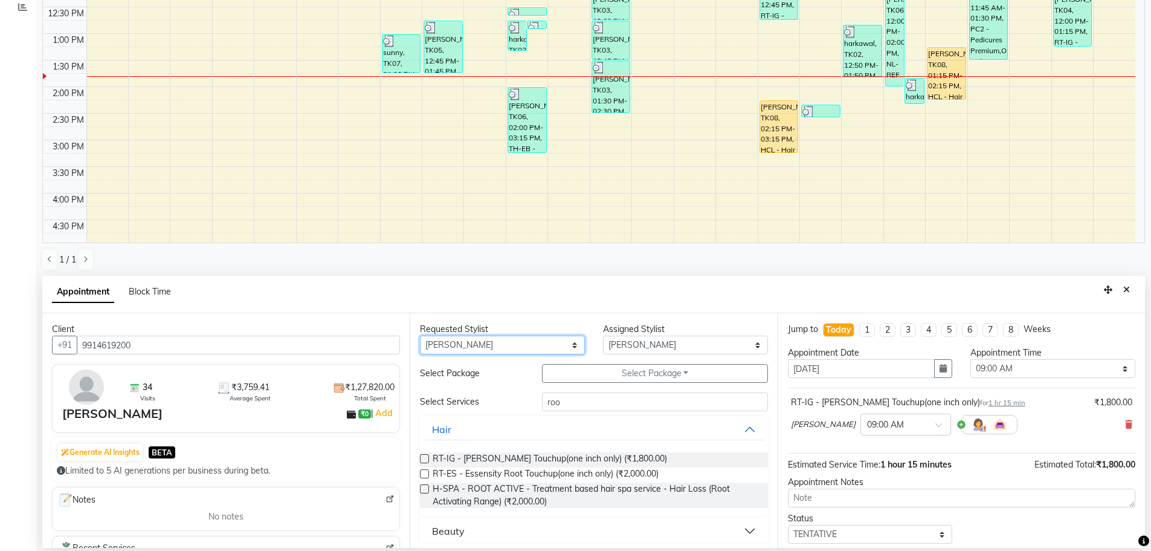
click at [485, 348] on select "Any AFIA Anjali [PERSON_NAME] [PERSON_NAME] [PERSON_NAME] HEAD [PERSON_NAME] [P…" at bounding box center [502, 344] width 165 height 19
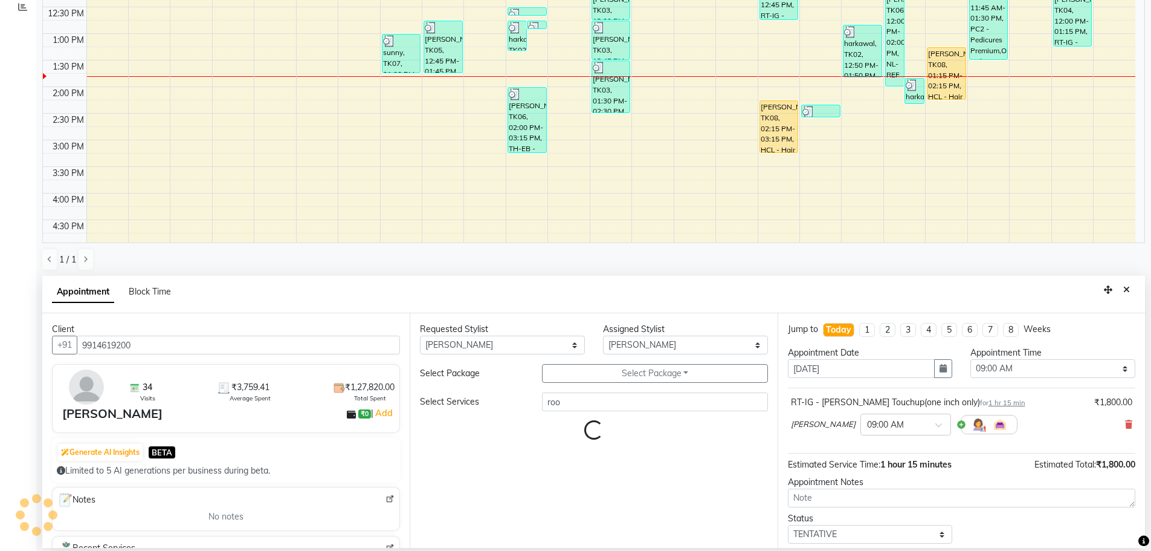
click at [572, 413] on div "Requested Stylist Any AFIA Anjali [PERSON_NAME] [PERSON_NAME] [PERSON_NAME] HEA…" at bounding box center [593, 430] width 367 height 234
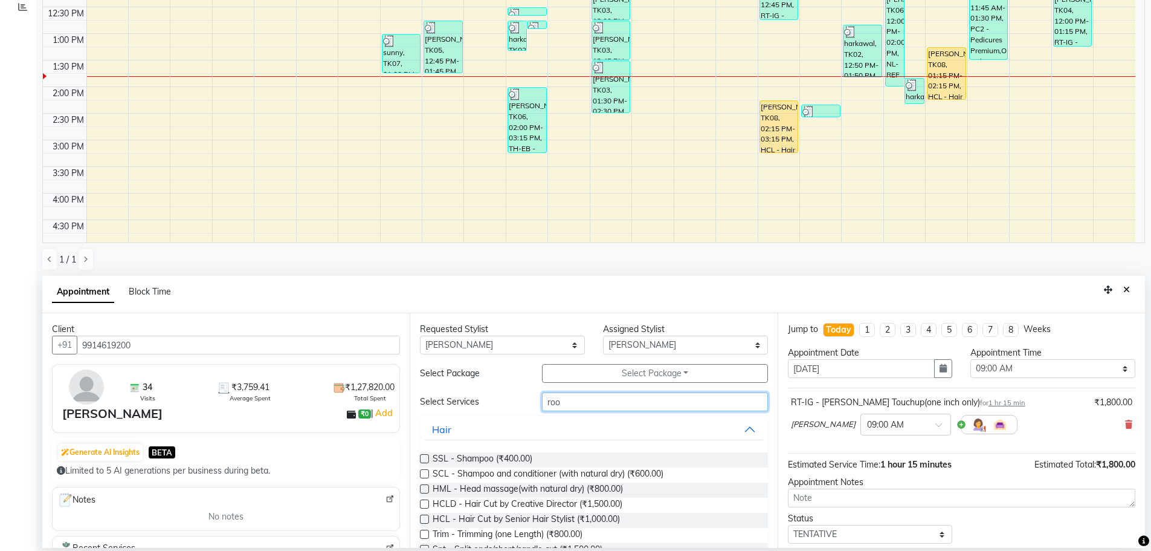
click at [567, 394] on input "roo" at bounding box center [655, 401] width 226 height 19
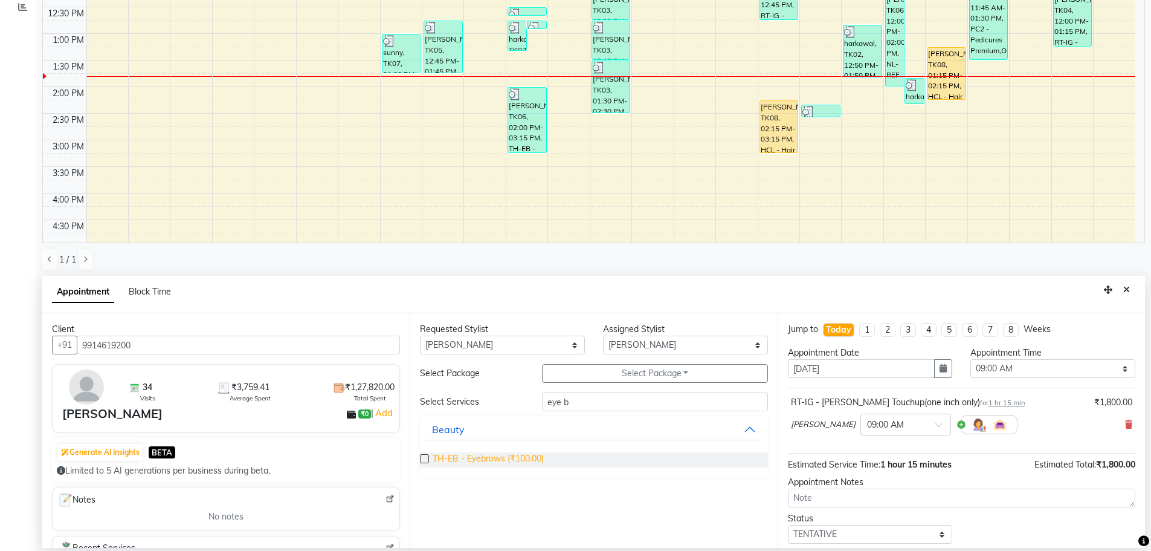
click at [473, 454] on span "TH-EB - Eyebrows (₹100.00)" at bounding box center [488, 459] width 111 height 15
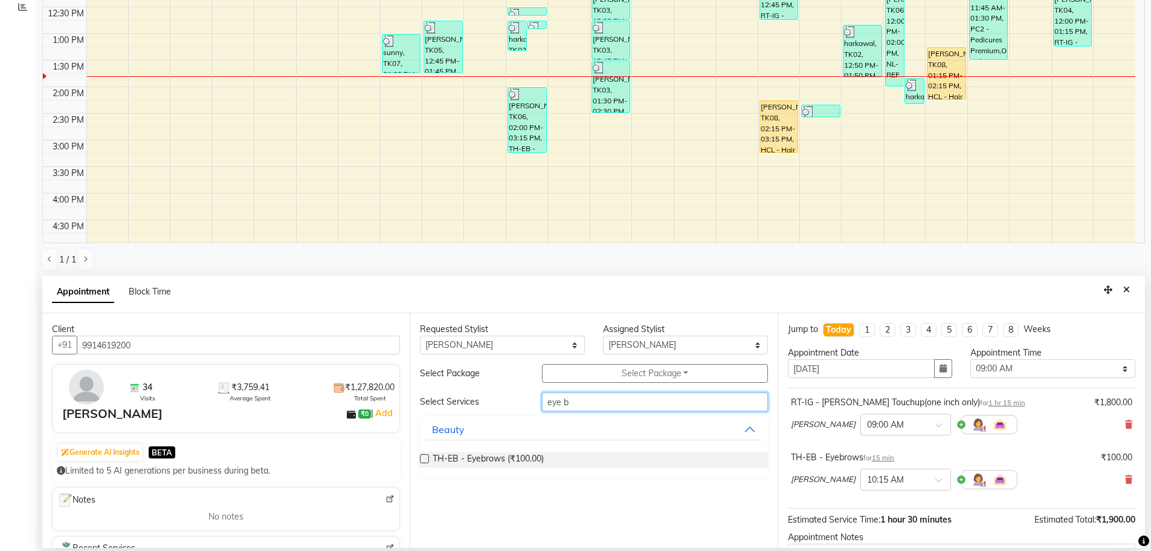
click at [571, 410] on input "eye b" at bounding box center [655, 401] width 226 height 19
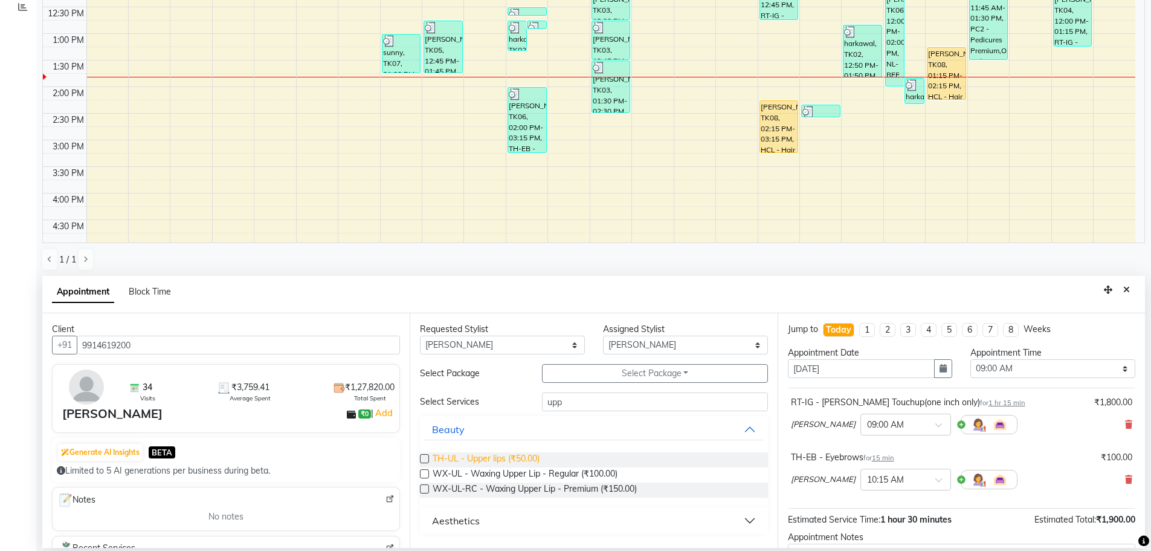
click at [490, 455] on span "TH-UL - Upper lips (₹50.00)" at bounding box center [486, 459] width 107 height 15
click at [572, 411] on div "Select Services upp Beauty TH-UL - Upper lips (₹50.00) WX-UL - Waxing Upper Lip…" at bounding box center [593, 462] width 347 height 141
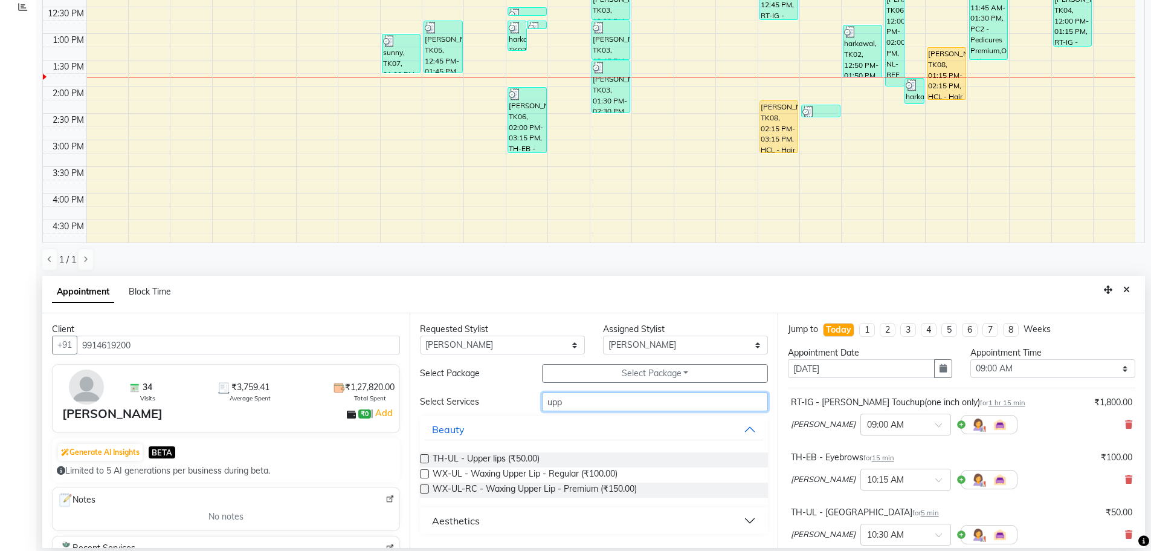
click at [579, 395] on input "upp" at bounding box center [655, 401] width 226 height 19
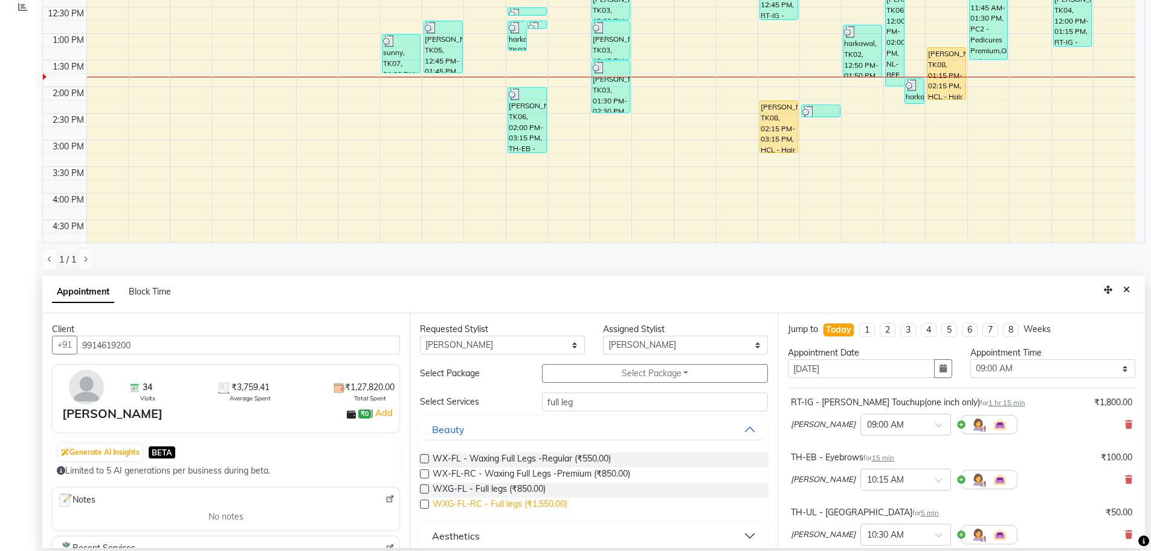
click at [540, 502] on span "WXG-FL-RC - Full legs (₹1,550.00)" at bounding box center [500, 504] width 135 height 15
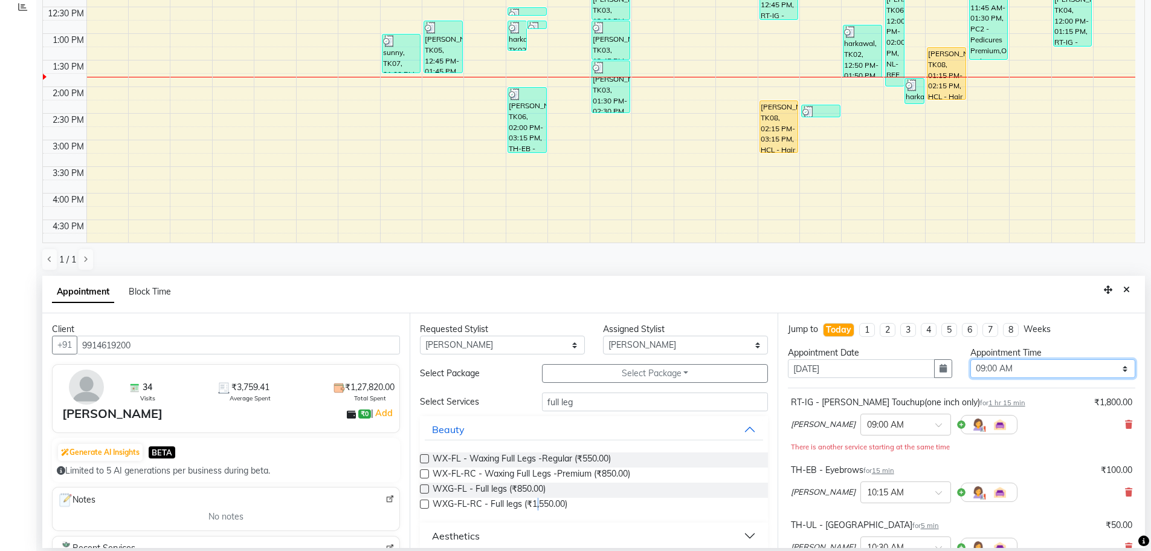
click at [1018, 369] on select "Select 09:00 AM 09:15 AM 09:30 AM 09:45 AM 10:00 AM 10:15 AM 10:30 AM 10:45 AM …" at bounding box center [1052, 368] width 165 height 19
click at [970, 359] on select "Select 09:00 AM 09:15 AM 09:30 AM 09:45 AM 10:00 AM 10:15 AM 10:30 AM 10:45 AM …" at bounding box center [1052, 368] width 165 height 19
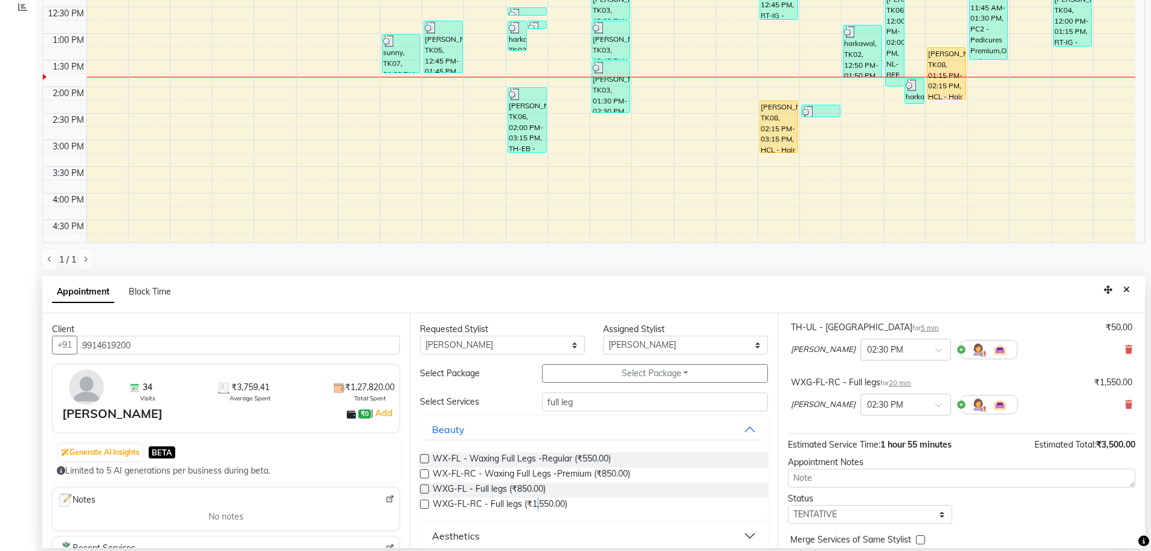
scroll to position [222, 0]
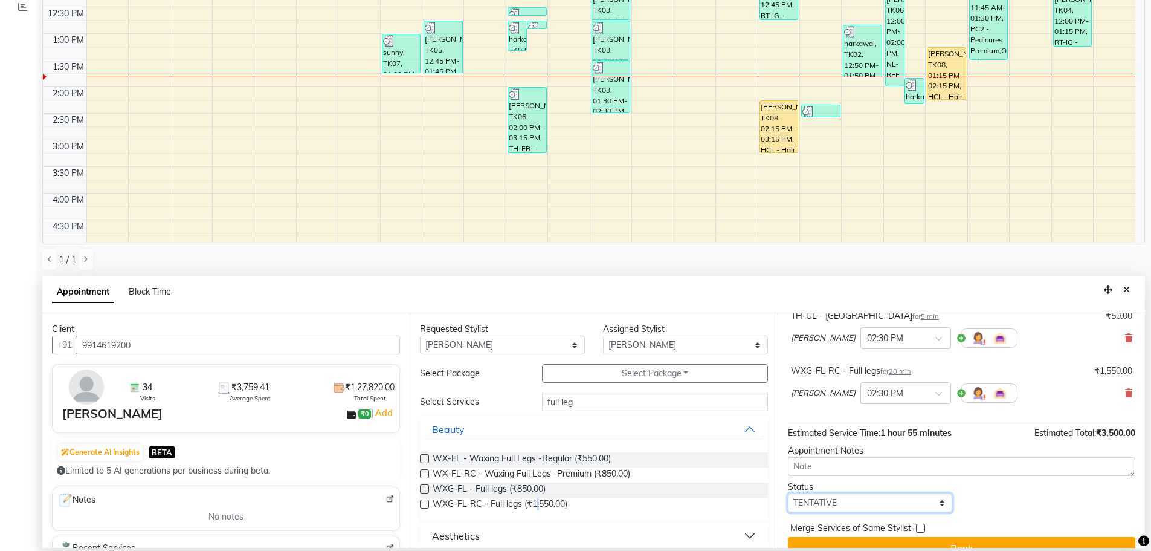
click at [861, 495] on select "Select TENTATIVE CONFIRM CHECK-IN UPCOMING" at bounding box center [870, 502] width 165 height 19
click at [788, 493] on select "Select TENTATIVE CONFIRM CHECK-IN UPCOMING" at bounding box center [870, 502] width 165 height 19
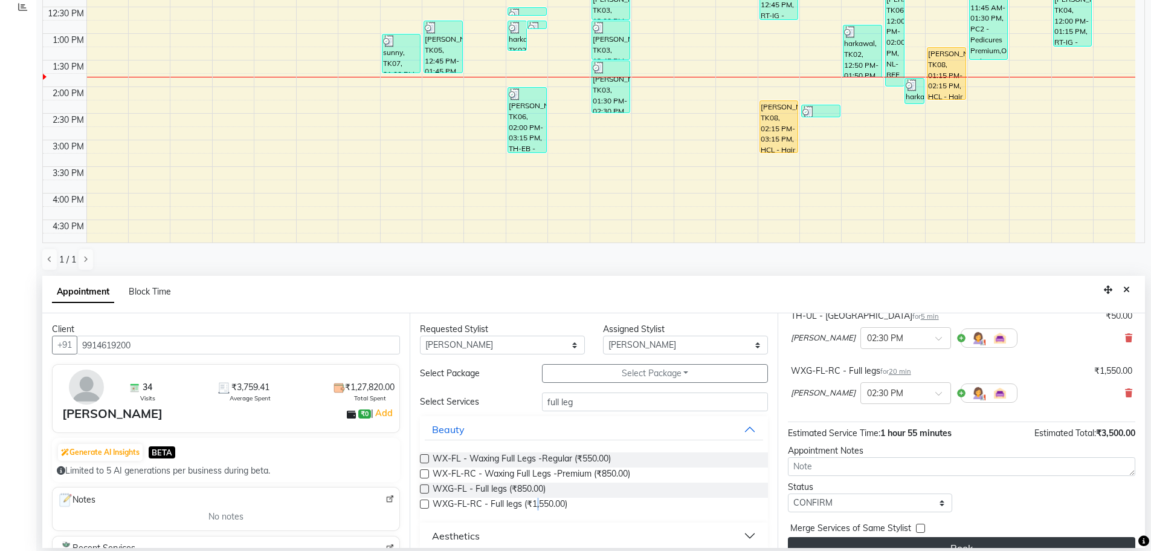
click at [911, 537] on button "Book" at bounding box center [961, 548] width 347 height 22
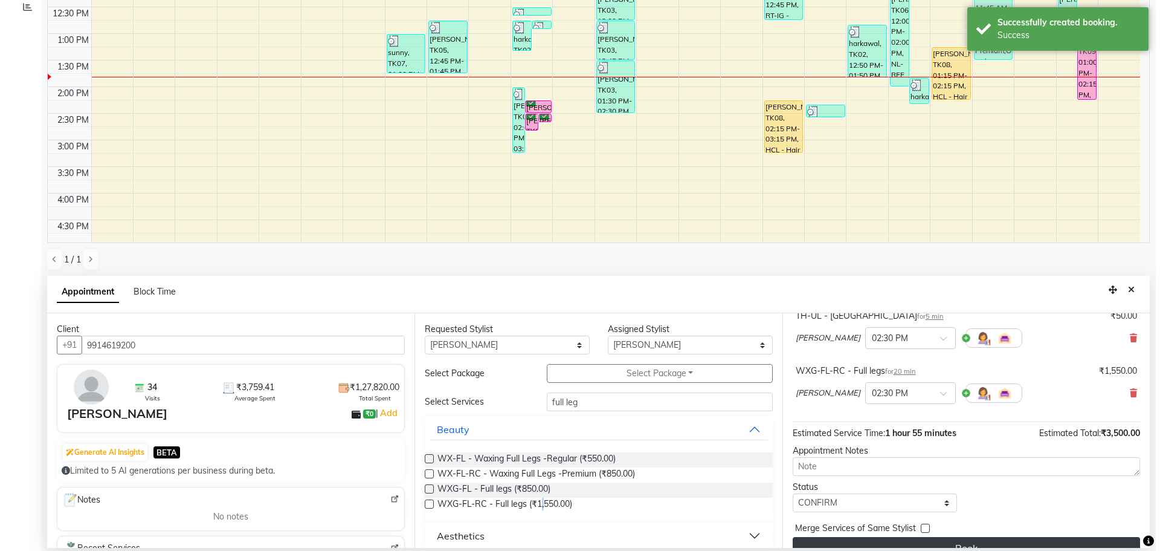
scroll to position [0, 0]
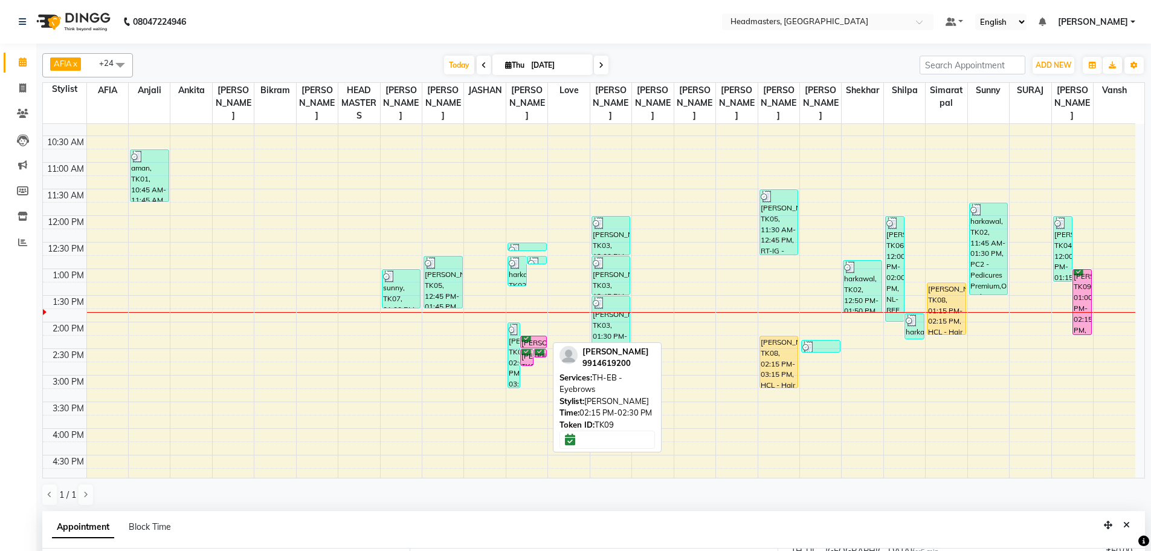
click at [531, 343] on div "[PERSON_NAME], TK09, 02:15 PM-02:30 PM, TH-EB - Eyebrows" at bounding box center [533, 341] width 25 height 11
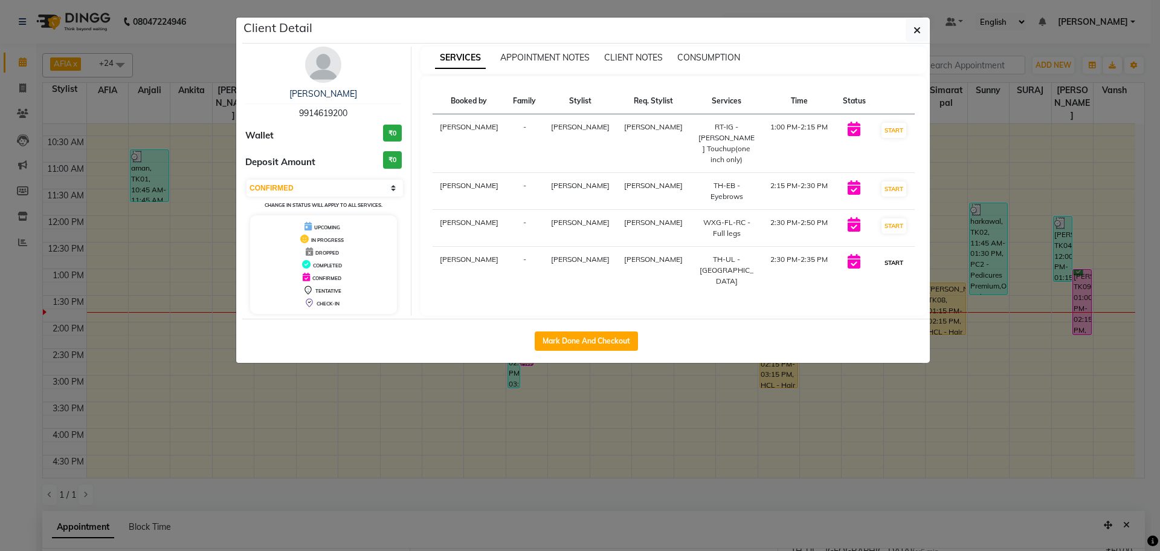
click at [882, 255] on button "START" at bounding box center [894, 262] width 25 height 15
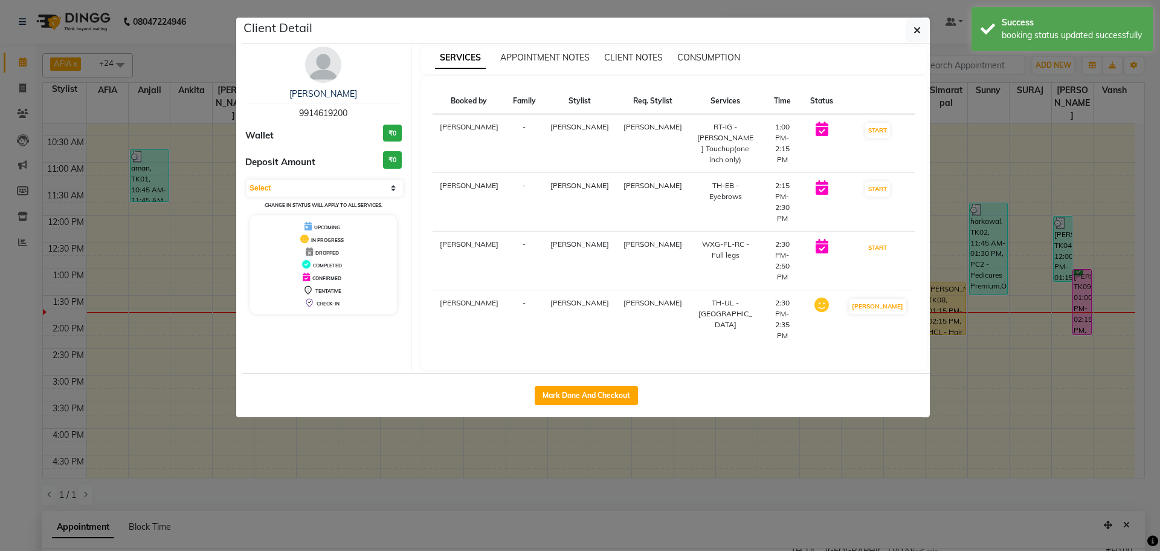
click at [888, 240] on button "START" at bounding box center [877, 247] width 25 height 15
click at [885, 181] on button "START" at bounding box center [877, 188] width 25 height 15
click at [876, 120] on td "START" at bounding box center [878, 143] width 74 height 59
click at [883, 131] on button "START" at bounding box center [877, 130] width 25 height 15
click at [1026, 164] on ngb-modal-window "Client Detail [PERSON_NAME] 9914619200 Wallet ₹0 Deposit Amount ₹0 Select IN SE…" at bounding box center [580, 275] width 1160 height 551
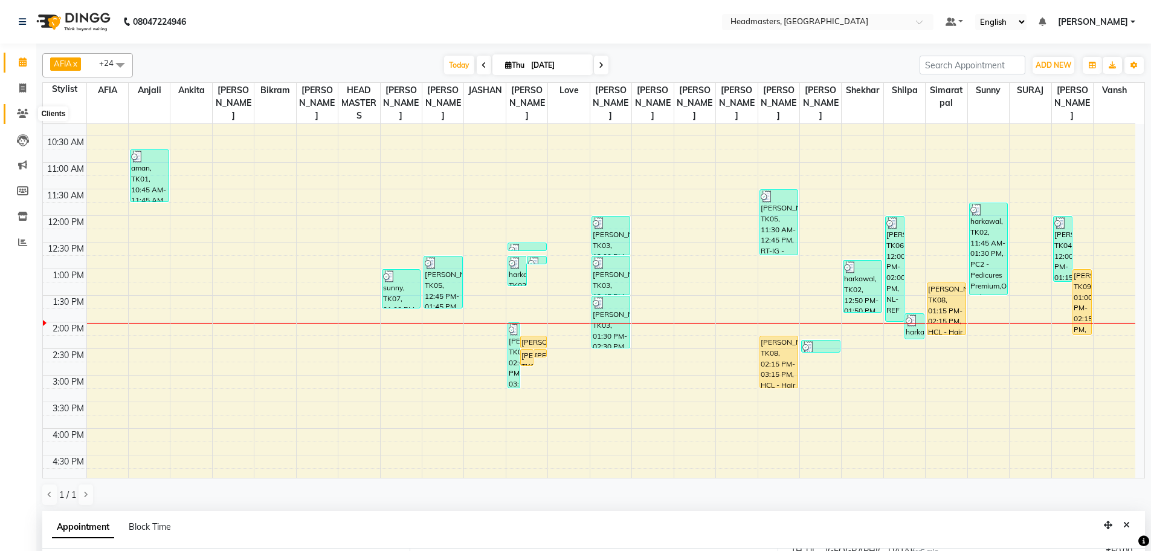
click at [25, 117] on icon at bounding box center [22, 113] width 11 height 9
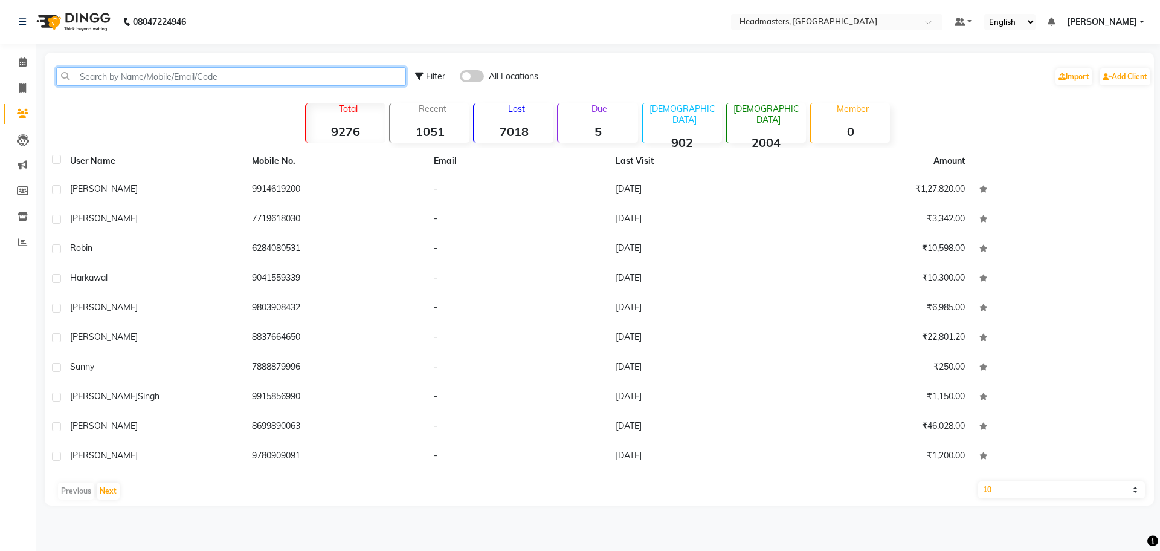
click at [141, 84] on input "text" at bounding box center [231, 76] width 350 height 19
click at [28, 62] on span at bounding box center [22, 63] width 21 height 14
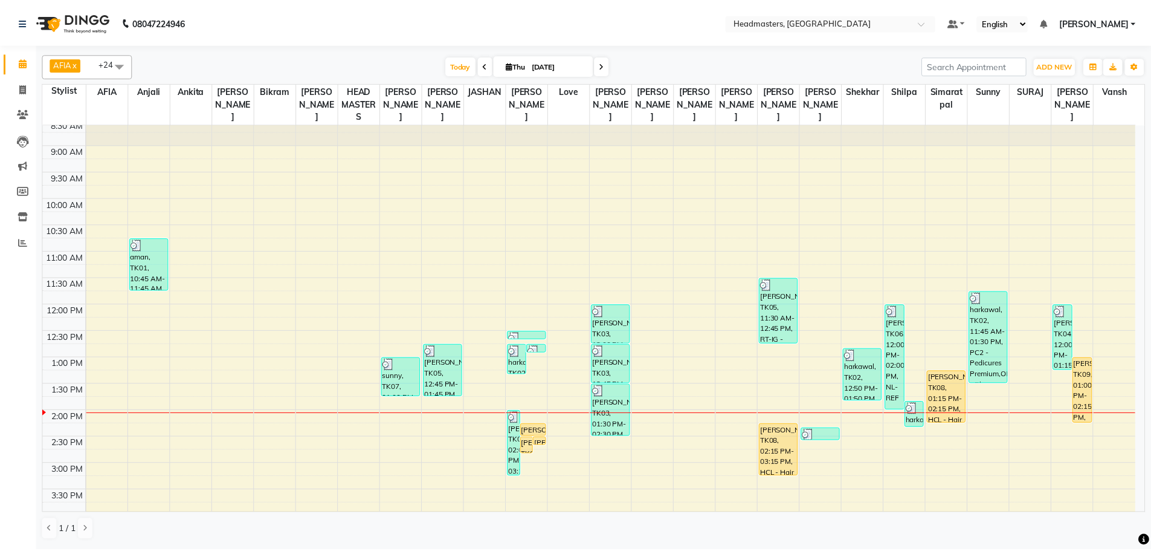
scroll to position [20, 0]
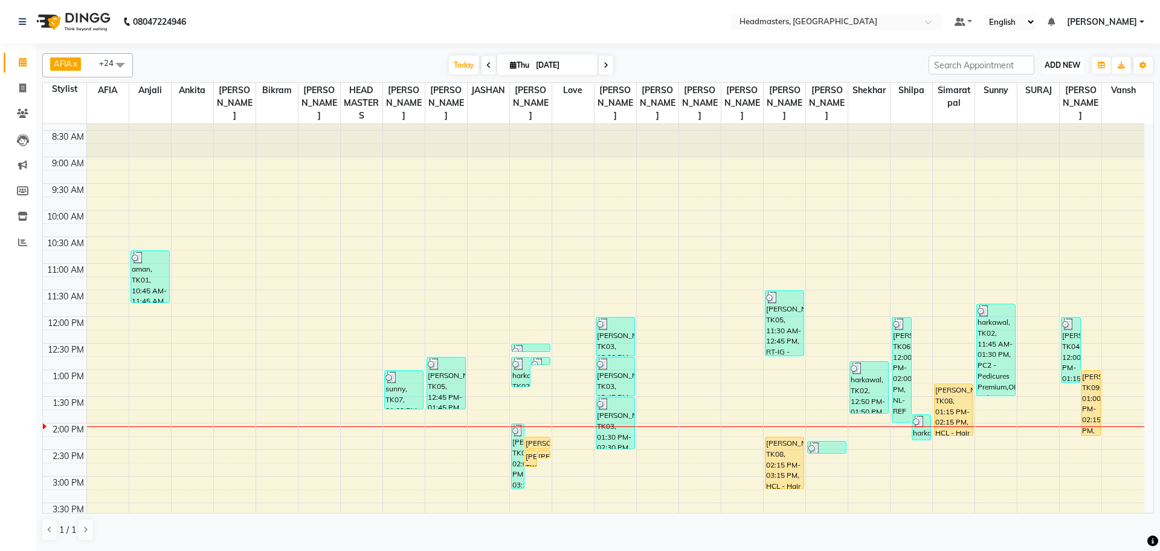
click at [1059, 60] on span "ADD NEW" at bounding box center [1063, 64] width 36 height 9
click at [1048, 85] on button "Add Appointment" at bounding box center [1034, 88] width 95 height 16
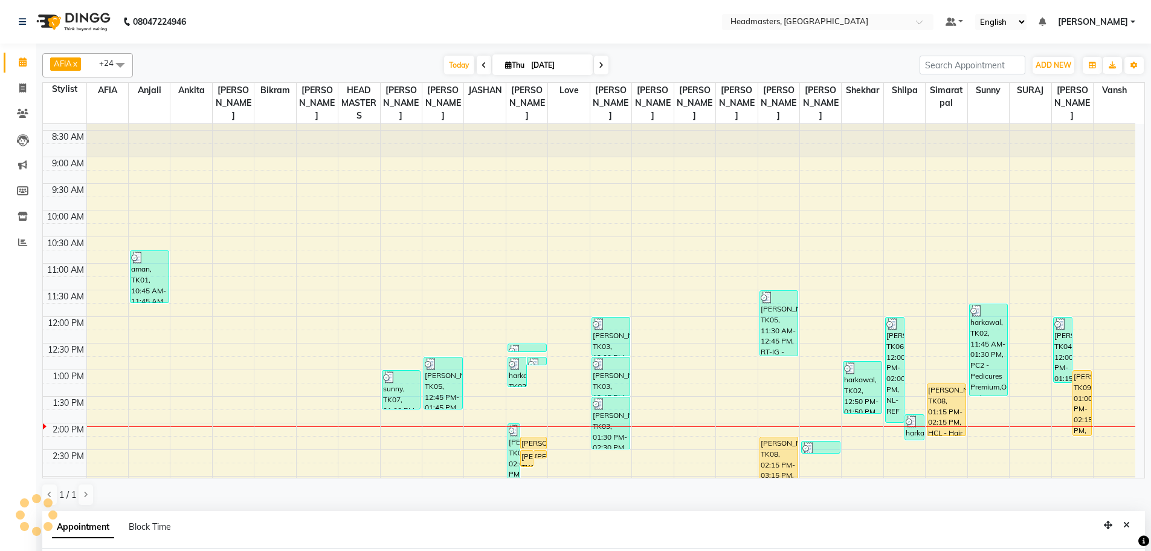
scroll to position [195, 0]
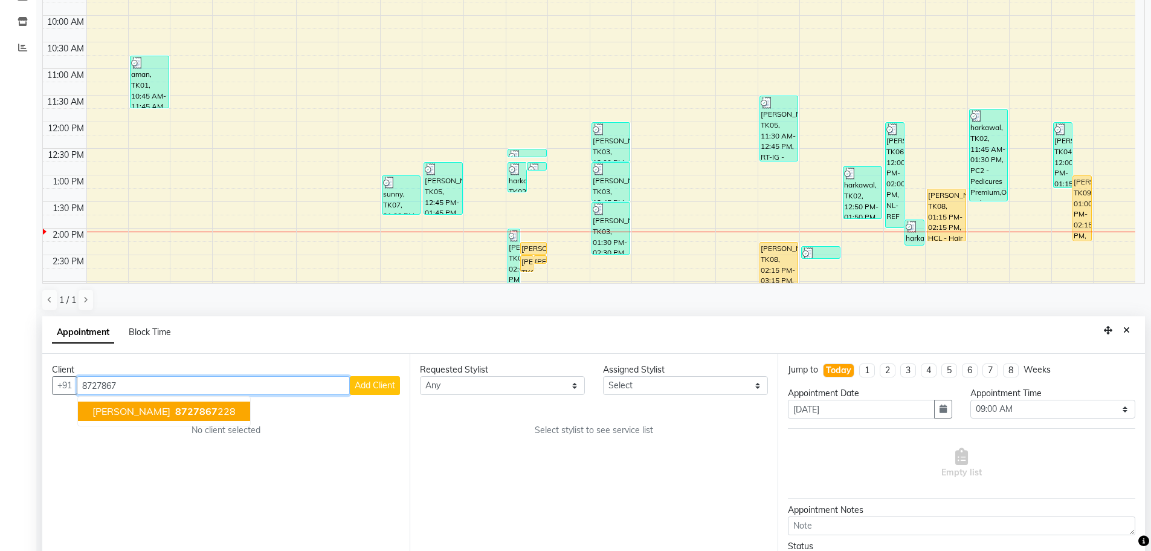
click at [150, 413] on span "[PERSON_NAME]" at bounding box center [131, 411] width 78 height 12
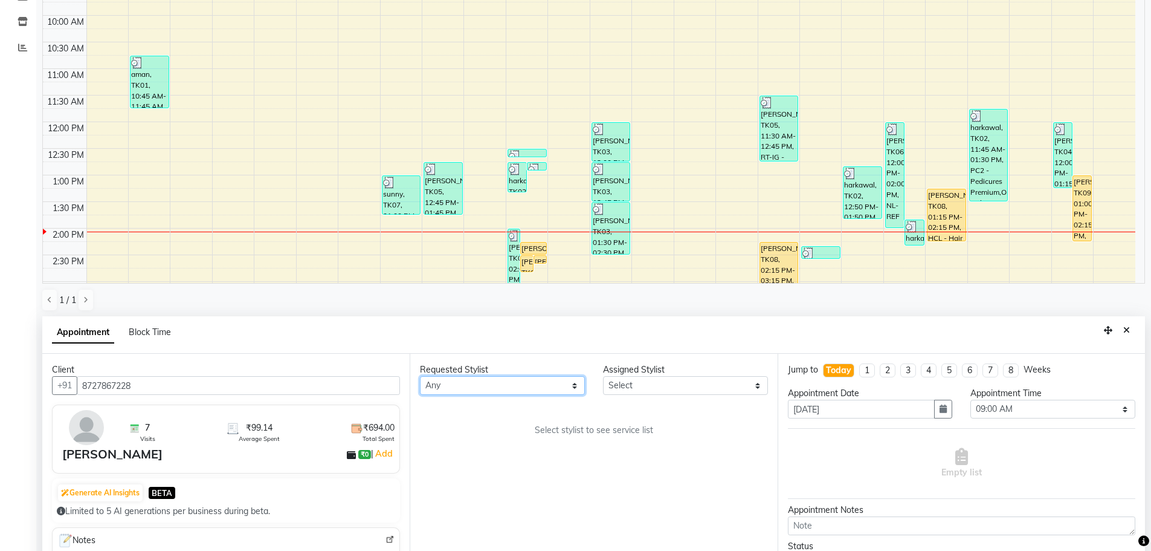
click at [494, 388] on select "Any AFIA Anjali [PERSON_NAME] [PERSON_NAME] [PERSON_NAME] HEAD [PERSON_NAME] [P…" at bounding box center [502, 385] width 165 height 19
click at [420, 376] on select "Any AFIA Anjali [PERSON_NAME] [PERSON_NAME] [PERSON_NAME] HEAD [PERSON_NAME] [P…" at bounding box center [502, 385] width 165 height 19
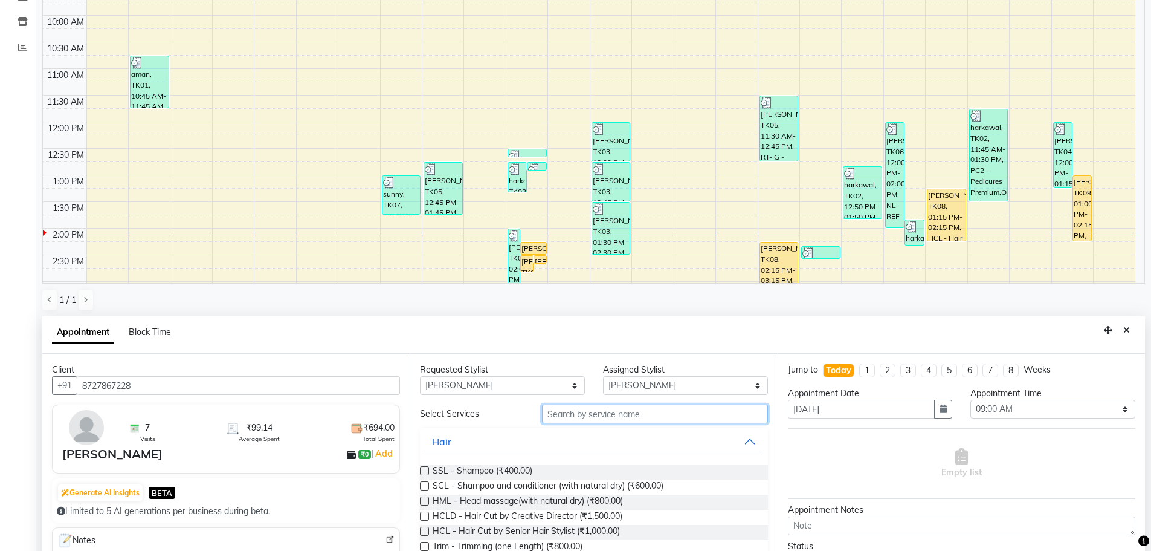
click at [592, 416] on input "text" at bounding box center [655, 413] width 226 height 19
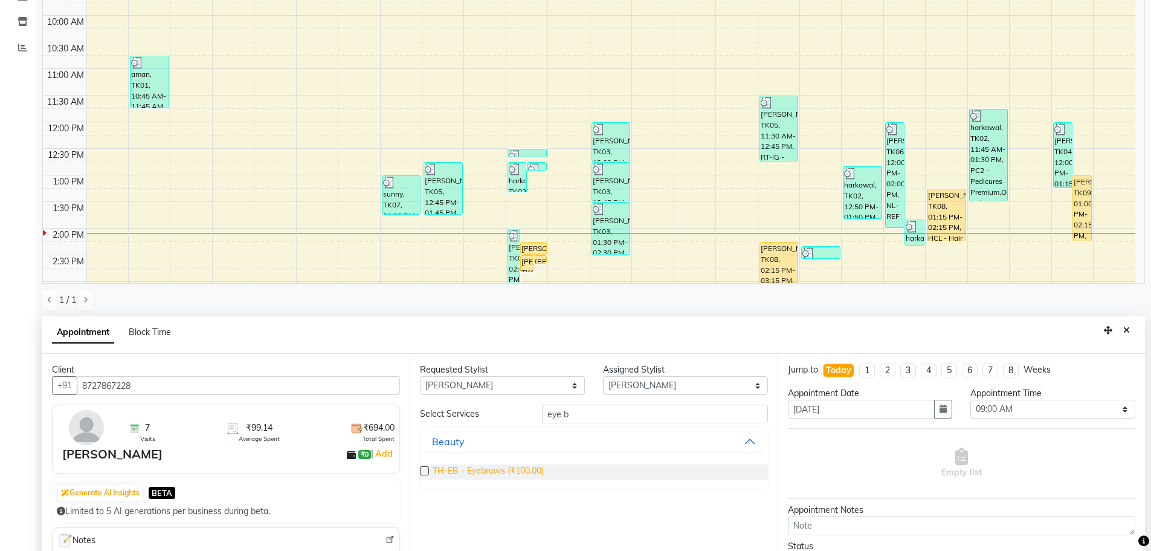
click at [498, 465] on span "TH-EB - Eyebrows (₹100.00)" at bounding box center [488, 471] width 111 height 15
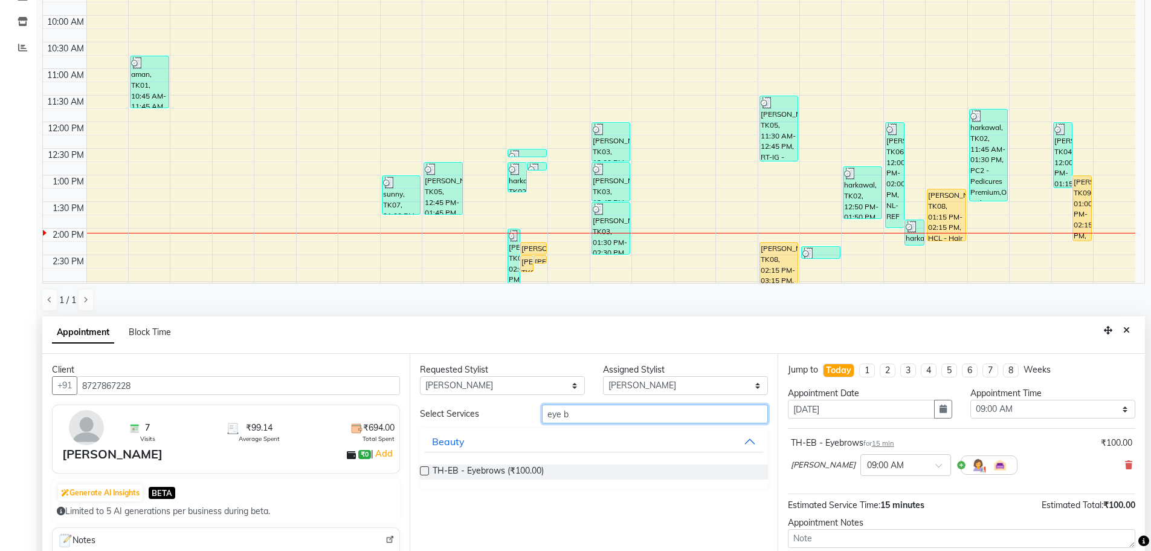
click at [592, 411] on input "eye b" at bounding box center [655, 413] width 226 height 19
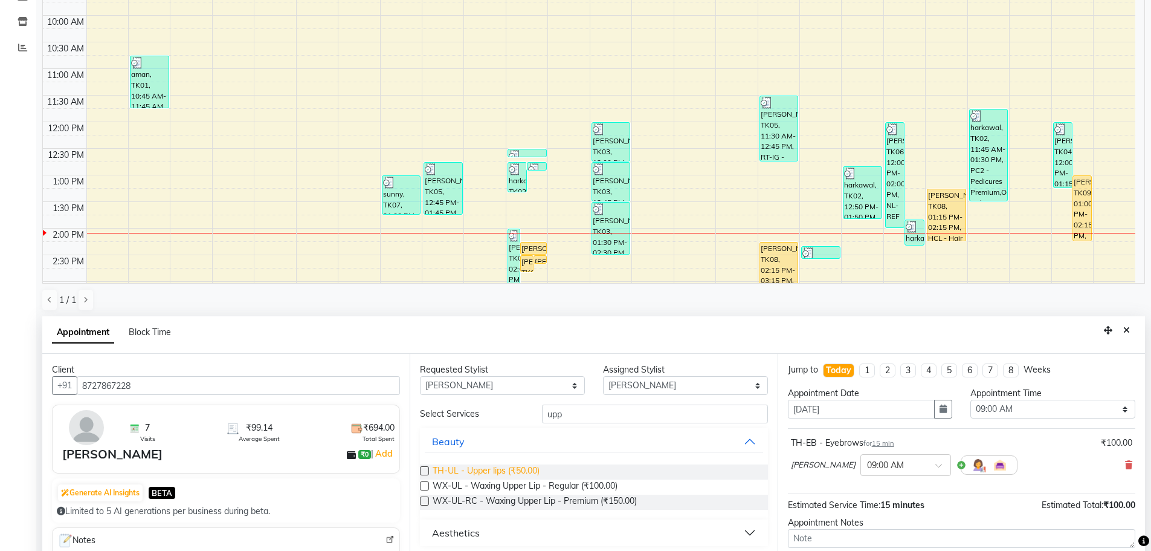
click at [476, 467] on span "TH-UL - Upper lips (₹50.00)" at bounding box center [486, 471] width 107 height 15
click at [1004, 399] on div "Appointment Time" at bounding box center [1052, 393] width 165 height 13
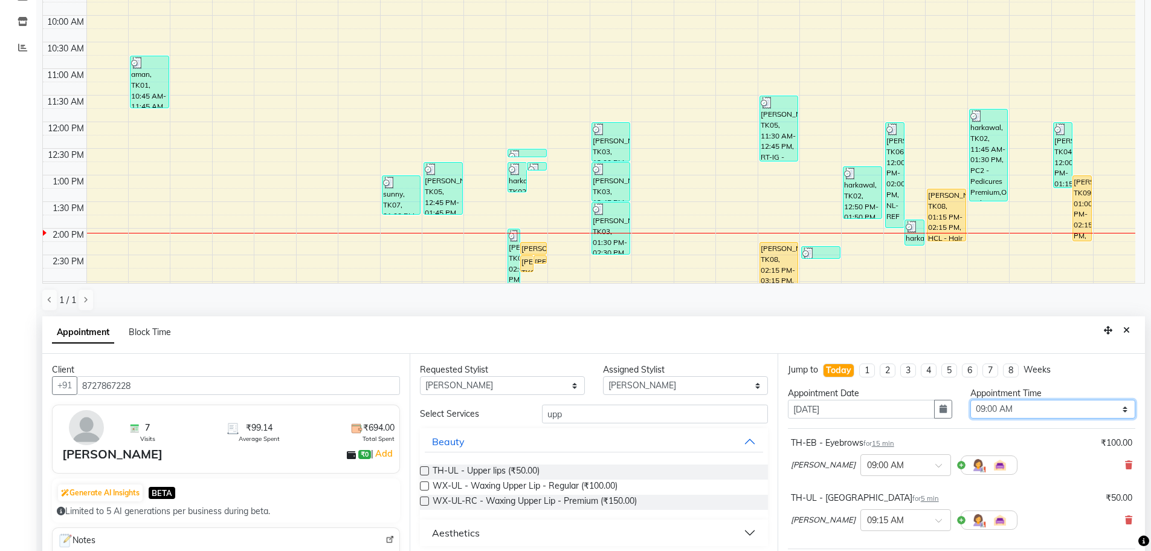
click at [1000, 415] on select "Select 09:00 AM 09:15 AM 09:30 AM 09:45 AM 10:00 AM 10:15 AM 10:30 AM 10:45 AM …" at bounding box center [1052, 408] width 165 height 19
click at [970, 399] on select "Select 09:00 AM 09:15 AM 09:30 AM 09:45 AM 10:00 AM 10:15 AM 10:30 AM 10:45 AM …" at bounding box center [1052, 408] width 165 height 19
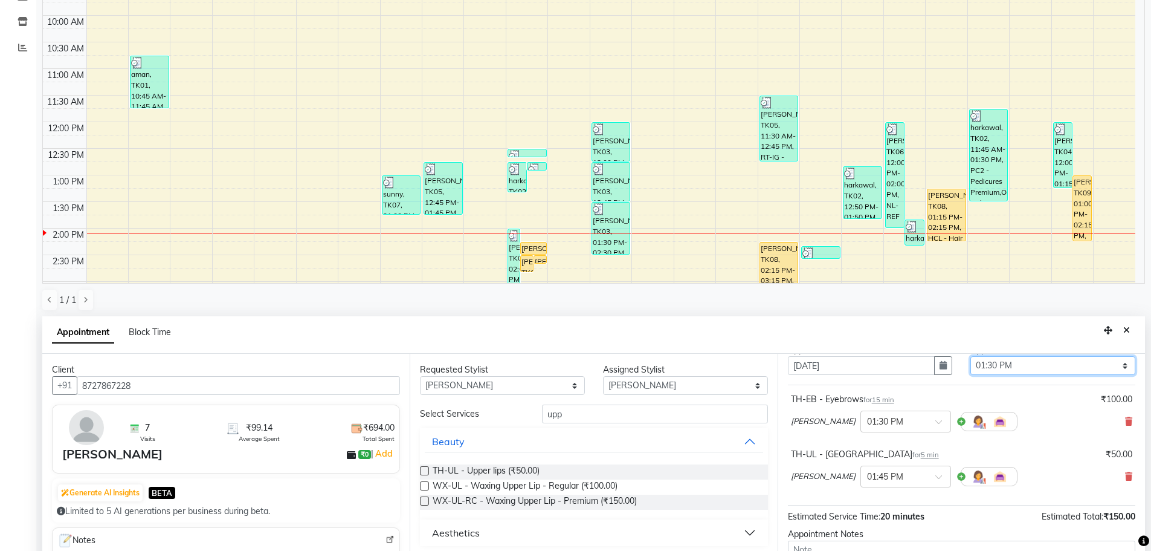
scroll to position [107, 0]
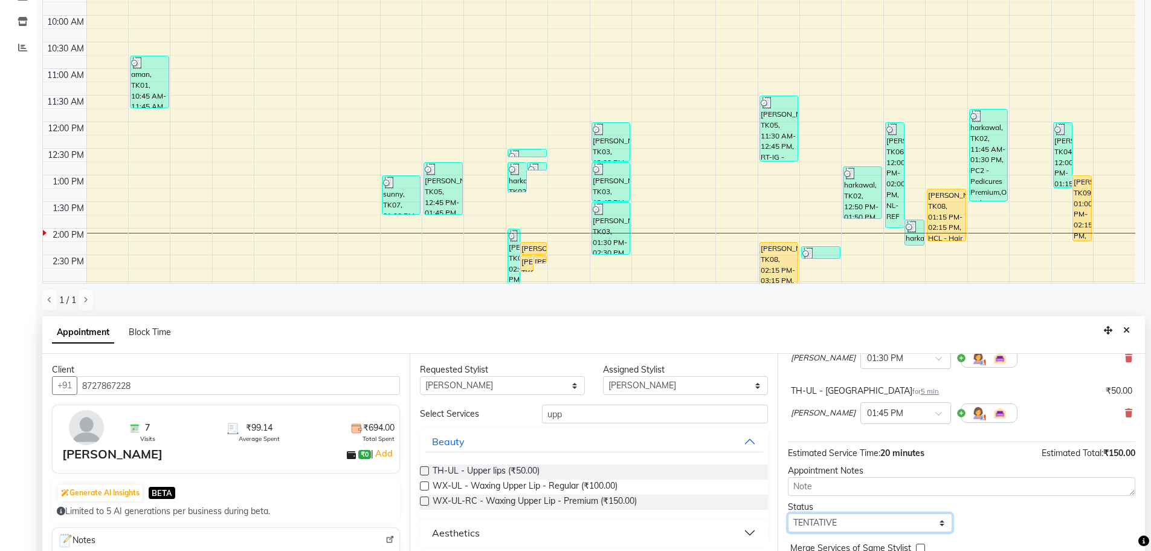
drag, startPoint x: 857, startPoint y: 528, endPoint x: 853, endPoint y: 514, distance: 14.5
click at [857, 528] on select "Select TENTATIVE CONFIRM CHECK-IN UPCOMING" at bounding box center [870, 522] width 165 height 19
click at [788, 513] on select "Select TENTATIVE CONFIRM CHECK-IN UPCOMING" at bounding box center [870, 522] width 165 height 19
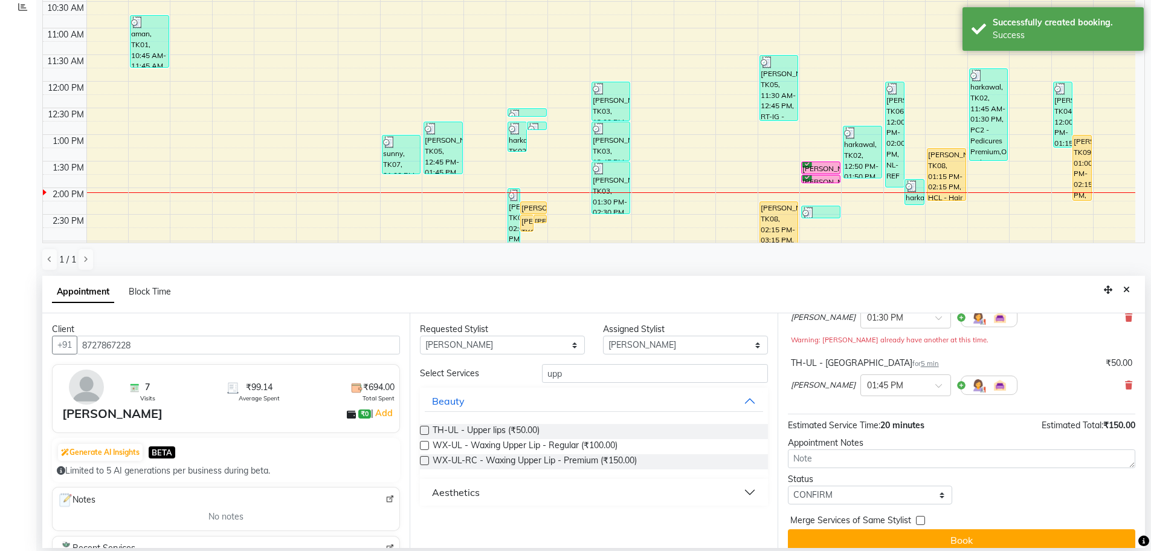
scroll to position [0, 0]
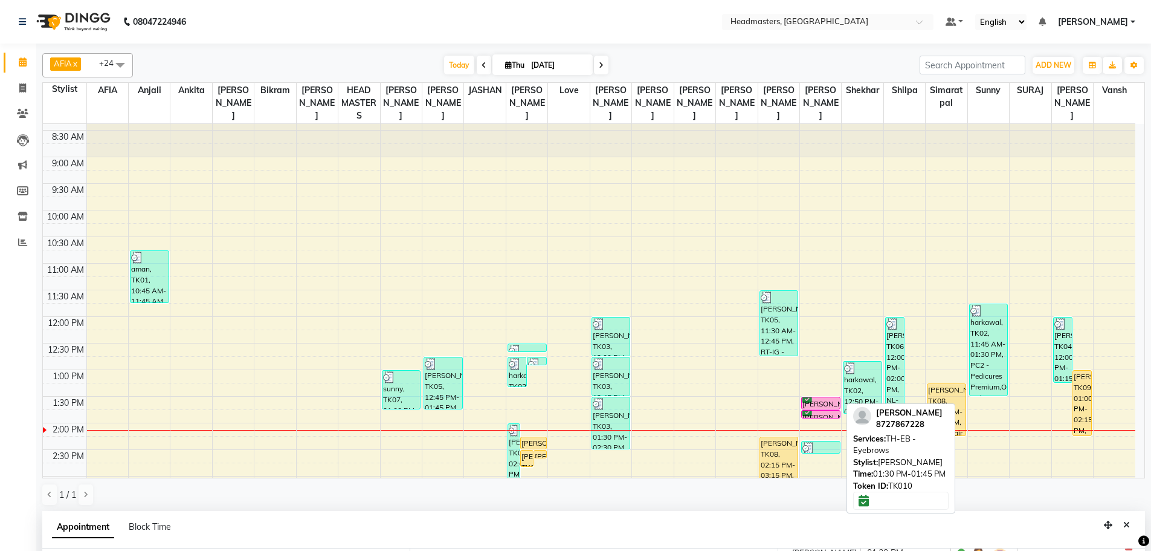
click at [812, 404] on div "[PERSON_NAME], TK10, 01:30 PM-01:45 PM, TH-EB - Eyebrows" at bounding box center [821, 402] width 38 height 11
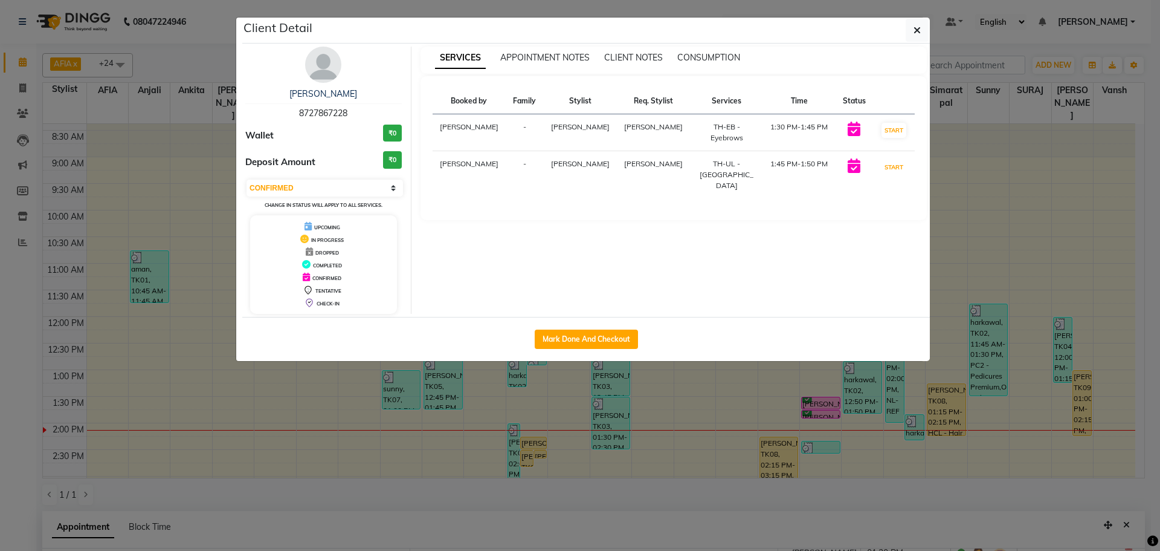
drag, startPoint x: 883, startPoint y: 163, endPoint x: 880, endPoint y: 149, distance: 14.4
click at [883, 163] on button "START" at bounding box center [894, 167] width 25 height 15
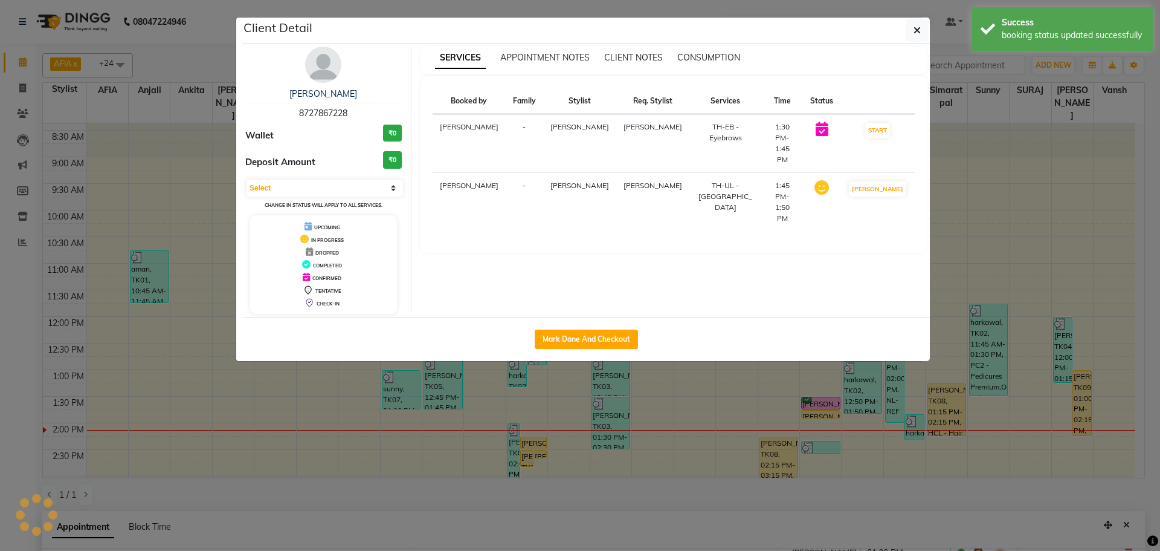
click at [881, 129] on button "START" at bounding box center [877, 130] width 25 height 15
click at [1105, 103] on ngb-modal-window "Client Detail [PERSON_NAME] 8727867228 Wallet ₹0 Deposit Amount ₹0 Select IN SE…" at bounding box center [580, 275] width 1160 height 551
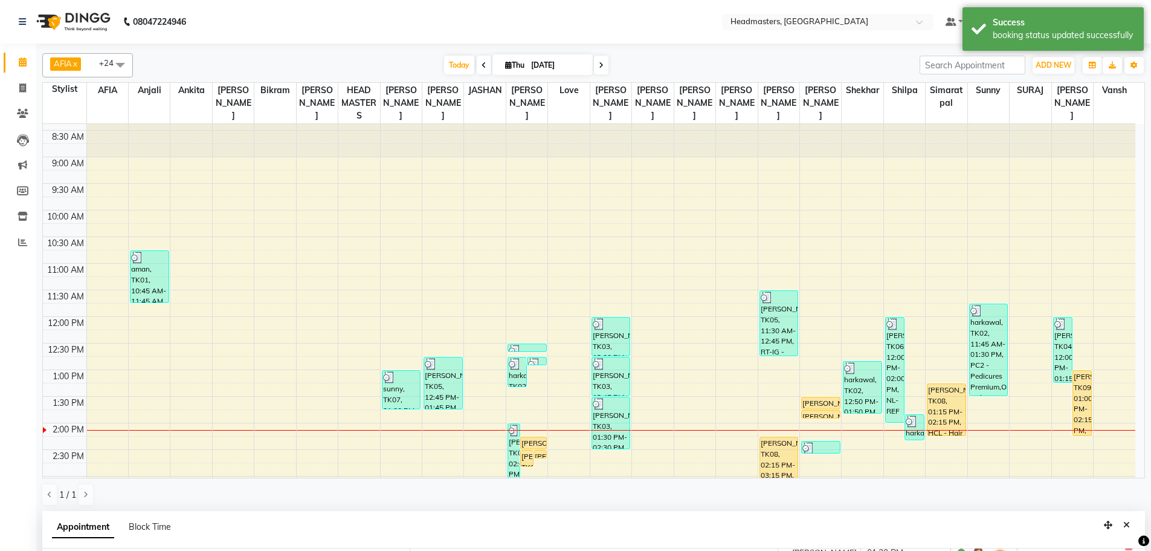
drag, startPoint x: 646, startPoint y: 60, endPoint x: 851, endPoint y: 53, distance: 205.0
click at [909, 66] on div "AFIA x Anjali x [PERSON_NAME] x [PERSON_NAME] x [PERSON_NAME] x HEAD MASTERS x …" at bounding box center [593, 65] width 1103 height 24
click at [838, 53] on div "AFIA x Anjali x [PERSON_NAME] x [PERSON_NAME] x [PERSON_NAME] x HEAD MASTERS x …" at bounding box center [593, 65] width 1103 height 24
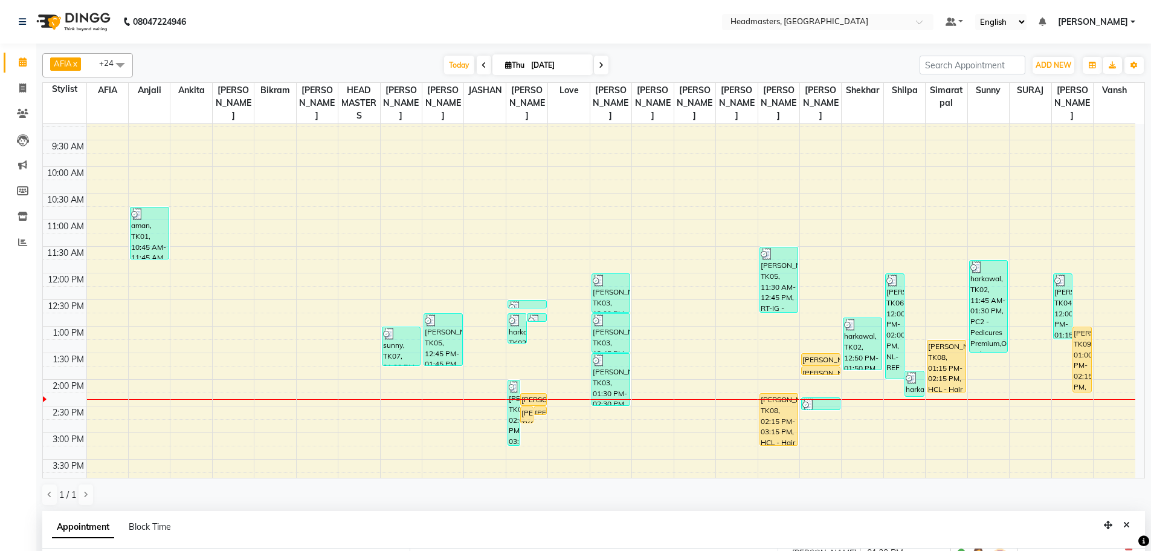
scroll to position [101, 0]
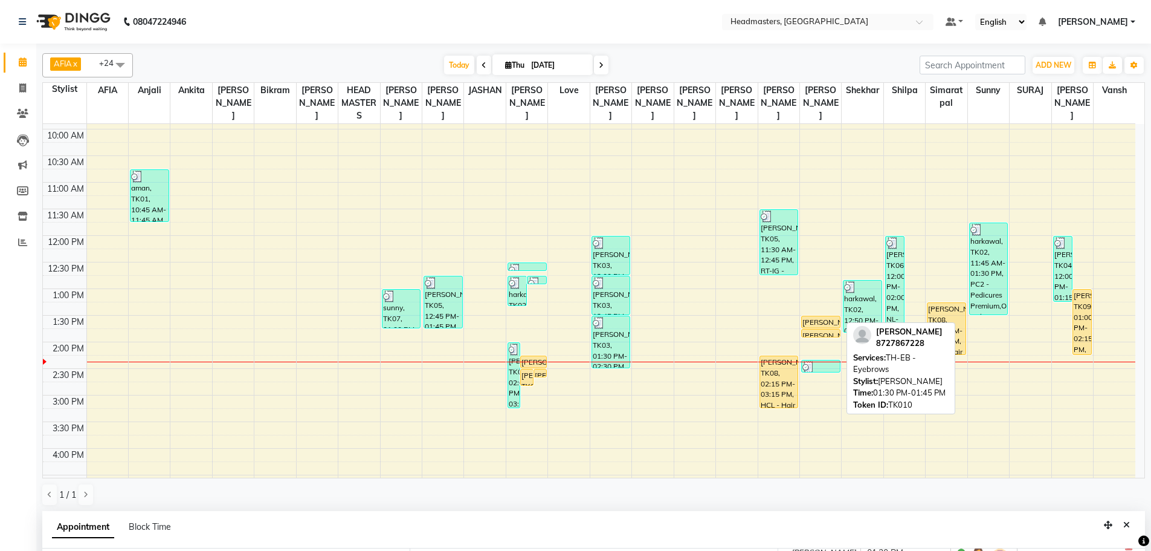
click at [824, 320] on div "[PERSON_NAME], TK10, 01:30 PM-01:45 PM, TH-EB - Eyebrows" at bounding box center [821, 321] width 38 height 11
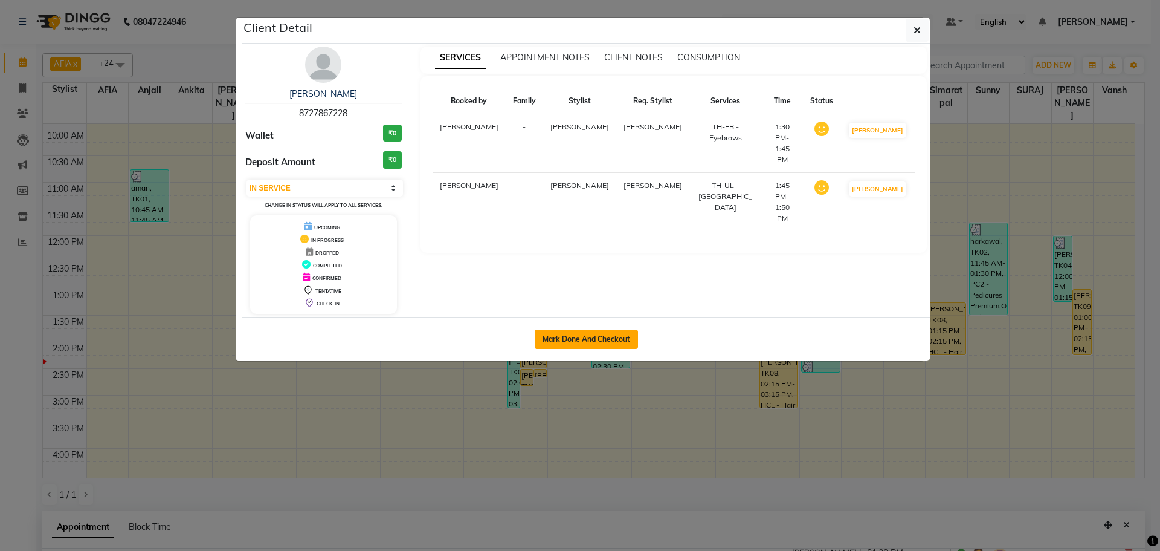
click at [607, 338] on button "Mark Done And Checkout" at bounding box center [586, 338] width 103 height 19
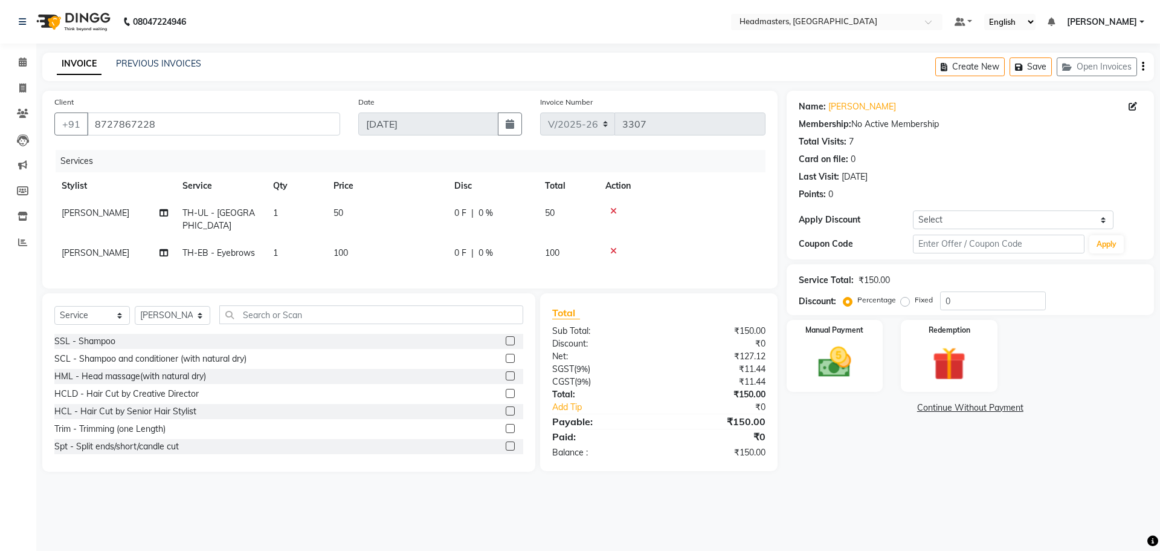
click at [613, 207] on icon at bounding box center [613, 211] width 7 height 8
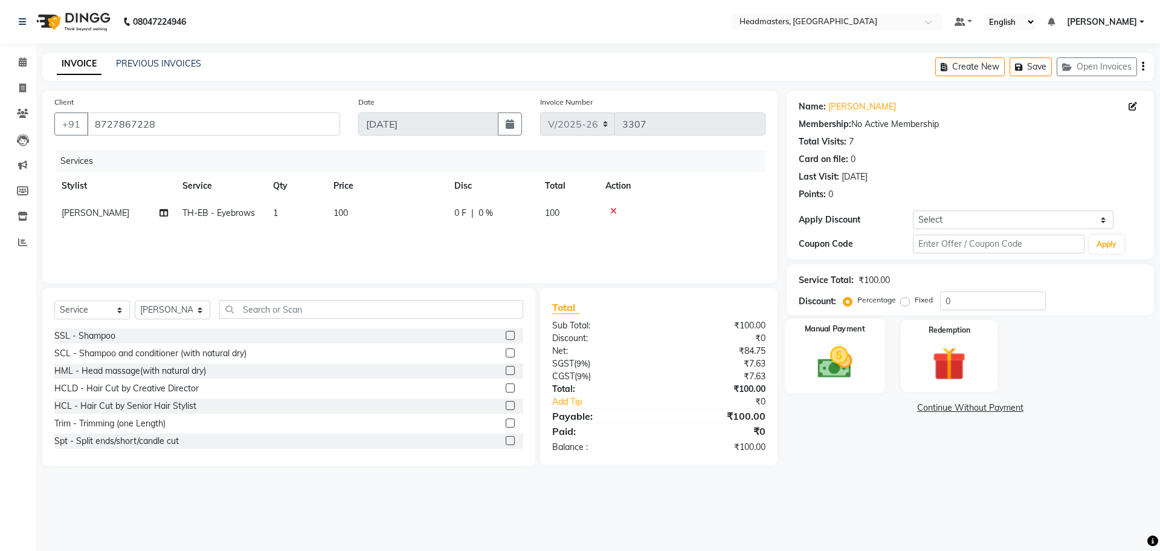
click at [833, 370] on img at bounding box center [835, 362] width 56 height 40
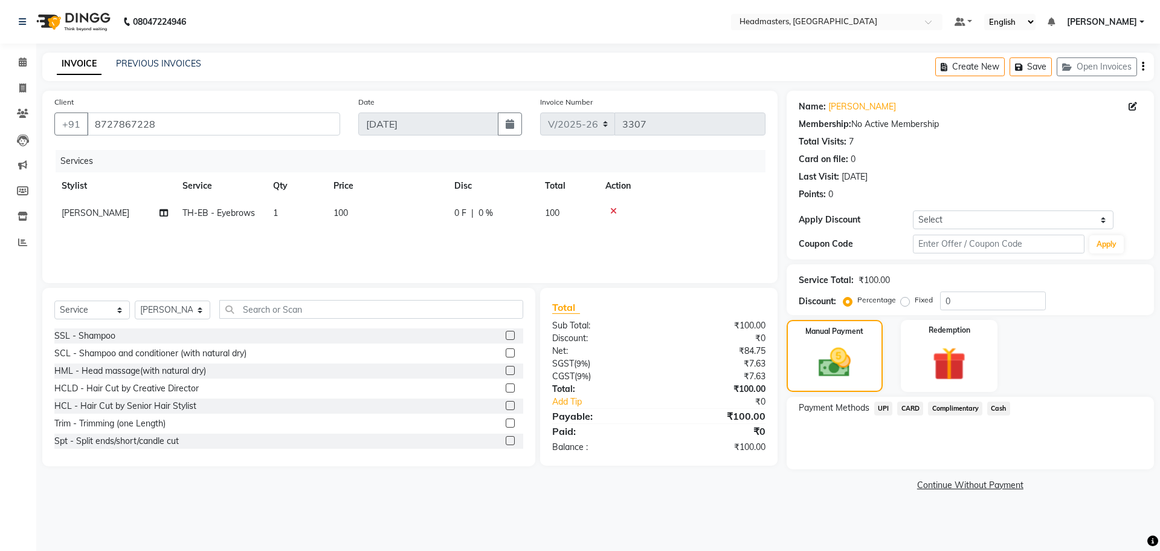
drag, startPoint x: 1001, startPoint y: 407, endPoint x: 1007, endPoint y: 414, distance: 9.1
click at [1001, 407] on span "Cash" at bounding box center [998, 408] width 23 height 14
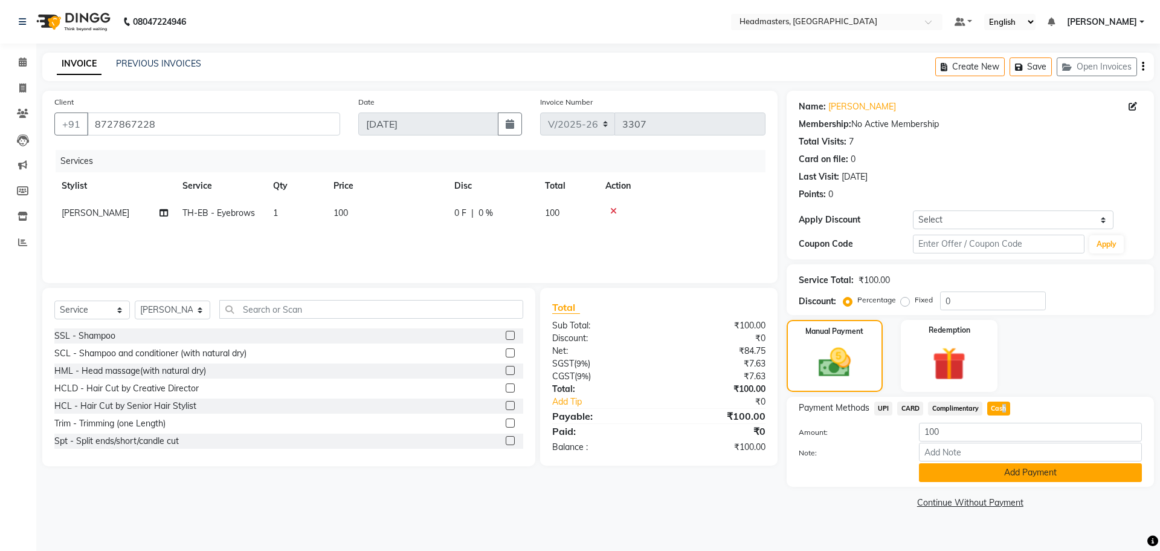
click at [1002, 476] on button "Add Payment" at bounding box center [1030, 472] width 223 height 19
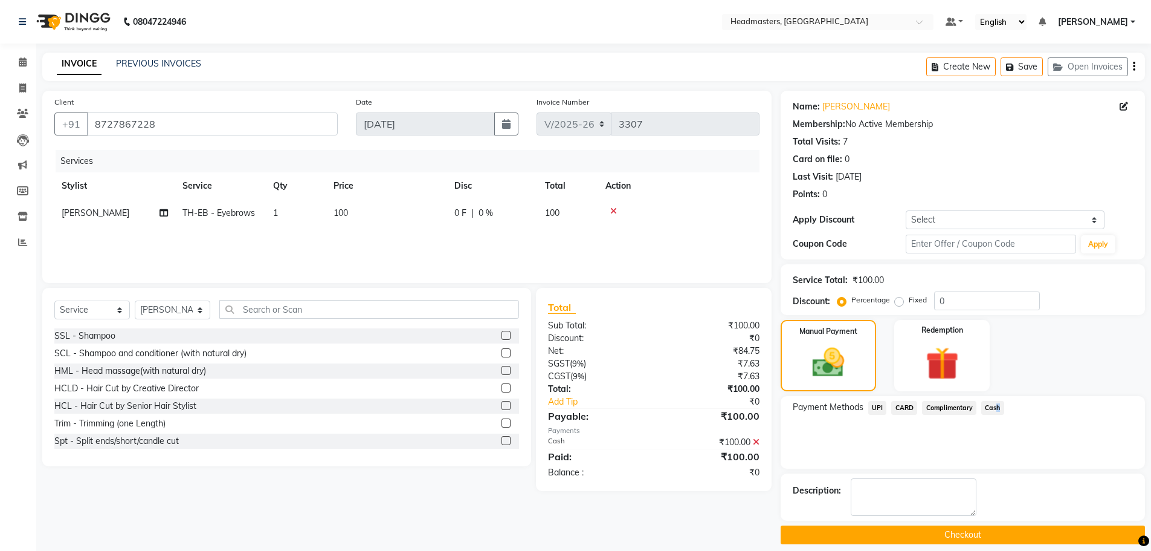
click at [986, 529] on button "Checkout" at bounding box center [963, 534] width 364 height 19
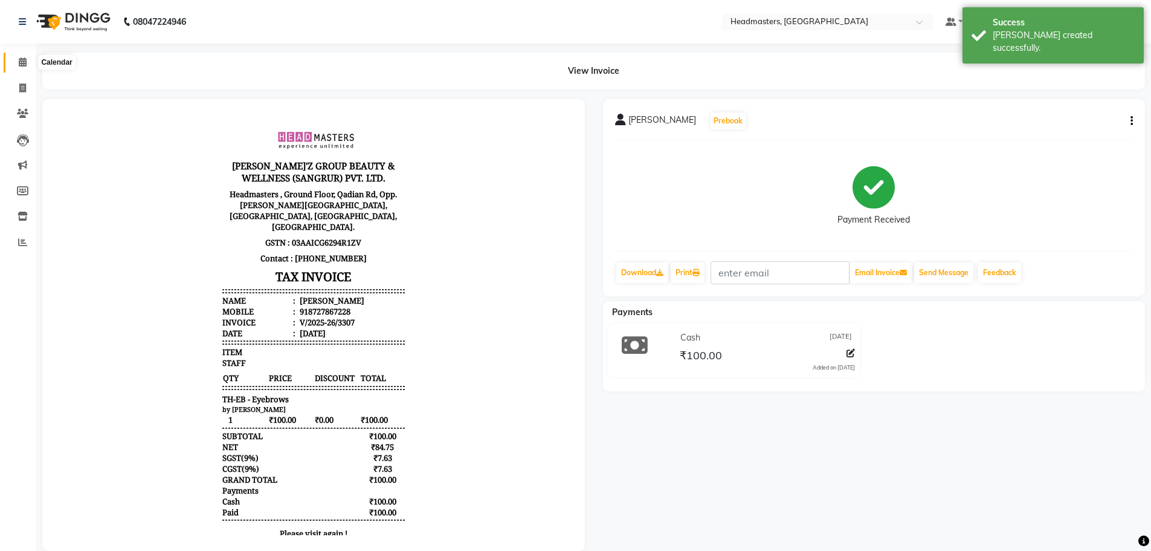
click at [27, 62] on span at bounding box center [22, 63] width 21 height 14
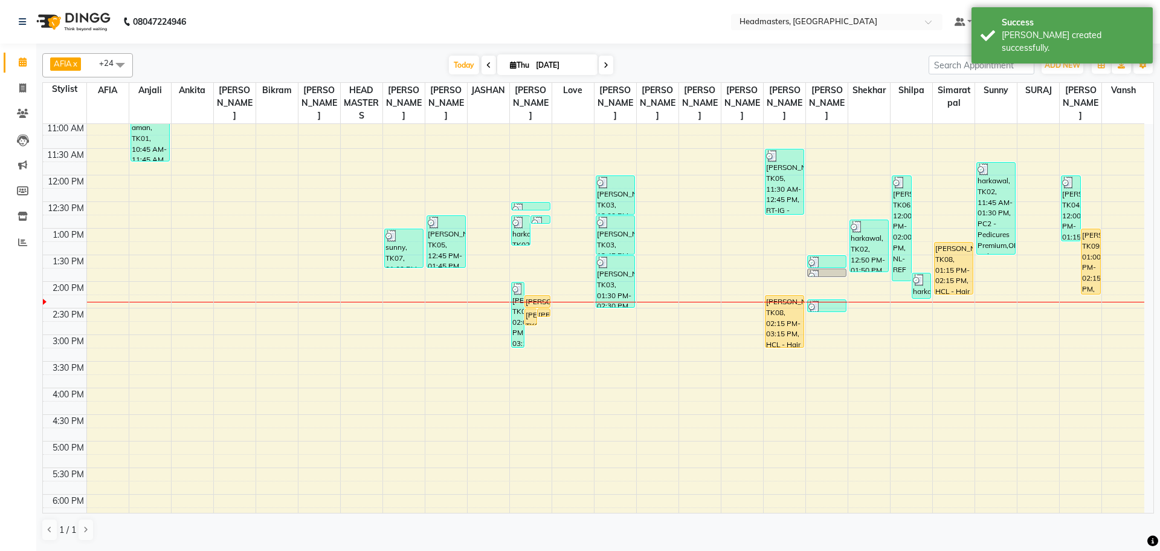
scroll to position [282, 0]
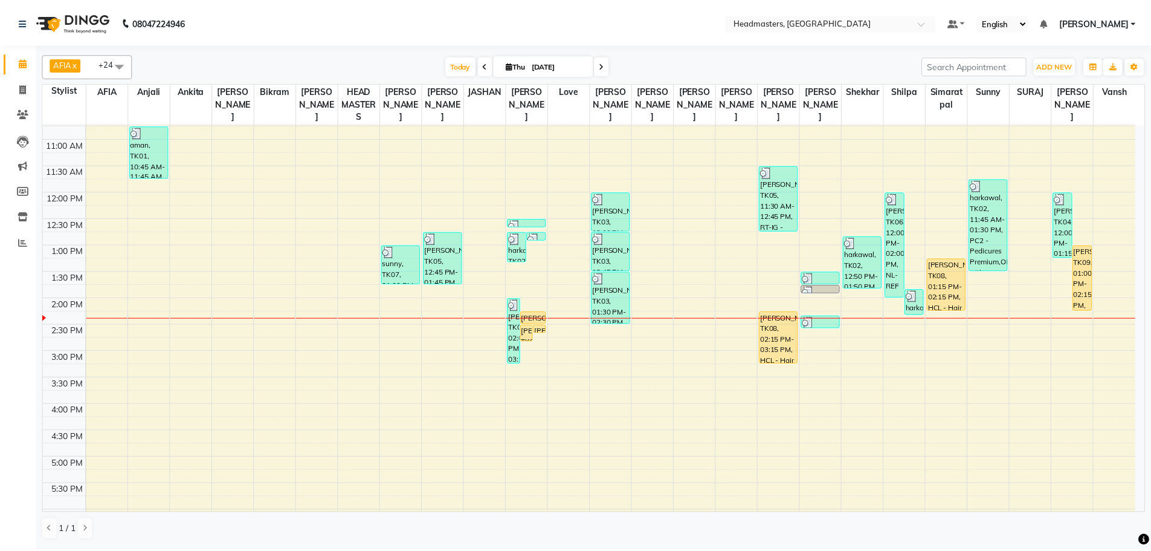
scroll to position [141, 0]
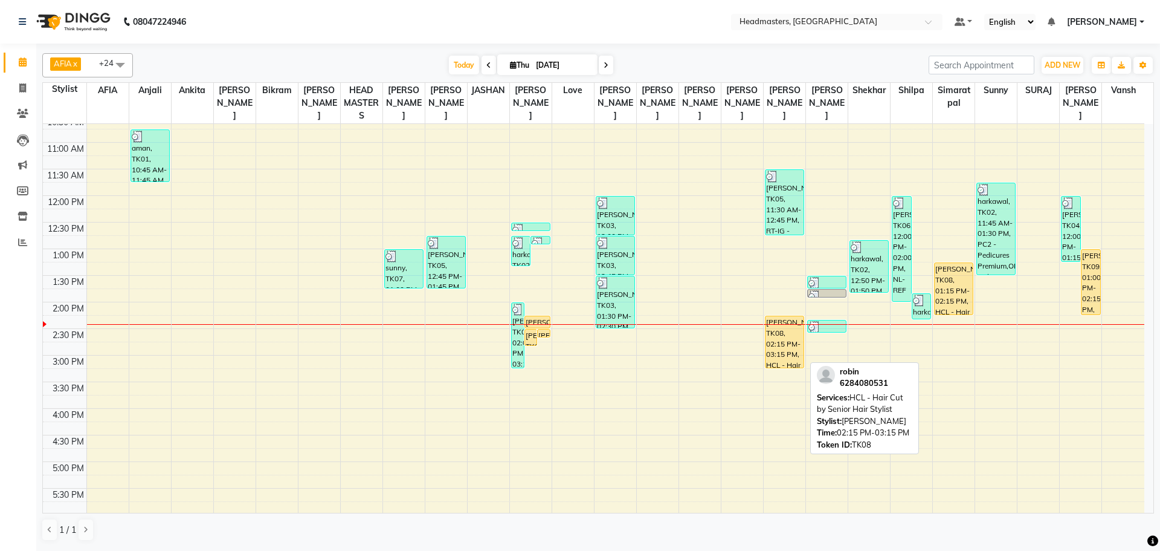
click at [785, 337] on div "[PERSON_NAME], TK08, 02:15 PM-03:15 PM, HCL - Hair Cut by Senior Hair Stylist" at bounding box center [785, 341] width 38 height 51
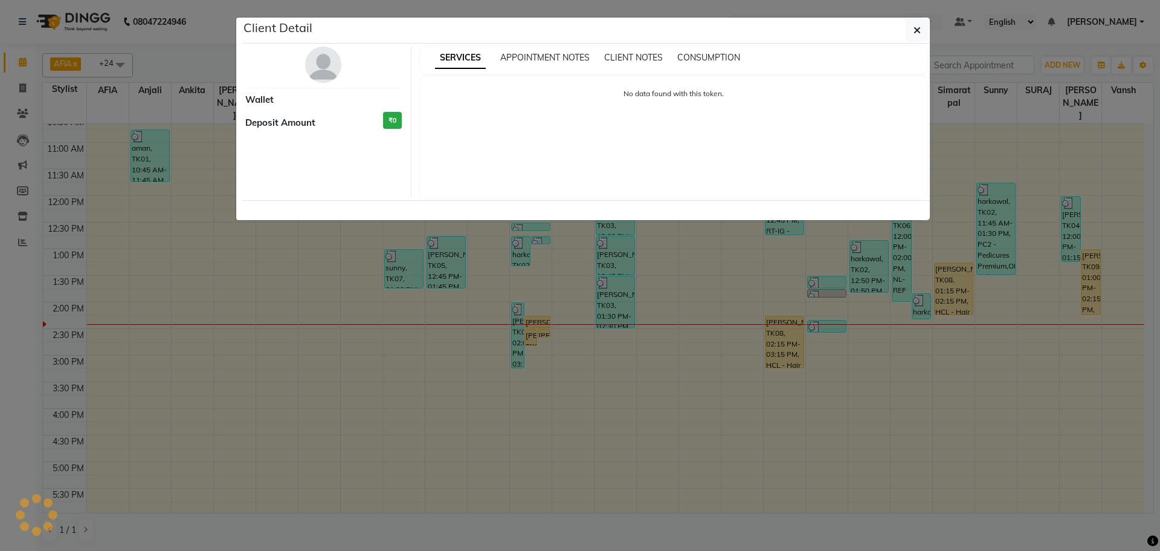
select select "1"
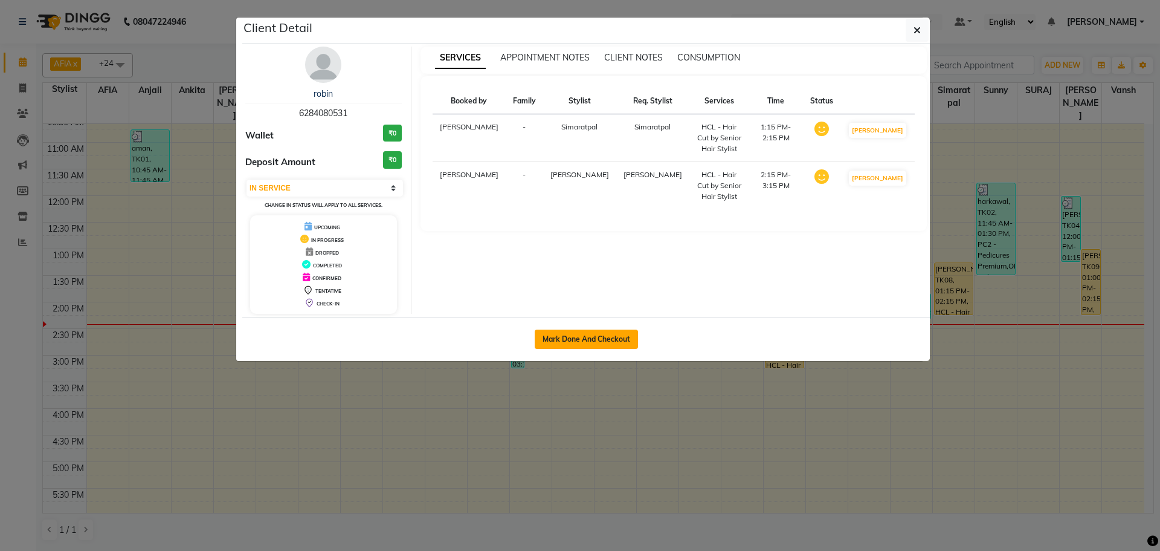
click at [597, 332] on button "Mark Done And Checkout" at bounding box center [586, 338] width 103 height 19
select select "service"
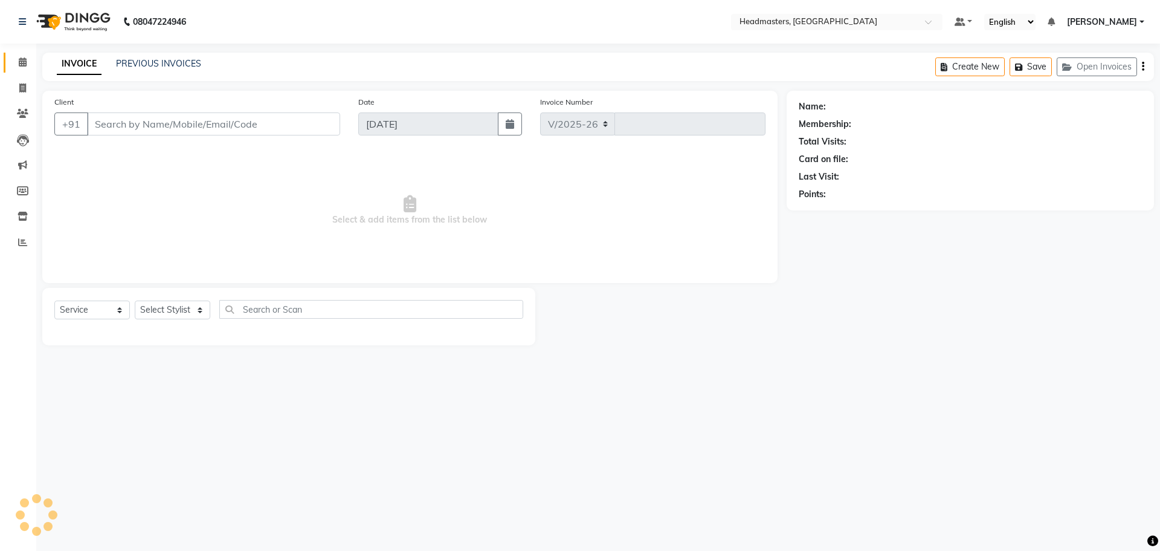
select select "7136"
type input "3308"
type input "6284080531"
select select "60670"
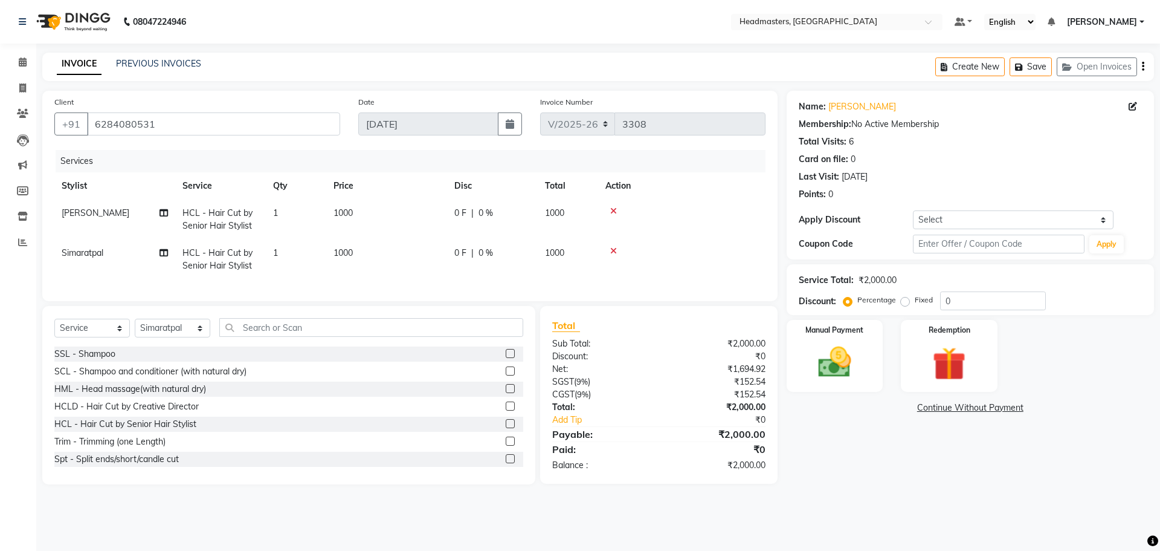
drag, startPoint x: 903, startPoint y: 302, endPoint x: 936, endPoint y: 300, distance: 33.3
click at [915, 302] on label "Fixed" at bounding box center [924, 299] width 18 height 11
click at [905, 302] on input "Fixed" at bounding box center [907, 299] width 8 height 8
radio input "true"
click at [961, 296] on input "0" at bounding box center [993, 300] width 106 height 19
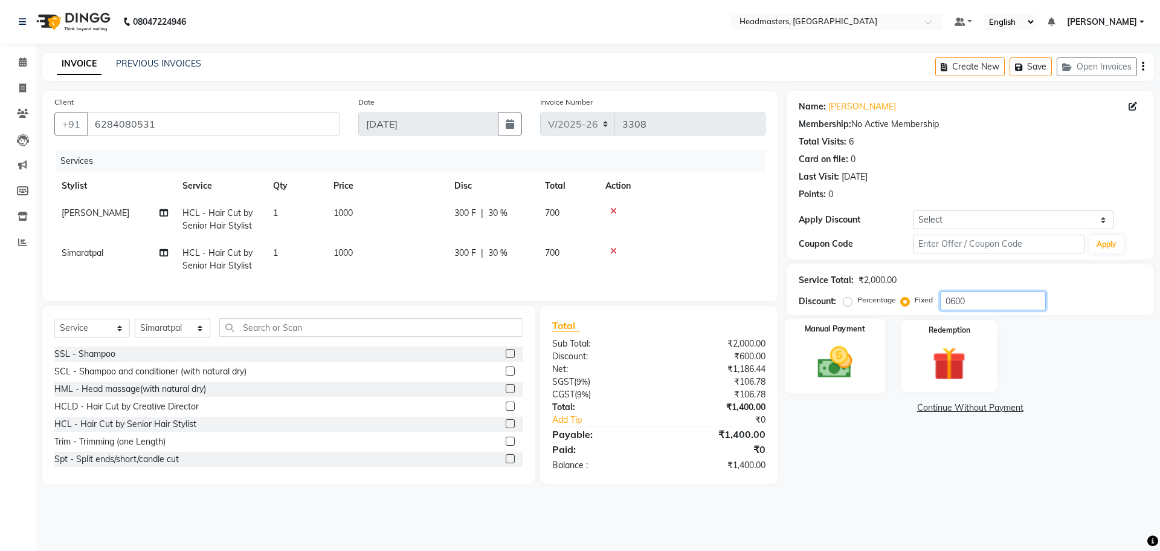
type input "0600"
click at [839, 337] on div "Manual Payment" at bounding box center [834, 355] width 100 height 74
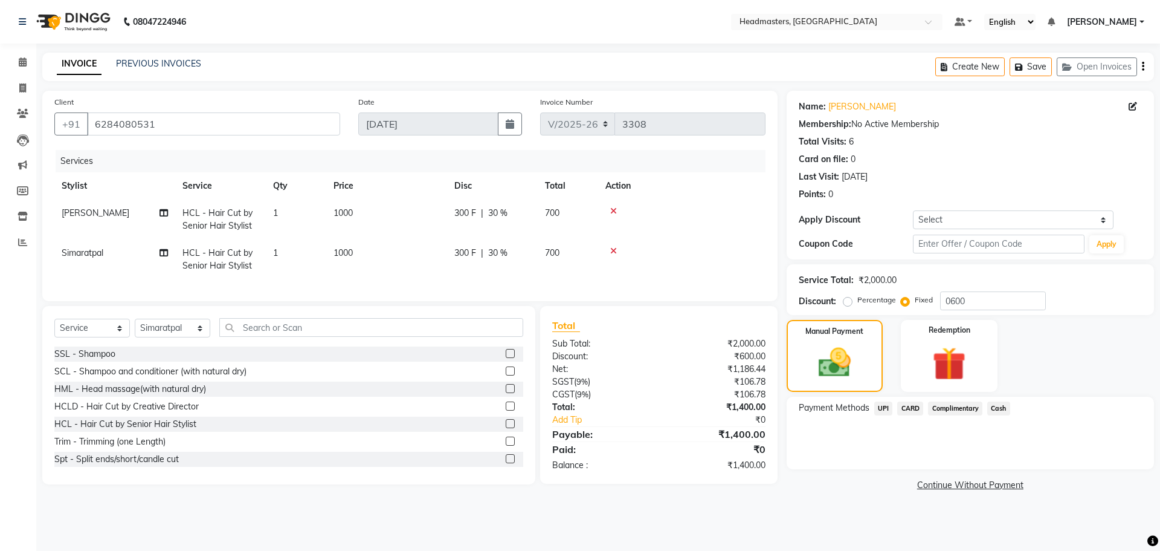
click at [882, 406] on span "UPI" at bounding box center [883, 408] width 19 height 14
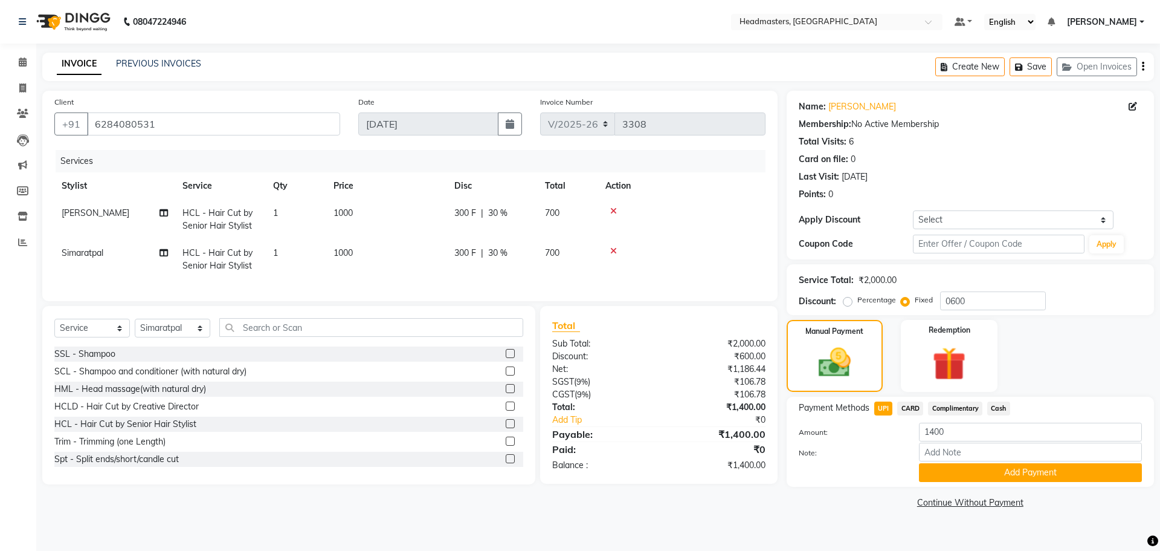
click at [967, 484] on div "Payment Methods UPI CARD Complimentary Cash Amount: 1400 Note: Add Payment" at bounding box center [970, 441] width 367 height 90
click at [967, 483] on div "Payment Methods UPI CARD Complimentary Cash Amount: 1400 Note: Add Payment" at bounding box center [970, 441] width 367 height 90
click at [967, 470] on button "Add Payment" at bounding box center [1030, 472] width 223 height 19
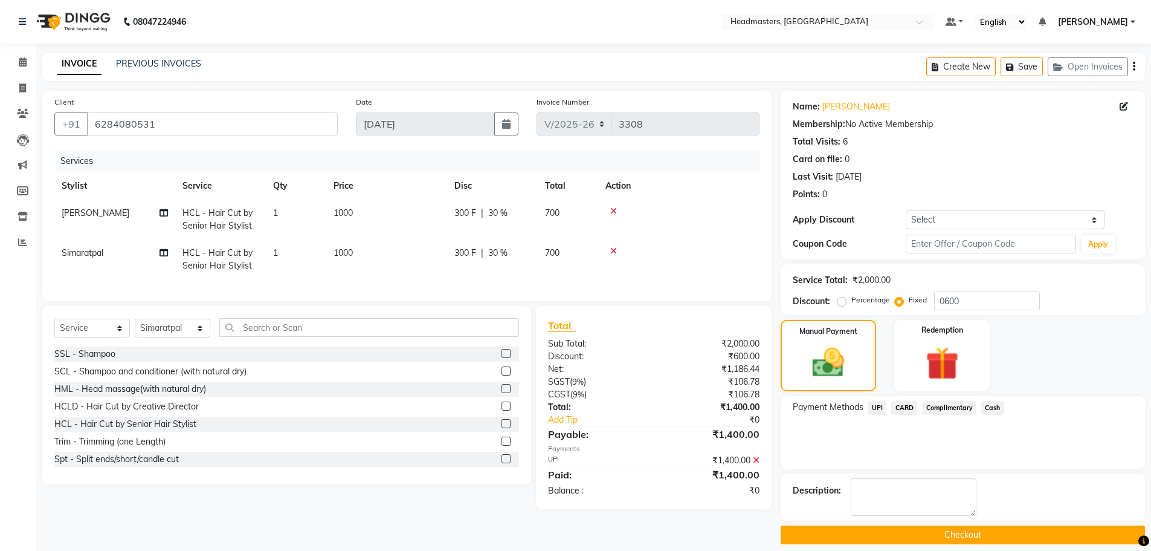
click at [950, 531] on button "Checkout" at bounding box center [963, 534] width 364 height 19
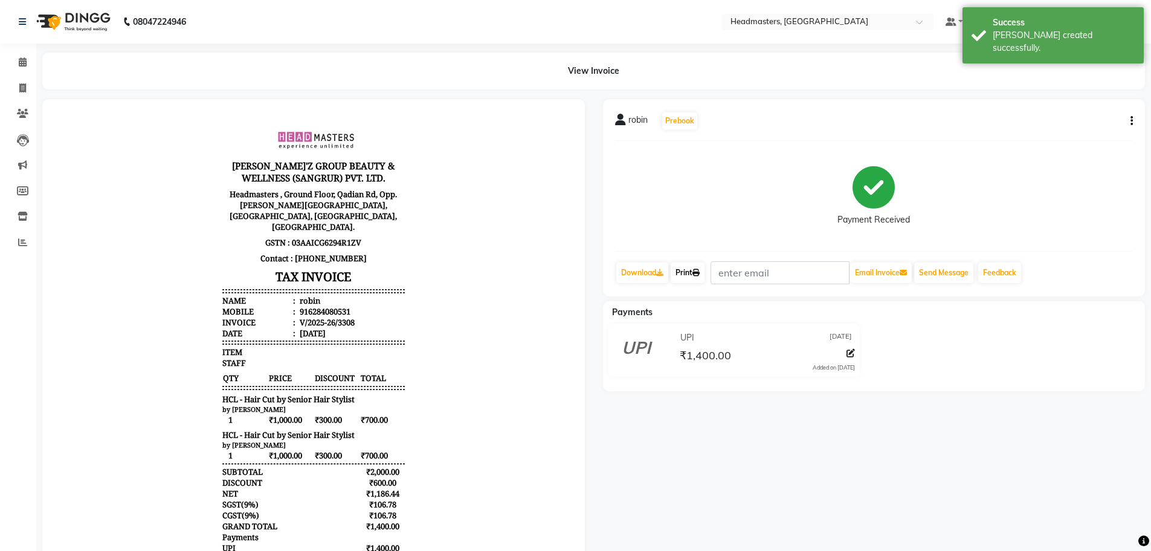
click at [699, 275] on icon at bounding box center [696, 272] width 7 height 7
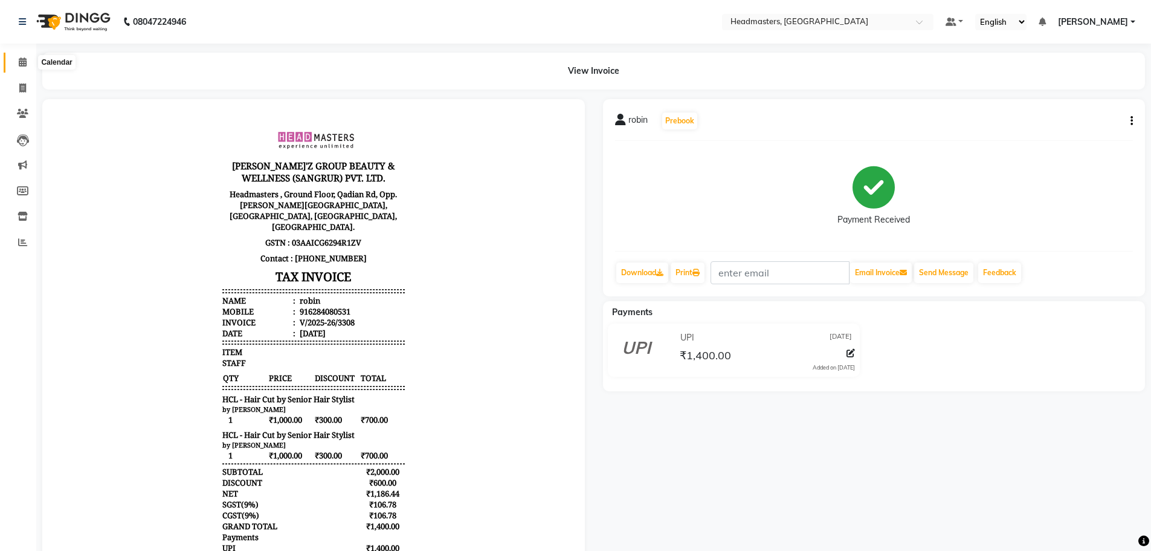
drag, startPoint x: 22, startPoint y: 64, endPoint x: 13, endPoint y: 63, distance: 9.7
click at [22, 63] on icon at bounding box center [23, 61] width 8 height 9
